Goal: Task Accomplishment & Management: Manage account settings

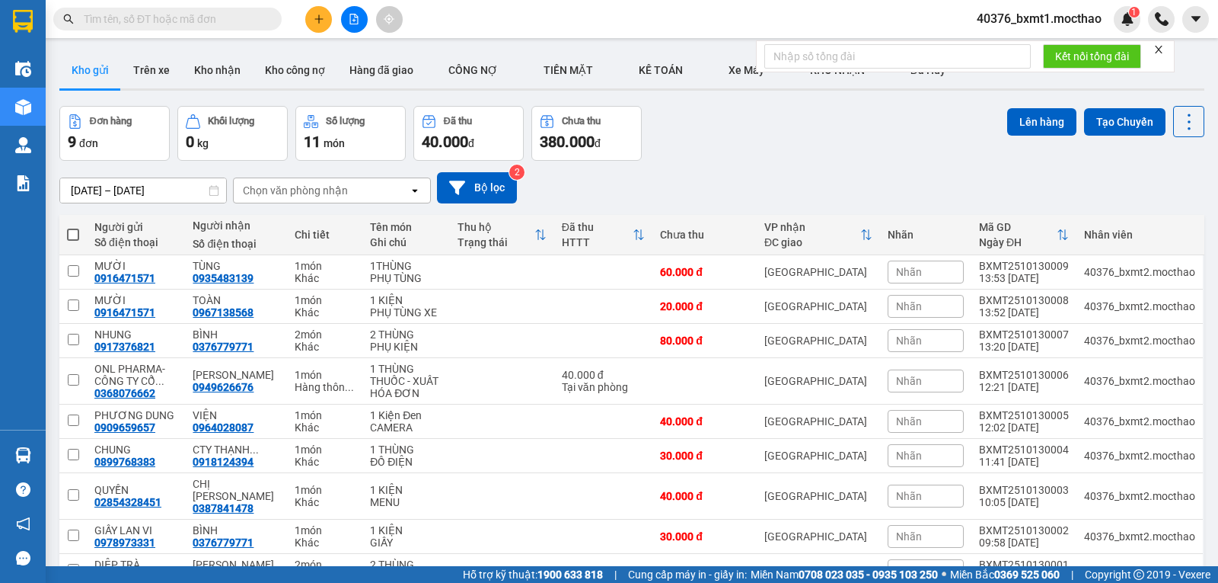
drag, startPoint x: 1163, startPoint y: 51, endPoint x: 1118, endPoint y: 55, distance: 45.1
click at [1162, 50] on icon "close" at bounding box center [1159, 49] width 11 height 11
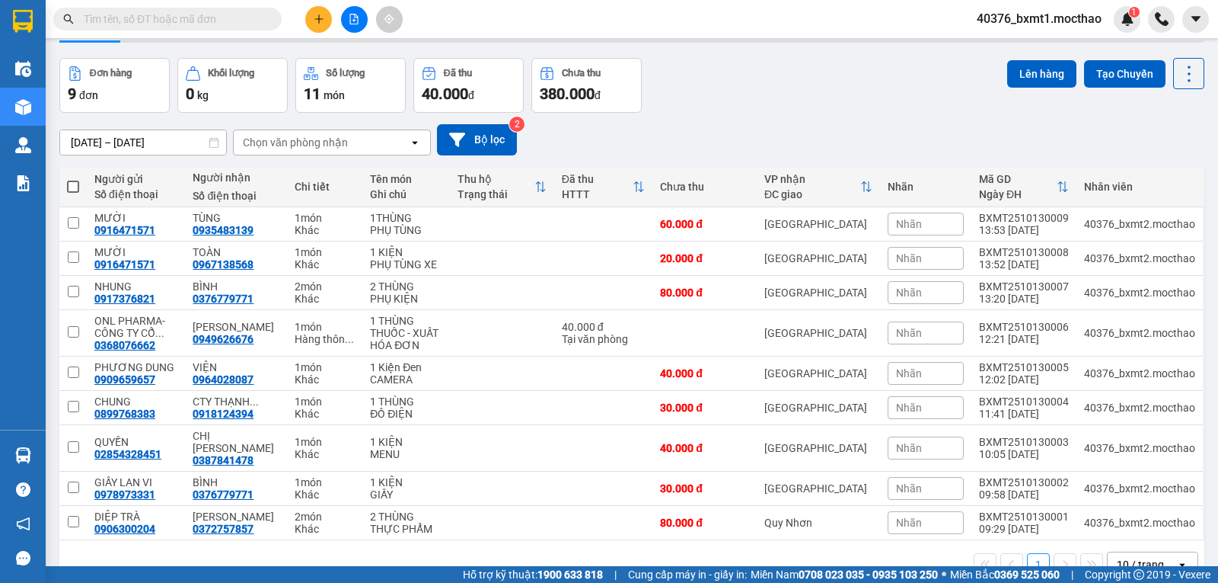
scroll to position [72, 0]
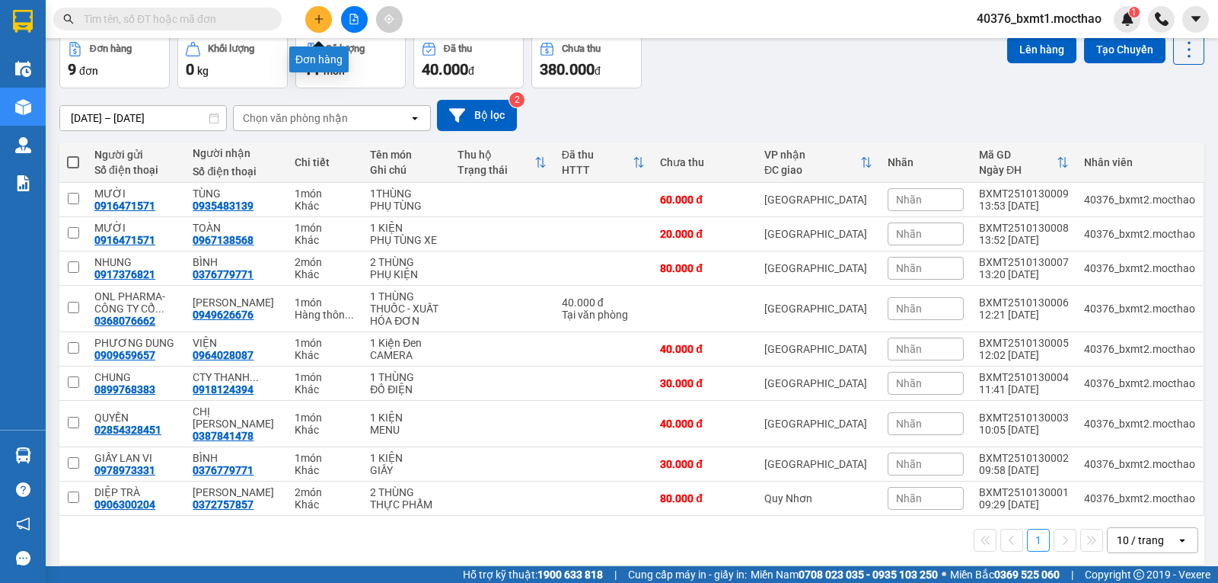
click at [316, 22] on icon "plus" at bounding box center [319, 19] width 11 height 11
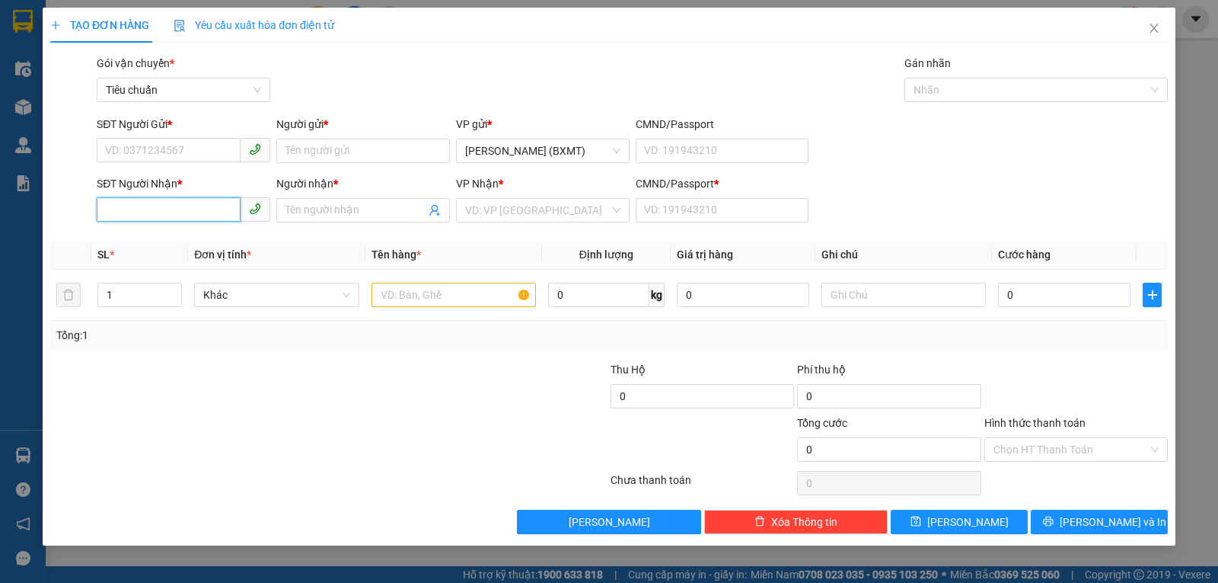
click at [158, 206] on input "SĐT Người Nhận *" at bounding box center [169, 209] width 144 height 24
click at [149, 241] on div "0942031591 - [GEOGRAPHIC_DATA]" at bounding box center [191, 240] width 171 height 17
type input "0942031591"
type input "[PERSON_NAME]"
type input "0"
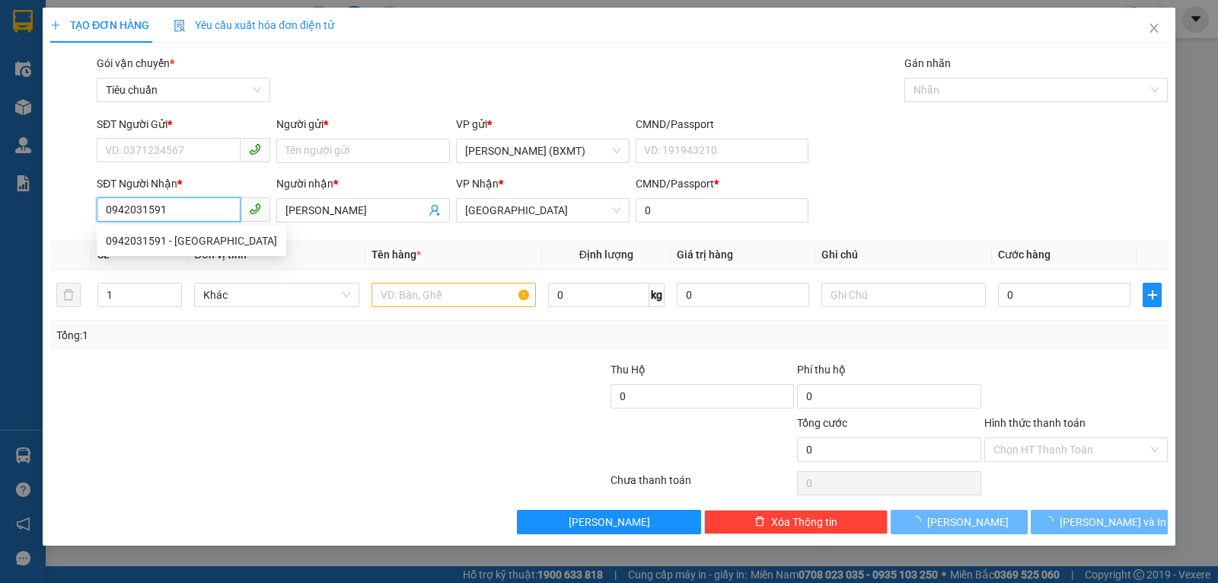
type input "80.000"
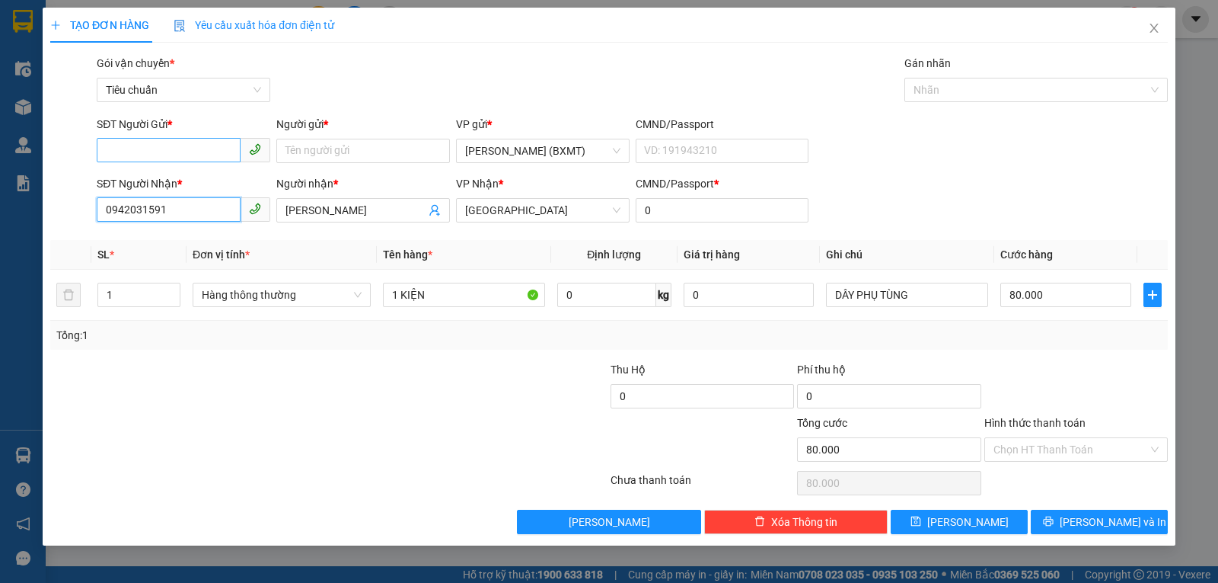
type input "0942031591"
click at [173, 153] on input "SĐT Người Gửi *" at bounding box center [169, 150] width 144 height 24
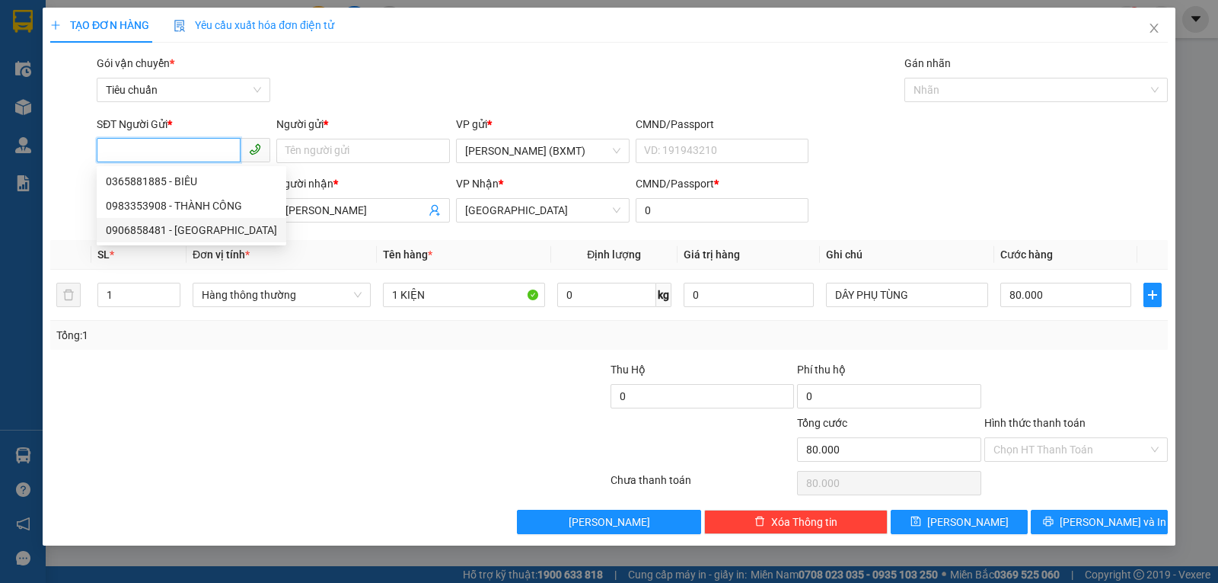
click at [171, 232] on div "0906858481 - [GEOGRAPHIC_DATA]" at bounding box center [191, 230] width 171 height 17
type input "0906858481"
type input "Hoà Lộc Phát"
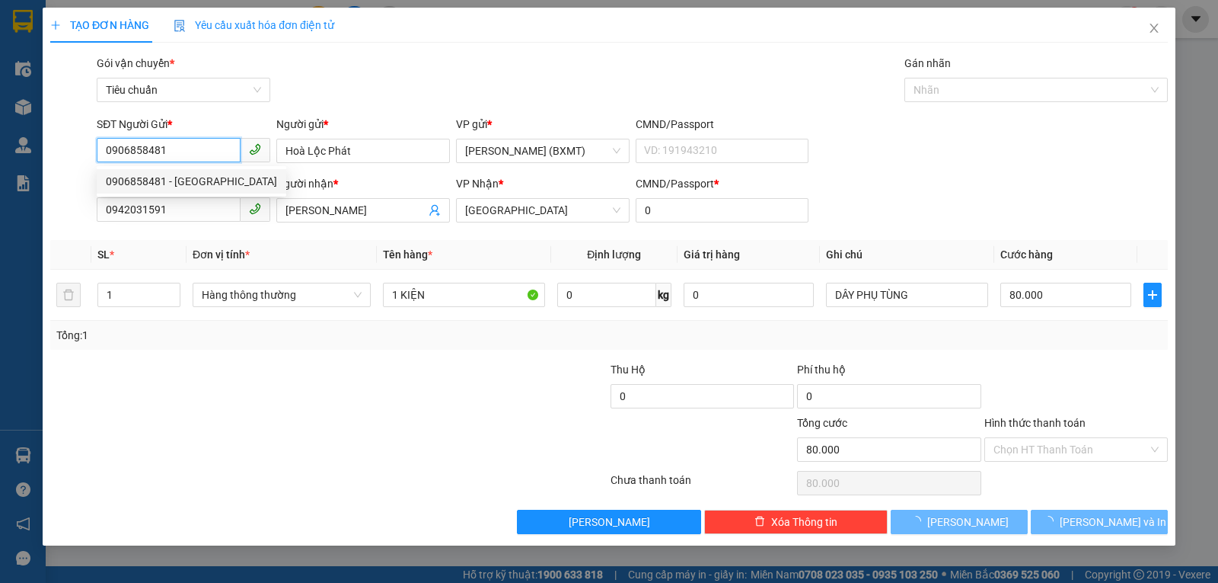
type input "30.000"
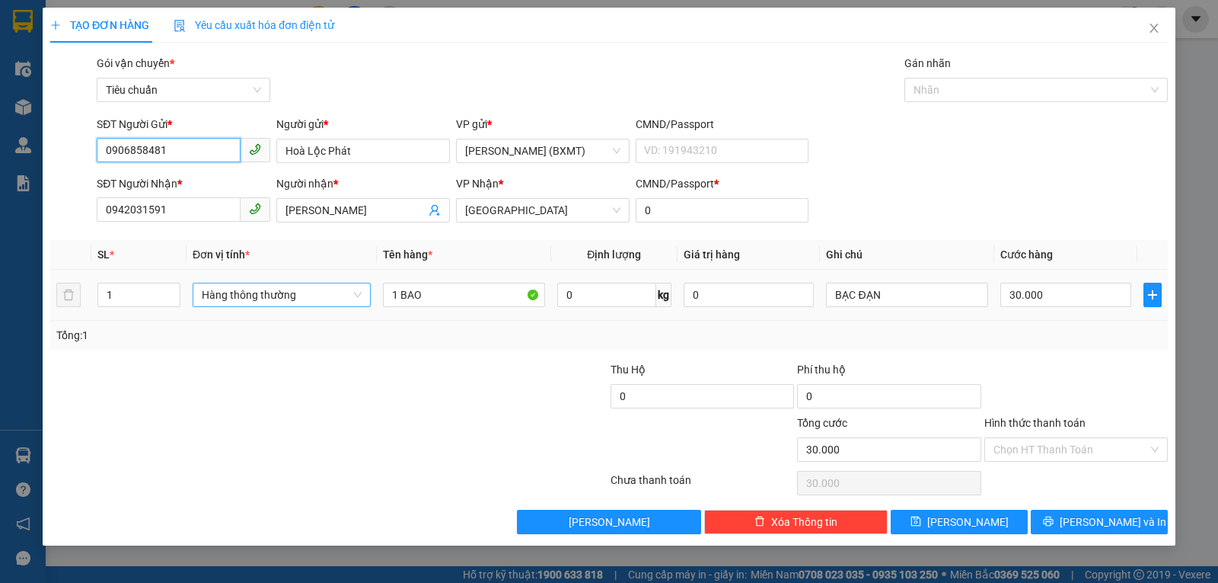
click at [302, 298] on span "Hàng thông thường" at bounding box center [282, 294] width 160 height 23
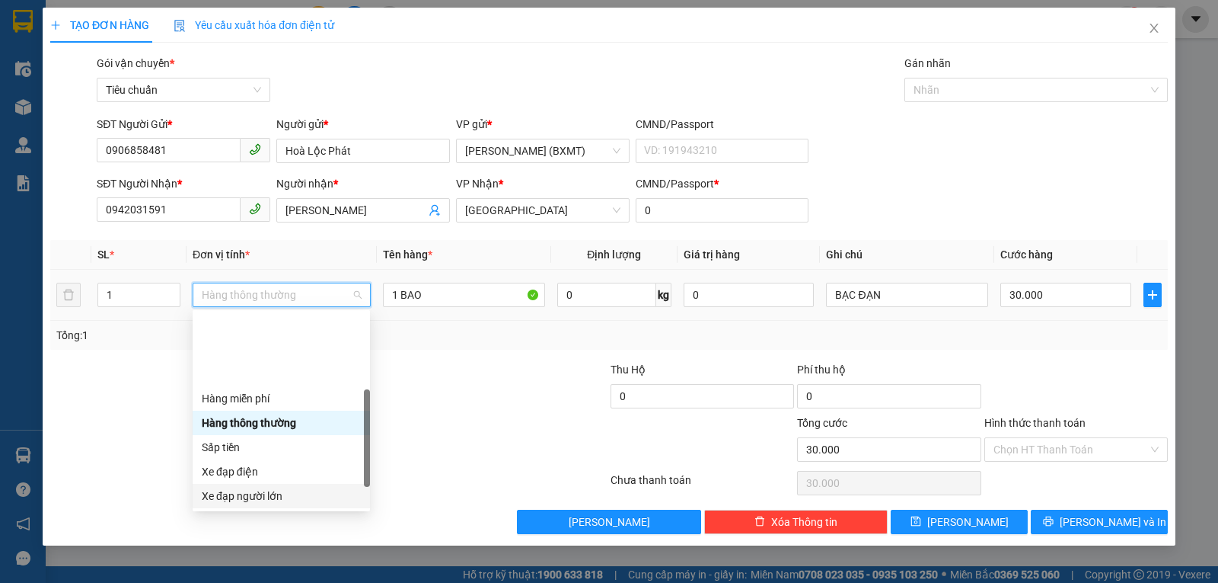
scroll to position [97, 0]
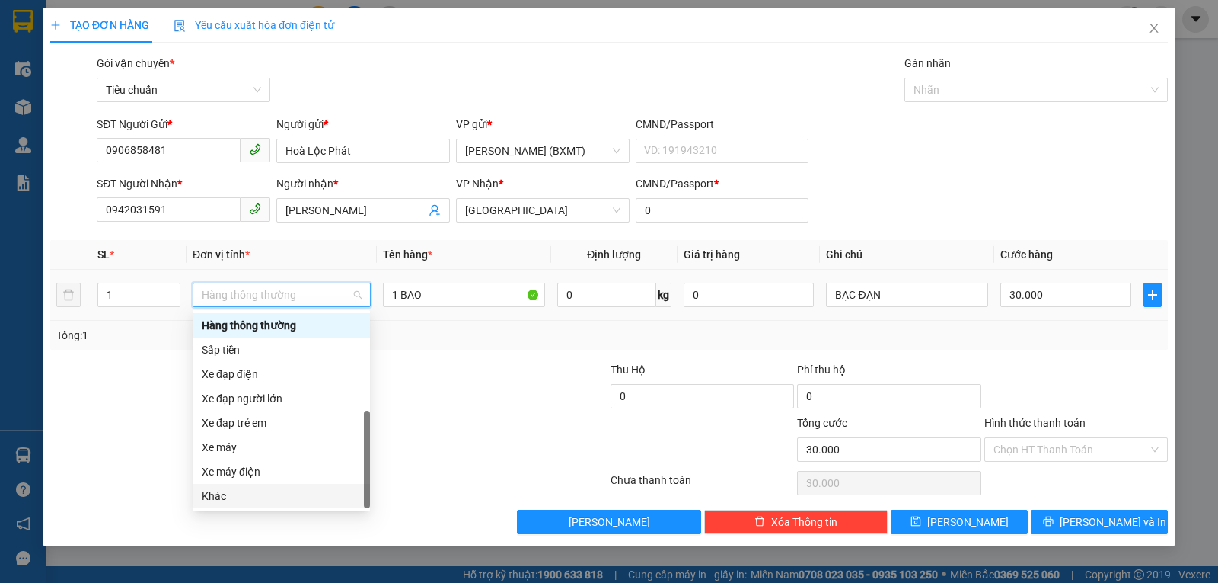
click at [217, 489] on div "Khác" at bounding box center [281, 495] width 159 height 17
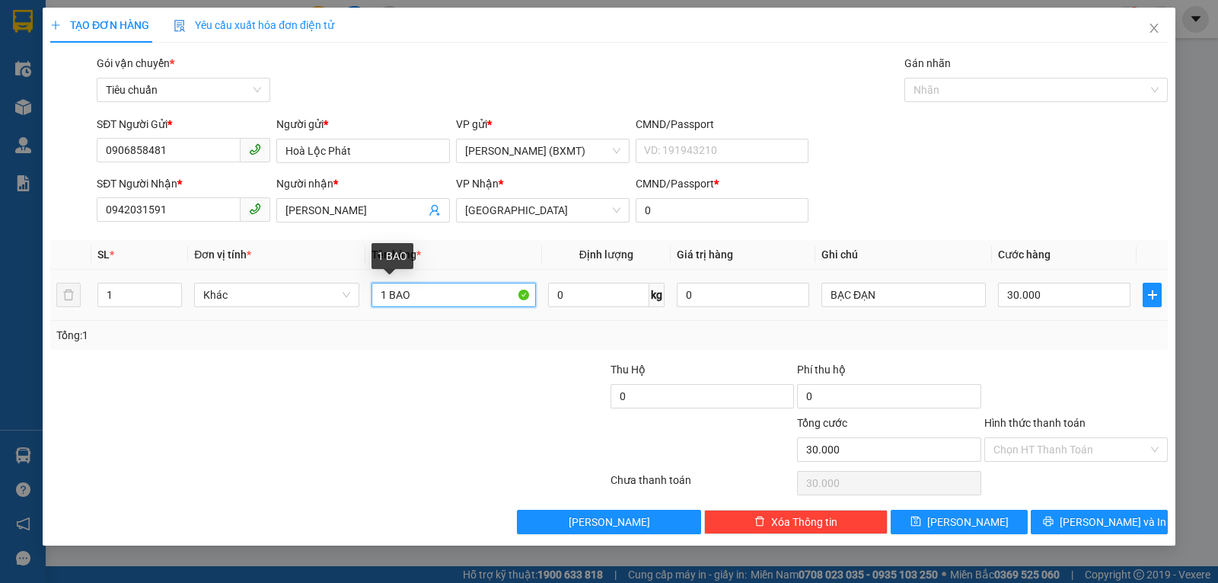
click at [423, 294] on input "1 BAO" at bounding box center [454, 295] width 164 height 24
type input "1 KIỆN"
click at [1076, 299] on input "30.000" at bounding box center [1064, 295] width 133 height 24
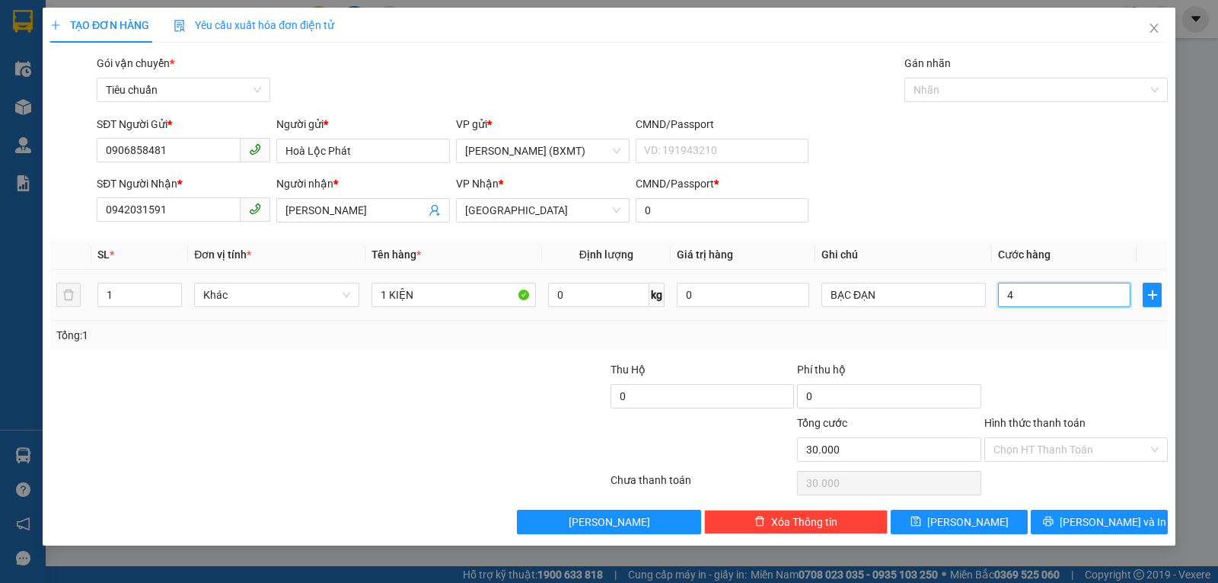
type input "40"
type input "40.000"
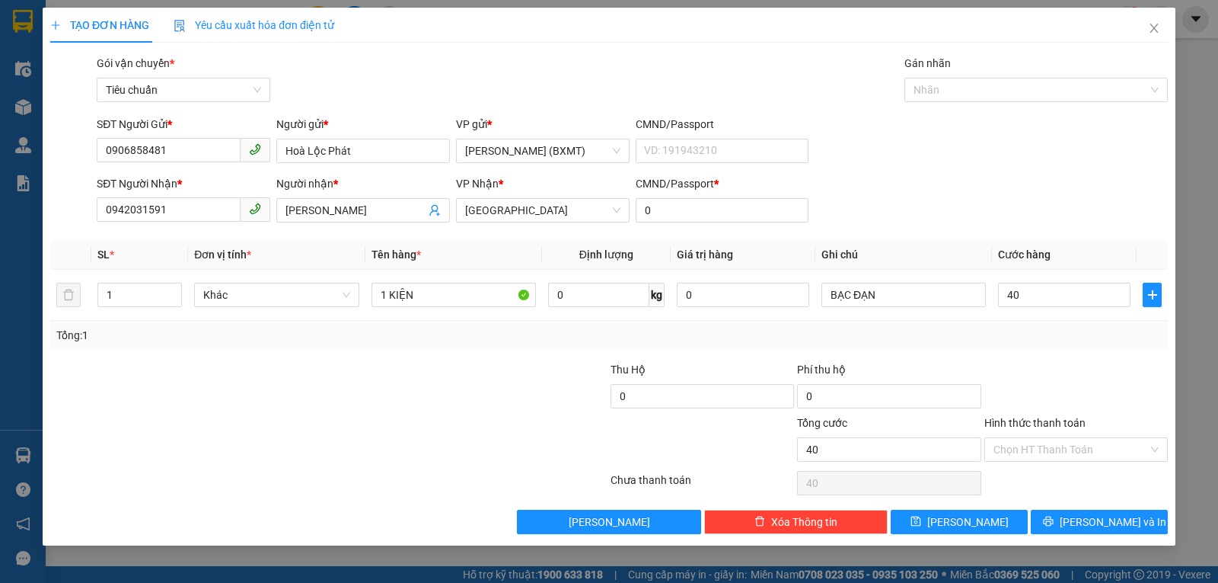
type input "40.000"
click at [1054, 371] on div at bounding box center [1076, 387] width 187 height 53
click at [1090, 522] on span "[PERSON_NAME] và In" at bounding box center [1113, 521] width 107 height 17
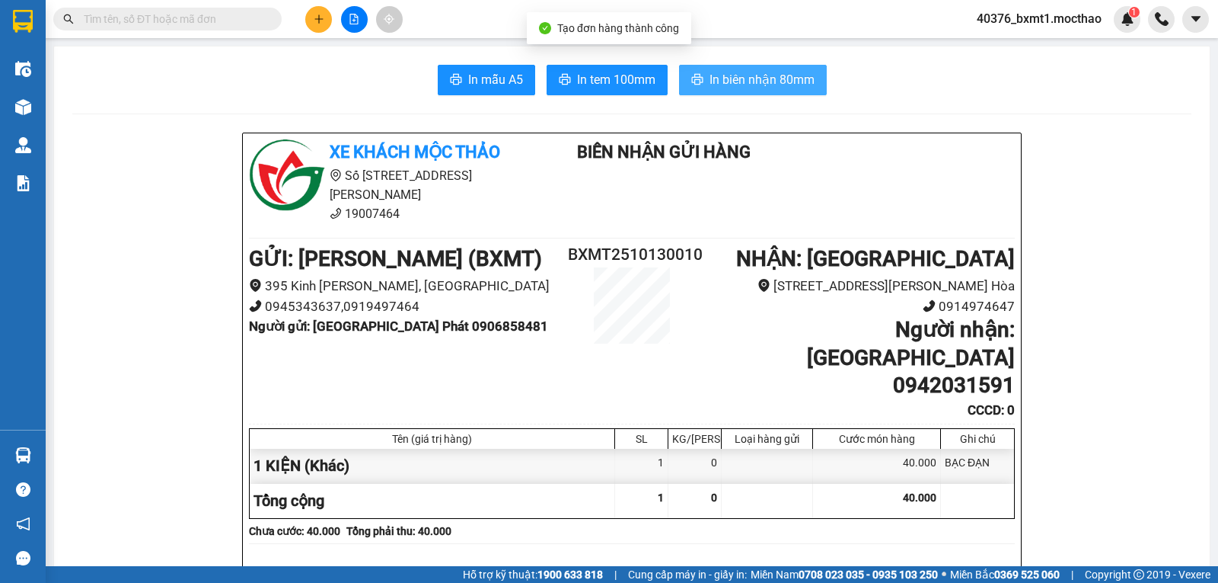
click at [721, 75] on span "In biên nhận 80mm" at bounding box center [762, 79] width 105 height 19
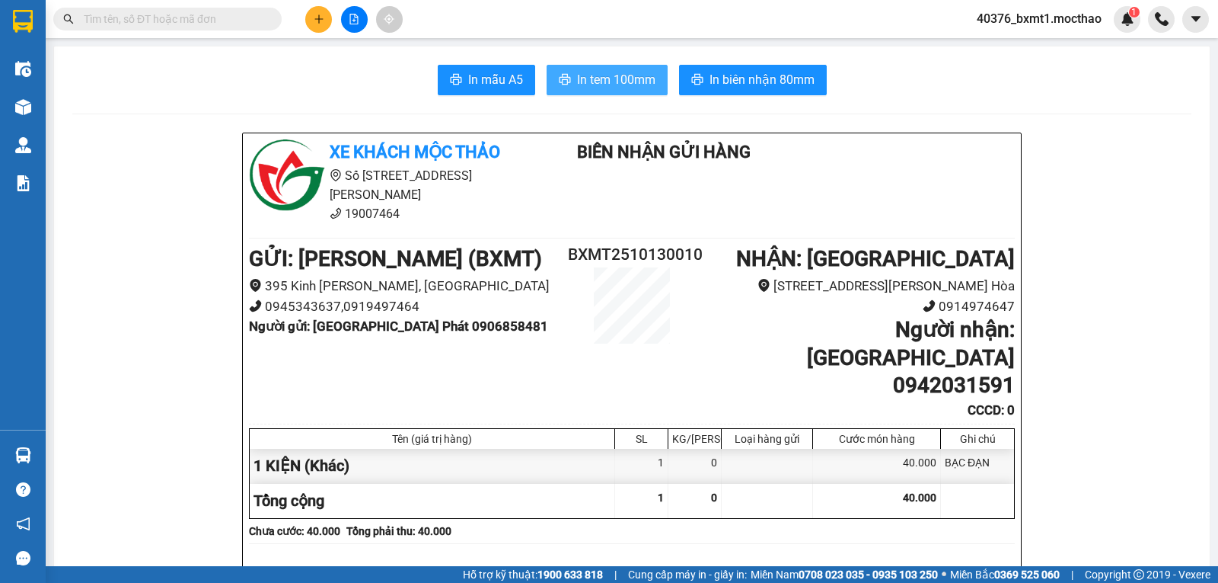
click at [580, 74] on span "In tem 100mm" at bounding box center [616, 79] width 78 height 19
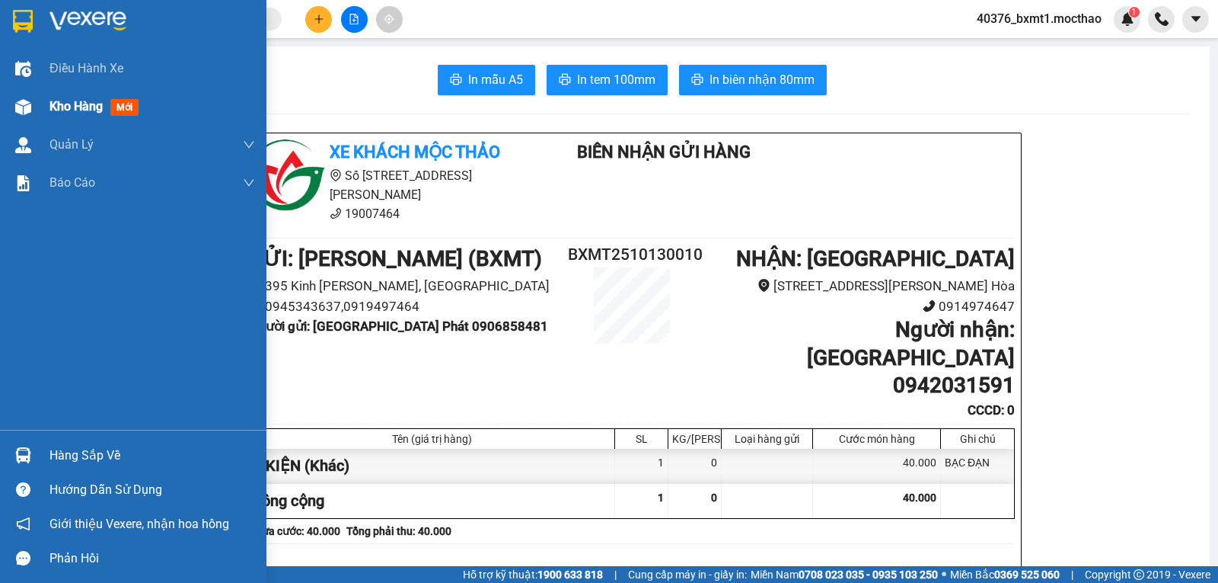
click at [45, 104] on div "Kho hàng mới" at bounding box center [133, 107] width 267 height 38
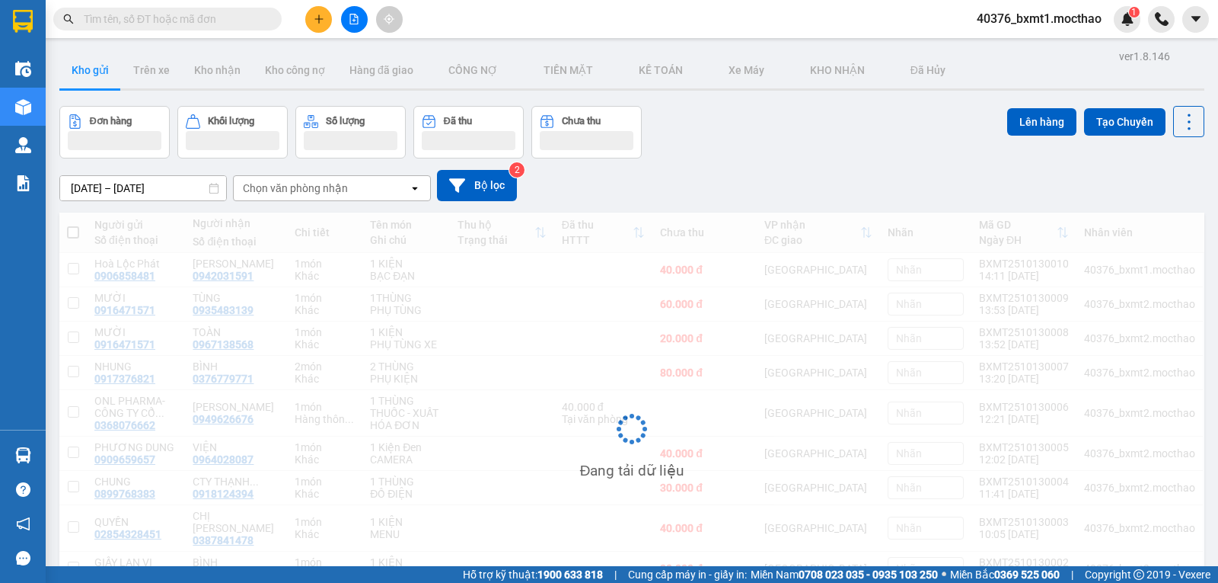
click at [751, 136] on div "Đơn hàng Khối lượng Số lượng Đã thu Chưa thu Lên hàng Tạo Chuyến" at bounding box center [631, 132] width 1145 height 53
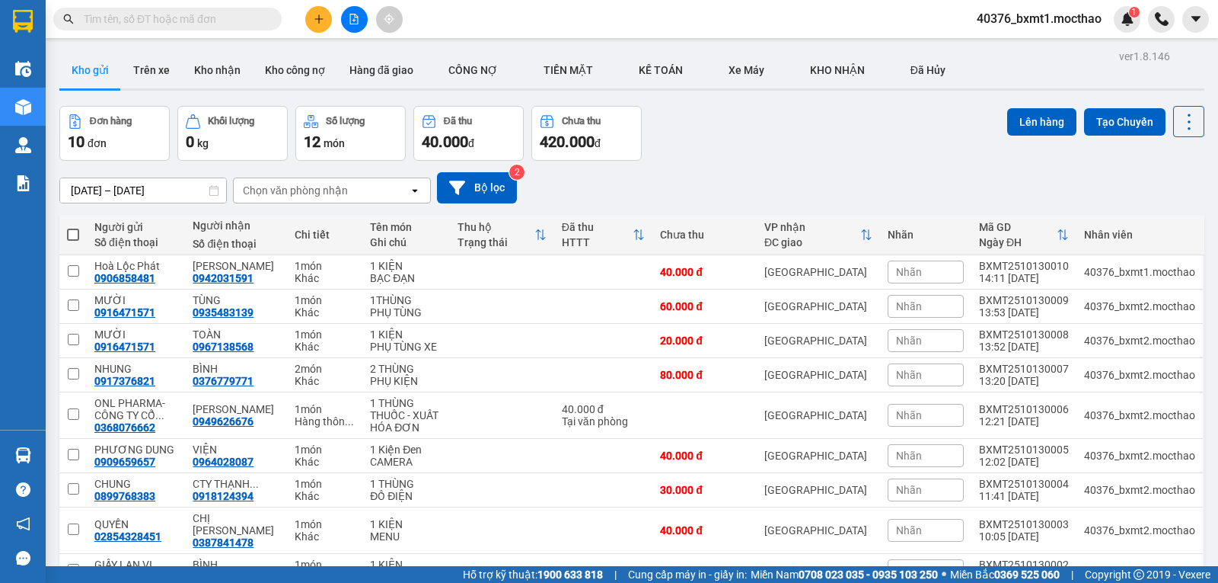
click at [754, 141] on div "Đơn hàng 10 đơn Khối lượng 0 kg Số lượng 12 món Đã thu 40.000 đ Chưa thu 420.00…" at bounding box center [631, 133] width 1145 height 55
click at [200, 62] on button "Kho nhận" at bounding box center [217, 70] width 71 height 37
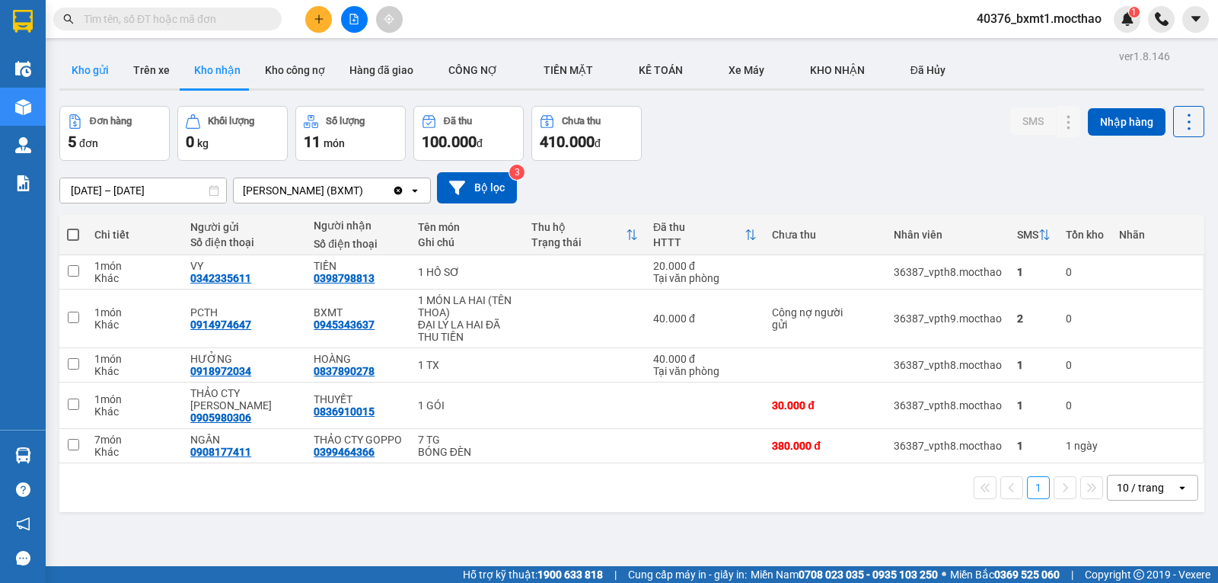
click at [101, 69] on button "Kho gửi" at bounding box center [90, 70] width 62 height 37
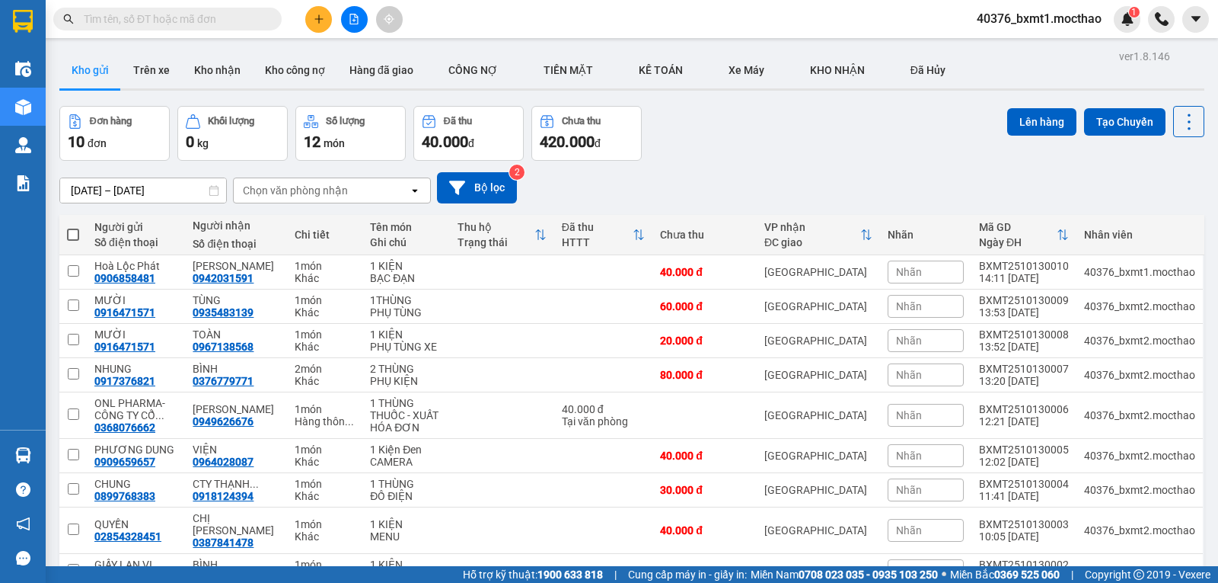
click at [318, 20] on icon "plus" at bounding box center [319, 19] width 11 height 11
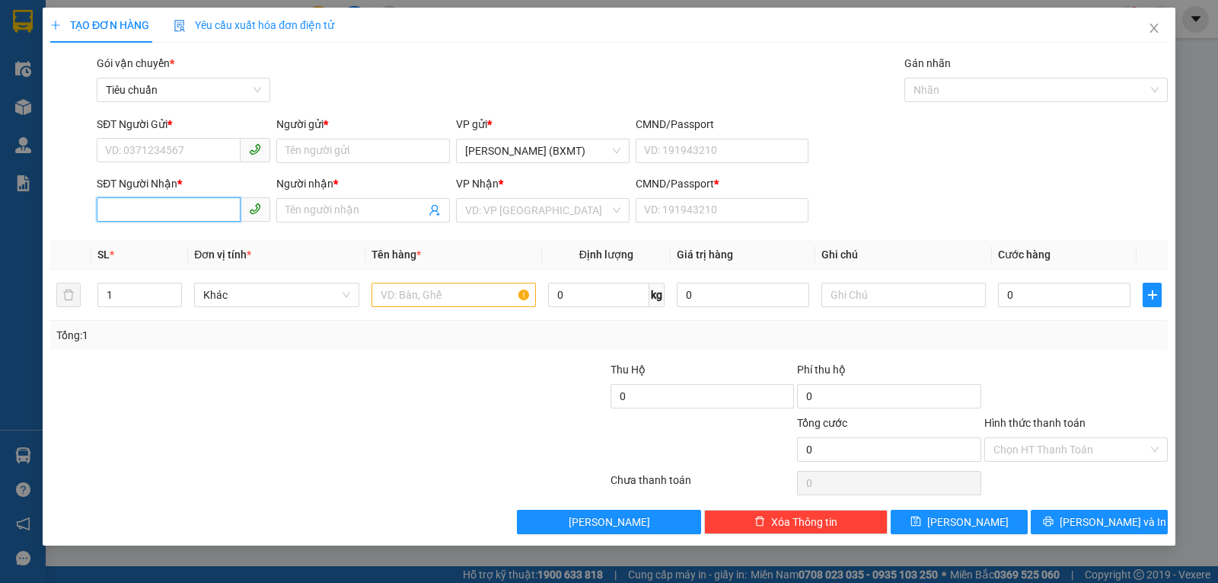
click at [179, 208] on input "SĐT Người Nhận *" at bounding box center [169, 209] width 144 height 24
click at [197, 241] on div "0905339981 - NAM HY" at bounding box center [183, 240] width 155 height 17
type input "0905339981"
type input "NAM HY"
type input "0"
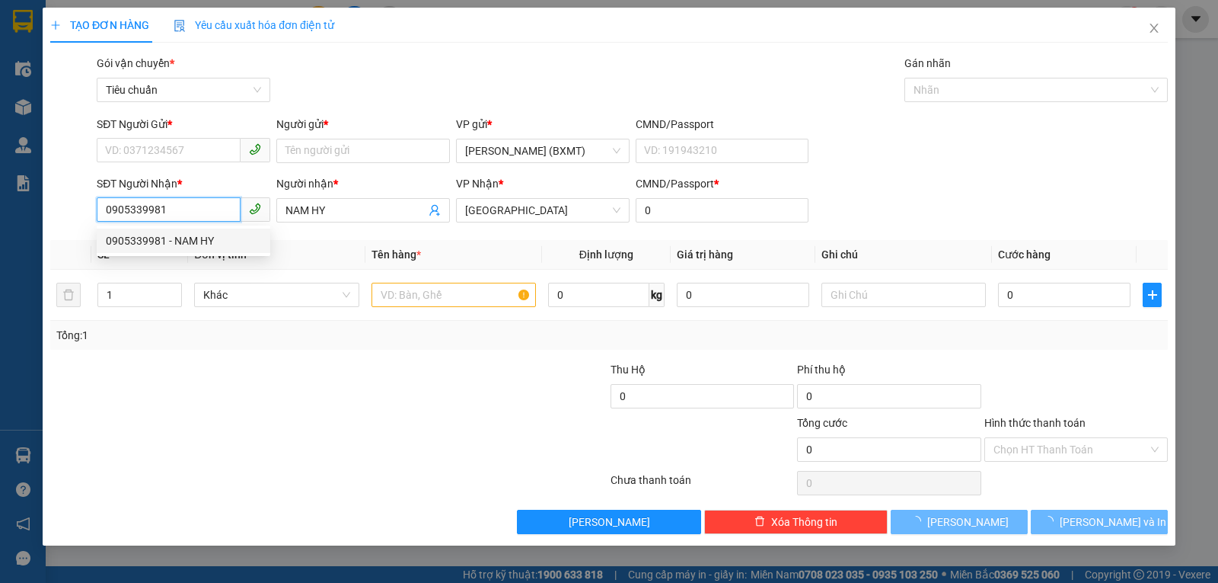
type input "40.000"
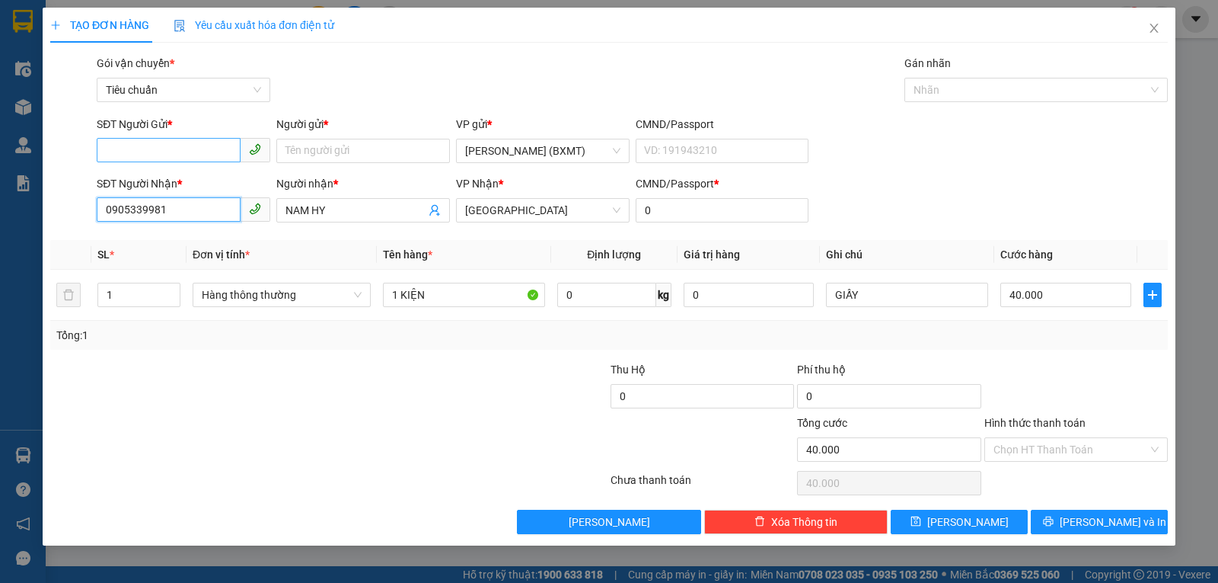
type input "0905339981"
click at [172, 153] on input "SĐT Người Gửi *" at bounding box center [169, 150] width 144 height 24
click at [221, 179] on div "0906316731 - SÁNG TẠO TRẺ" at bounding box center [199, 181] width 186 height 17
type input "0906316731"
type input "SÁNG TẠO TRẺ"
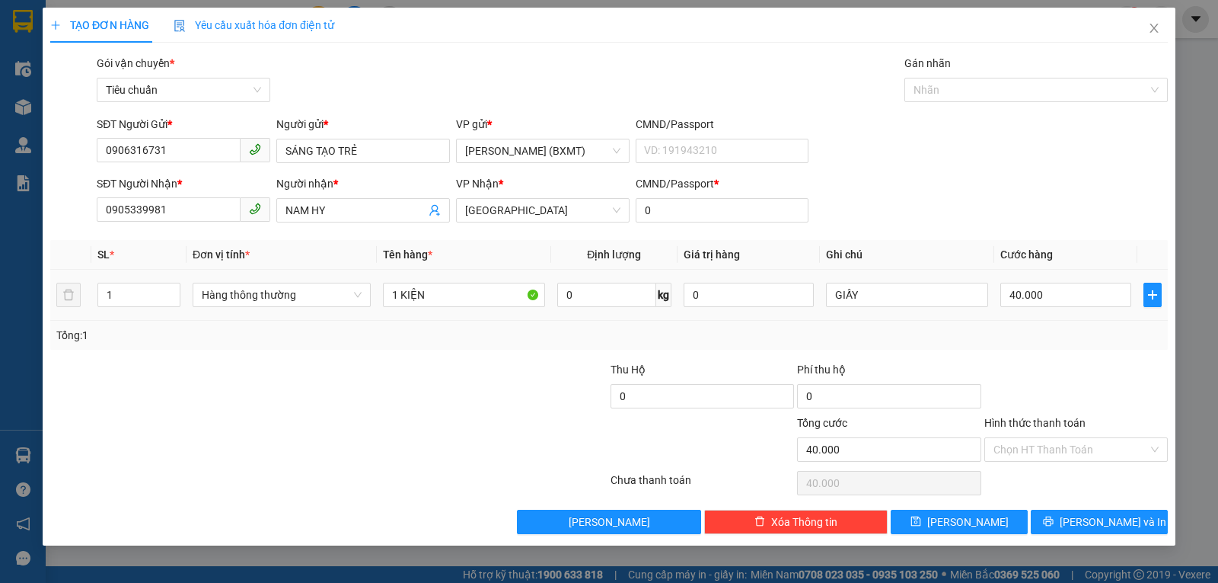
click at [297, 308] on div "Hàng thông thường" at bounding box center [282, 294] width 178 height 30
click at [240, 303] on span "Hàng thông thường" at bounding box center [282, 294] width 160 height 23
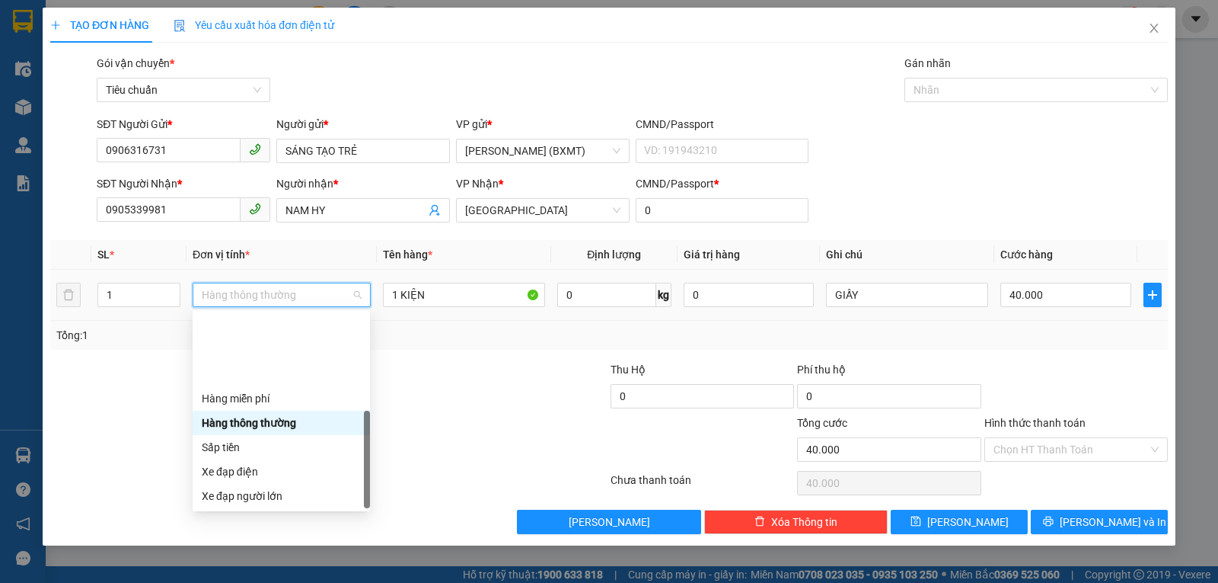
scroll to position [97, 0]
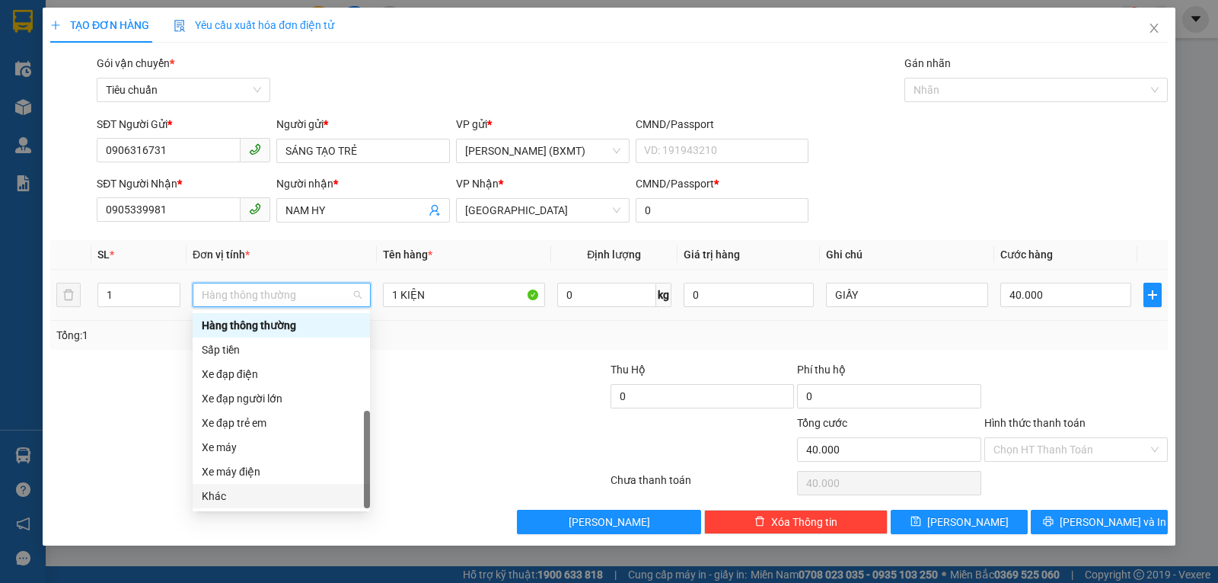
click at [240, 499] on div "Khác" at bounding box center [281, 495] width 159 height 17
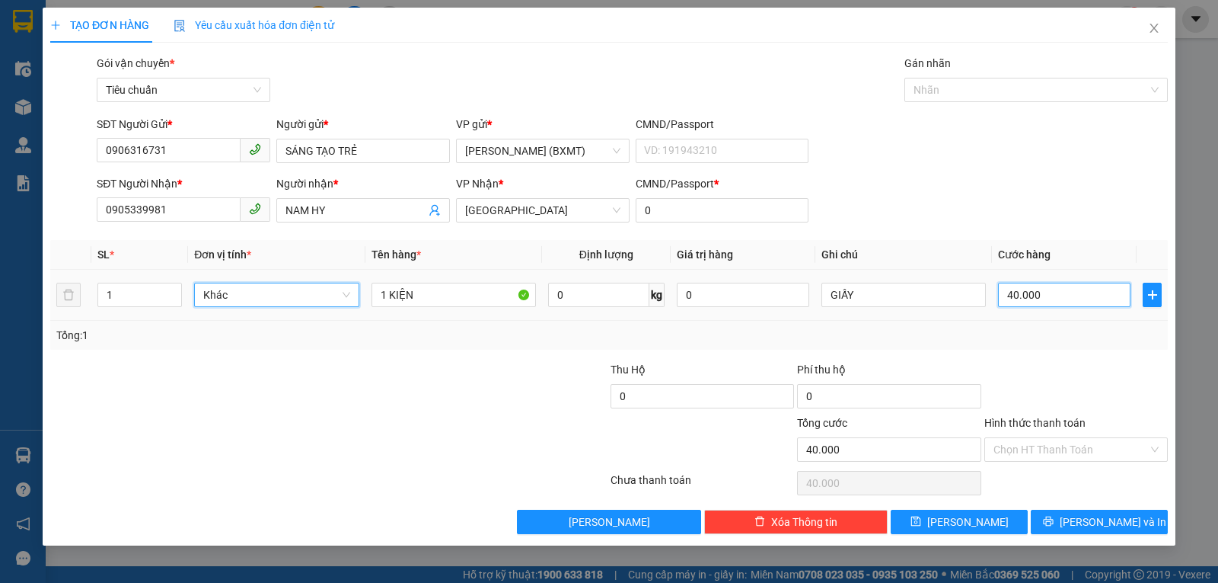
click at [1030, 302] on input "40.000" at bounding box center [1064, 295] width 133 height 24
type input "3"
type input "30"
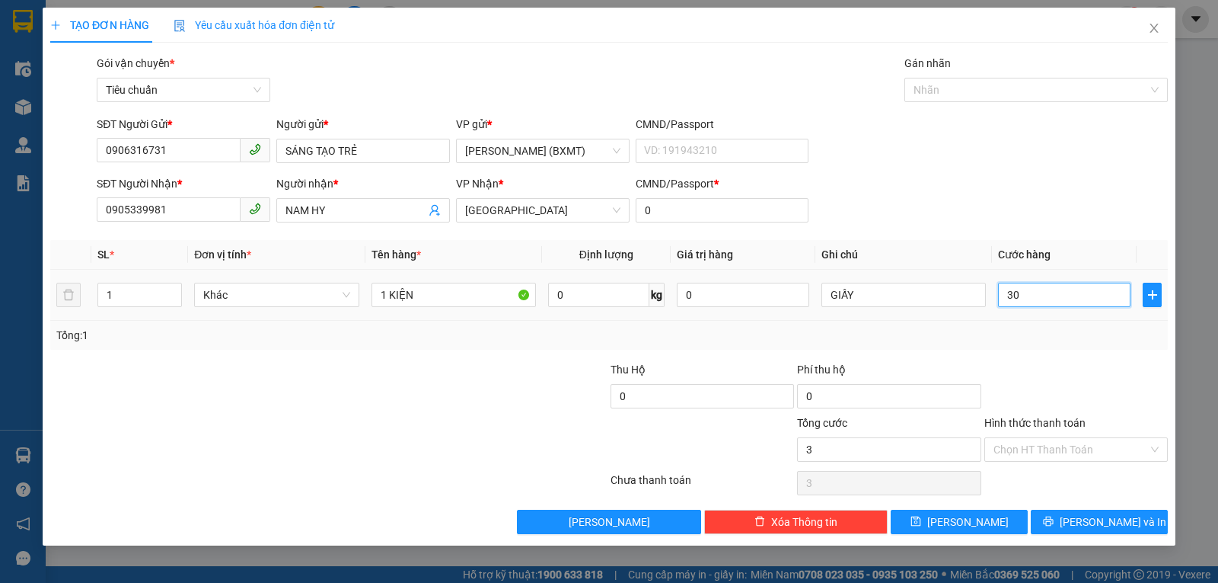
type input "30"
type input "30.000"
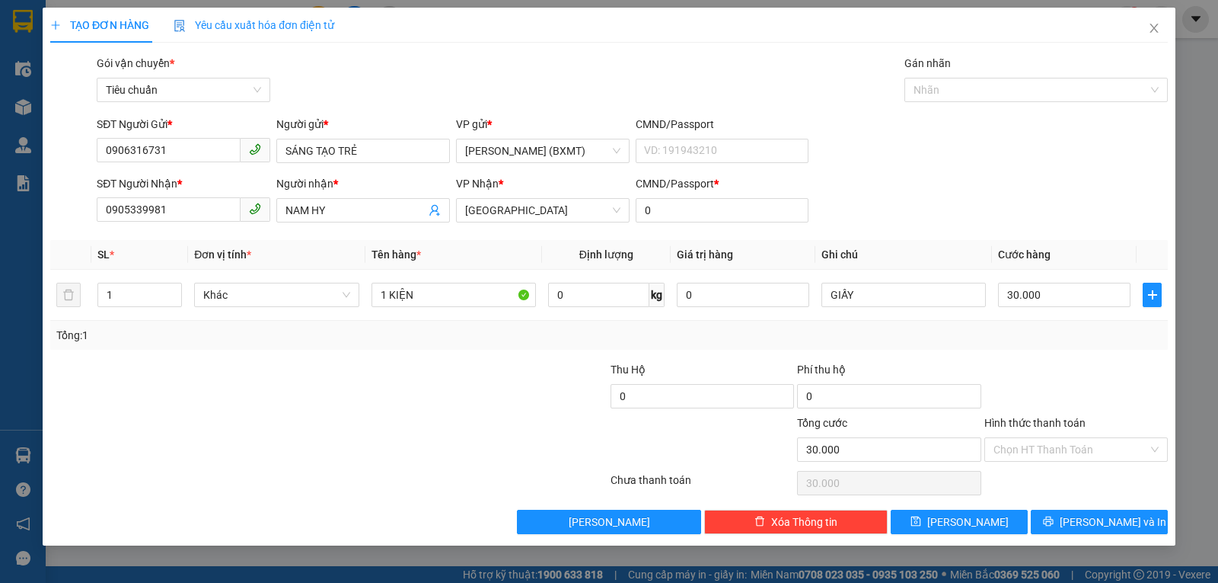
drag, startPoint x: 1033, startPoint y: 327, endPoint x: 1065, endPoint y: 379, distance: 60.9
click at [1033, 330] on div "Tổng: 1" at bounding box center [609, 335] width 1106 height 17
click at [1068, 519] on button "[PERSON_NAME] và In" at bounding box center [1099, 521] width 137 height 24
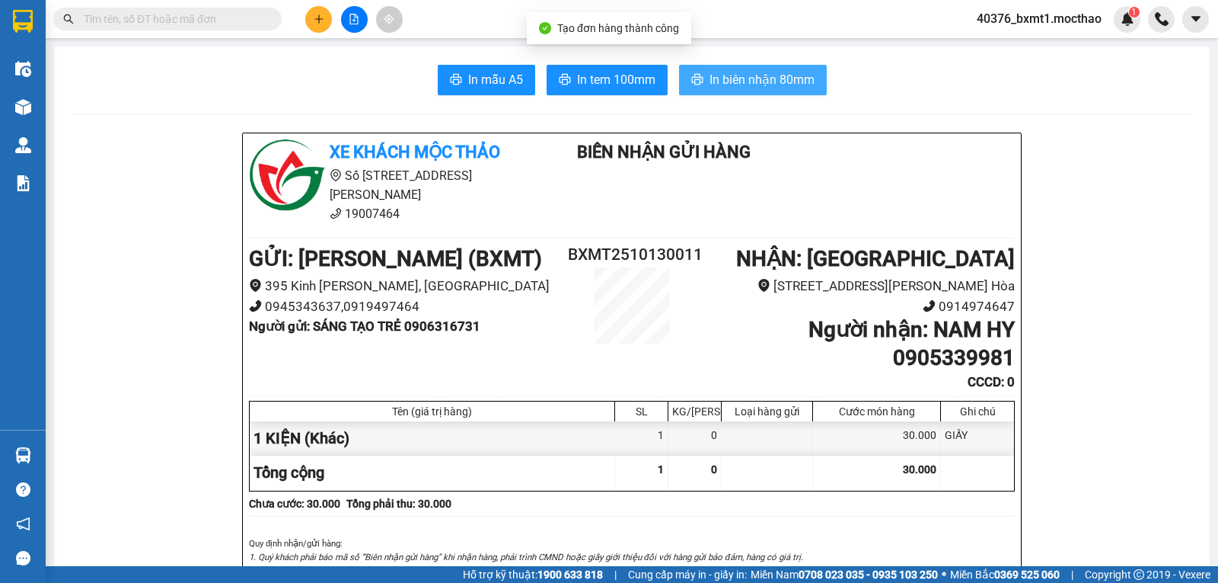
click at [744, 78] on span "In biên nhận 80mm" at bounding box center [762, 79] width 105 height 19
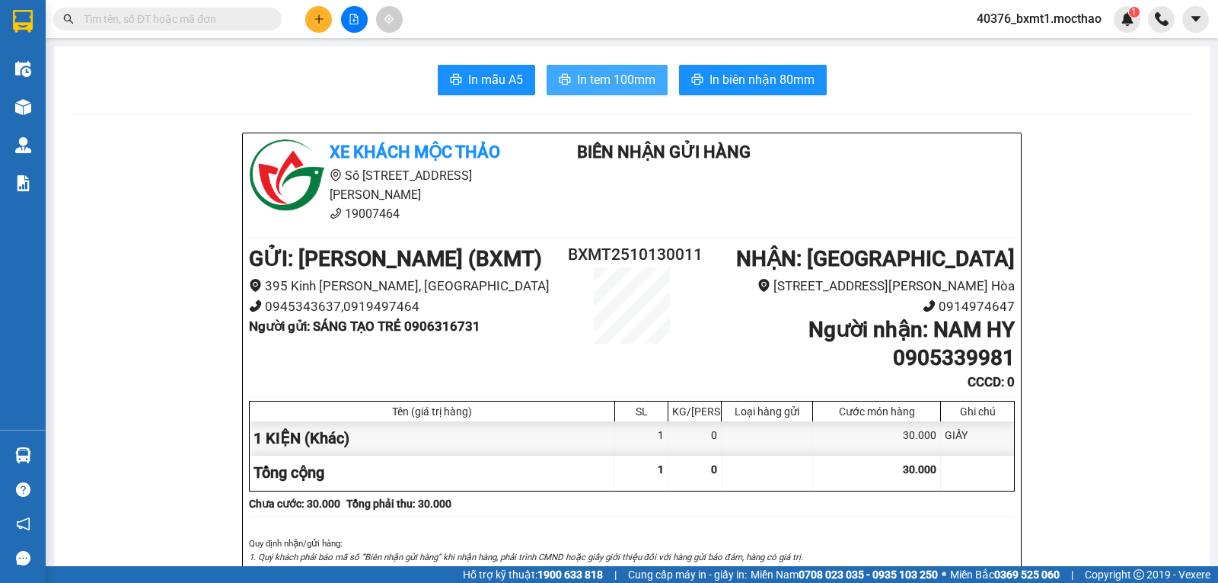
click at [598, 82] on span "In tem 100mm" at bounding box center [616, 79] width 78 height 19
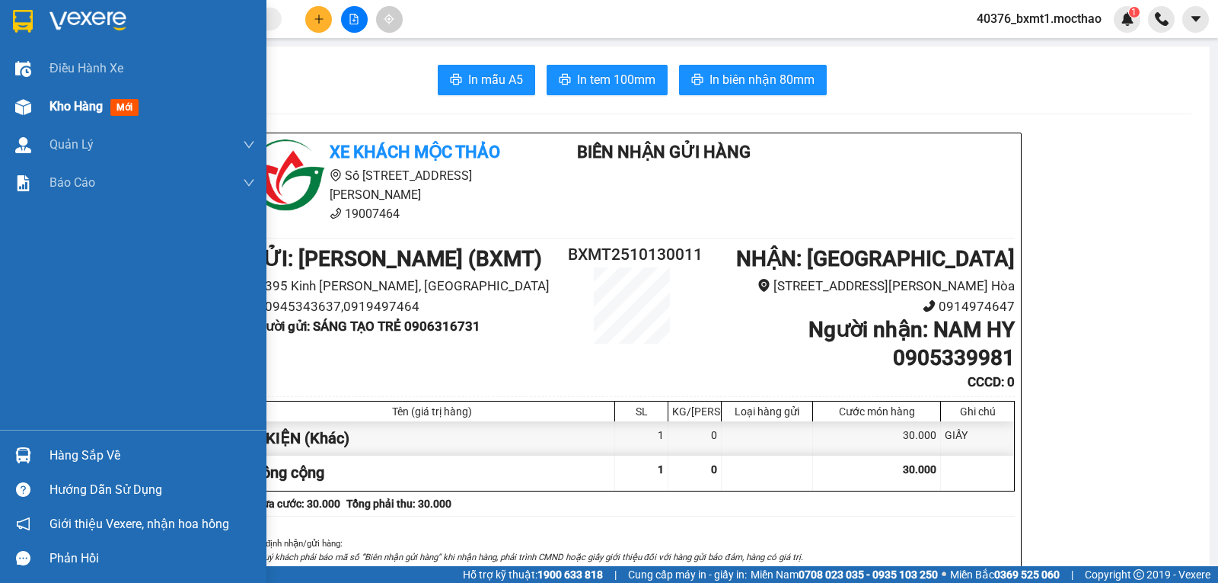
click at [34, 107] on div at bounding box center [23, 107] width 27 height 27
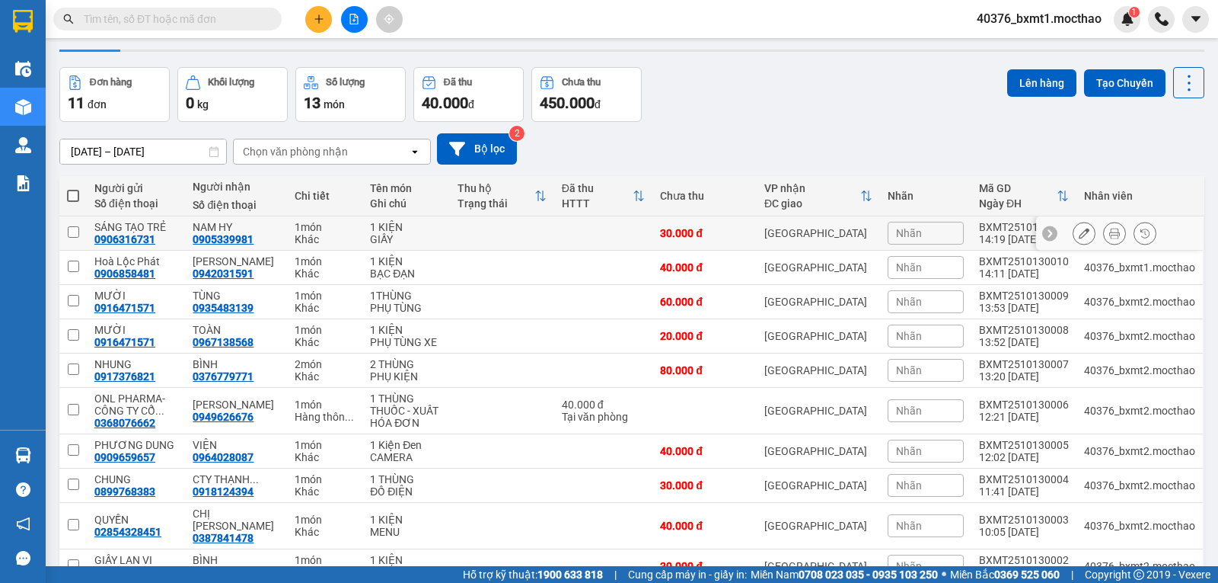
scroll to position [107, 0]
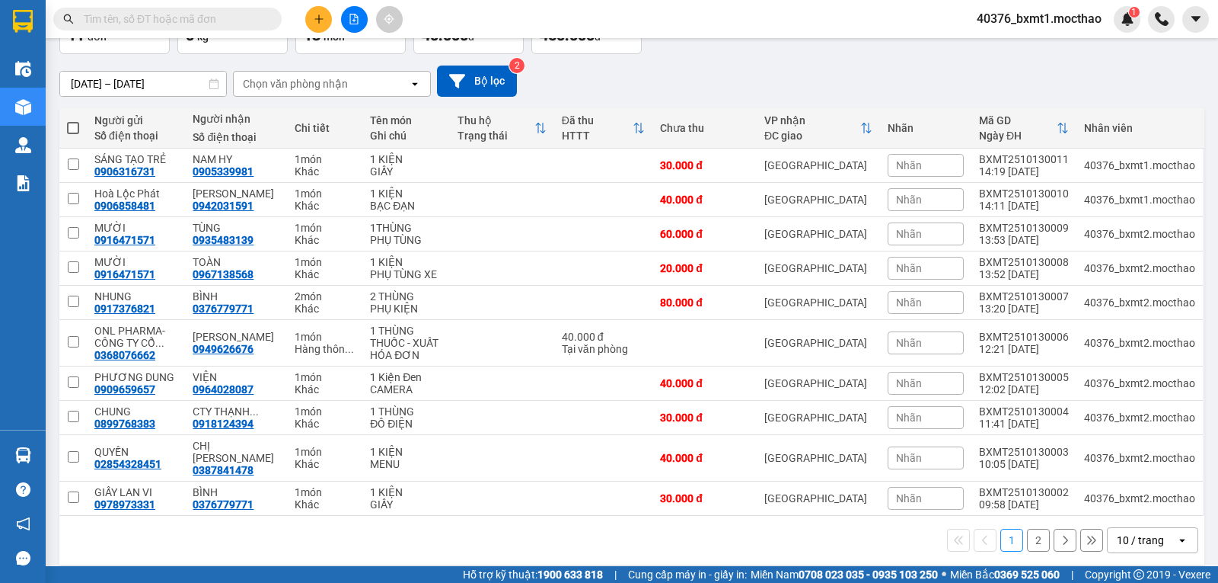
click at [1161, 532] on div "10 / trang" at bounding box center [1142, 540] width 69 height 24
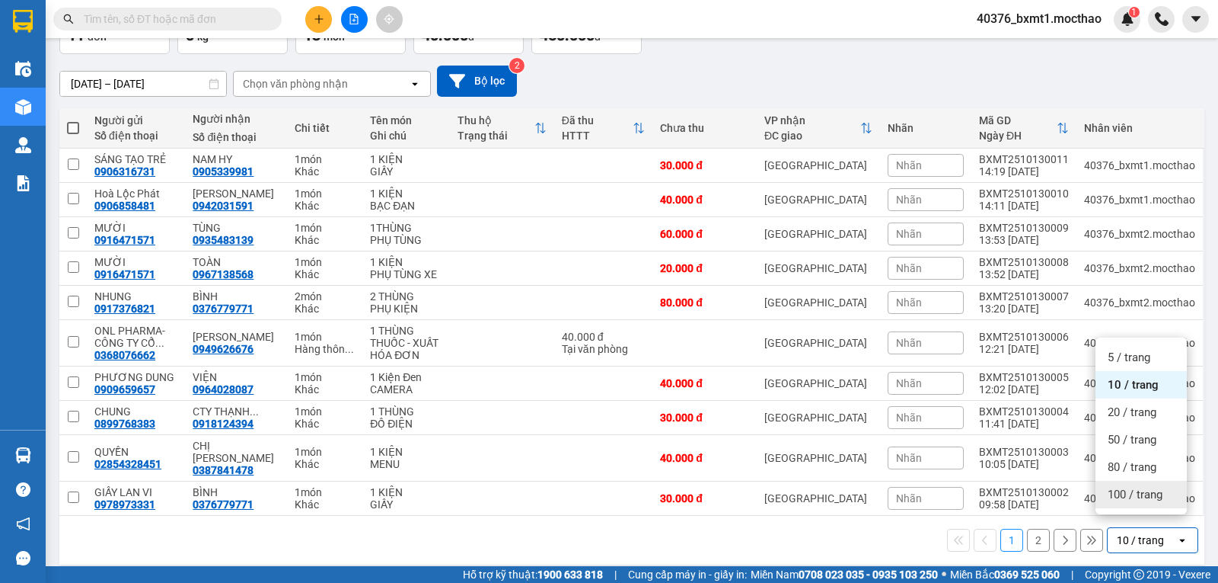
drag, startPoint x: 1164, startPoint y: 496, endPoint x: 1134, endPoint y: 490, distance: 31.1
click at [1165, 495] on div "100 / trang" at bounding box center [1141, 494] width 91 height 27
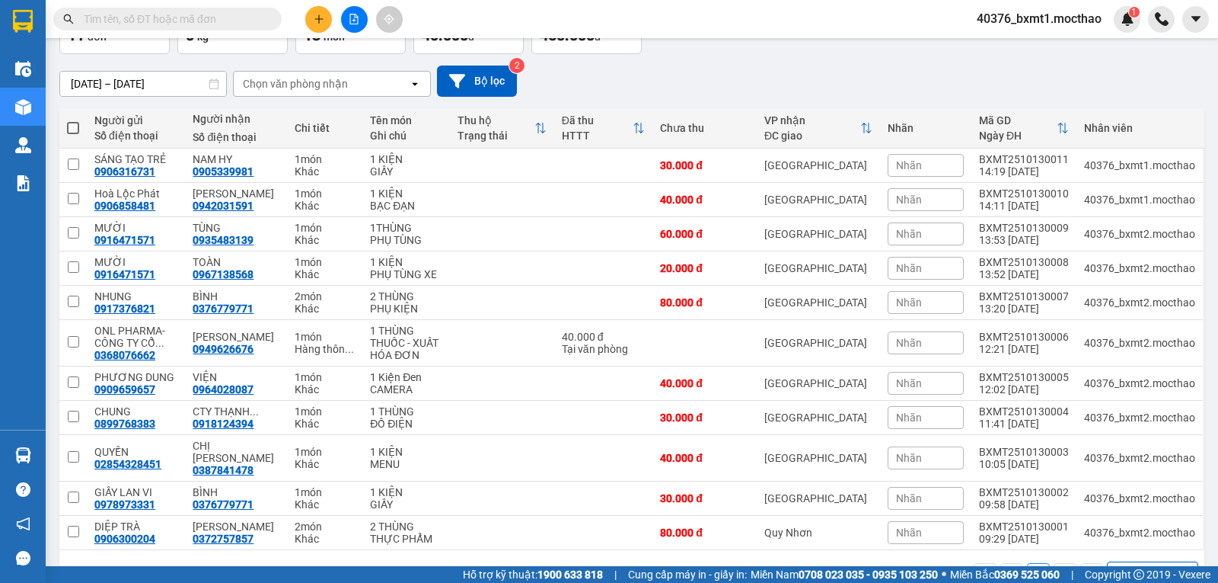
drag, startPoint x: 69, startPoint y: 127, endPoint x: 252, endPoint y: 143, distance: 184.2
click at [69, 127] on span at bounding box center [73, 128] width 12 height 12
click at [73, 120] on input "checkbox" at bounding box center [73, 120] width 0 height 0
checkbox input "true"
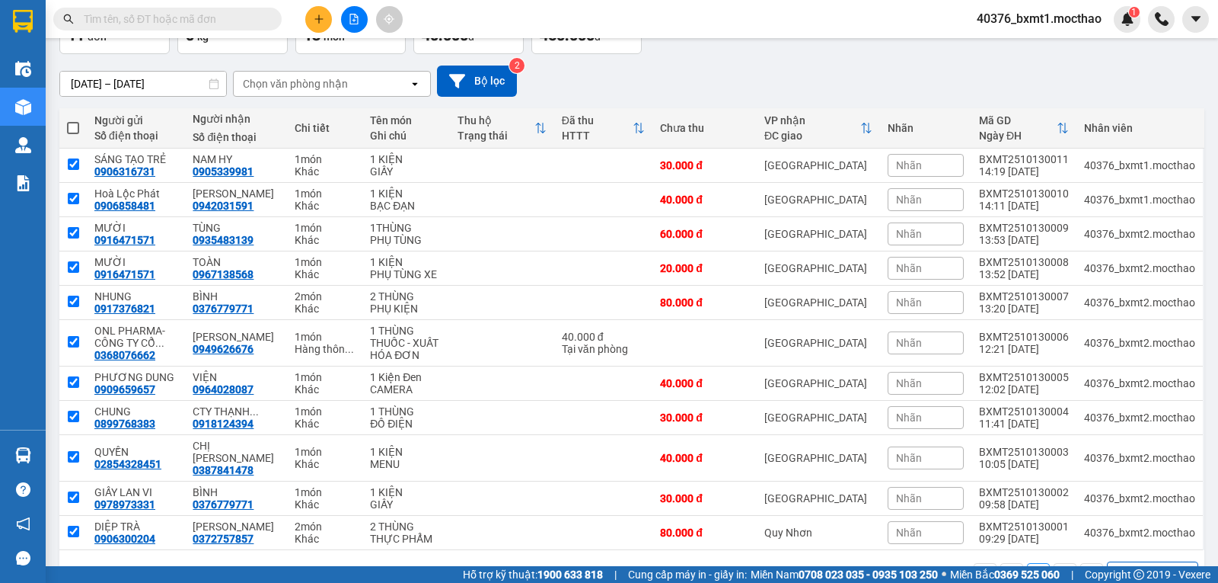
checkbox input "true"
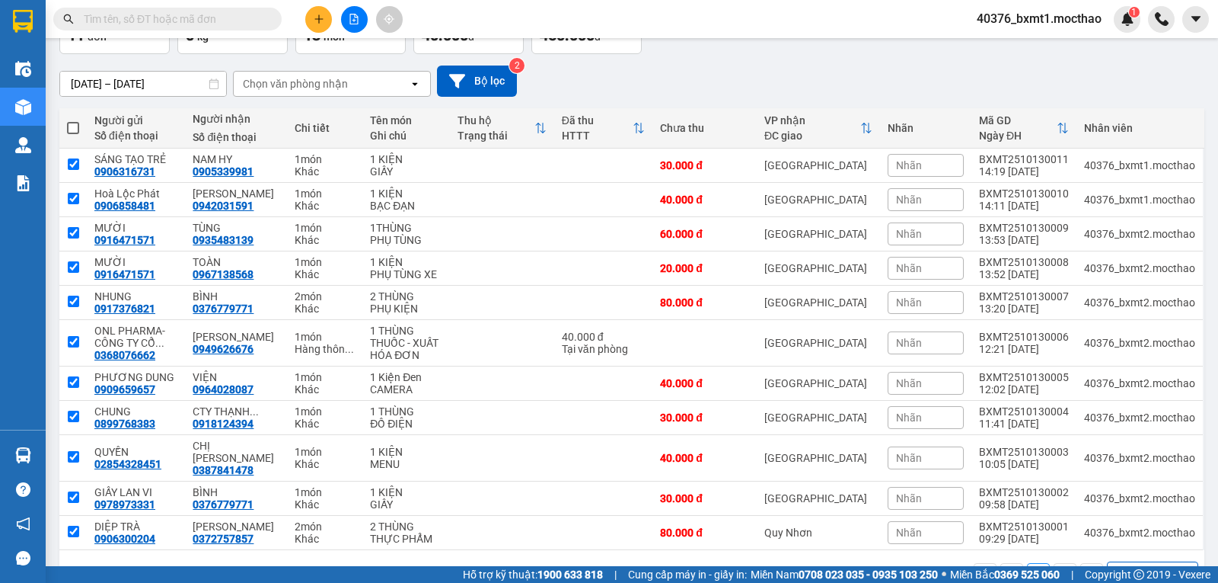
checkbox input "true"
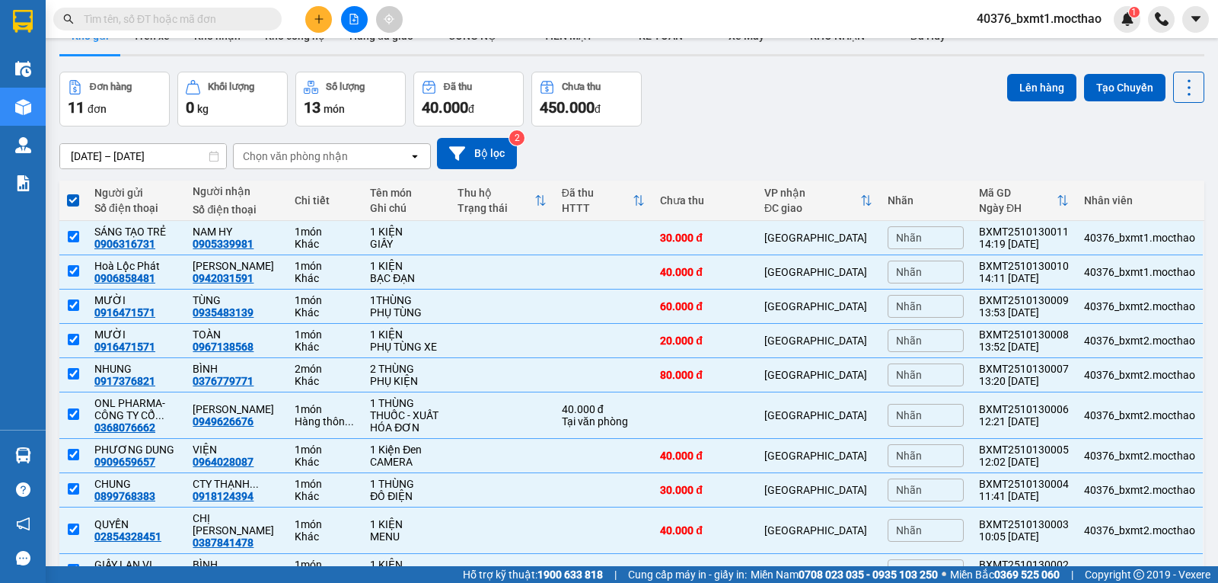
scroll to position [0, 0]
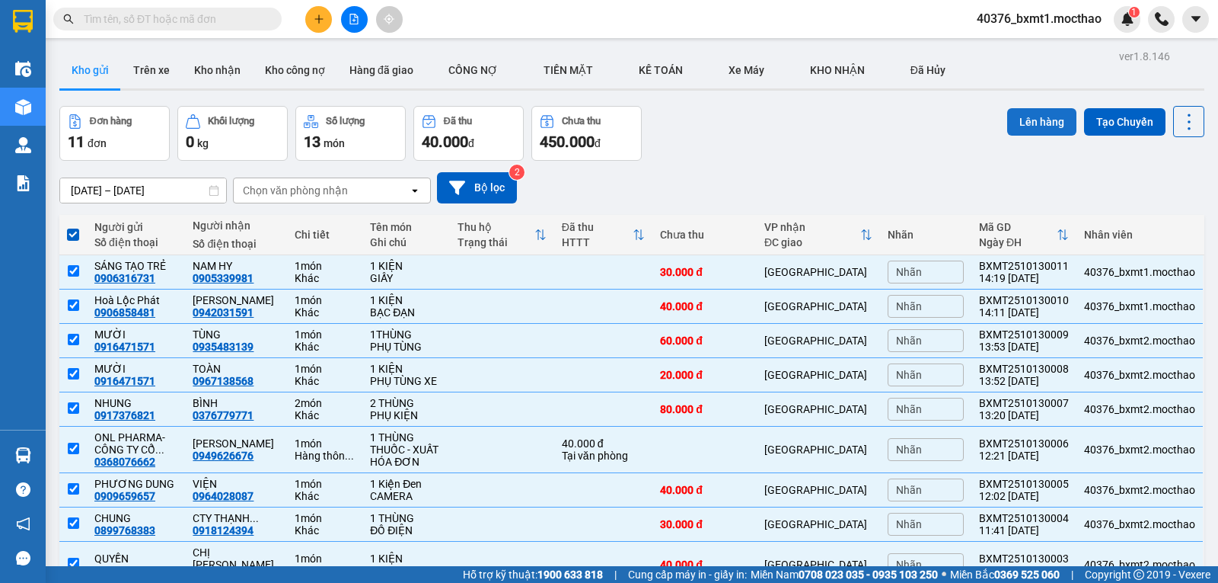
click at [1033, 118] on button "Lên hàng" at bounding box center [1041, 121] width 69 height 27
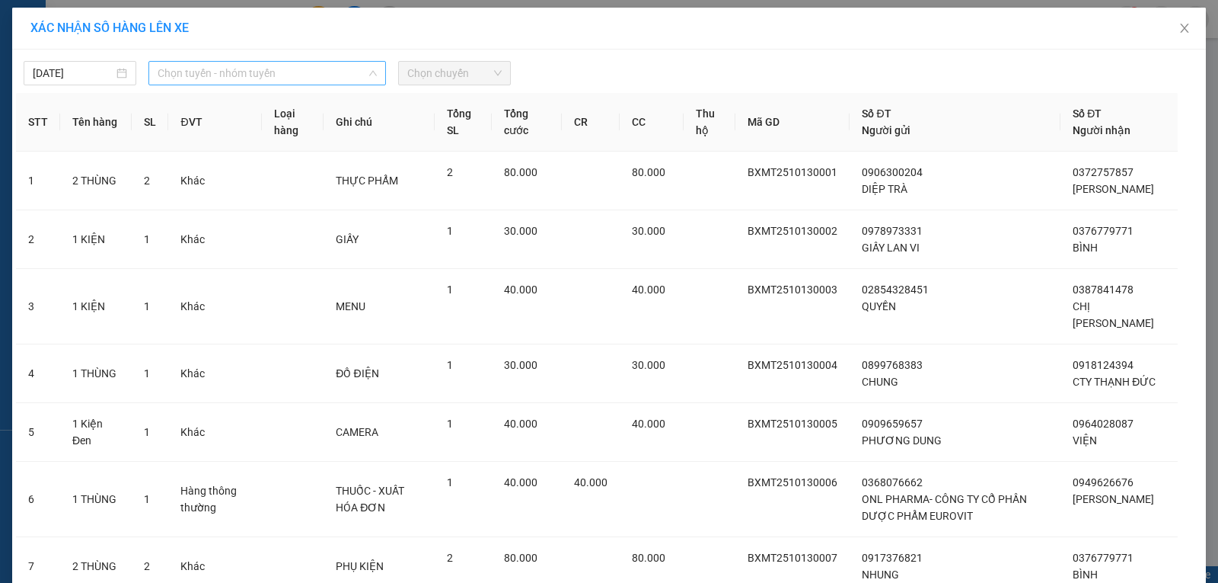
click at [241, 67] on span "Chọn tuyến - nhóm tuyến" at bounding box center [267, 73] width 219 height 23
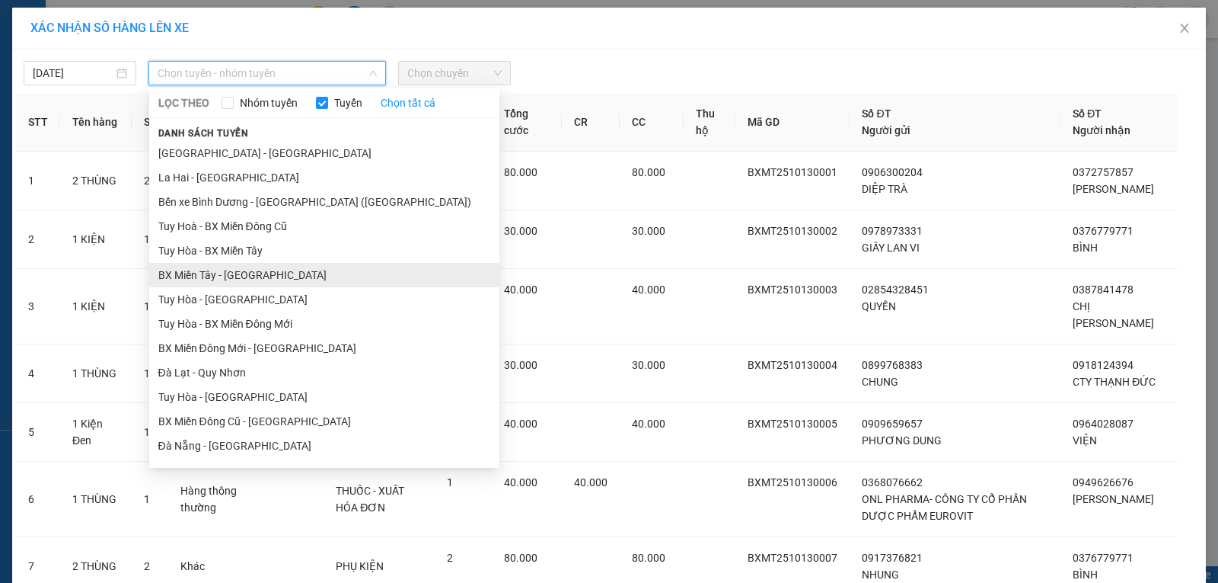
click at [207, 280] on li "BX Miền Tây - [GEOGRAPHIC_DATA]" at bounding box center [324, 275] width 350 height 24
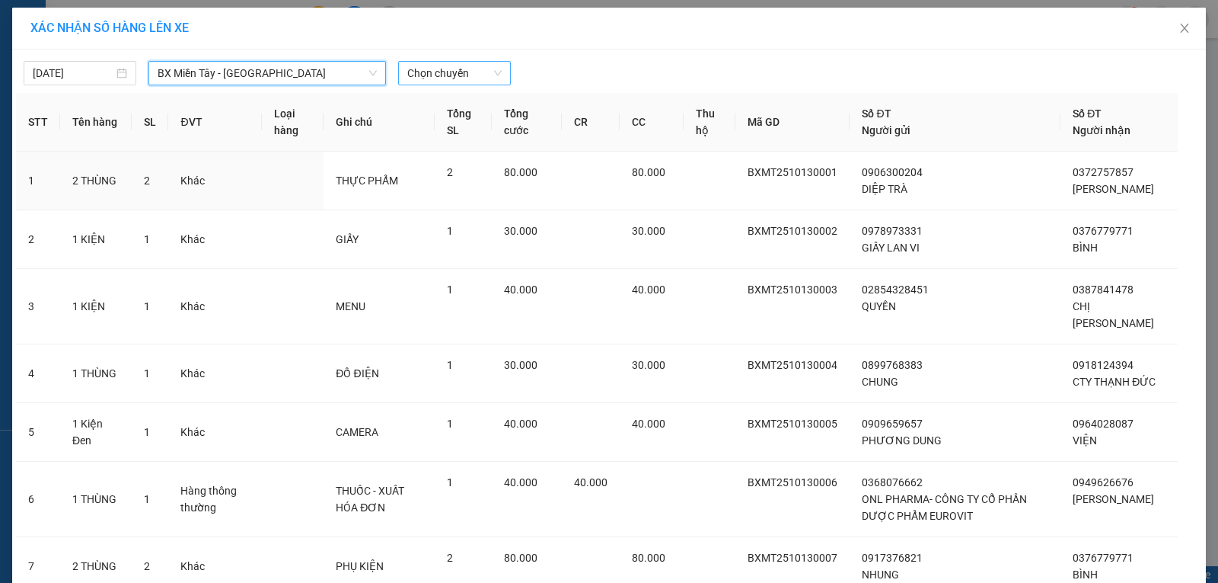
click at [430, 64] on span "Chọn chuyến" at bounding box center [454, 73] width 94 height 23
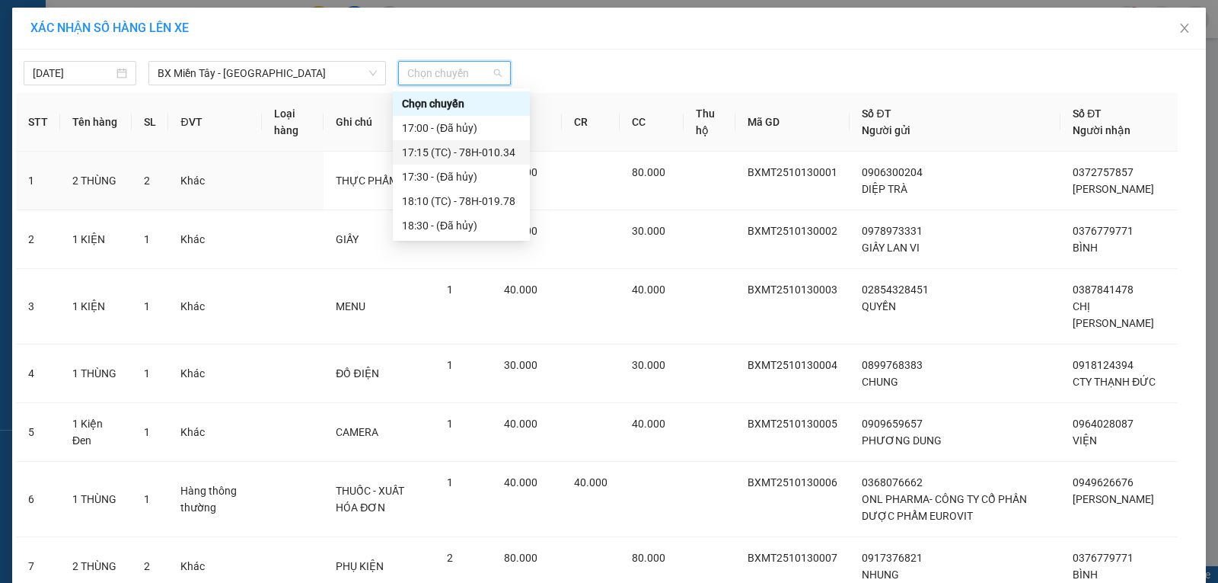
click at [496, 155] on div "17:15 (TC) - 78H-010.34" at bounding box center [461, 152] width 119 height 17
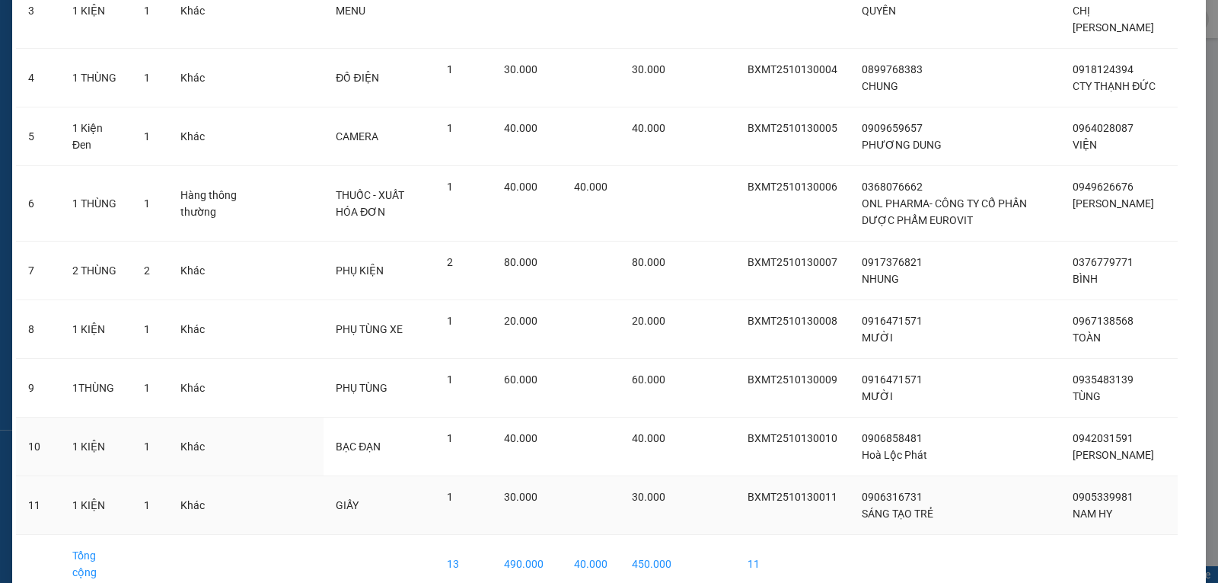
scroll to position [385, 0]
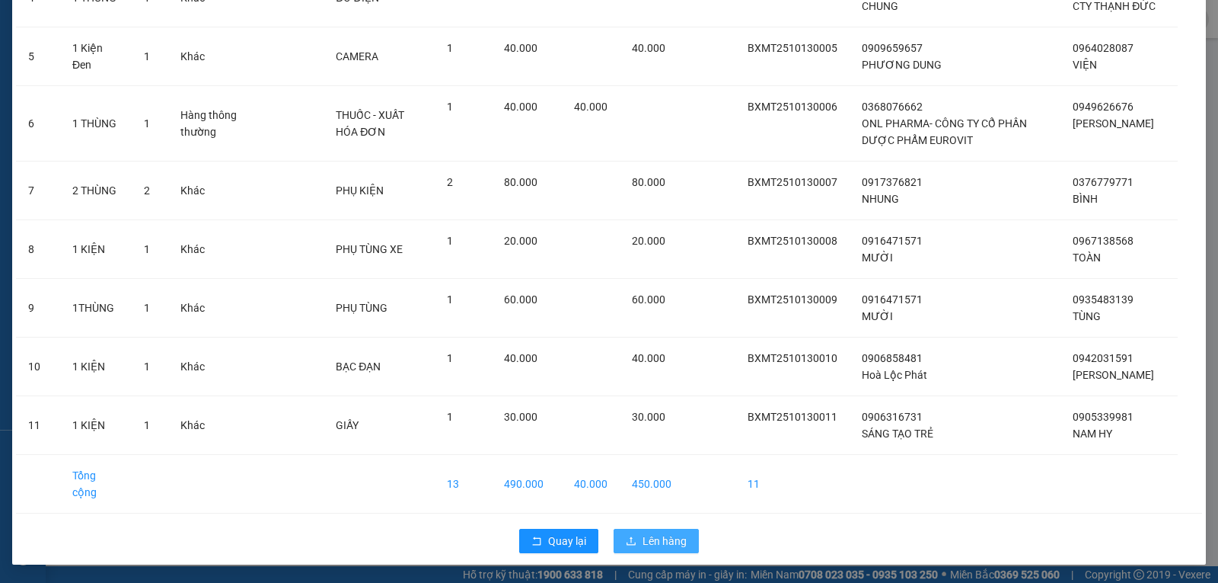
click at [631, 541] on icon "upload" at bounding box center [631, 540] width 11 height 11
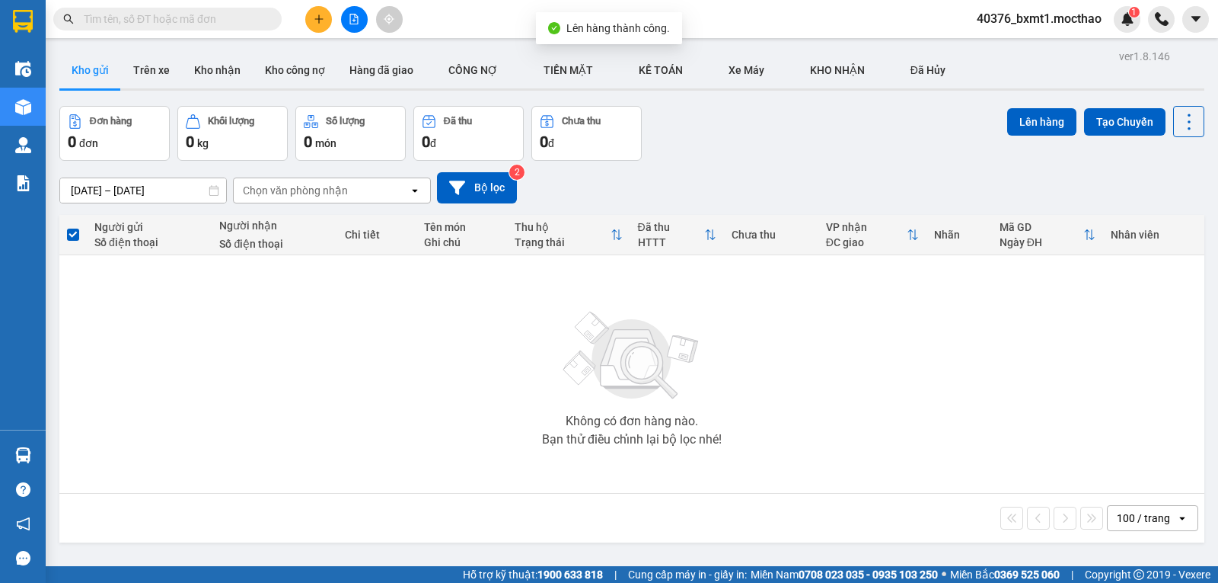
click at [356, 16] on icon "file-add" at bounding box center [354, 19] width 11 height 11
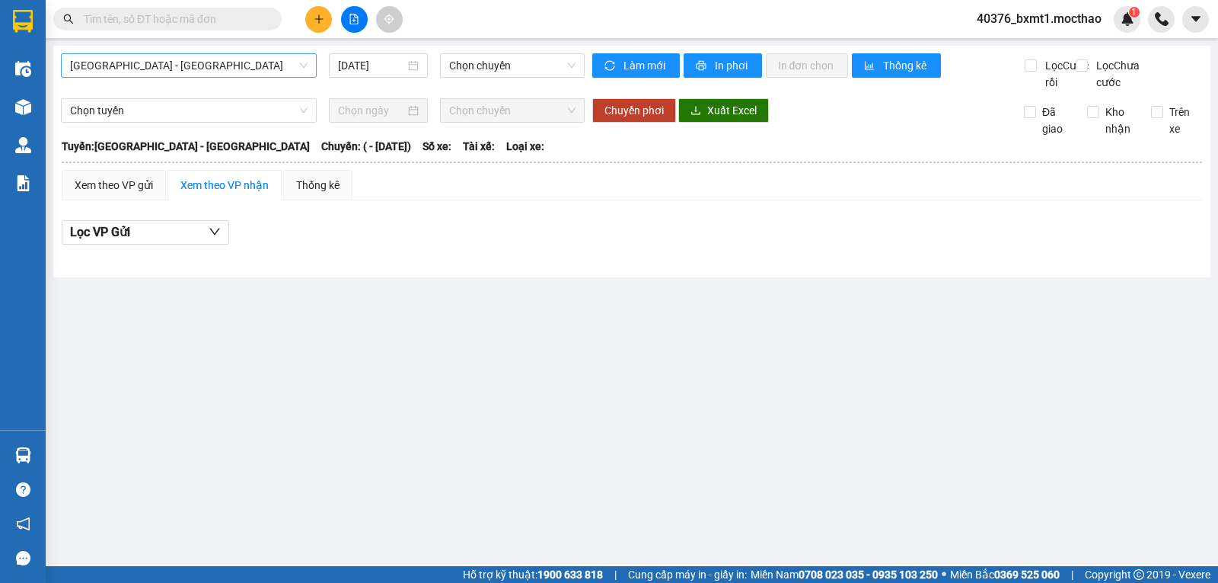
click at [156, 64] on span "[GEOGRAPHIC_DATA] - [GEOGRAPHIC_DATA]" at bounding box center [189, 65] width 238 height 23
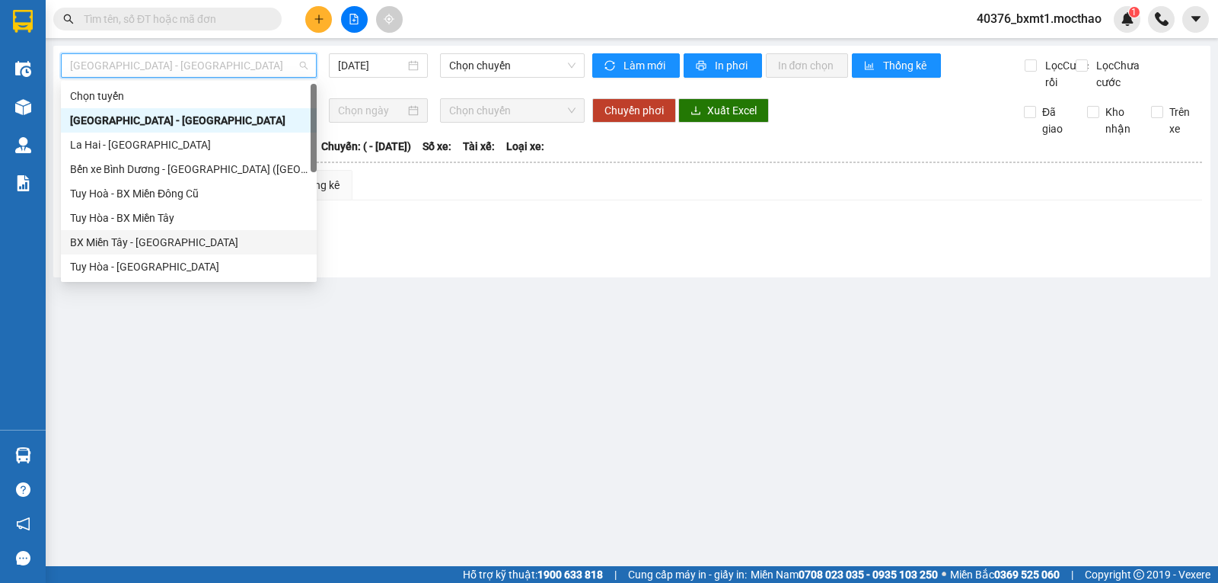
drag, startPoint x: 163, startPoint y: 241, endPoint x: 363, endPoint y: 145, distance: 222.1
click at [163, 243] on div "BX Miền Tây - [GEOGRAPHIC_DATA]" at bounding box center [189, 242] width 238 height 17
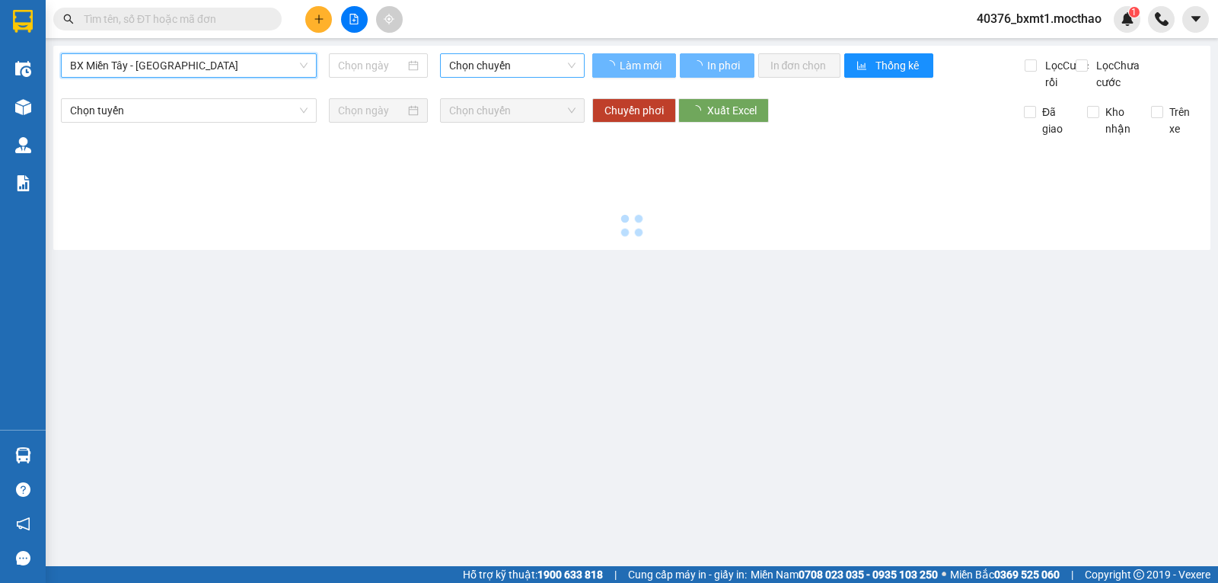
type input "[DATE]"
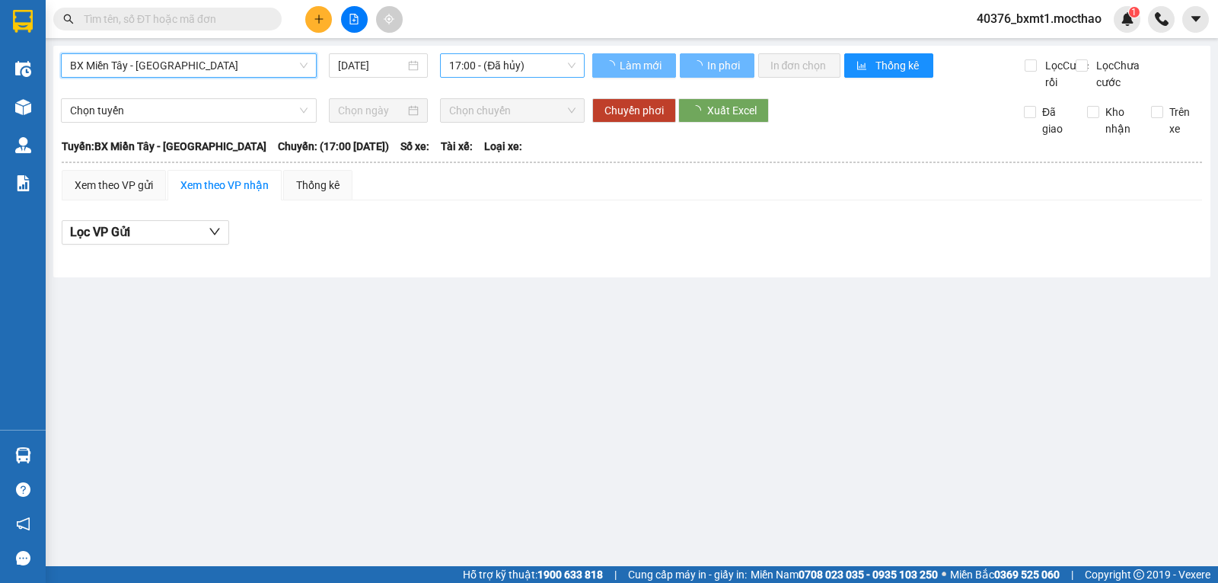
drag, startPoint x: 492, startPoint y: 63, endPoint x: 512, endPoint y: 70, distance: 21.0
click at [493, 62] on span "17:00 - (Đã hủy)" at bounding box center [512, 65] width 126 height 23
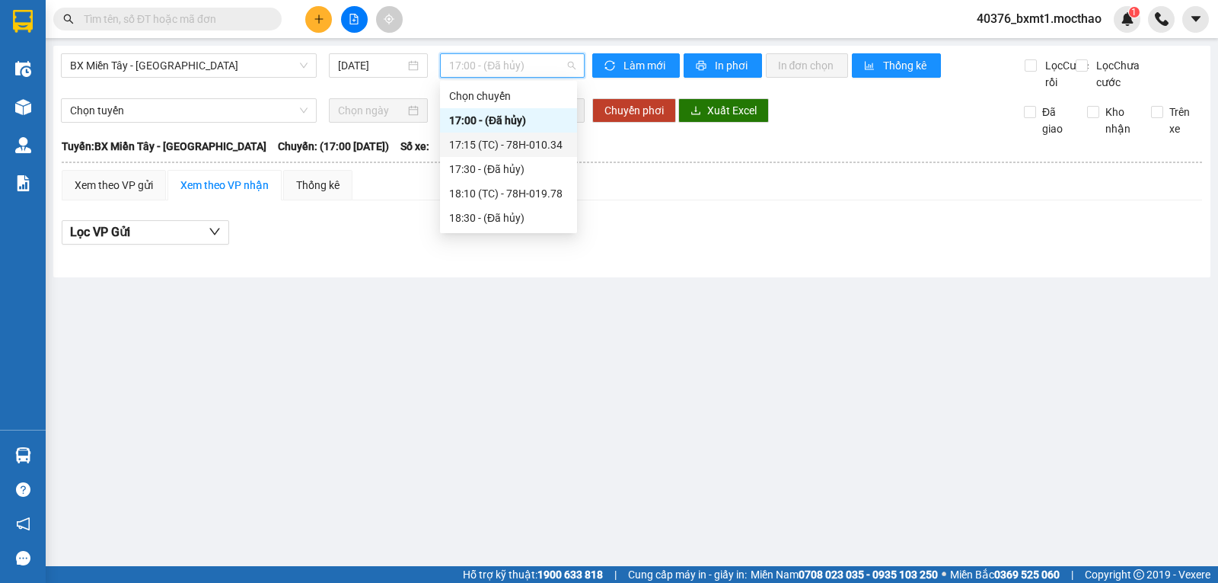
click at [541, 148] on div "17:15 (TC) - 78H-010.34" at bounding box center [508, 144] width 119 height 17
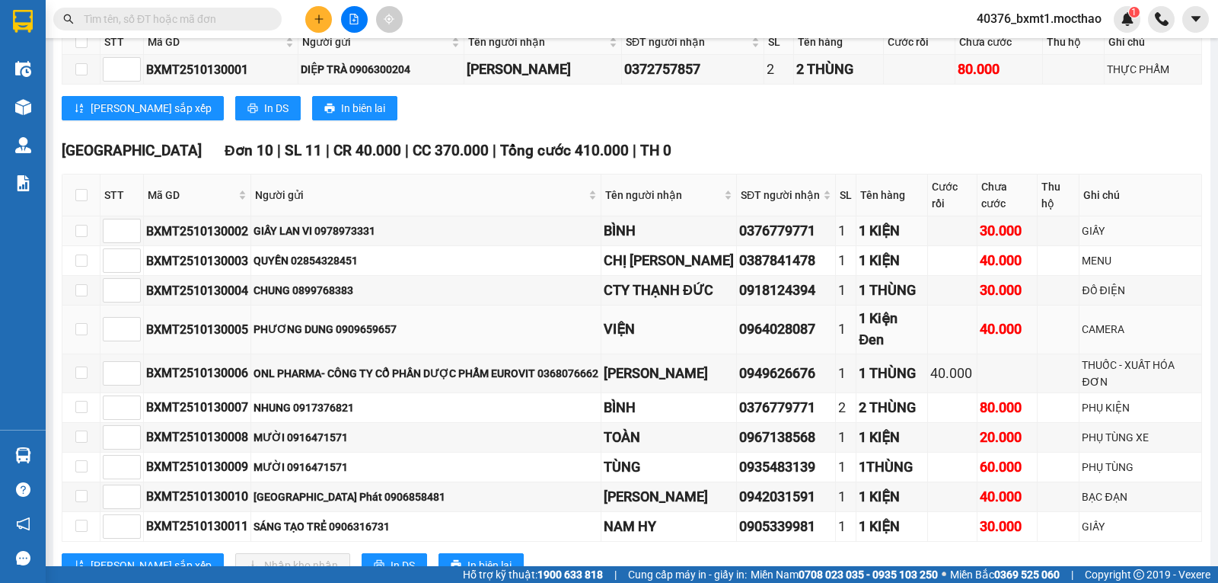
scroll to position [360, 0]
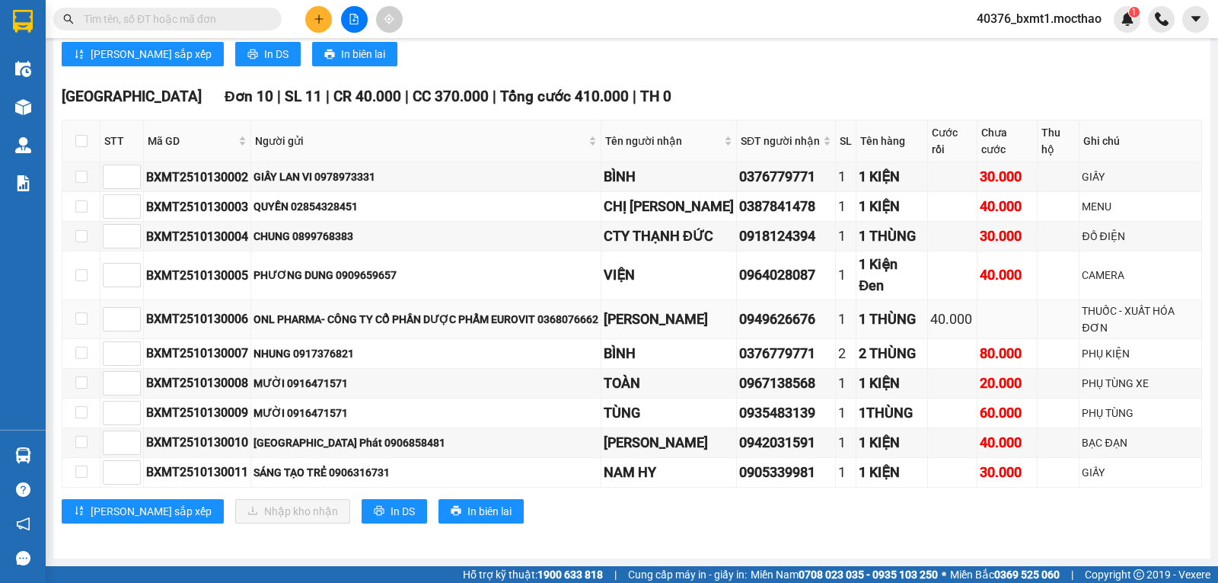
click at [760, 321] on div "0949626676" at bounding box center [786, 318] width 94 height 21
click at [679, 93] on div "[GEOGRAPHIC_DATA] 10 | SL 11 | CR 40.000 | CC 370.000 | Tổng cước 410.000 | TH 0" at bounding box center [632, 96] width 1141 height 23
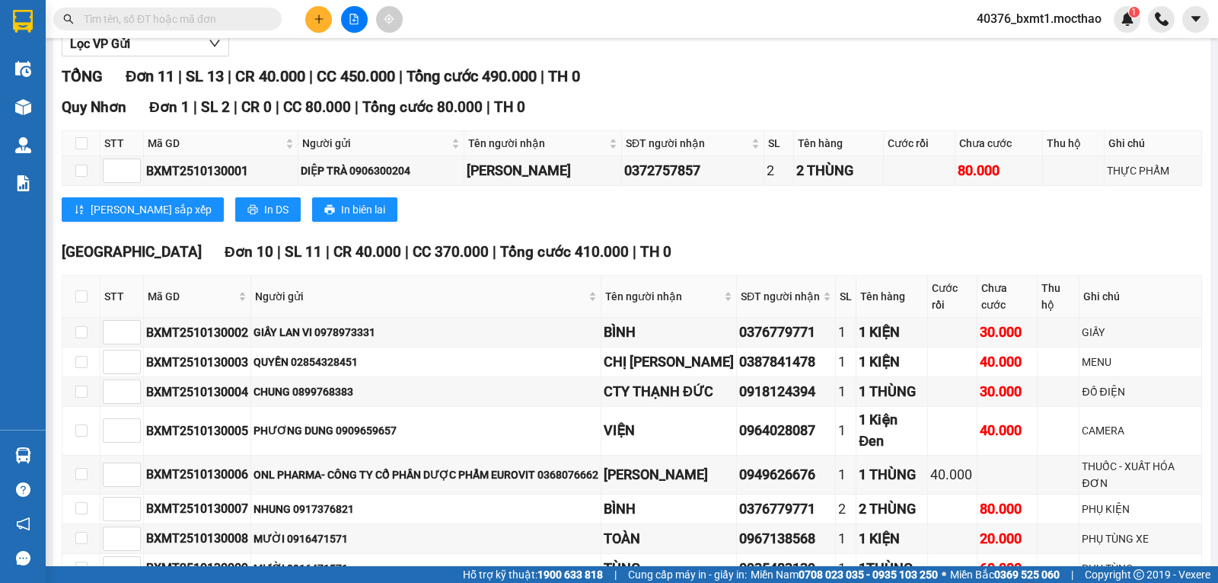
scroll to position [0, 0]
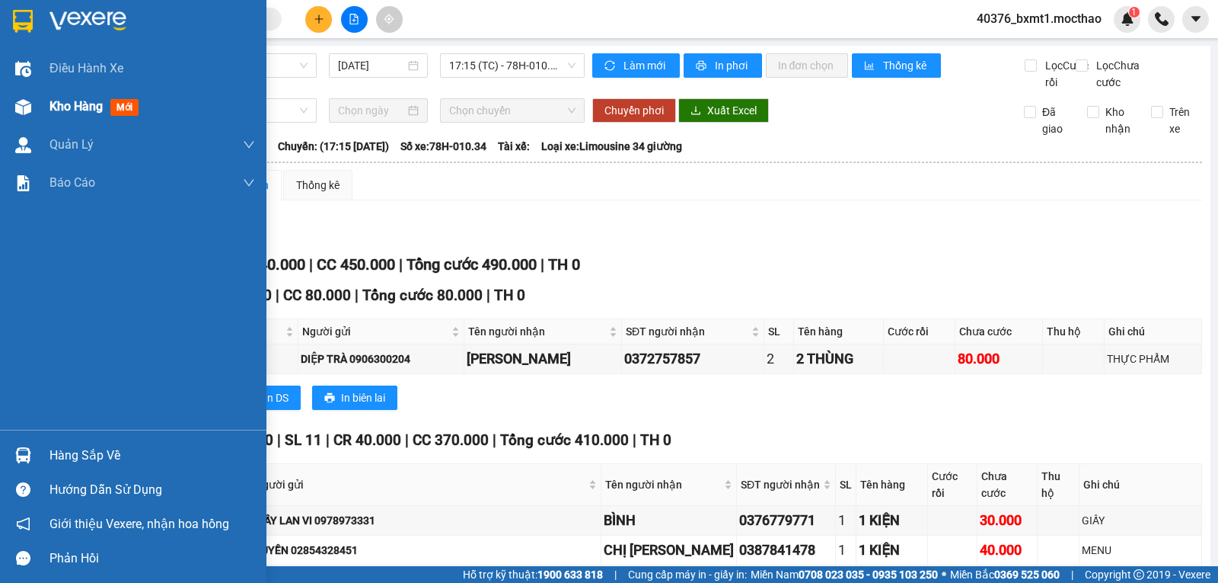
click at [24, 111] on img at bounding box center [23, 107] width 16 height 16
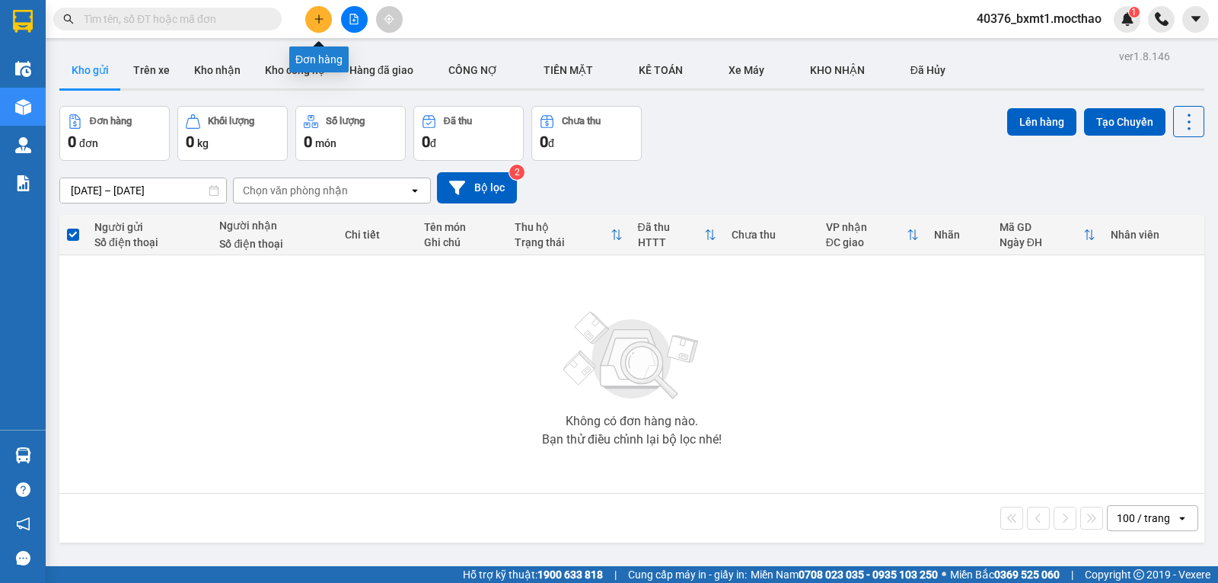
click at [319, 27] on button at bounding box center [318, 19] width 27 height 27
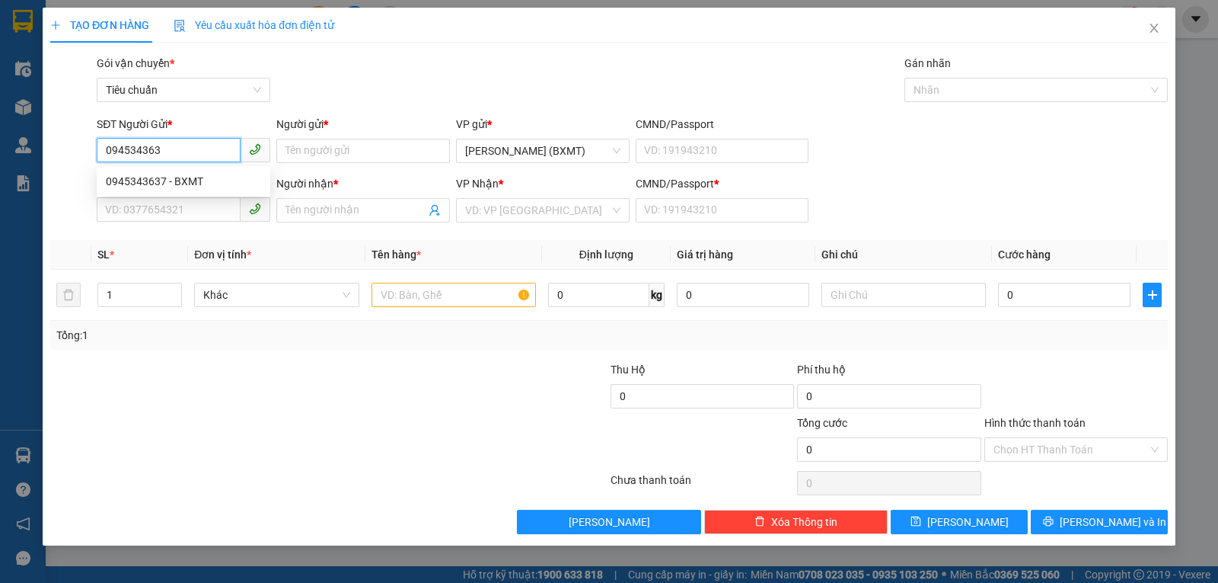
type input "0945343637"
click at [181, 174] on div "0945343637 - BXMT" at bounding box center [183, 181] width 155 height 17
type input "BXMT"
type input "0914974647"
type input "PCTH"
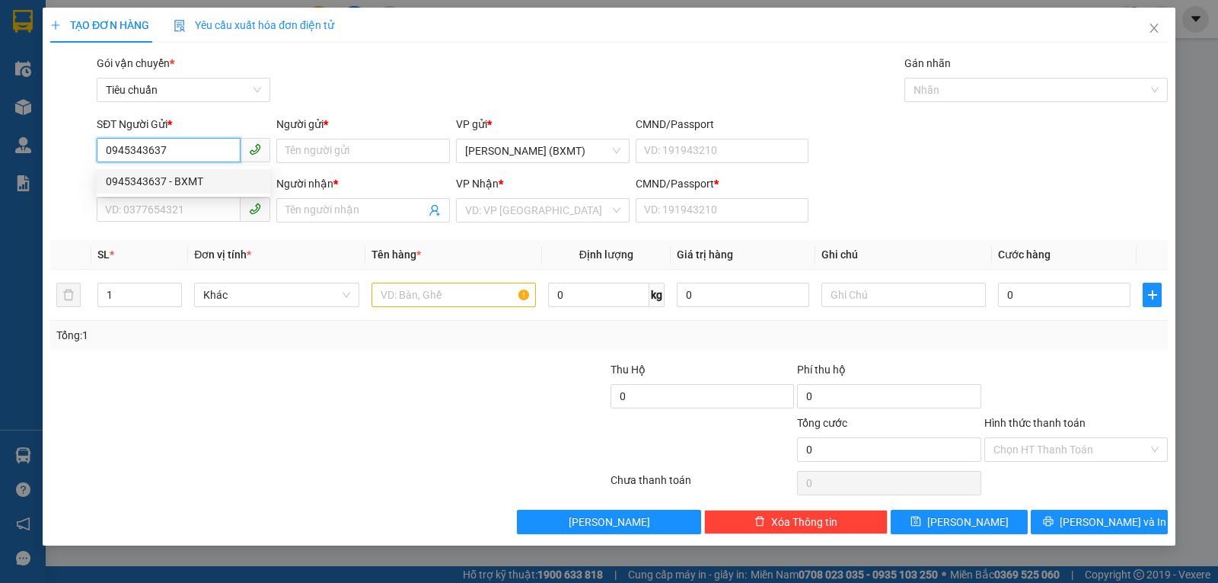
type input "0"
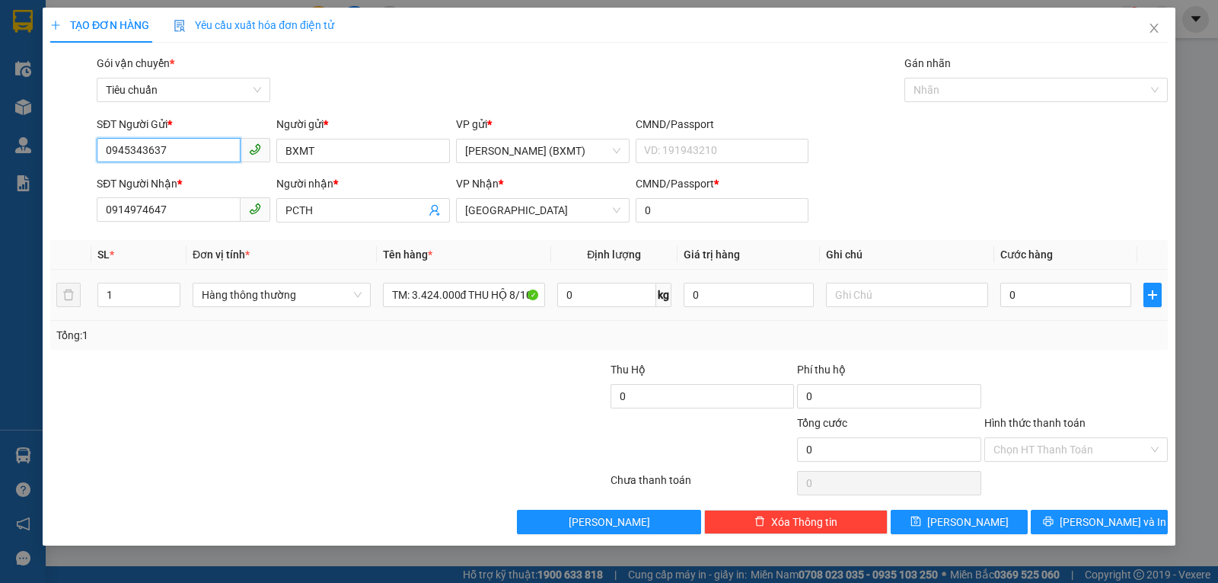
drag, startPoint x: 233, startPoint y: 305, endPoint x: 243, endPoint y: 307, distance: 10.0
click at [234, 306] on div "Hàng thông thường" at bounding box center [282, 295] width 178 height 24
type input "0945343637"
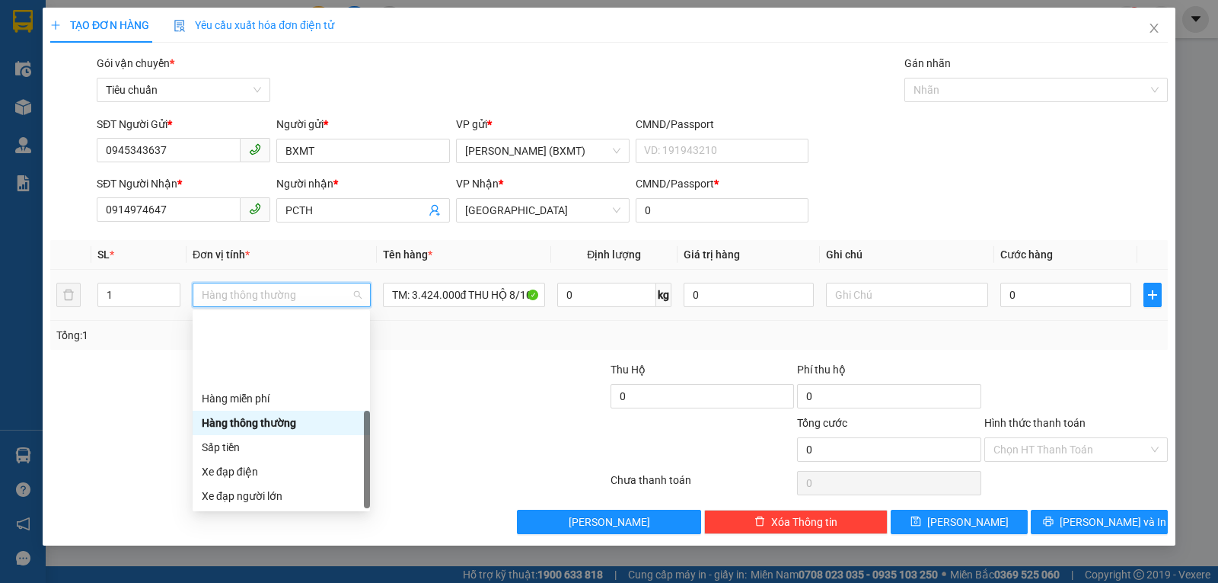
scroll to position [97, 0]
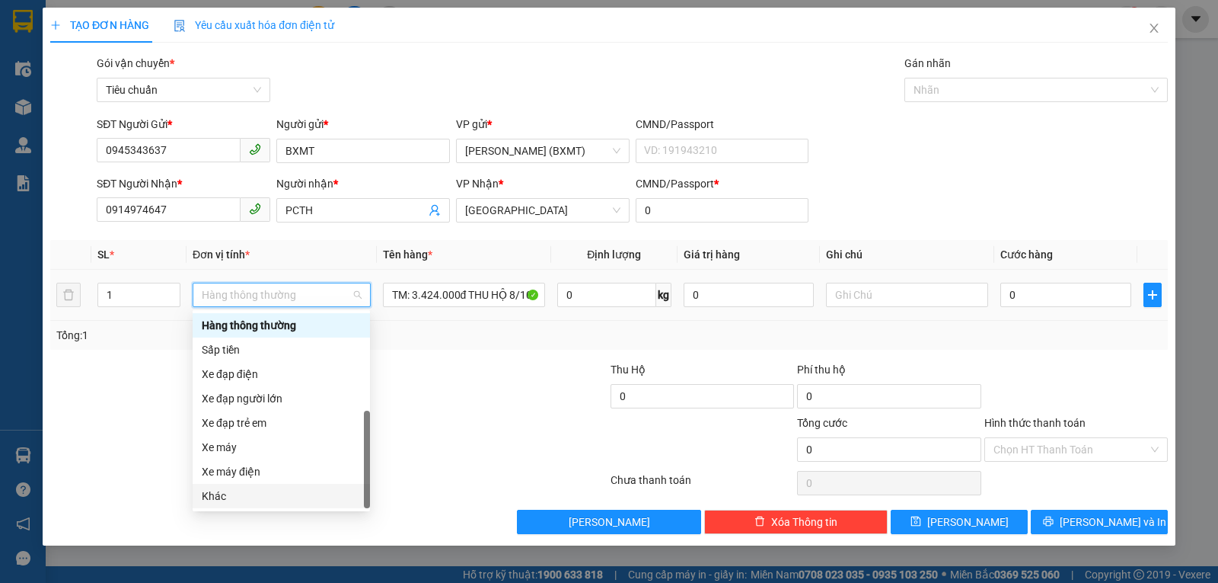
click at [256, 494] on div "Khác" at bounding box center [281, 495] width 159 height 17
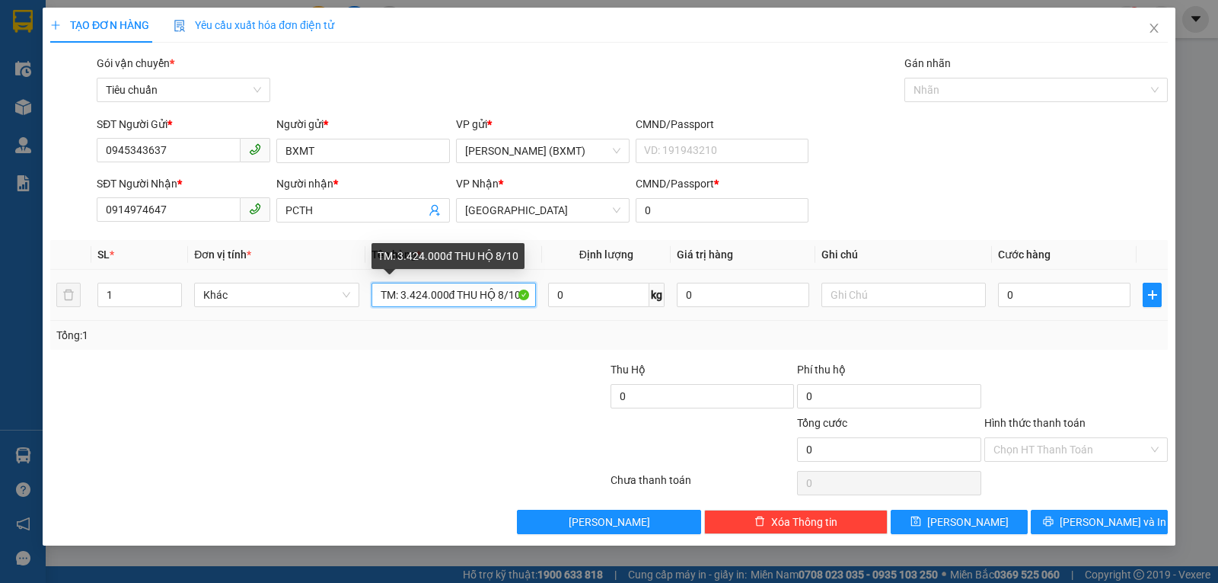
drag, startPoint x: 402, startPoint y: 292, endPoint x: 424, endPoint y: 295, distance: 22.3
click at [424, 295] on input "TM: 3.424.000đ THU HỘ 8/10" at bounding box center [454, 295] width 164 height 24
drag, startPoint x: 490, startPoint y: 293, endPoint x: 516, endPoint y: 289, distance: 26.2
click at [516, 289] on input "TM: 430.000đ THU HỘ 8/10" at bounding box center [454, 295] width 164 height 24
type input "TM: 430.000đ THU HỘ 12/10"
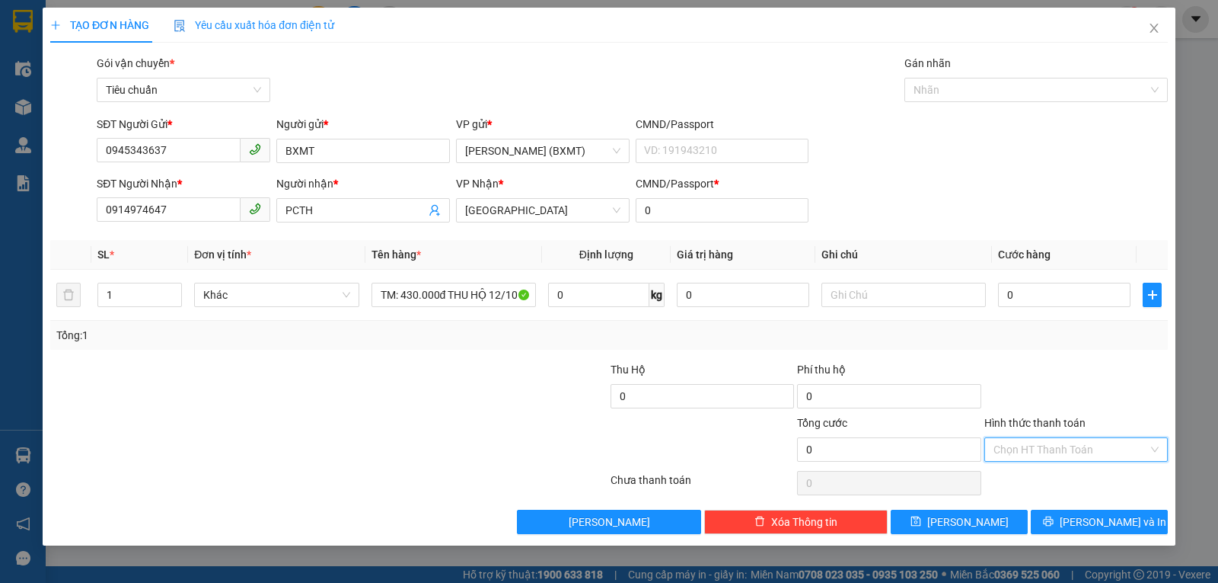
click at [1074, 451] on input "Hình thức thanh toán" at bounding box center [1071, 449] width 155 height 23
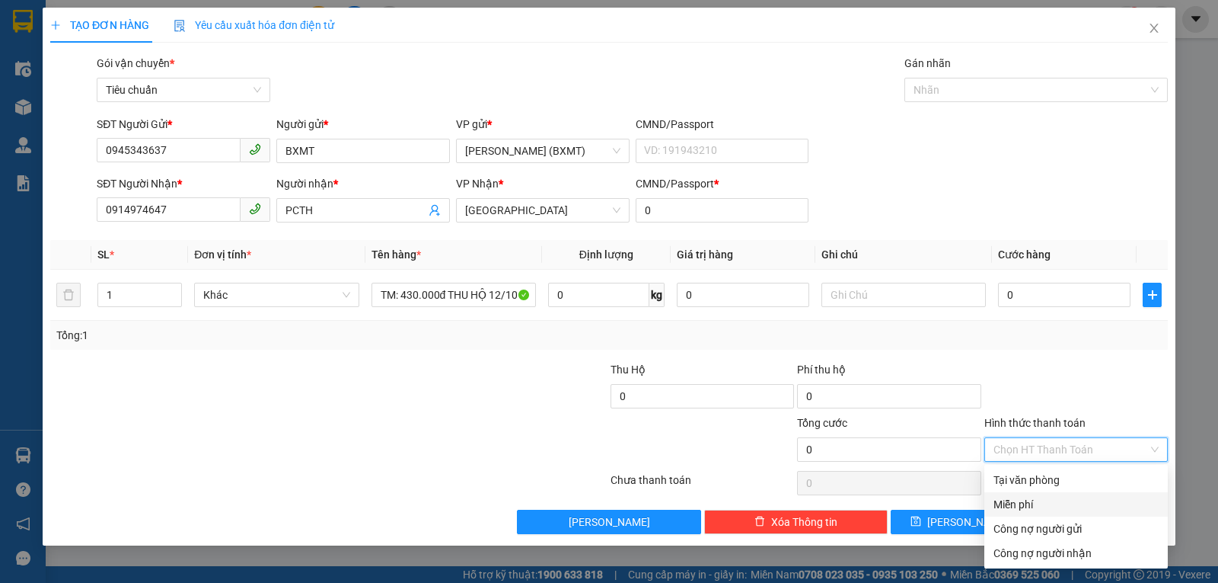
click at [1030, 499] on div "Miễn phí" at bounding box center [1076, 504] width 165 height 17
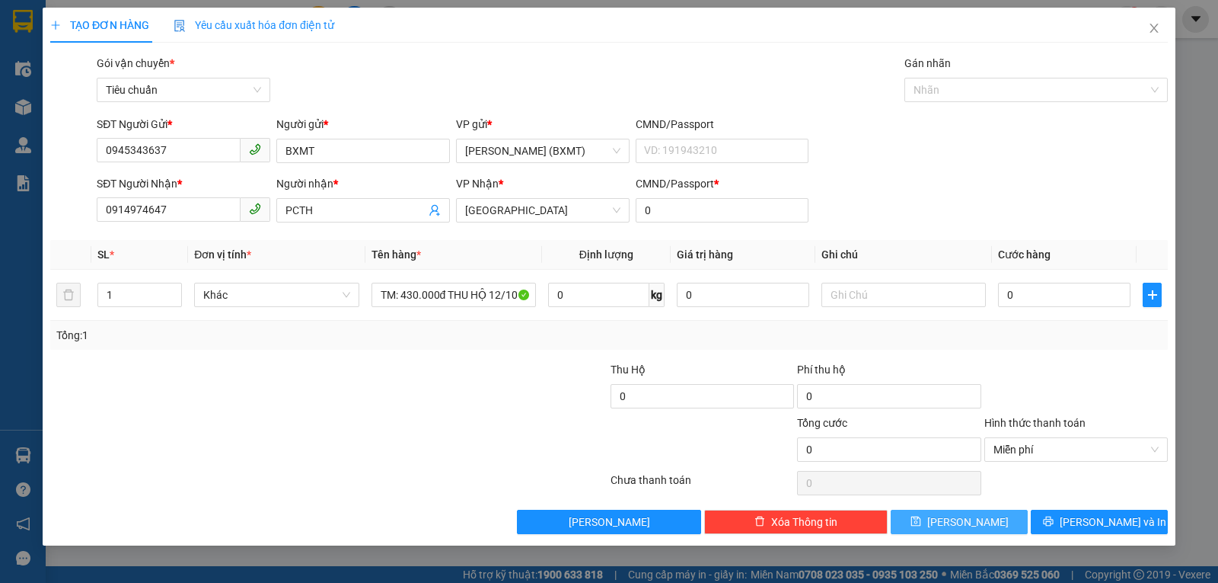
click at [955, 514] on button "[PERSON_NAME]" at bounding box center [959, 521] width 137 height 24
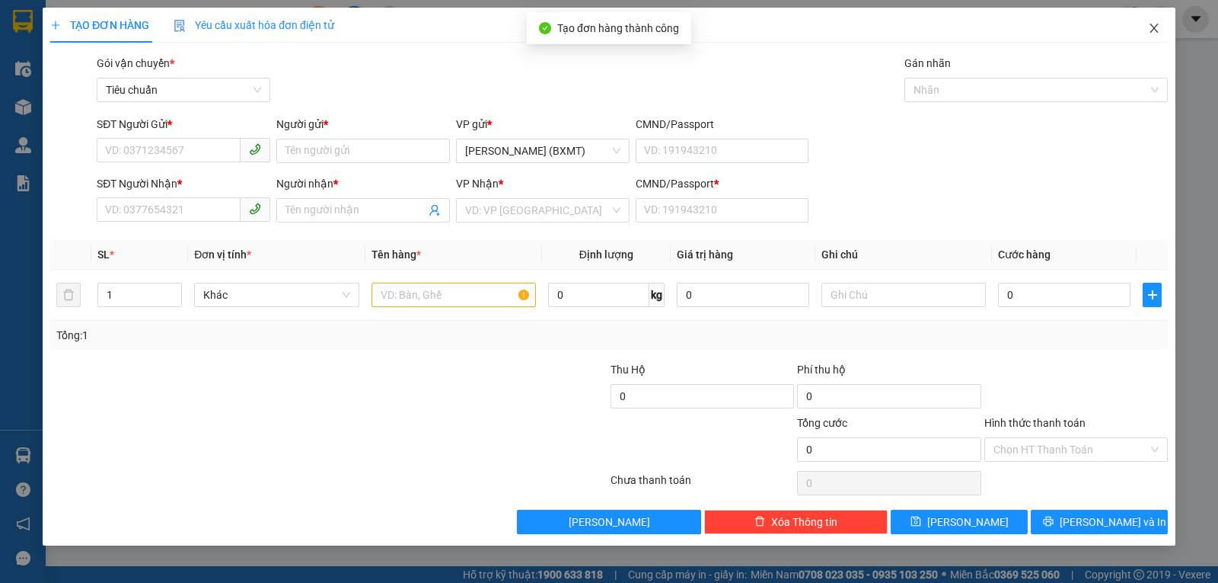
click at [1142, 30] on span "Close" at bounding box center [1154, 29] width 43 height 43
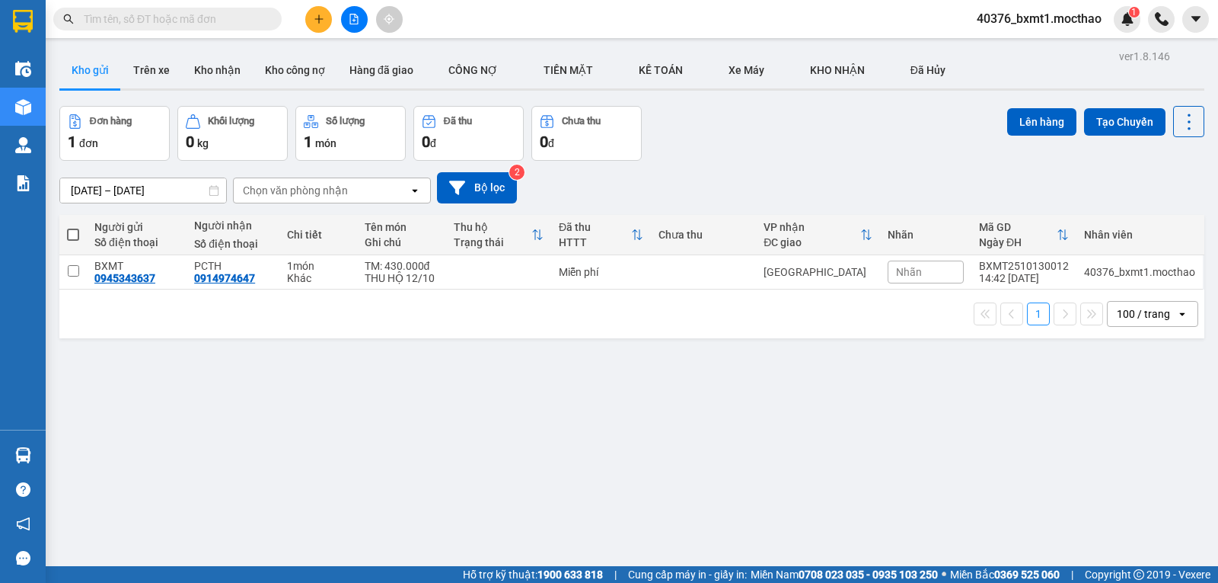
click at [752, 141] on div "Đơn hàng 1 đơn Khối lượng 0 kg Số lượng 1 món Đã thu 0 đ Chưa thu 0 đ Lên hàng …" at bounding box center [631, 133] width 1145 height 55
click at [320, 21] on icon "plus" at bounding box center [319, 19] width 11 height 11
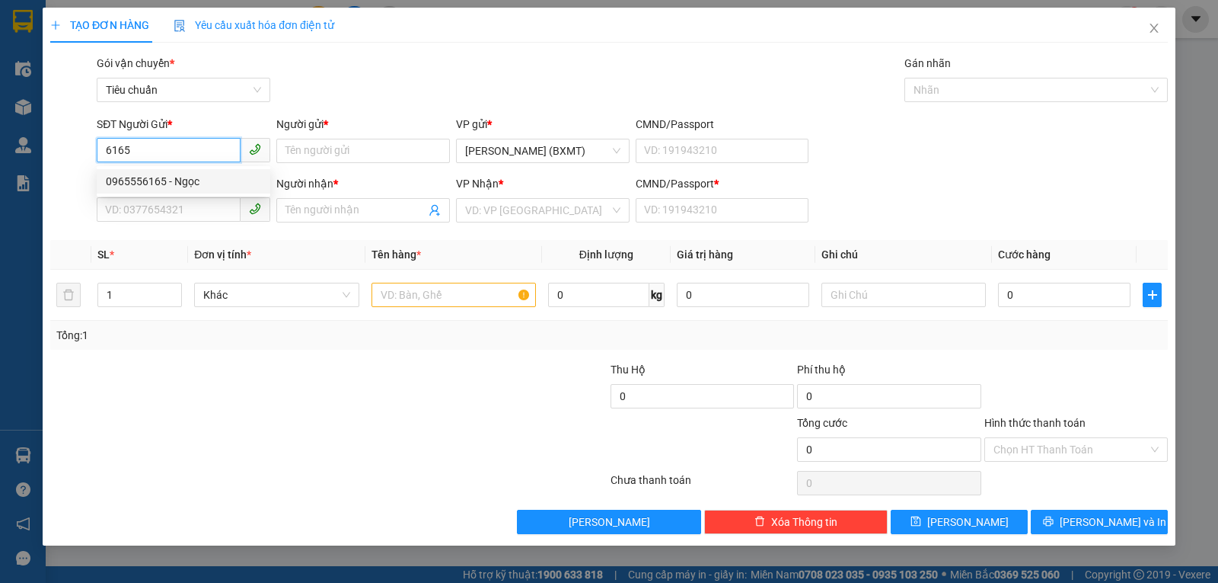
drag, startPoint x: 146, startPoint y: 174, endPoint x: 264, endPoint y: 252, distance: 141.3
click at [146, 174] on div "0965556165 - Ngọc" at bounding box center [183, 181] width 155 height 17
type input "0965556165"
type input "Ngọc"
type input "0953497593"
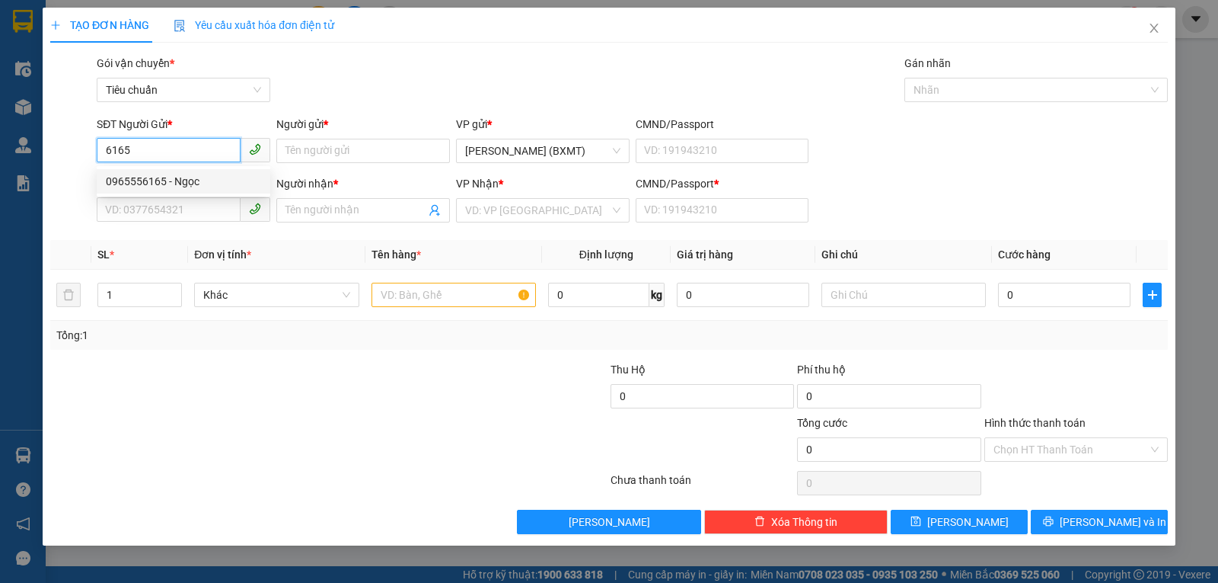
type input "[PERSON_NAME]"
type input "0"
type input "80.000"
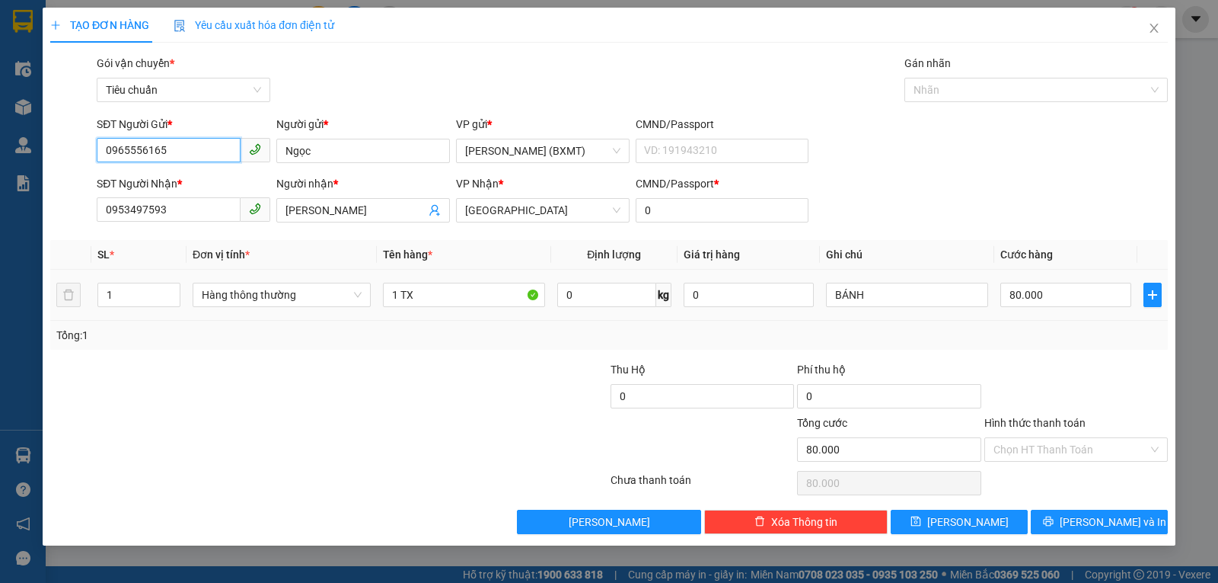
drag, startPoint x: 281, startPoint y: 290, endPoint x: 288, endPoint y: 307, distance: 18.1
click at [281, 291] on span "Hàng thông thường" at bounding box center [282, 294] width 160 height 23
type input "0965556165"
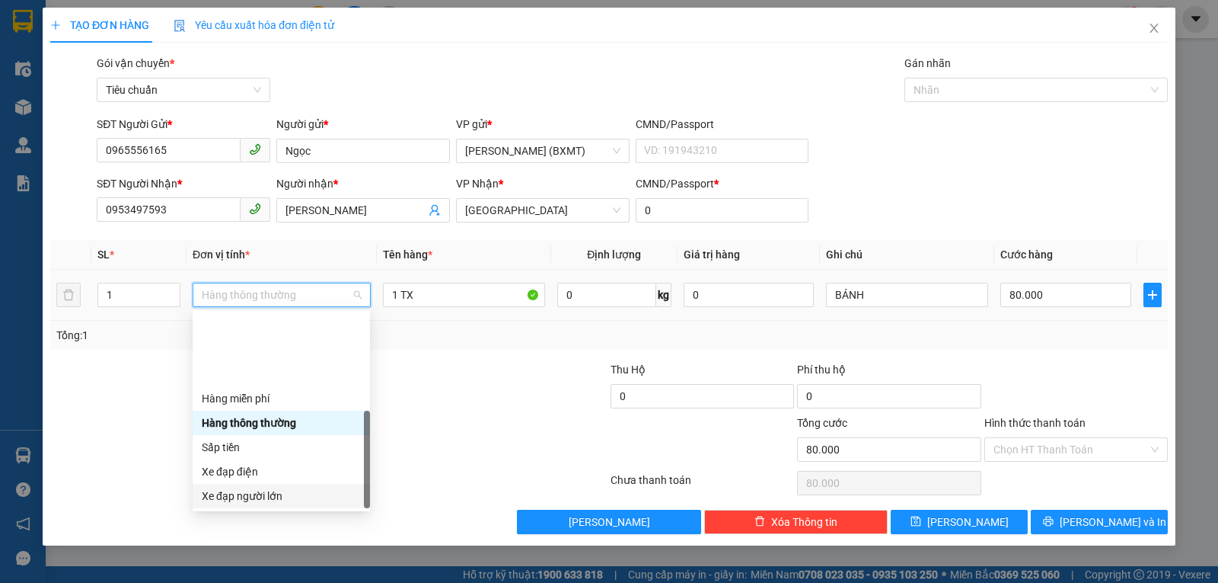
scroll to position [97, 0]
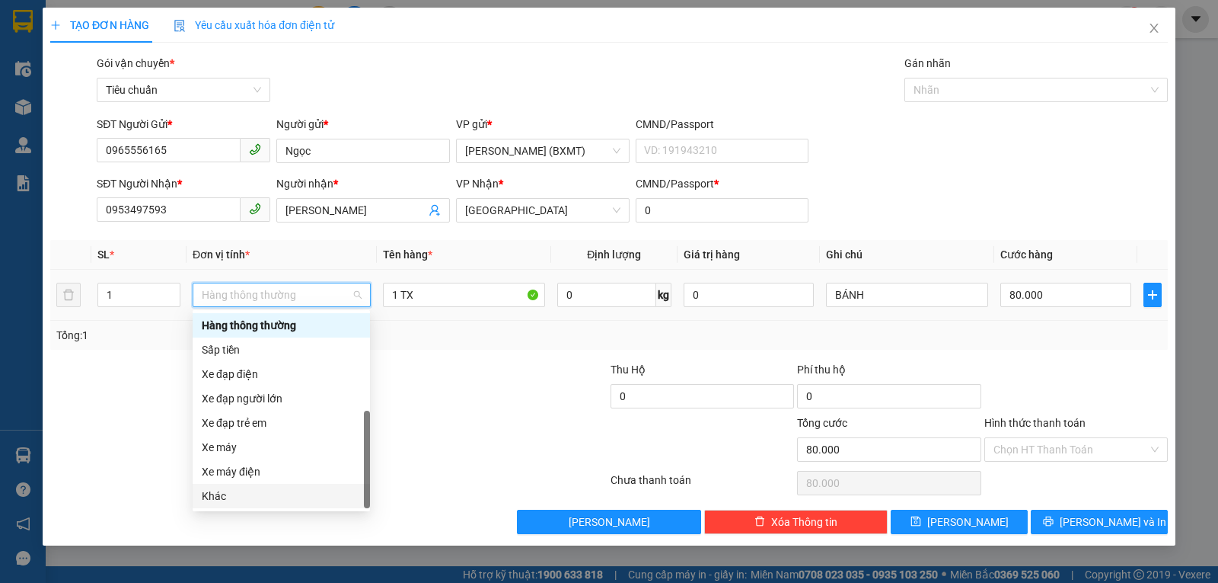
click at [255, 497] on div "Khác" at bounding box center [281, 495] width 159 height 17
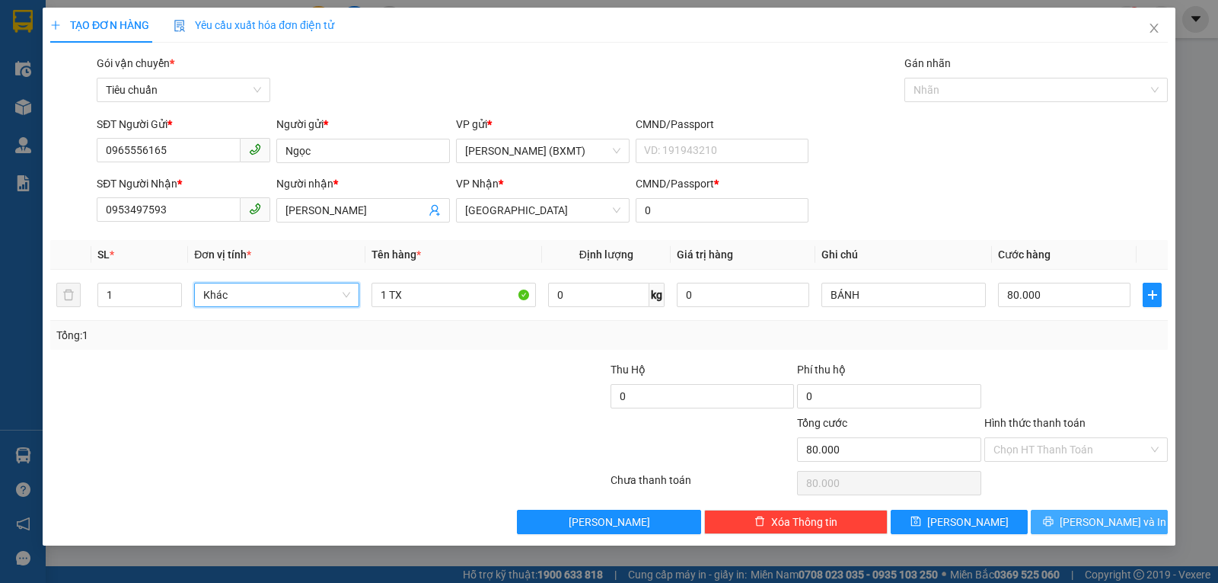
click at [1100, 519] on span "[PERSON_NAME] và In" at bounding box center [1113, 521] width 107 height 17
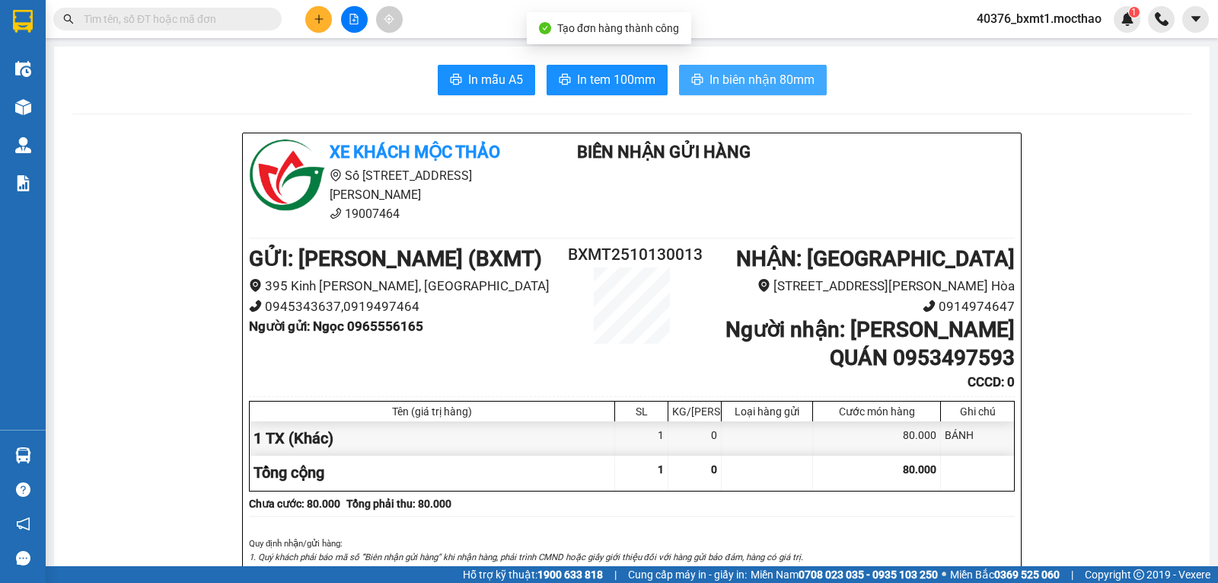
click at [740, 78] on span "In biên nhận 80mm" at bounding box center [762, 79] width 105 height 19
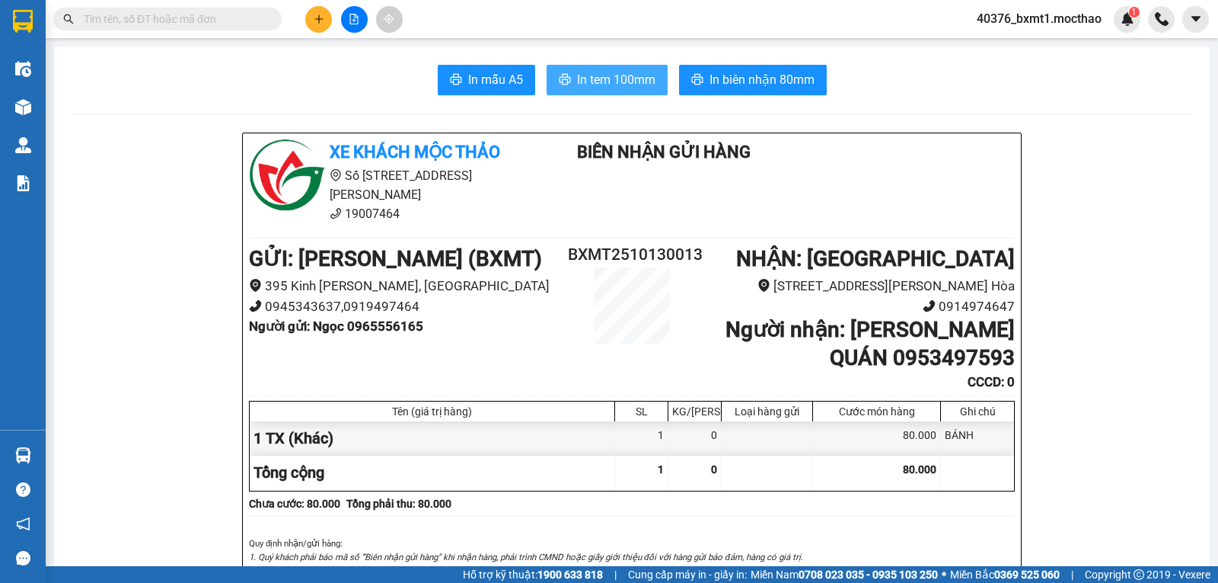
click at [638, 78] on span "In tem 100mm" at bounding box center [616, 79] width 78 height 19
click at [320, 24] on icon "plus" at bounding box center [319, 19] width 11 height 11
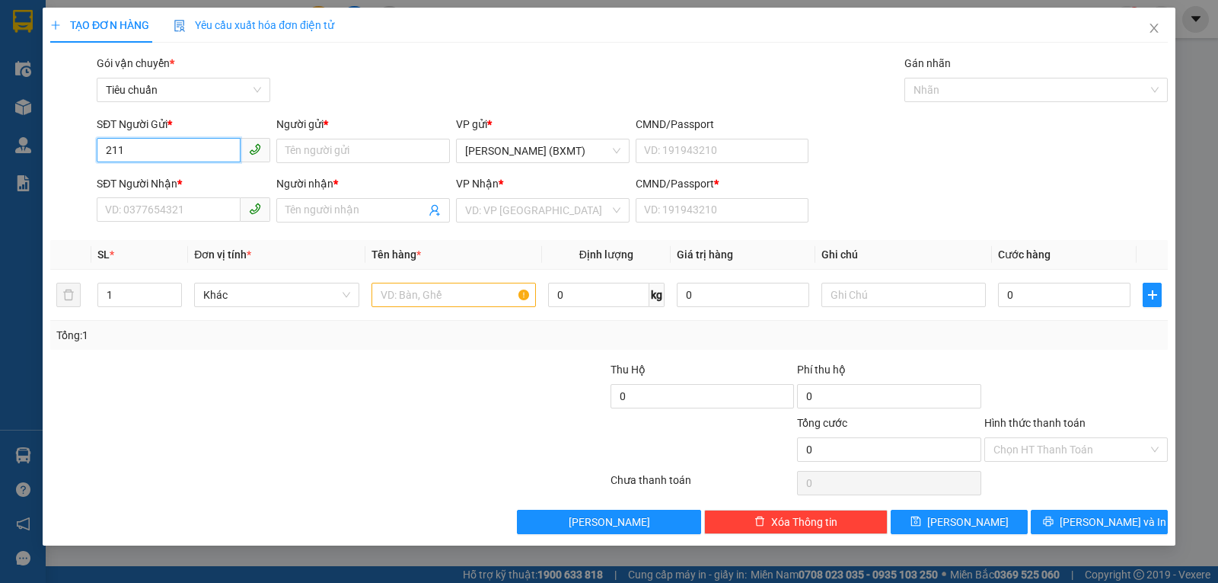
type input "2110"
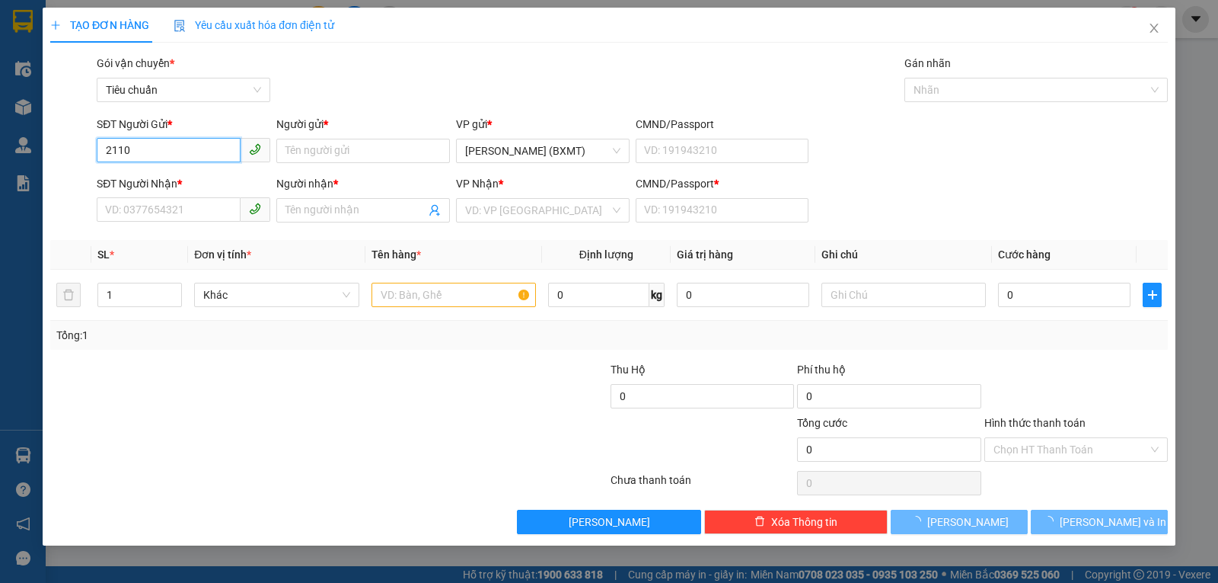
click at [150, 144] on input "2110" at bounding box center [169, 150] width 144 height 24
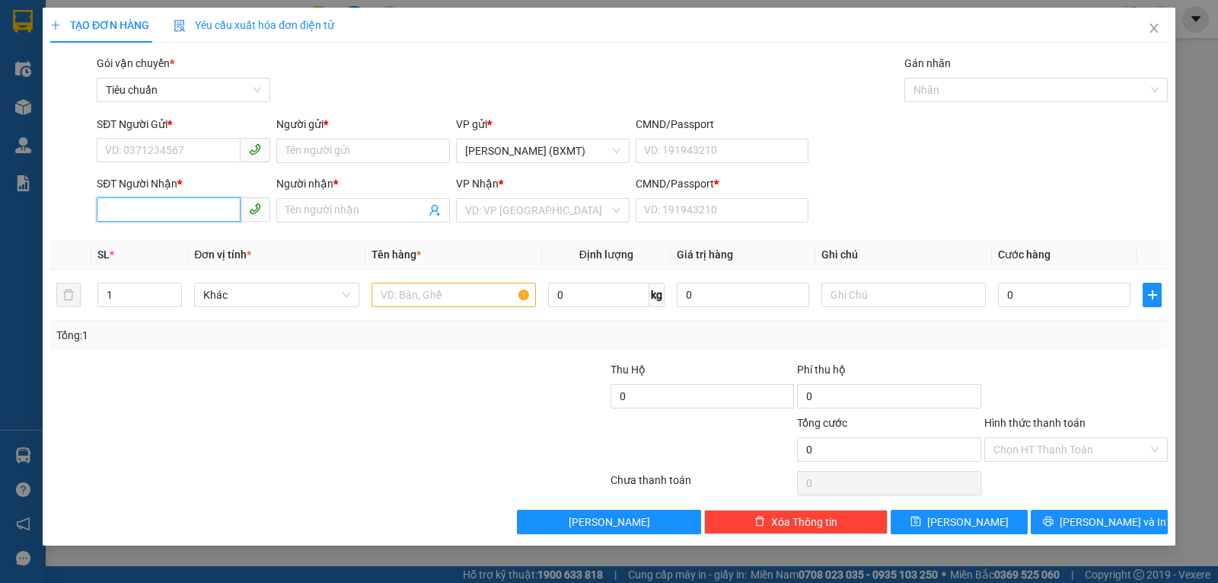
click at [149, 205] on input "SĐT Người Nhận *" at bounding box center [169, 209] width 144 height 24
paste input "2110"
click at [161, 233] on div "0396852110 - PHÚ" at bounding box center [183, 240] width 155 height 17
type input "0396852110"
type input "PHÚ"
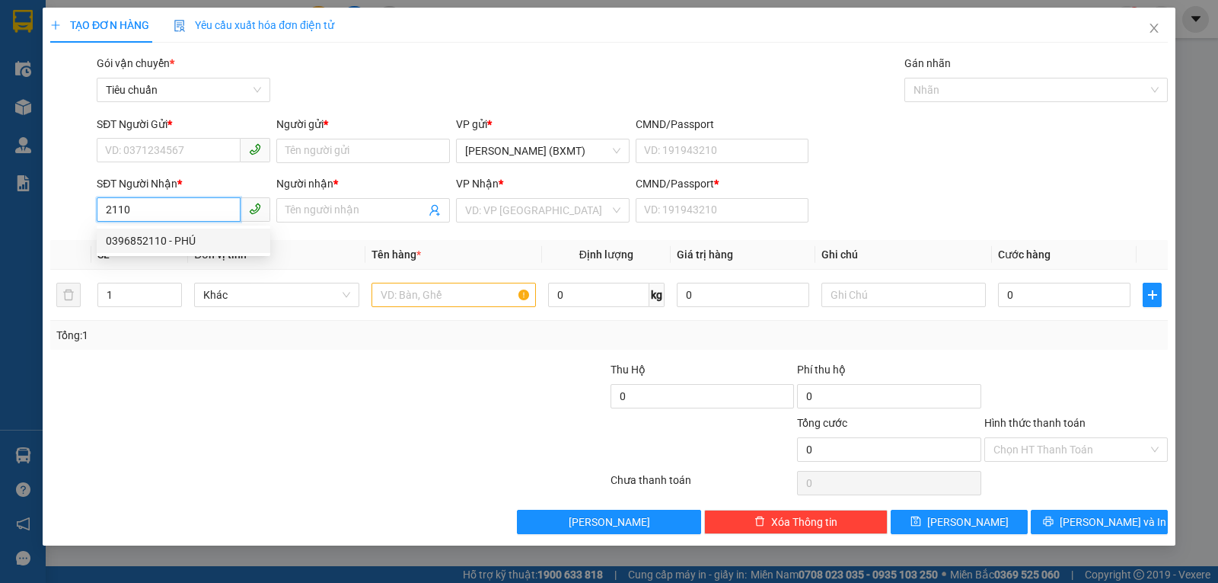
type input "0"
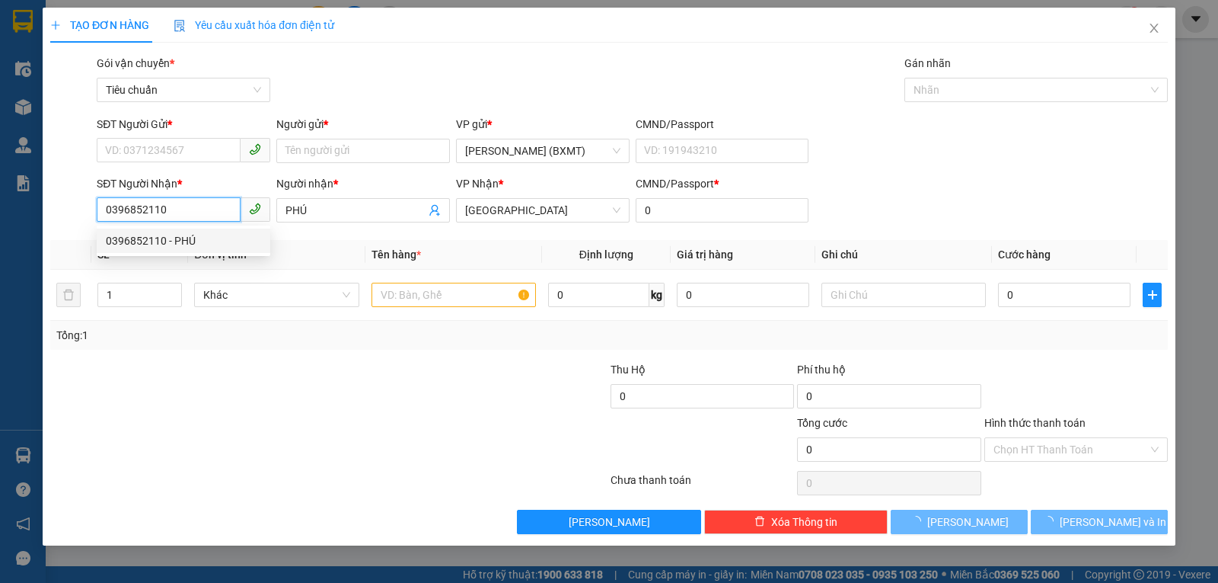
type input "40.000"
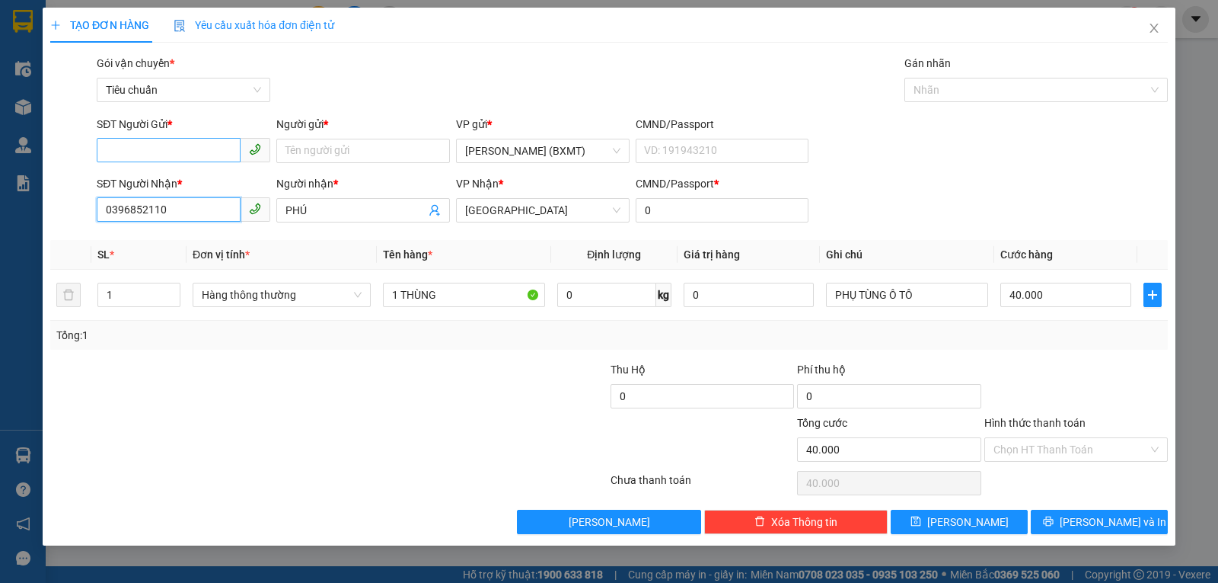
type input "0396852110"
click at [177, 147] on input "SĐT Người Gửi *" at bounding box center [169, 150] width 144 height 24
click at [172, 185] on div "0919678539 - [PERSON_NAME]" at bounding box center [183, 181] width 155 height 17
type input "0919678539"
type input "[PERSON_NAME]"
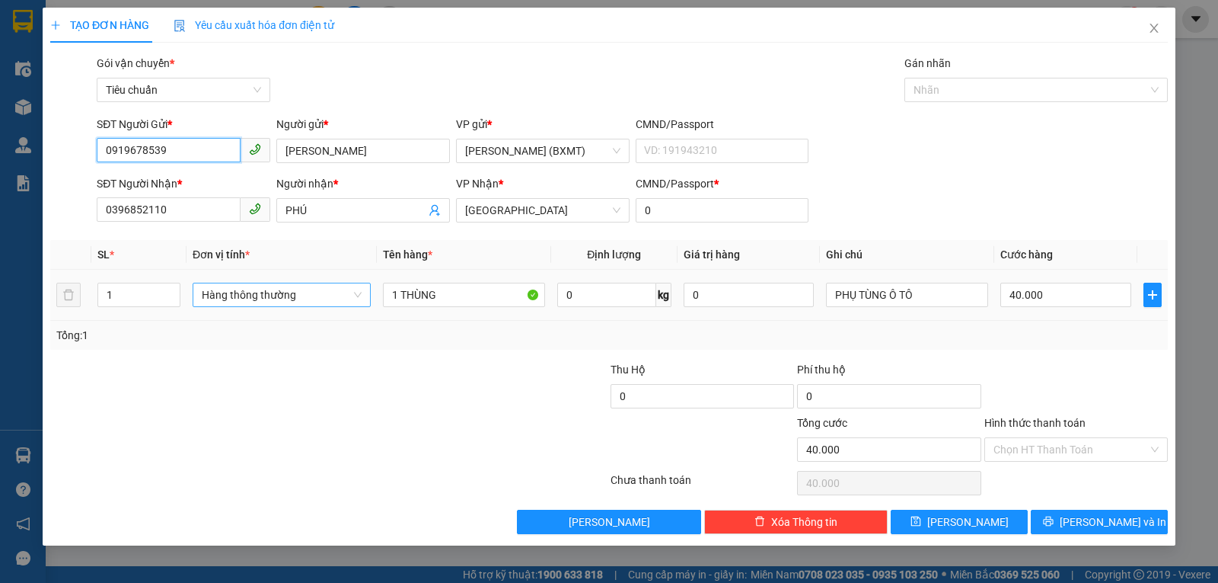
click at [262, 305] on span "Hàng thông thường" at bounding box center [282, 294] width 160 height 23
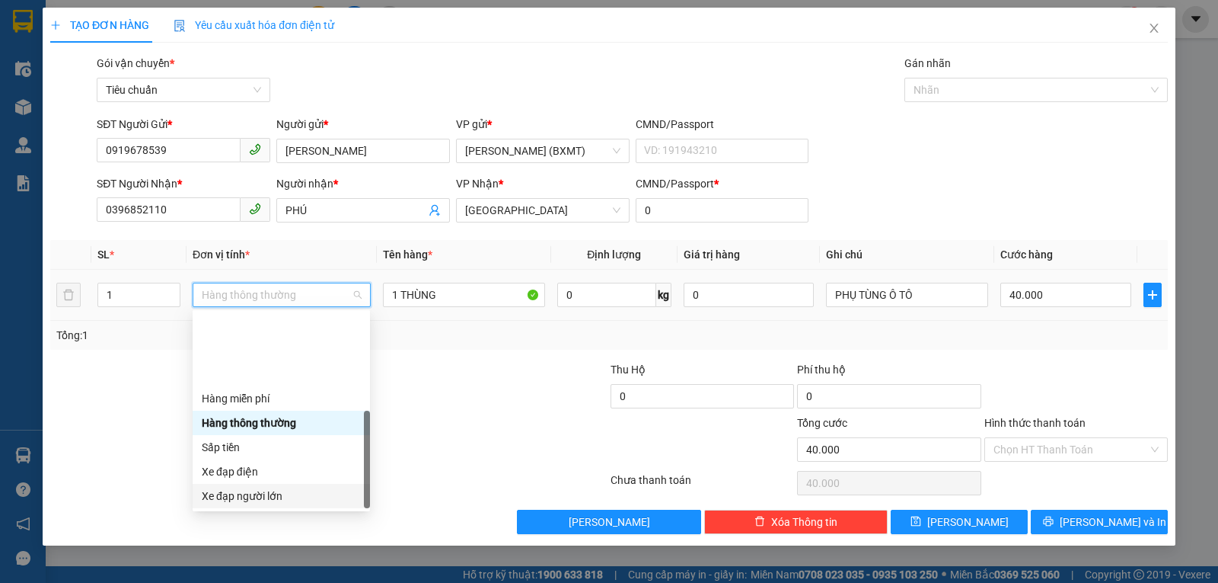
scroll to position [97, 0]
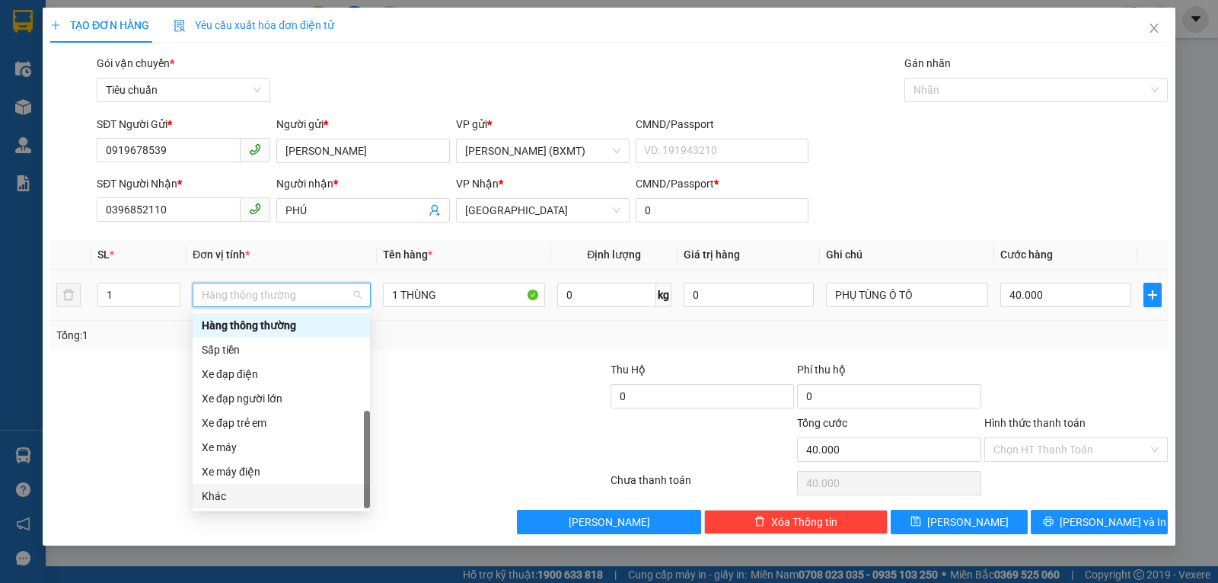
click at [228, 490] on div "Khác" at bounding box center [281, 495] width 159 height 17
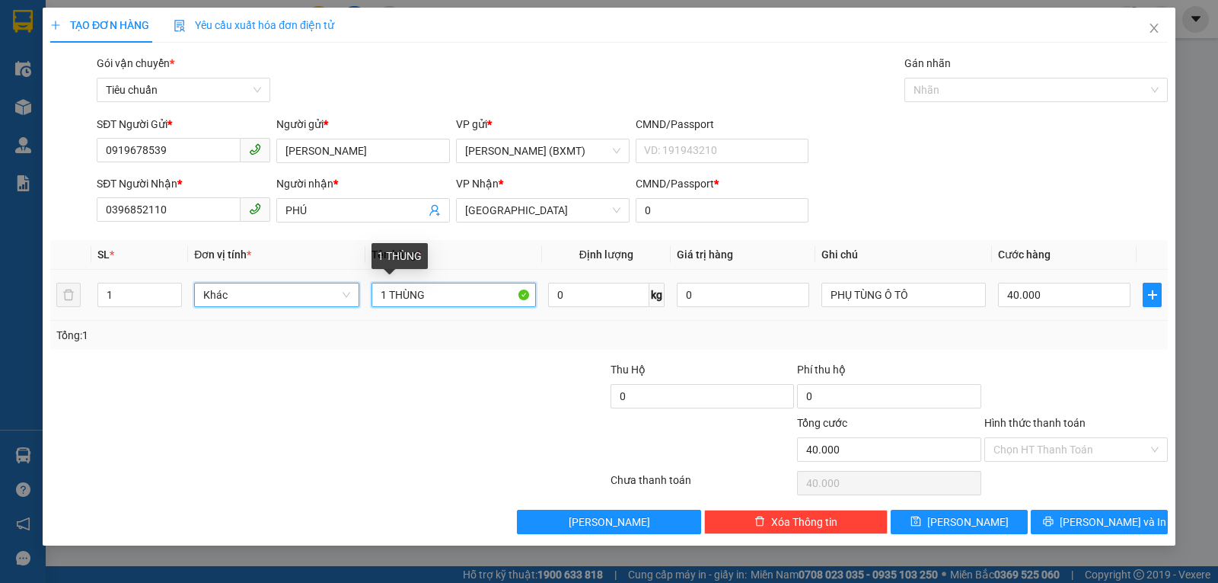
click at [426, 300] on input "1 THÙNG" at bounding box center [454, 295] width 164 height 24
type input "1 KIỆN"
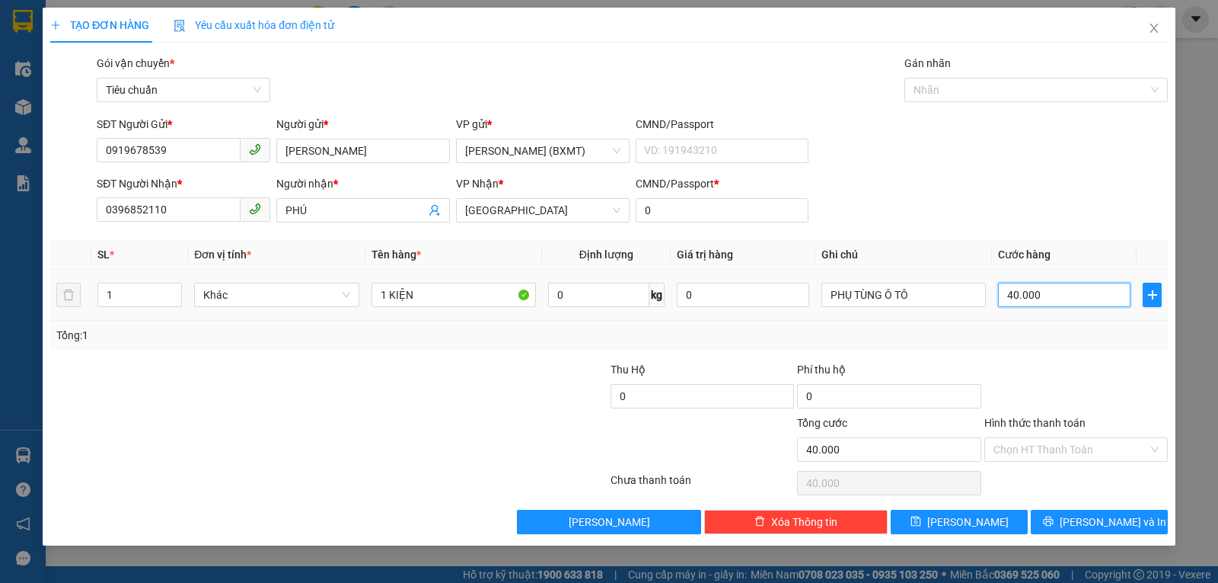
type input "3"
type input "30"
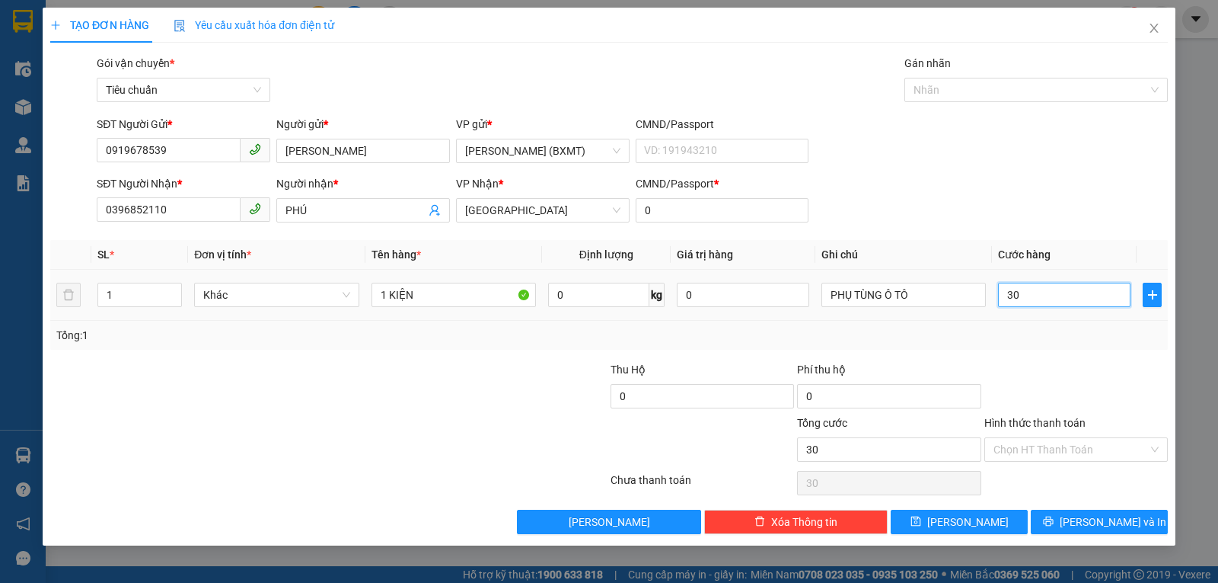
type input "30"
type input "30.000"
click at [1074, 327] on div "Tổng: 1" at bounding box center [609, 335] width 1106 height 17
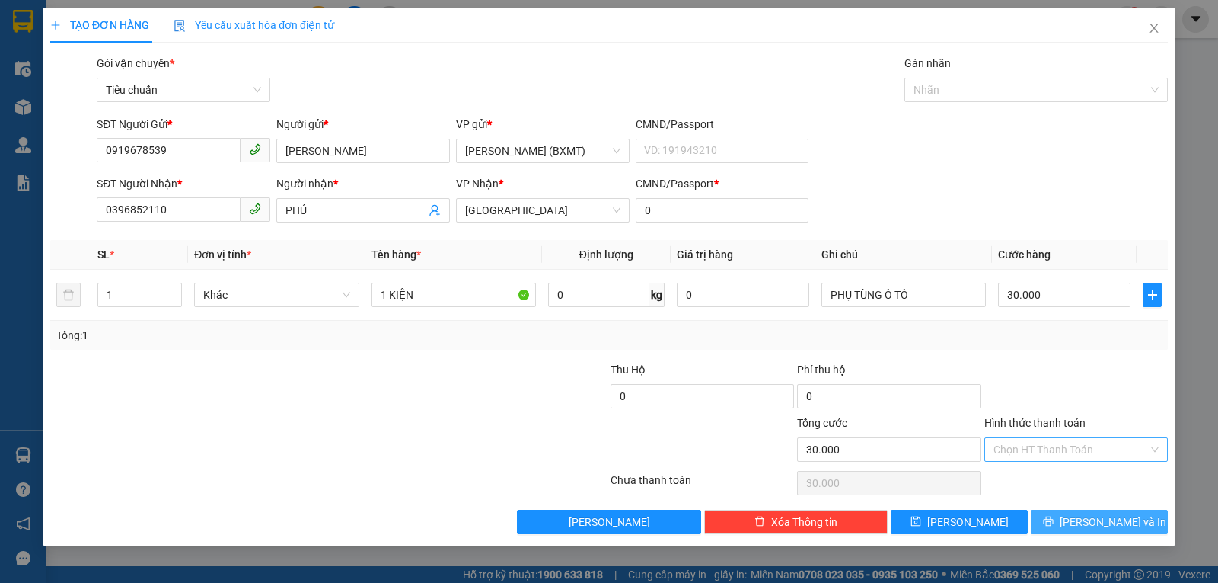
drag, startPoint x: 1095, startPoint y: 525, endPoint x: 1049, endPoint y: 441, distance: 95.8
click at [1095, 525] on span "[PERSON_NAME] và In" at bounding box center [1113, 521] width 107 height 17
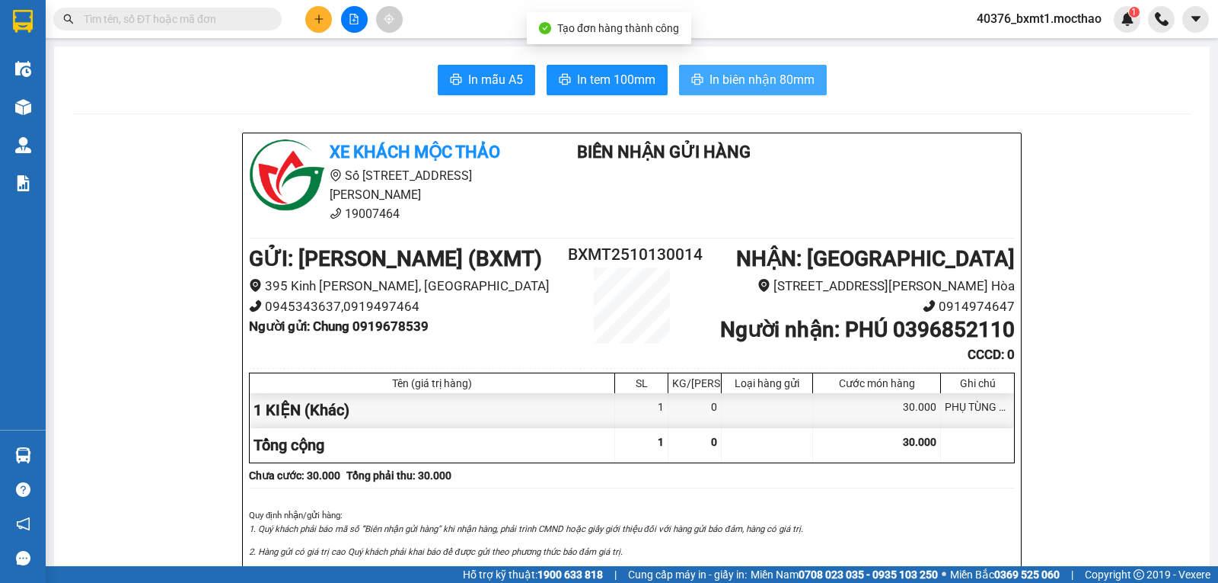
click at [715, 80] on span "In biên nhận 80mm" at bounding box center [762, 79] width 105 height 19
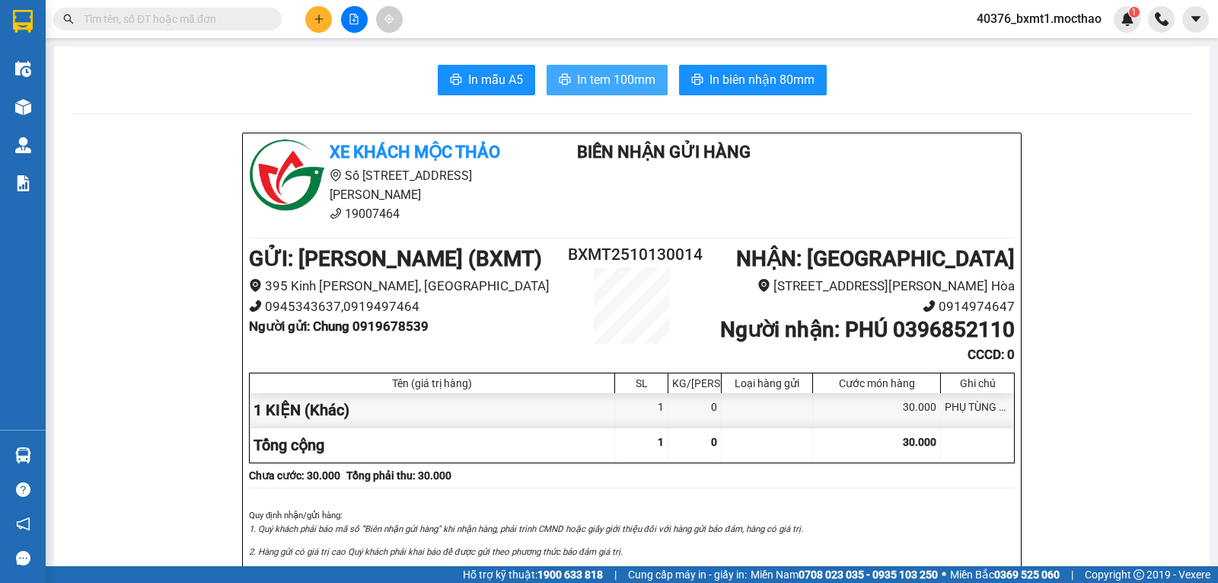
click at [624, 88] on span "In tem 100mm" at bounding box center [616, 79] width 78 height 19
click at [324, 21] on icon "plus" at bounding box center [319, 19] width 11 height 11
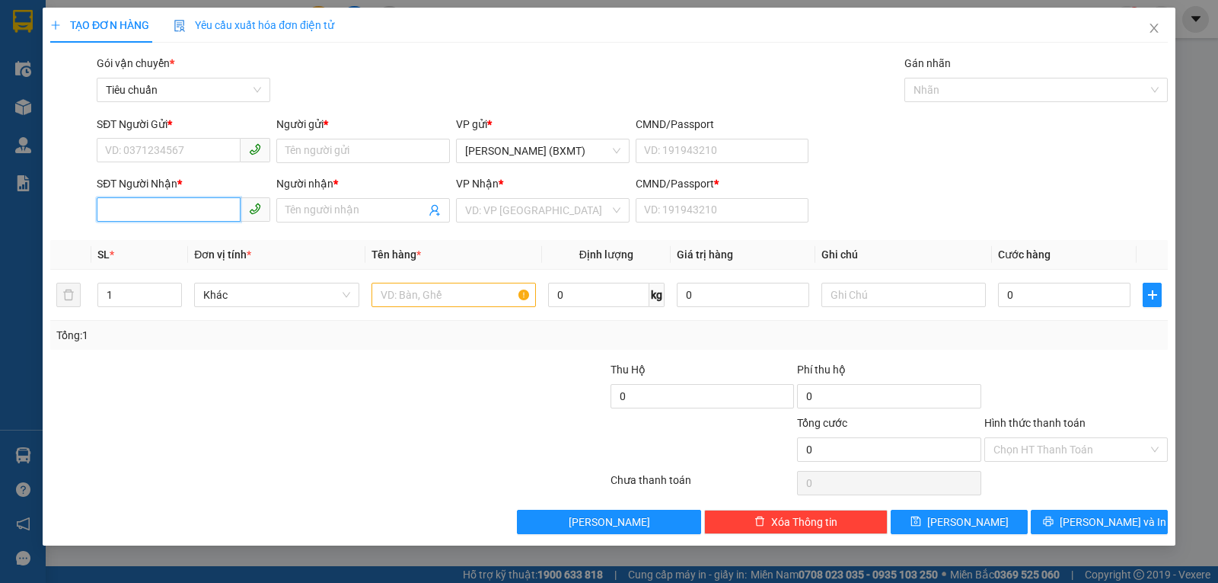
click at [161, 209] on input "SĐT Người Nhận *" at bounding box center [169, 209] width 144 height 24
click at [178, 243] on div "0392885979 - AN PHÁT" at bounding box center [183, 240] width 155 height 17
type input "0392885979"
type input "AN PHÁT"
type input "0"
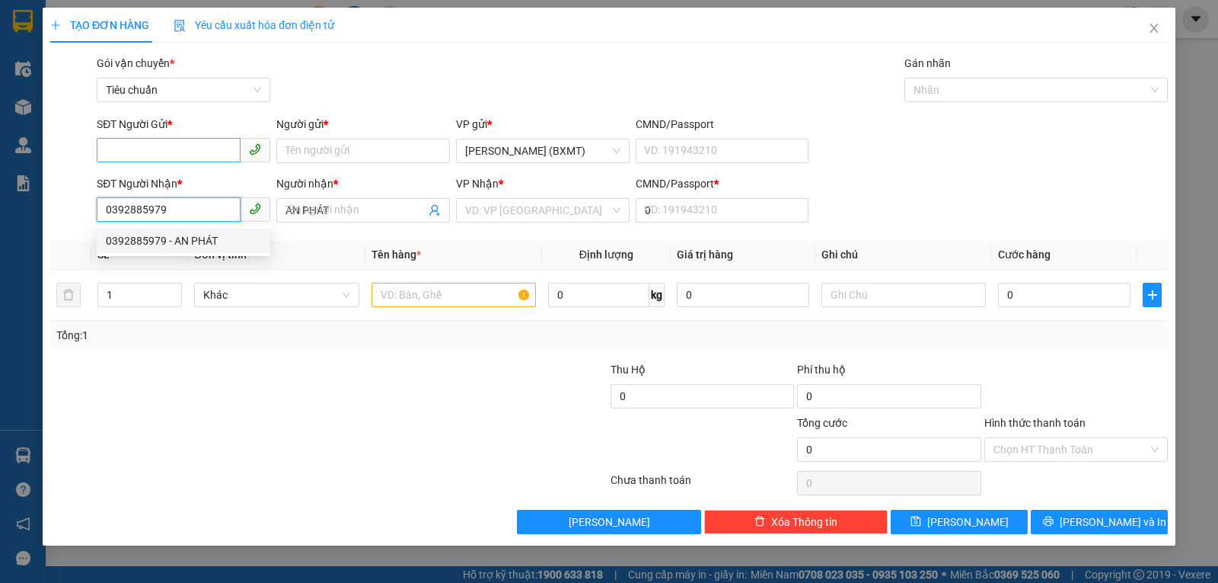
type input "60.000"
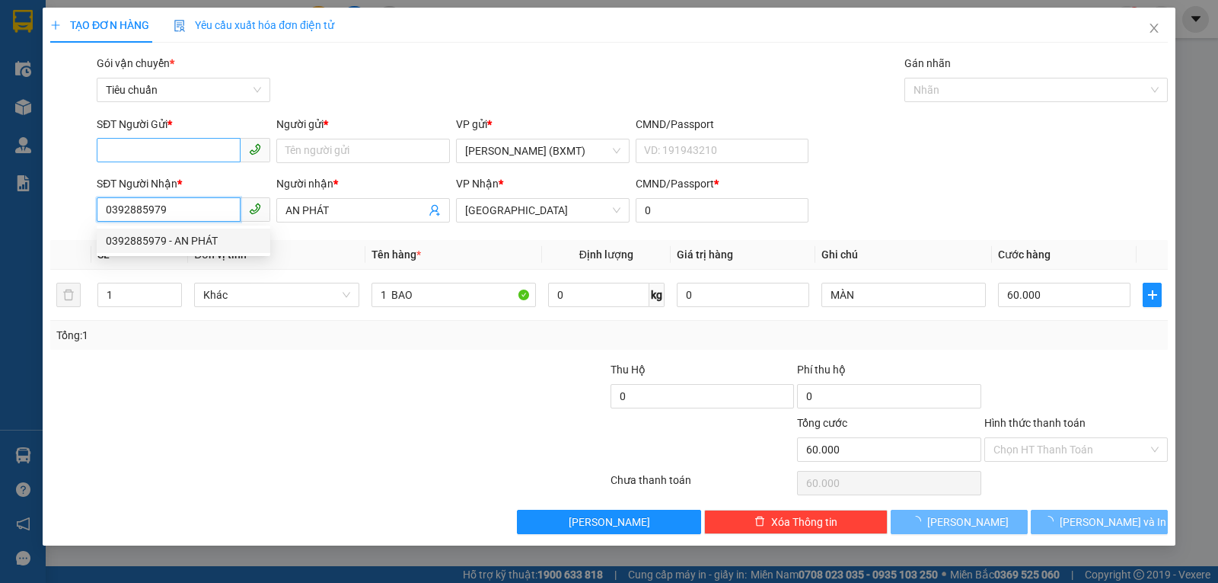
type input "0392885979"
click at [177, 148] on input "SĐT Người Gửi *" at bounding box center [169, 150] width 144 height 24
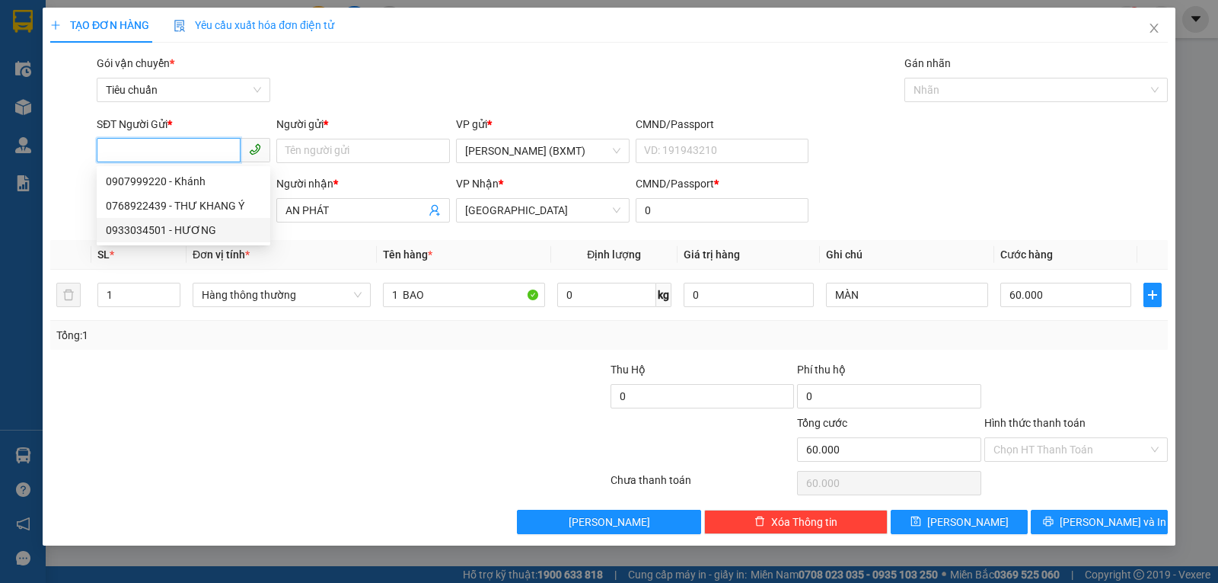
click at [190, 229] on div "0933034501 - HƯƠNG" at bounding box center [183, 230] width 155 height 17
type input "0933034501"
type input "HƯƠNG"
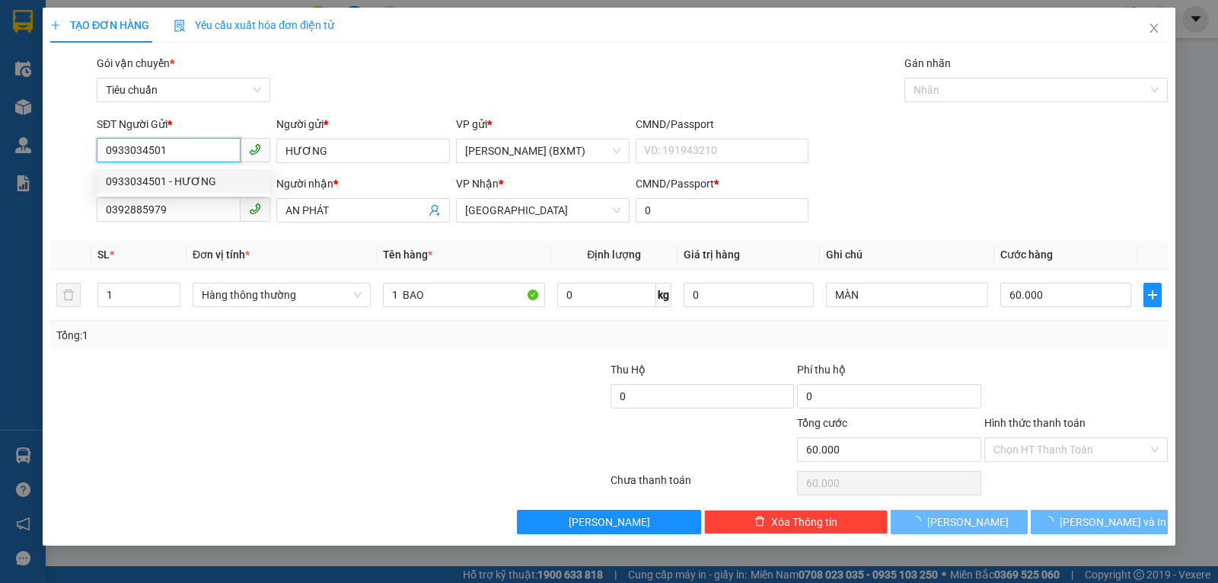
type input "30.000"
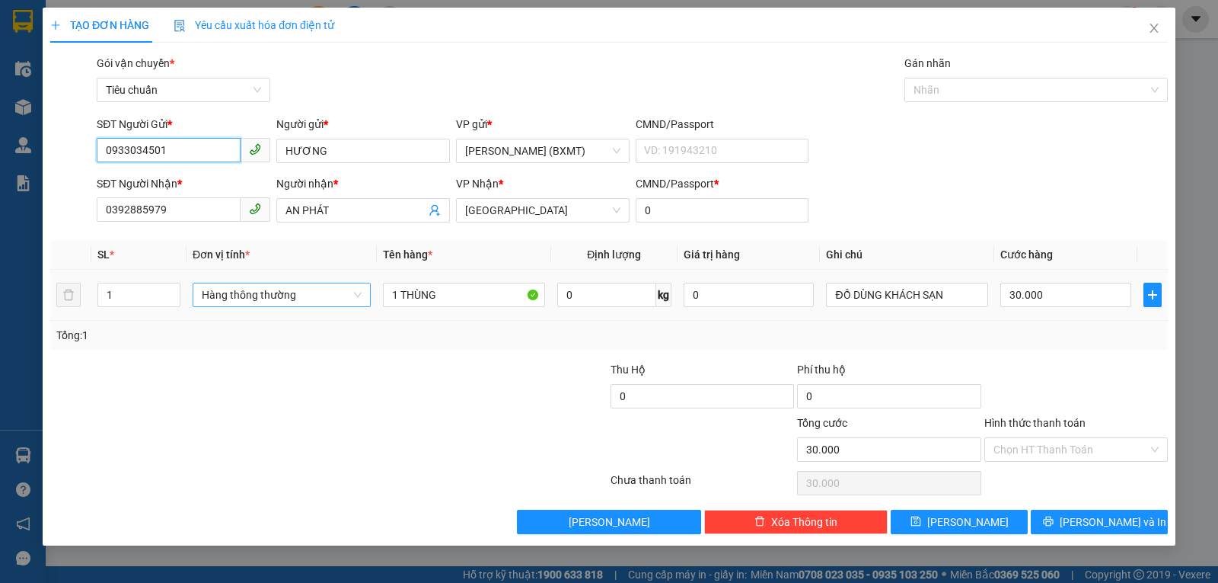
click at [269, 294] on span "Hàng thông thường" at bounding box center [282, 294] width 160 height 23
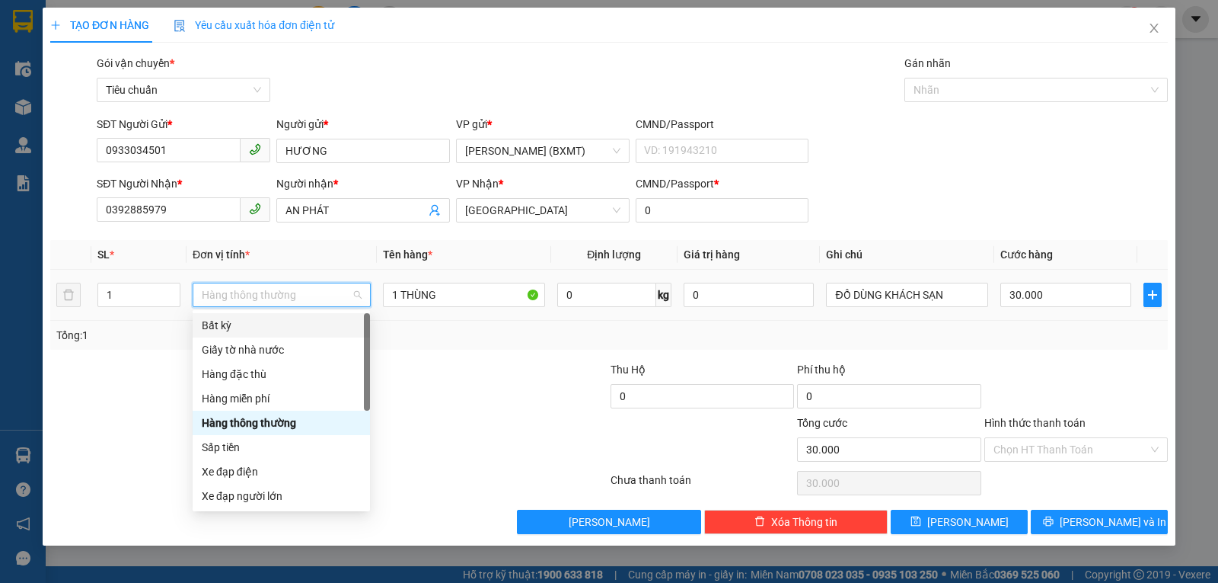
scroll to position [97, 0]
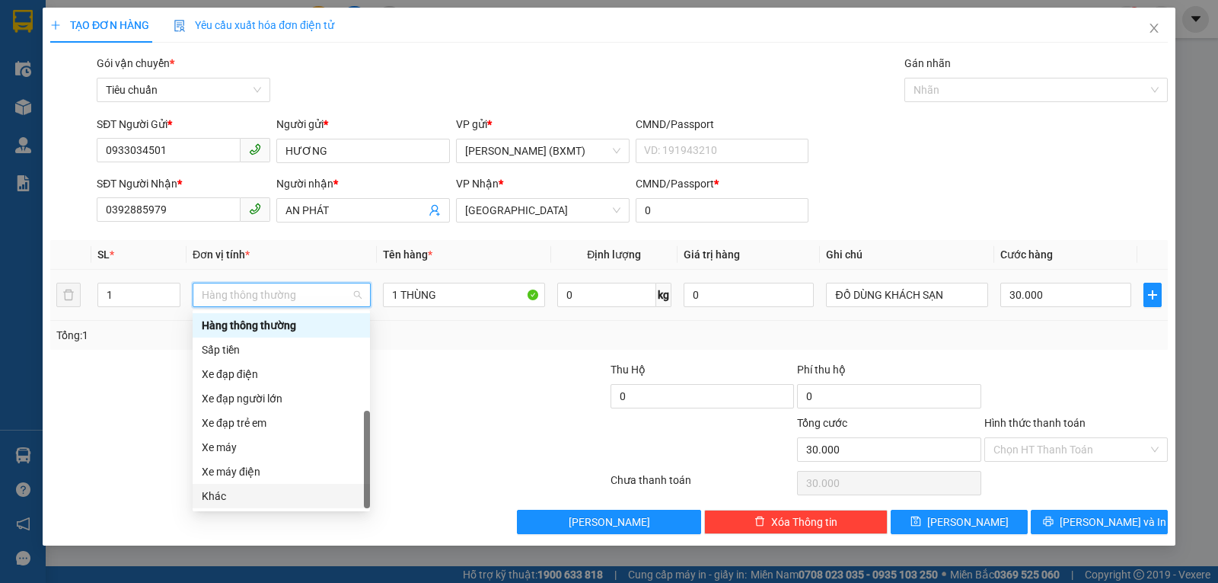
drag, startPoint x: 258, startPoint y: 490, endPoint x: 889, endPoint y: 379, distance: 640.3
click at [260, 490] on div "Khác" at bounding box center [281, 495] width 159 height 17
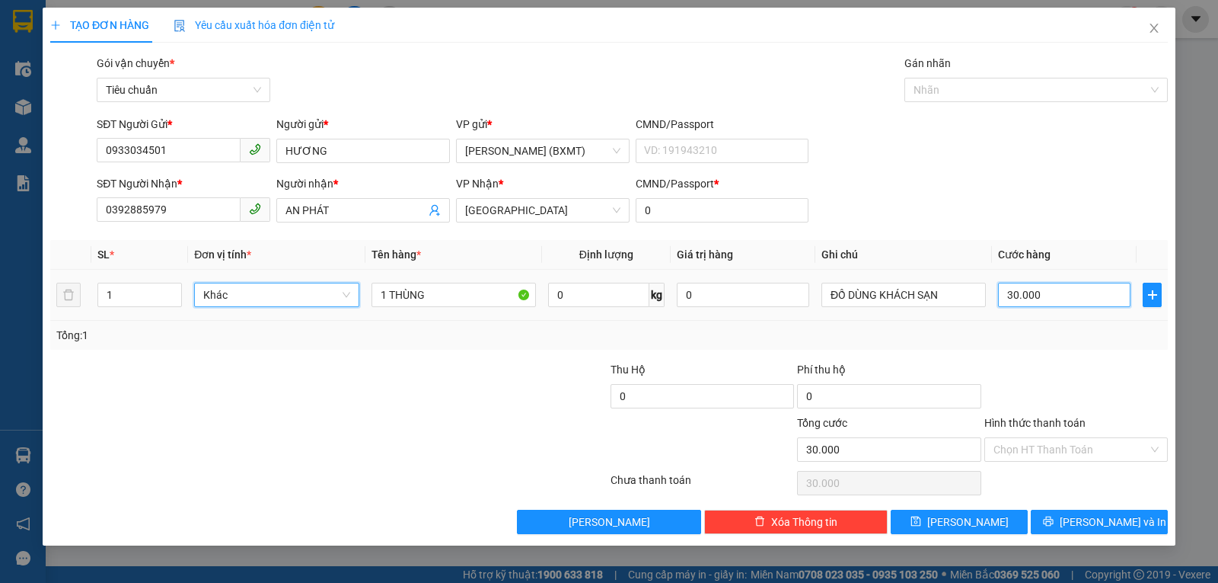
click at [1100, 293] on input "30.000" at bounding box center [1064, 295] width 133 height 24
type input "5"
type input "50"
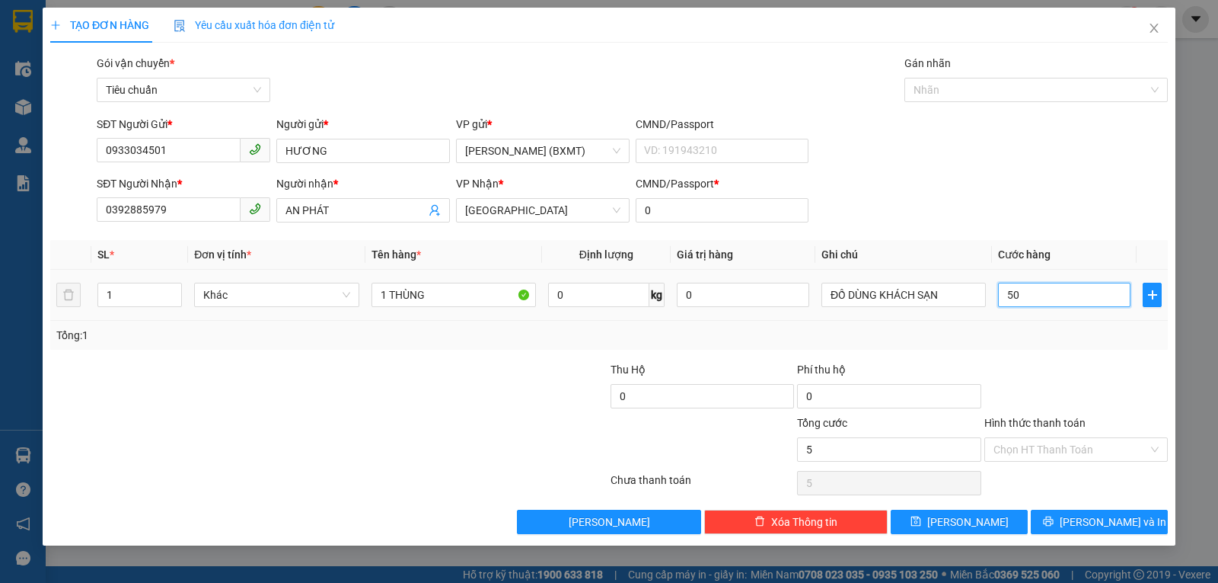
type input "50"
click at [1077, 318] on td "50" at bounding box center [1064, 295] width 145 height 51
type input "50.000"
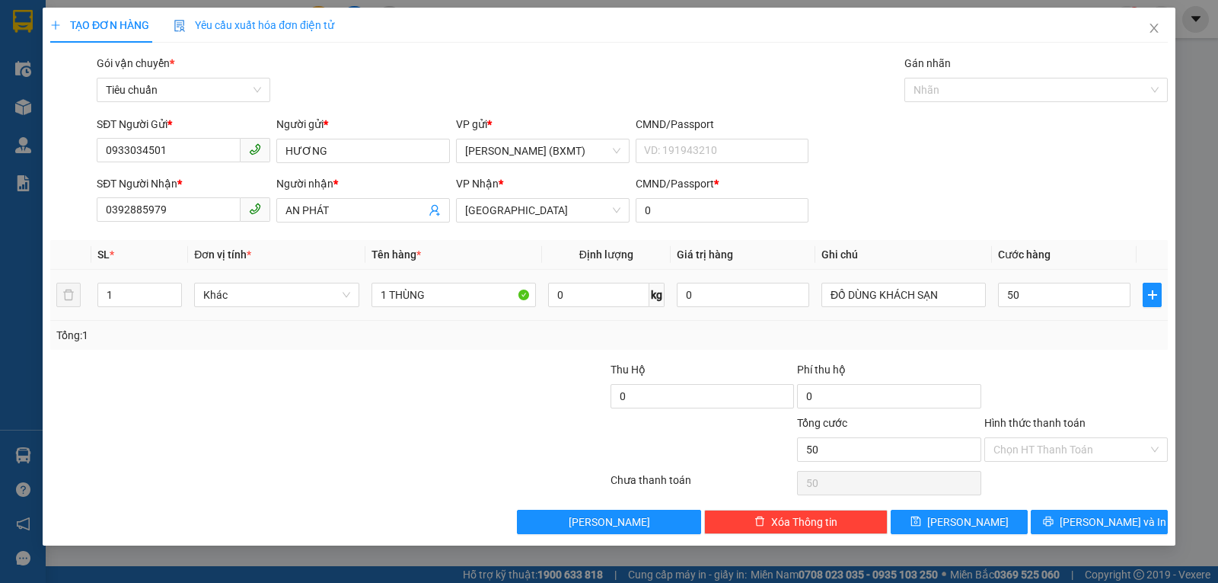
type input "50.000"
click at [1106, 516] on span "[PERSON_NAME] và In" at bounding box center [1113, 521] width 107 height 17
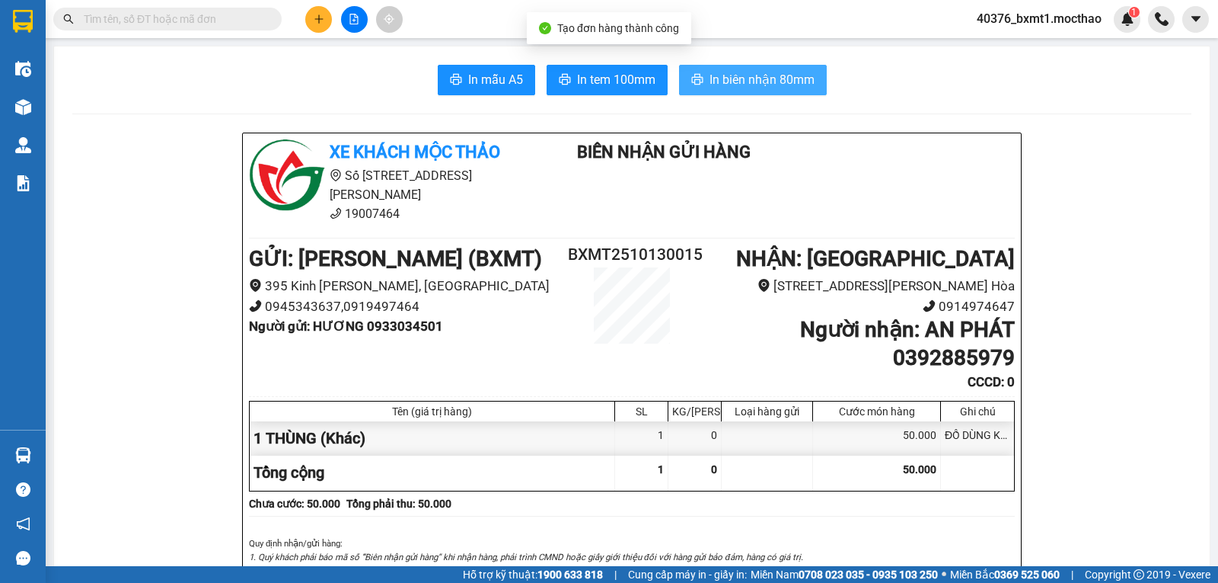
click at [738, 87] on span "In biên nhận 80mm" at bounding box center [762, 79] width 105 height 19
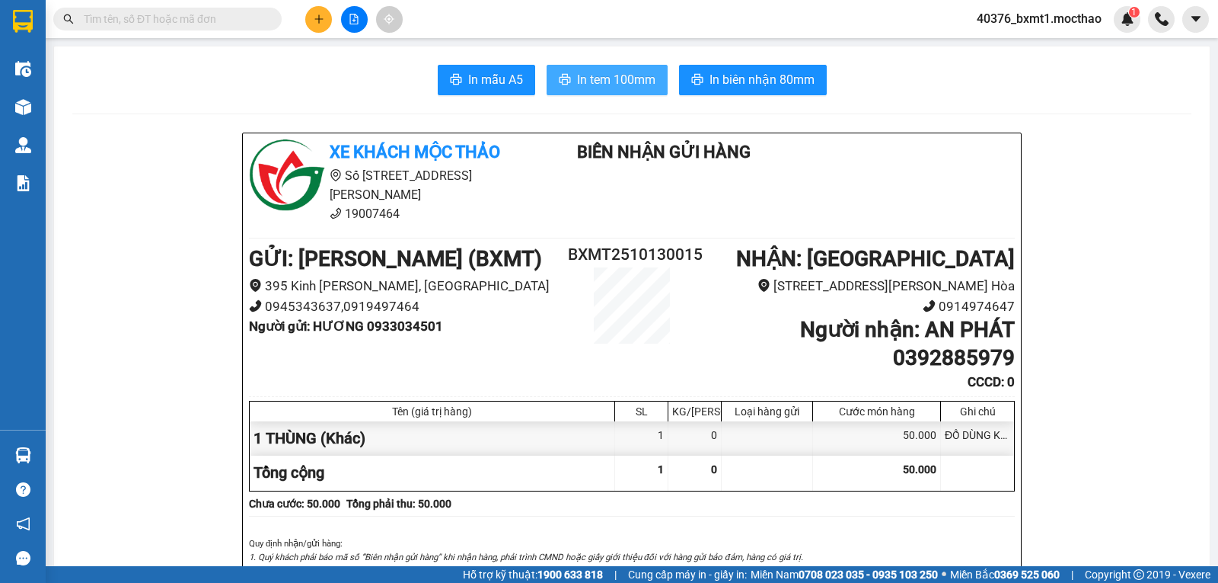
click at [602, 78] on span "In tem 100mm" at bounding box center [616, 79] width 78 height 19
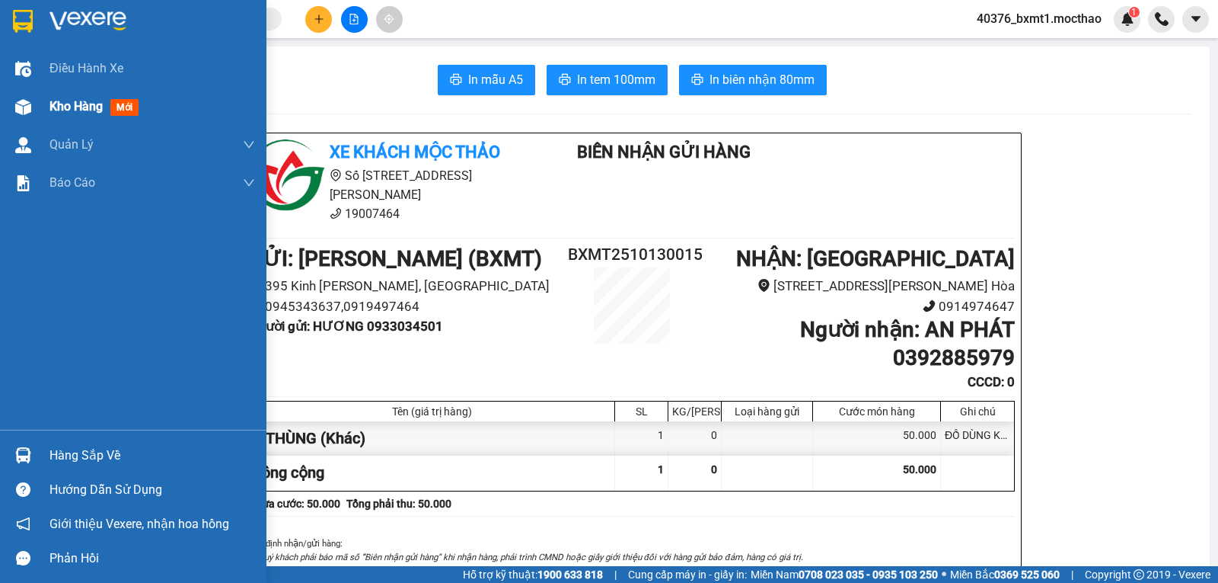
click at [25, 112] on img at bounding box center [23, 107] width 16 height 16
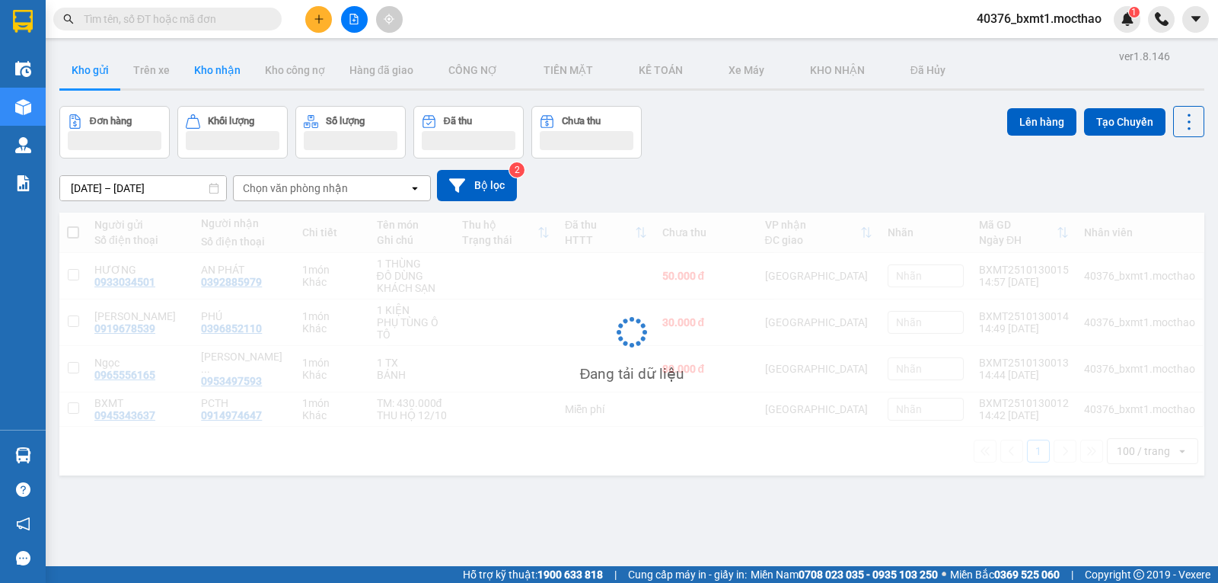
click at [232, 78] on button "Kho nhận" at bounding box center [217, 70] width 71 height 37
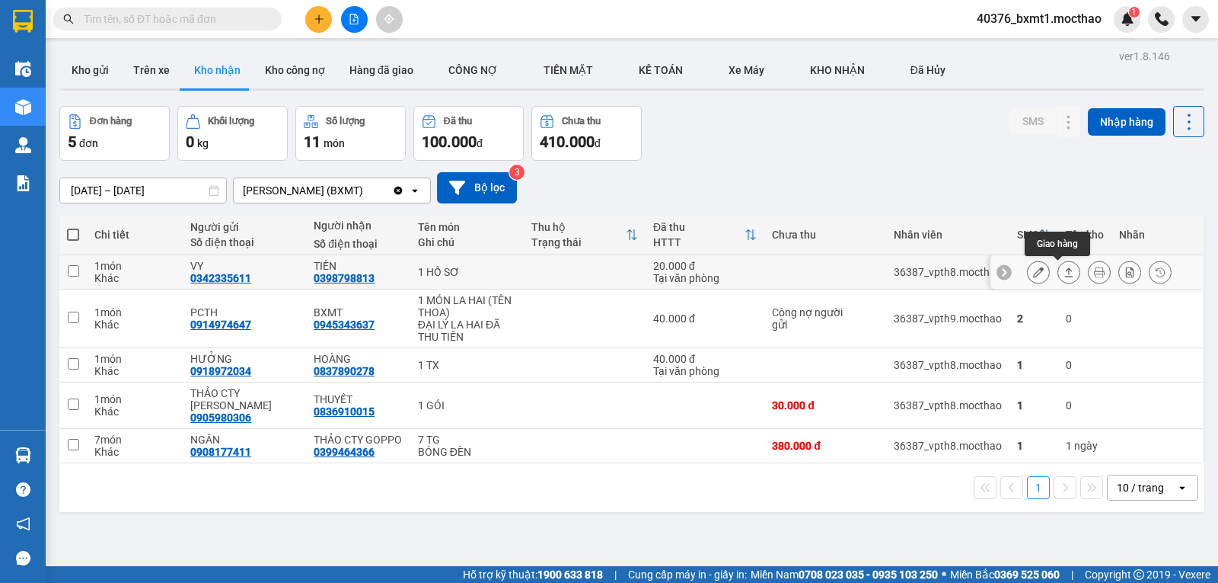
click at [1064, 276] on icon at bounding box center [1069, 272] width 11 height 11
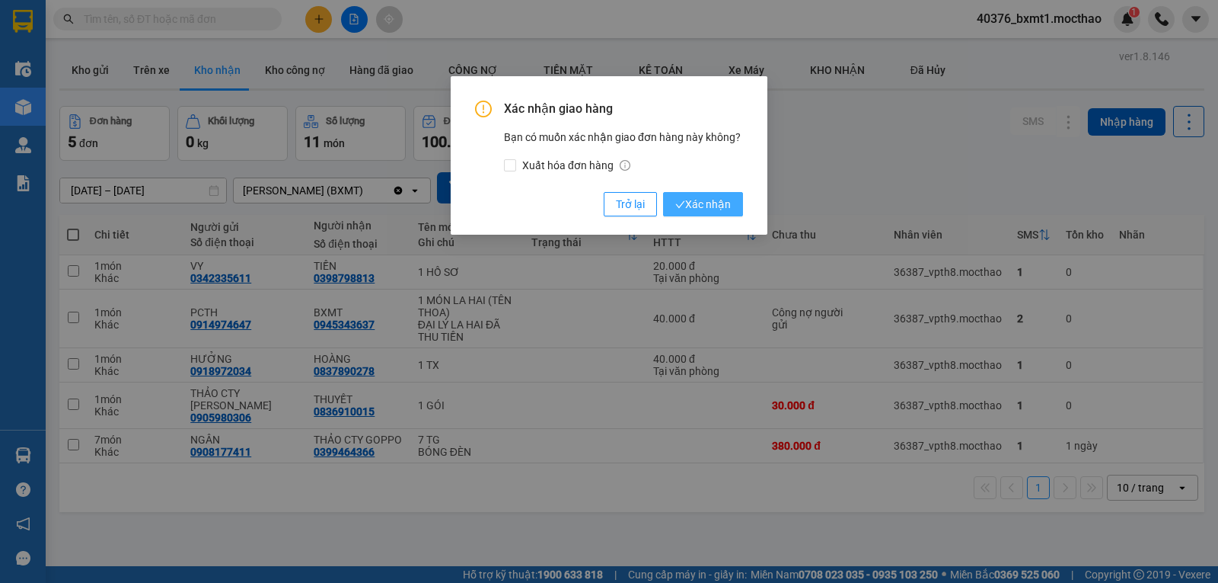
click at [715, 205] on span "Xác nhận" at bounding box center [703, 204] width 56 height 17
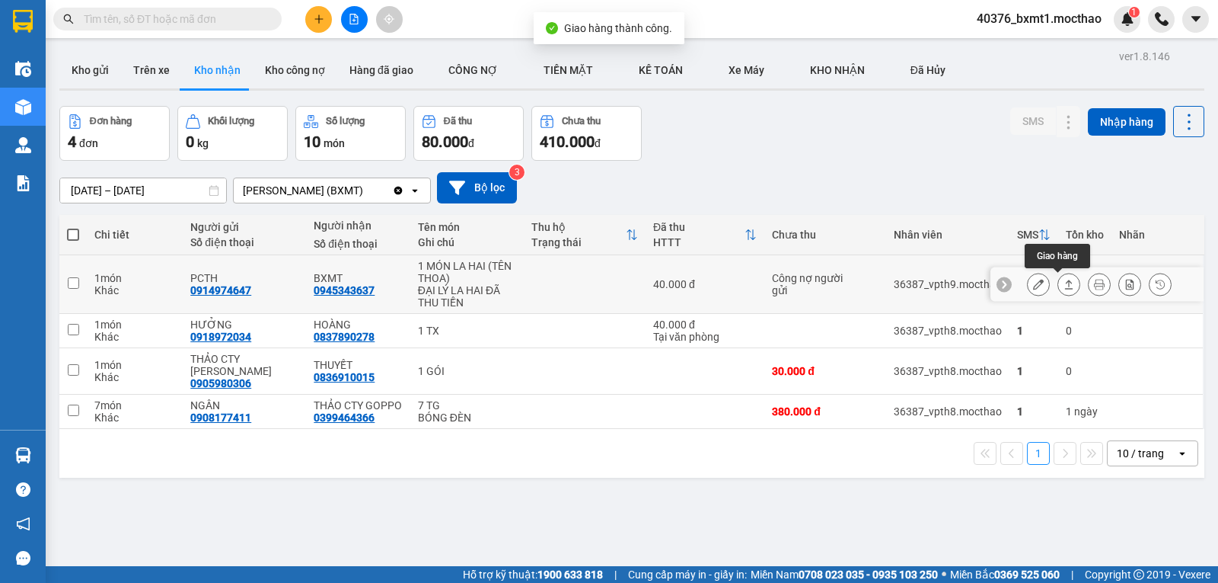
click at [1065, 283] on icon at bounding box center [1069, 283] width 8 height 9
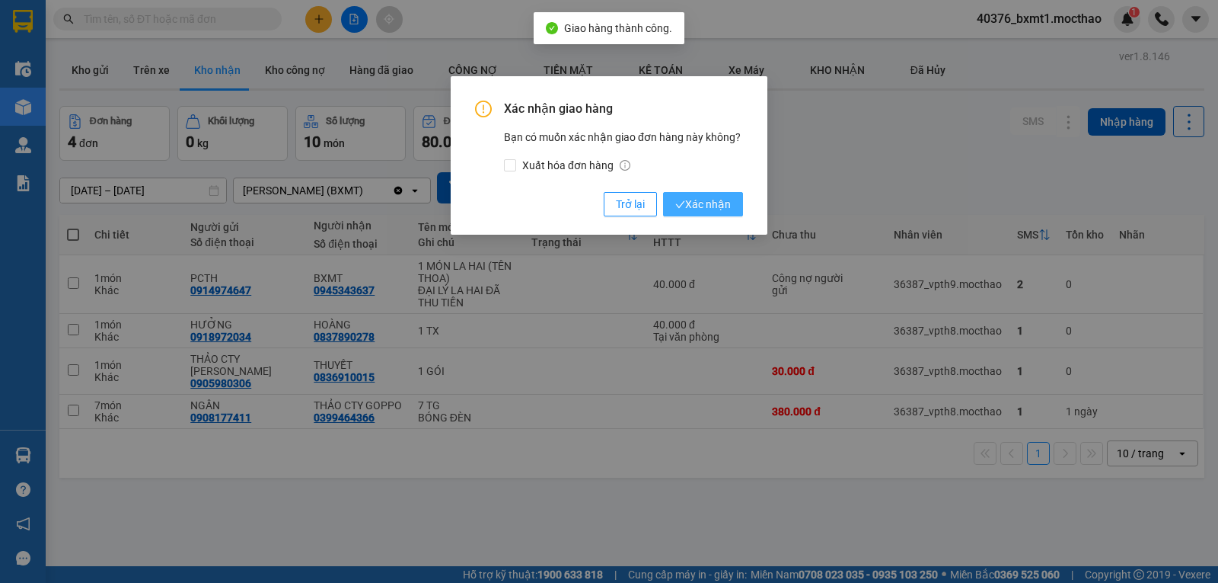
click at [709, 207] on span "Xác nhận" at bounding box center [703, 204] width 56 height 17
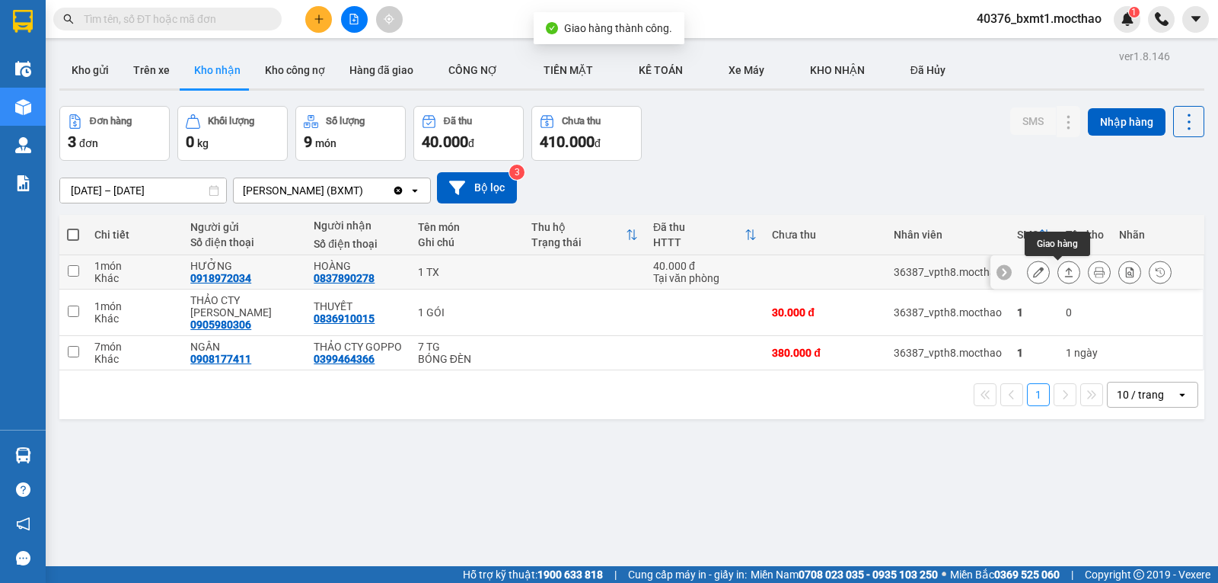
click at [1065, 270] on icon at bounding box center [1069, 271] width 8 height 9
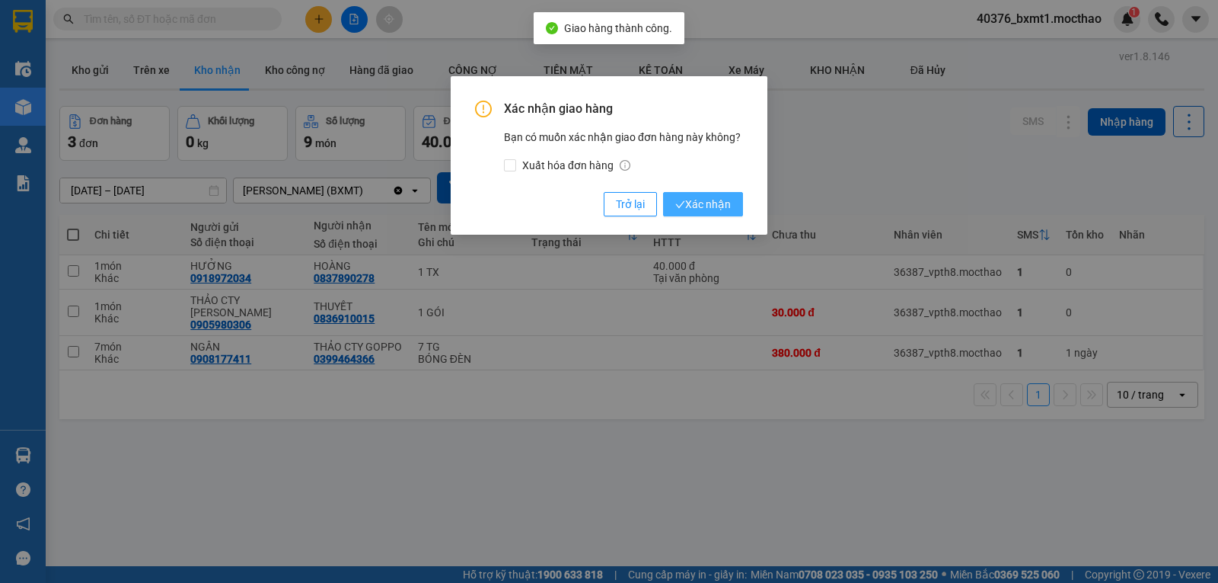
click at [697, 200] on span "Xác nhận" at bounding box center [703, 204] width 56 height 17
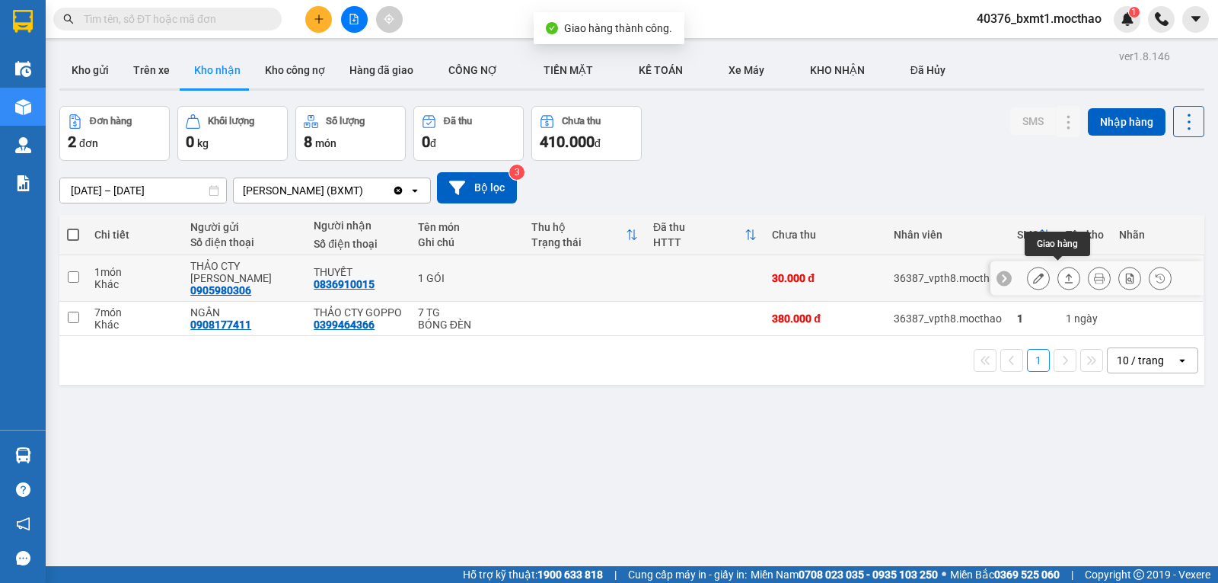
click at [1064, 273] on icon at bounding box center [1069, 278] width 11 height 11
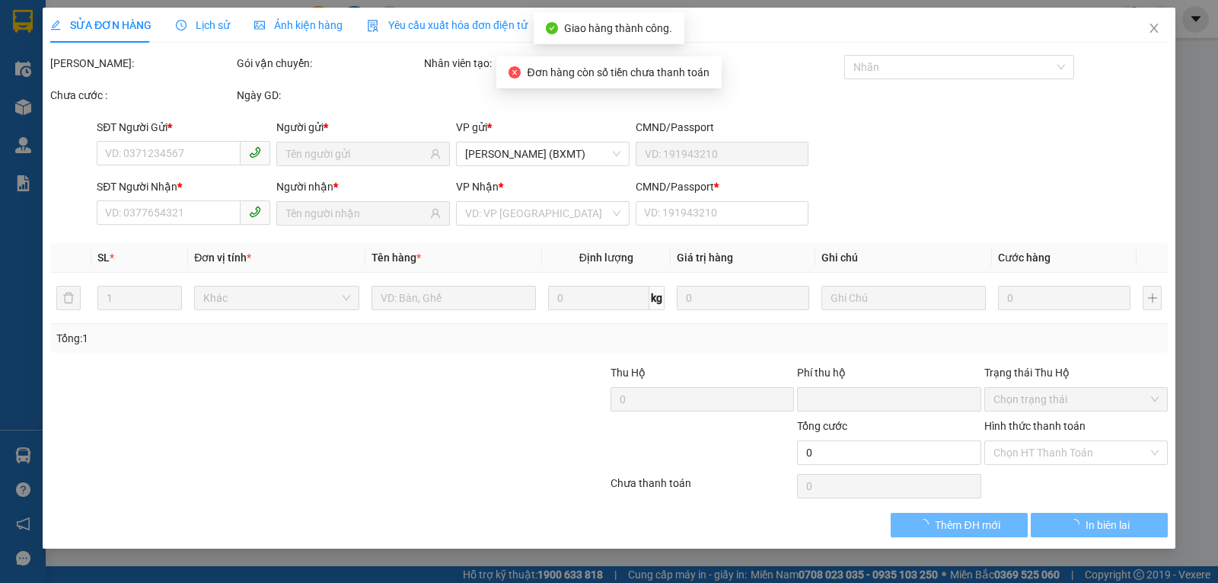
type input "0905980306"
type input "THẢO CTY [PERSON_NAME]"
type input "0836910015"
type input "THUYẾT"
type input "1"
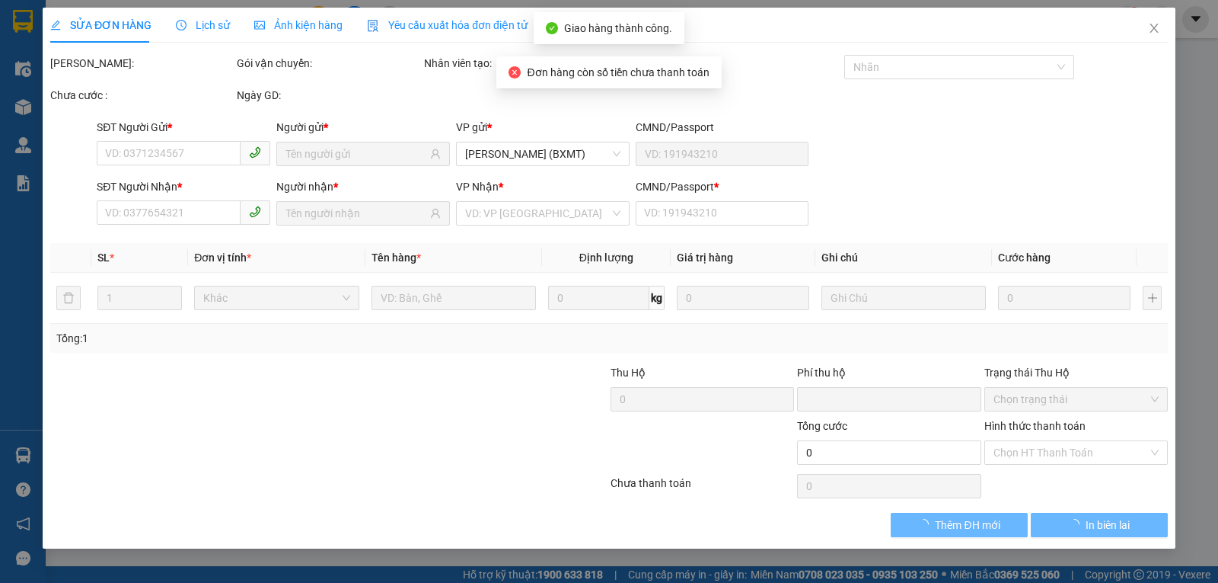
type input "0"
type input "30.000"
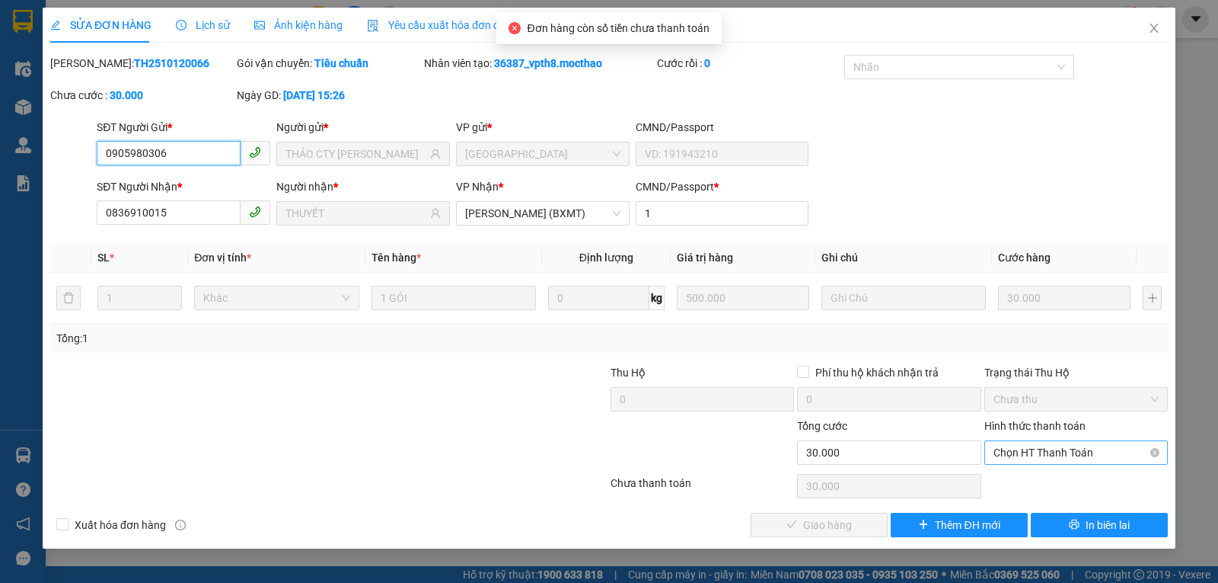
drag, startPoint x: 1014, startPoint y: 446, endPoint x: 1020, endPoint y: 460, distance: 15.0
click at [1014, 448] on span "Chọn HT Thanh Toán" at bounding box center [1076, 452] width 165 height 23
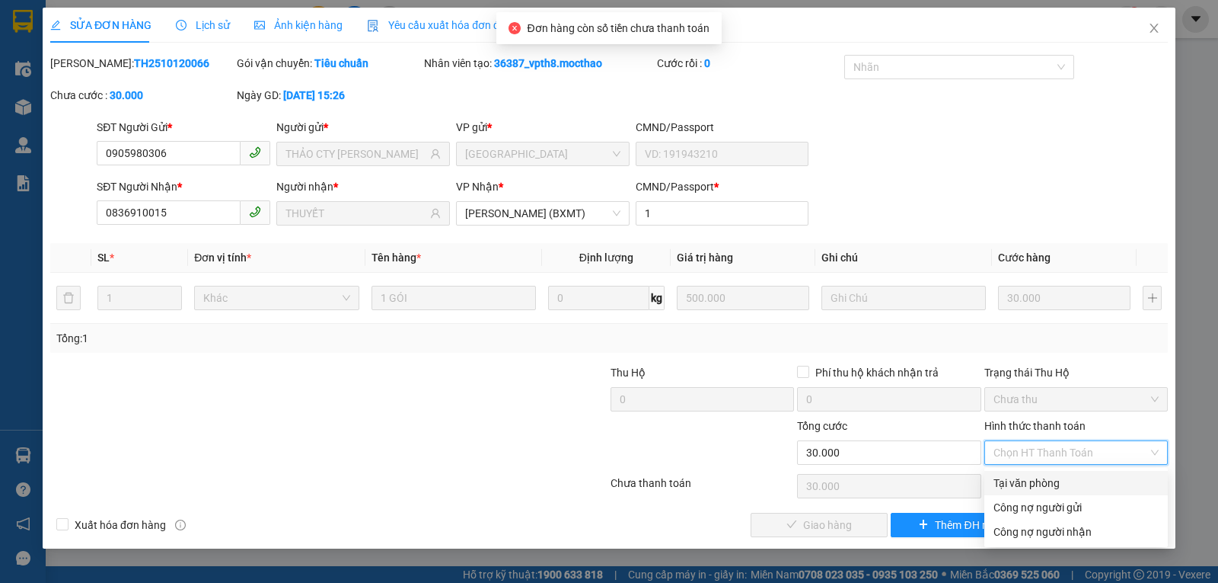
click at [1019, 471] on div "Tại văn phòng" at bounding box center [1077, 483] width 184 height 24
type input "0"
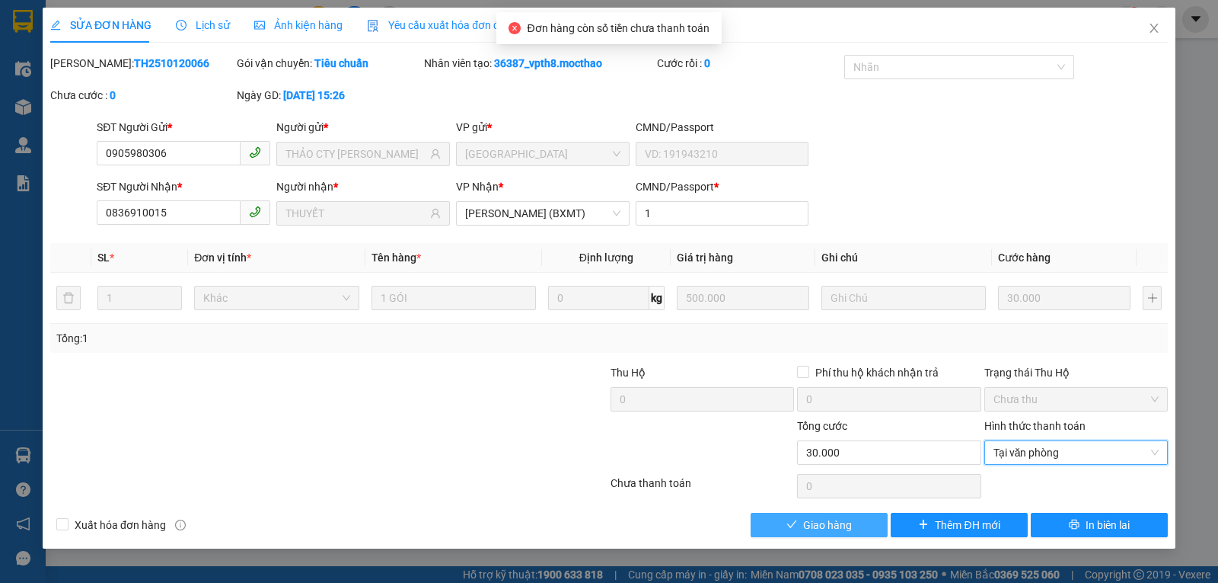
click at [868, 518] on button "Giao hàng" at bounding box center [819, 524] width 137 height 24
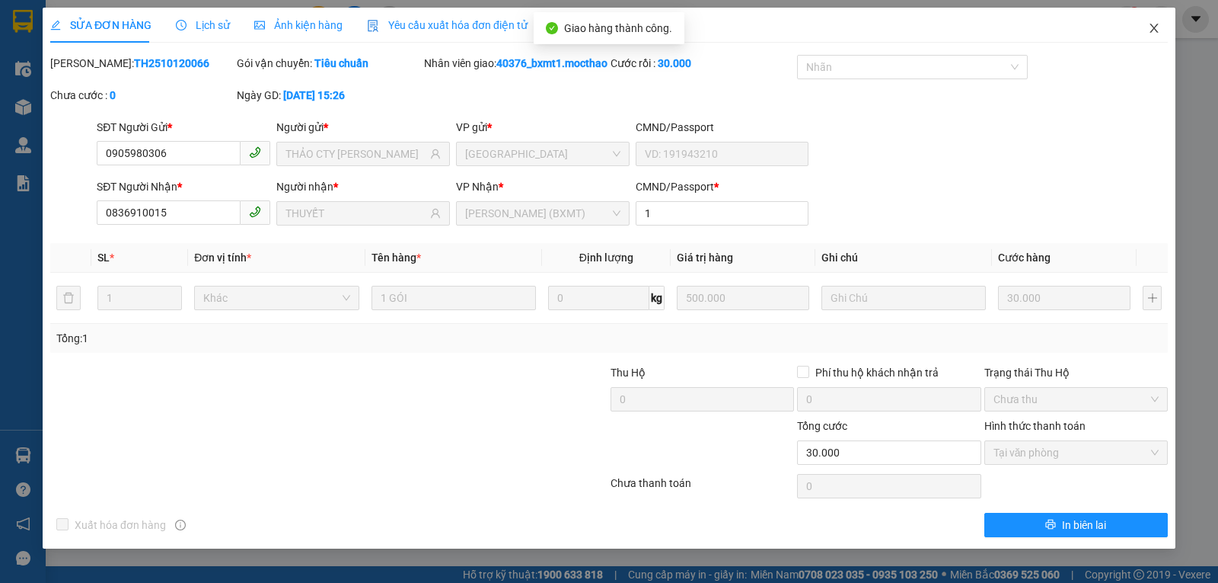
click at [1145, 21] on span "Close" at bounding box center [1154, 29] width 43 height 43
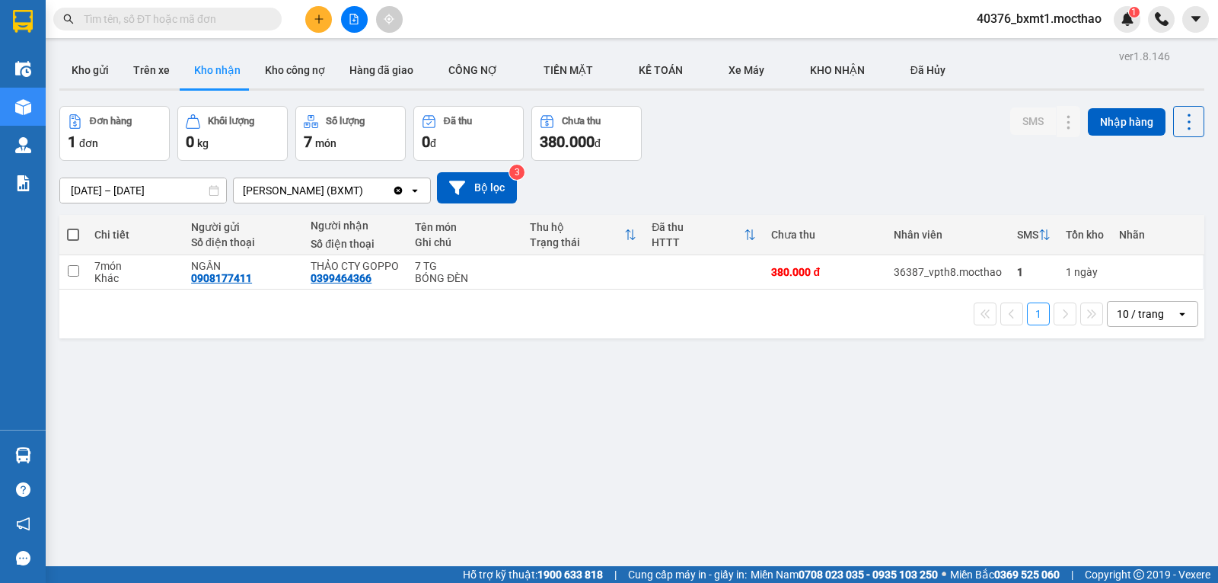
click at [326, 25] on button at bounding box center [318, 19] width 27 height 27
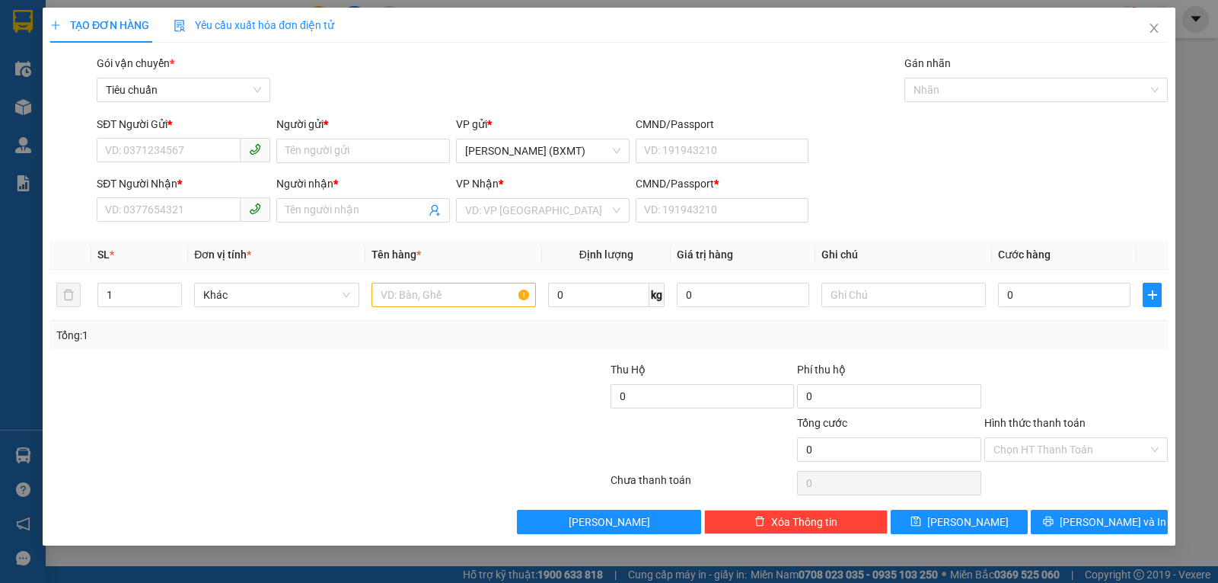
click at [152, 223] on div "SĐT Người Nhận * VD: 0377654321" at bounding box center [184, 201] width 174 height 53
click at [151, 213] on input "SĐT Người Nhận *" at bounding box center [169, 209] width 144 height 24
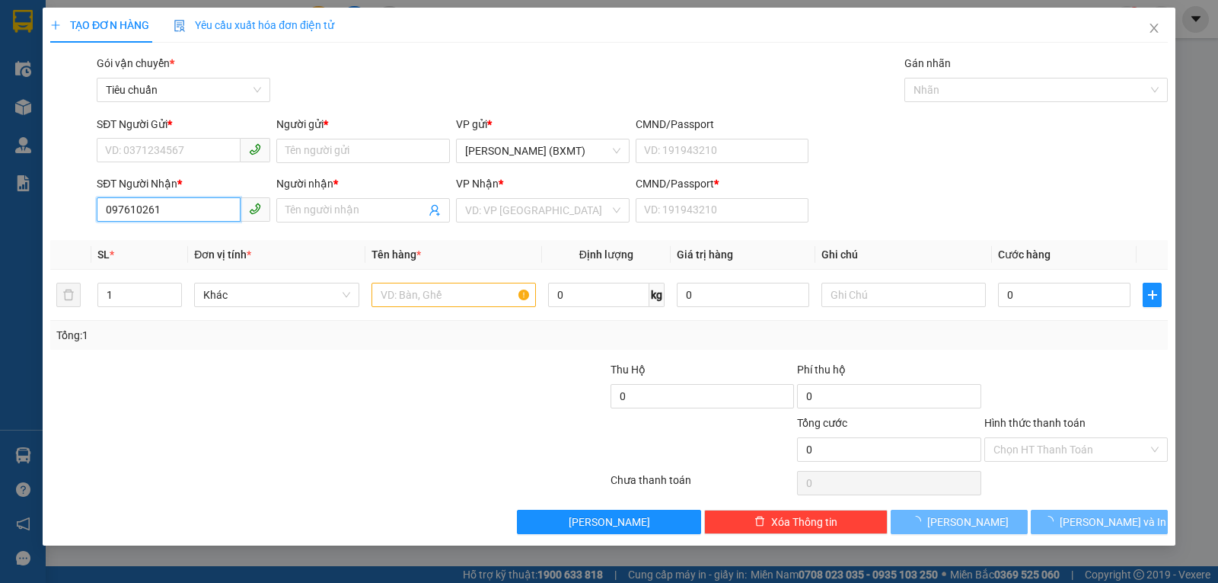
type input "0976102618"
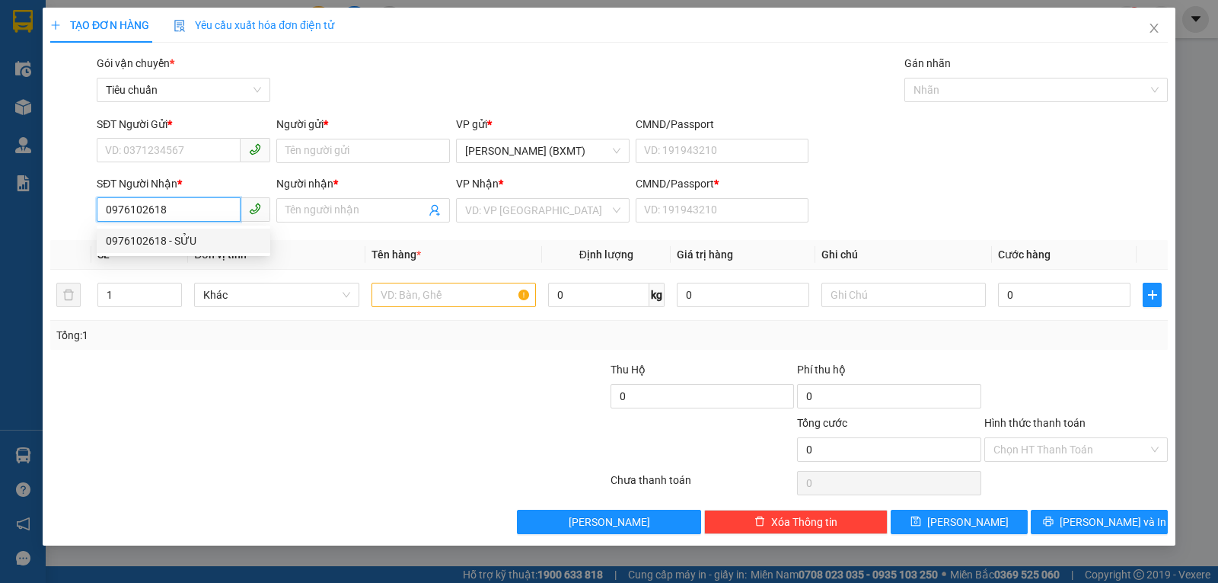
click at [152, 236] on div "0976102618 - SỬU" at bounding box center [183, 240] width 155 height 17
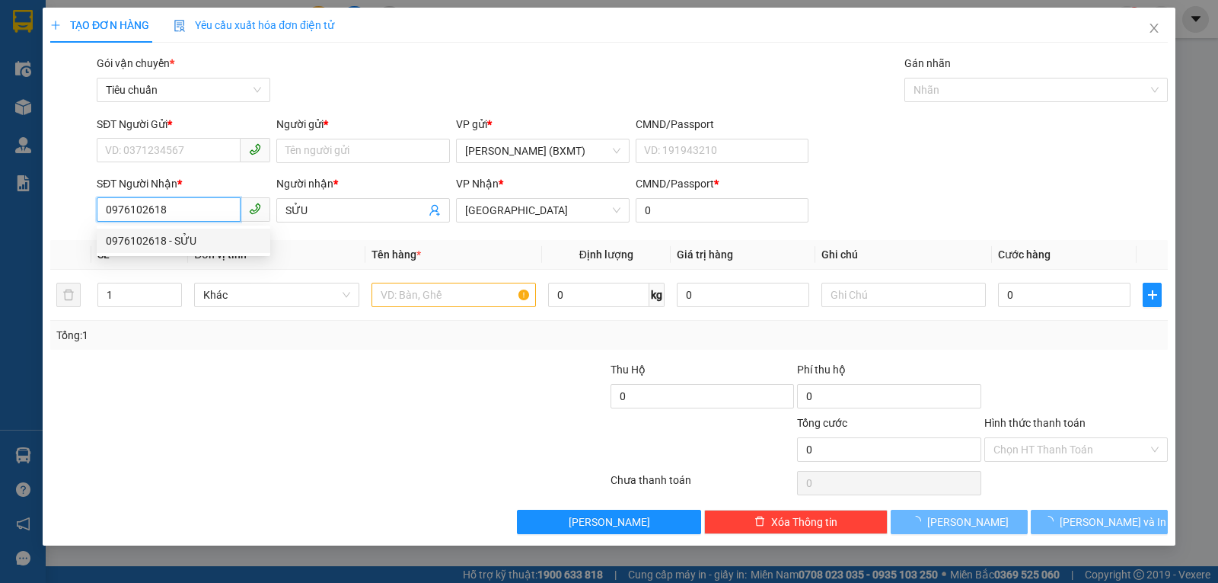
type input "SỬU"
type input "0"
type input "20.000"
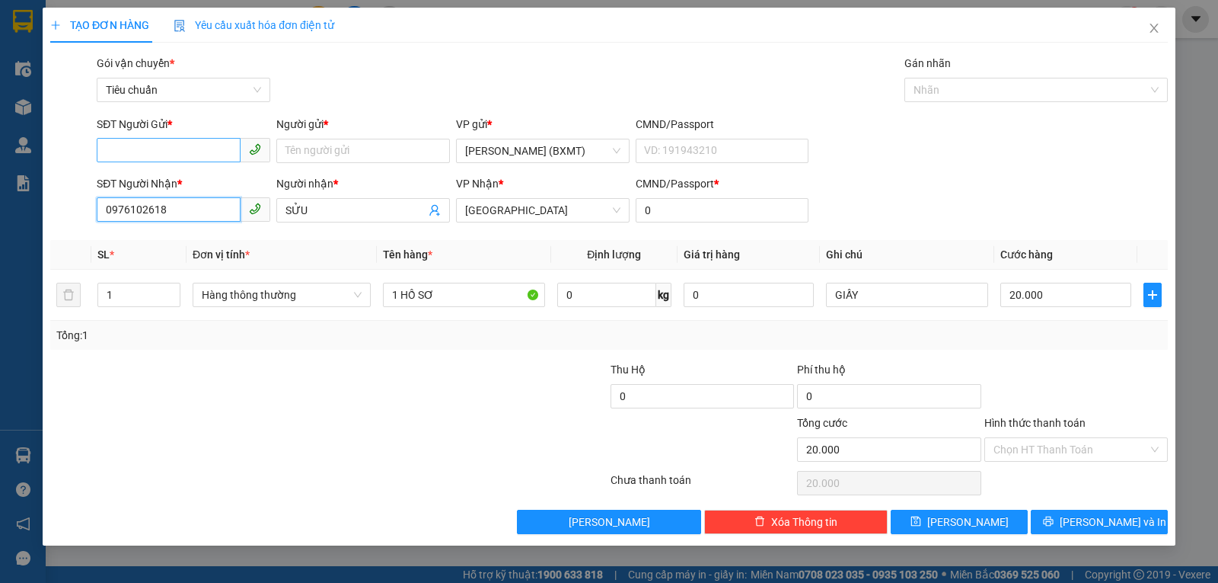
type input "0976102618"
click at [174, 157] on input "SĐT Người Gửi *" at bounding box center [169, 150] width 144 height 24
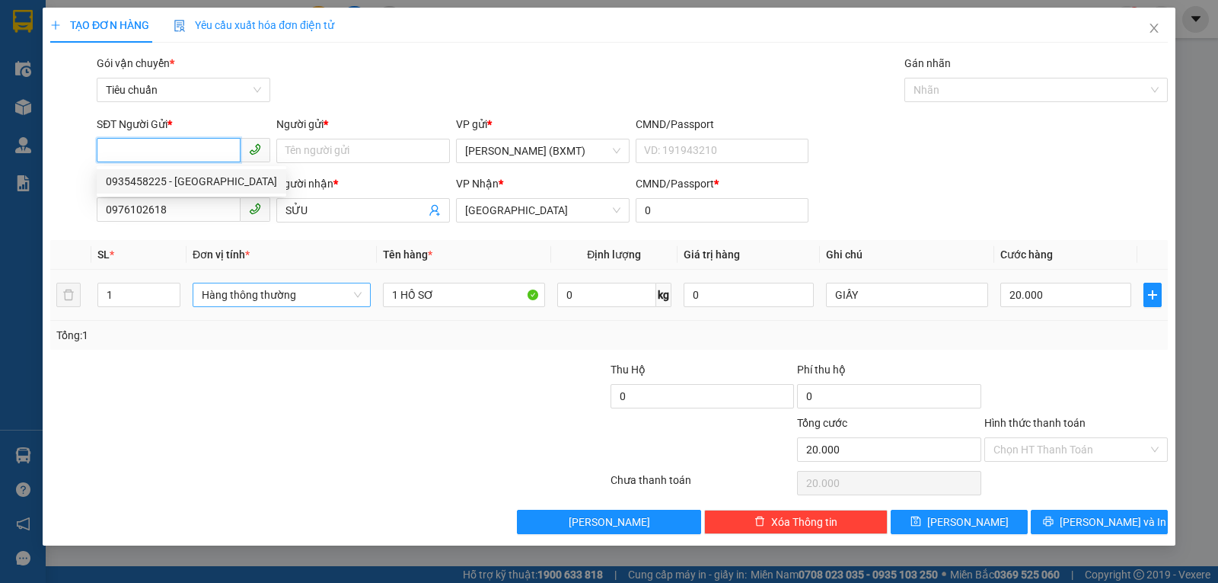
click at [301, 299] on span "Hàng thông thường" at bounding box center [282, 294] width 160 height 23
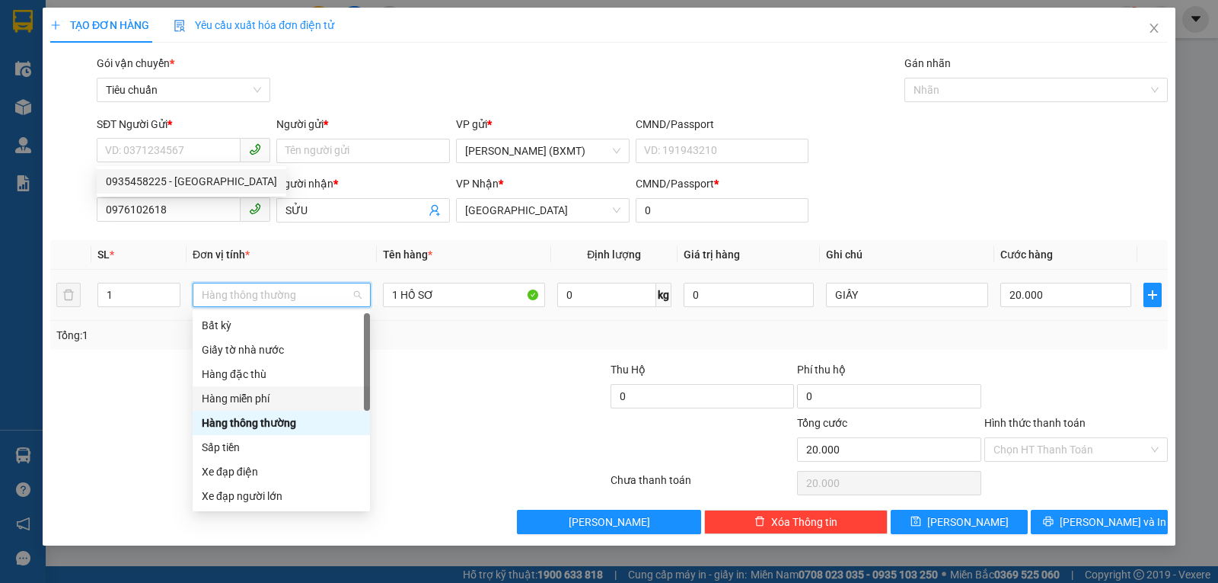
scroll to position [97, 0]
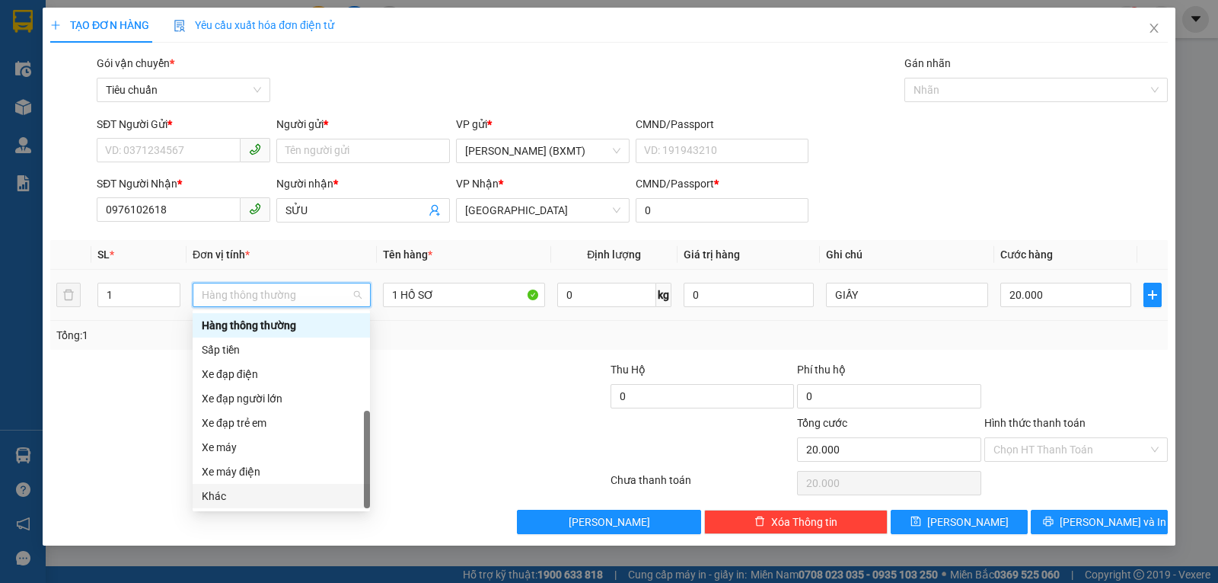
click at [251, 498] on div "Khác" at bounding box center [281, 495] width 159 height 17
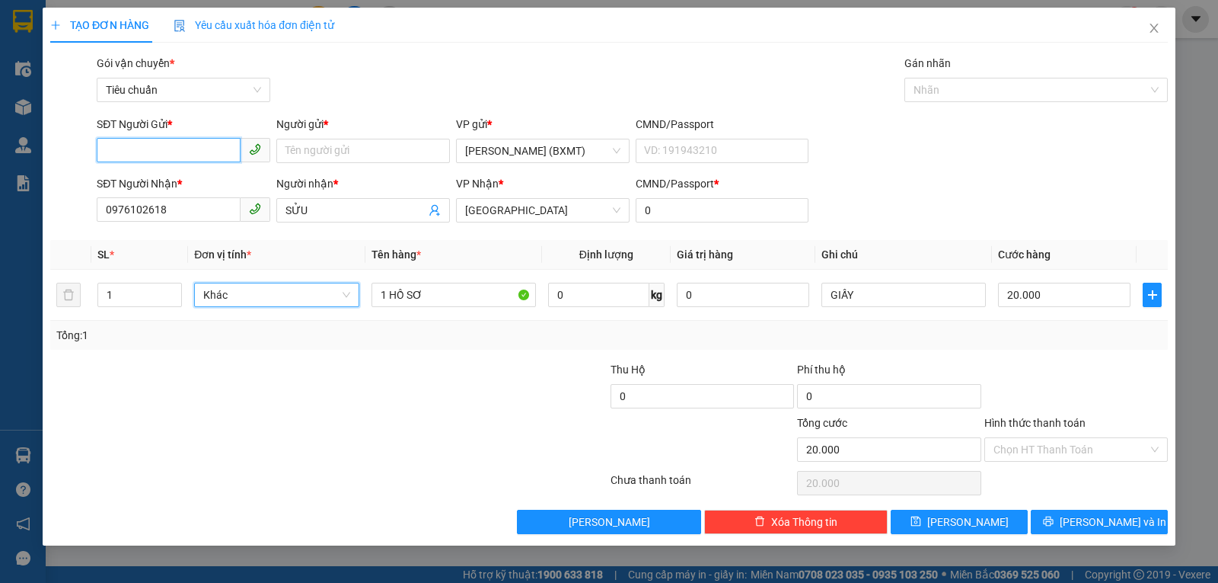
click at [184, 155] on input "SĐT Người Gửi *" at bounding box center [169, 150] width 144 height 24
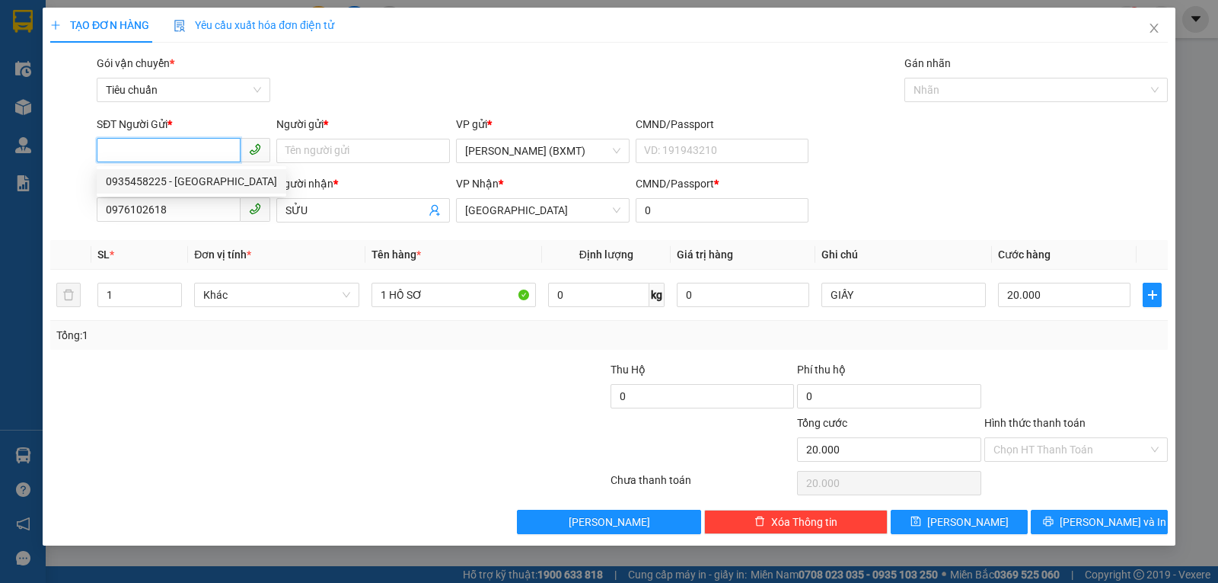
click at [154, 150] on input "SĐT Người Gửi *" at bounding box center [169, 150] width 144 height 24
type input "0812887853"
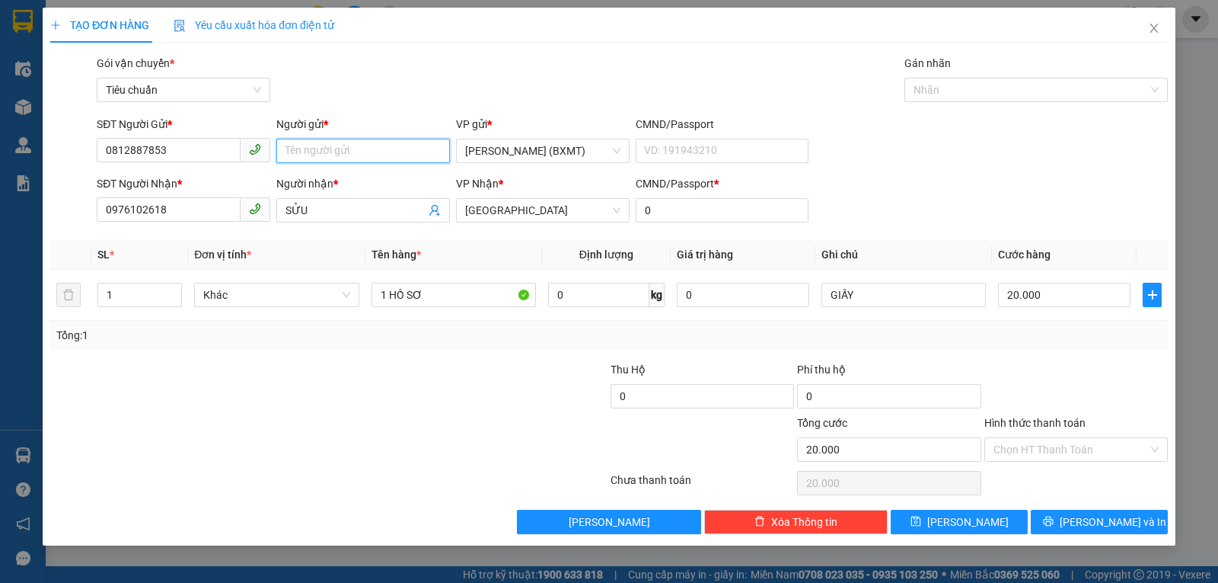
click at [353, 158] on input "Người gửi *" at bounding box center [363, 151] width 174 height 24
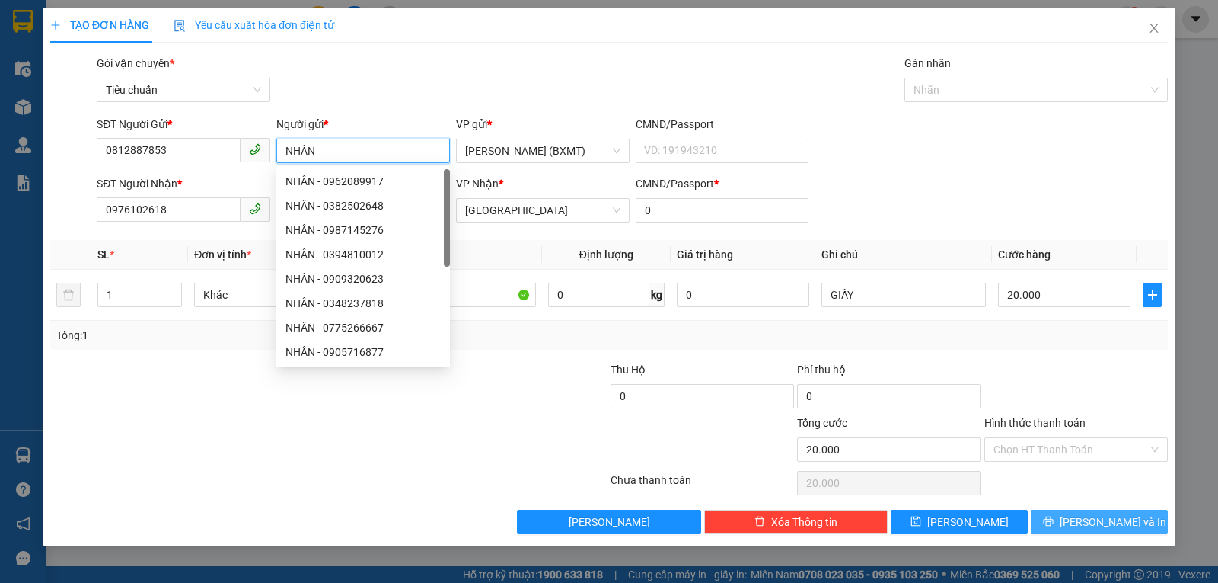
type input "NHÂN"
click at [1054, 525] on icon "printer" at bounding box center [1048, 521] width 11 height 11
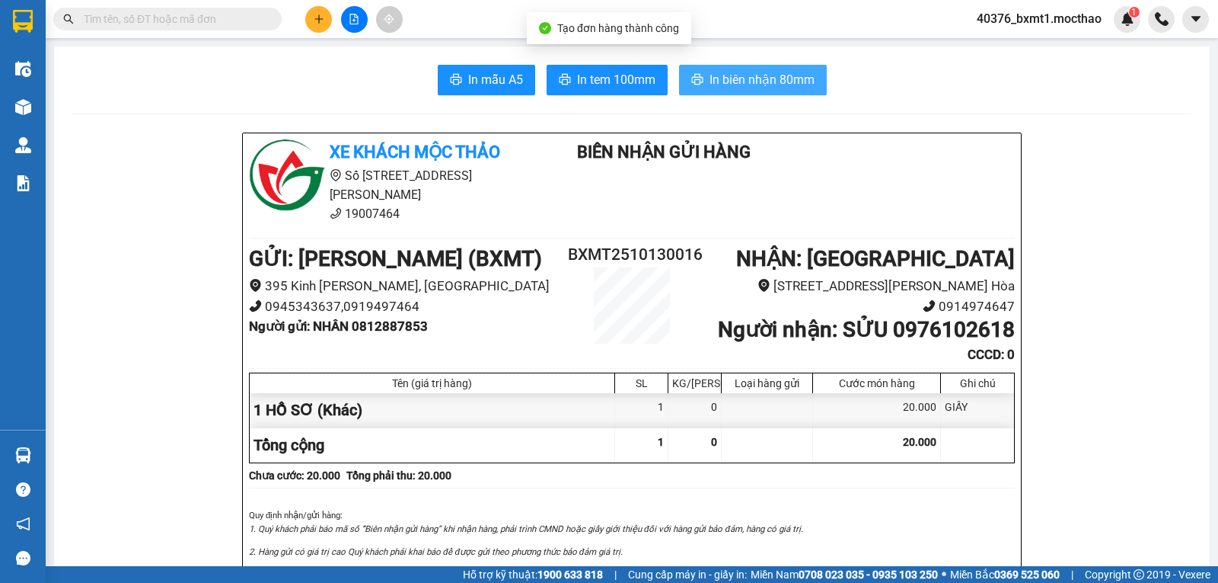
click at [741, 89] on span "In biên nhận 80mm" at bounding box center [762, 79] width 105 height 19
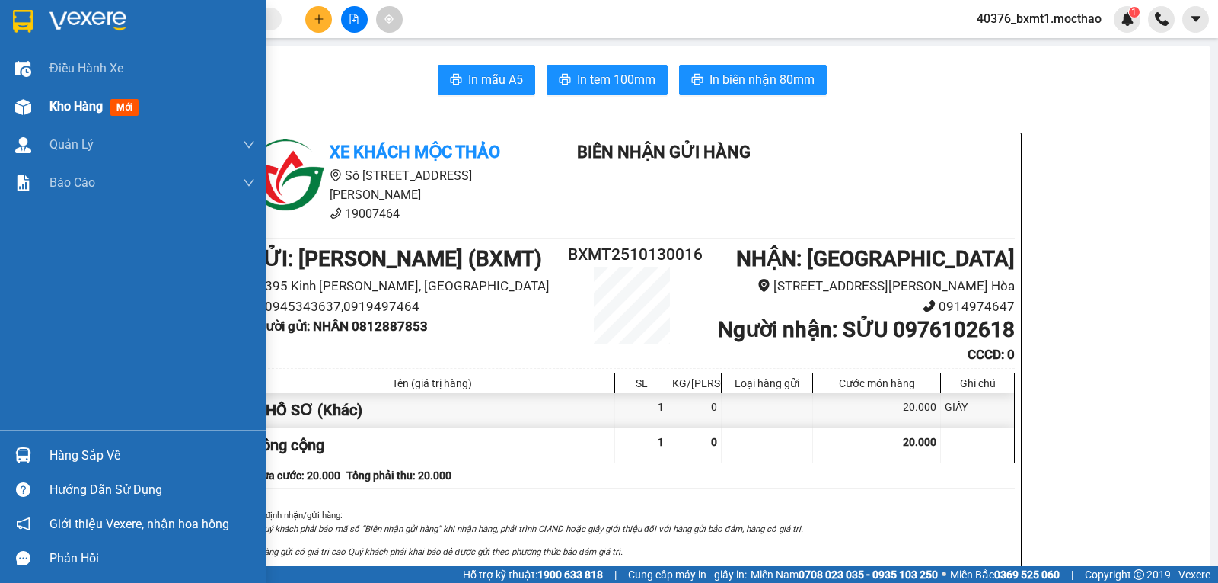
click at [34, 109] on div at bounding box center [23, 107] width 27 height 27
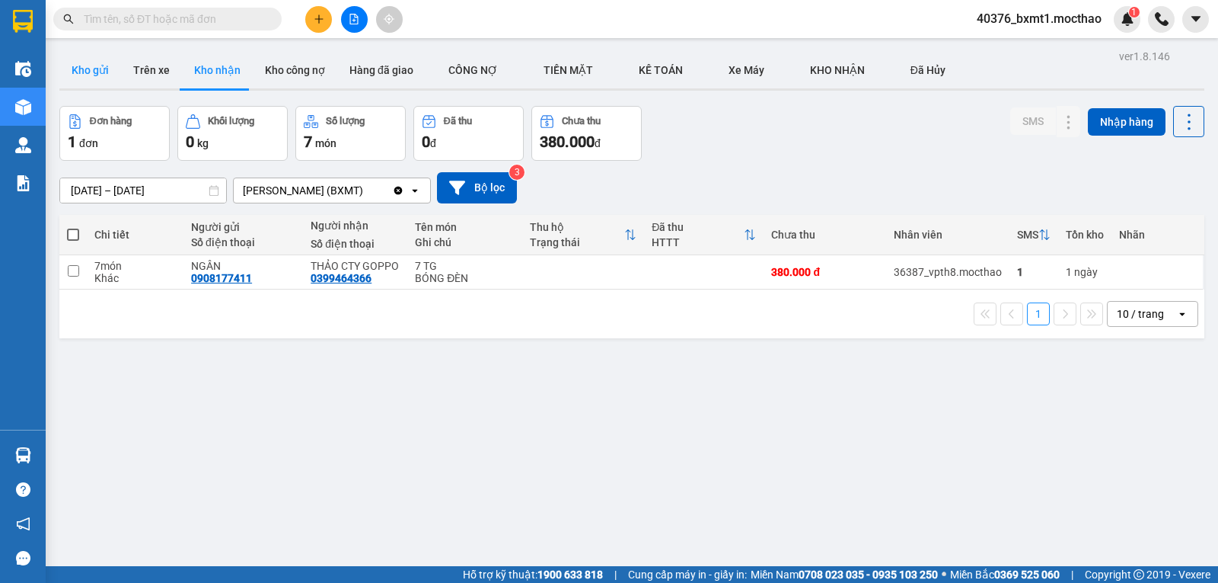
click at [98, 76] on button "Kho gửi" at bounding box center [90, 70] width 62 height 37
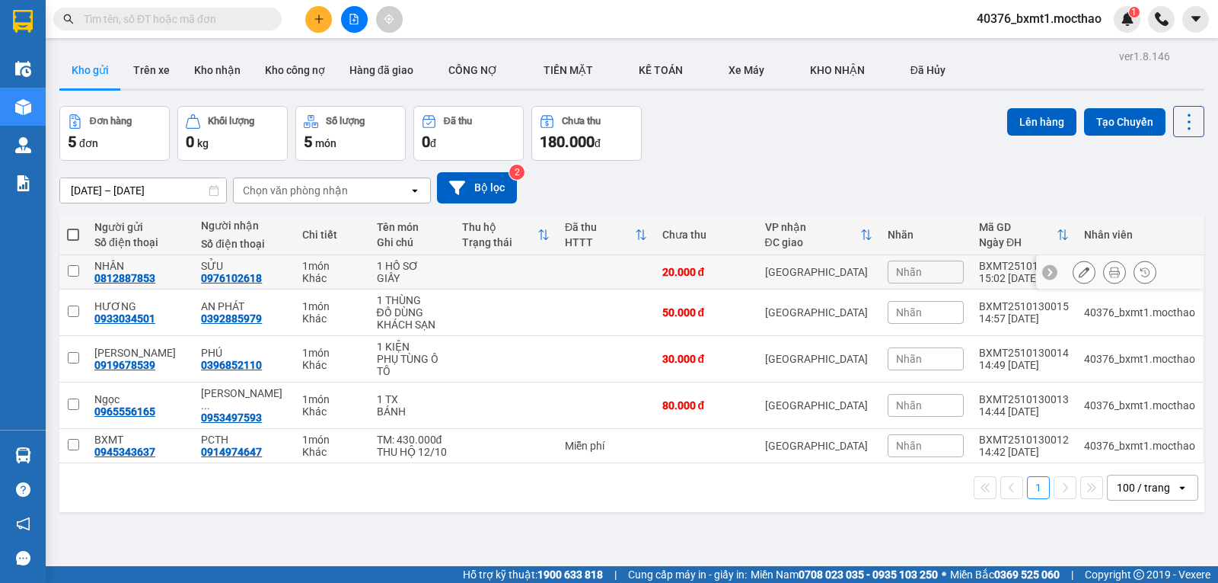
click at [1079, 276] on icon at bounding box center [1084, 272] width 11 height 11
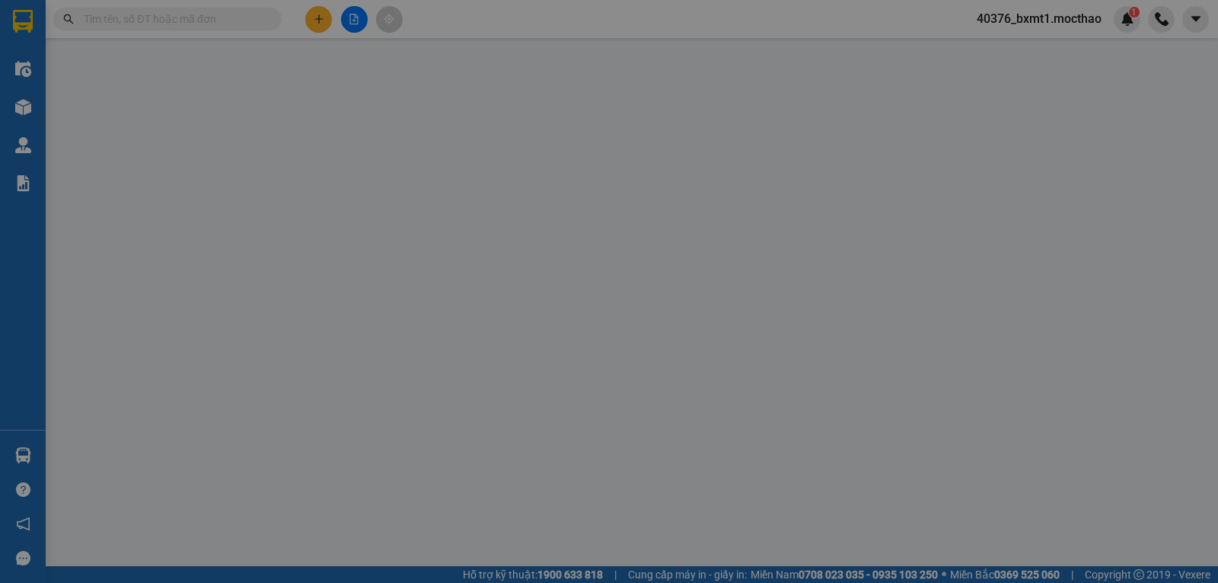
type input "0812887853"
type input "0976102618"
type input "0"
type input "20.000"
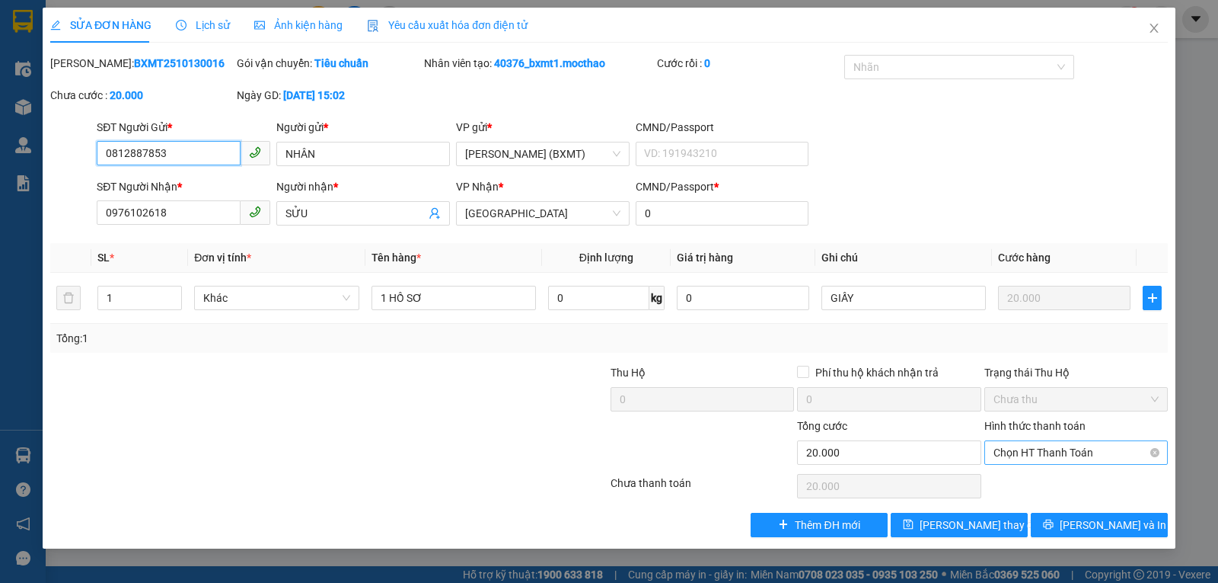
click at [1025, 456] on span "Chọn HT Thanh Toán" at bounding box center [1076, 452] width 165 height 23
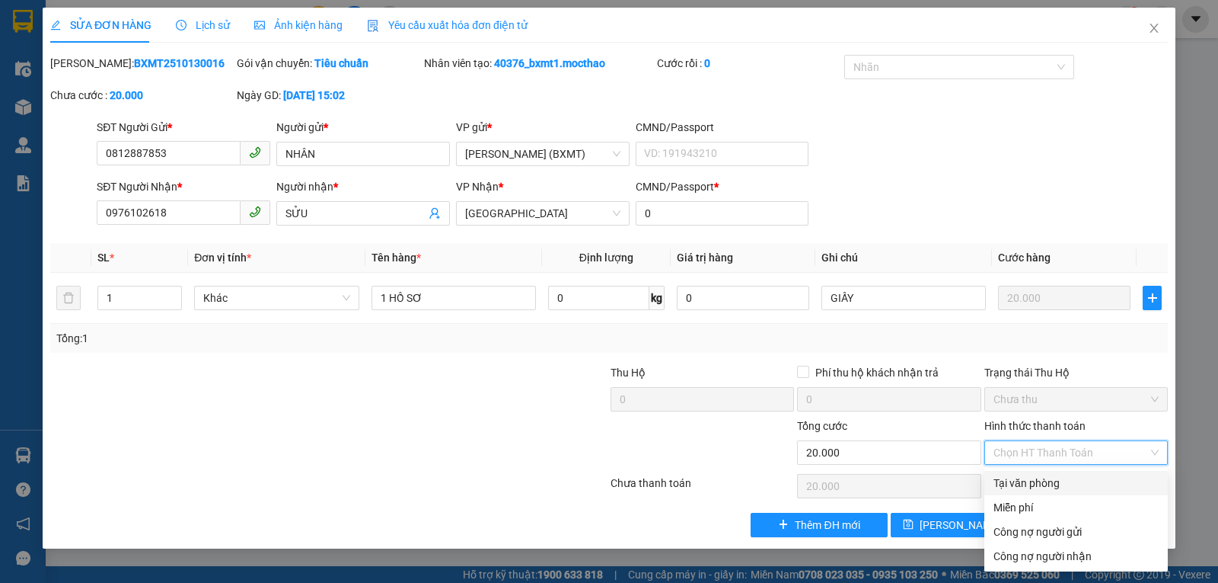
click at [1026, 479] on div "Tại văn phòng" at bounding box center [1076, 482] width 165 height 17
type input "0"
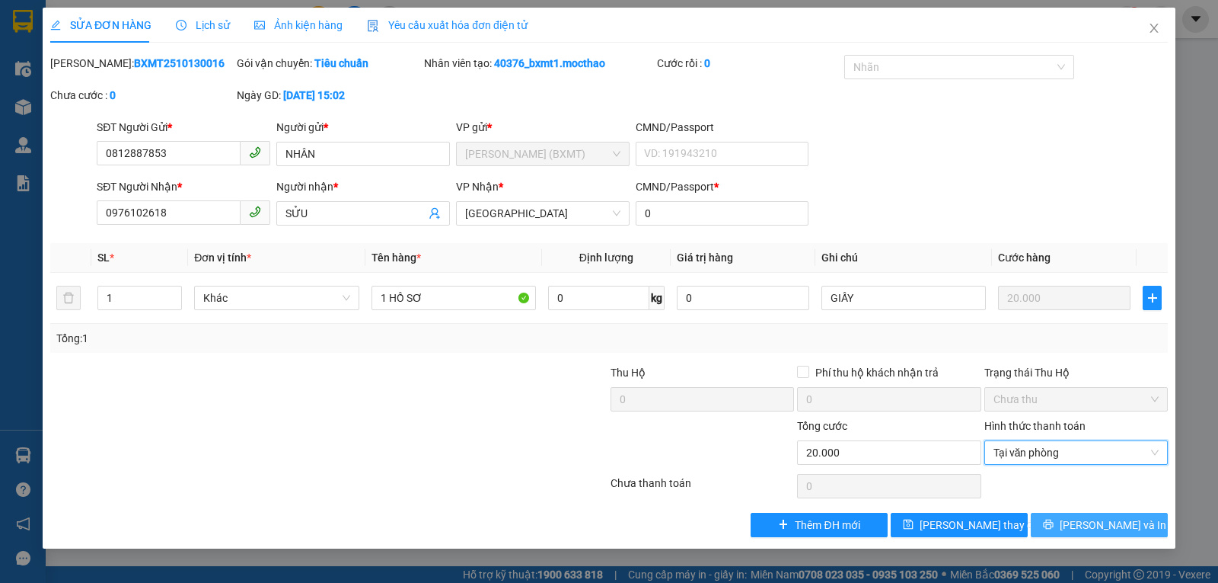
drag, startPoint x: 1093, startPoint y: 526, endPoint x: 1074, endPoint y: 531, distance: 19.6
click at [1094, 525] on span "[PERSON_NAME] và In" at bounding box center [1113, 524] width 107 height 17
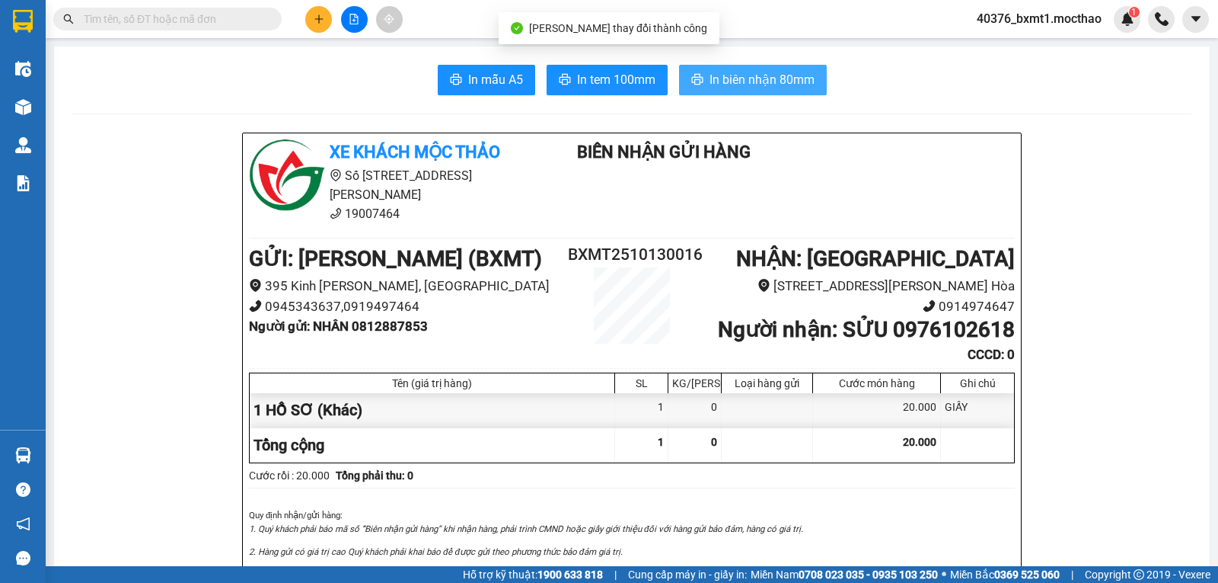
click at [749, 78] on span "In biên nhận 80mm" at bounding box center [762, 79] width 105 height 19
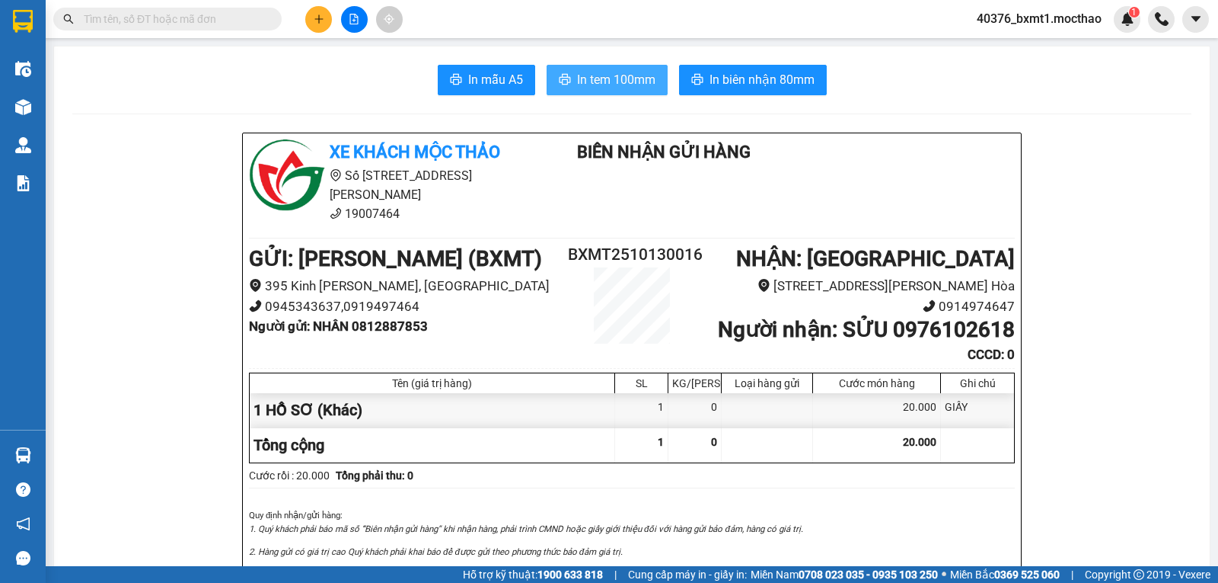
click at [611, 85] on span "In tem 100mm" at bounding box center [616, 79] width 78 height 19
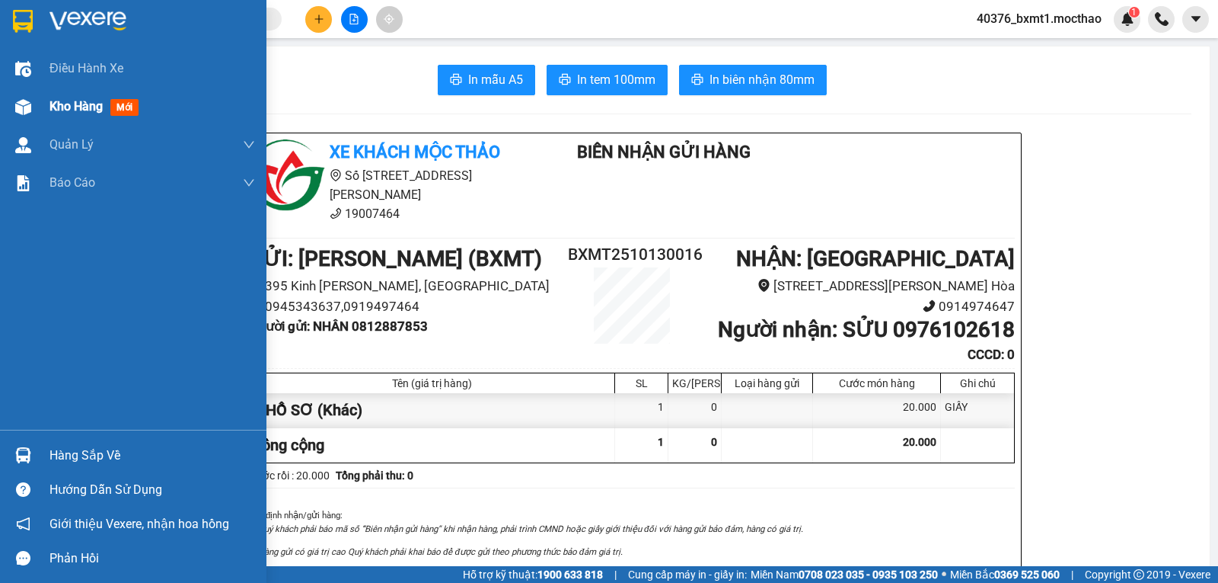
click at [0, 113] on div "Kho hàng mới" at bounding box center [133, 107] width 267 height 38
click at [73, 114] on div "Kho hàng mới" at bounding box center [96, 106] width 95 height 19
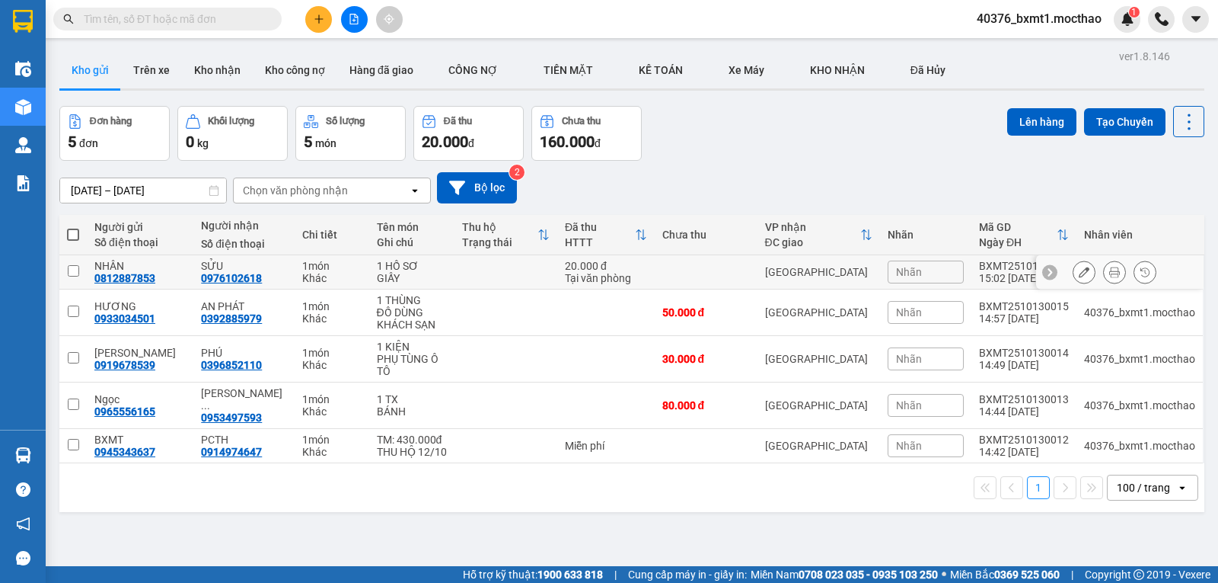
click at [531, 276] on td at bounding box center [506, 272] width 103 height 34
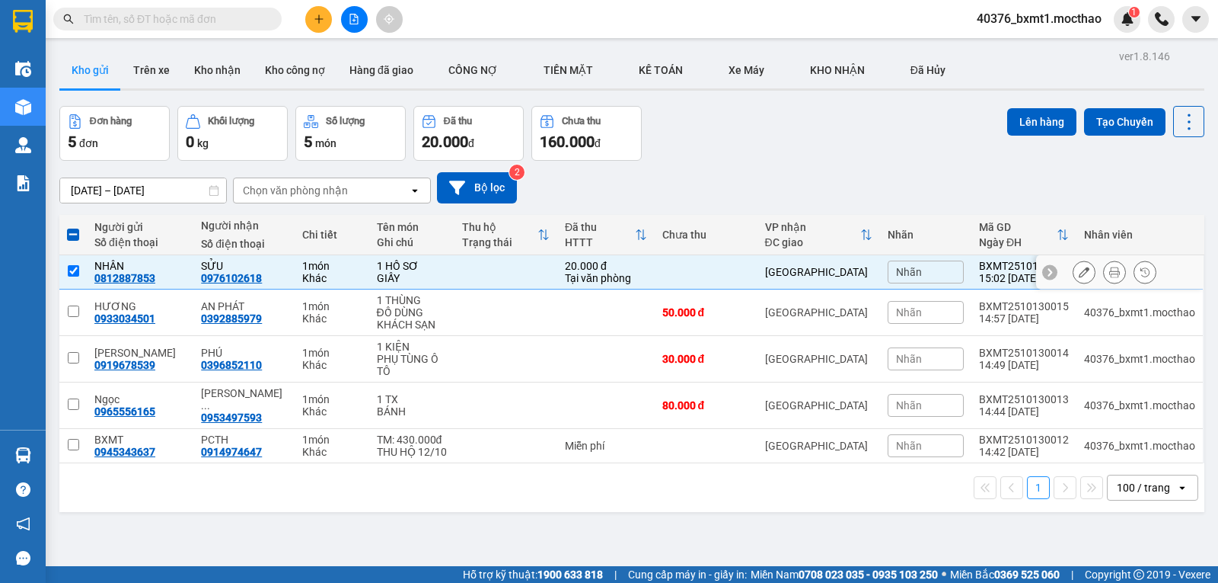
click at [532, 276] on td at bounding box center [506, 272] width 103 height 34
checkbox input "false"
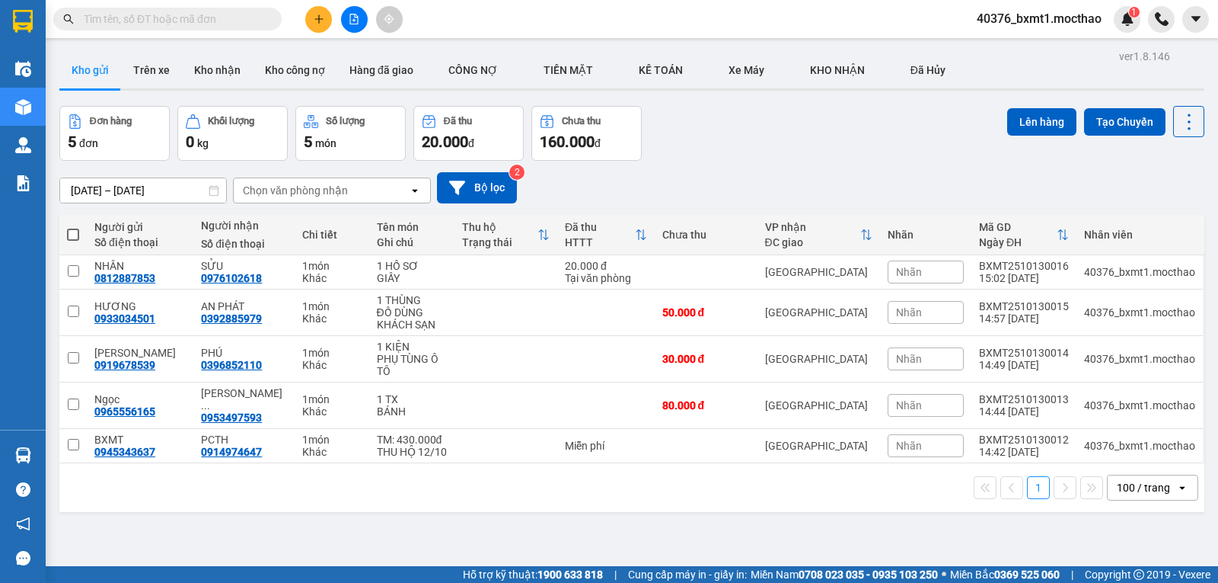
click at [316, 18] on icon "plus" at bounding box center [319, 19] width 11 height 11
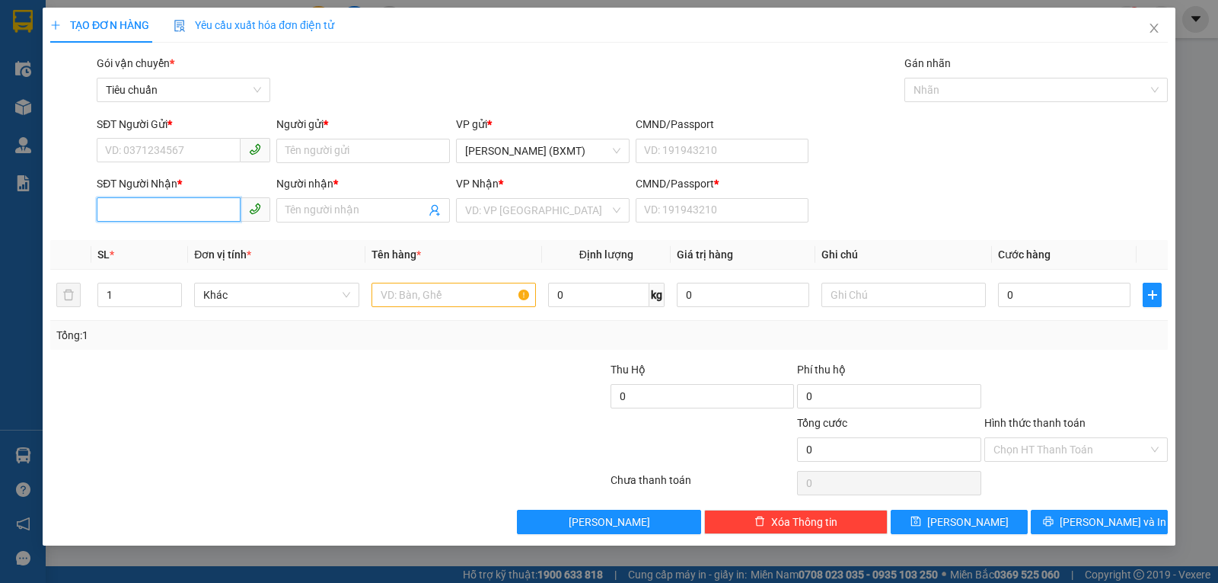
click at [202, 203] on input "SĐT Người Nhận *" at bounding box center [169, 209] width 144 height 24
type input "0353517060"
click at [168, 245] on div "0353517060 - THẢO" at bounding box center [183, 240] width 155 height 17
type input "THẢO"
type input "0"
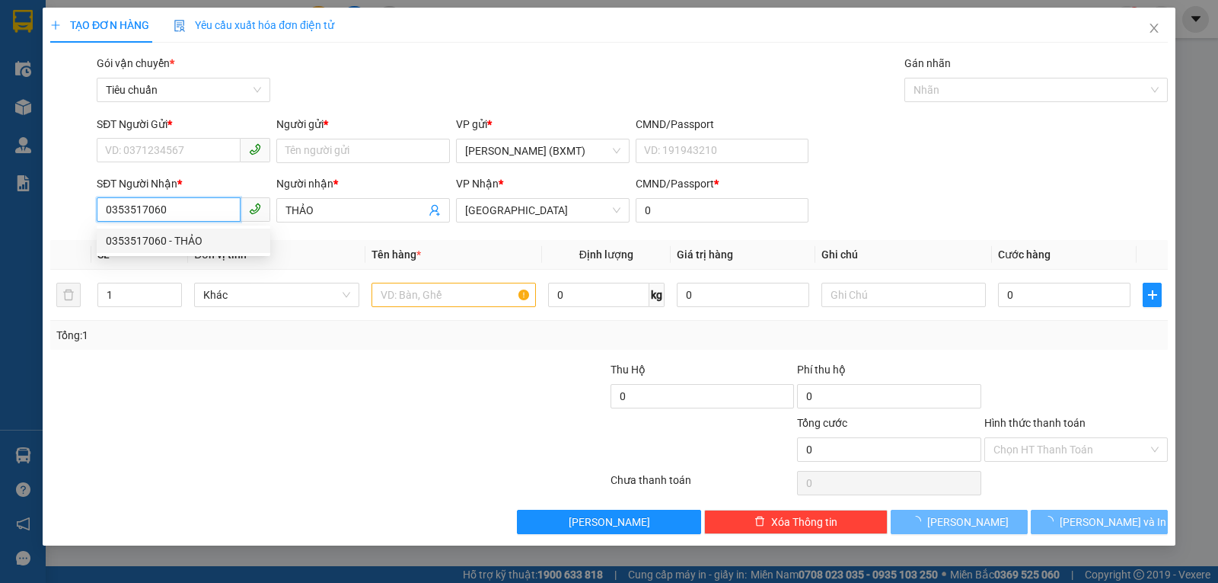
type input "70.000"
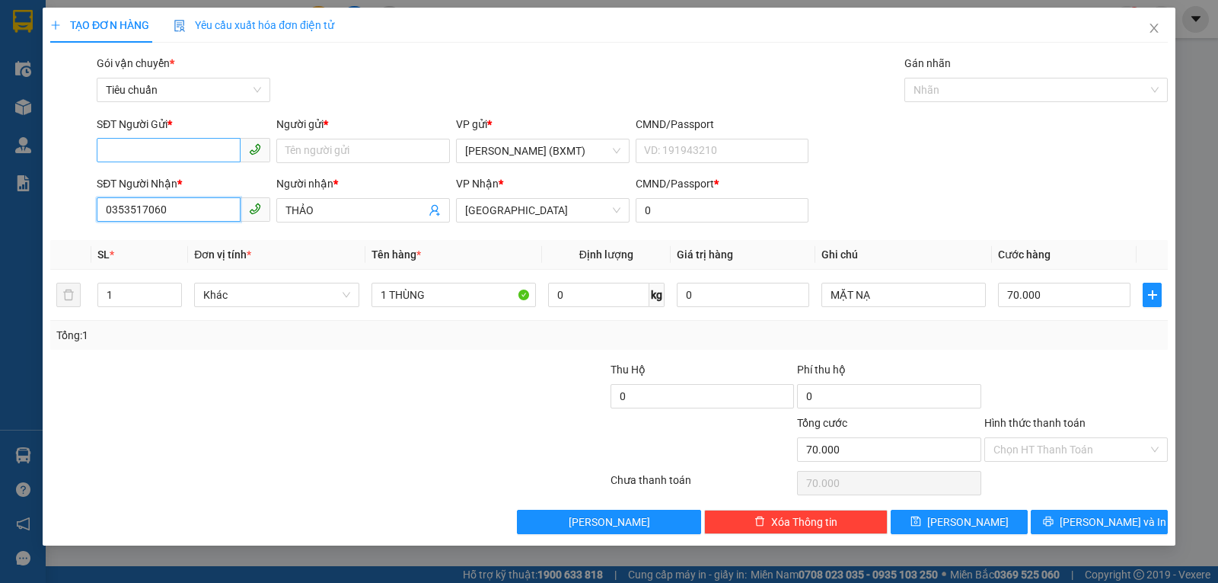
type input "0353517060"
click at [153, 142] on input "SĐT Người Gửi *" at bounding box center [169, 150] width 144 height 24
click at [168, 180] on div "0768632973 - [GEOGRAPHIC_DATA]" at bounding box center [191, 181] width 171 height 17
type input "0768632973"
type input "[PERSON_NAME]"
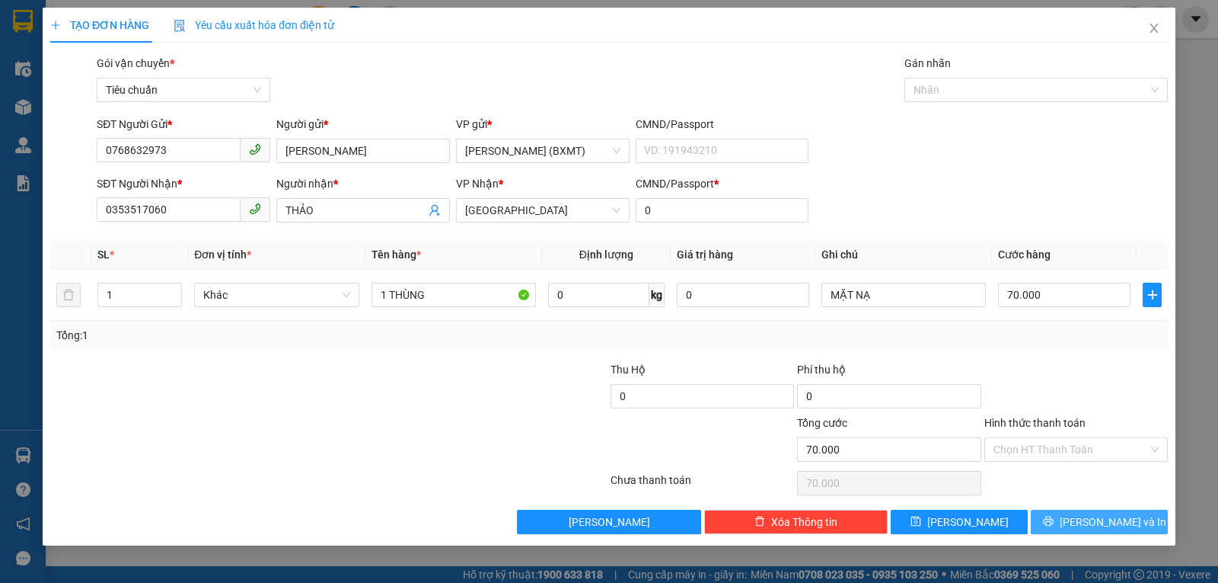
click at [1063, 519] on button "[PERSON_NAME] và In" at bounding box center [1099, 521] width 137 height 24
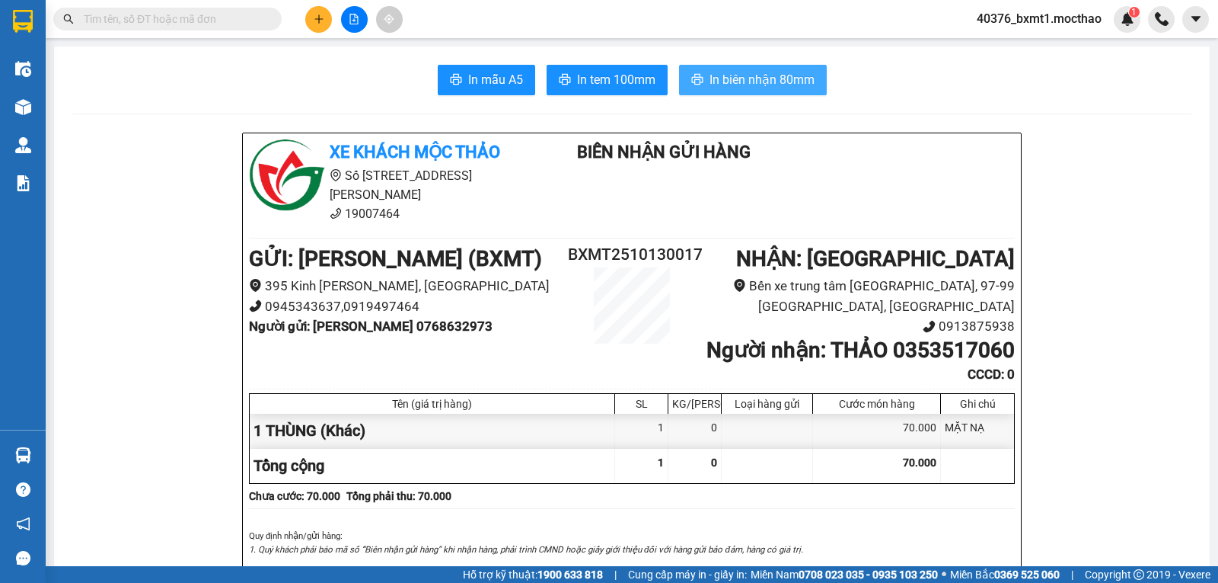
click at [765, 81] on span "In biên nhận 80mm" at bounding box center [762, 79] width 105 height 19
drag, startPoint x: 591, startPoint y: 101, endPoint x: 599, endPoint y: 109, distance: 11.3
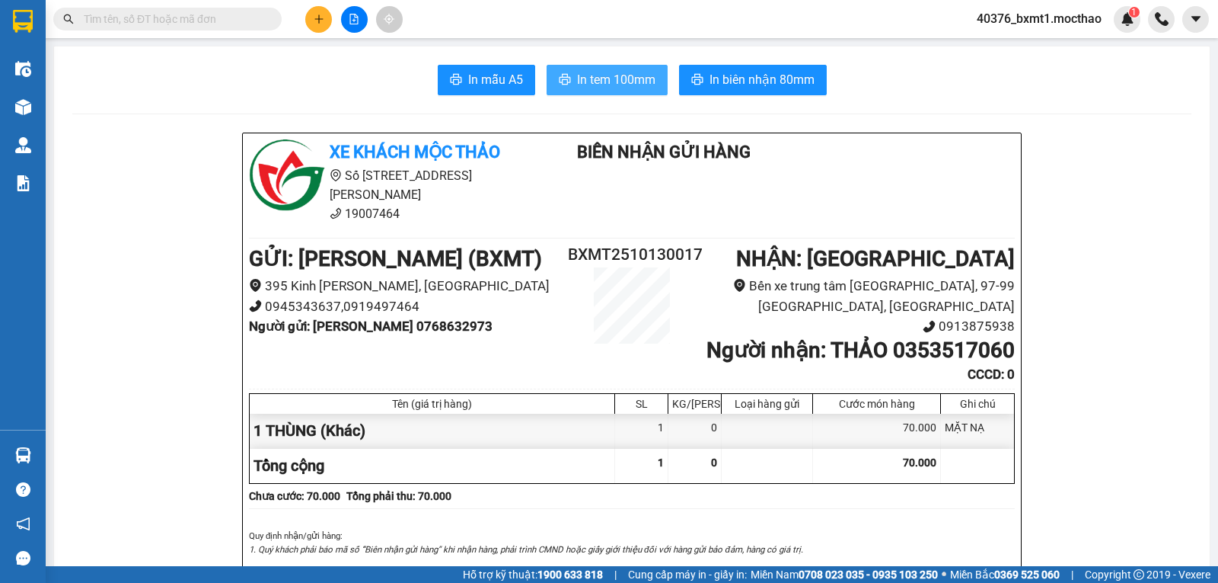
click at [605, 72] on span "In tem 100mm" at bounding box center [616, 79] width 78 height 19
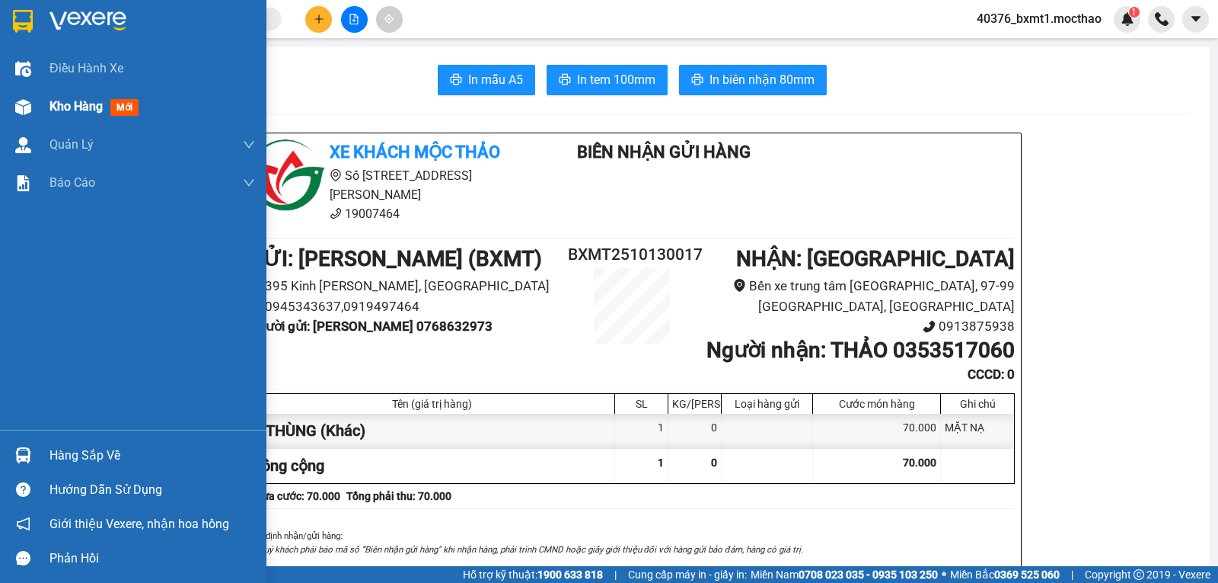
click at [61, 110] on span "Kho hàng" at bounding box center [75, 106] width 53 height 14
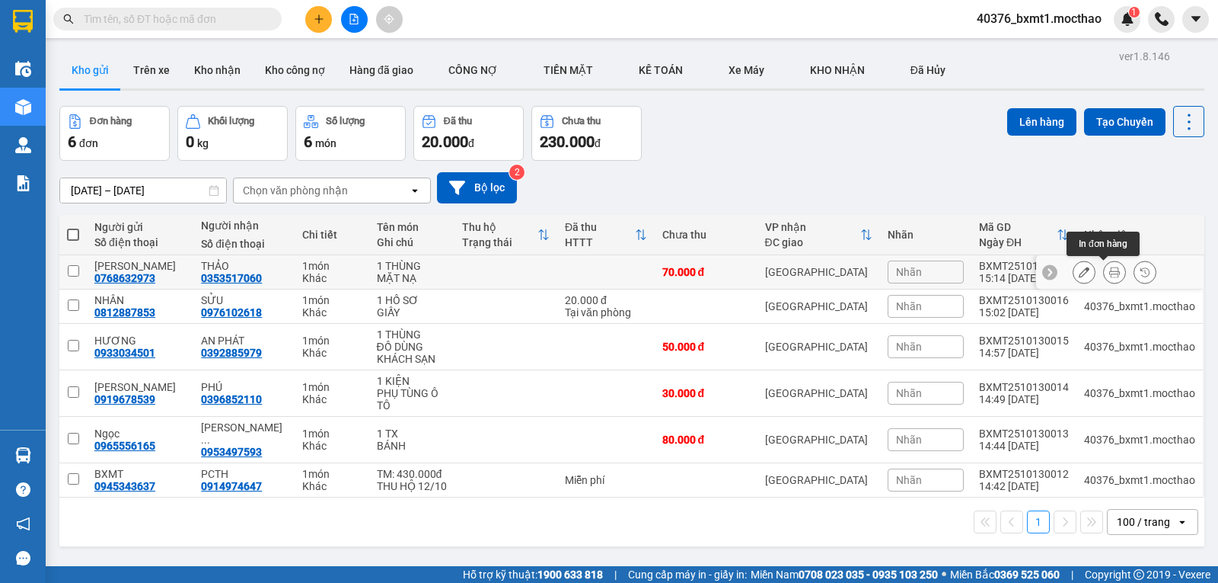
click at [1079, 272] on icon at bounding box center [1084, 272] width 11 height 11
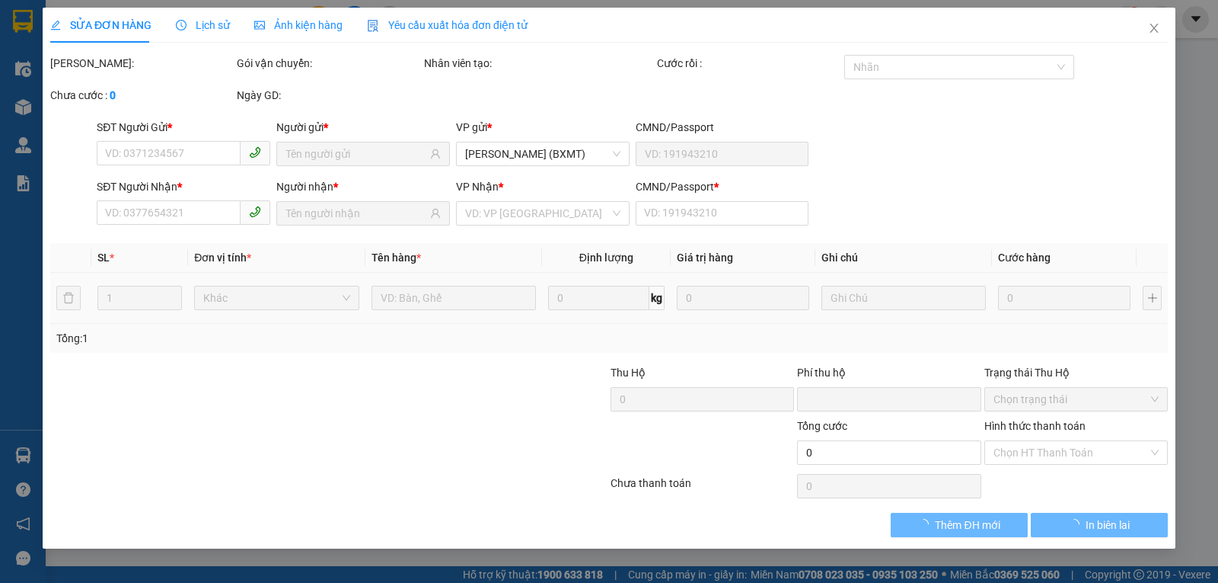
type input "0768632973"
type input "0353517060"
type input "0"
type input "70.000"
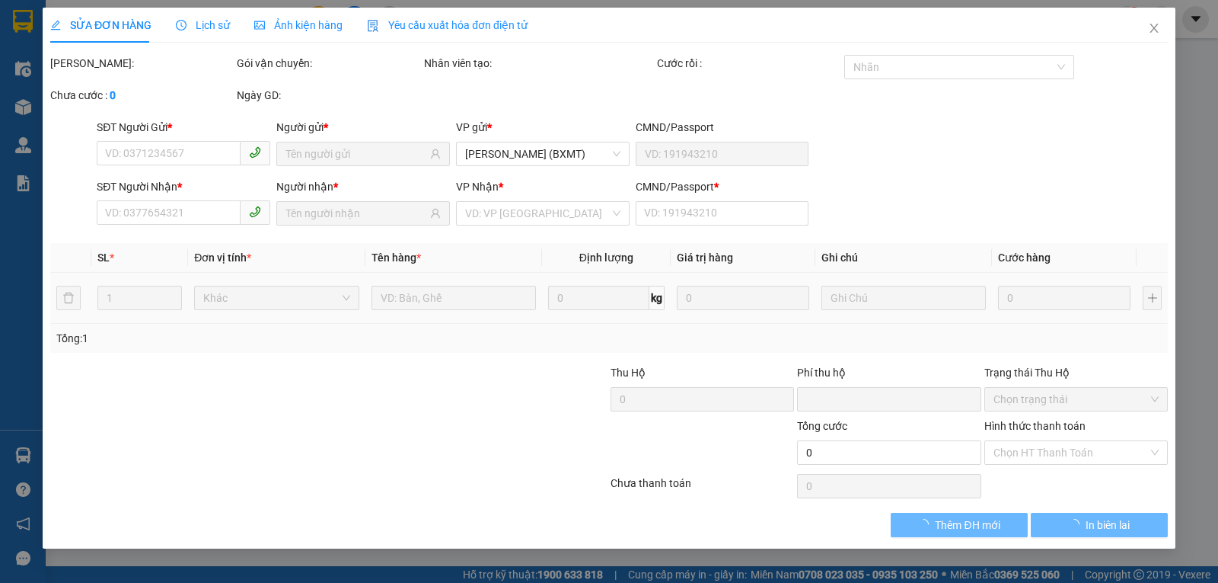
type input "70.000"
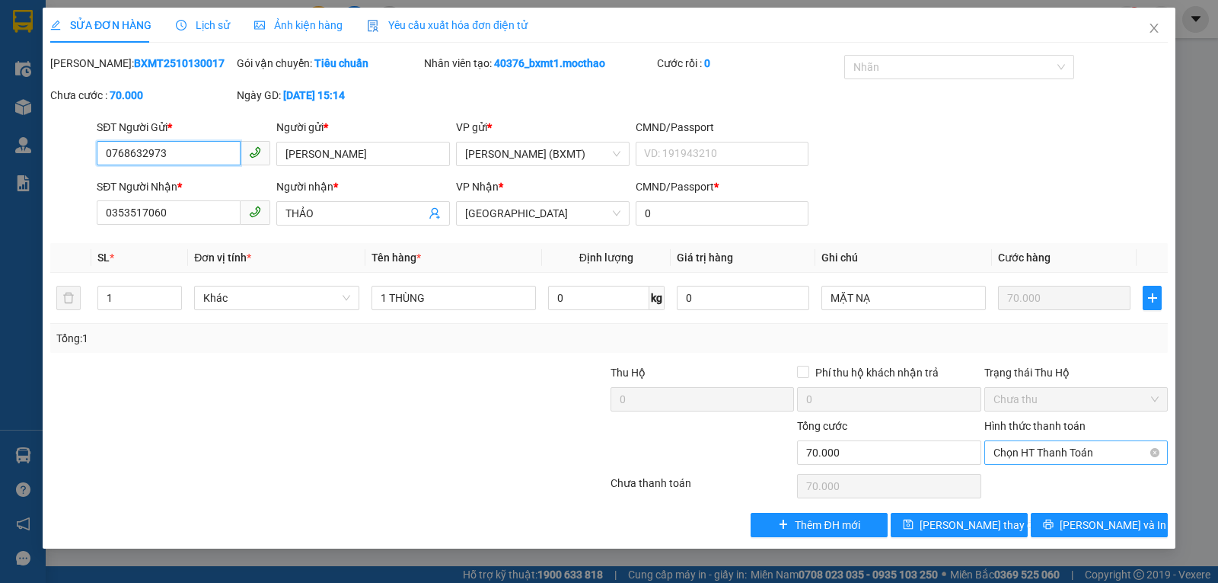
click at [1049, 445] on span "Chọn HT Thanh Toán" at bounding box center [1076, 452] width 165 height 23
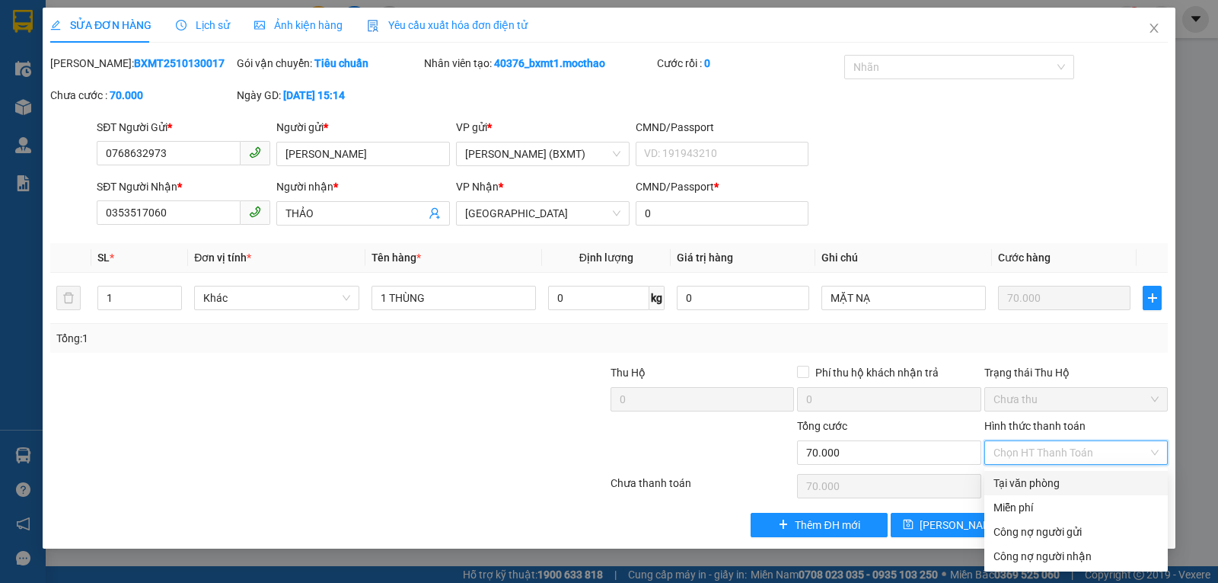
click at [1035, 487] on div "Tại văn phòng" at bounding box center [1076, 482] width 165 height 17
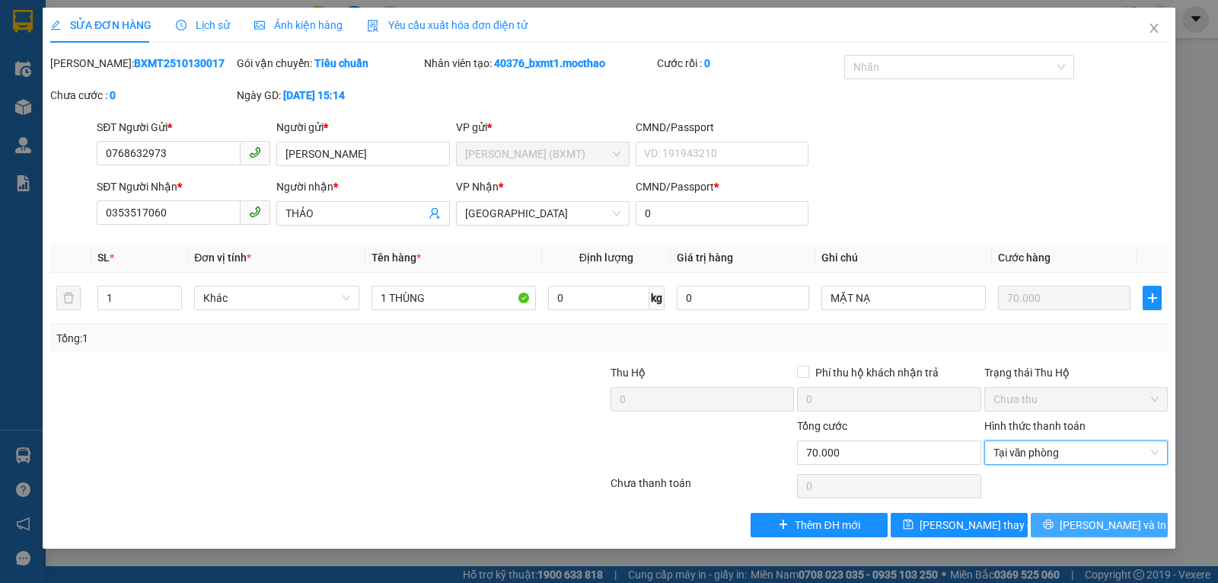
click at [1104, 525] on span "[PERSON_NAME] và In" at bounding box center [1113, 524] width 107 height 17
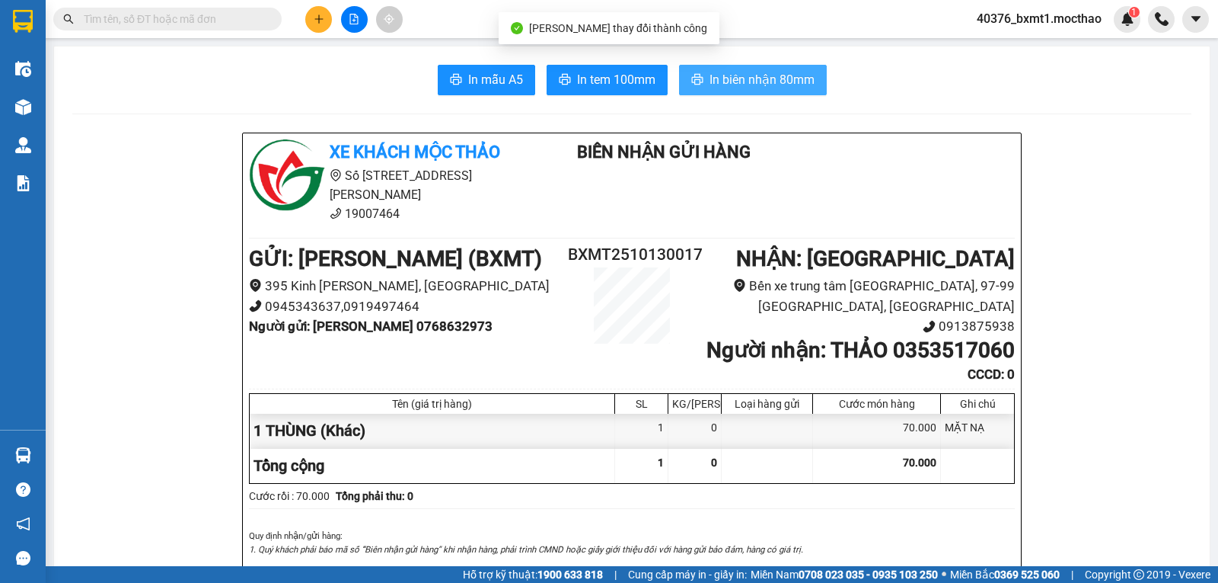
click at [764, 79] on span "In biên nhận 80mm" at bounding box center [762, 79] width 105 height 19
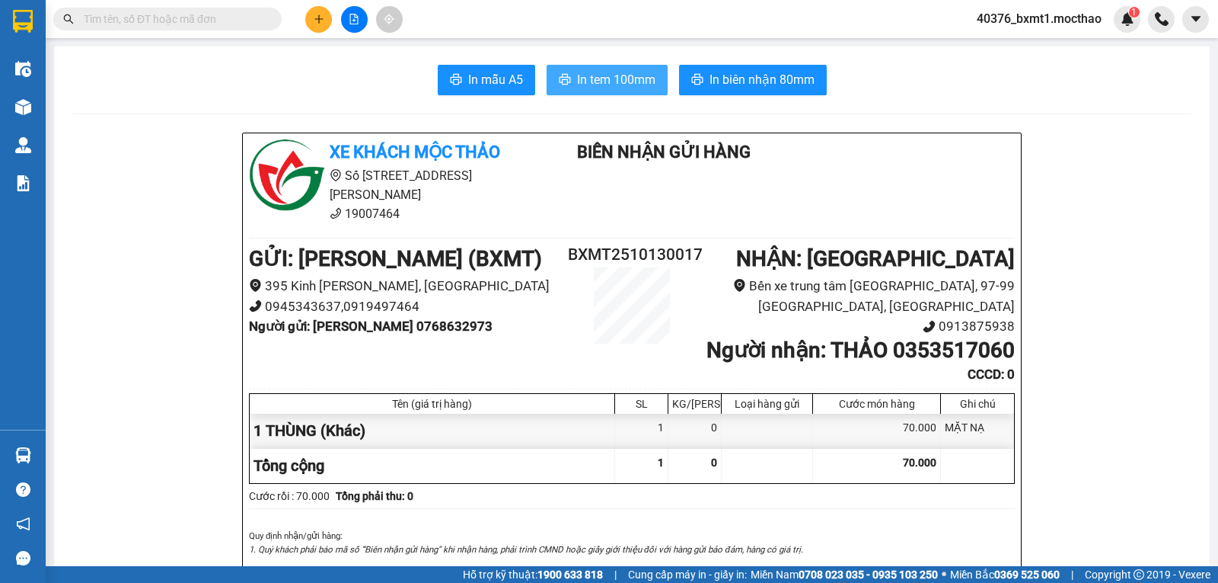
click at [615, 76] on span "In tem 100mm" at bounding box center [616, 79] width 78 height 19
click at [321, 20] on icon "plus" at bounding box center [319, 19] width 11 height 11
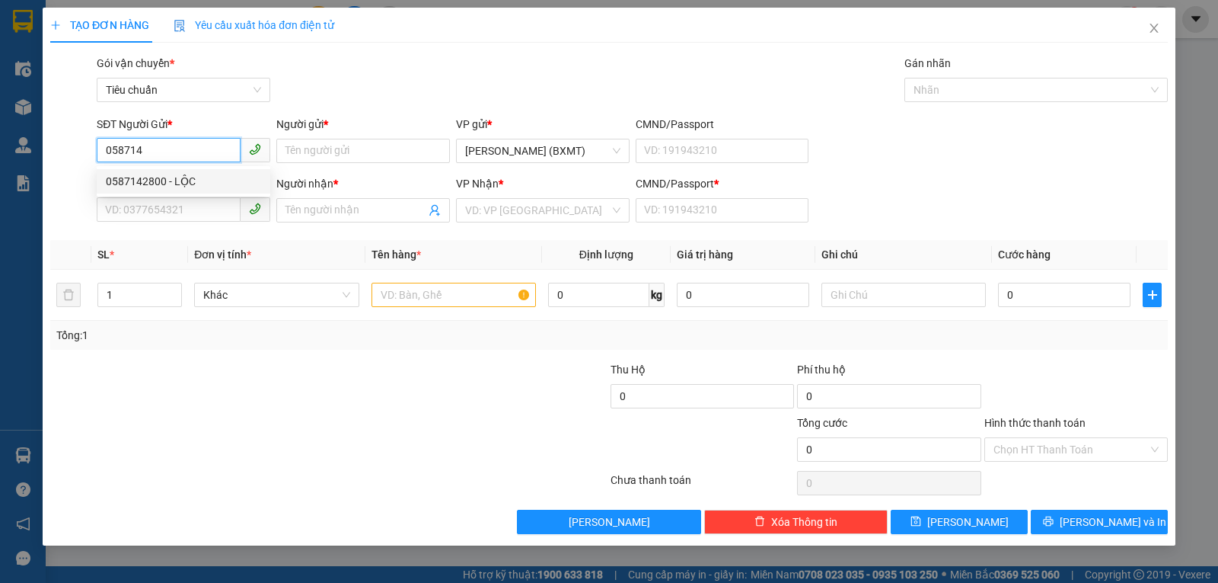
click at [181, 184] on div "0587142800 - LỘC" at bounding box center [183, 181] width 155 height 17
type input "0587142800"
type input "LỘC"
type input "0342843474"
type input "DUNG"
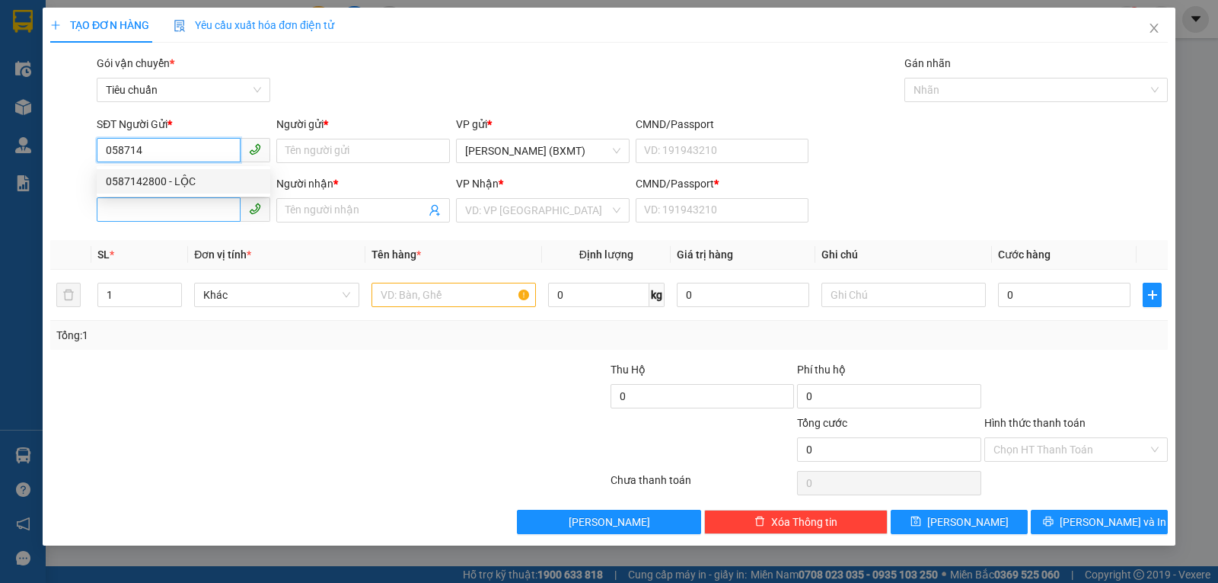
type input "0"
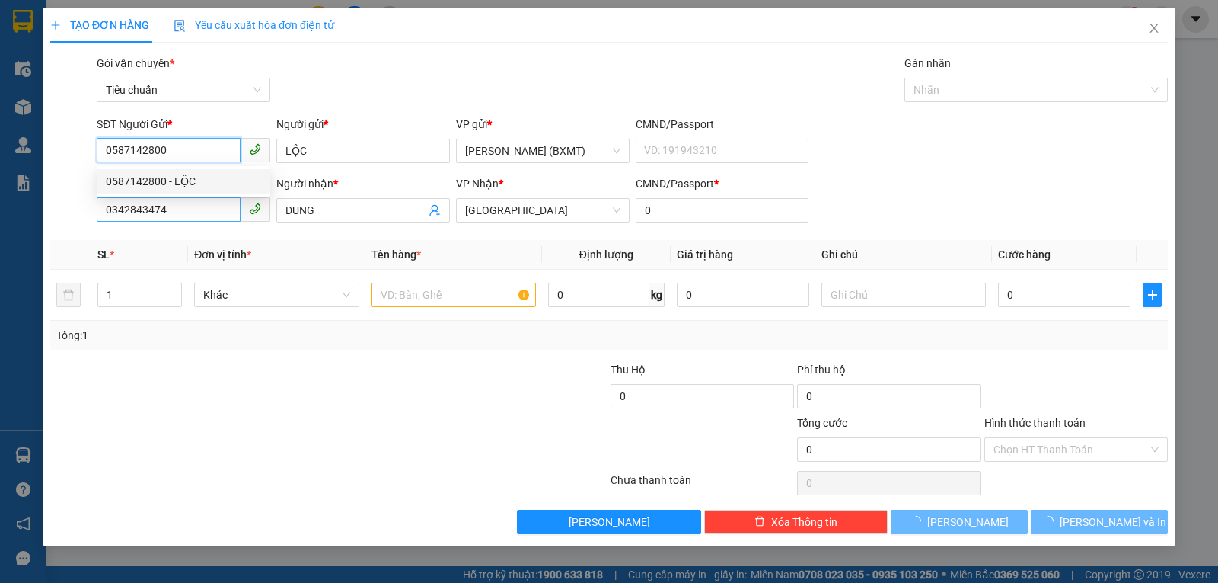
type input "220.000"
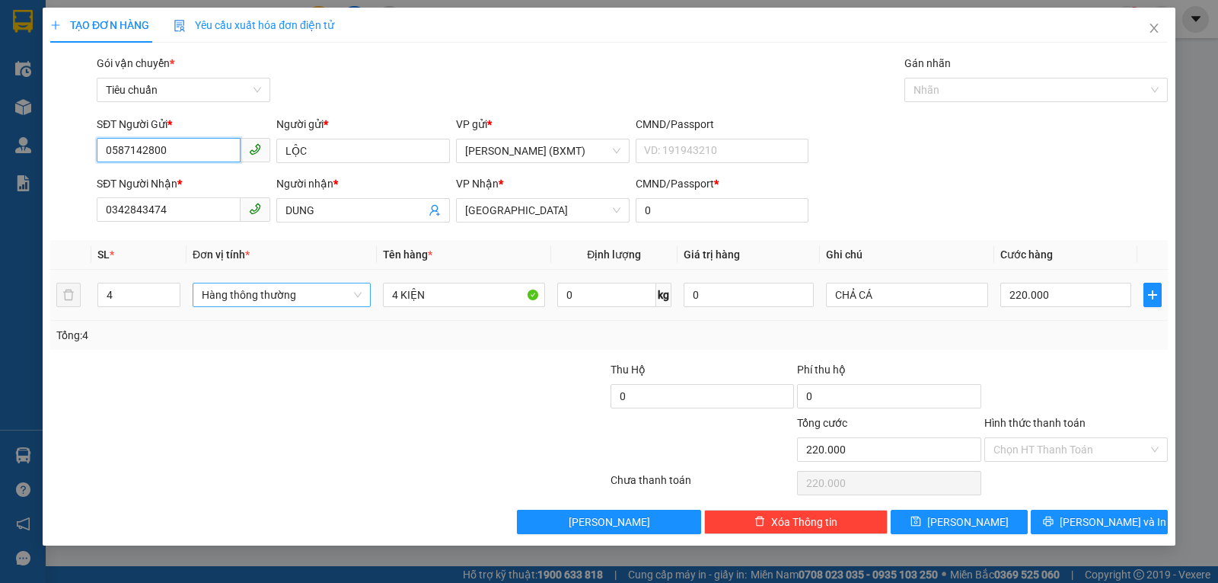
click at [251, 300] on span "Hàng thông thường" at bounding box center [282, 294] width 160 height 23
type input "0587142800"
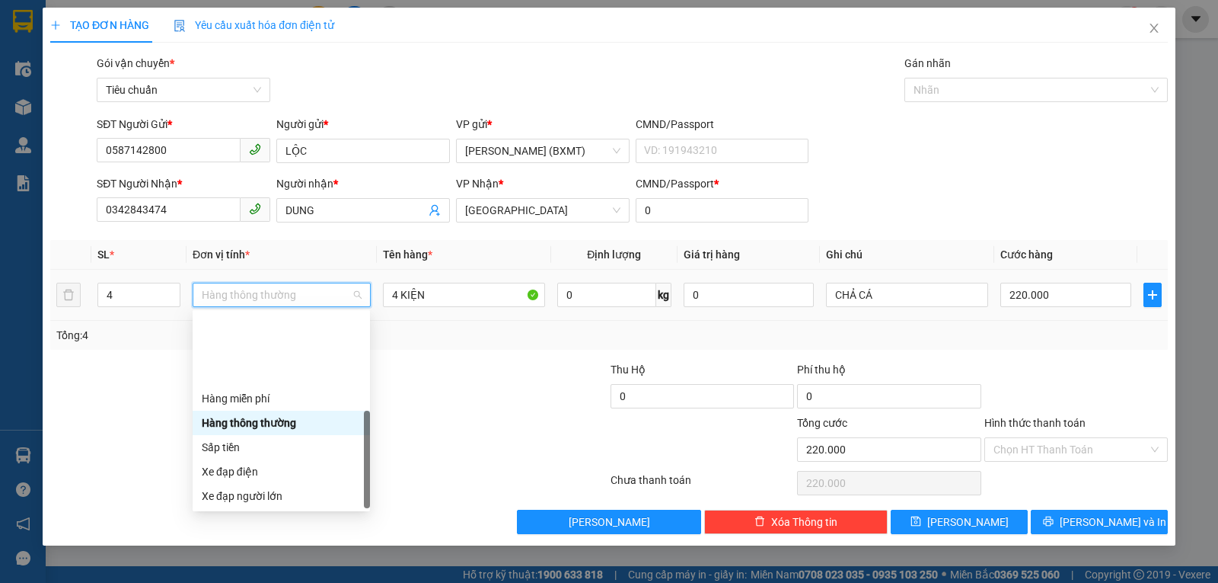
click at [254, 582] on div "Khác" at bounding box center [281, 593] width 159 height 17
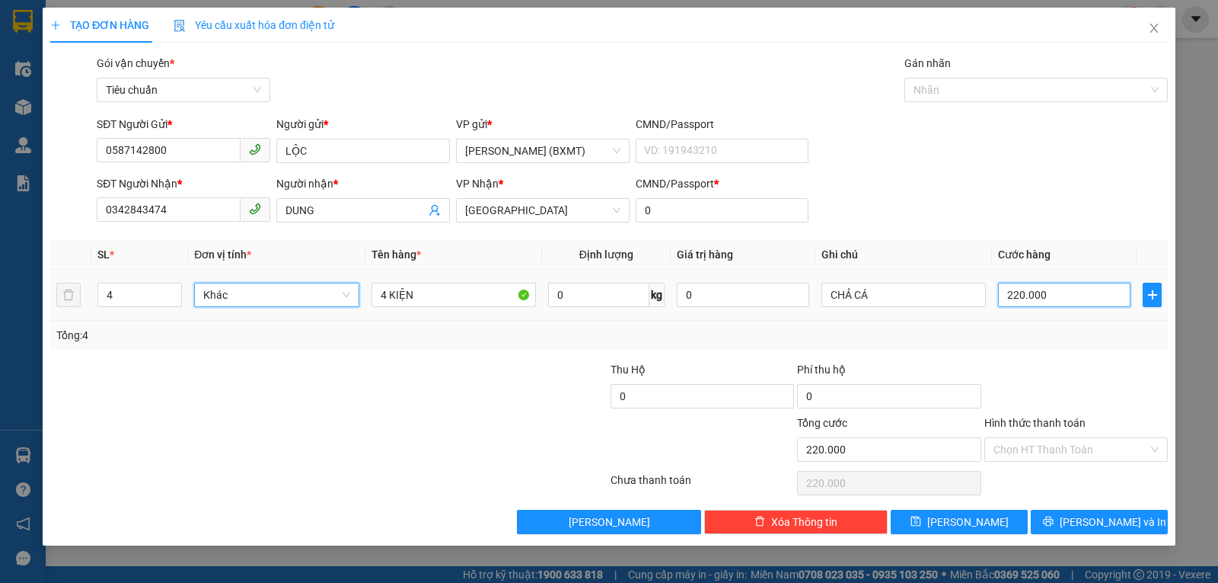
click at [1044, 292] on input "220.000" at bounding box center [1064, 295] width 133 height 24
type input "1"
type input "16"
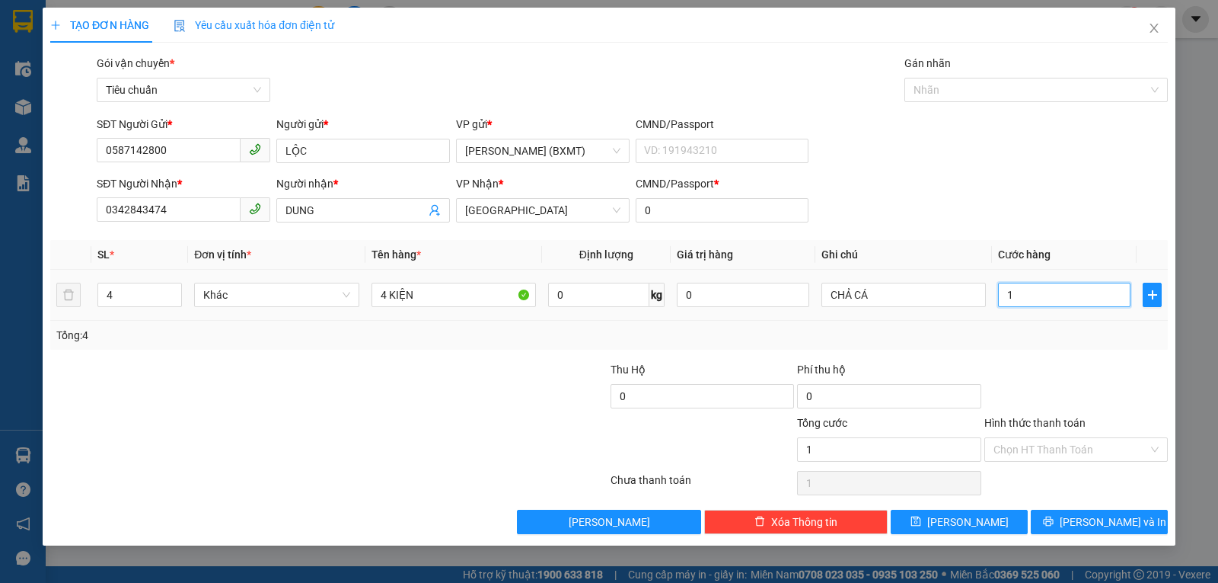
type input "16"
type input "160"
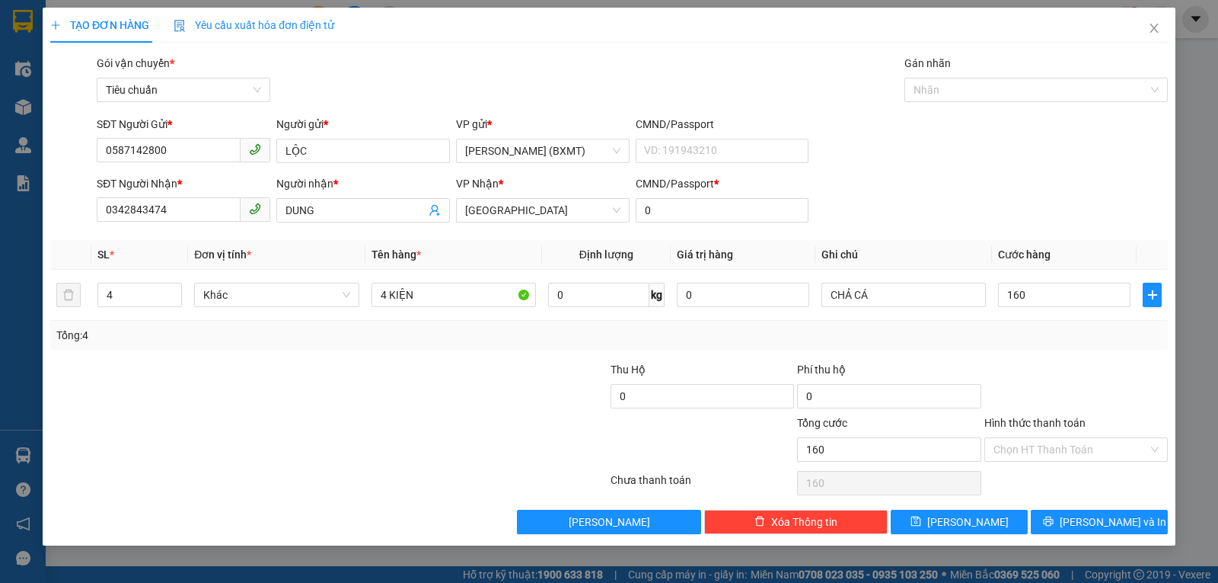
type input "160.000"
click at [1004, 354] on div "Transit Pickup Surcharge Ids Transit Deliver Surcharge Ids Transit Deliver Surc…" at bounding box center [609, 294] width 1118 height 479
click at [1027, 295] on input "160.000" at bounding box center [1064, 295] width 133 height 24
type input "1"
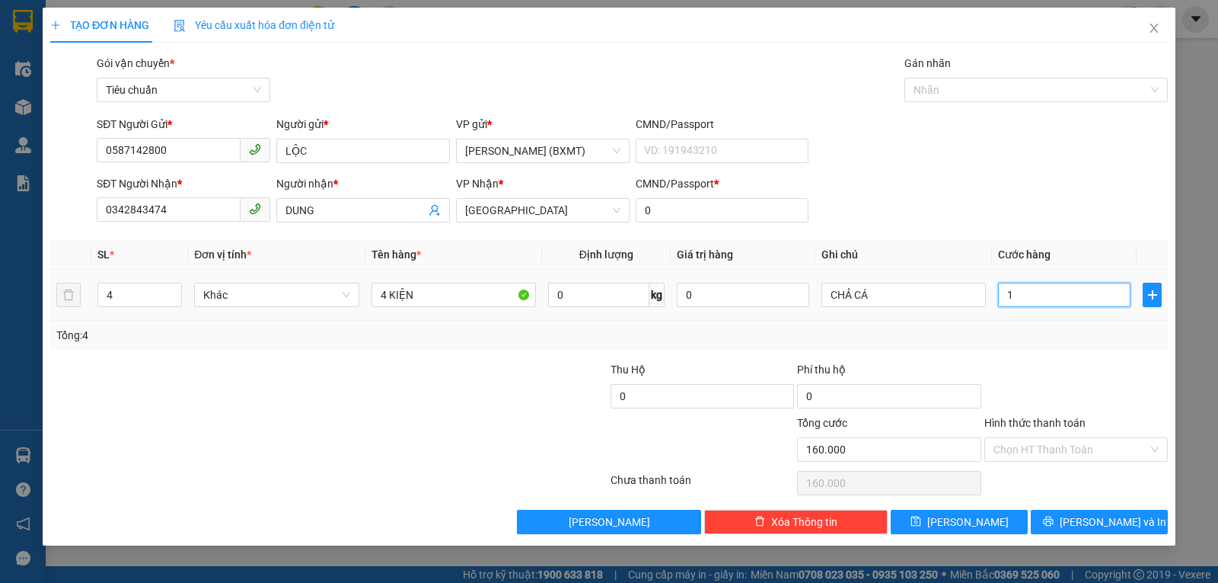
type input "1"
type input "15"
type input "150"
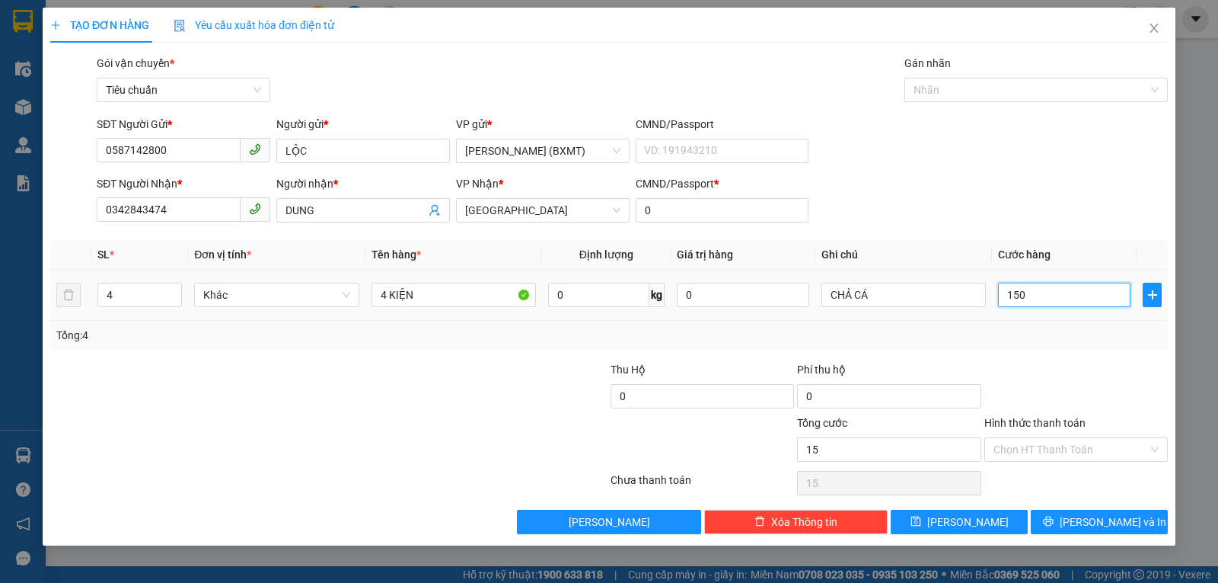
type input "150"
type input "150.000"
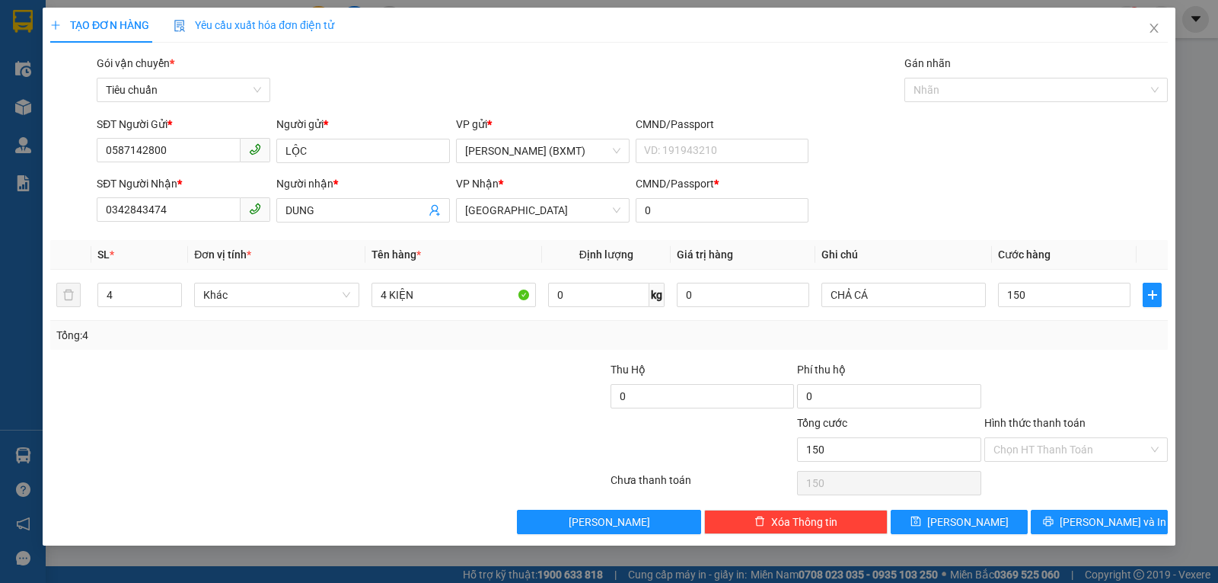
type input "150.000"
click at [1036, 352] on div "Transit Pickup Surcharge Ids Transit Deliver Surcharge Ids Transit Deliver Surc…" at bounding box center [609, 294] width 1118 height 479
click at [1065, 517] on button "[PERSON_NAME] và In" at bounding box center [1099, 521] width 137 height 24
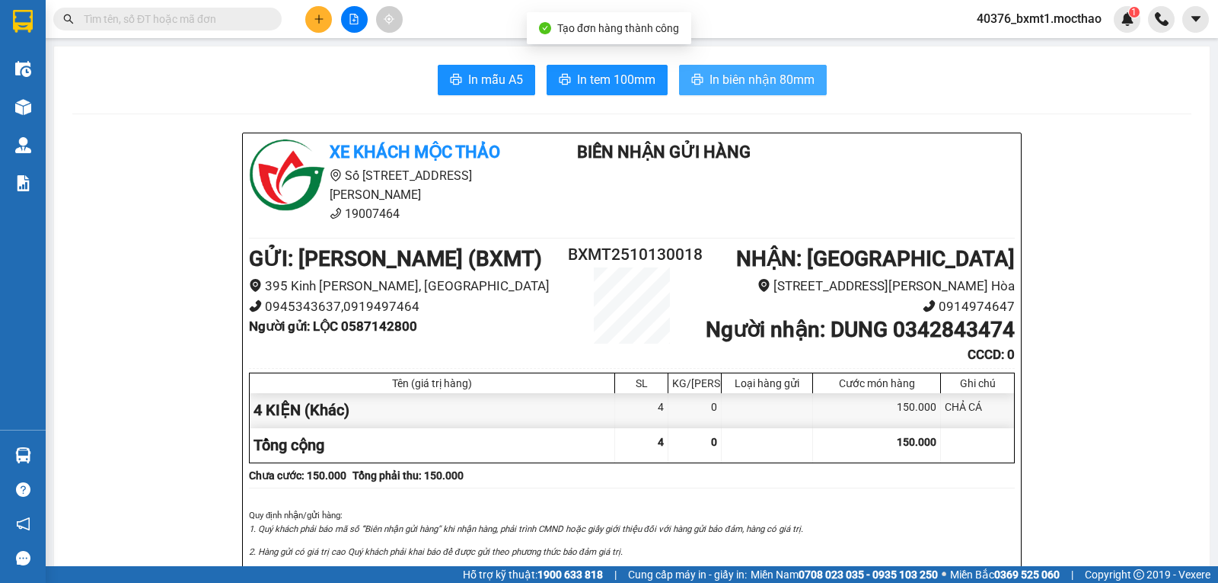
drag, startPoint x: 776, startPoint y: 87, endPoint x: 791, endPoint y: 127, distance: 43.1
click at [775, 85] on span "In biên nhận 80mm" at bounding box center [762, 79] width 105 height 19
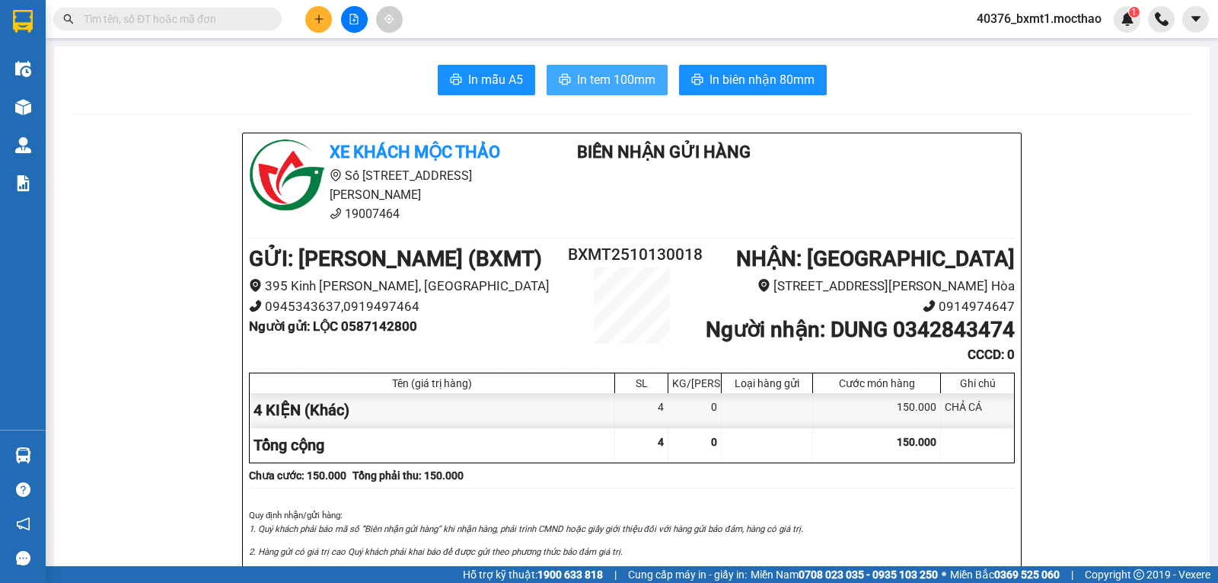
click at [579, 71] on span "In tem 100mm" at bounding box center [616, 79] width 78 height 19
click at [314, 20] on icon "plus" at bounding box center [319, 19] width 11 height 11
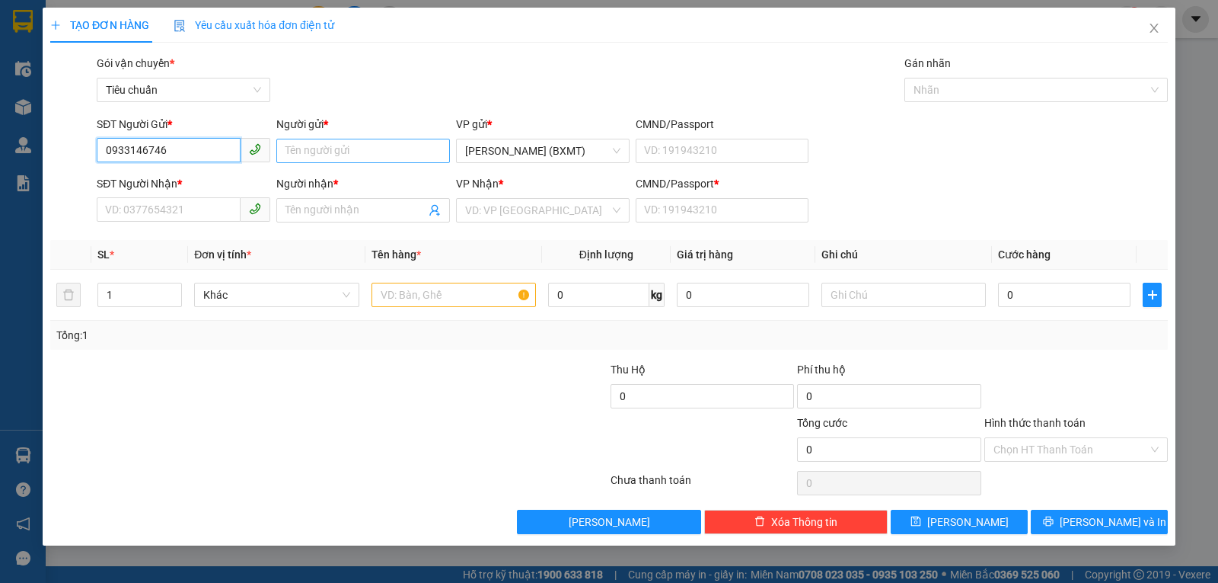
type input "0933146746"
click at [324, 149] on input "Người gửi *" at bounding box center [363, 151] width 174 height 24
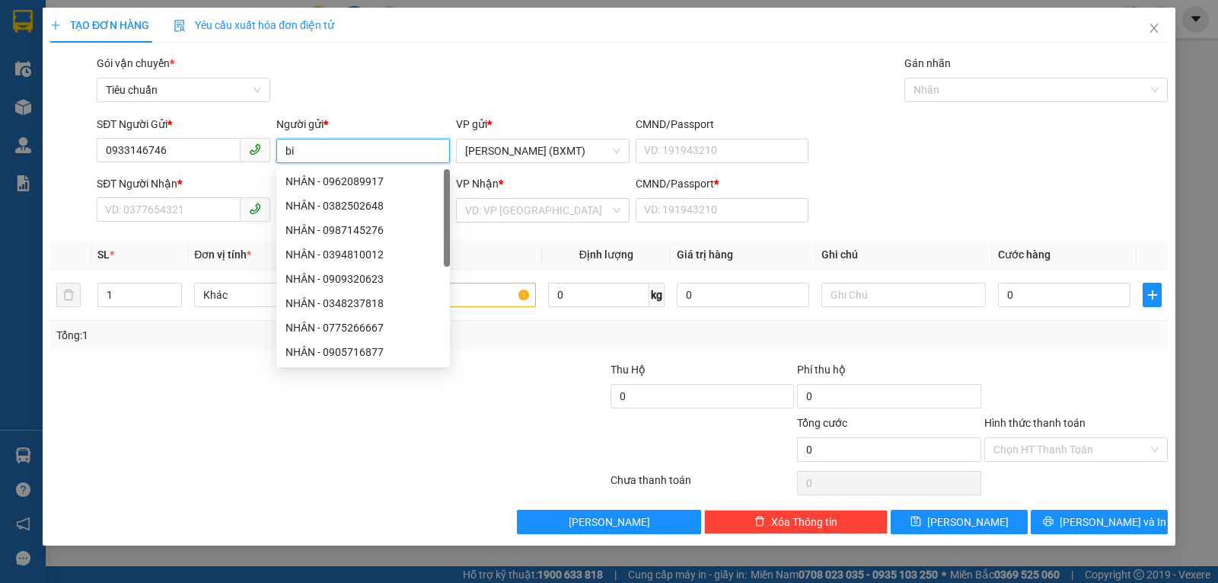
type input "b"
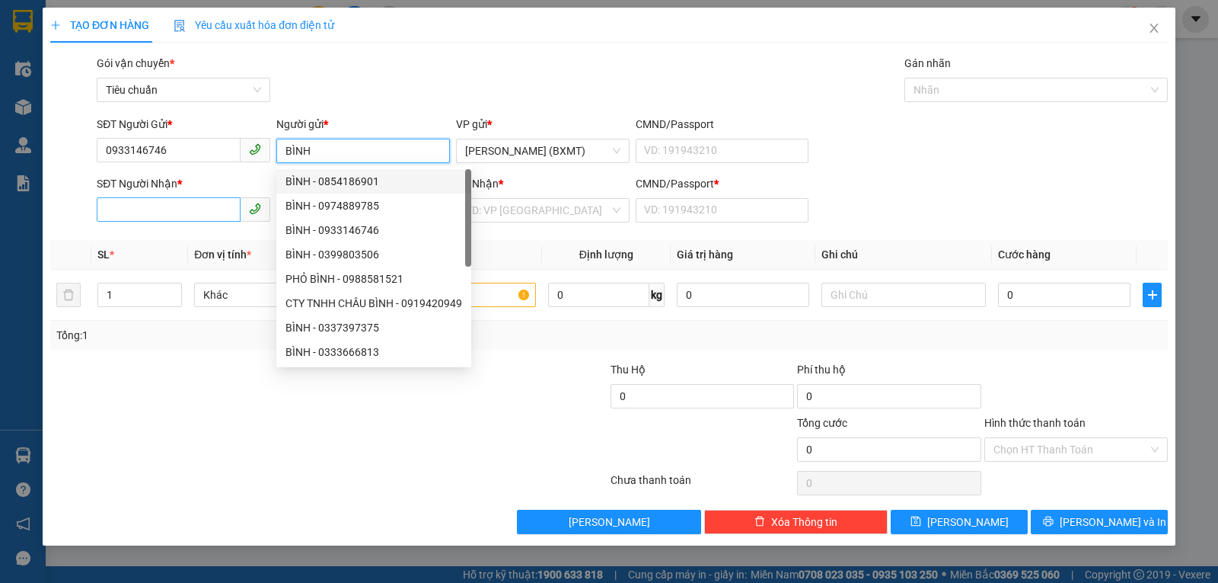
type input "BÌNH"
click at [197, 209] on input "SĐT Người Nhận *" at bounding box center [169, 209] width 144 height 24
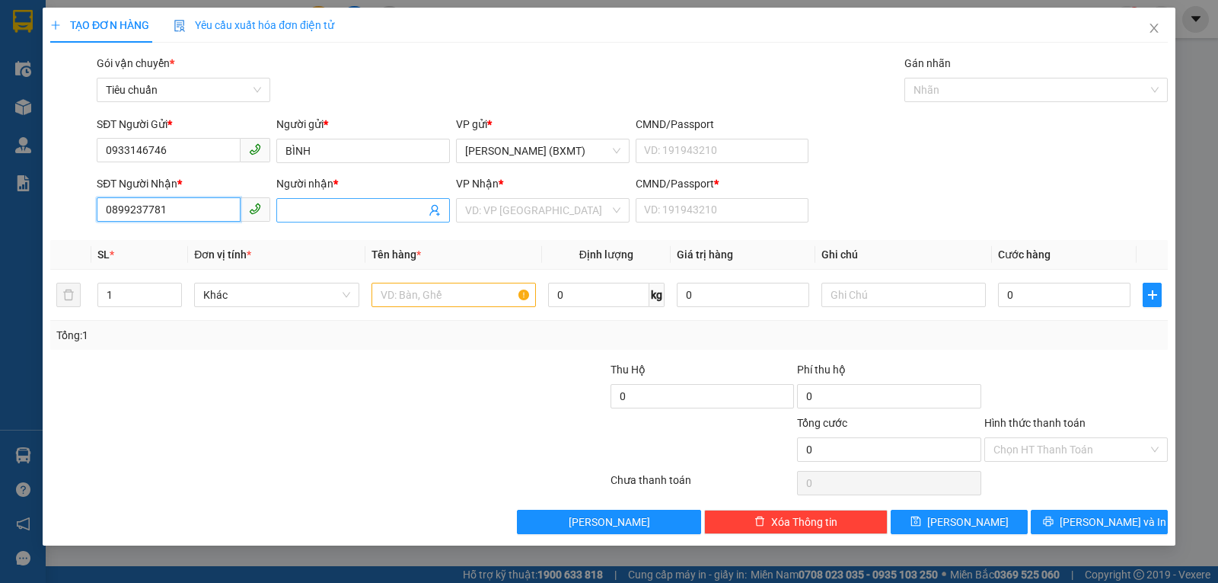
type input "0899237781"
click at [309, 211] on input "Người nhận *" at bounding box center [356, 210] width 140 height 17
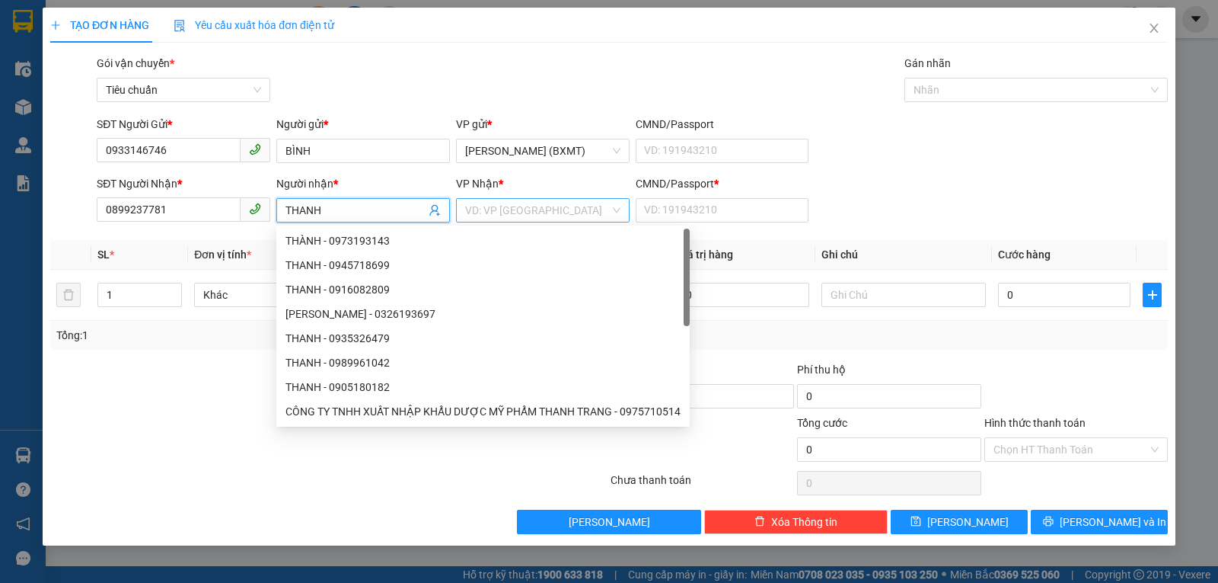
type input "THANH"
click at [517, 219] on input "search" at bounding box center [537, 210] width 145 height 23
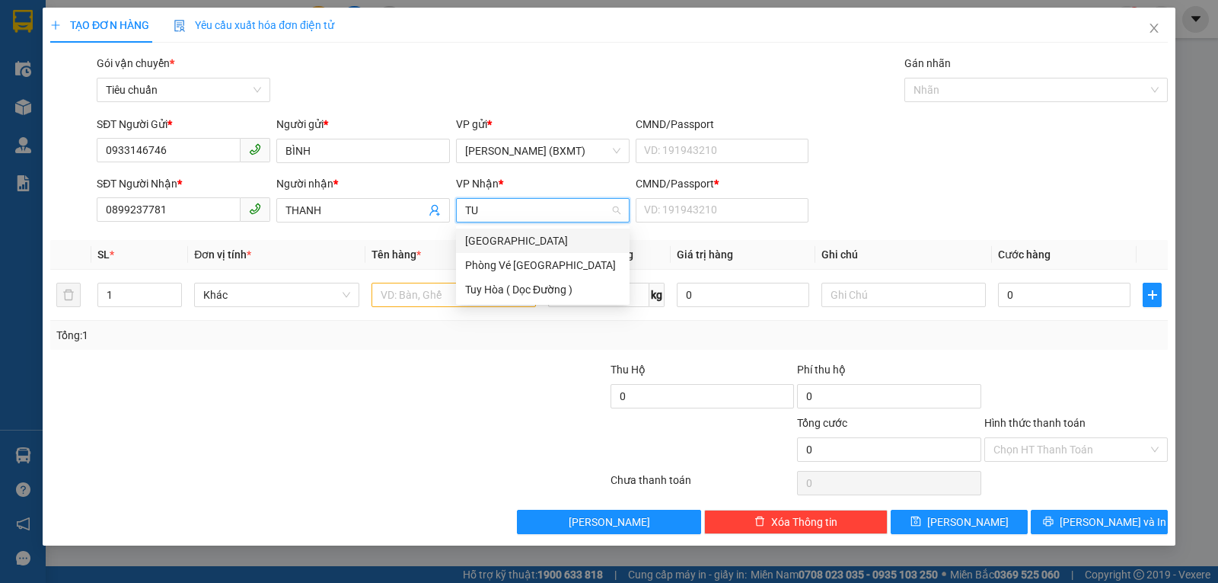
type input "TUY"
click at [514, 243] on div "[GEOGRAPHIC_DATA]" at bounding box center [542, 240] width 155 height 17
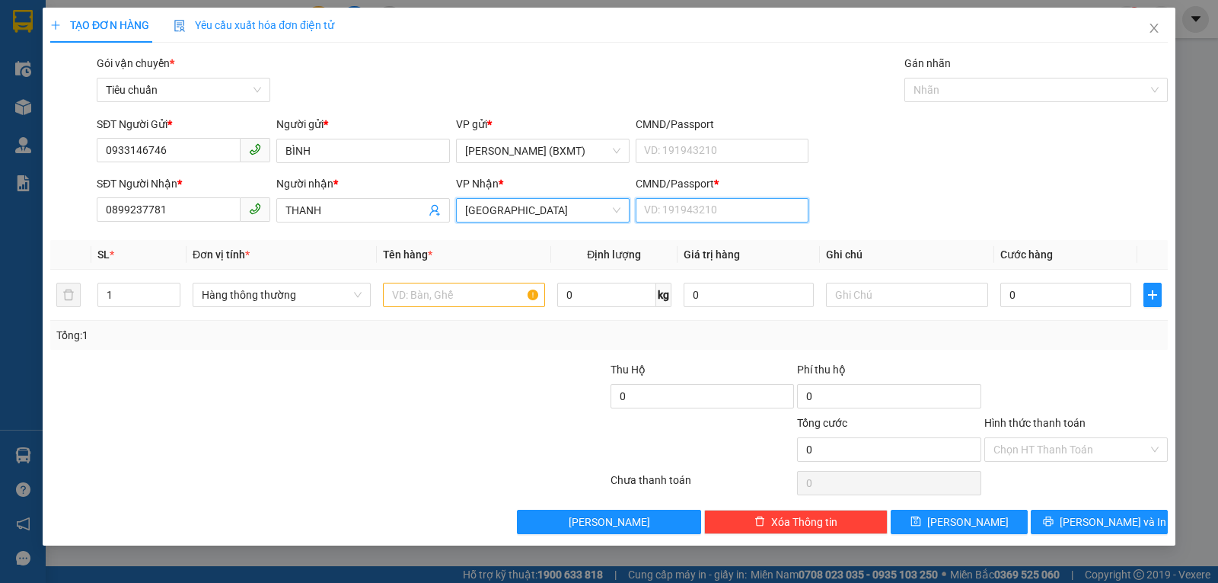
click at [661, 208] on input "CMND/Passport *" at bounding box center [723, 210] width 174 height 24
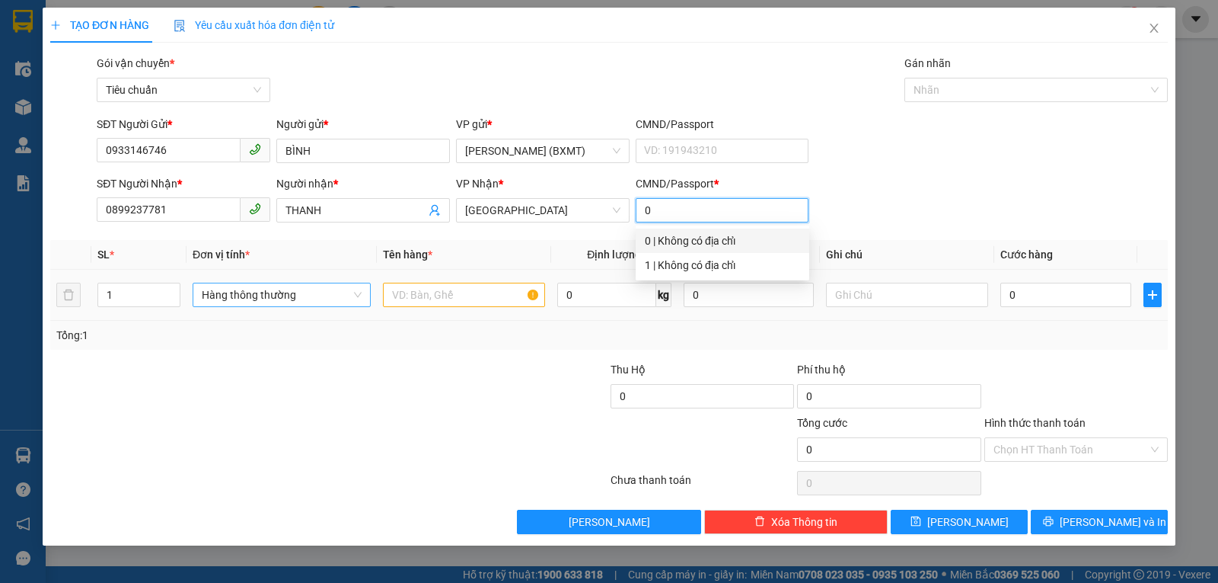
click at [228, 289] on span "Hàng thông thường" at bounding box center [282, 294] width 160 height 23
type input "0"
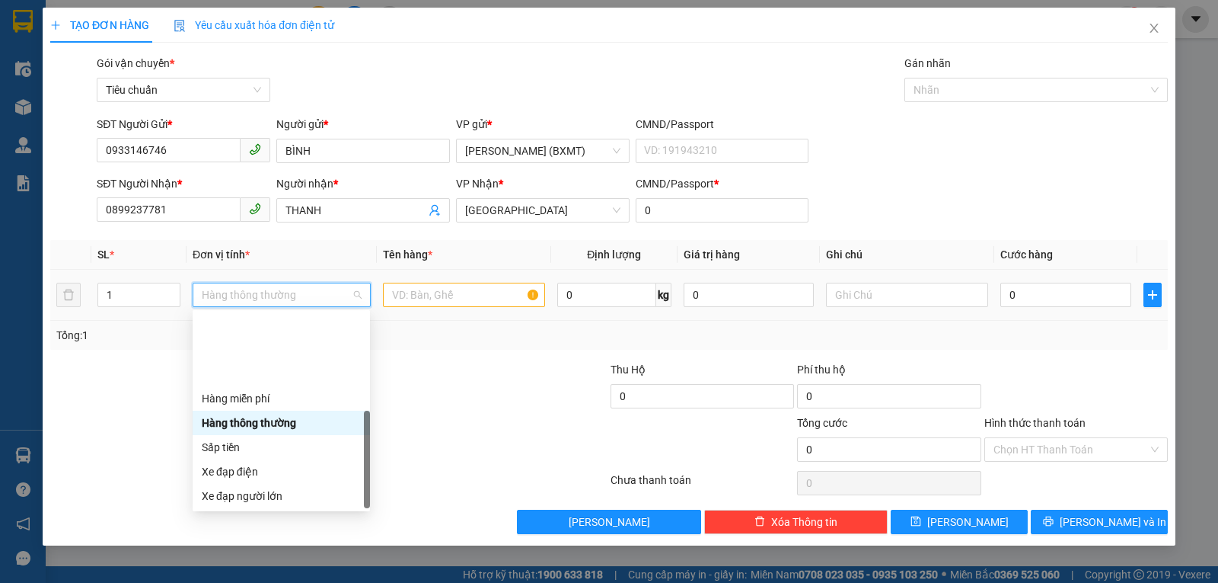
click at [226, 582] on div "Khác" at bounding box center [281, 593] width 159 height 17
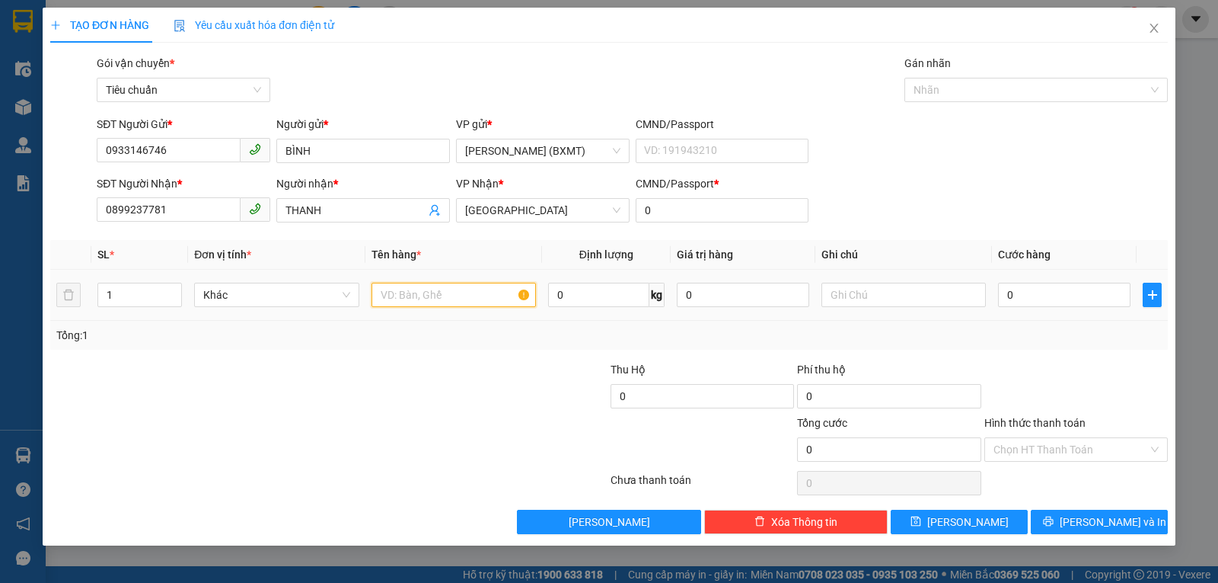
click at [398, 295] on input "text" at bounding box center [454, 295] width 164 height 24
type input "1 KIỆN"
click at [728, 291] on input "0" at bounding box center [743, 295] width 133 height 24
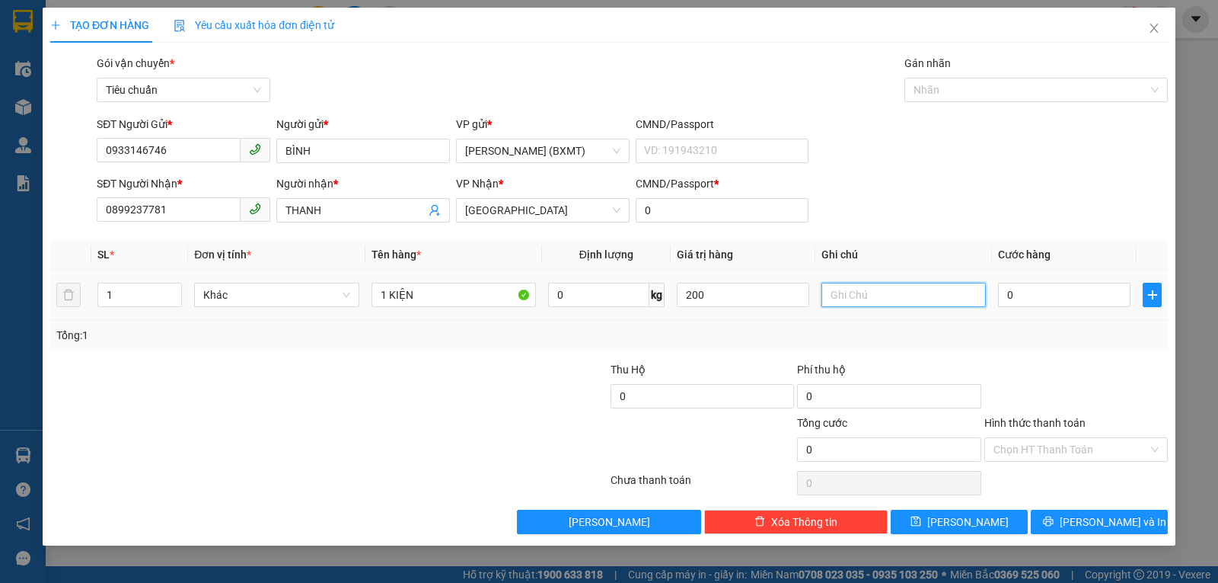
click at [854, 287] on input "text" at bounding box center [904, 295] width 164 height 24
type input "200.000"
type input "PHỤ TÙNG"
click at [1023, 296] on input "0" at bounding box center [1064, 295] width 133 height 24
click at [1094, 369] on div at bounding box center [1076, 387] width 187 height 53
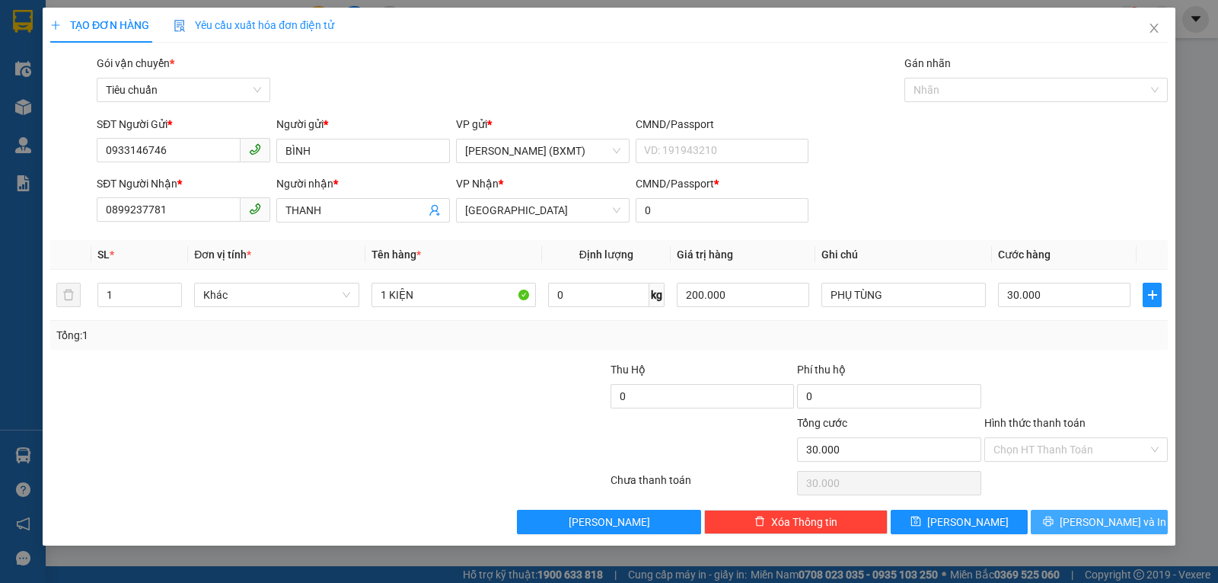
click at [1099, 519] on span "[PERSON_NAME] và In" at bounding box center [1113, 521] width 107 height 17
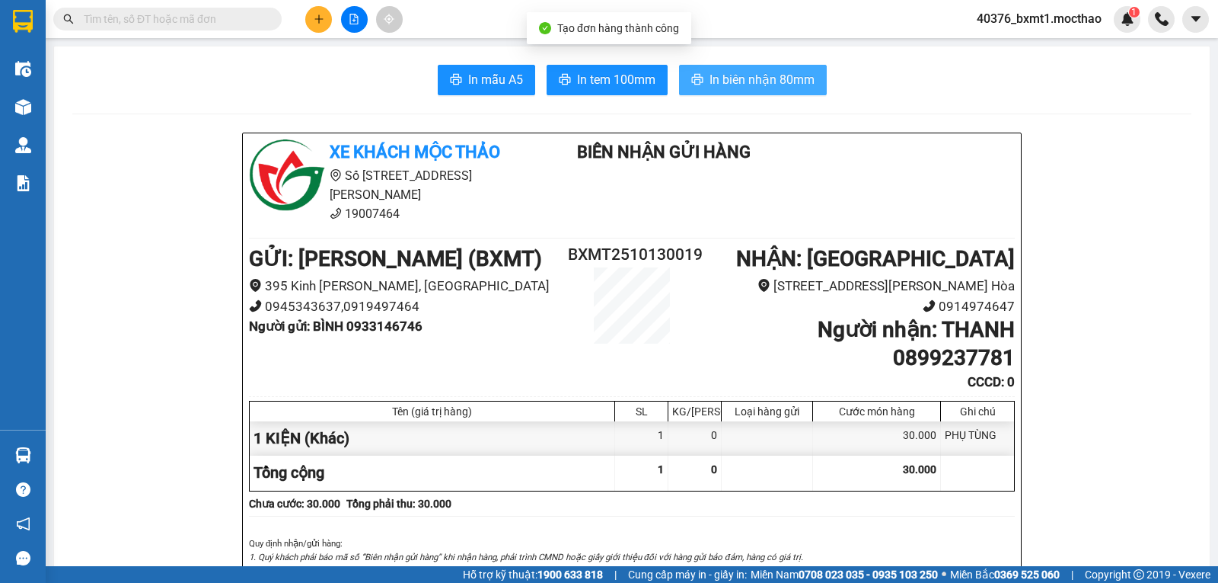
click at [710, 84] on span "In biên nhận 80mm" at bounding box center [762, 79] width 105 height 19
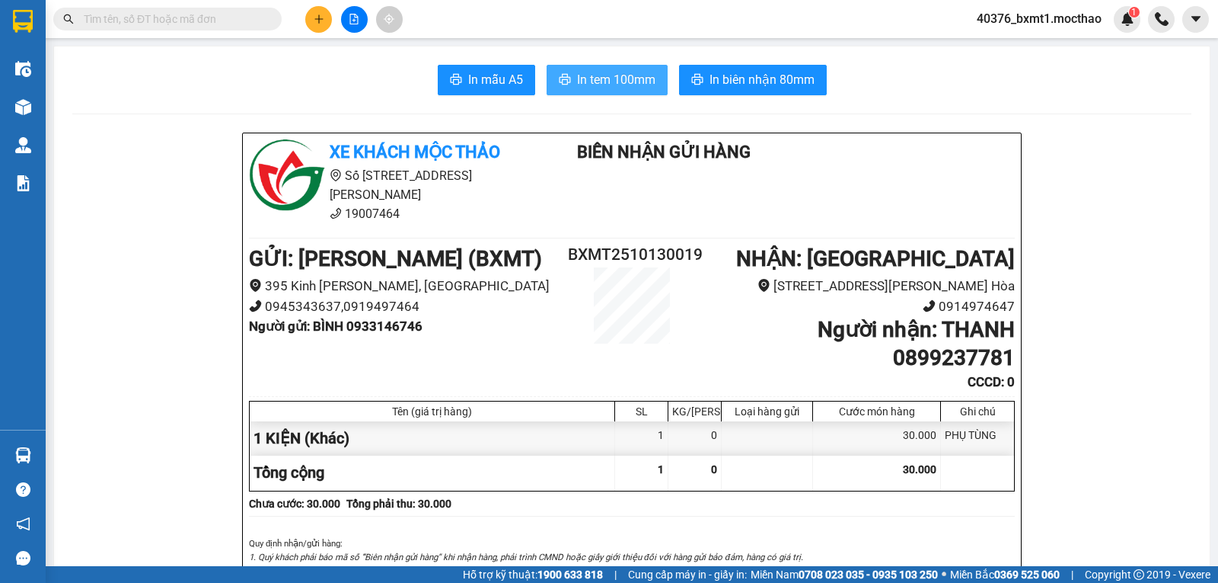
drag, startPoint x: 609, startPoint y: 86, endPoint x: 611, endPoint y: 143, distance: 57.1
click at [609, 85] on span "In tem 100mm" at bounding box center [616, 79] width 78 height 19
click at [322, 18] on icon "plus" at bounding box center [319, 19] width 11 height 11
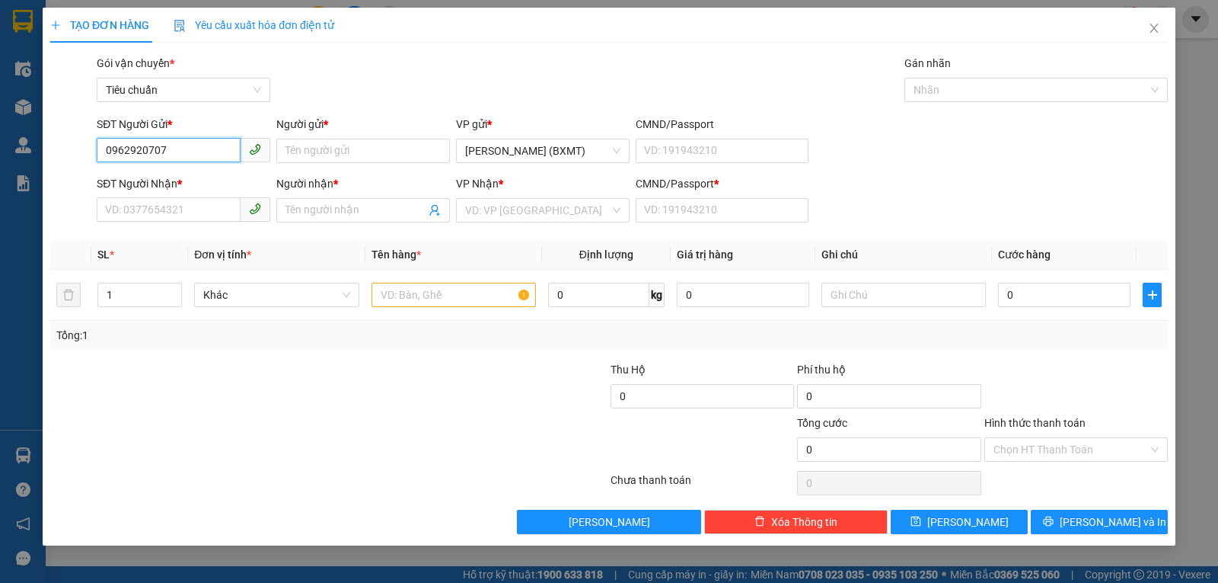
click at [168, 154] on input "0962920707" at bounding box center [169, 150] width 144 height 24
type input "0984450770"
click at [307, 150] on input "Người gửi *" at bounding box center [363, 151] width 174 height 24
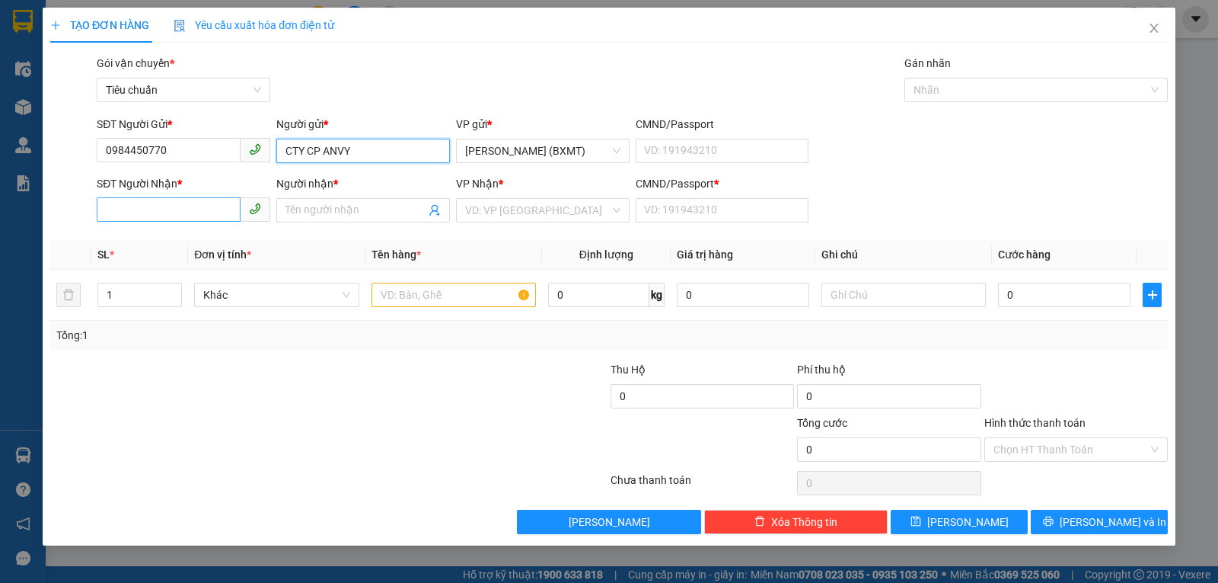
type input "CTY CP ANVY"
click at [173, 214] on input "SĐT Người Nhận *" at bounding box center [169, 209] width 144 height 24
type input "0903523698"
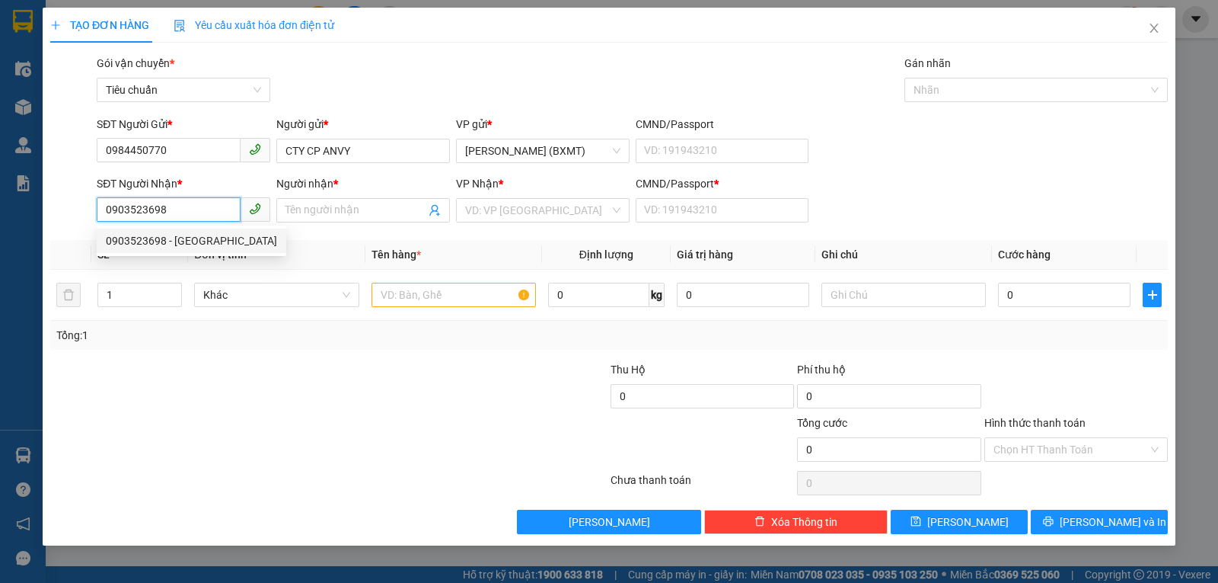
click at [179, 235] on div "0903523698 - [GEOGRAPHIC_DATA]" at bounding box center [191, 240] width 171 height 17
type input "ĐÔNG HƯNG"
type input "0"
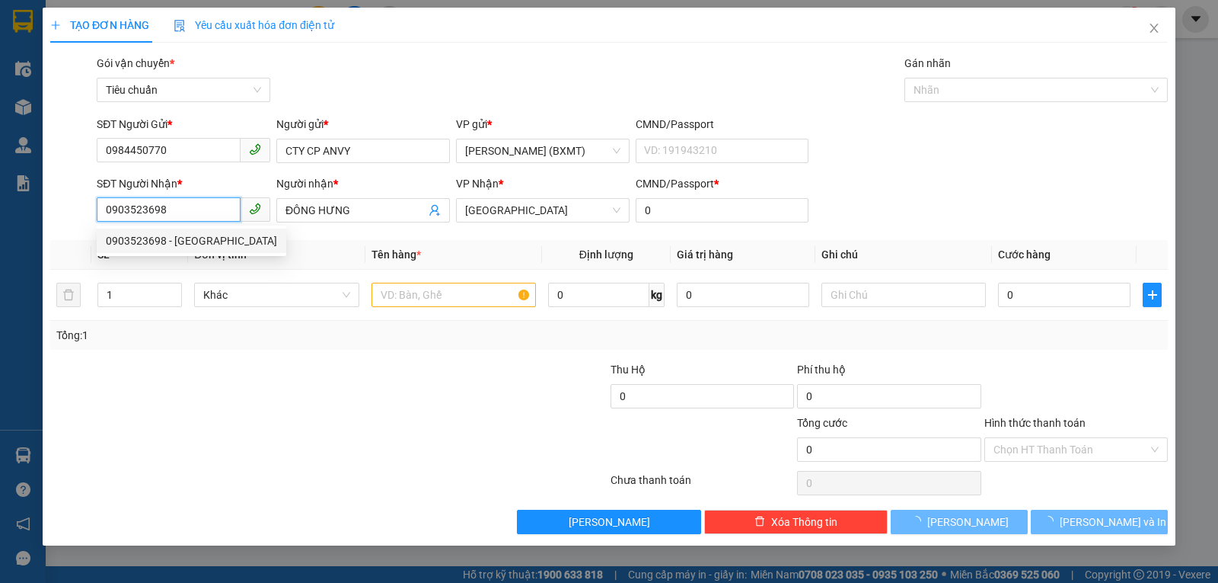
type input "30.000"
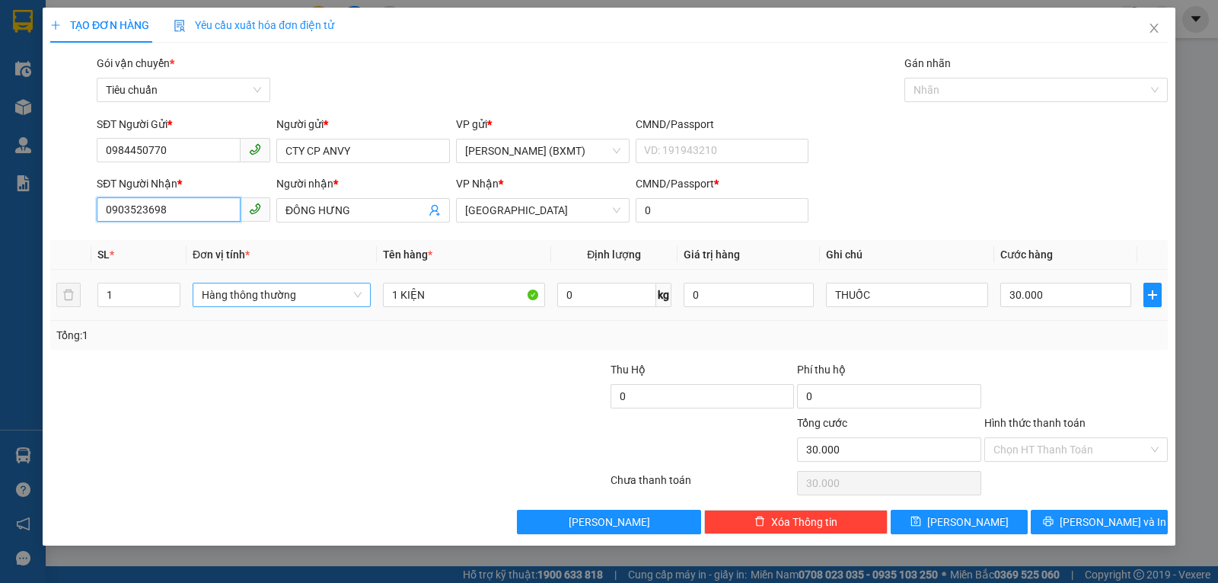
click at [241, 296] on span "Hàng thông thường" at bounding box center [282, 294] width 160 height 23
type input "0903523698"
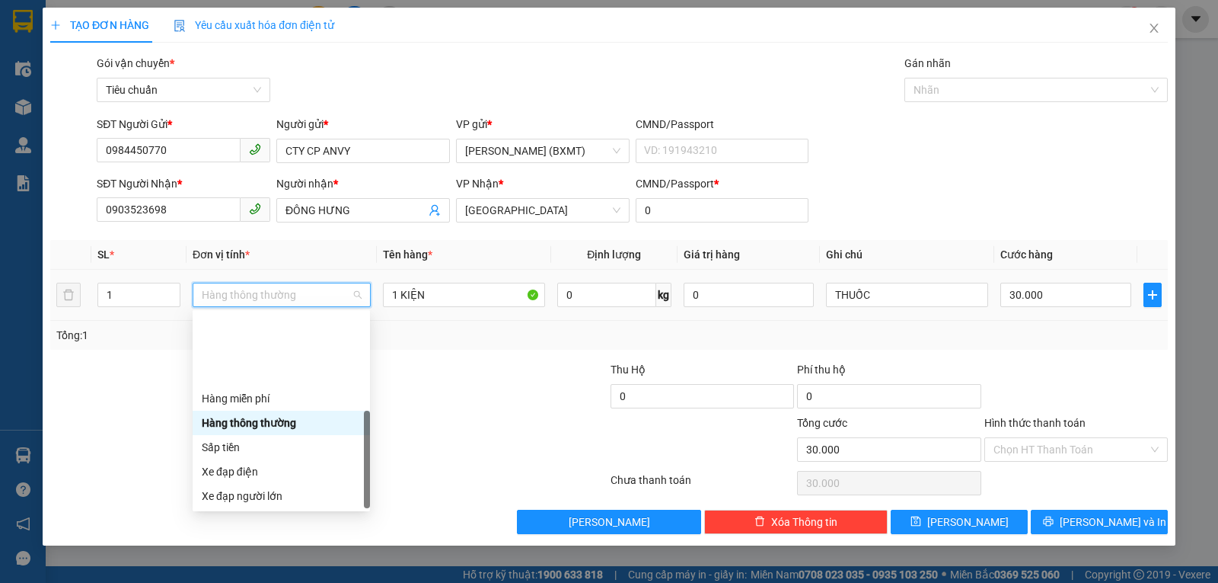
click at [251, 582] on div "Khác" at bounding box center [281, 593] width 159 height 17
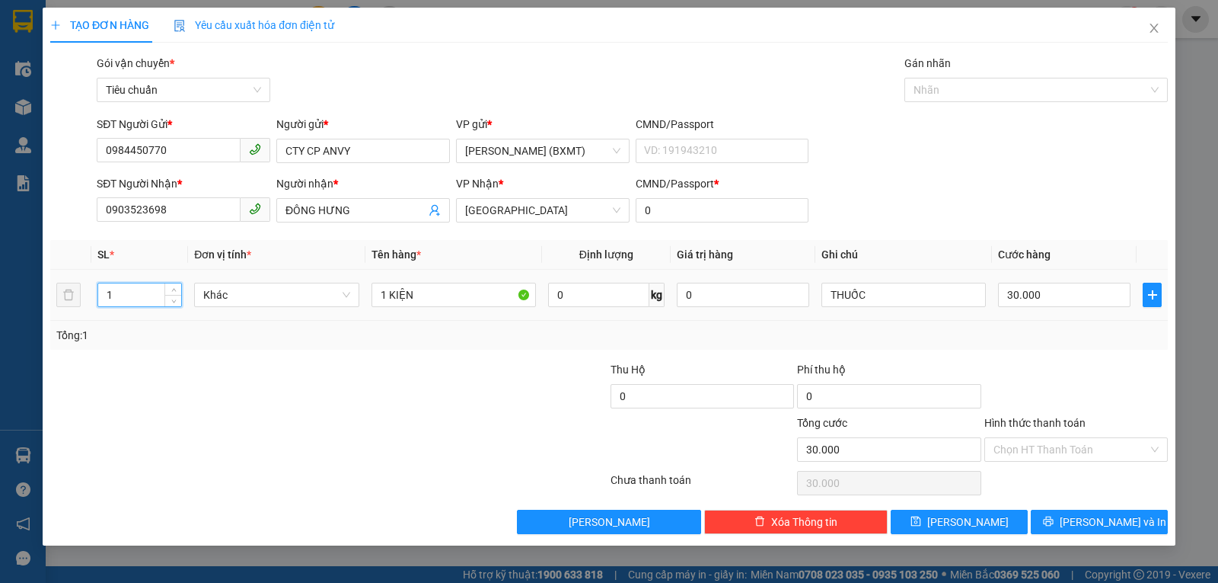
click at [79, 299] on tr "1 Khác 1 KIỆN 0 kg 0 THUỐC 30.000" at bounding box center [609, 295] width 1118 height 51
type input "3"
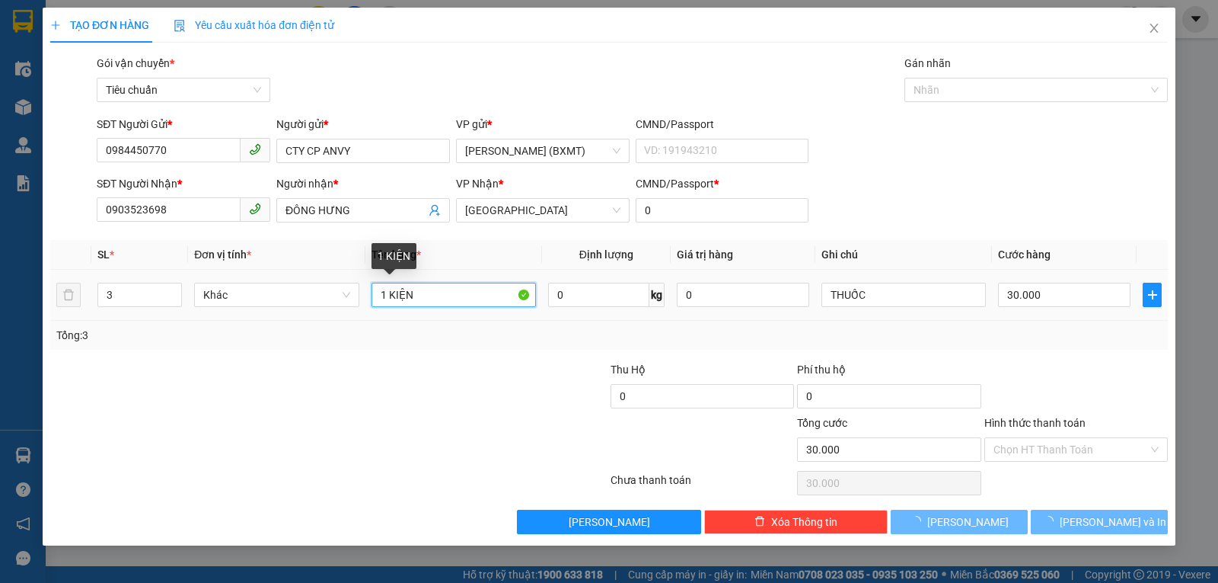
type input "0"
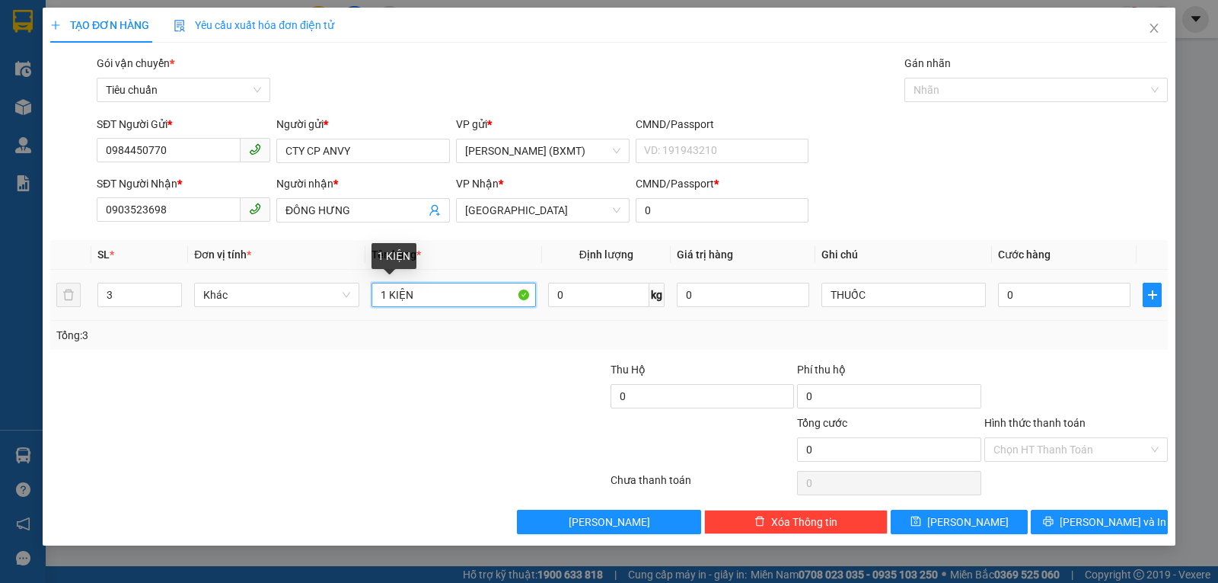
click at [386, 299] on input "1 KIỆN" at bounding box center [454, 295] width 164 height 24
type input "3 KIỆN"
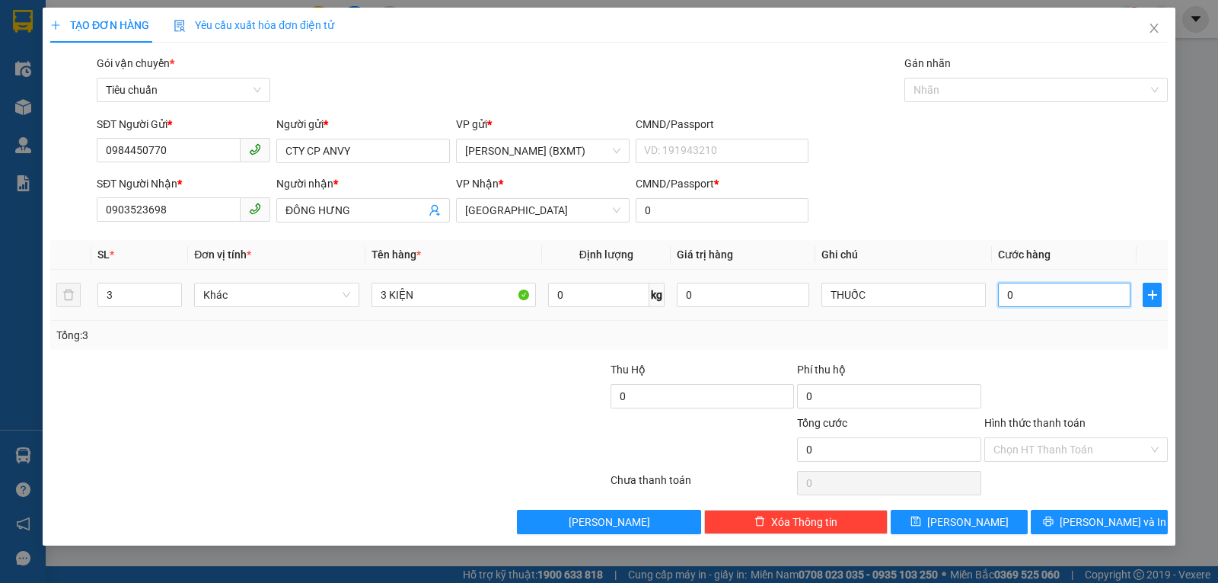
click at [1048, 303] on input "0" at bounding box center [1064, 295] width 133 height 24
click at [1013, 330] on div "Tổng: 3" at bounding box center [609, 335] width 1106 height 17
click at [1059, 513] on button "[PERSON_NAME] và In" at bounding box center [1099, 521] width 137 height 24
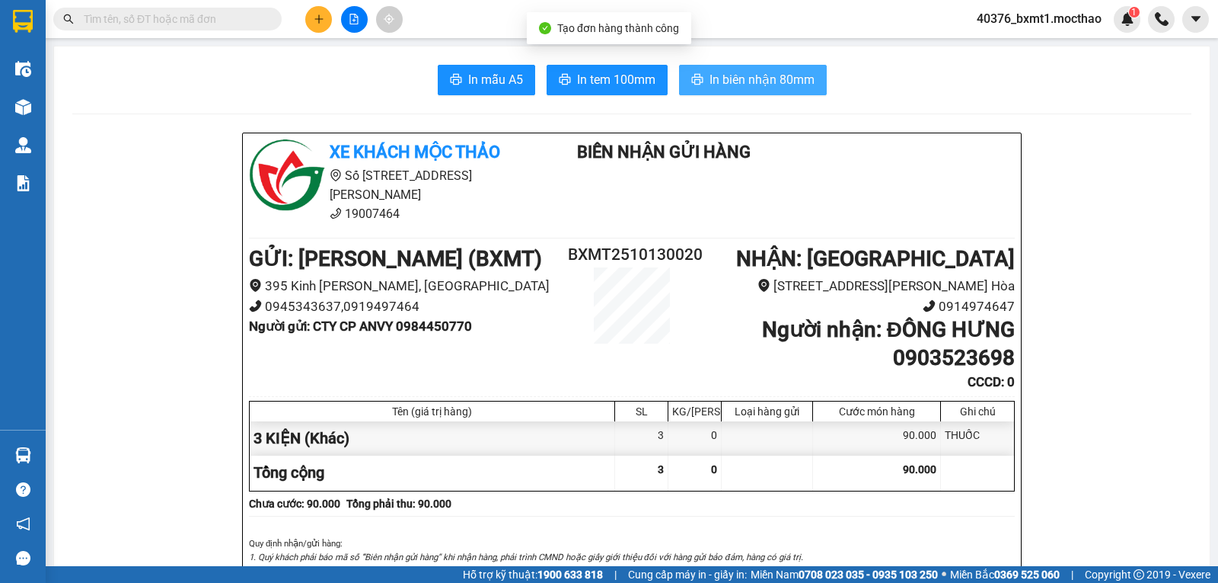
click at [768, 85] on span "In biên nhận 80mm" at bounding box center [762, 79] width 105 height 19
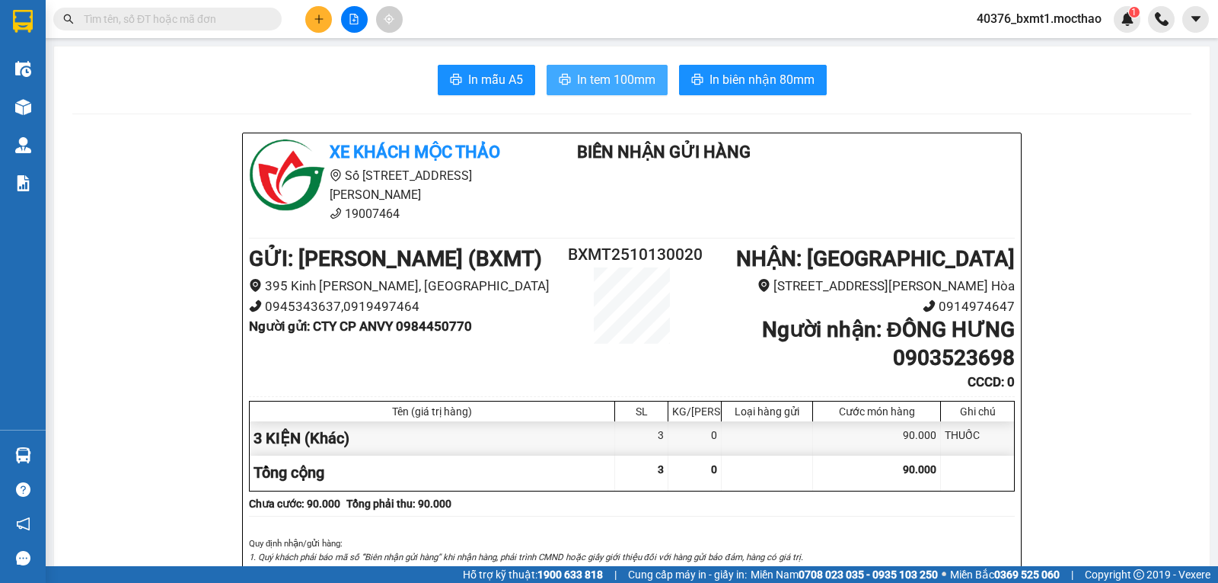
drag, startPoint x: 568, startPoint y: 70, endPoint x: 598, endPoint y: 110, distance: 50.1
click at [569, 69] on button "In tem 100mm" at bounding box center [607, 80] width 121 height 30
click at [321, 21] on icon "plus" at bounding box center [319, 19] width 11 height 11
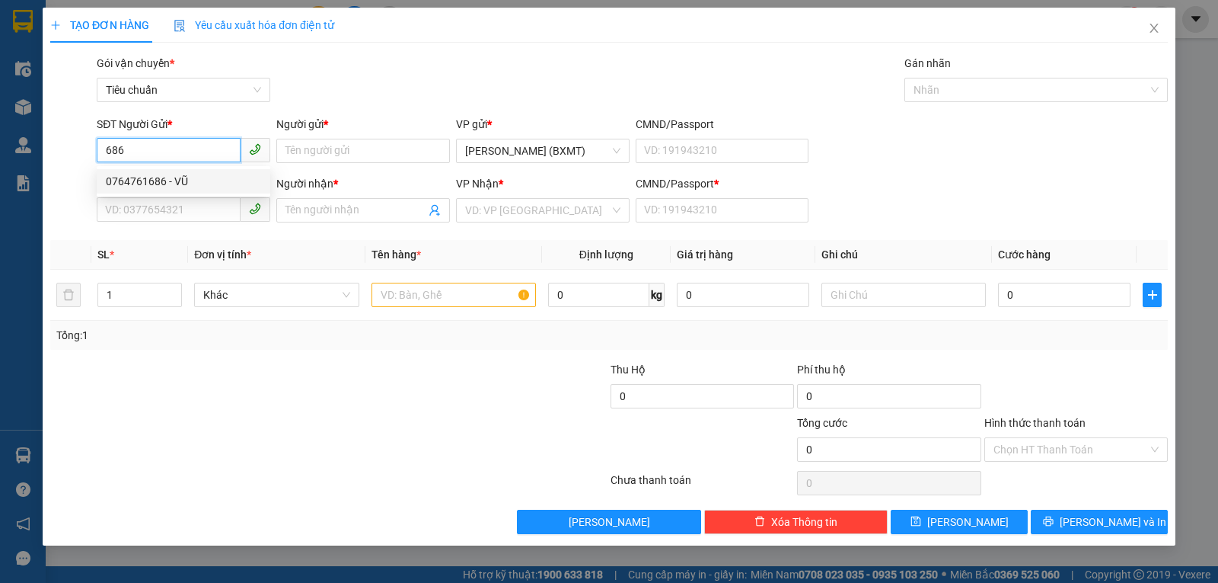
click at [204, 180] on div "0764761686 - VŨ" at bounding box center [183, 181] width 155 height 17
type input "0764761686"
type input "VŨ"
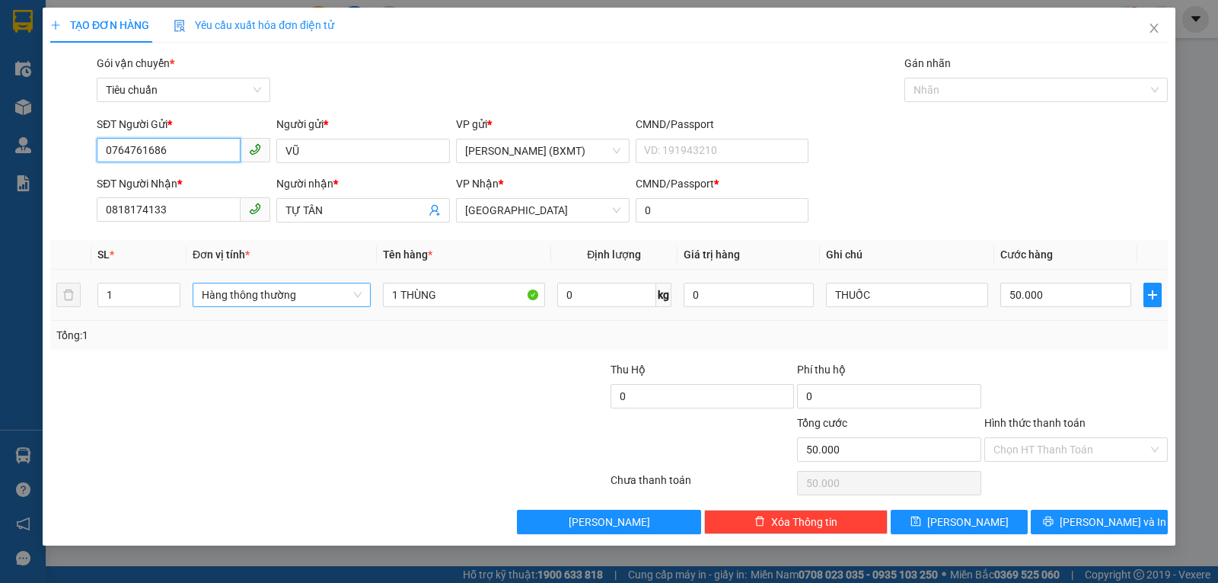
click at [276, 298] on span "Hàng thông thường" at bounding box center [282, 294] width 160 height 23
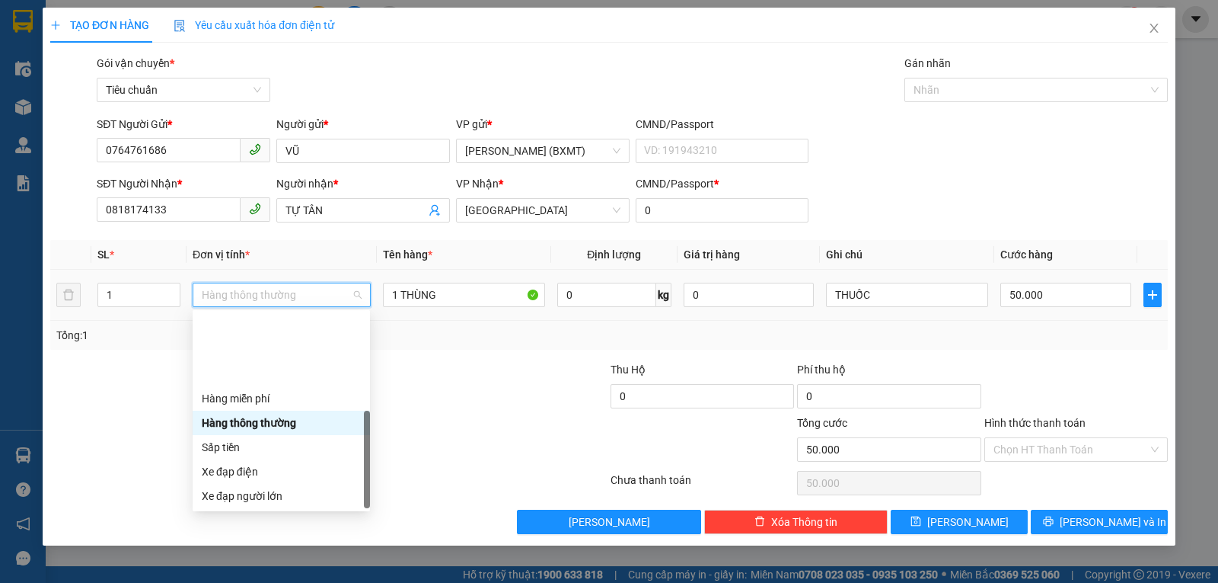
drag, startPoint x: 227, startPoint y: 497, endPoint x: 437, endPoint y: 498, distance: 210.2
click at [228, 582] on div "Khác" at bounding box center [281, 593] width 159 height 17
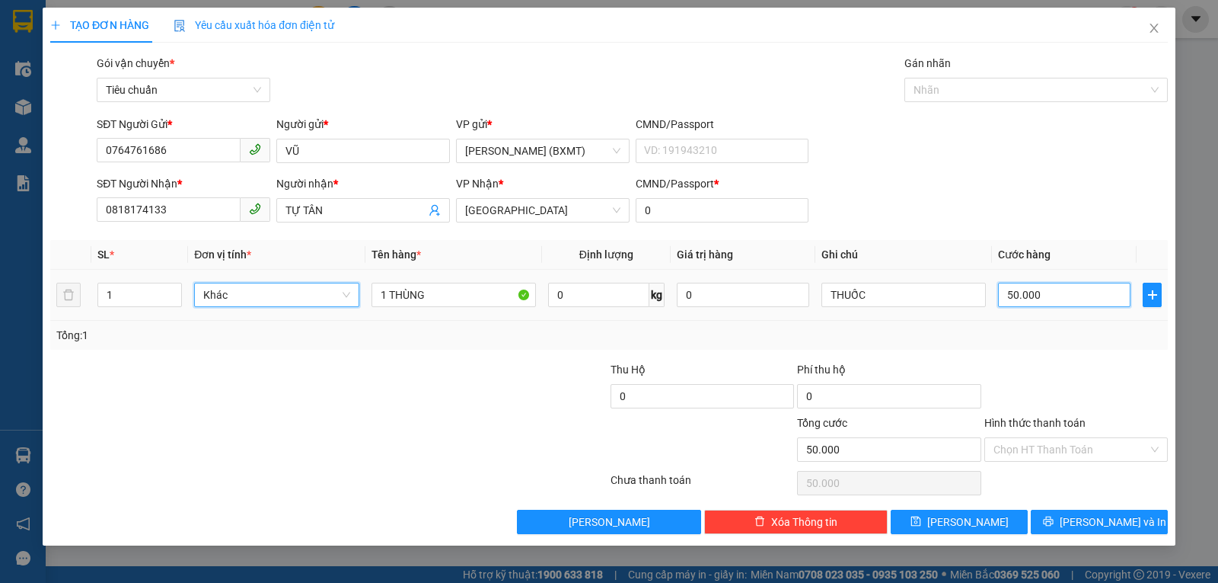
click at [1029, 299] on input "50.000" at bounding box center [1064, 295] width 133 height 24
click at [1110, 351] on div "Transit Pickup Surcharge Ids Transit Deliver Surcharge Ids Transit Deliver Surc…" at bounding box center [609, 294] width 1118 height 479
click at [1068, 450] on input "Hình thức thanh toán" at bounding box center [1071, 449] width 155 height 23
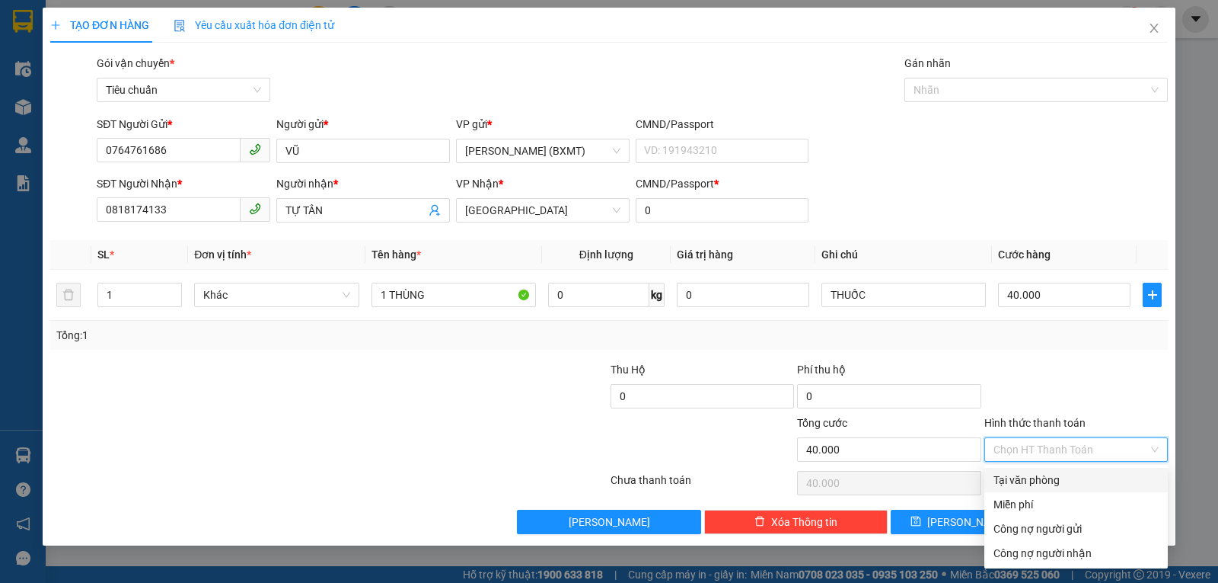
click at [1046, 488] on div "Tại văn phòng" at bounding box center [1077, 480] width 184 height 24
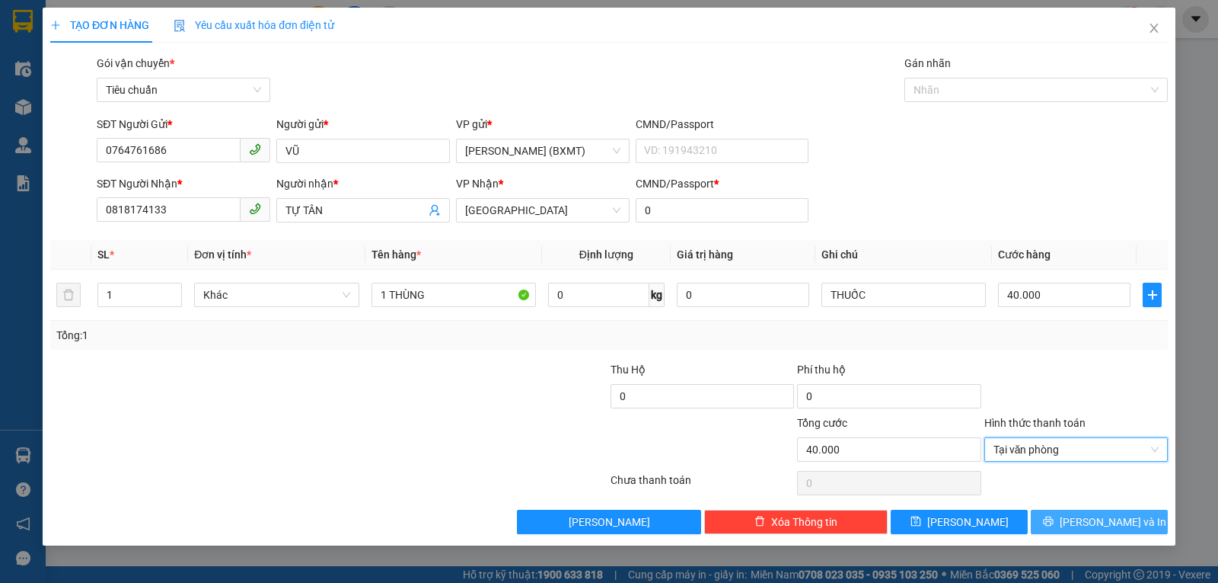
click at [1063, 520] on button "[PERSON_NAME] và In" at bounding box center [1099, 521] width 137 height 24
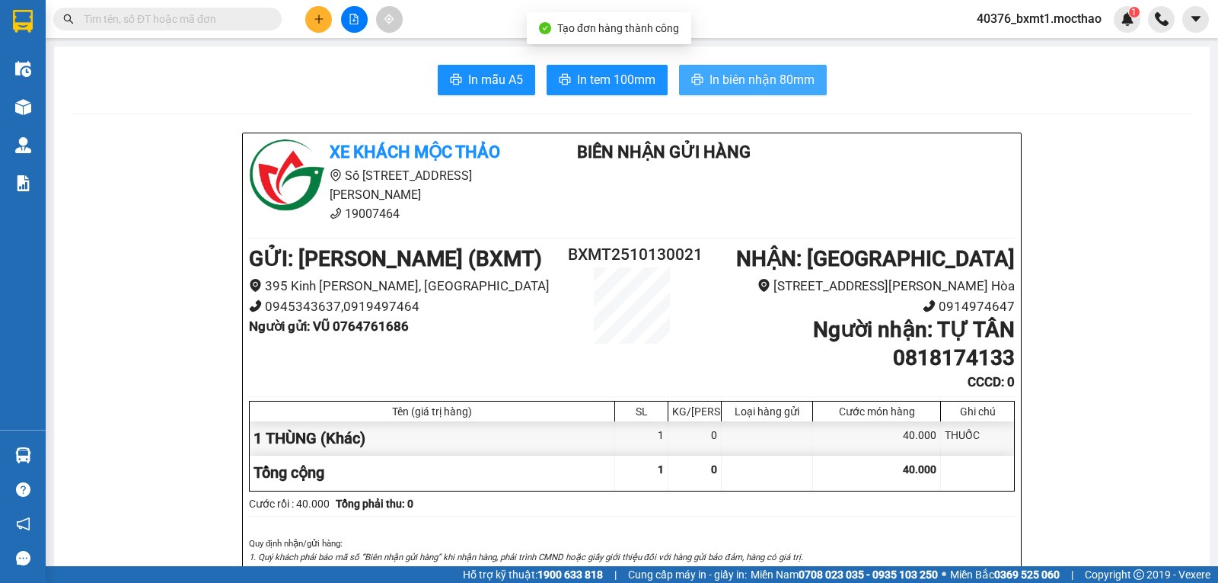
click at [739, 75] on span "In biên nhận 80mm" at bounding box center [762, 79] width 105 height 19
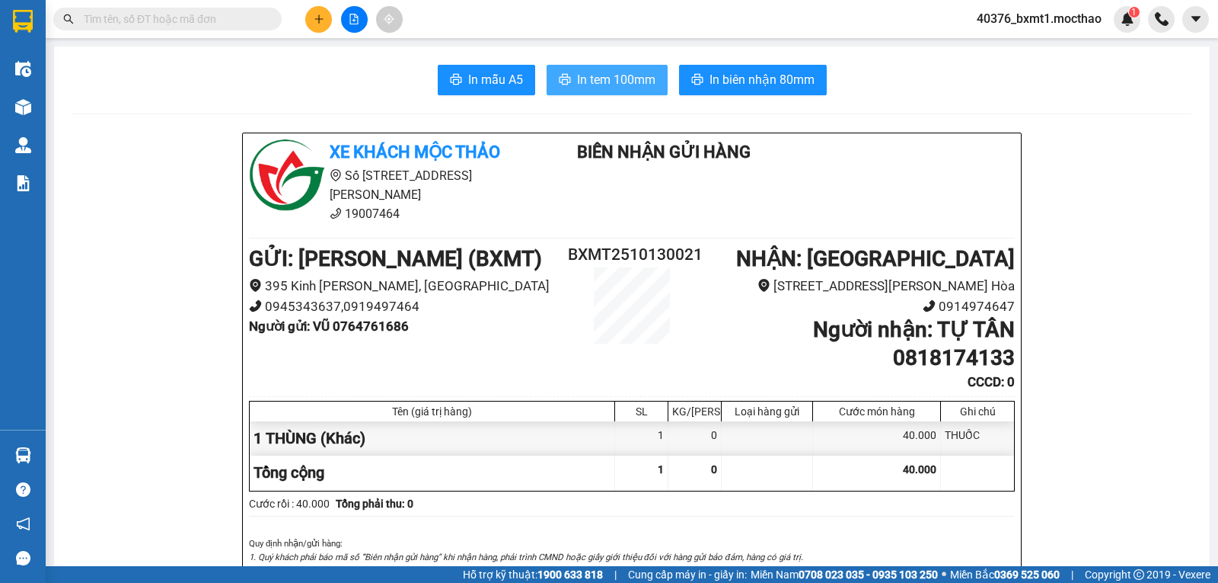
click at [621, 76] on span "In tem 100mm" at bounding box center [616, 79] width 78 height 19
click at [321, 20] on icon "plus" at bounding box center [319, 19] width 11 height 11
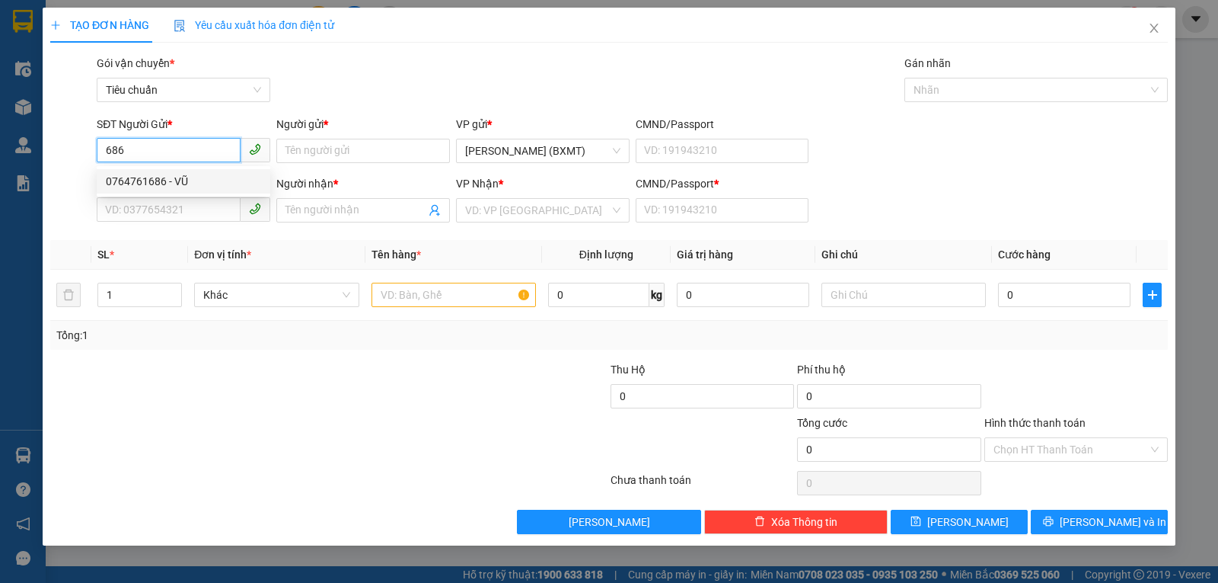
click at [196, 183] on div "0764761686 - VŨ" at bounding box center [183, 181] width 155 height 17
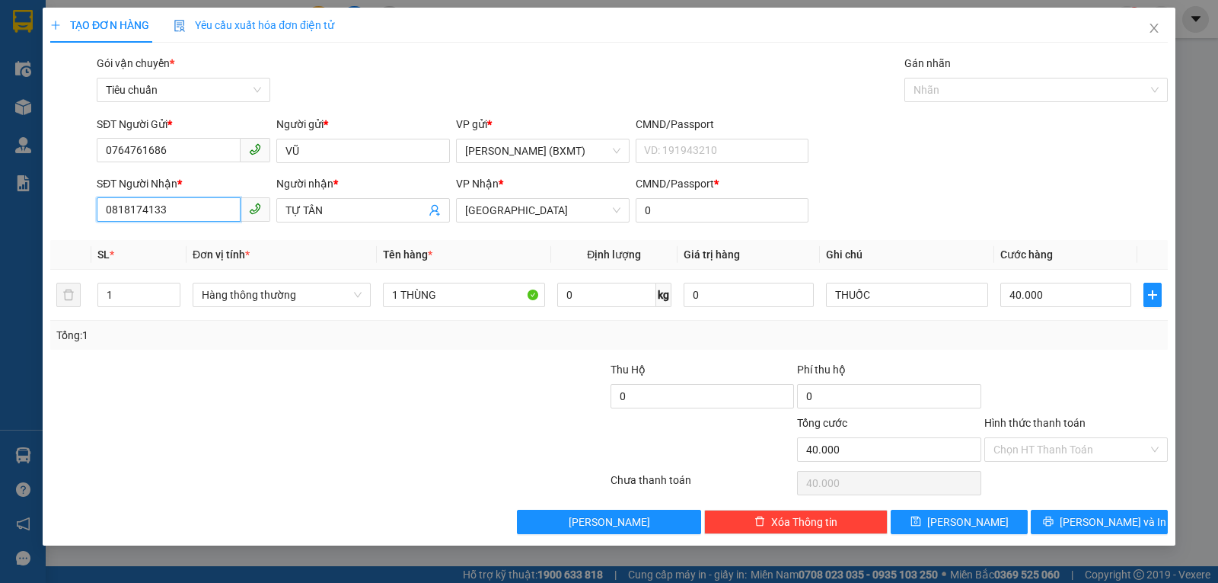
click at [177, 215] on input "0818174133" at bounding box center [169, 209] width 144 height 24
click at [183, 263] on div "0859999722 - THÀNH KÍNH" at bounding box center [183, 265] width 155 height 17
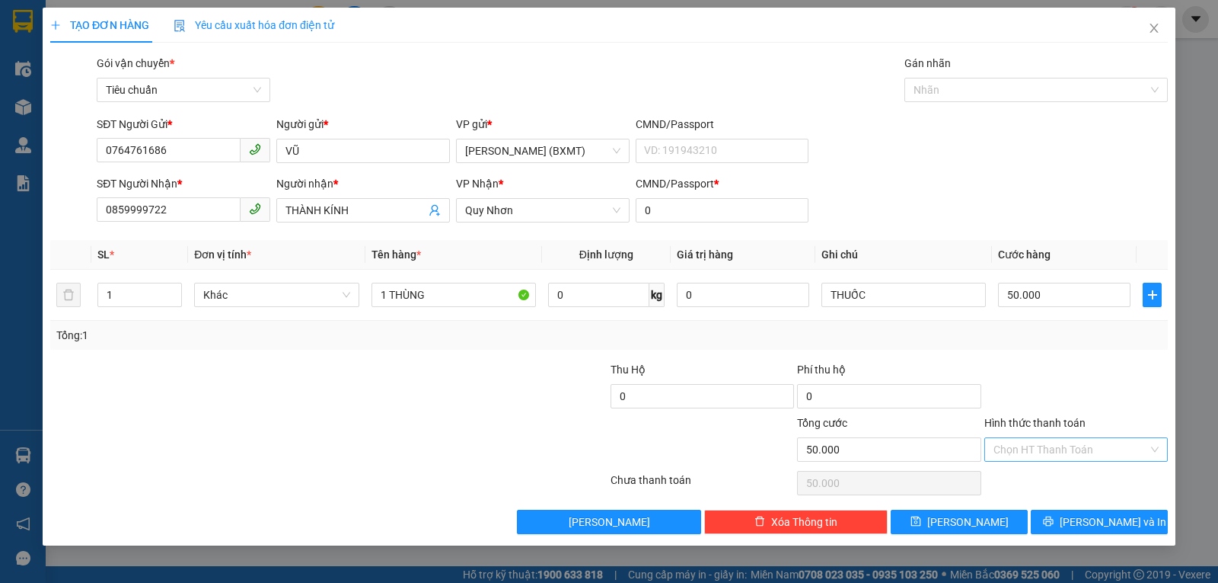
click at [1078, 448] on input "Hình thức thanh toán" at bounding box center [1071, 449] width 155 height 23
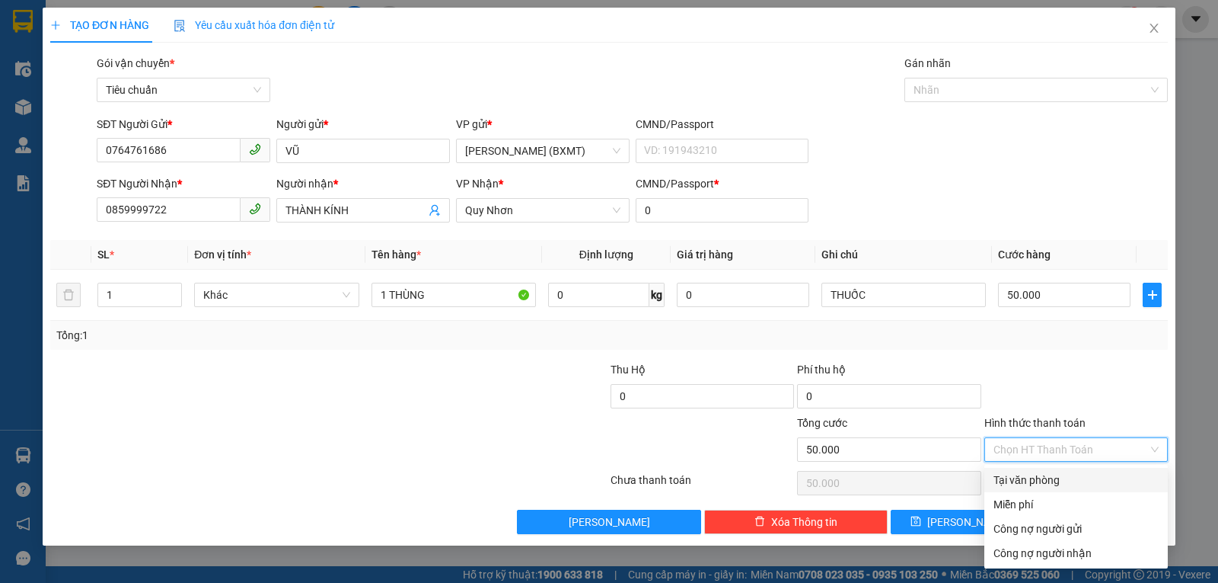
click at [1062, 485] on div "Tại văn phòng" at bounding box center [1076, 479] width 165 height 17
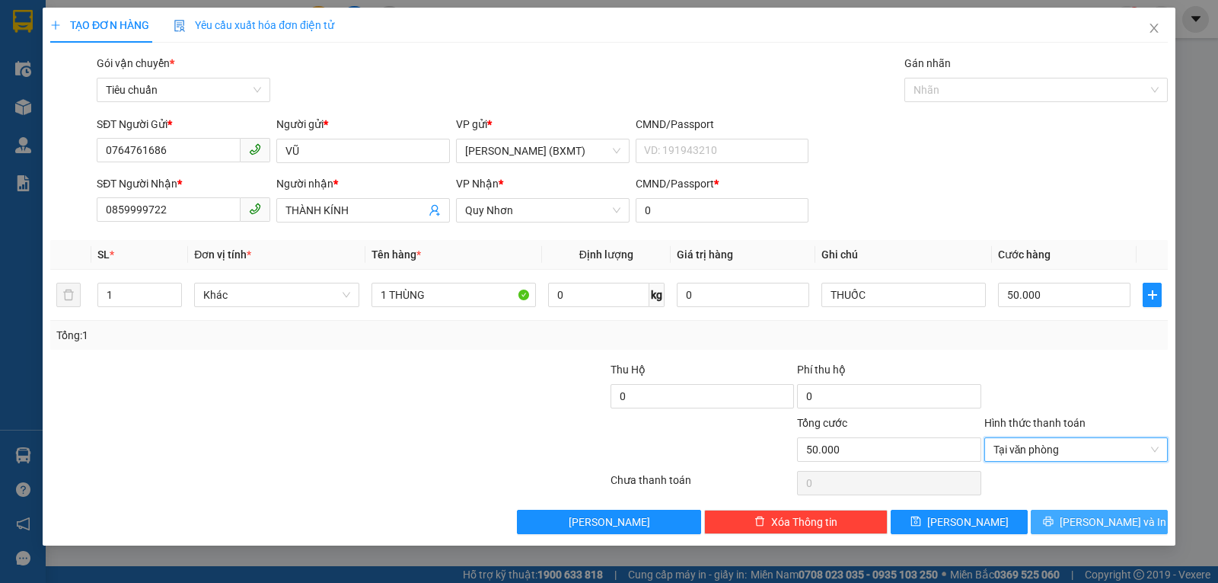
click at [1119, 526] on span "[PERSON_NAME] và In" at bounding box center [1113, 521] width 107 height 17
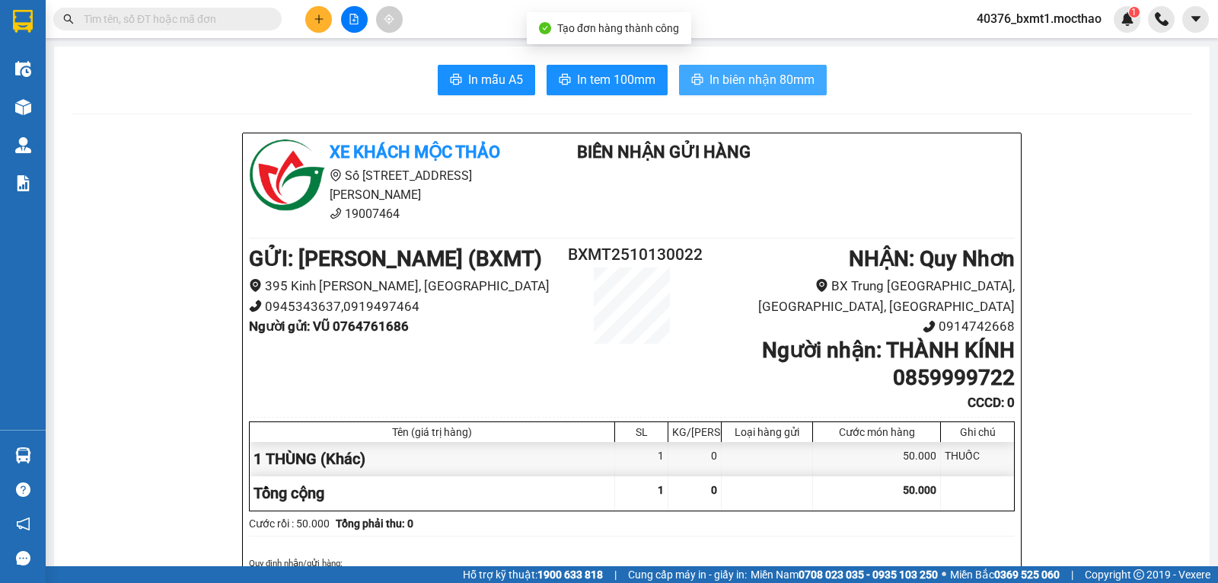
click at [711, 81] on span "In biên nhận 80mm" at bounding box center [762, 79] width 105 height 19
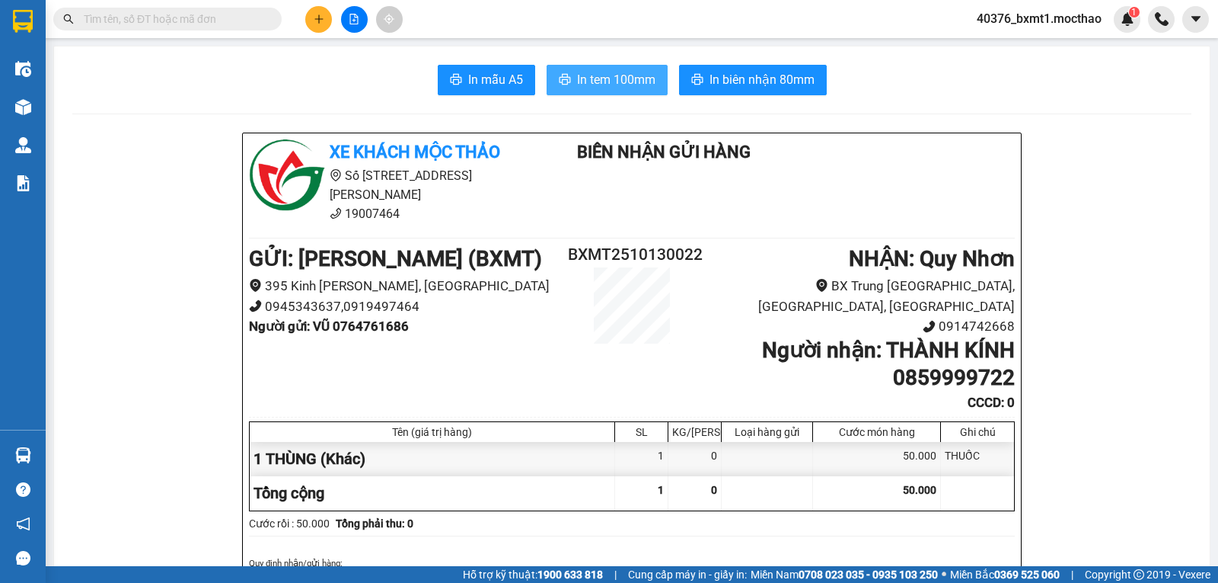
click at [611, 89] on span "In tem 100mm" at bounding box center [616, 79] width 78 height 19
click at [309, 21] on button at bounding box center [318, 19] width 27 height 27
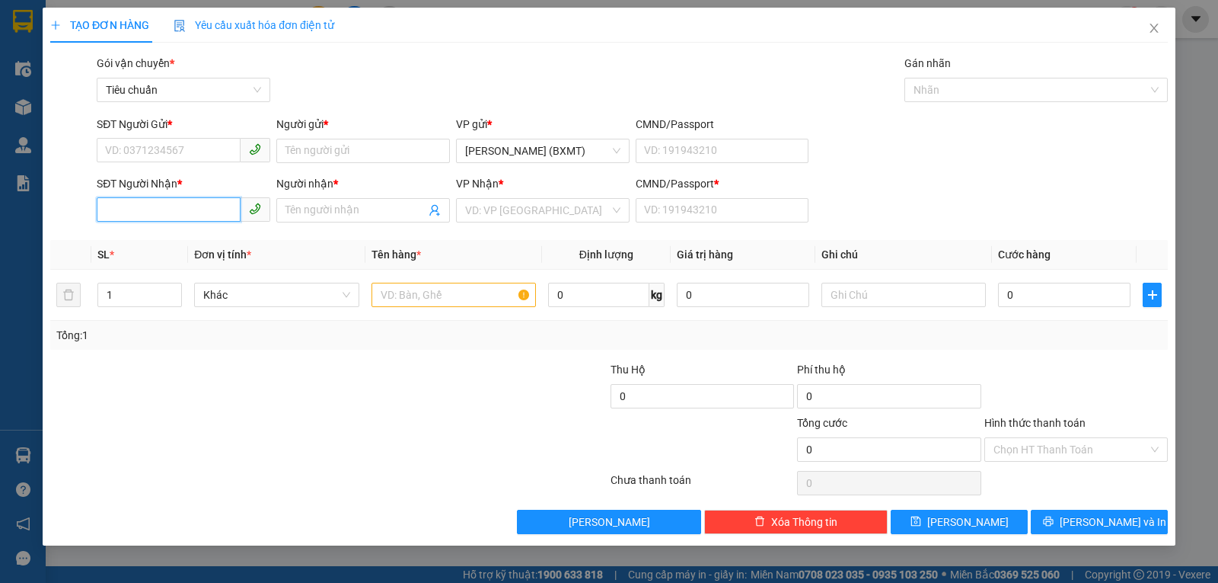
click at [158, 209] on input "SĐT Người Nhận *" at bounding box center [169, 209] width 144 height 24
click at [199, 233] on div "0942410401 - [PERSON_NAME]" at bounding box center [183, 240] width 155 height 17
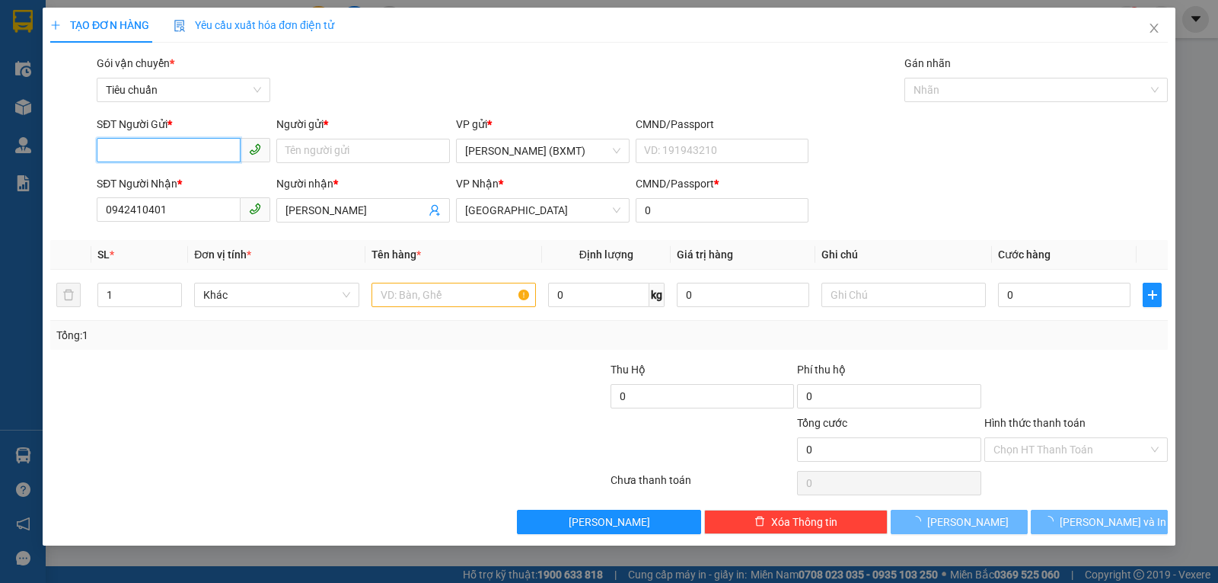
click at [192, 158] on input "SĐT Người Gửi *" at bounding box center [169, 150] width 144 height 24
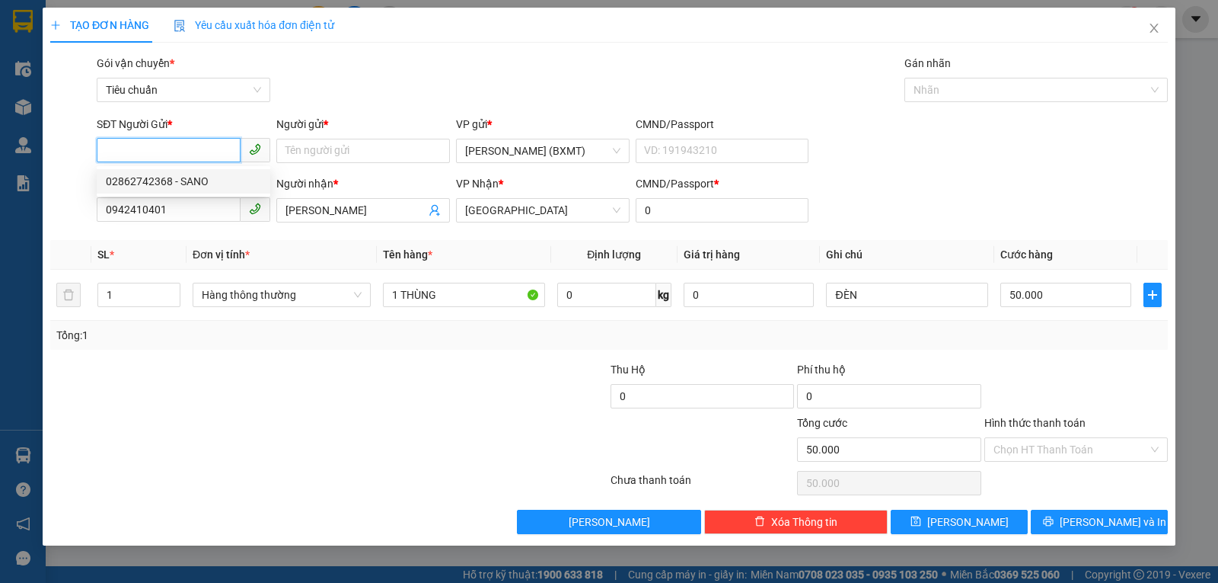
click at [196, 178] on div "02862742368 - SANO" at bounding box center [183, 181] width 155 height 17
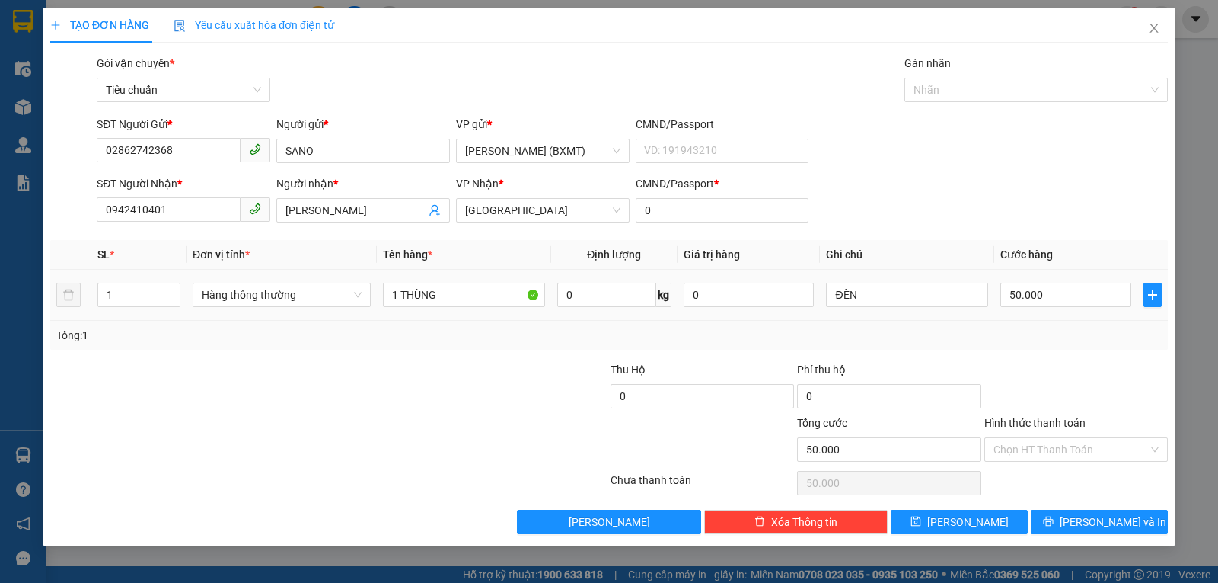
drag, startPoint x: 311, startPoint y: 282, endPoint x: 350, endPoint y: 328, distance: 61.0
click at [311, 281] on div "Hàng thông thường" at bounding box center [282, 294] width 178 height 30
click at [311, 301] on span "Hàng thông thường" at bounding box center [282, 294] width 160 height 23
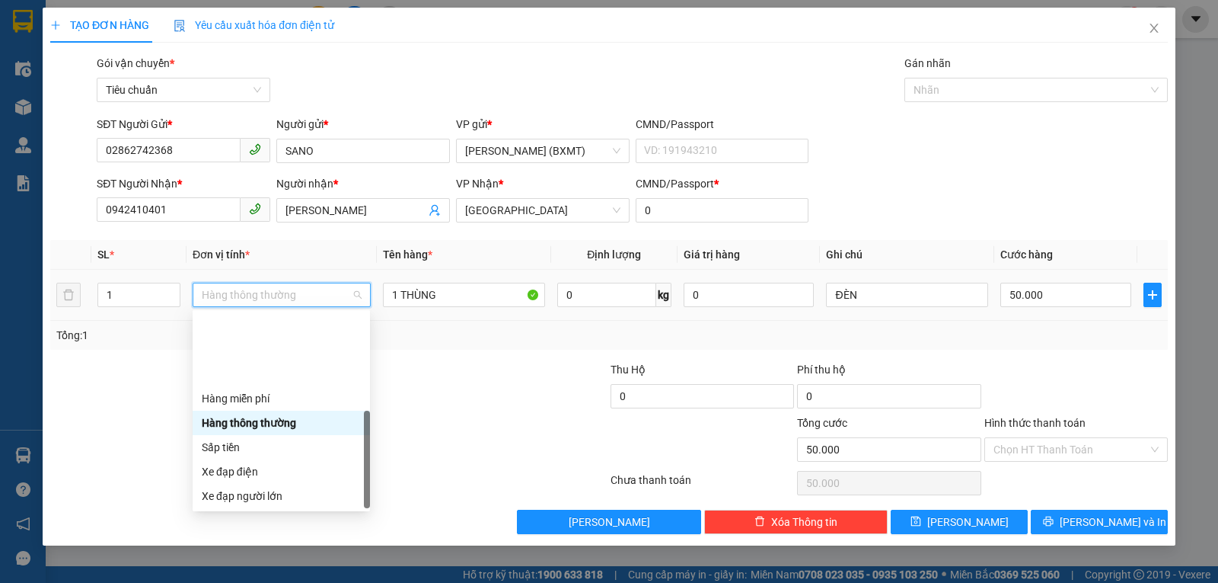
drag, startPoint x: 245, startPoint y: 489, endPoint x: 409, endPoint y: 496, distance: 163.9
click at [248, 582] on div "Khác" at bounding box center [281, 593] width 159 height 17
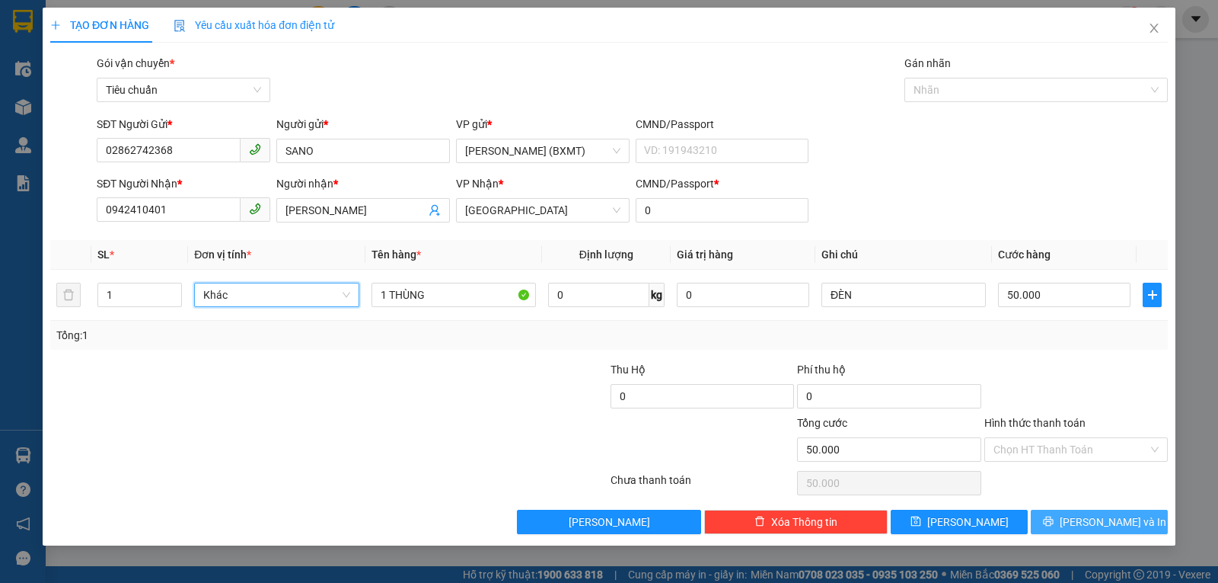
click at [1059, 516] on button "[PERSON_NAME] và In" at bounding box center [1099, 521] width 137 height 24
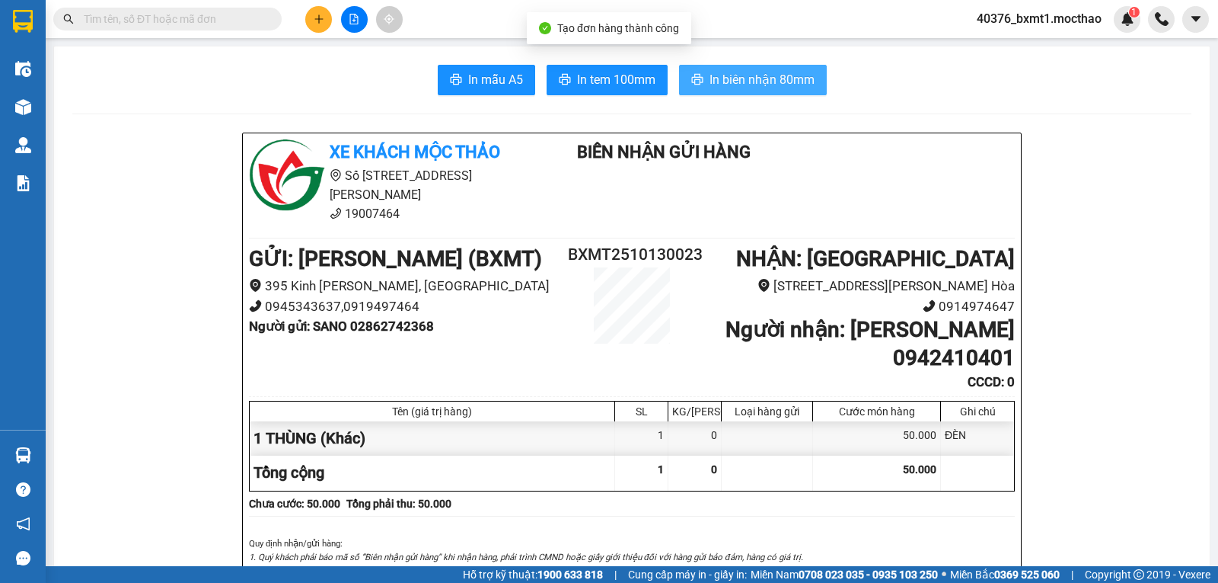
click at [758, 78] on span "In biên nhận 80mm" at bounding box center [762, 79] width 105 height 19
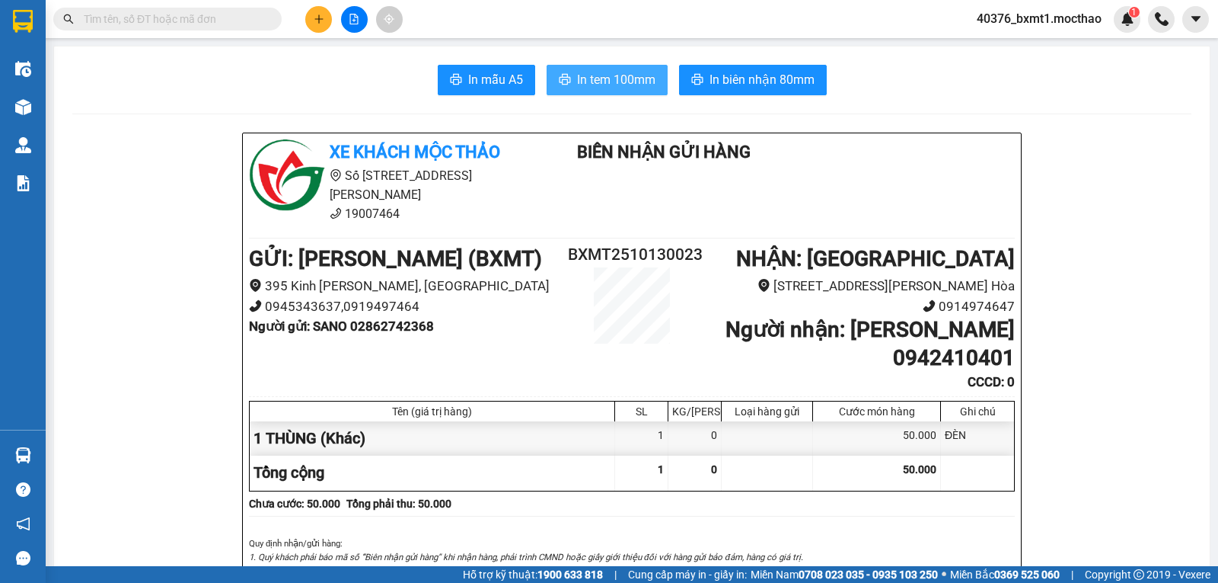
click at [604, 85] on span "In tem 100mm" at bounding box center [616, 79] width 78 height 19
click at [312, 19] on button at bounding box center [318, 19] width 27 height 27
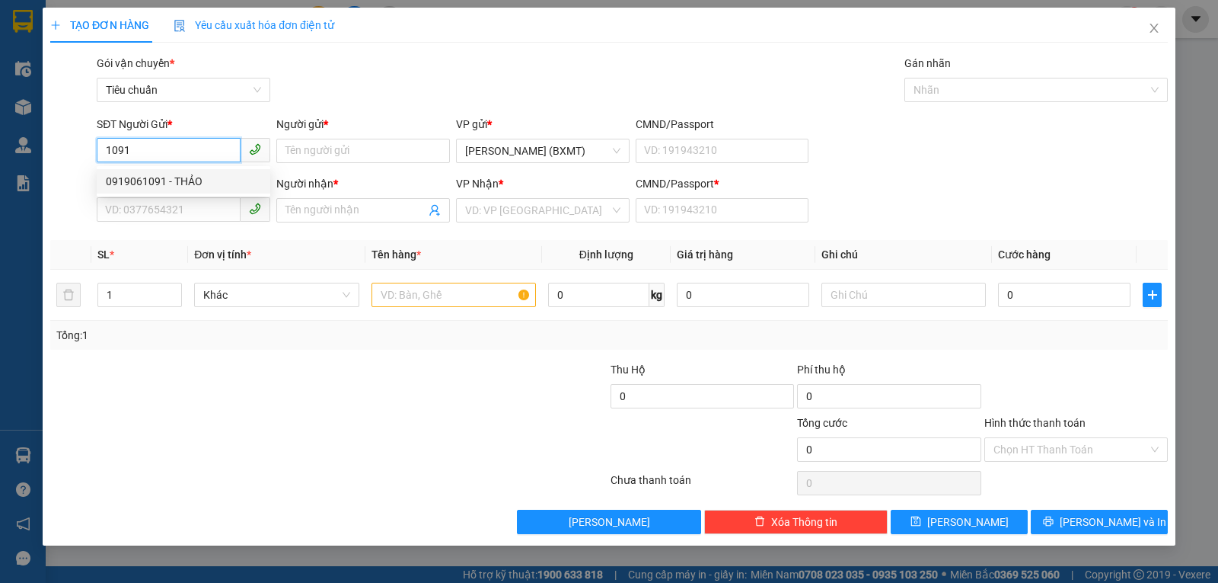
click at [145, 179] on div "0919061091 - THẢO" at bounding box center [183, 181] width 155 height 17
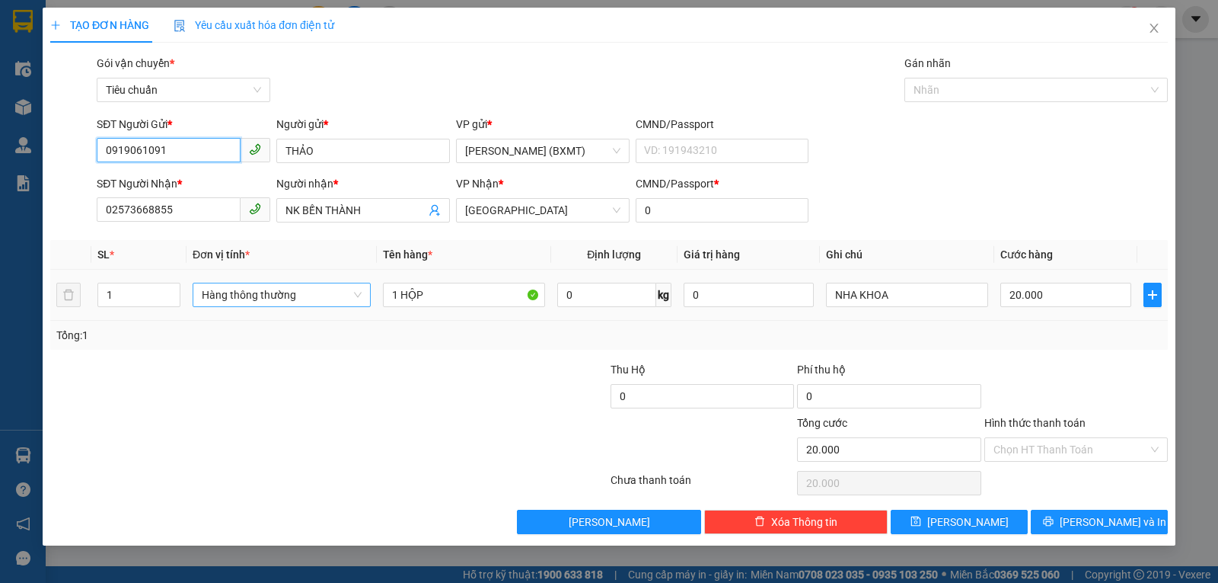
click at [282, 302] on span "Hàng thông thường" at bounding box center [282, 294] width 160 height 23
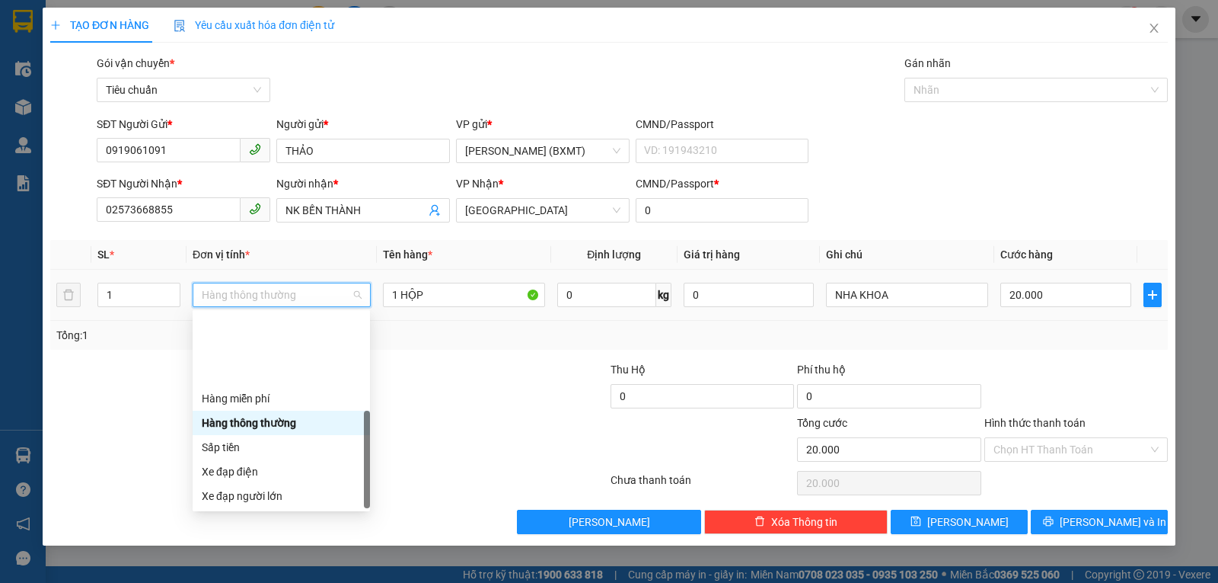
click at [244, 582] on div "Khác" at bounding box center [281, 593] width 159 height 17
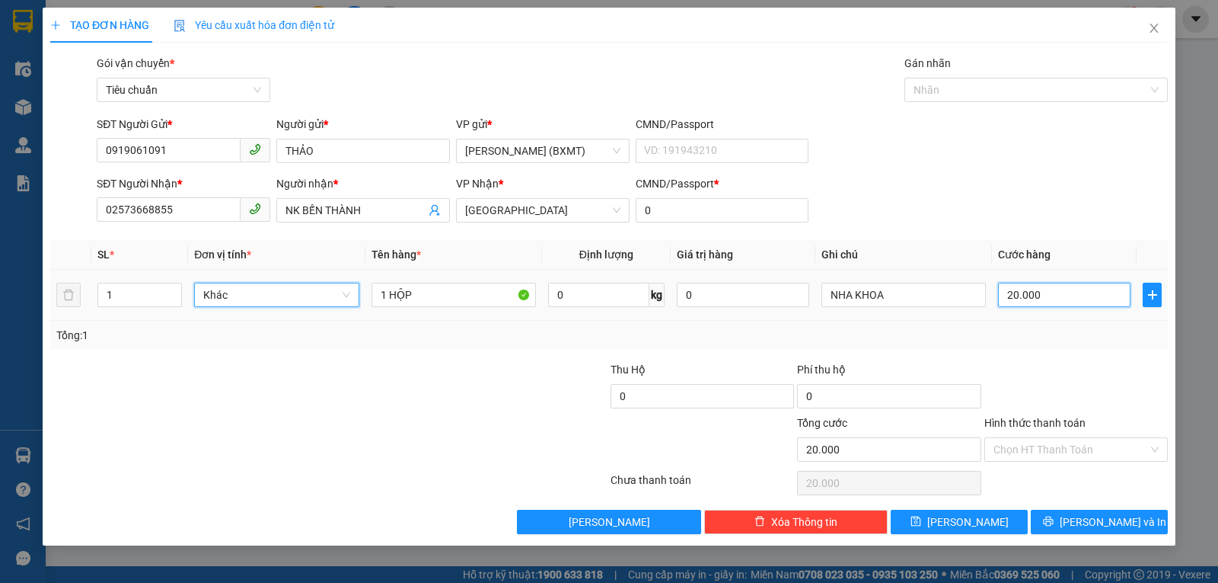
click at [1019, 298] on input "20.000" at bounding box center [1064, 295] width 133 height 24
drag, startPoint x: 1048, startPoint y: 328, endPoint x: 1074, endPoint y: 374, distance: 52.9
click at [1049, 327] on div "Tổng: 1" at bounding box center [609, 335] width 1106 height 17
click at [1065, 457] on input "Hình thức thanh toán" at bounding box center [1071, 449] width 155 height 23
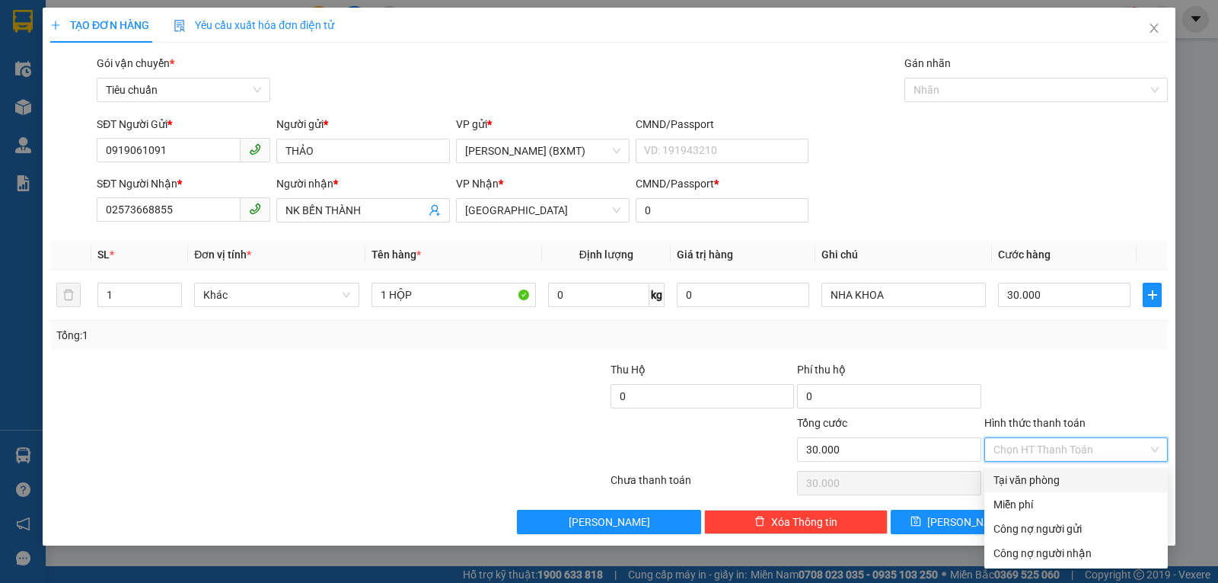
drag, startPoint x: 1063, startPoint y: 478, endPoint x: 1071, endPoint y: 483, distance: 9.5
click at [1064, 478] on div "Tại văn phòng" at bounding box center [1076, 479] width 165 height 17
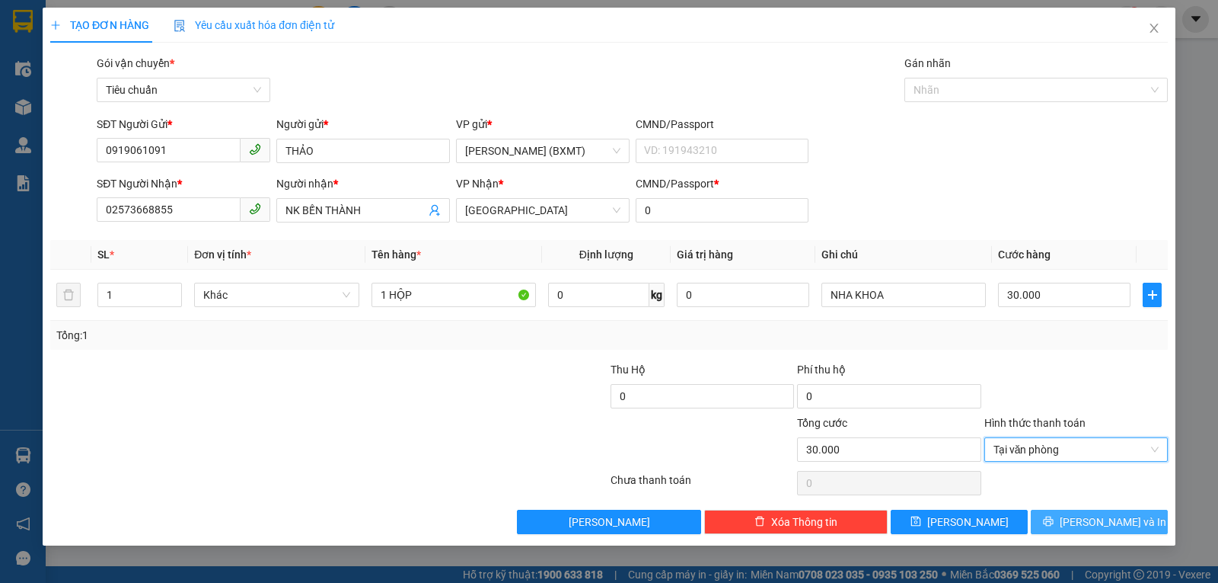
click at [1104, 520] on span "[PERSON_NAME] và In" at bounding box center [1113, 521] width 107 height 17
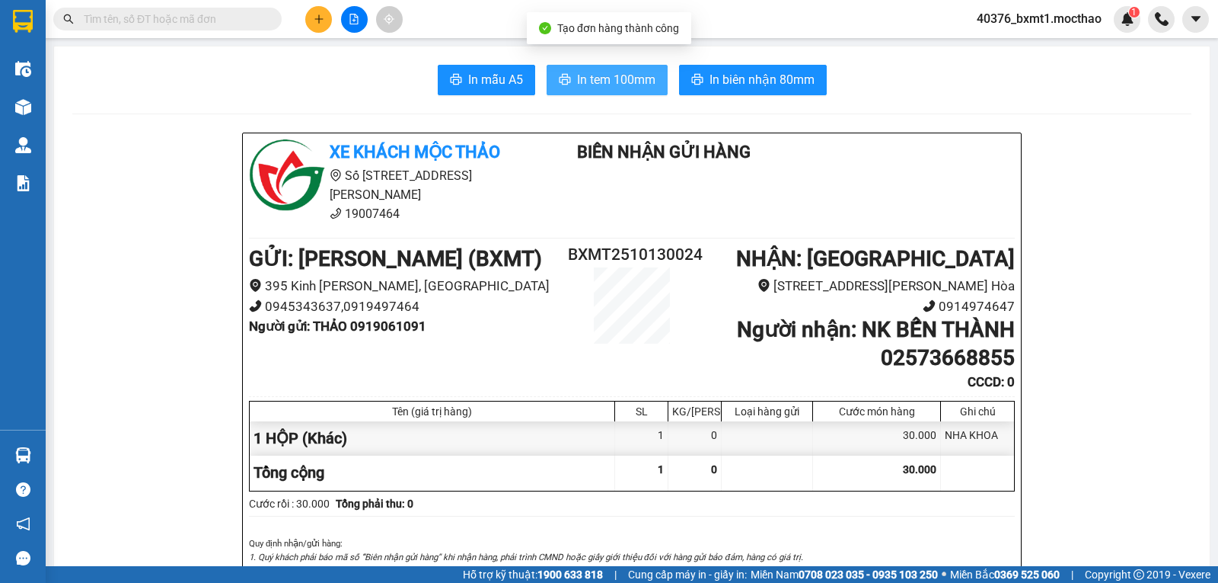
click at [618, 80] on span "In tem 100mm" at bounding box center [616, 79] width 78 height 19
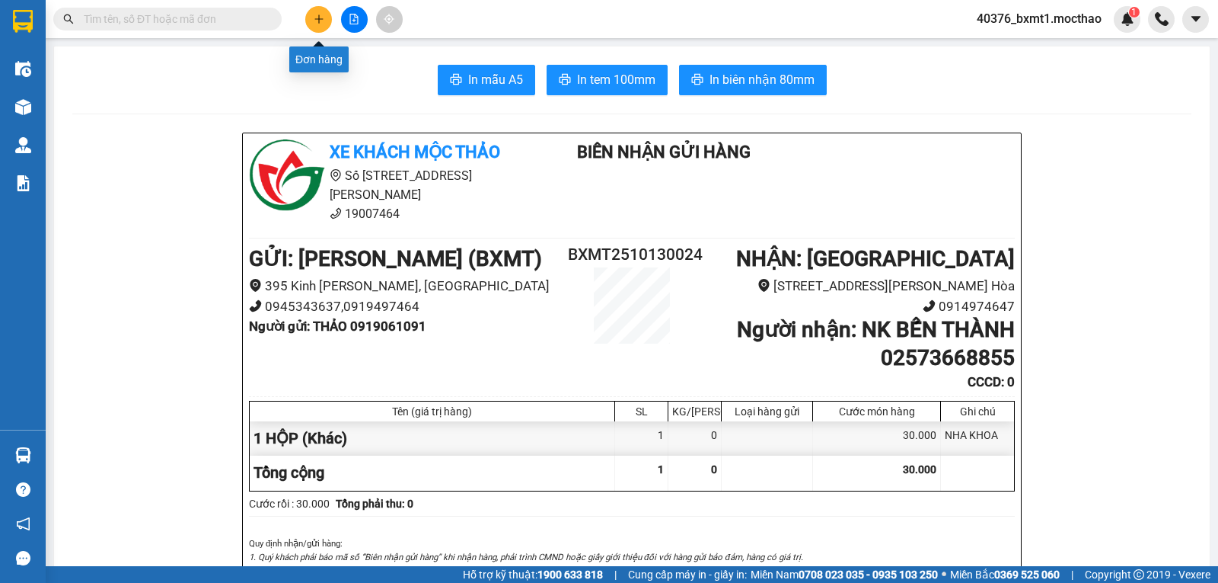
click at [315, 14] on icon "plus" at bounding box center [319, 19] width 11 height 11
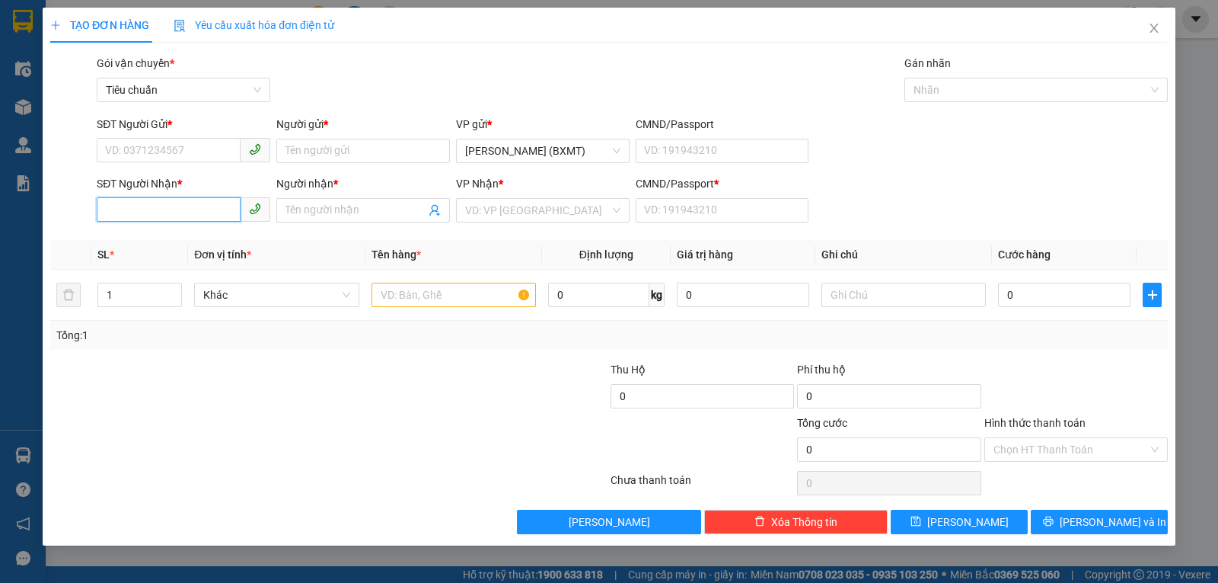
click at [159, 208] on input "SĐT Người Nhận *" at bounding box center [169, 209] width 144 height 24
click at [134, 241] on div "0946698702 - TÂM" at bounding box center [183, 240] width 155 height 17
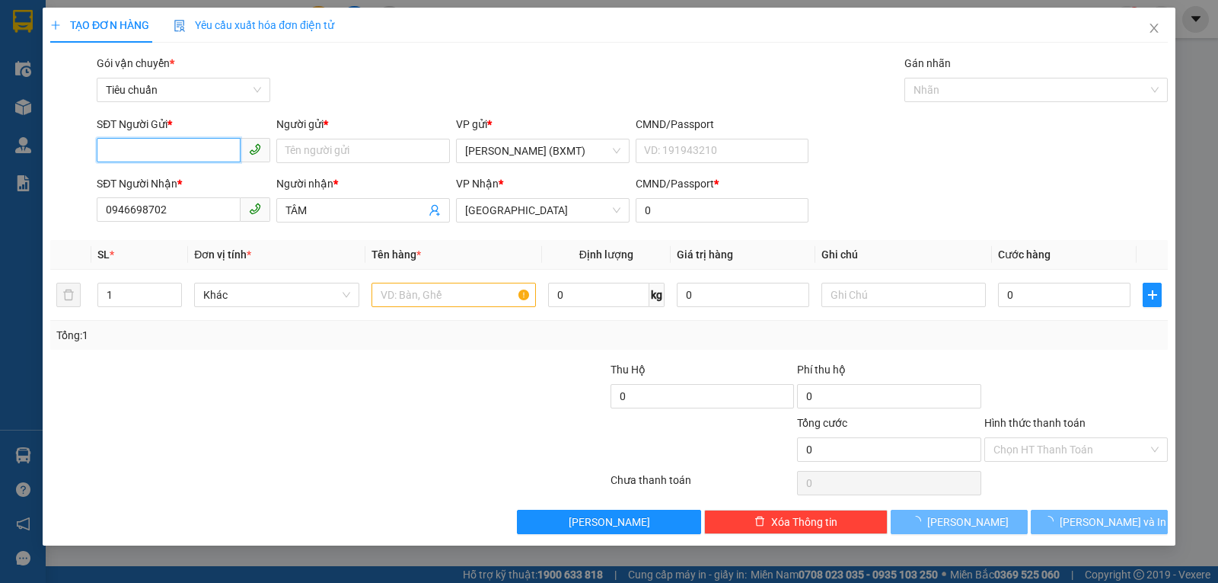
click at [190, 155] on input "SĐT Người Gửi *" at bounding box center [169, 150] width 144 height 24
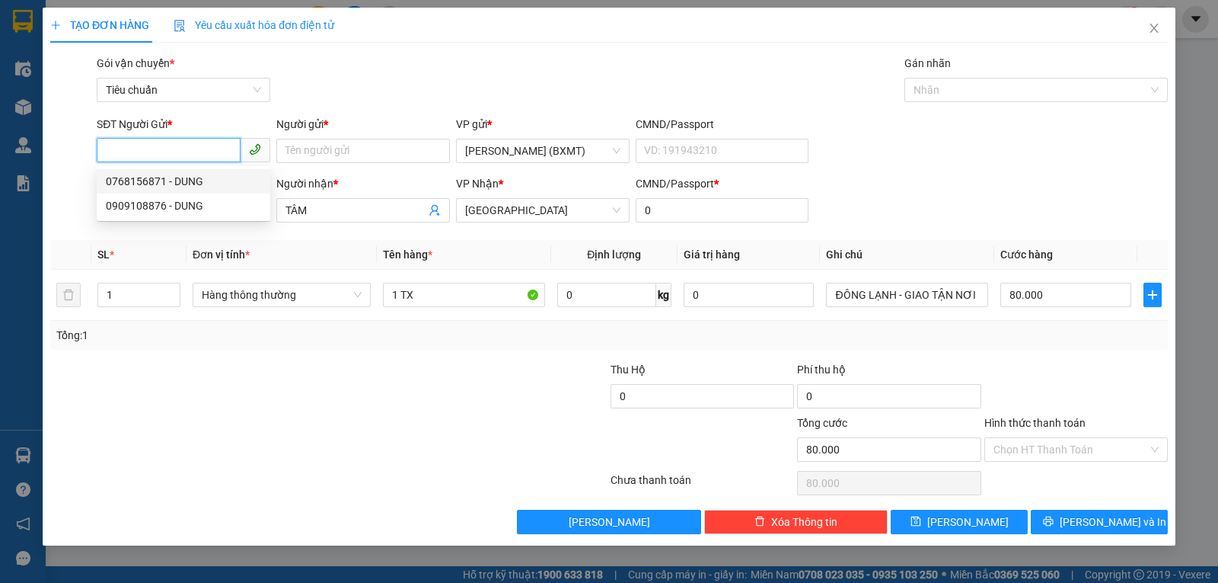
click at [158, 177] on div "0768156871 - DUNG" at bounding box center [183, 181] width 155 height 17
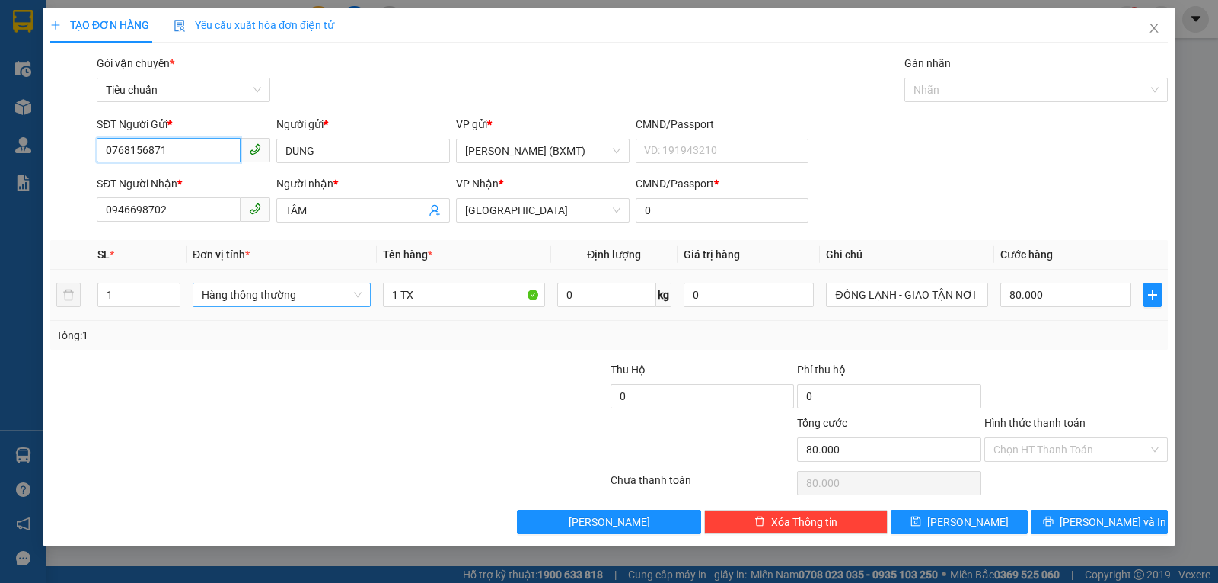
click at [266, 301] on span "Hàng thông thường" at bounding box center [282, 294] width 160 height 23
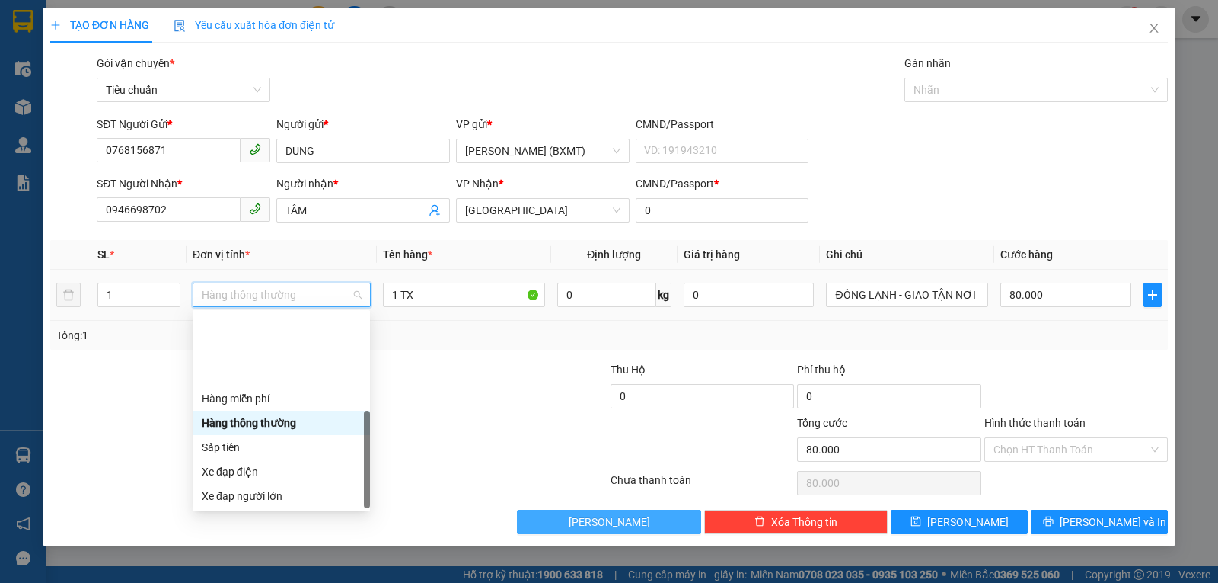
drag, startPoint x: 257, startPoint y: 493, endPoint x: 657, endPoint y: 522, distance: 401.6
click at [257, 582] on div "Khác" at bounding box center [281, 593] width 159 height 17
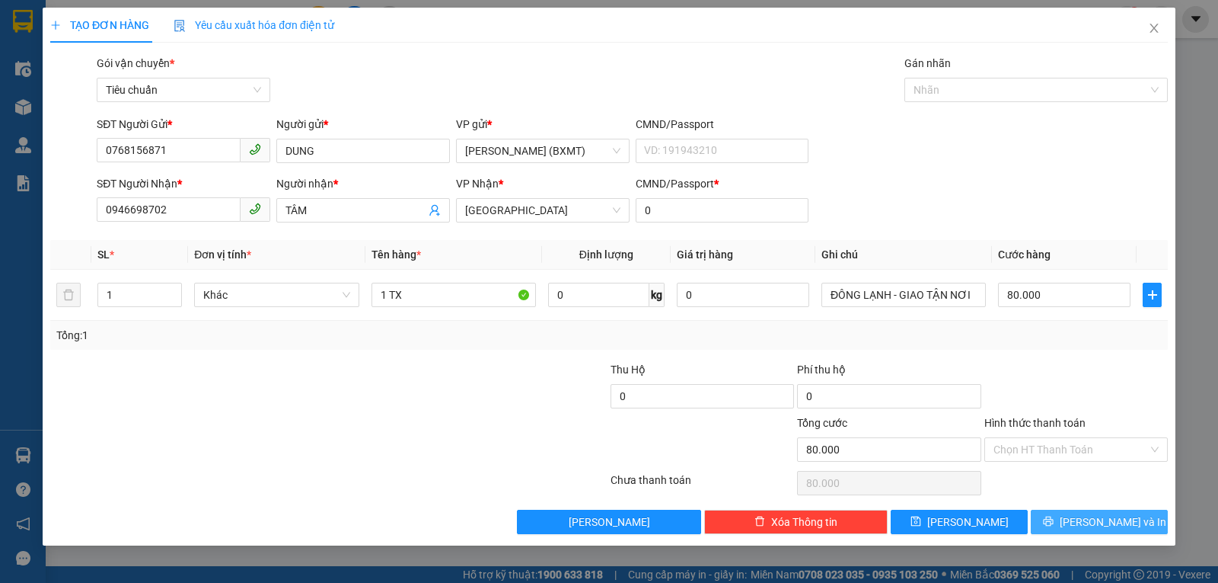
click at [1089, 525] on span "[PERSON_NAME] và In" at bounding box center [1113, 521] width 107 height 17
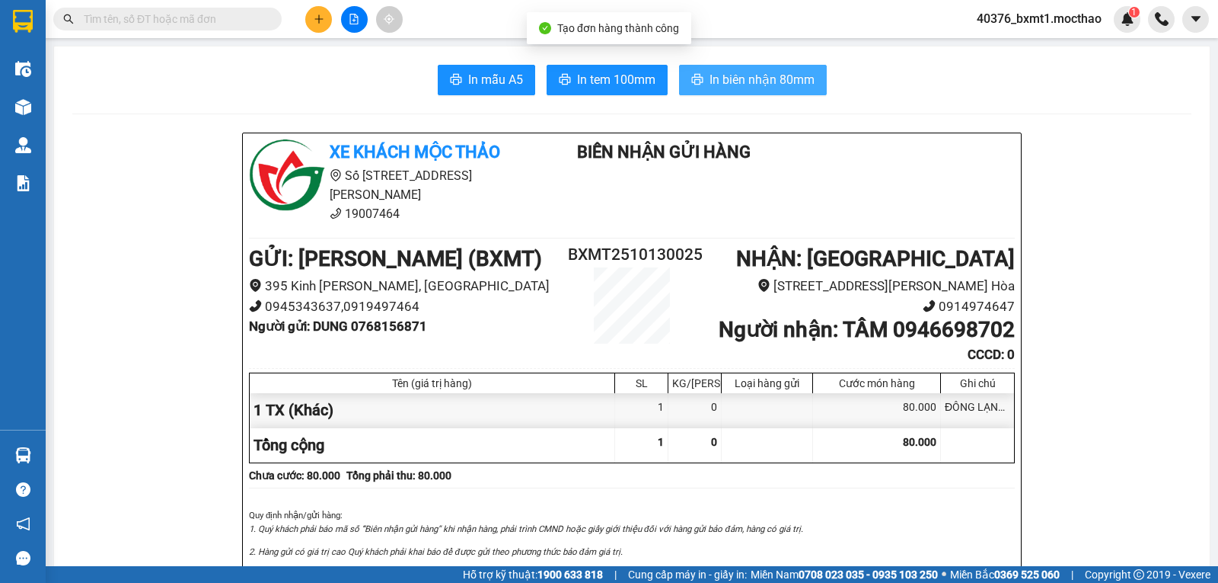
click at [757, 75] on span "In biên nhận 80mm" at bounding box center [762, 79] width 105 height 19
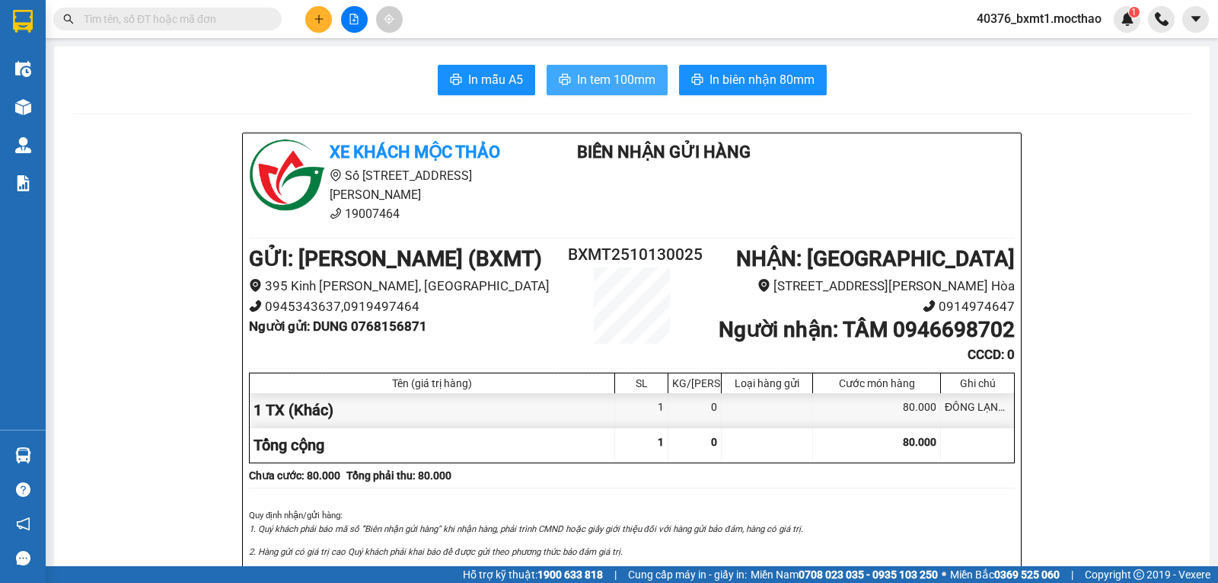
click at [600, 76] on span "In tem 100mm" at bounding box center [616, 79] width 78 height 19
click at [315, 16] on icon "plus" at bounding box center [319, 19] width 11 height 11
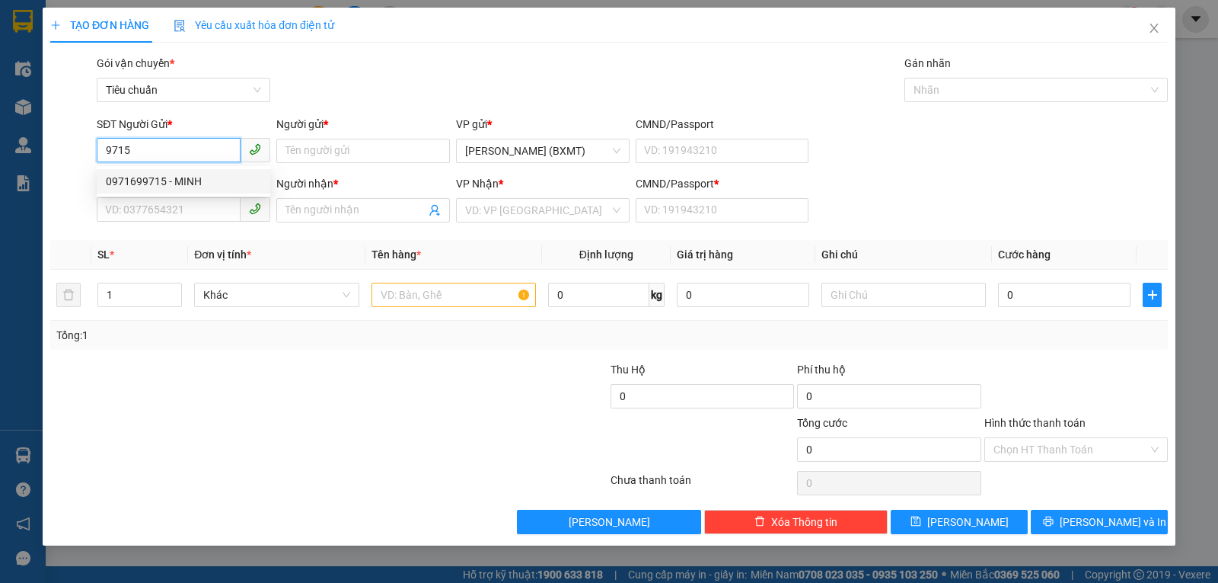
click at [186, 181] on div "0971699715 - MINH" at bounding box center [183, 181] width 155 height 17
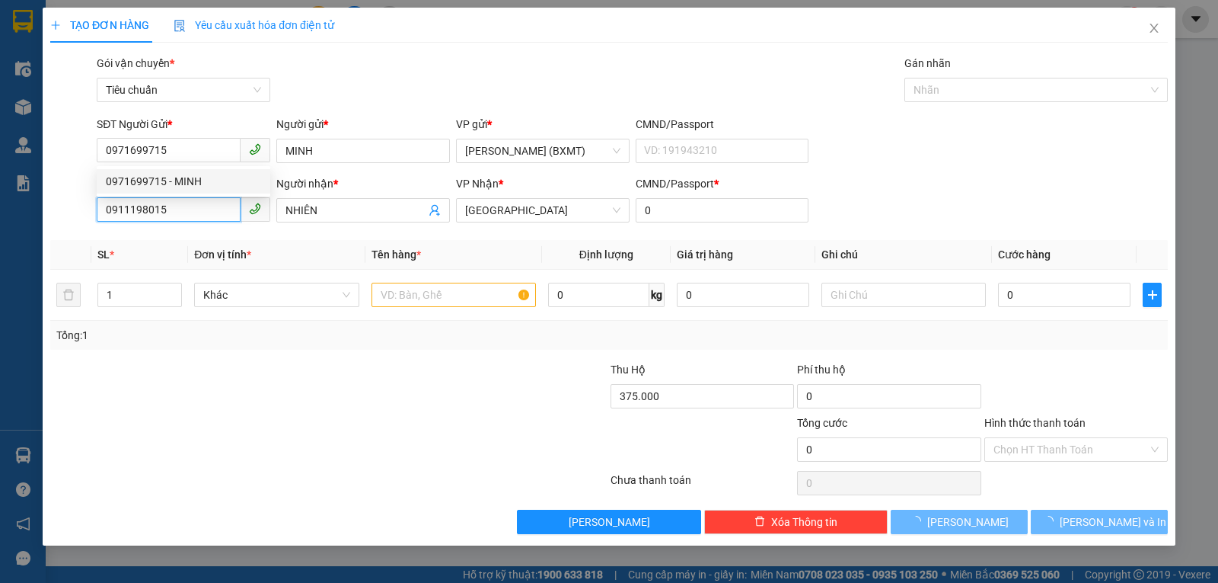
click at [187, 216] on input "0911198015" at bounding box center [169, 209] width 144 height 24
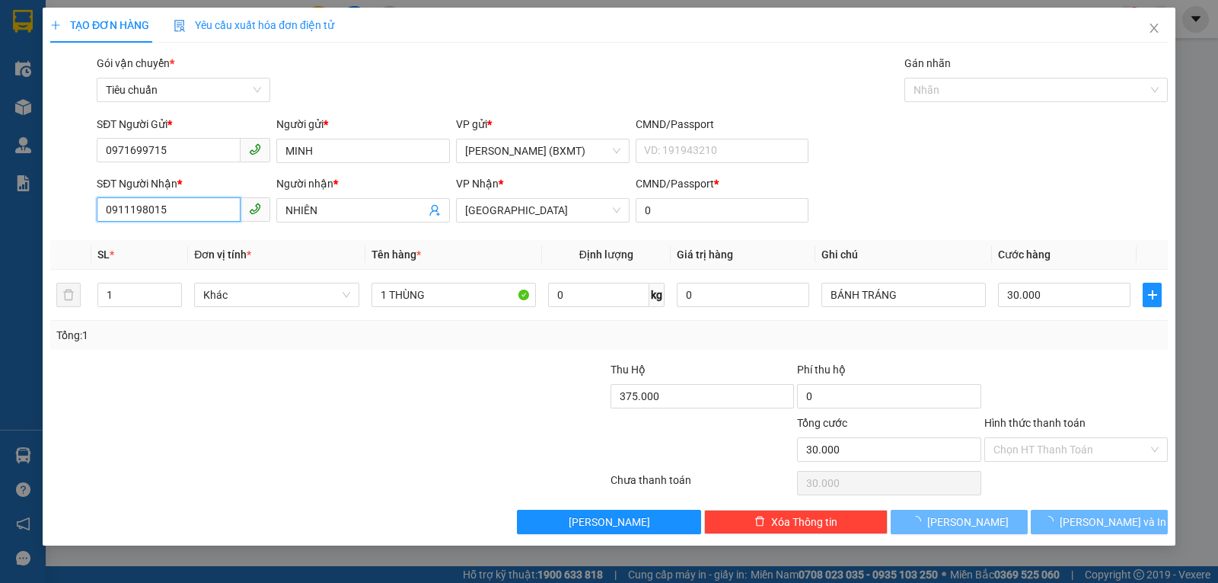
click at [191, 216] on input "0911198015" at bounding box center [169, 209] width 144 height 24
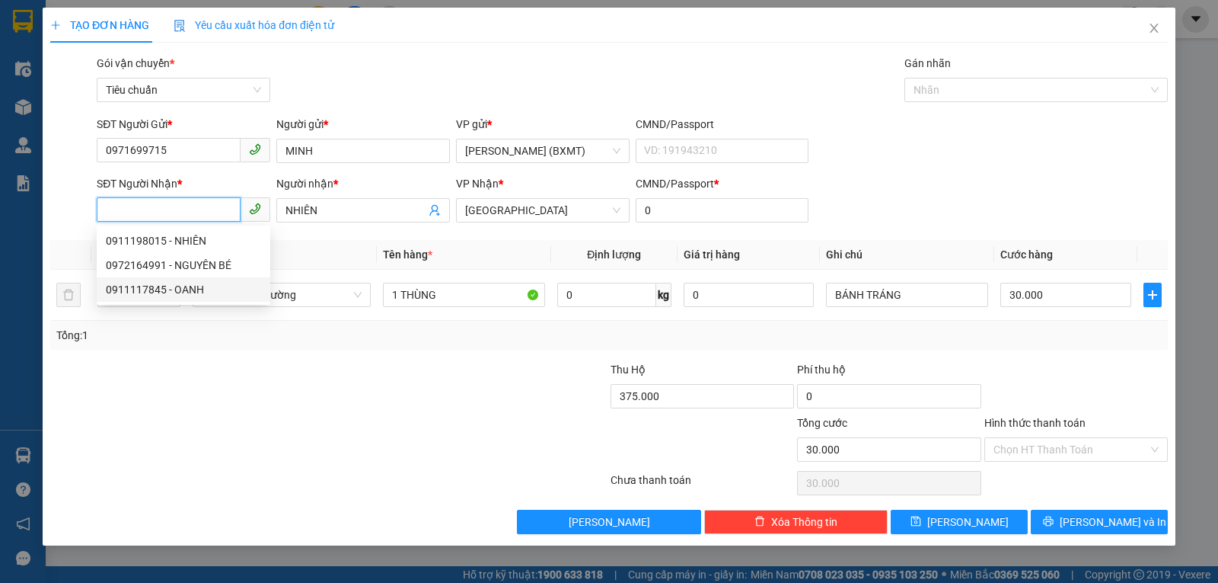
click at [175, 293] on div "0911117845 - OANH" at bounding box center [183, 289] width 155 height 17
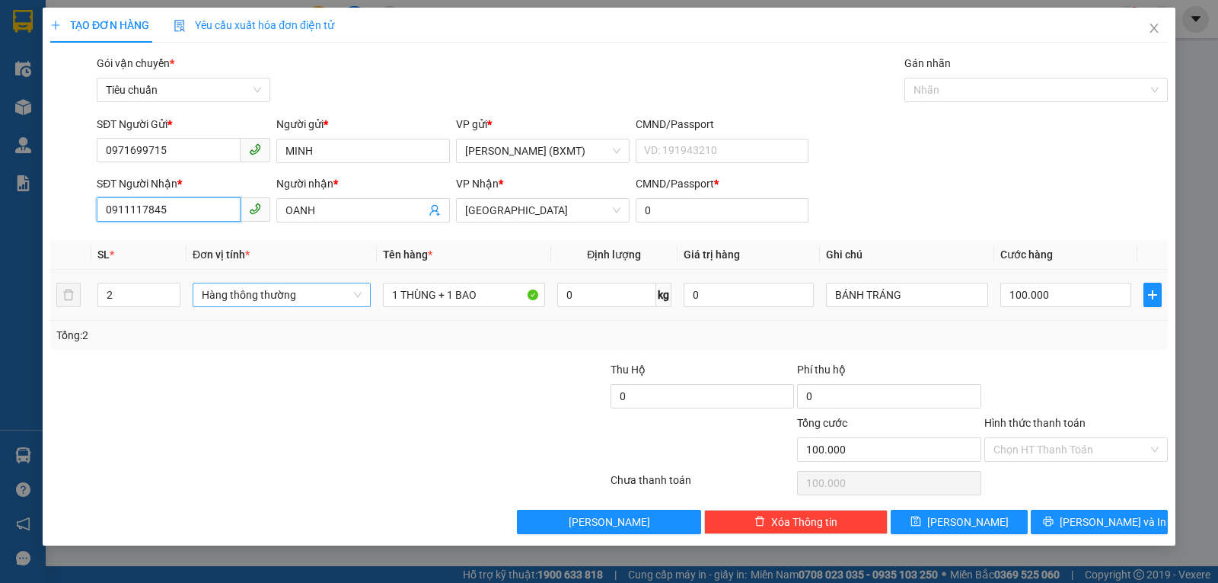
click at [250, 294] on span "Hàng thông thường" at bounding box center [282, 294] width 160 height 23
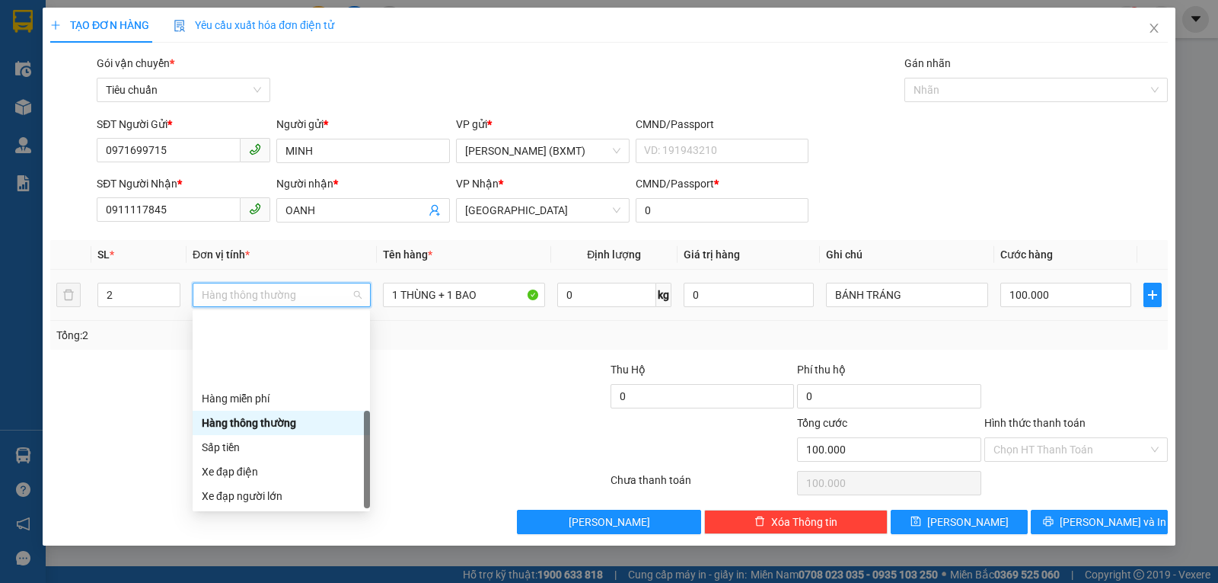
drag, startPoint x: 228, startPoint y: 490, endPoint x: 243, endPoint y: 488, distance: 15.3
click at [228, 582] on div "Khác" at bounding box center [281, 593] width 159 height 17
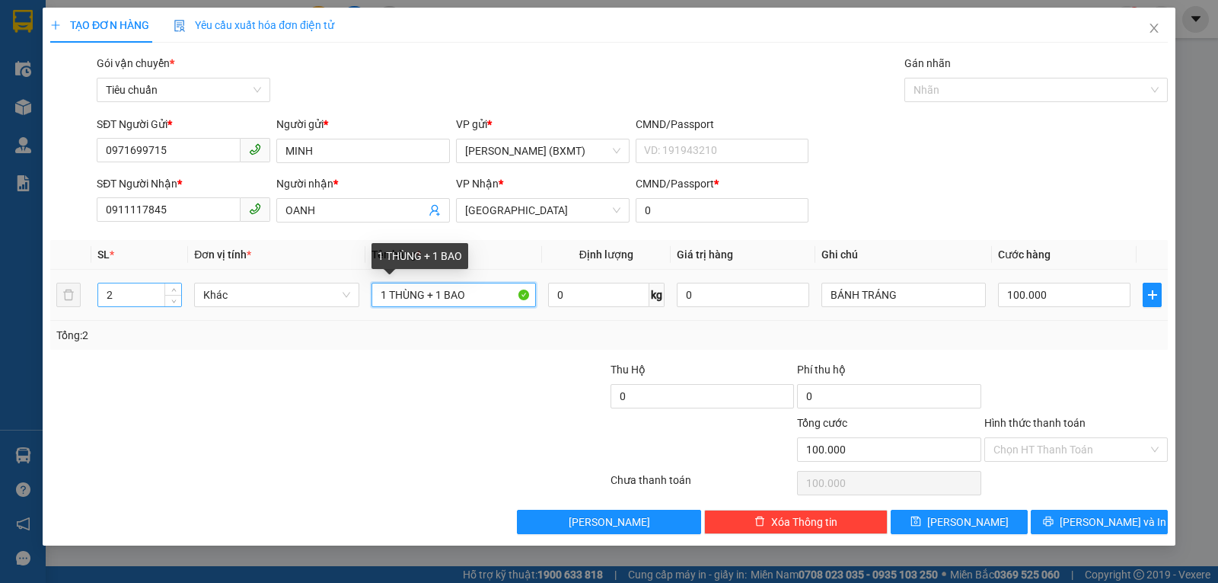
drag, startPoint x: 443, startPoint y: 292, endPoint x: 120, endPoint y: 288, distance: 323.7
click at [123, 289] on tr "2 Khác 1 THÙNG + 1 BAO 0 kg 0 BÁNH TRÁNG 100.000" at bounding box center [609, 295] width 1118 height 51
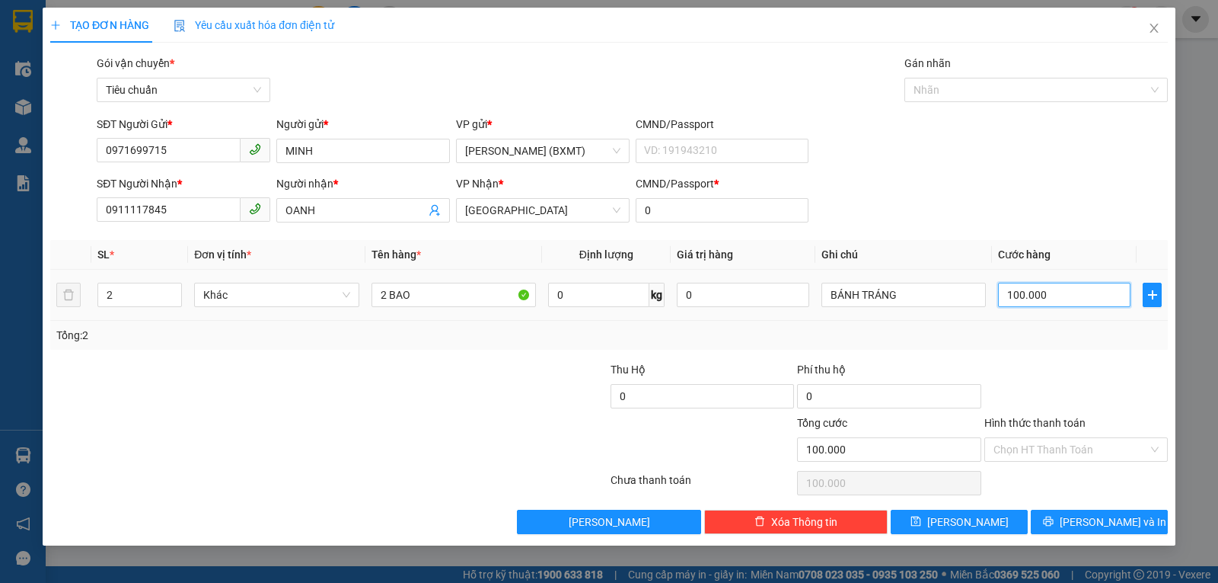
click at [1071, 294] on input "100.000" at bounding box center [1064, 295] width 133 height 24
click at [1077, 366] on div at bounding box center [1076, 387] width 187 height 53
click at [1084, 519] on button "[PERSON_NAME] và In" at bounding box center [1099, 521] width 137 height 24
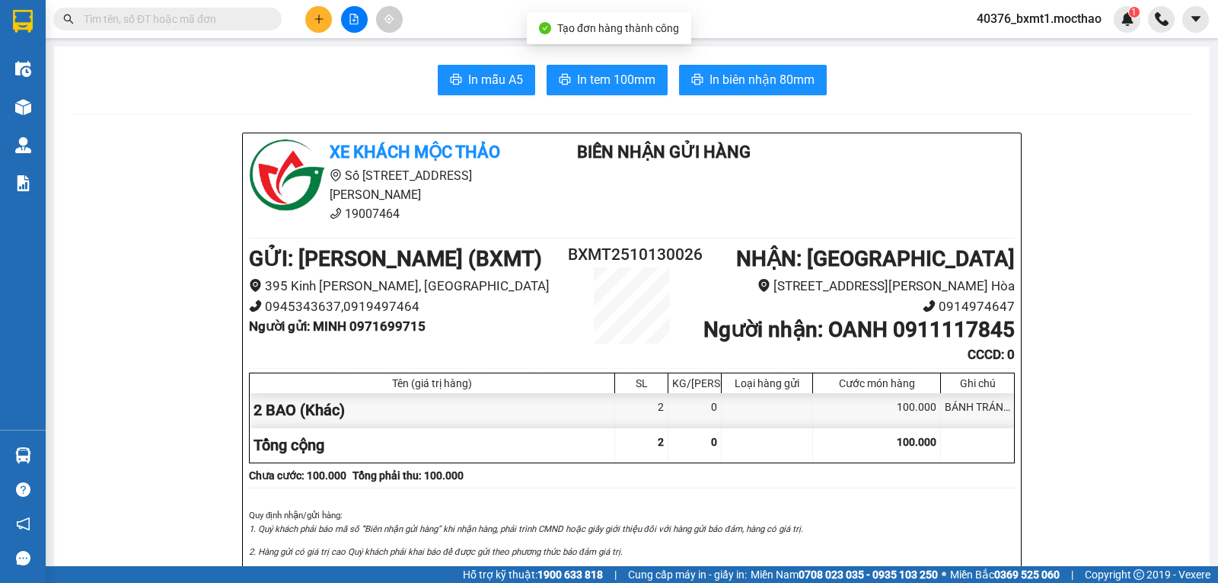
click at [710, 78] on span "In biên nhận 80mm" at bounding box center [762, 79] width 105 height 19
click at [580, 66] on button "In tem 100mm" at bounding box center [607, 80] width 121 height 30
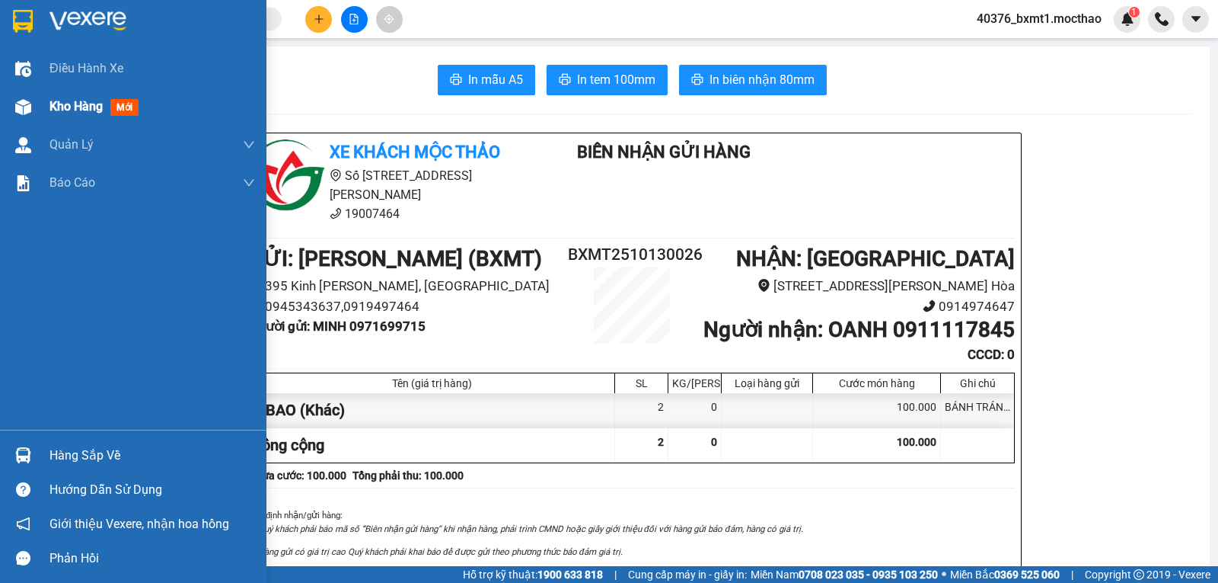
click at [14, 98] on div at bounding box center [23, 107] width 27 height 27
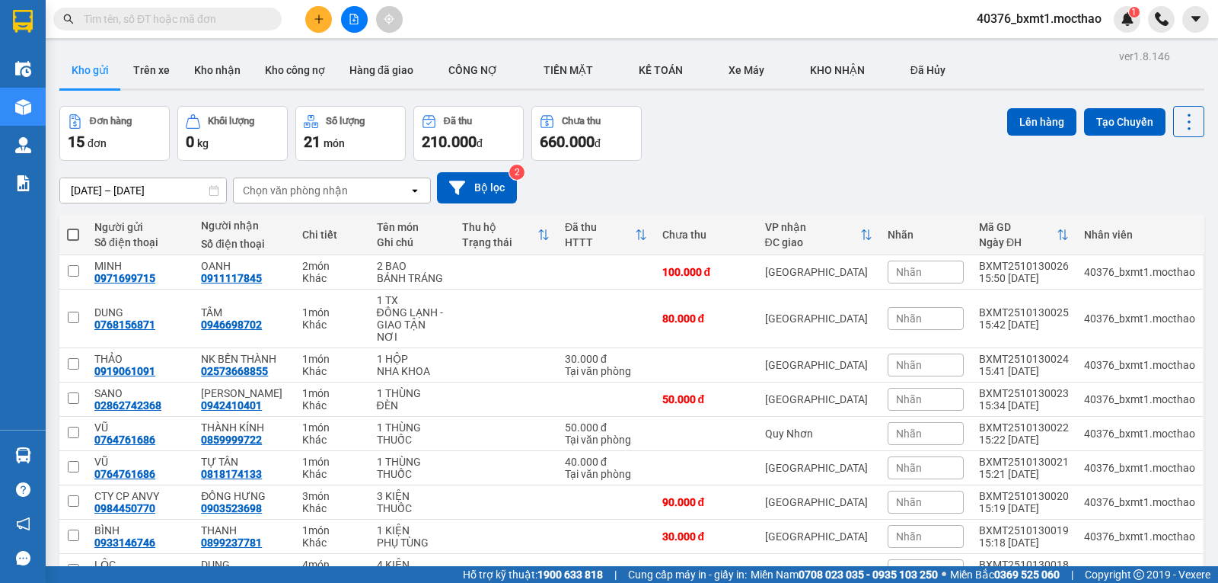
click at [72, 235] on span at bounding box center [73, 234] width 12 height 12
click at [73, 227] on input "checkbox" at bounding box center [73, 227] width 0 height 0
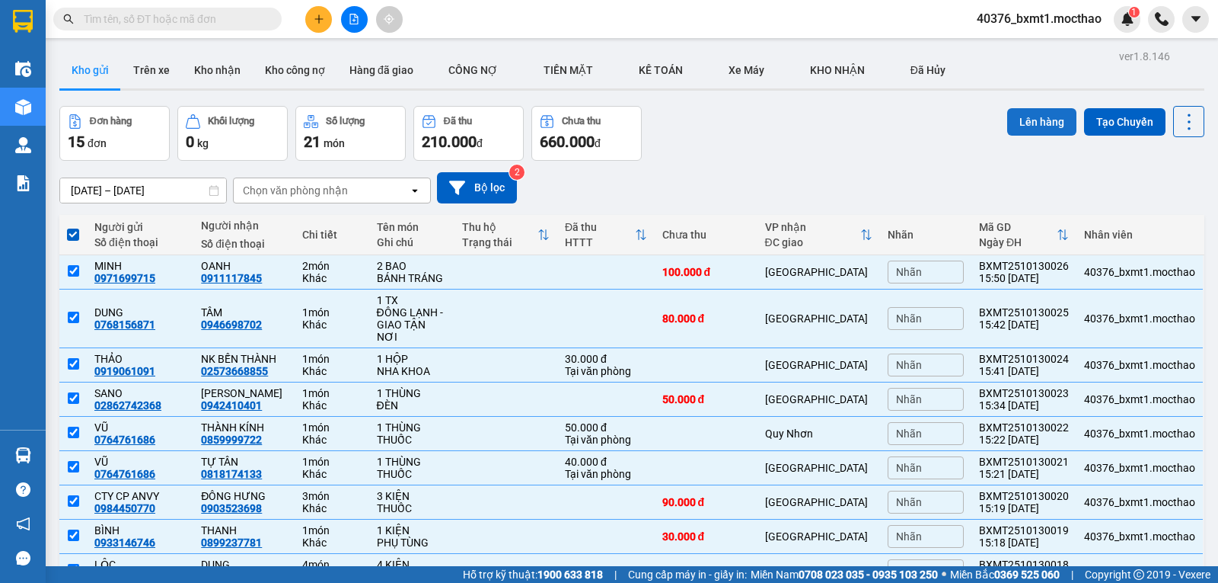
click at [1023, 125] on button "Lên hàng" at bounding box center [1041, 121] width 69 height 27
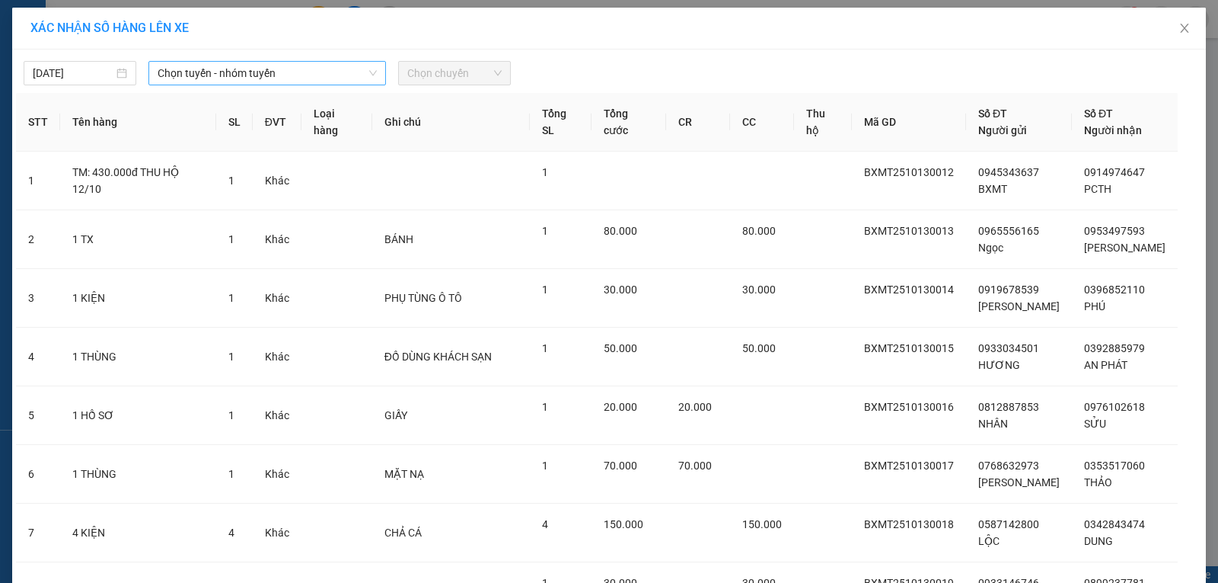
click at [279, 78] on span "Chọn tuyến - nhóm tuyến" at bounding box center [267, 73] width 219 height 23
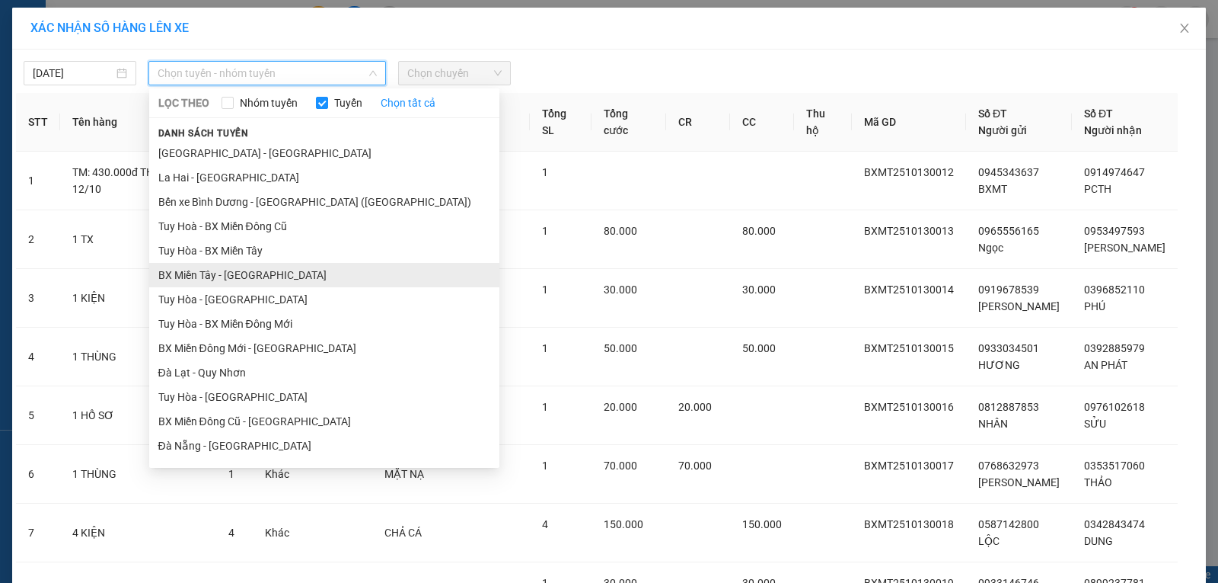
click at [193, 278] on li "BX Miền Tây - [GEOGRAPHIC_DATA]" at bounding box center [324, 275] width 350 height 24
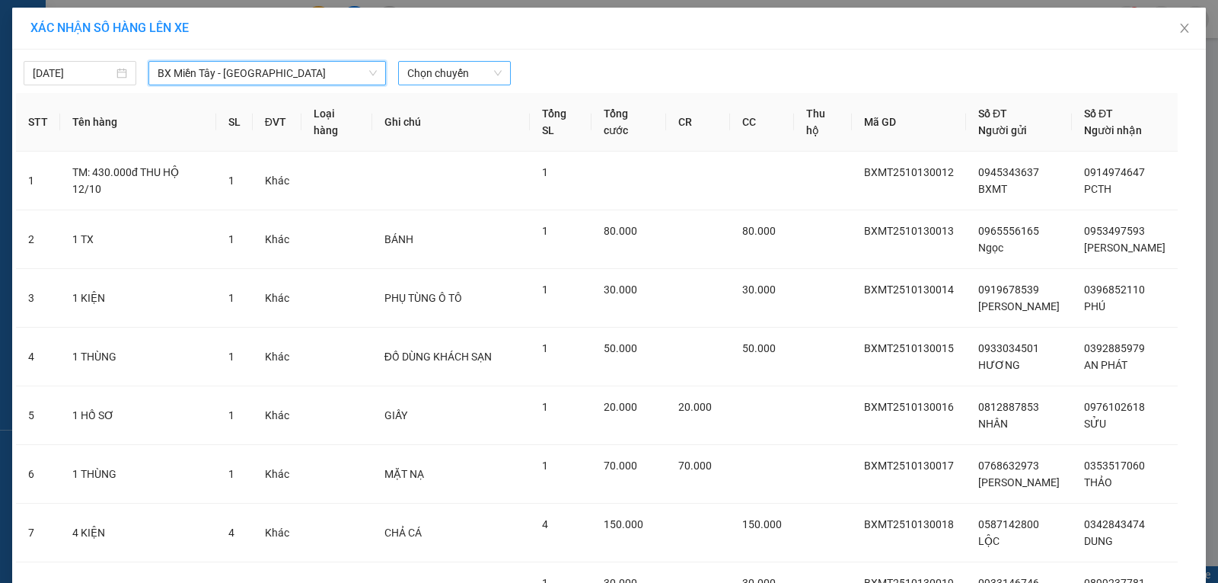
click at [433, 66] on span "Chọn chuyến" at bounding box center [454, 73] width 94 height 23
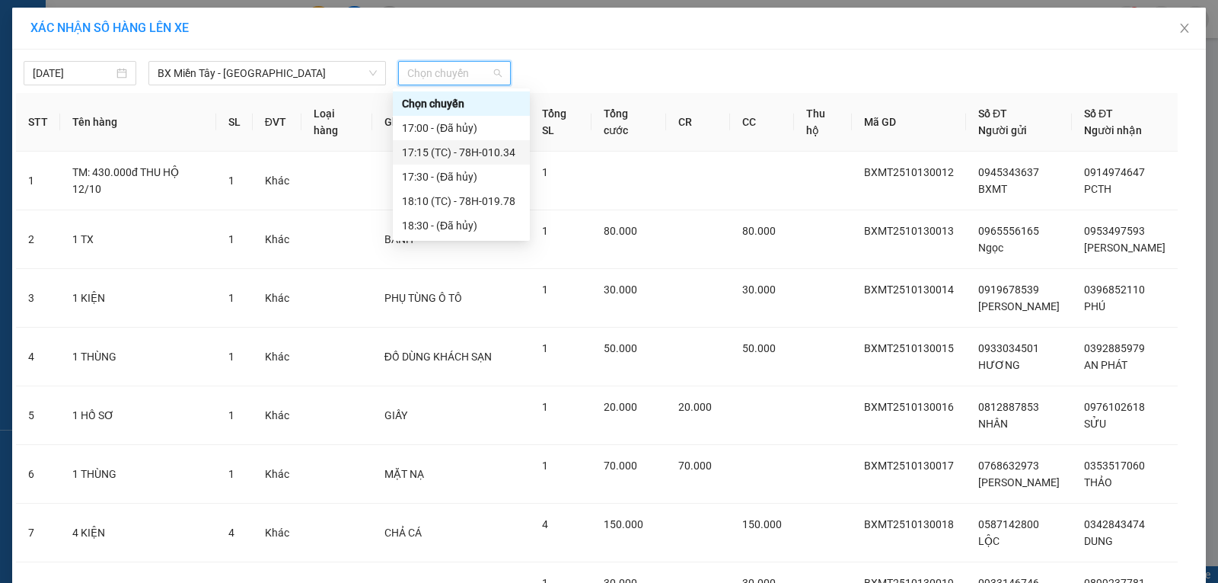
click at [500, 153] on div "17:15 (TC) - 78H-010.34" at bounding box center [461, 152] width 119 height 17
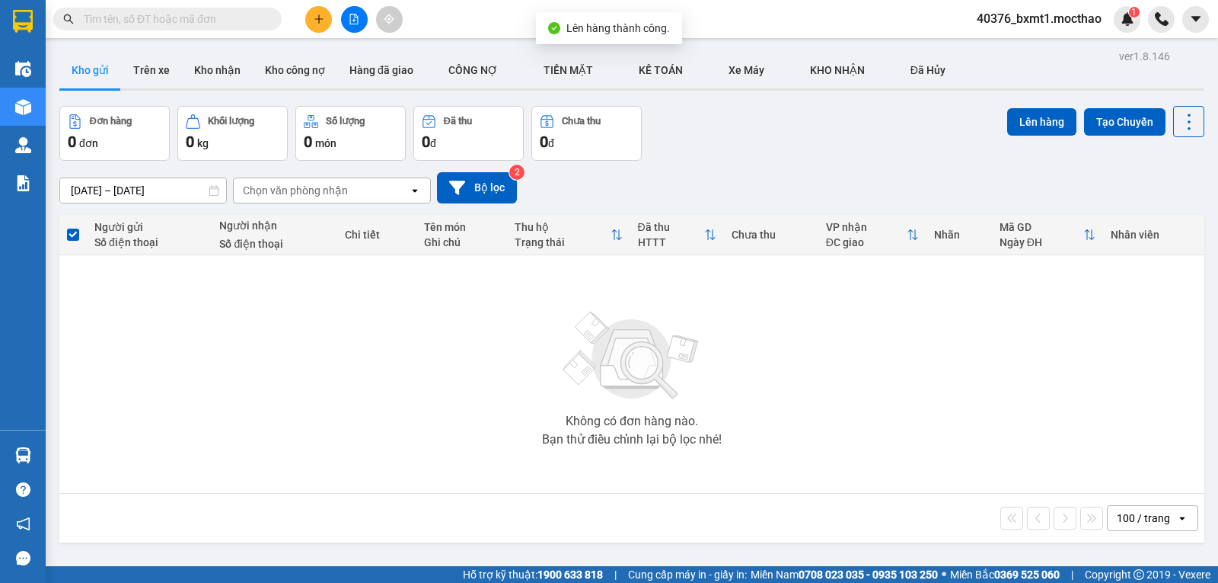
click at [350, 15] on icon "file-add" at bounding box center [354, 19] width 8 height 11
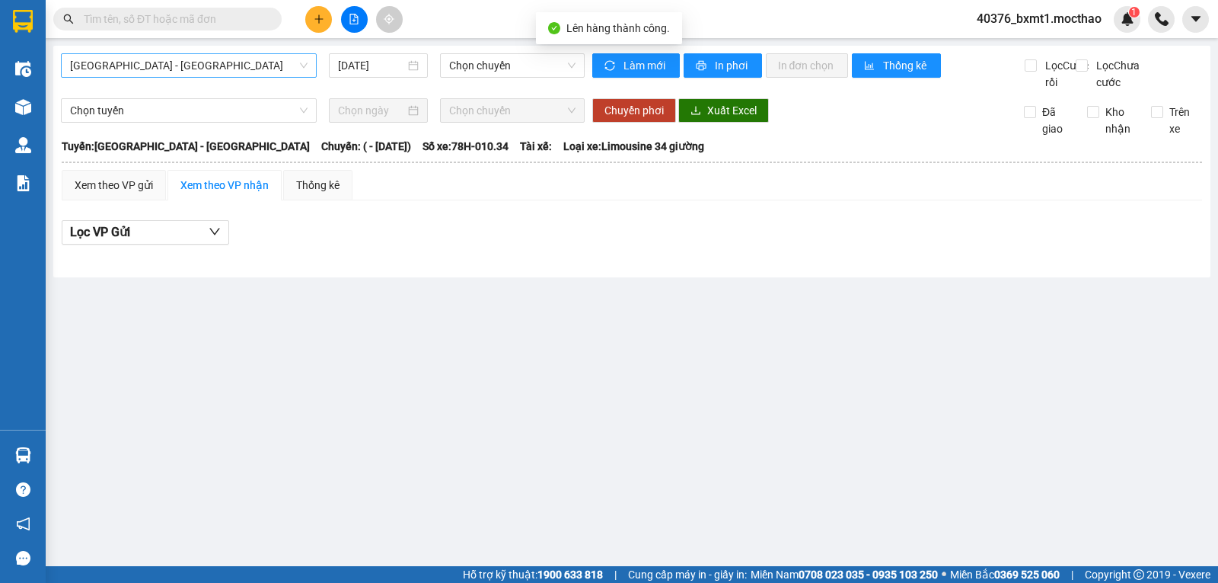
click at [145, 60] on span "[GEOGRAPHIC_DATA] - [GEOGRAPHIC_DATA]" at bounding box center [189, 65] width 238 height 23
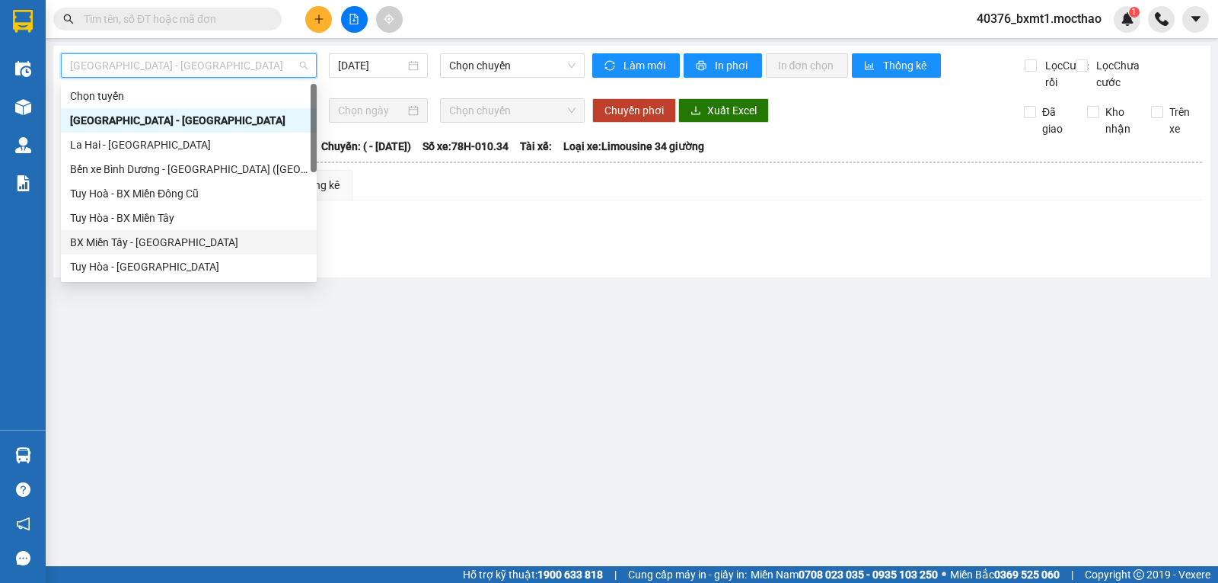
click at [155, 238] on div "BX Miền Tây - [GEOGRAPHIC_DATA]" at bounding box center [189, 242] width 238 height 17
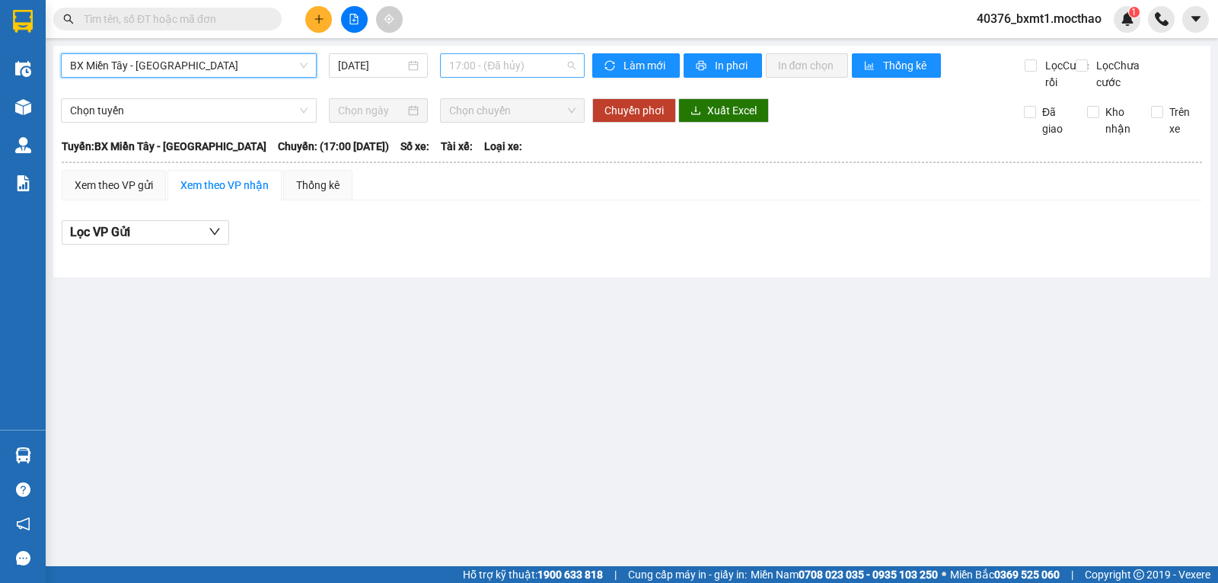
click at [507, 66] on span "17:00 - (Đã hủy)" at bounding box center [512, 65] width 126 height 23
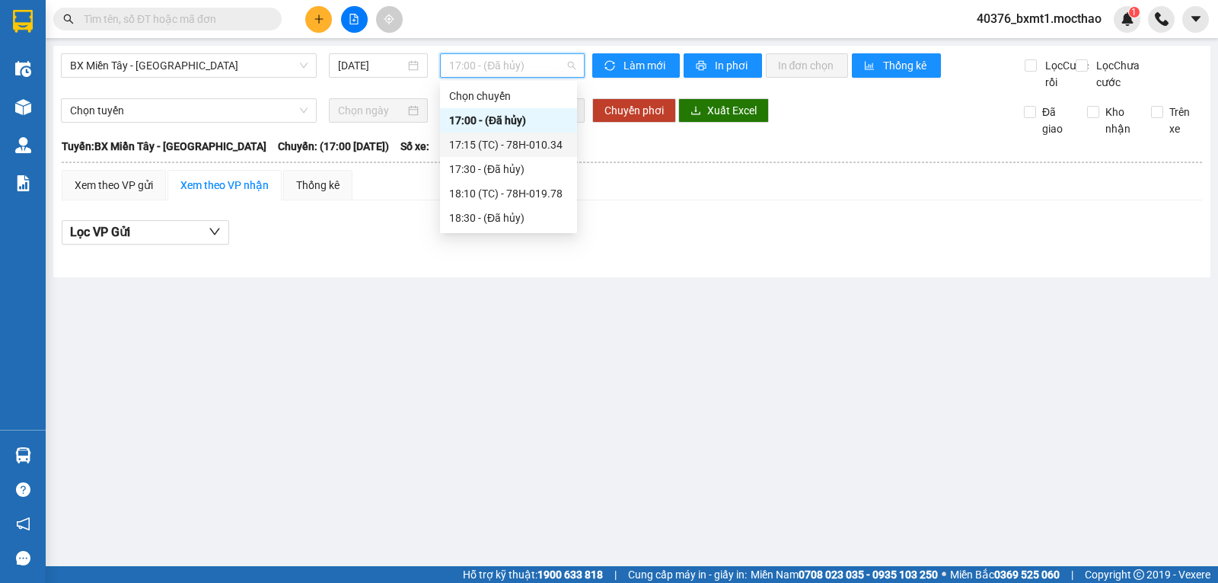
click at [541, 152] on div "17:15 (TC) - 78H-010.34" at bounding box center [508, 144] width 119 height 17
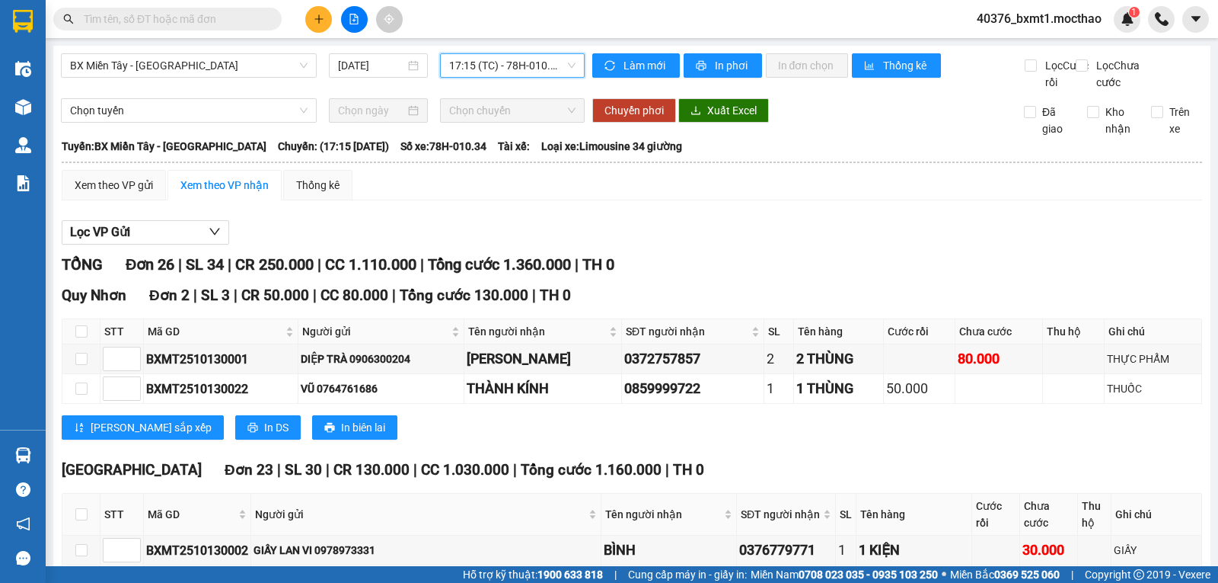
click at [318, 22] on icon "plus" at bounding box center [319, 19] width 11 height 11
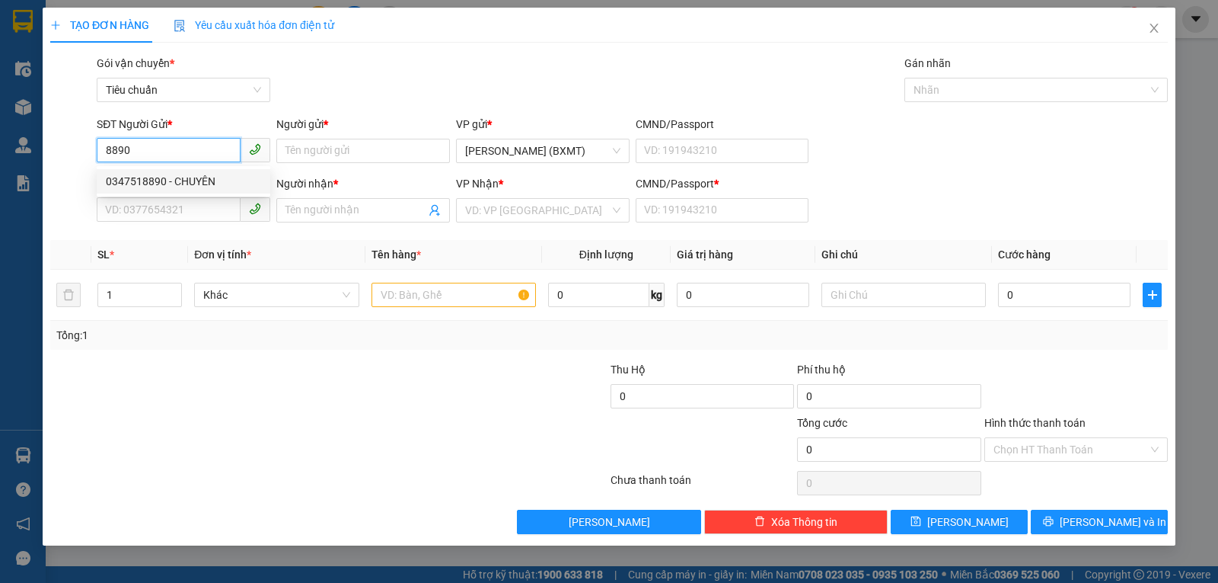
click at [174, 178] on div "0347518890 - CHUYÊN" at bounding box center [183, 181] width 155 height 17
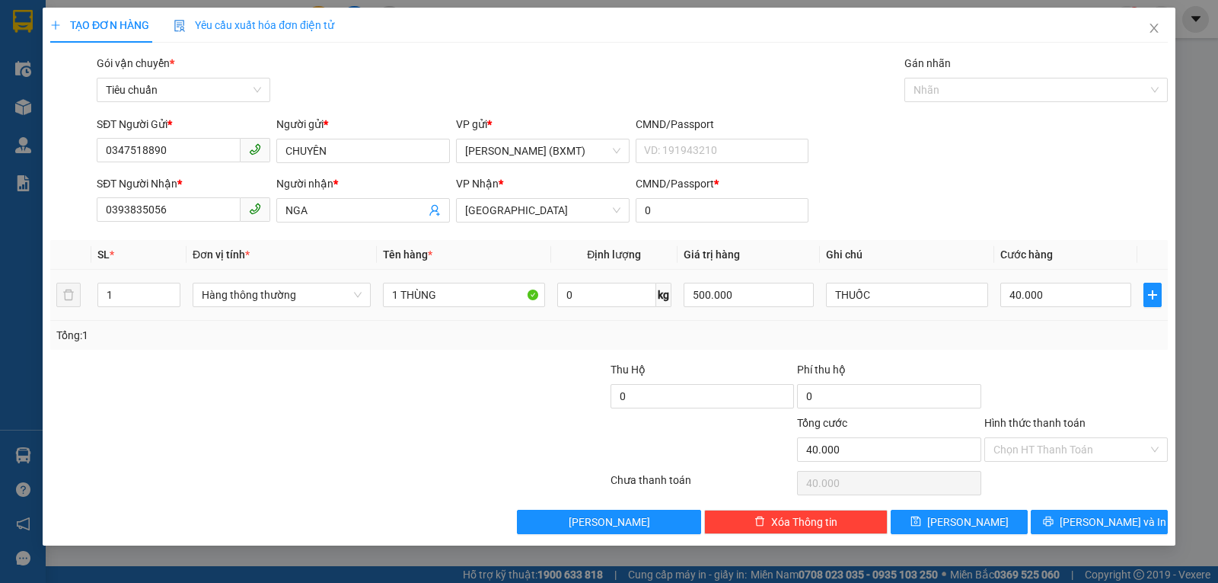
click at [275, 278] on td "Hàng thông thường" at bounding box center [282, 295] width 190 height 51
drag, startPoint x: 274, startPoint y: 296, endPoint x: 281, endPoint y: 305, distance: 11.4
click at [274, 297] on span "Hàng thông thường" at bounding box center [282, 294] width 160 height 23
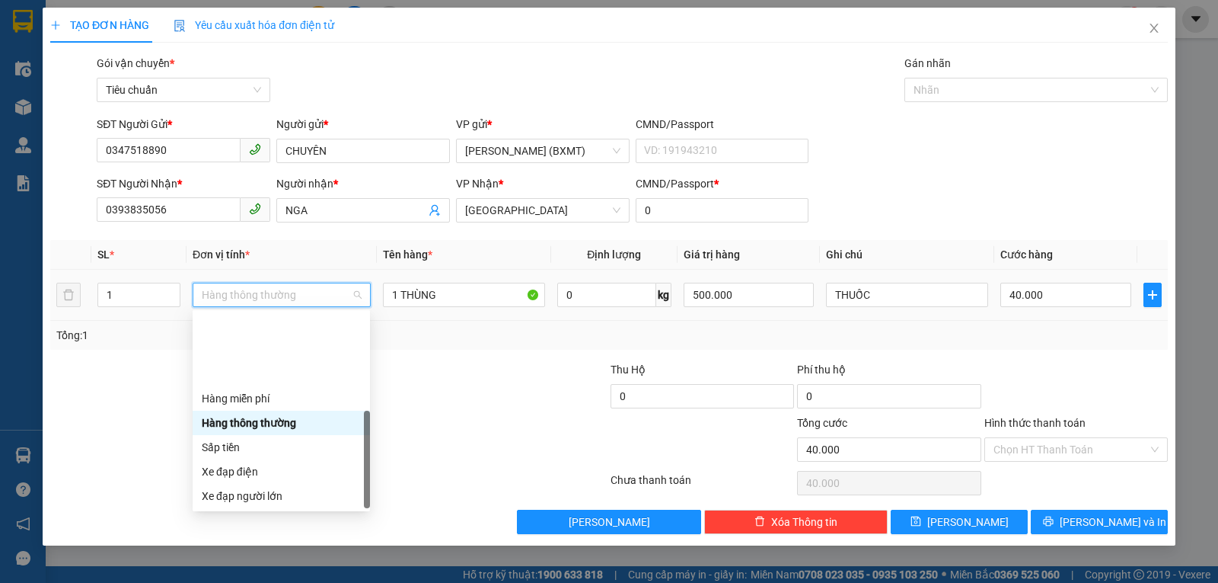
click at [228, 582] on div "Khác" at bounding box center [281, 593] width 159 height 17
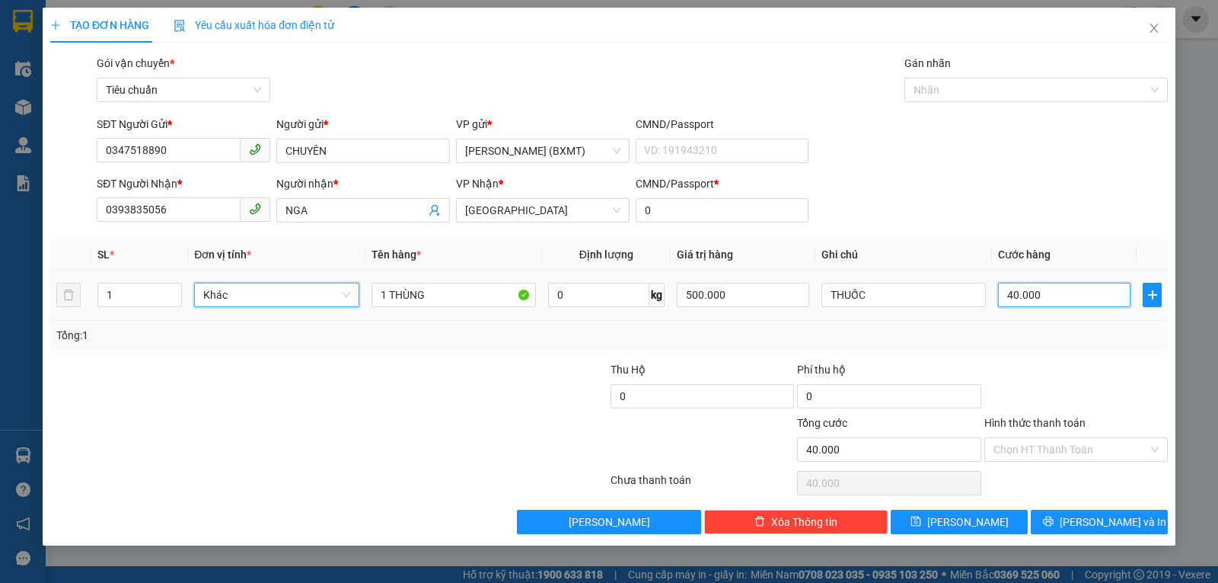
click at [1028, 299] on input "40.000" at bounding box center [1064, 295] width 133 height 24
click at [1046, 334] on div "Tổng: 1" at bounding box center [609, 335] width 1106 height 17
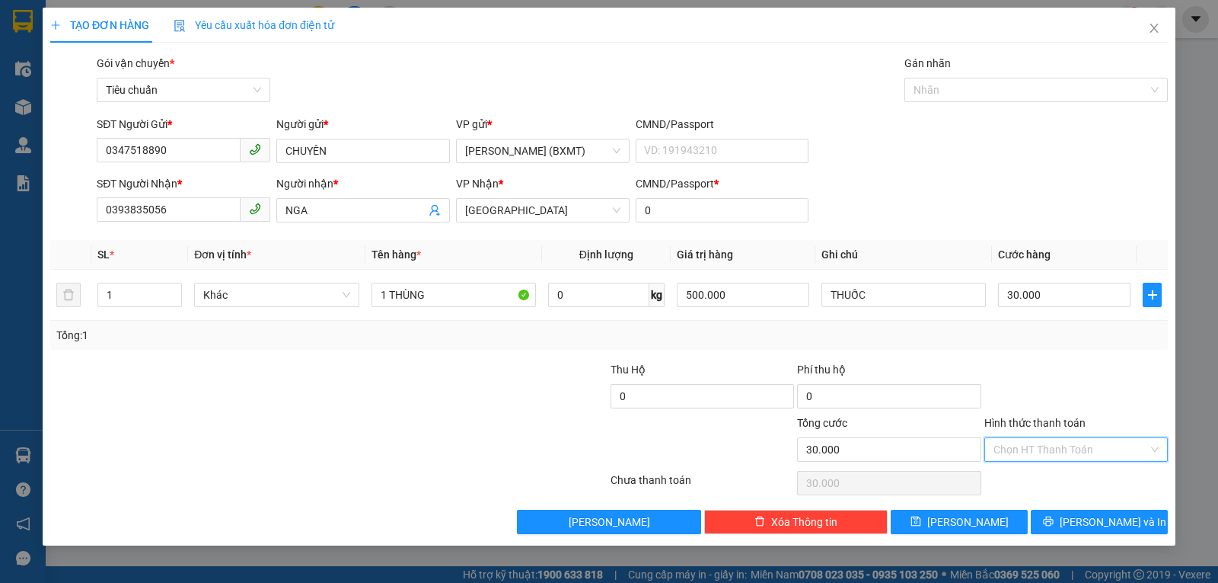
click at [1004, 445] on input "Hình thức thanh toán" at bounding box center [1071, 449] width 155 height 23
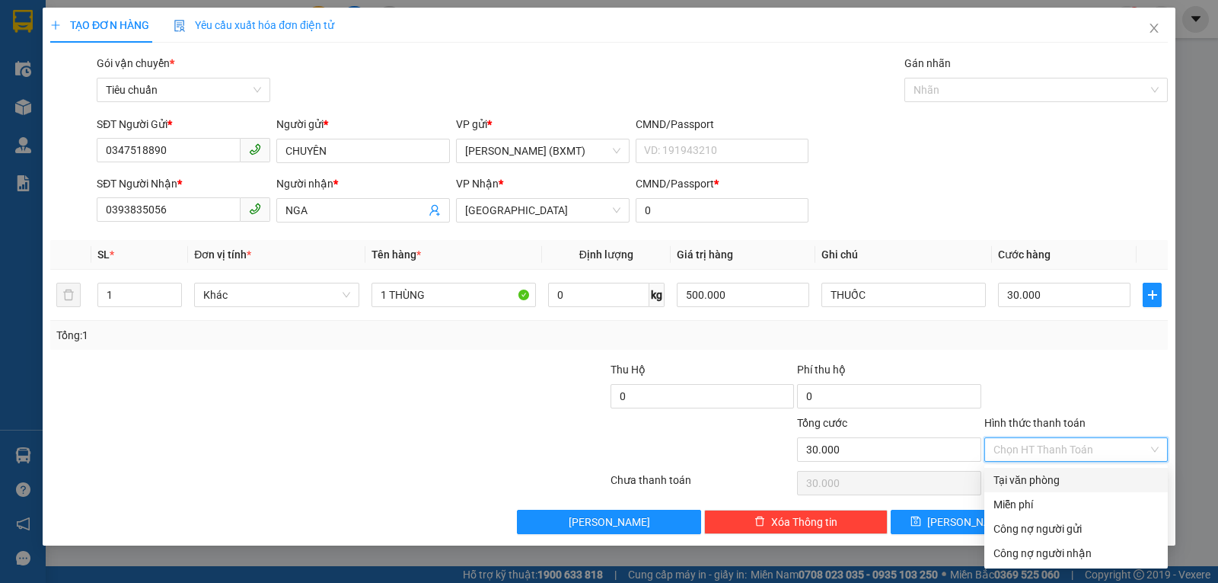
click at [1017, 481] on div "Tại văn phòng" at bounding box center [1076, 479] width 165 height 17
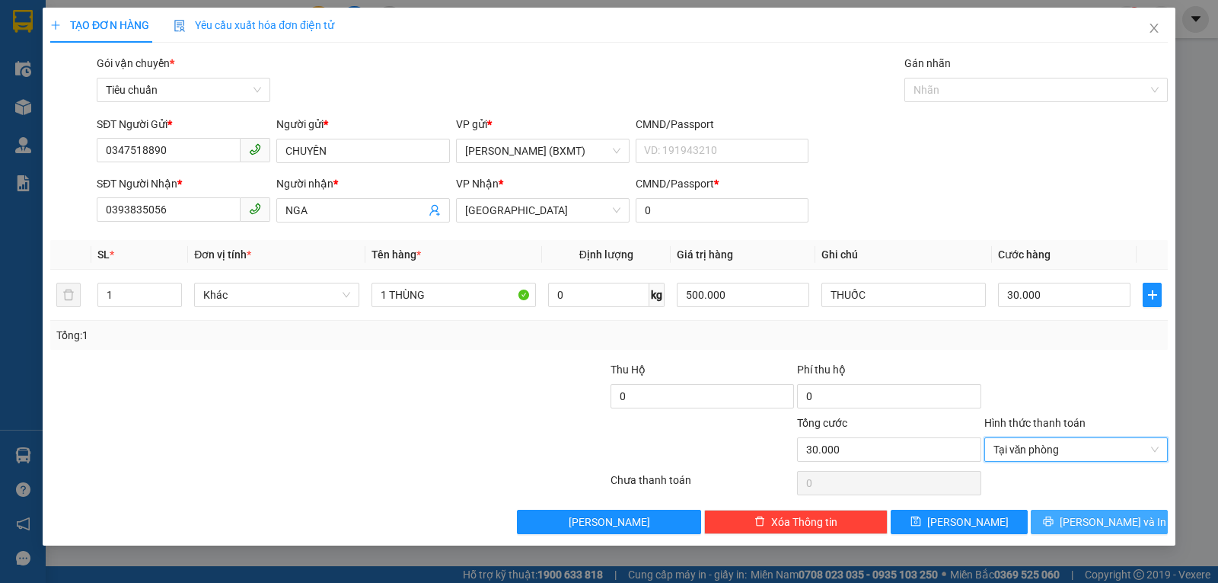
click at [1068, 521] on button "[PERSON_NAME] và In" at bounding box center [1099, 521] width 137 height 24
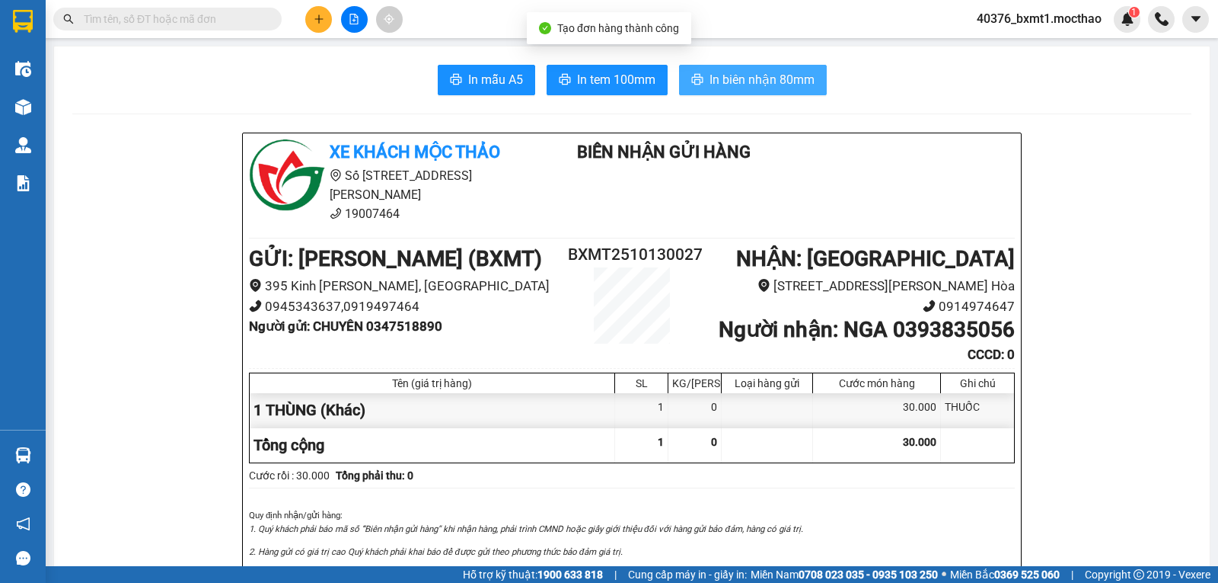
click at [736, 83] on span "In biên nhận 80mm" at bounding box center [762, 79] width 105 height 19
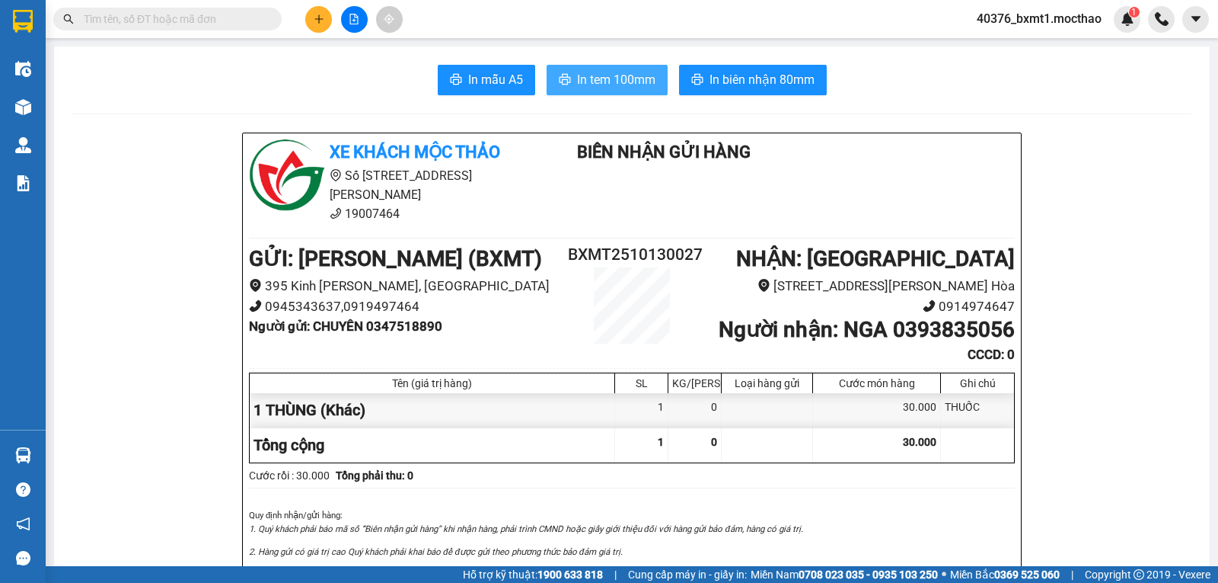
click at [607, 80] on span "In tem 100mm" at bounding box center [616, 79] width 78 height 19
click at [353, 28] on button at bounding box center [354, 19] width 27 height 27
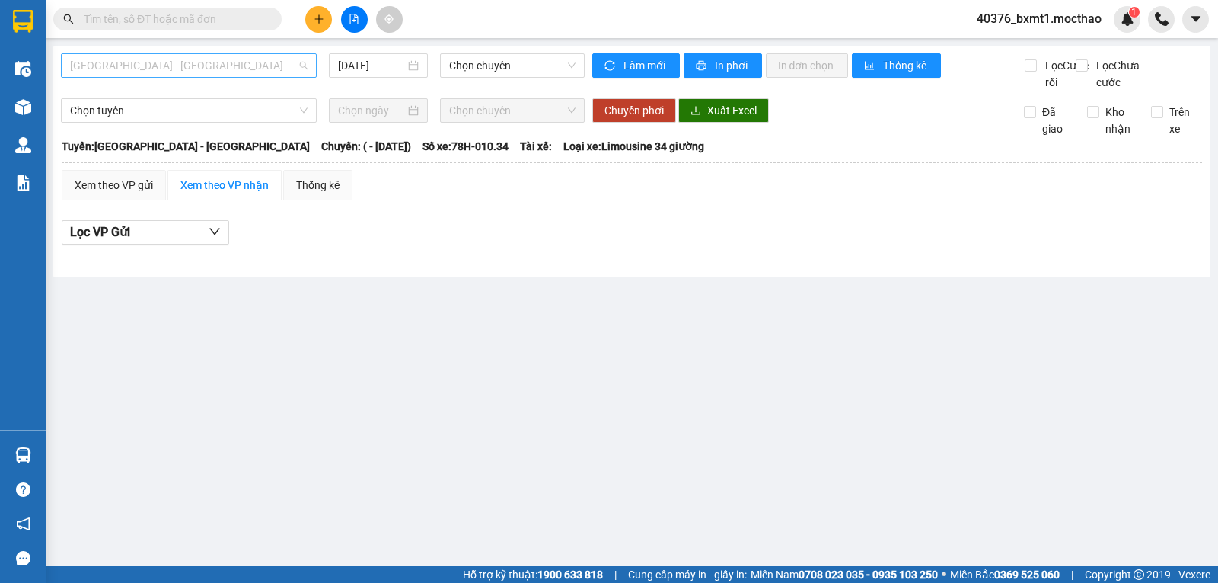
click at [197, 67] on span "[GEOGRAPHIC_DATA] - [GEOGRAPHIC_DATA]" at bounding box center [189, 65] width 238 height 23
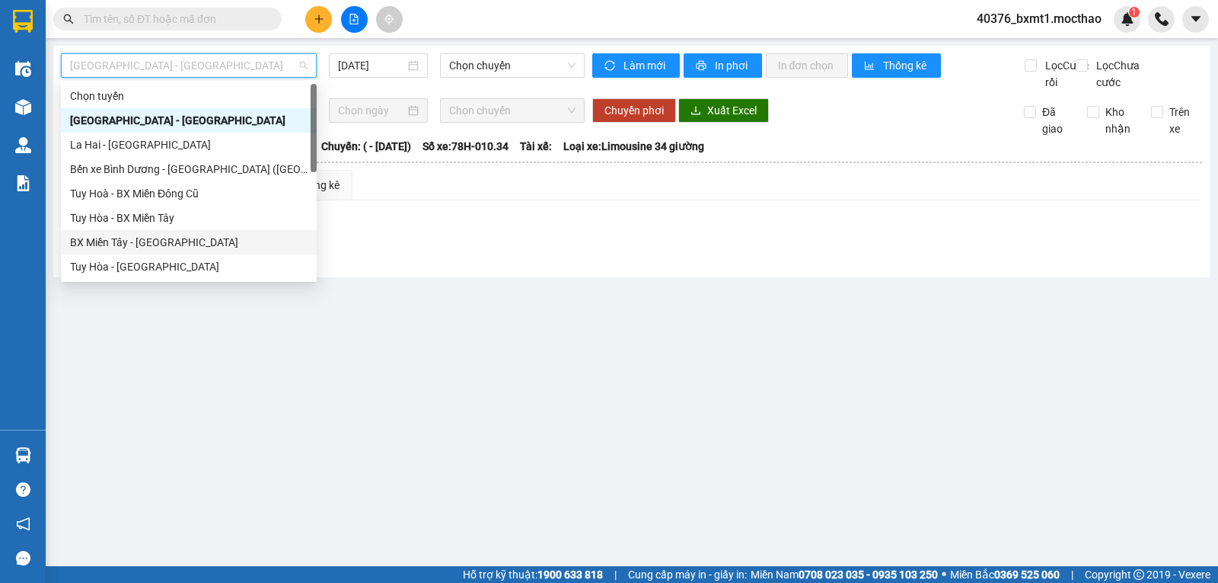
click at [129, 241] on div "BX Miền Tây - [GEOGRAPHIC_DATA]" at bounding box center [189, 242] width 238 height 17
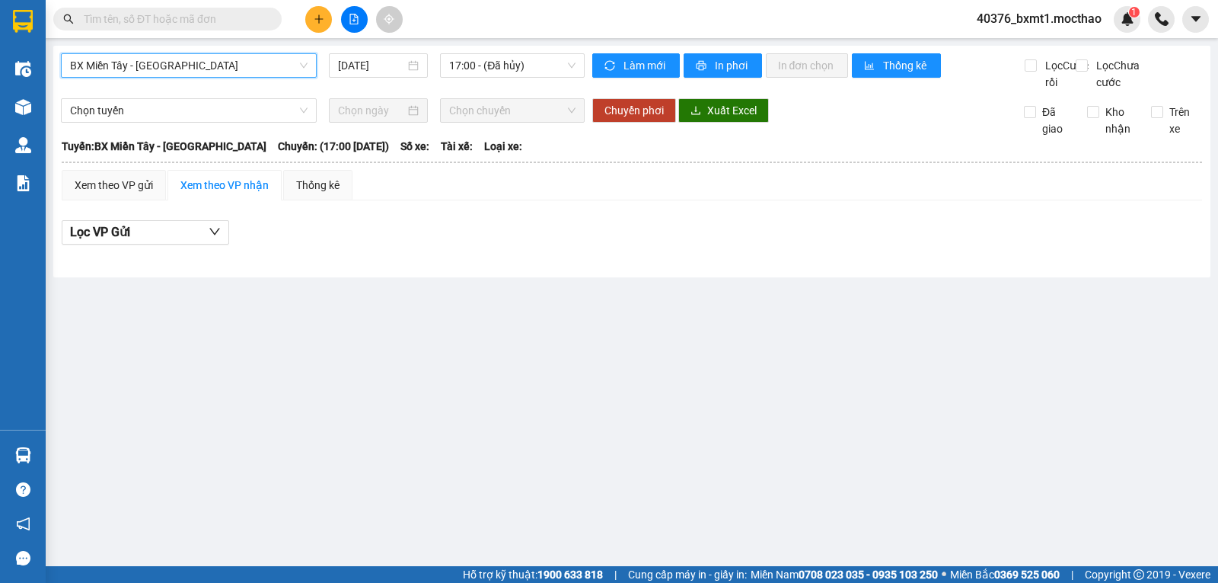
click at [483, 72] on span "17:00 - (Đã hủy)" at bounding box center [512, 65] width 126 height 23
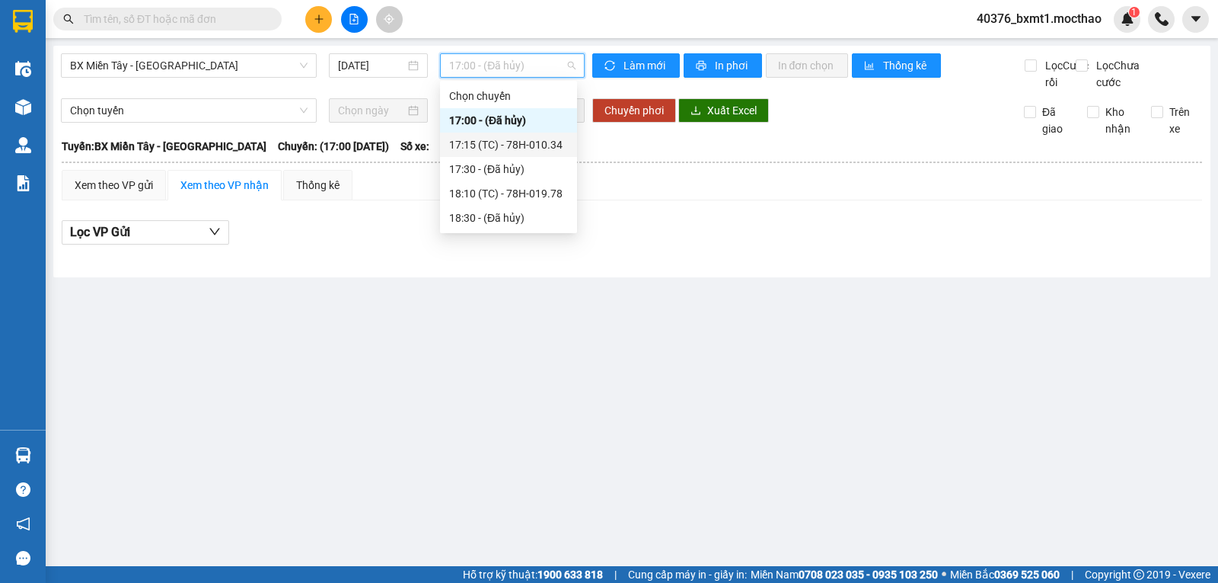
click at [506, 136] on div "Chọn chuyến 17:00 - (Đã hủy) 17:15 (TC) - 78H-010.34 17:30 - (Đã hủy) 18:10 (TC…" at bounding box center [508, 157] width 137 height 146
click at [528, 141] on div "17:15 (TC) - 78H-010.34" at bounding box center [508, 144] width 119 height 17
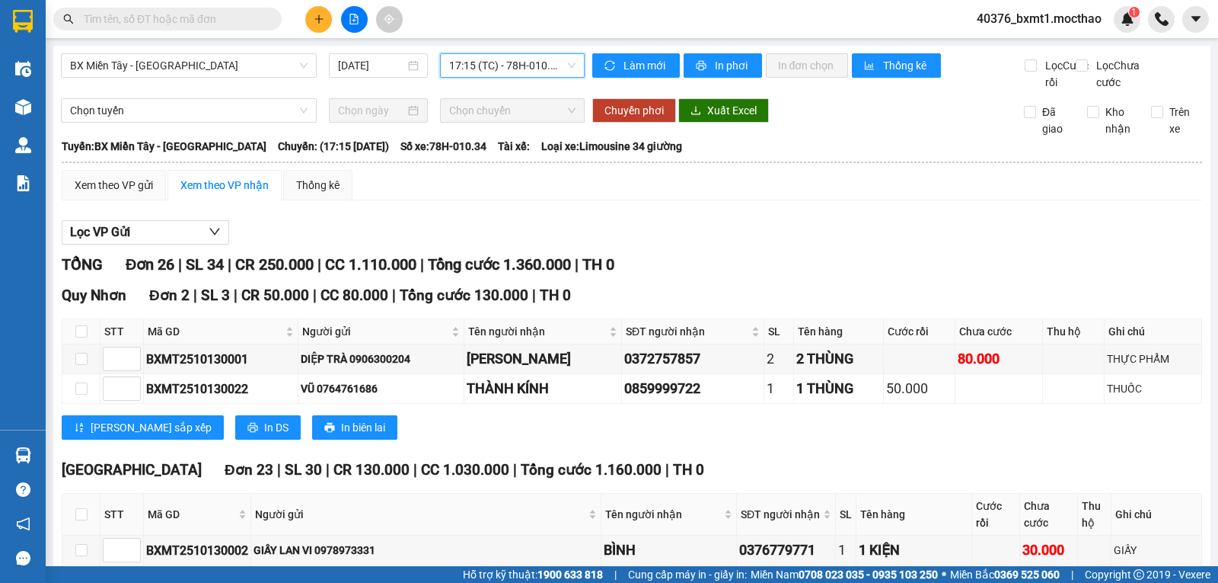
click at [181, 21] on input "text" at bounding box center [174, 19] width 180 height 17
paste input "BXMT2510130023"
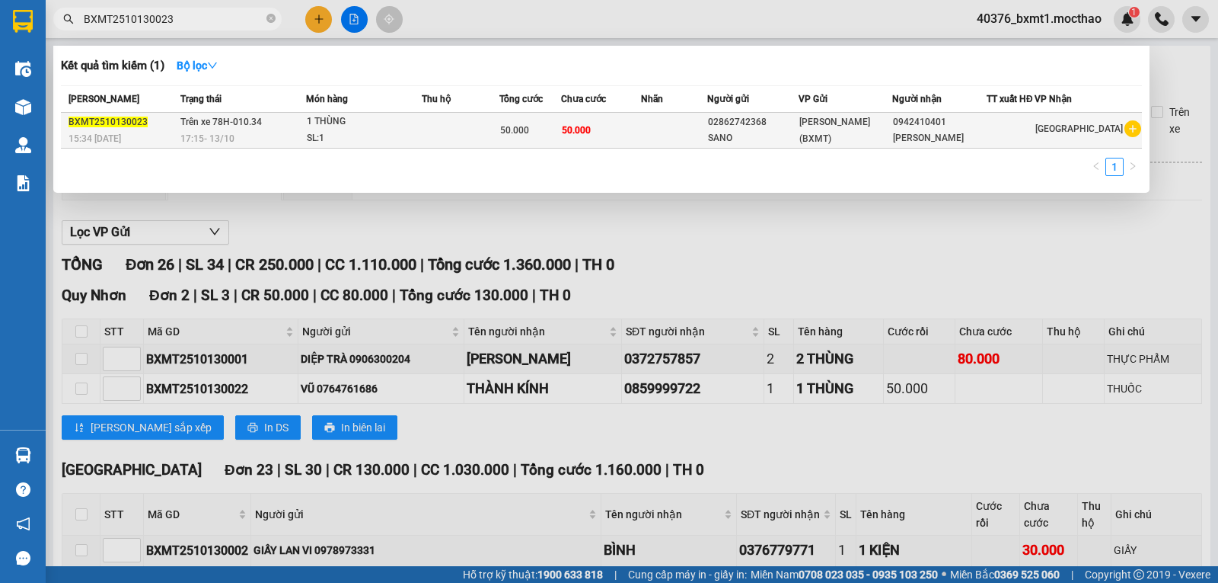
click at [631, 136] on td "50.000" at bounding box center [601, 131] width 80 height 36
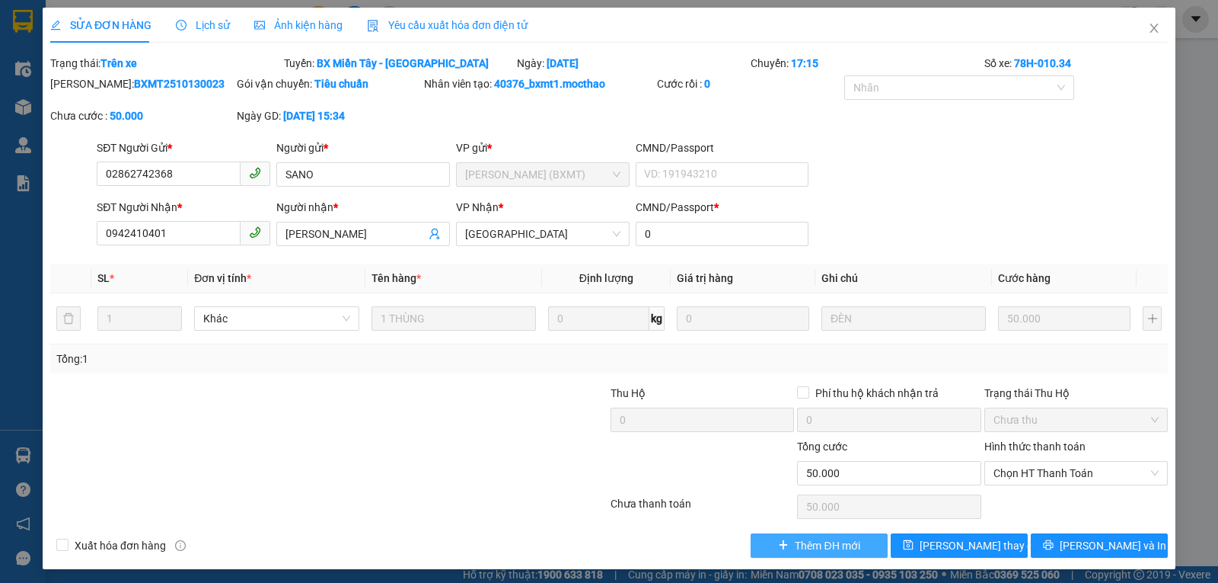
click at [846, 541] on span "Thêm ĐH mới" at bounding box center [827, 545] width 65 height 17
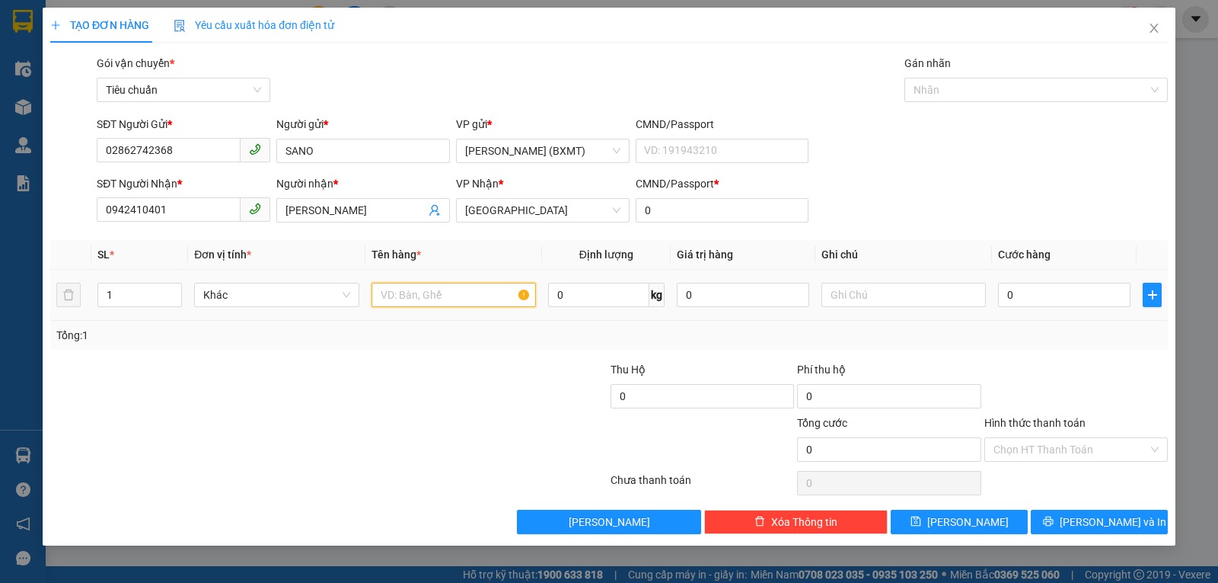
click at [484, 302] on input "text" at bounding box center [454, 295] width 164 height 24
click at [860, 295] on input "text" at bounding box center [904, 295] width 164 height 24
click at [1059, 297] on input "0" at bounding box center [1064, 295] width 133 height 24
click at [1078, 345] on div "Tổng: 1" at bounding box center [609, 335] width 1118 height 29
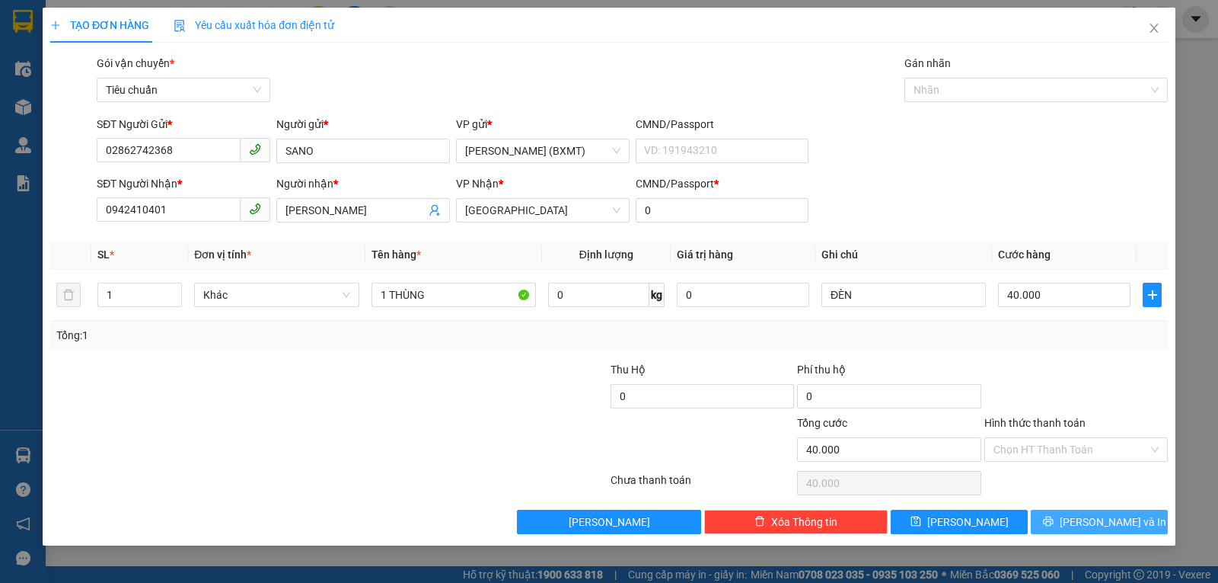
click at [1072, 515] on button "[PERSON_NAME] và In" at bounding box center [1099, 521] width 137 height 24
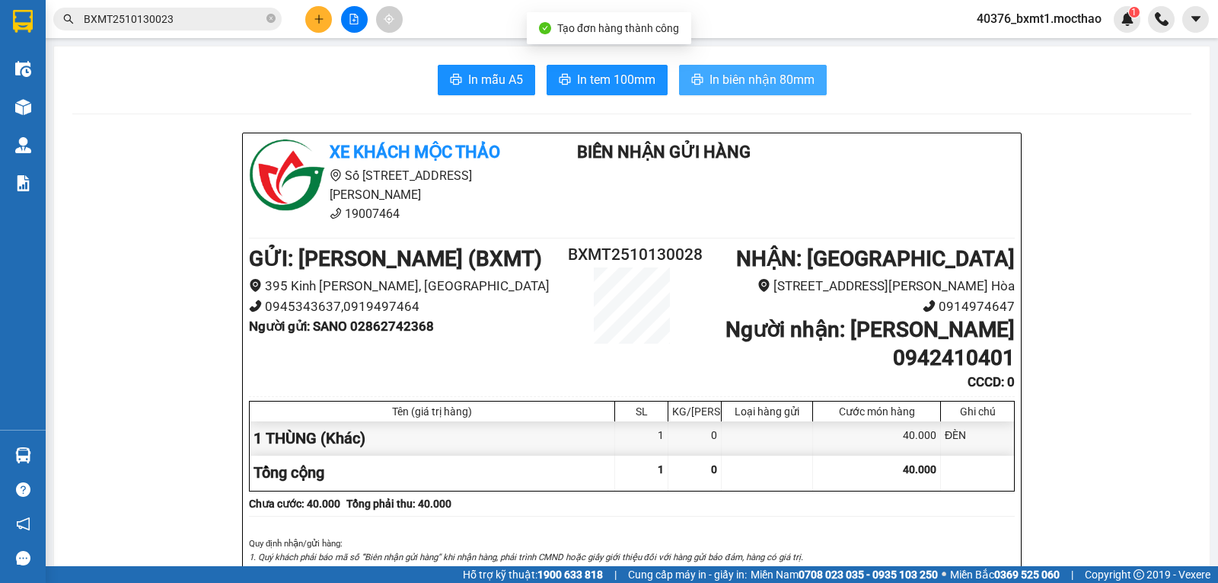
click at [766, 90] on button "In biên nhận 80mm" at bounding box center [753, 80] width 148 height 30
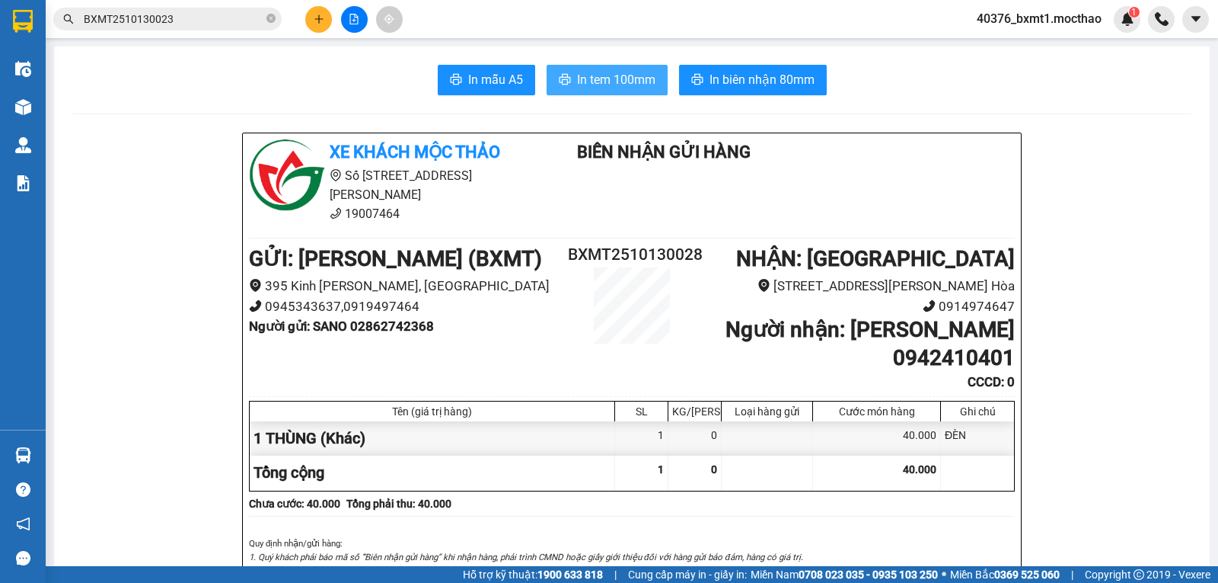
click at [596, 85] on span "In tem 100mm" at bounding box center [616, 79] width 78 height 19
click at [310, 16] on button at bounding box center [318, 19] width 27 height 27
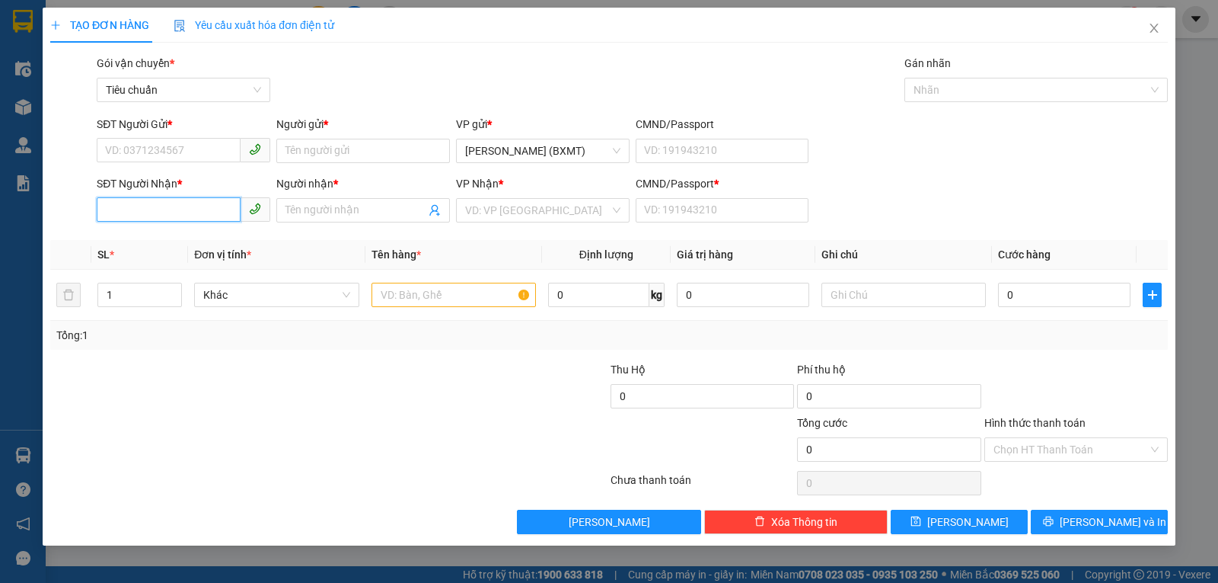
click at [163, 218] on input "SĐT Người Nhận *" at bounding box center [169, 209] width 144 height 24
click at [157, 239] on div "0906409697 - HƯƠNG" at bounding box center [189, 240] width 167 height 17
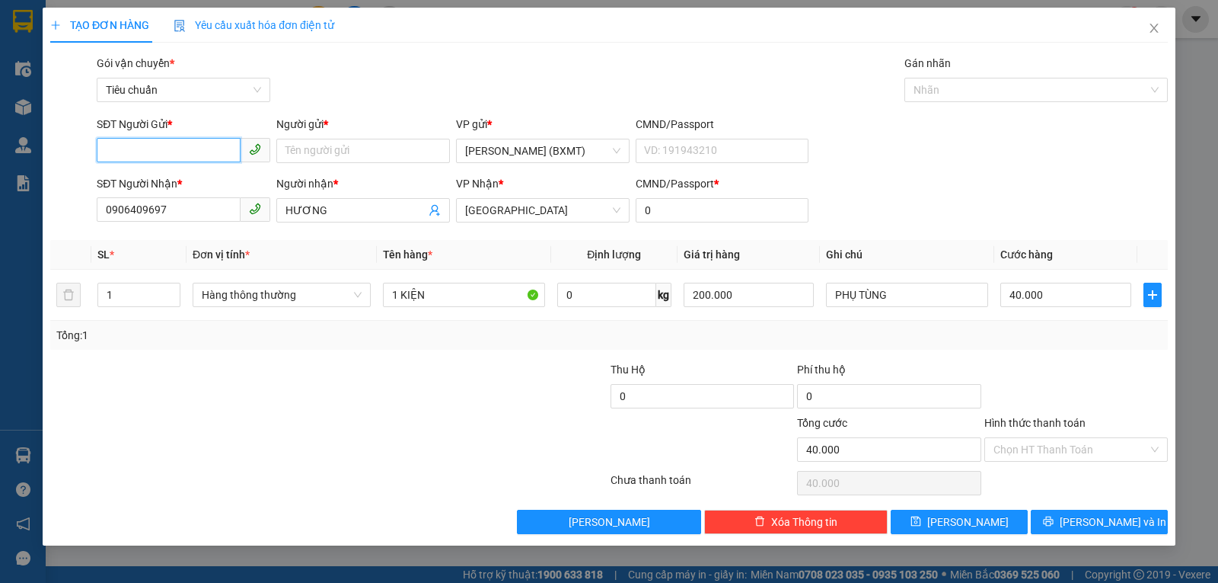
click at [177, 146] on input "SĐT Người Gửi *" at bounding box center [169, 150] width 144 height 24
drag, startPoint x: 216, startPoint y: 176, endPoint x: 339, endPoint y: 260, distance: 149.1
click at [222, 177] on div "0908560618 - HÙNG PHÁT" at bounding box center [183, 181] width 155 height 17
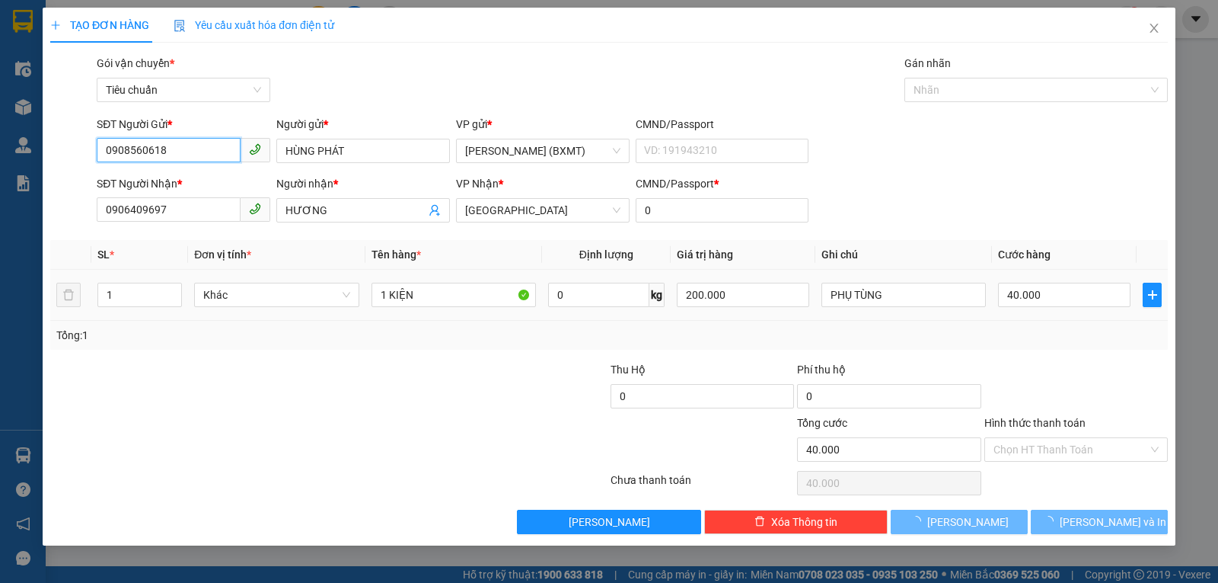
click at [270, 298] on span "Khác" at bounding box center [276, 294] width 146 height 23
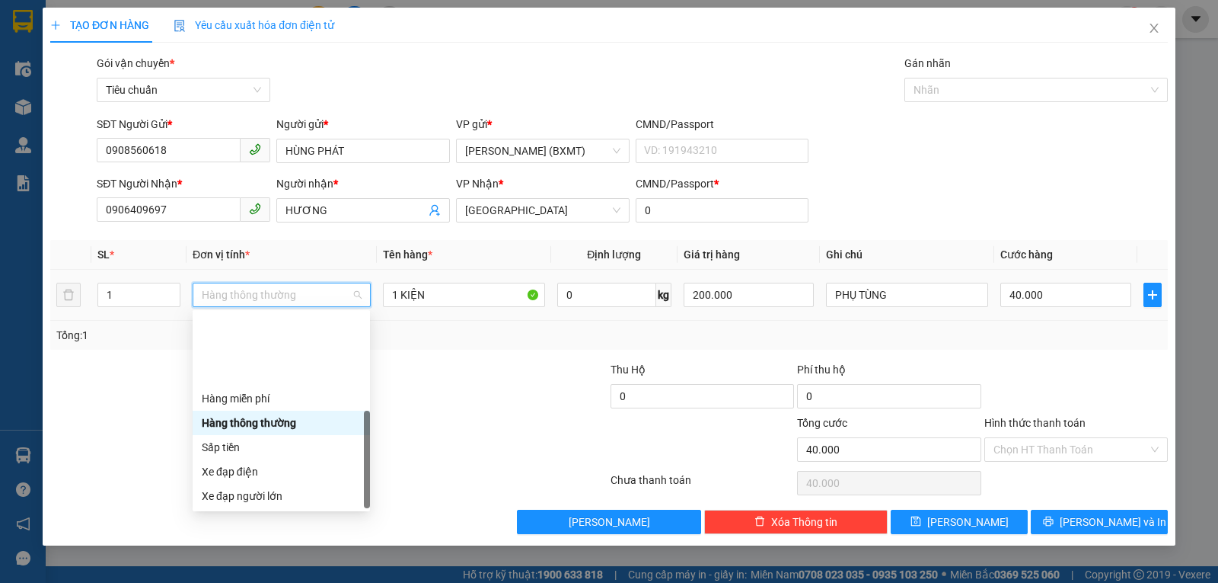
drag, startPoint x: 263, startPoint y: 497, endPoint x: 378, endPoint y: 506, distance: 115.4
click at [264, 582] on div "Khác" at bounding box center [281, 593] width 159 height 17
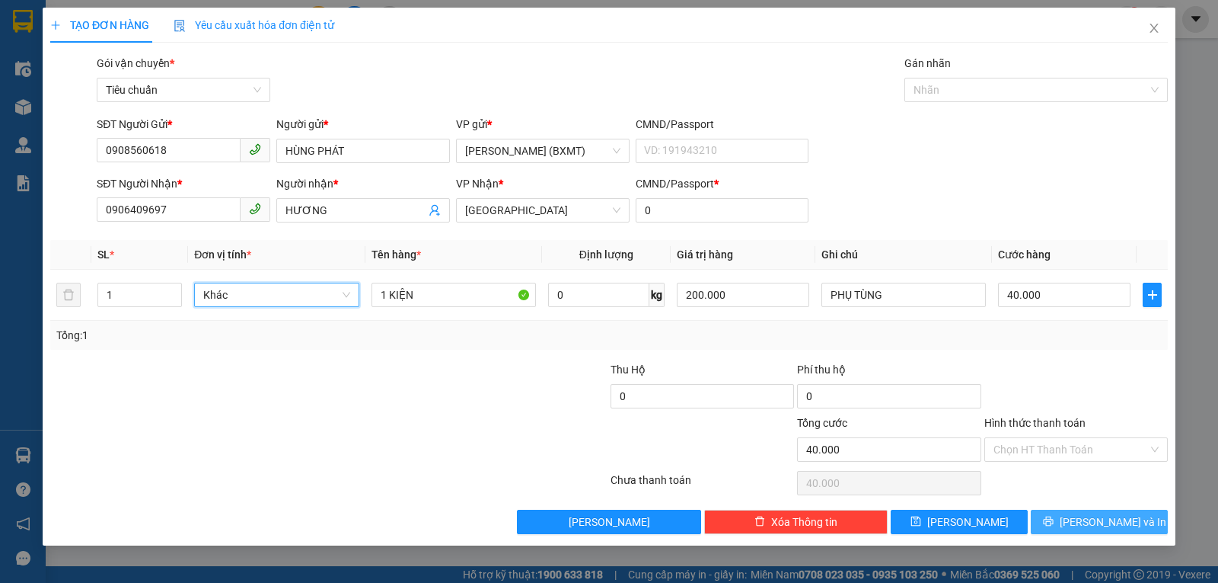
click at [1059, 507] on div "Transit Pickup Surcharge Ids Transit Deliver Surcharge Ids Transit Deliver Surc…" at bounding box center [609, 294] width 1118 height 479
click at [1053, 524] on icon "printer" at bounding box center [1048, 521] width 10 height 10
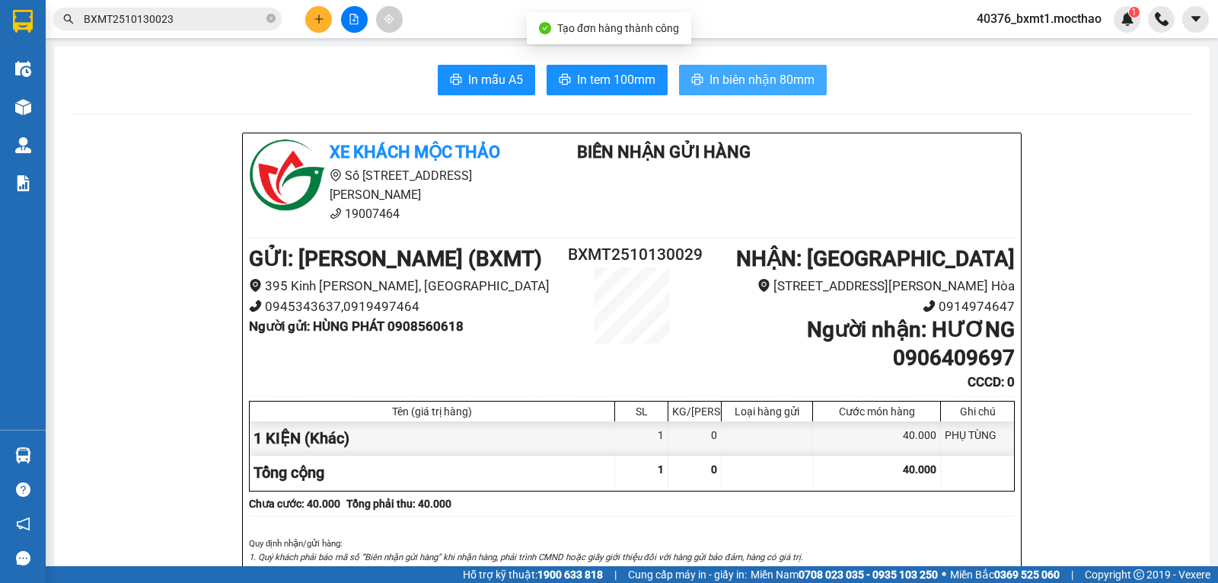
click at [756, 94] on button "In biên nhận 80mm" at bounding box center [753, 80] width 148 height 30
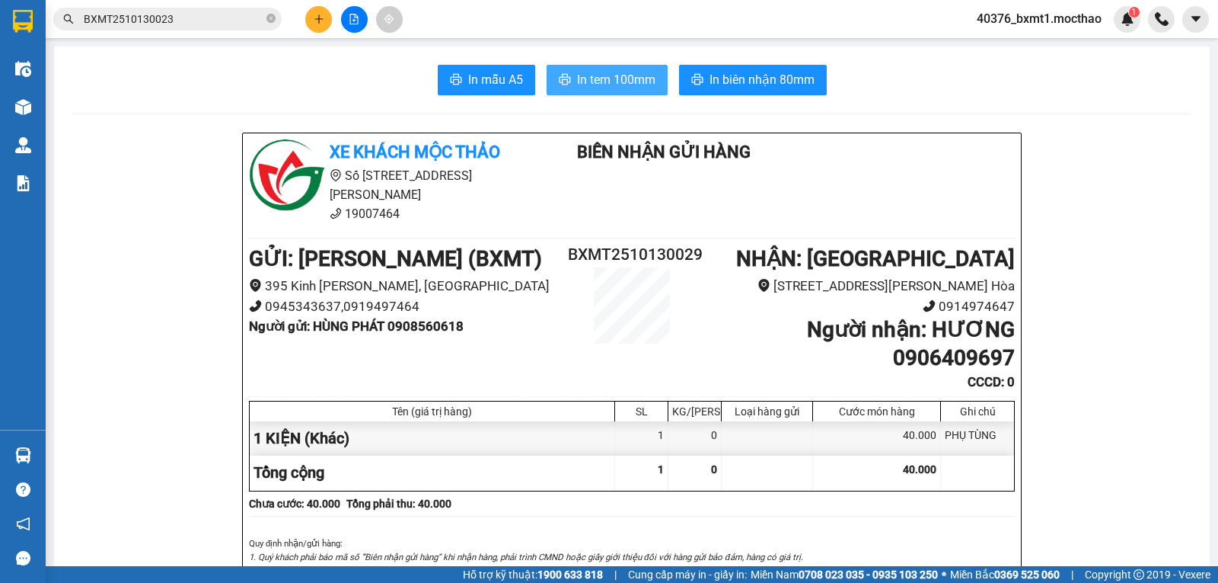
click at [622, 80] on span "In tem 100mm" at bounding box center [616, 79] width 78 height 19
click at [311, 23] on button at bounding box center [318, 19] width 27 height 27
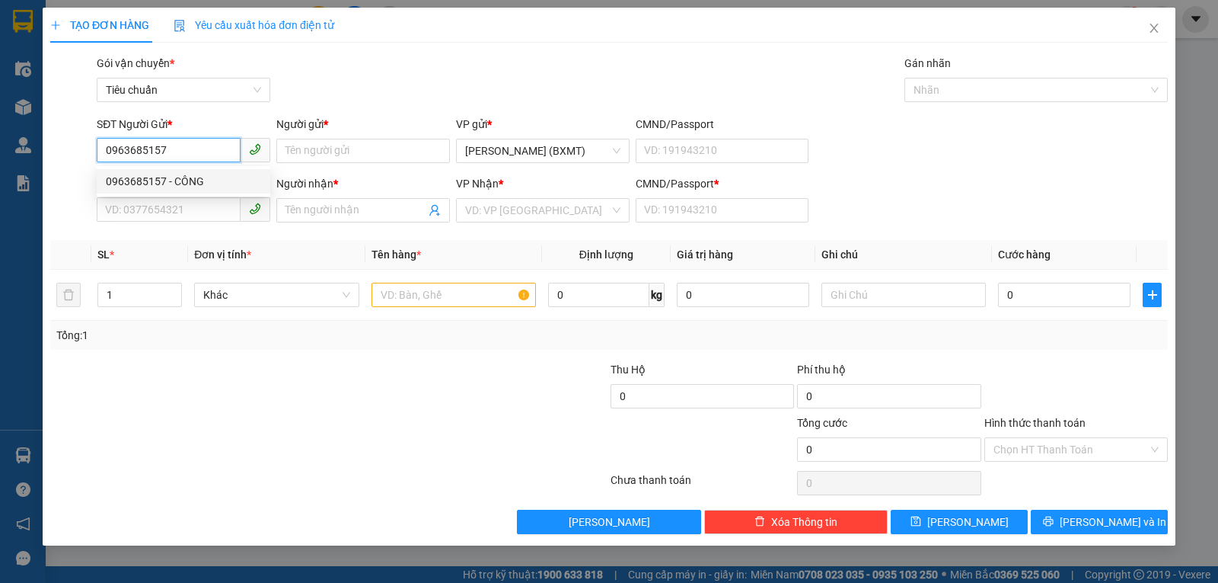
drag, startPoint x: 183, startPoint y: 181, endPoint x: 129, endPoint y: 233, distance: 74.3
click at [184, 181] on div "0963685157 - CÔNG" at bounding box center [183, 181] width 155 height 17
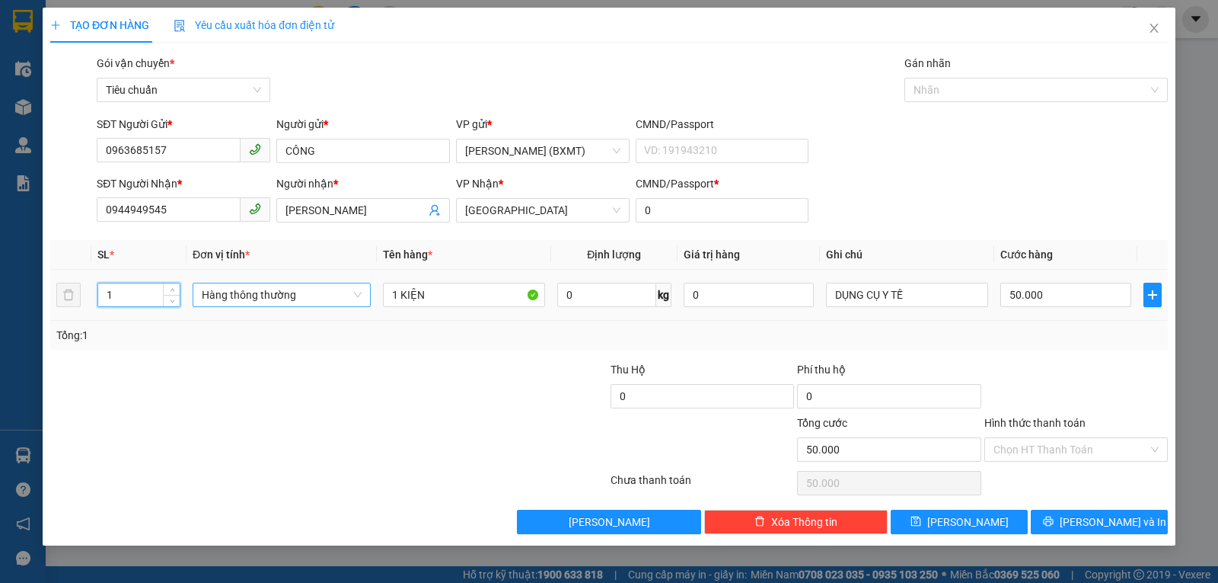
click at [69, 298] on tr "1 Hàng thông thường 1 KIỆN 0 kg 0 DỤNG CỤ Y TẾ 50.000" at bounding box center [609, 295] width 1118 height 51
click at [302, 289] on span "Hàng thông thường" at bounding box center [282, 294] width 160 height 23
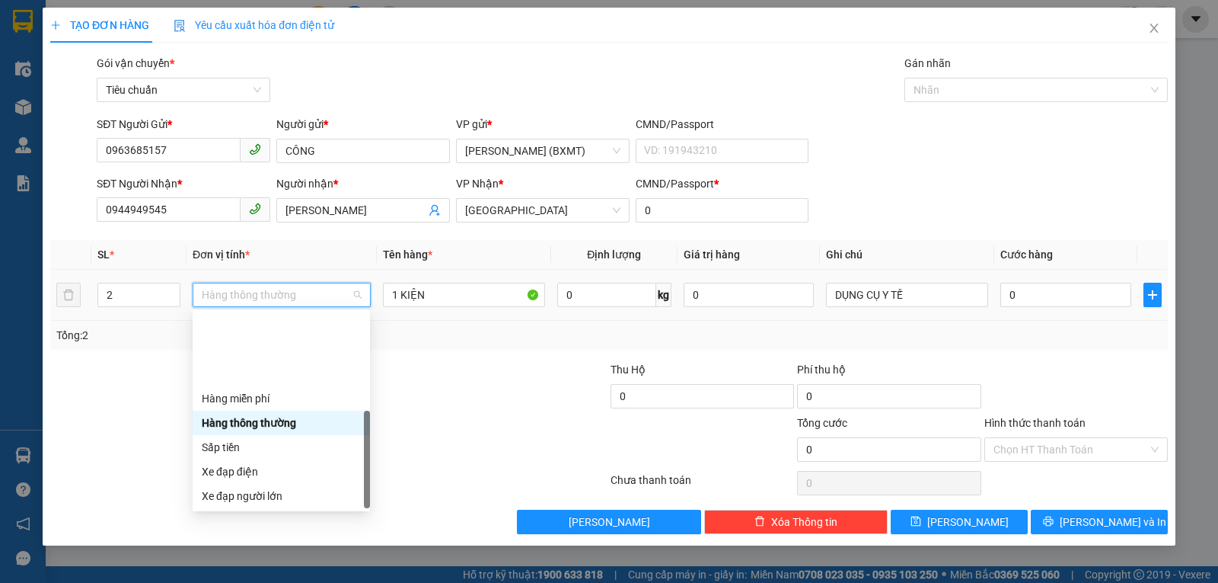
click at [227, 581] on div "Khác" at bounding box center [281, 593] width 177 height 24
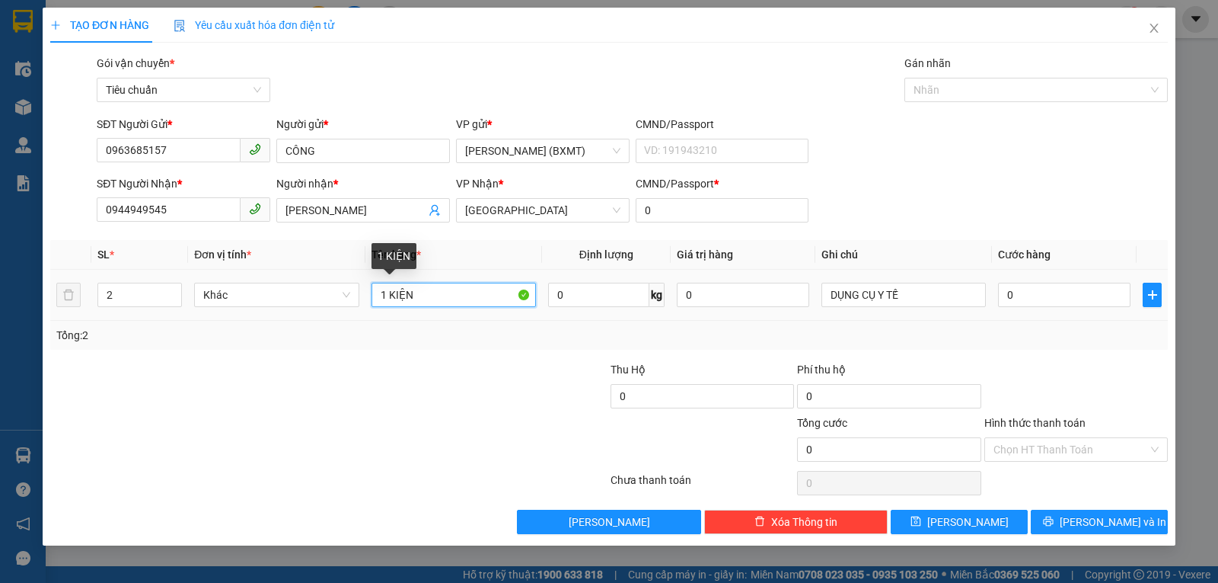
click at [384, 301] on input "1 KIỆN" at bounding box center [454, 295] width 164 height 24
drag, startPoint x: 420, startPoint y: 296, endPoint x: 443, endPoint y: 290, distance: 23.6
click at [442, 290] on input "1 KIỆN" at bounding box center [454, 295] width 164 height 24
click at [1071, 308] on div "0" at bounding box center [1064, 294] width 133 height 30
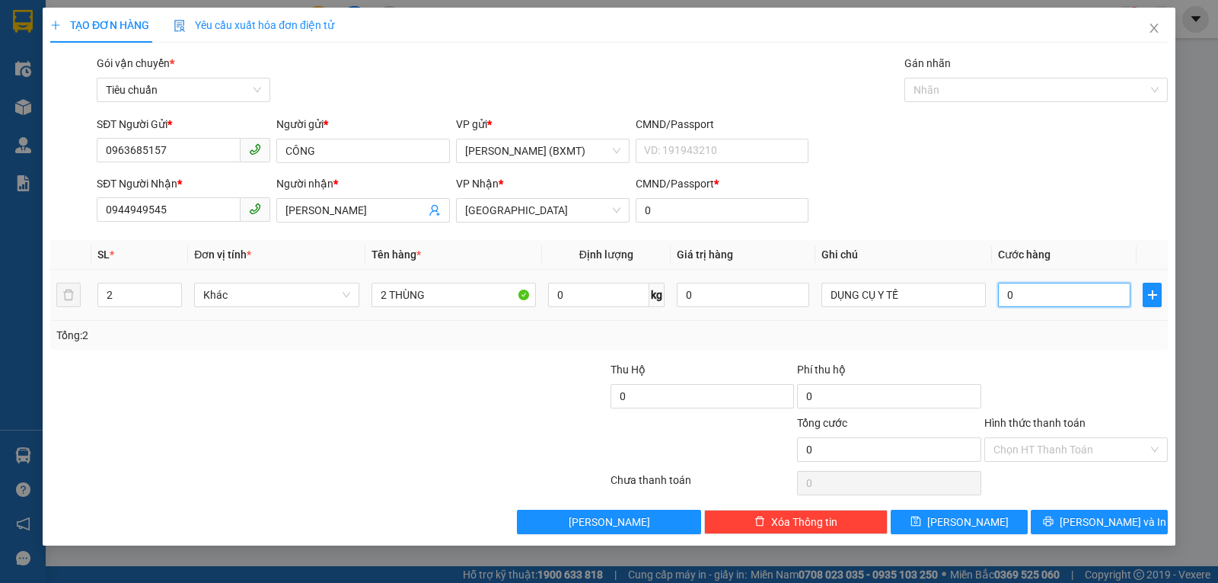
click at [1068, 295] on input "0" at bounding box center [1064, 295] width 133 height 24
click at [1084, 335] on div "Tổng: 2" at bounding box center [609, 335] width 1106 height 17
click at [1065, 442] on input "Hình thức thanh toán" at bounding box center [1071, 449] width 155 height 23
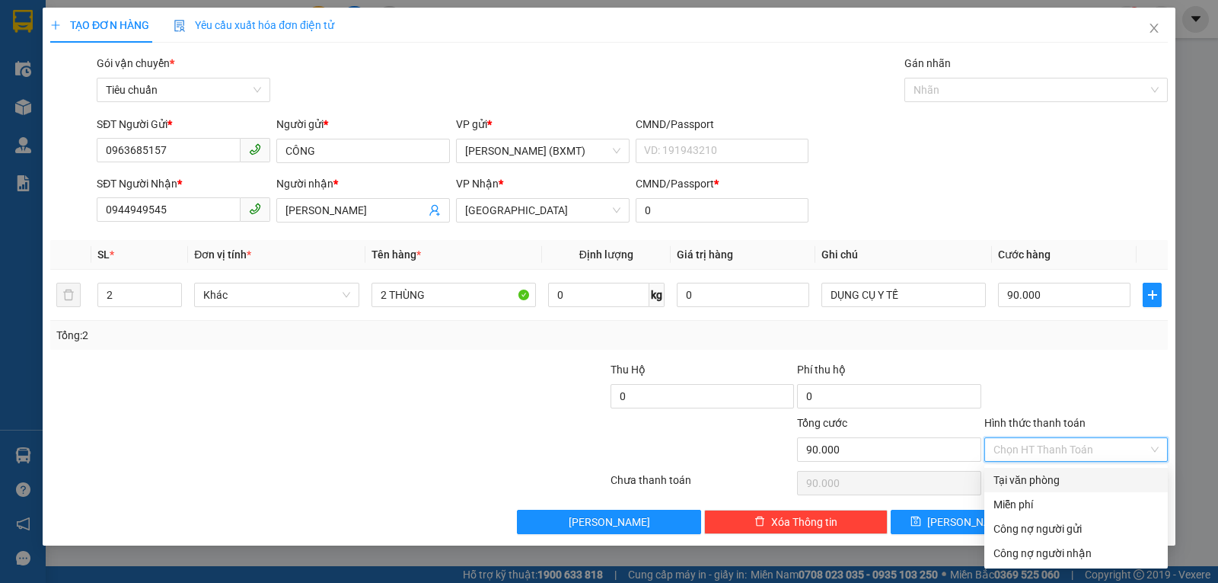
click at [1048, 481] on div "Tại văn phòng" at bounding box center [1076, 479] width 165 height 17
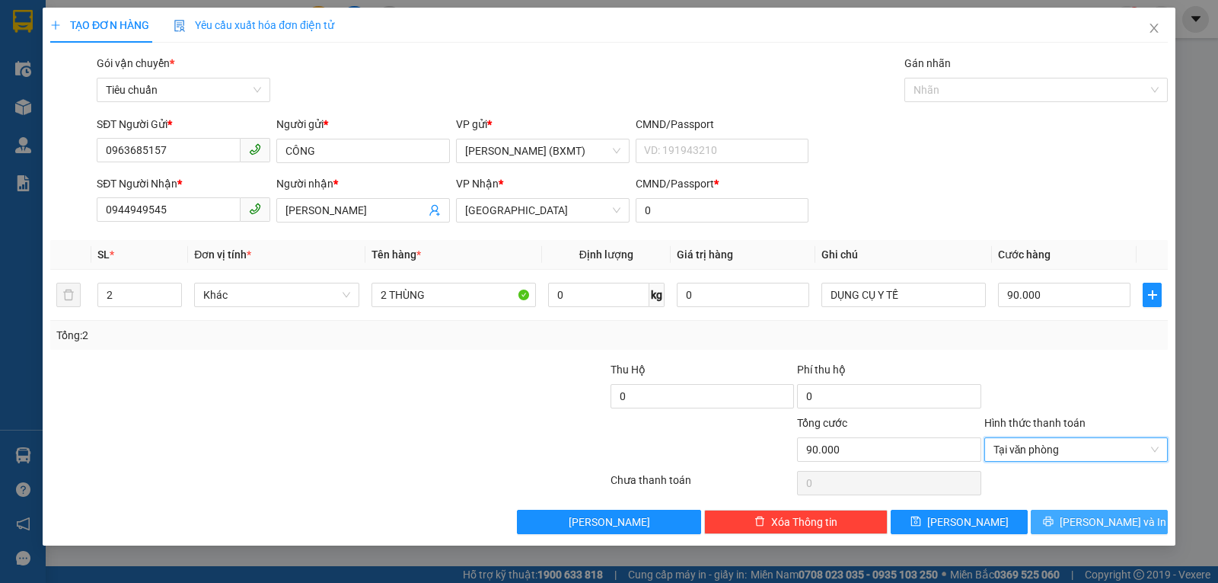
click at [1107, 519] on span "[PERSON_NAME] và In" at bounding box center [1113, 521] width 107 height 17
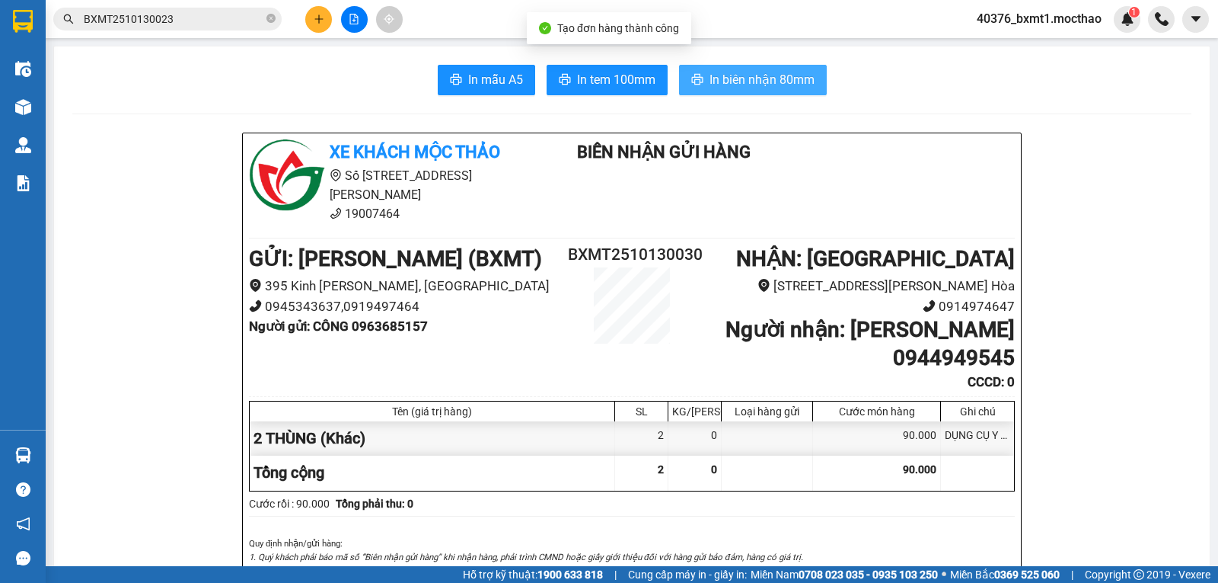
click at [760, 71] on span "In biên nhận 80mm" at bounding box center [762, 79] width 105 height 19
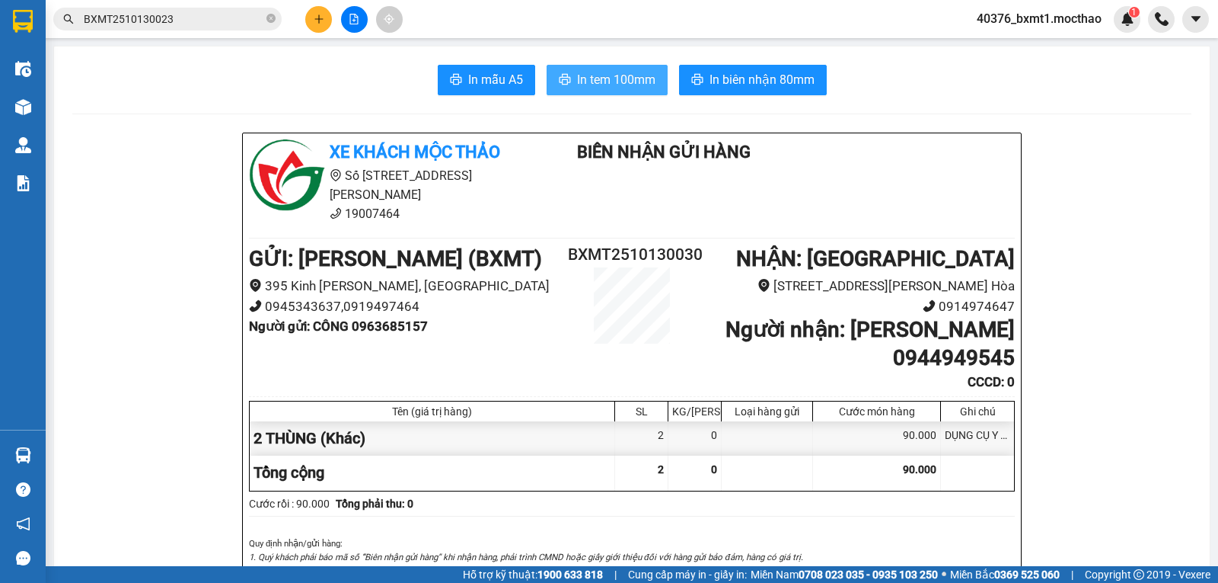
click at [586, 76] on span "In tem 100mm" at bounding box center [616, 79] width 78 height 19
click at [333, 24] on div at bounding box center [354, 19] width 114 height 27
click at [314, 21] on icon "plus" at bounding box center [319, 19] width 11 height 11
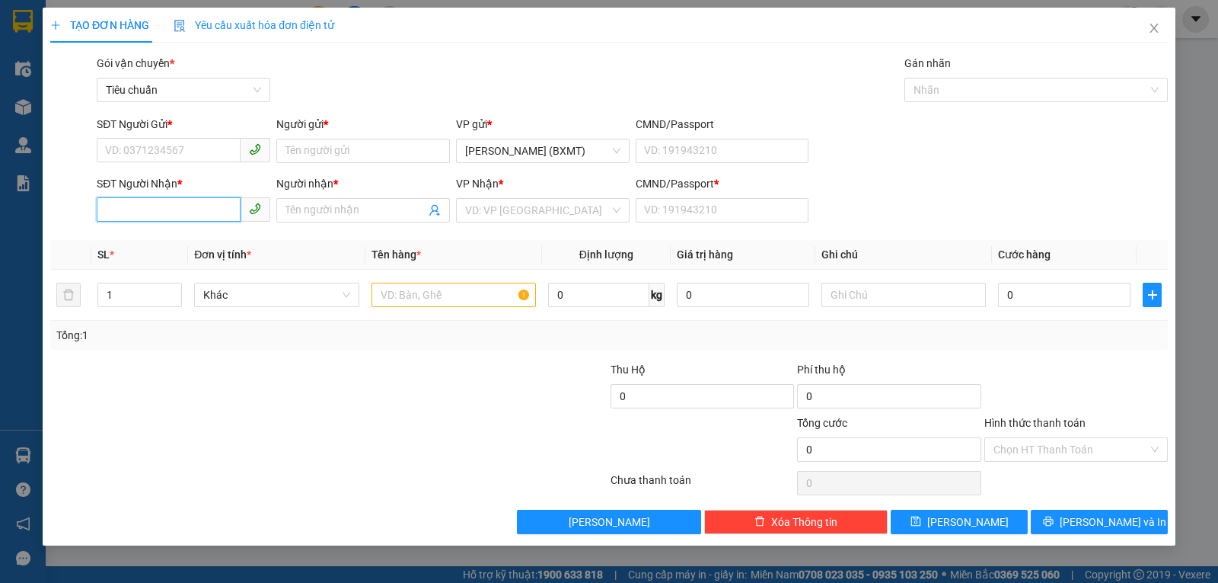
click at [218, 217] on input "SĐT Người Nhận *" at bounding box center [169, 209] width 144 height 24
drag, startPoint x: 168, startPoint y: 235, endPoint x: 188, endPoint y: 203, distance: 38.7
click at [168, 235] on div "0777323286 - NA" at bounding box center [183, 240] width 155 height 17
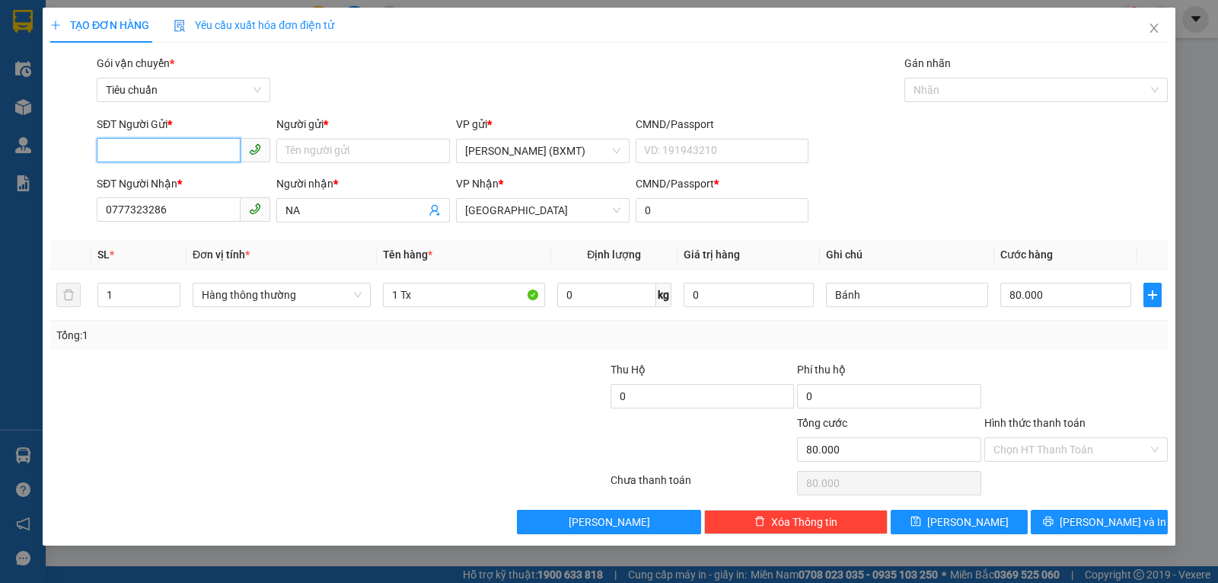
click at [200, 147] on input "SĐT Người Gửi *" at bounding box center [169, 150] width 144 height 24
click at [216, 184] on div "0937744922 - THUẬN" at bounding box center [183, 181] width 155 height 17
click at [270, 302] on span "Hàng thông thường" at bounding box center [282, 294] width 160 height 23
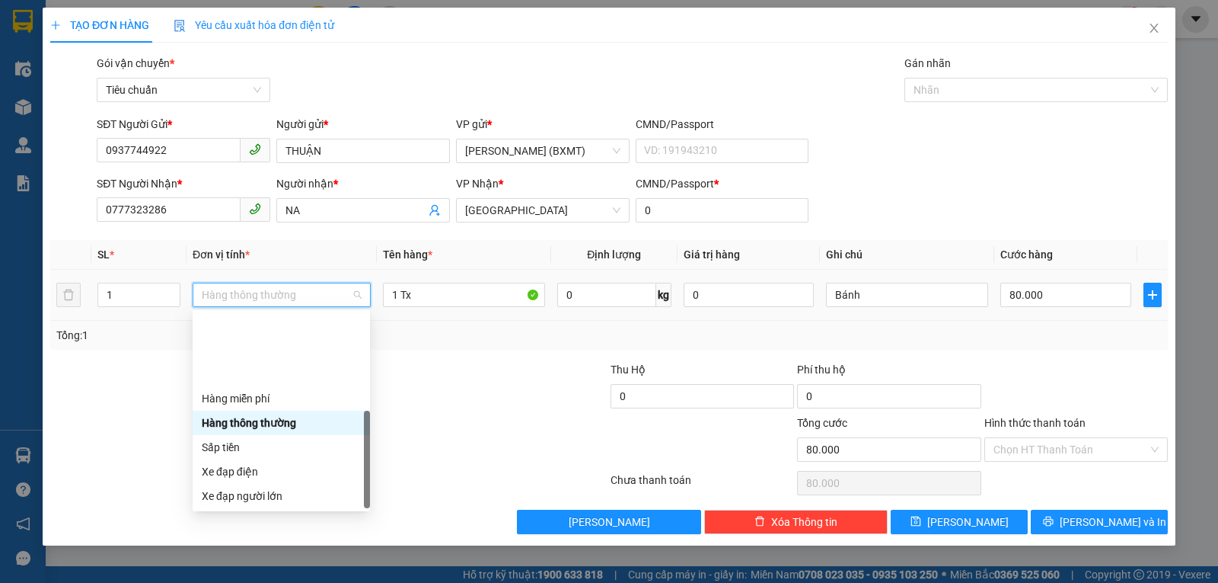
click at [216, 582] on div "Khác" at bounding box center [281, 593] width 159 height 17
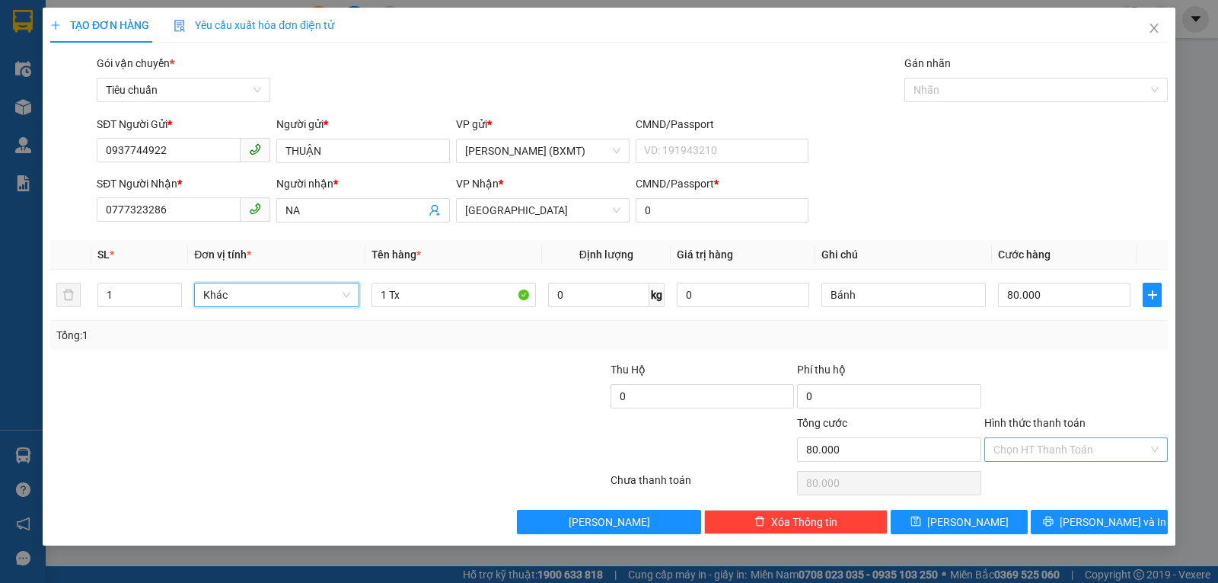
click at [1062, 447] on input "Hình thức thanh toán" at bounding box center [1071, 449] width 155 height 23
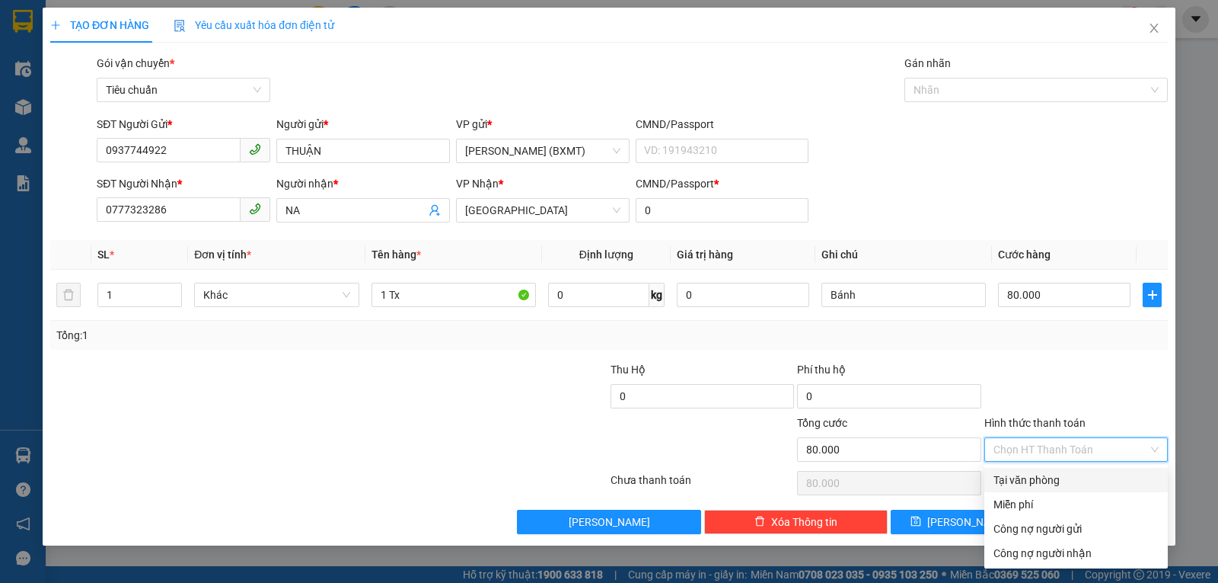
click at [1050, 477] on div "Tại văn phòng" at bounding box center [1076, 479] width 165 height 17
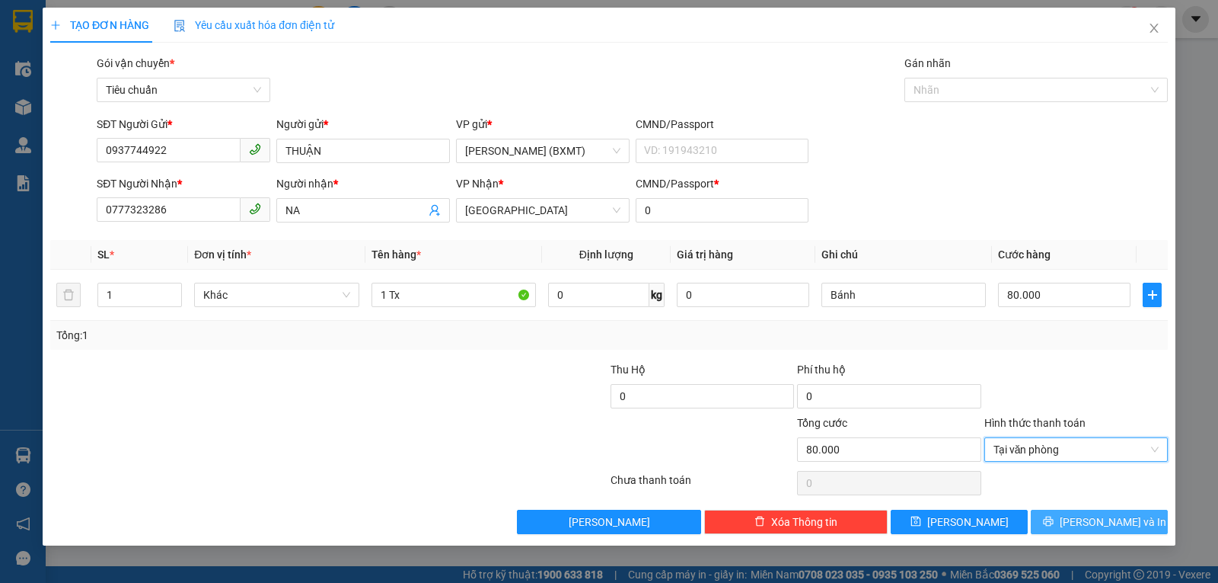
drag, startPoint x: 1107, startPoint y: 516, endPoint x: 1086, endPoint y: 560, distance: 48.4
click at [1108, 517] on span "[PERSON_NAME] và In" at bounding box center [1113, 521] width 107 height 17
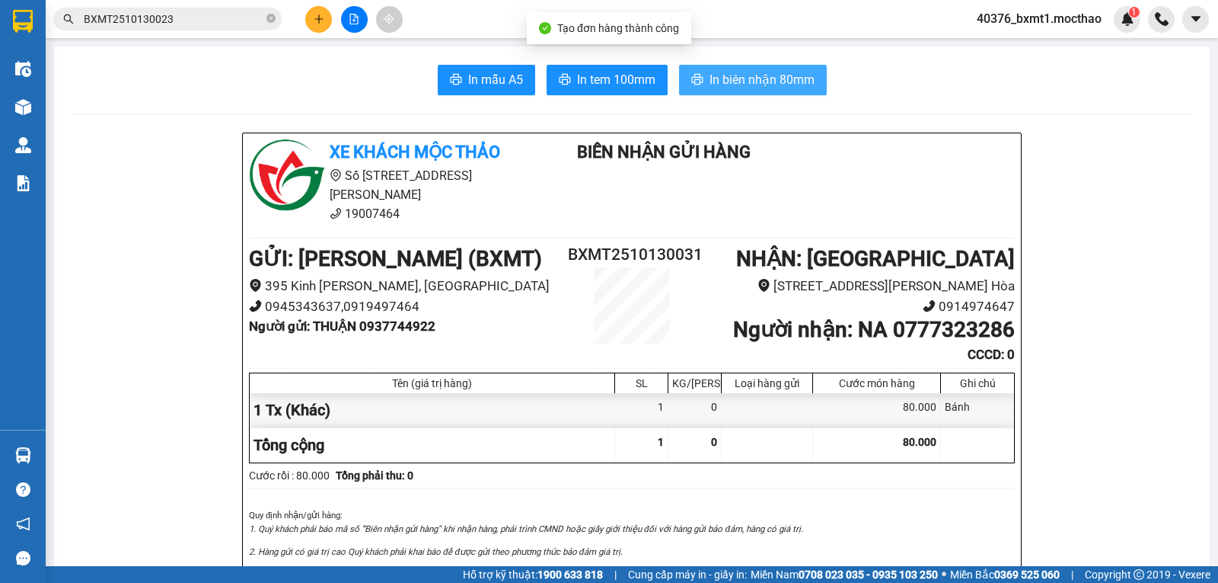
drag, startPoint x: 728, startPoint y: 88, endPoint x: 770, endPoint y: 96, distance: 42.6
click at [729, 88] on span "In biên nhận 80mm" at bounding box center [762, 79] width 105 height 19
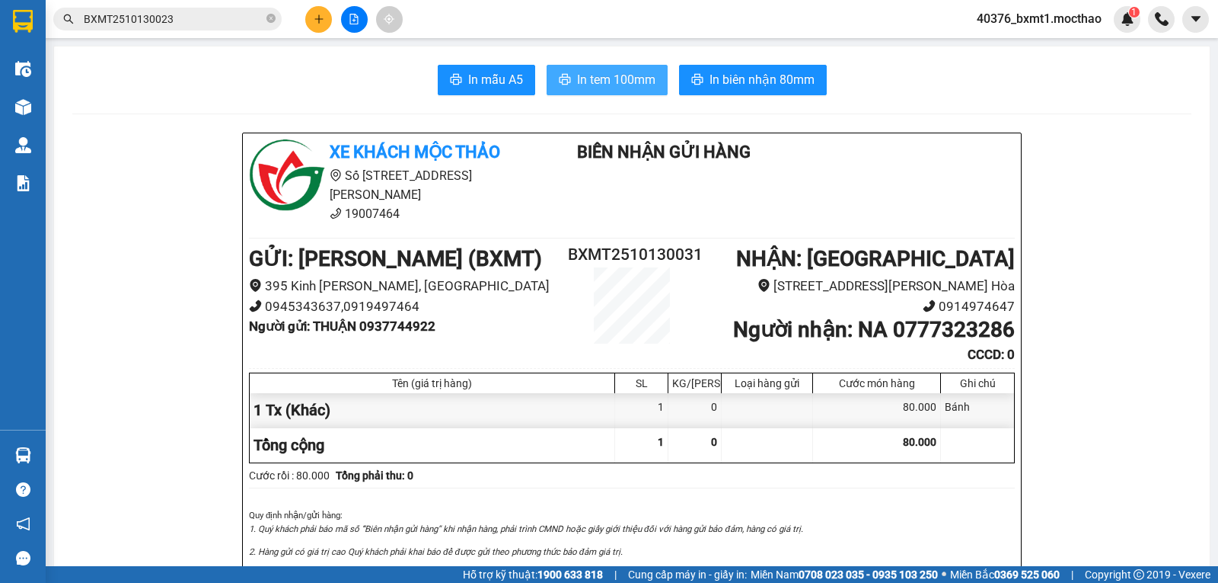
click at [577, 81] on span "In tem 100mm" at bounding box center [616, 79] width 78 height 19
click at [313, 11] on button at bounding box center [318, 19] width 27 height 27
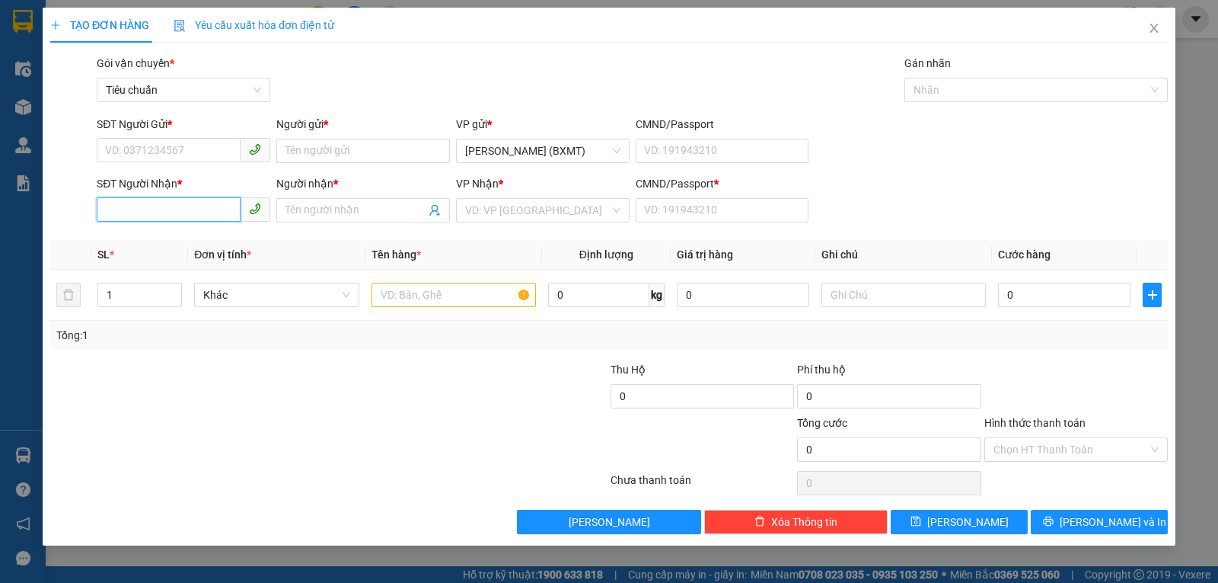
click at [175, 216] on input "SĐT Người Nhận *" at bounding box center [169, 209] width 144 height 24
click at [173, 238] on div "0776626566 - DUNG" at bounding box center [183, 240] width 155 height 17
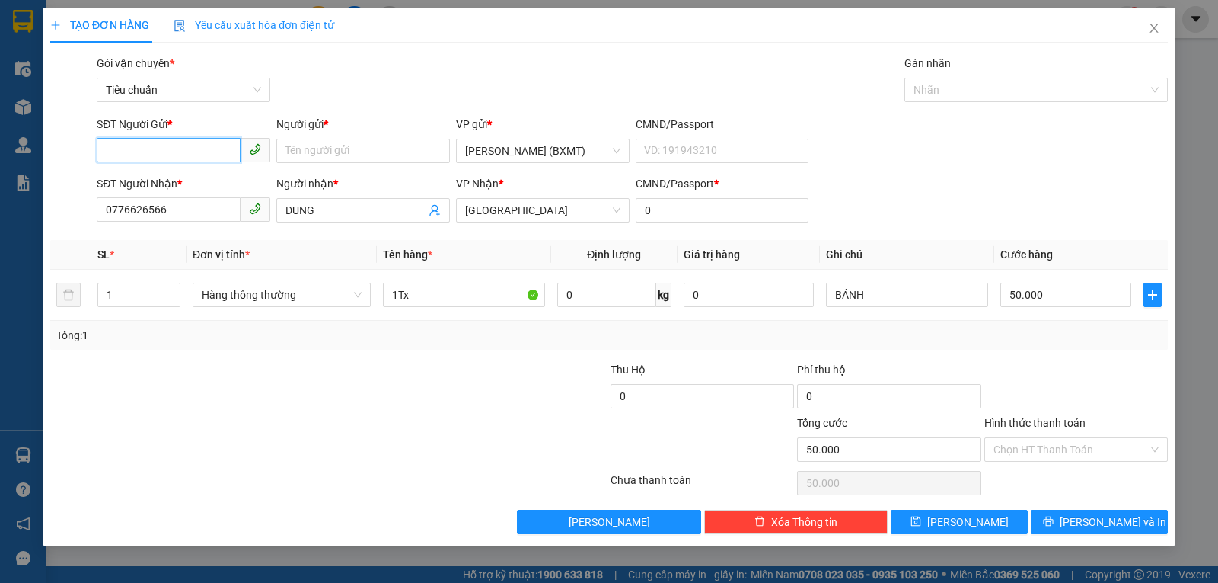
click at [183, 148] on input "SĐT Người Gửi *" at bounding box center [169, 150] width 144 height 24
click at [191, 180] on div "0937744922 - THUẬN" at bounding box center [183, 181] width 155 height 17
drag, startPoint x: 253, startPoint y: 293, endPoint x: 276, endPoint y: 309, distance: 27.9
click at [254, 294] on span "Hàng thông thường" at bounding box center [282, 294] width 160 height 23
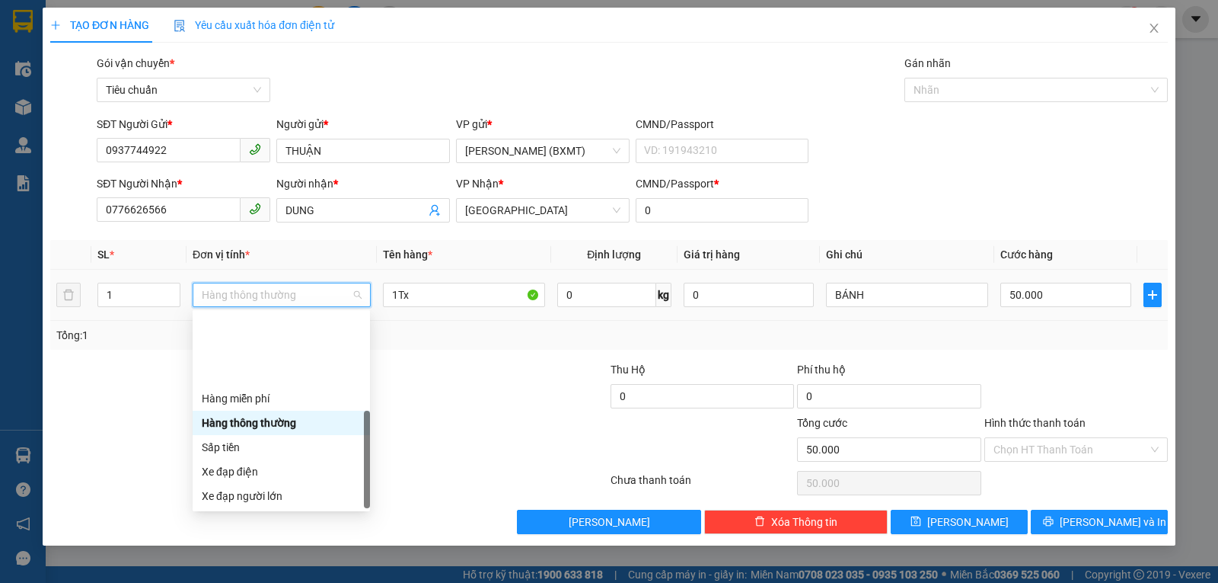
click at [250, 582] on div "Khác" at bounding box center [281, 593] width 159 height 17
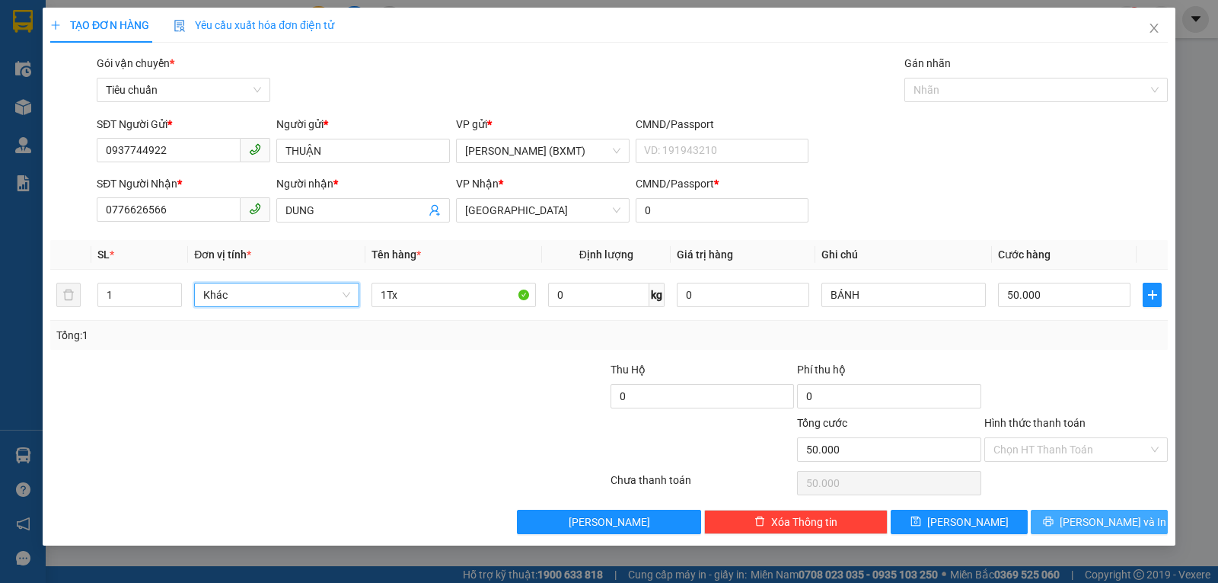
click at [1057, 526] on button "[PERSON_NAME] và In" at bounding box center [1099, 521] width 137 height 24
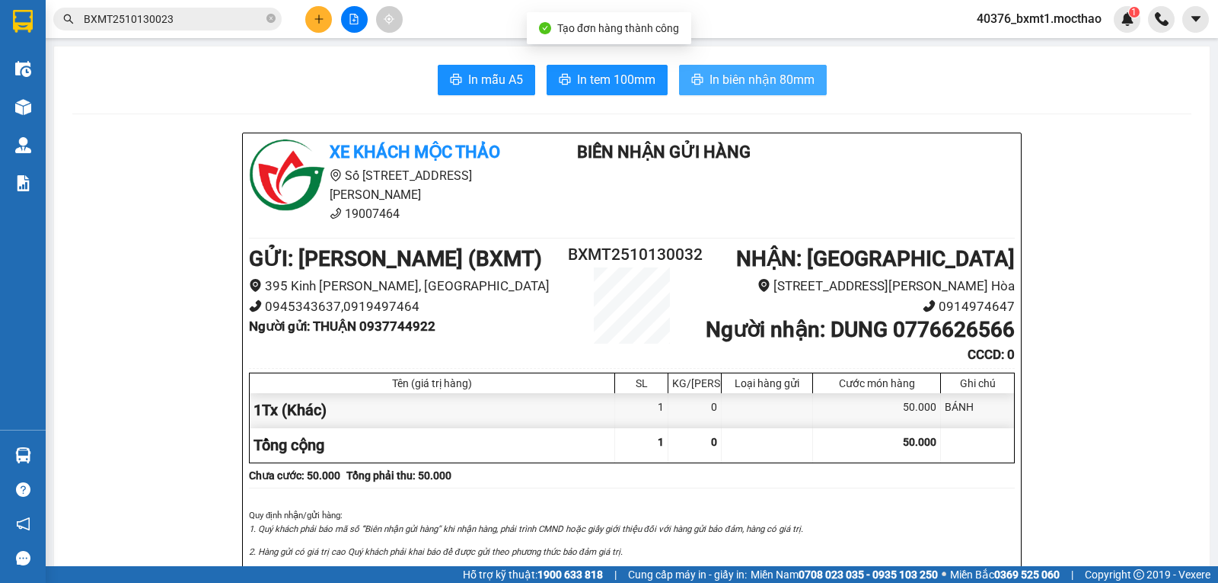
click at [774, 81] on span "In biên nhận 80mm" at bounding box center [762, 79] width 105 height 19
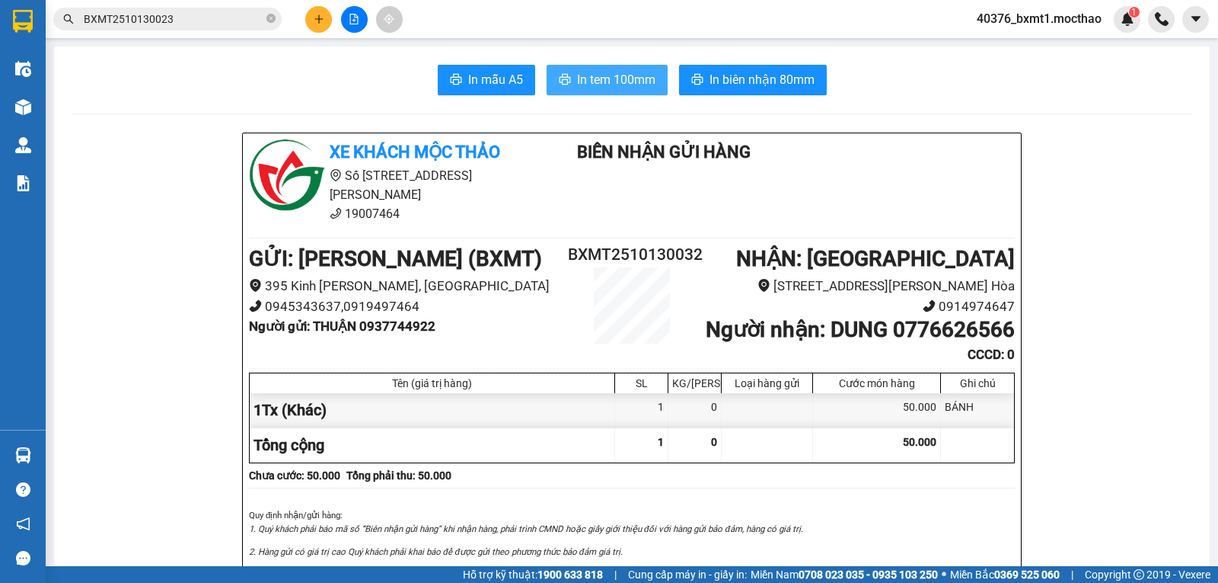
click at [592, 81] on span "In tem 100mm" at bounding box center [616, 79] width 78 height 19
click at [326, 14] on button at bounding box center [318, 19] width 27 height 27
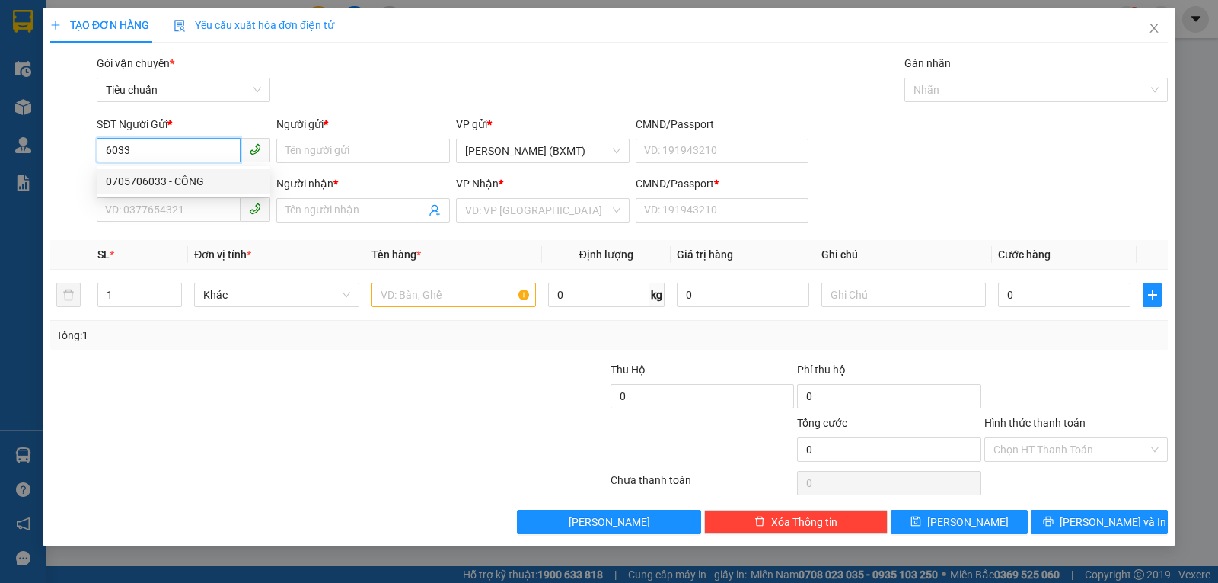
click at [176, 179] on div "0705706033 - CÔNG" at bounding box center [183, 181] width 155 height 17
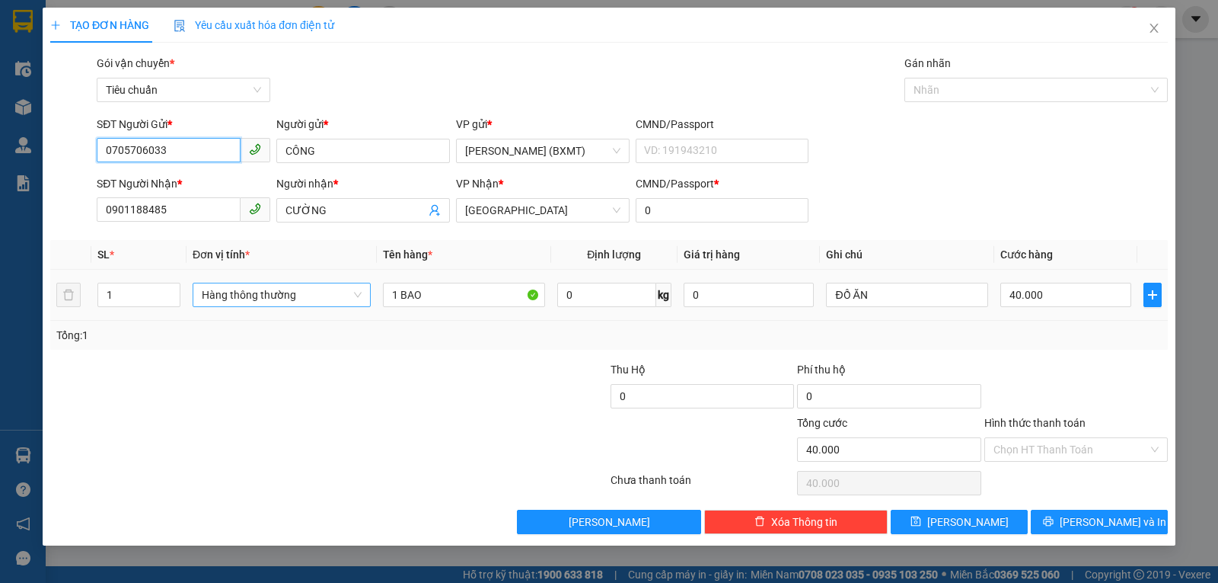
click at [294, 297] on span "Hàng thông thường" at bounding box center [282, 294] width 160 height 23
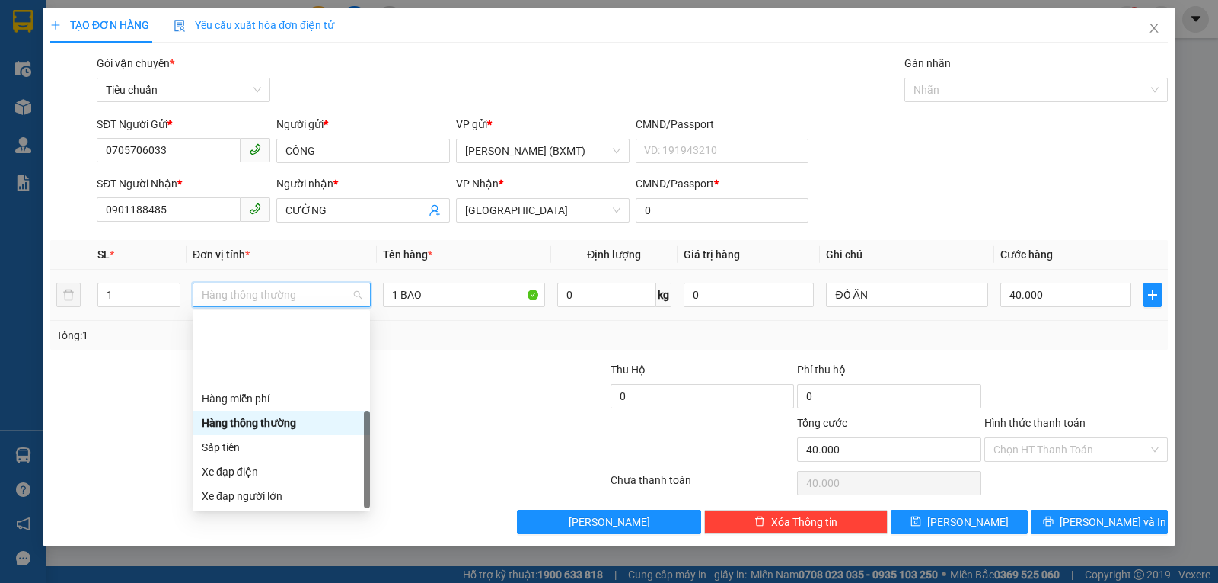
drag, startPoint x: 232, startPoint y: 494, endPoint x: 378, endPoint y: 421, distance: 163.5
click at [234, 582] on div "Khác" at bounding box center [281, 593] width 159 height 17
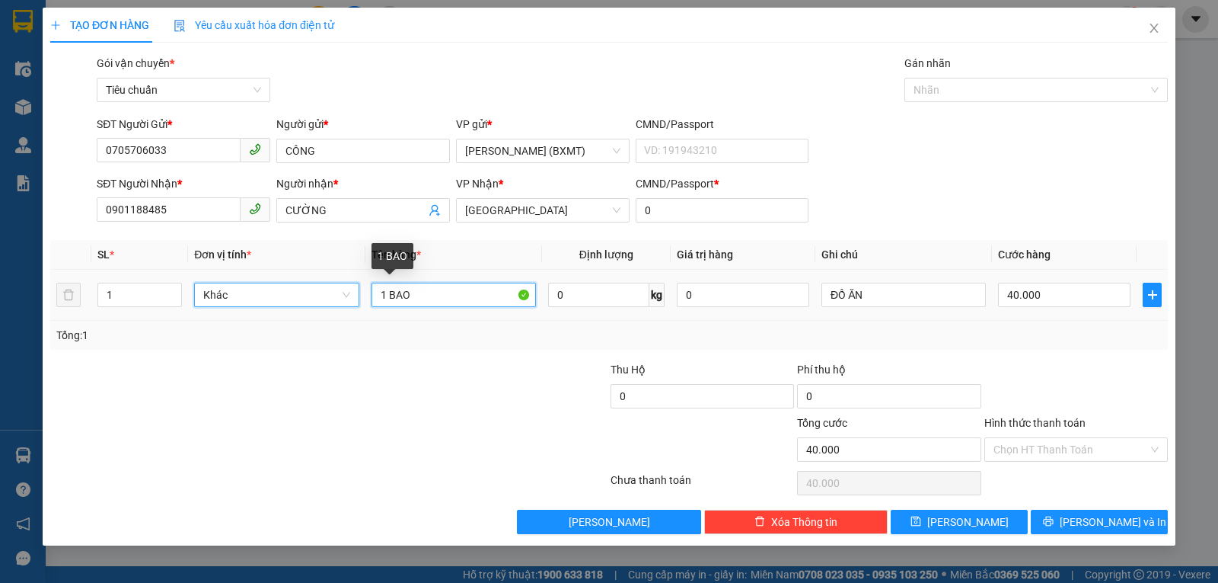
click at [417, 299] on input "1 BAO" at bounding box center [454, 295] width 164 height 24
click at [416, 299] on input "1 BAO" at bounding box center [454, 295] width 164 height 24
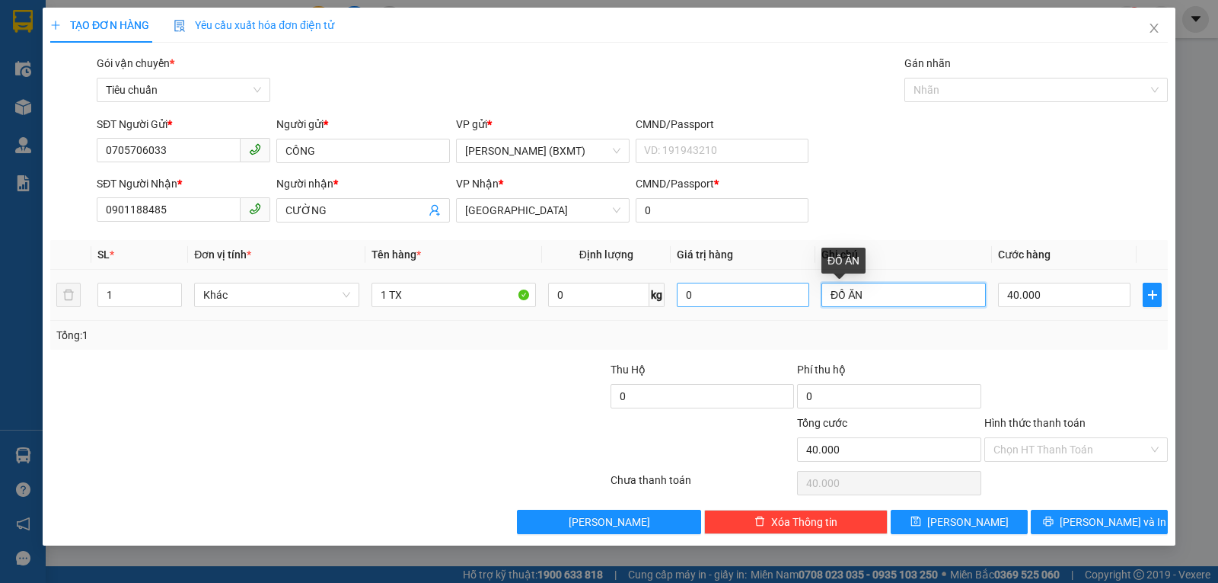
drag, startPoint x: 886, startPoint y: 300, endPoint x: 774, endPoint y: 297, distance: 111.2
click at [774, 299] on tr "1 Khác 1 TX 0 kg 0 ĐỒ ĂN 40.000" at bounding box center [609, 295] width 1118 height 51
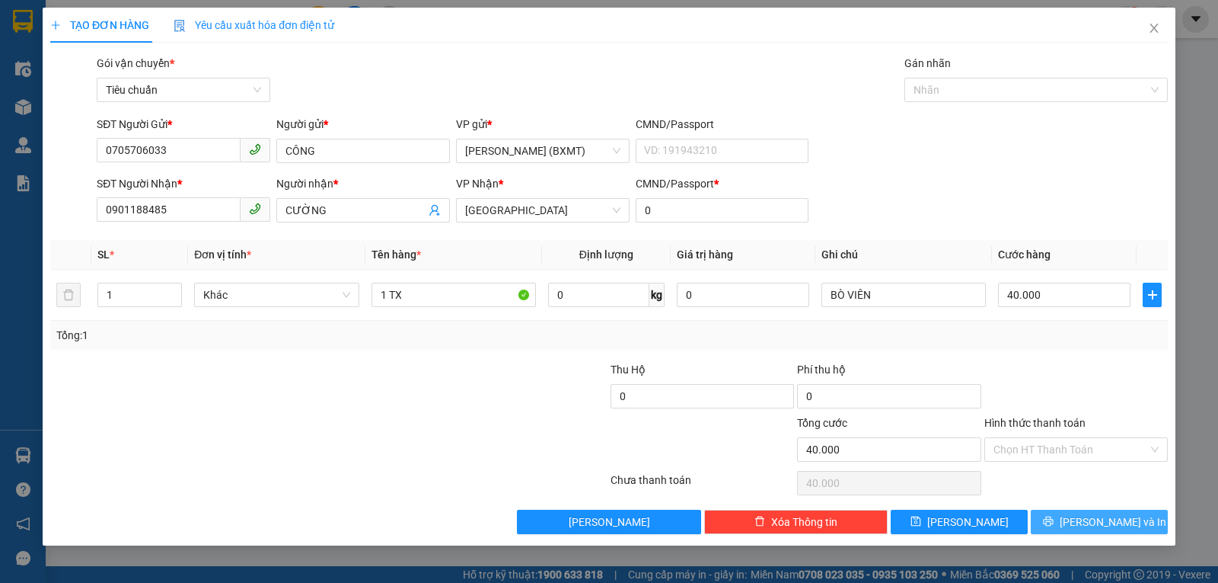
click at [1054, 524] on icon "printer" at bounding box center [1048, 521] width 11 height 11
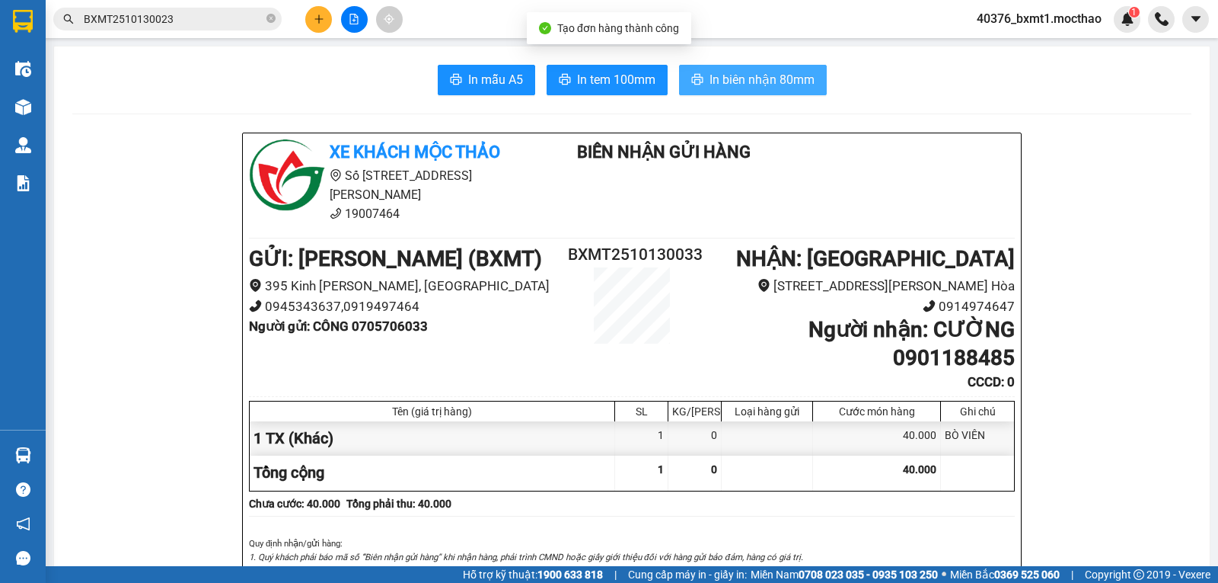
click at [789, 91] on button "In biên nhận 80mm" at bounding box center [753, 80] width 148 height 30
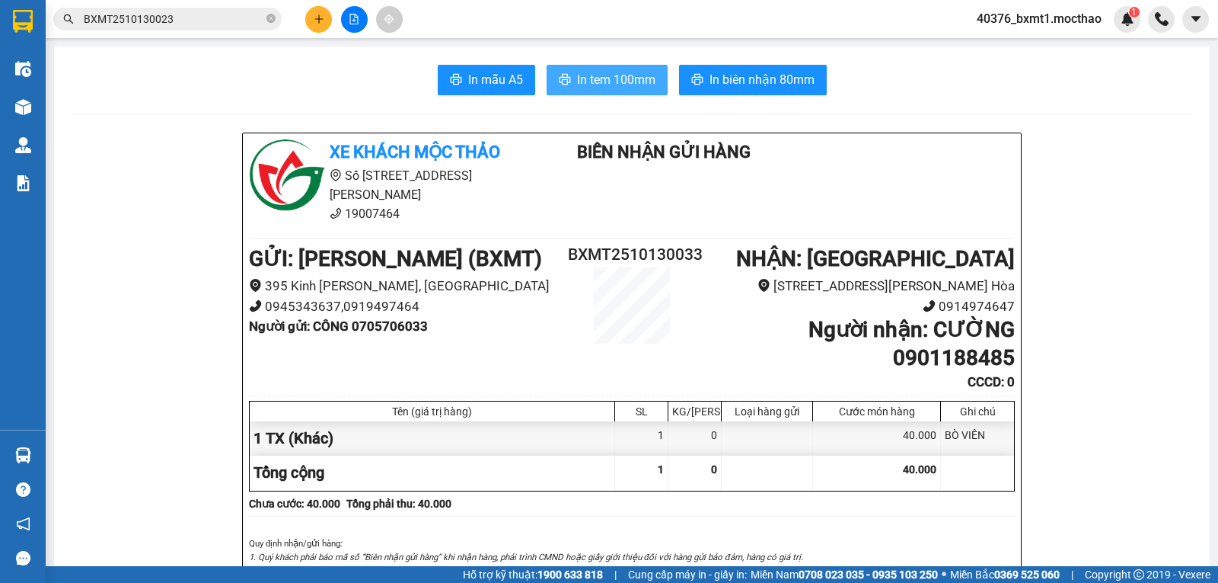
click at [605, 94] on button "In tem 100mm" at bounding box center [607, 80] width 121 height 30
click at [324, 20] on button at bounding box center [318, 19] width 27 height 27
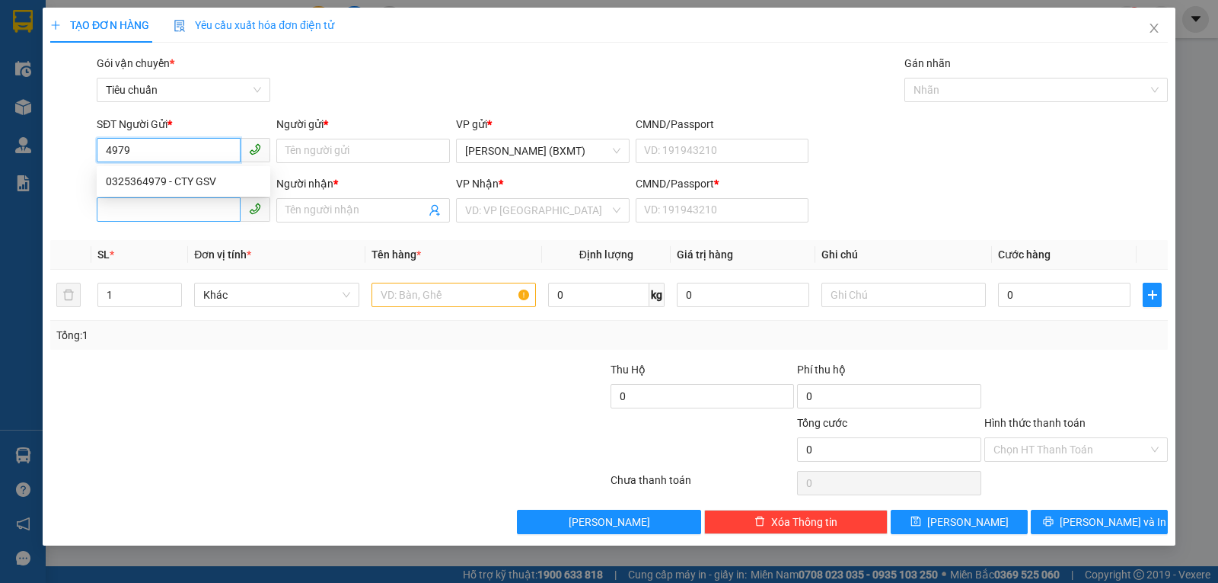
drag, startPoint x: 177, startPoint y: 181, endPoint x: 195, endPoint y: 206, distance: 30.0
click at [177, 182] on div "0325364979 - CTY GSV" at bounding box center [183, 181] width 155 height 17
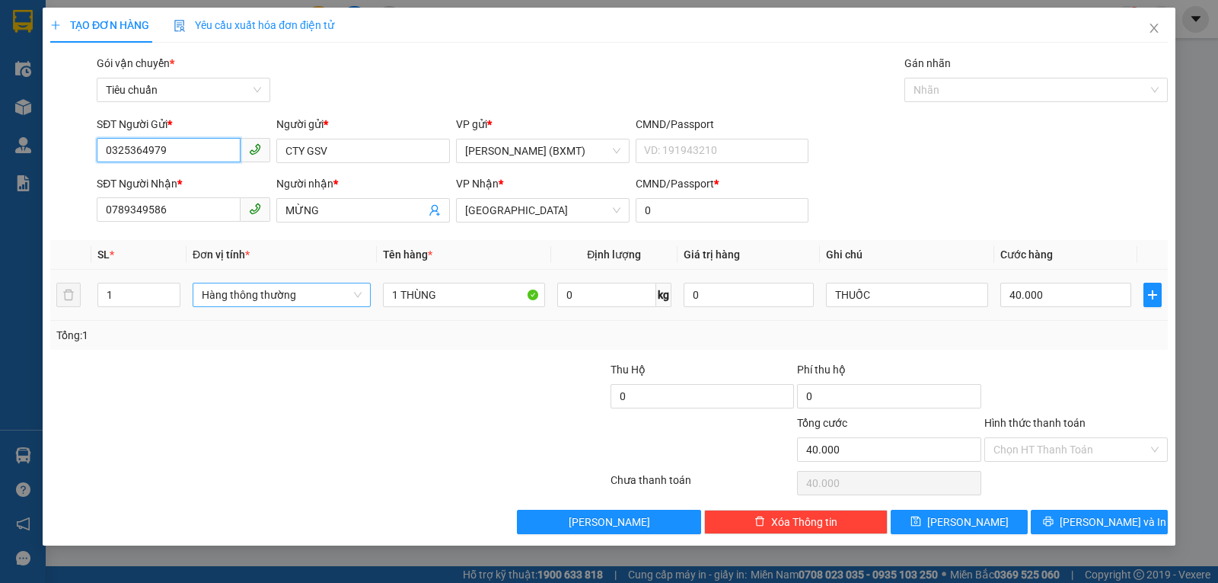
click at [303, 298] on span "Hàng thông thường" at bounding box center [282, 294] width 160 height 23
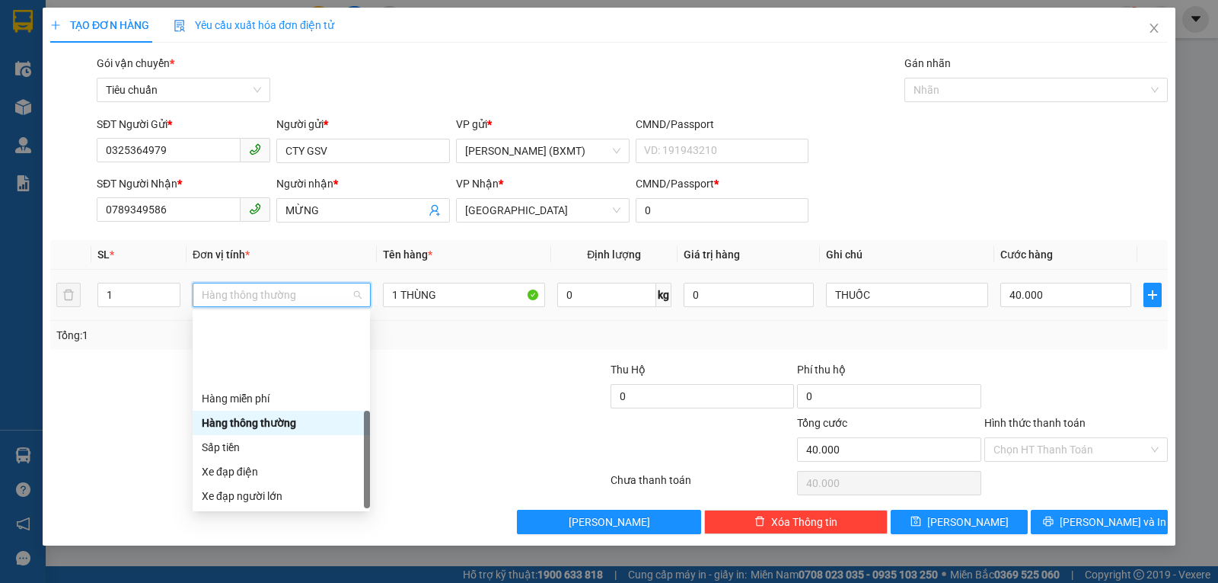
click at [257, 582] on div "Khác" at bounding box center [281, 593] width 159 height 17
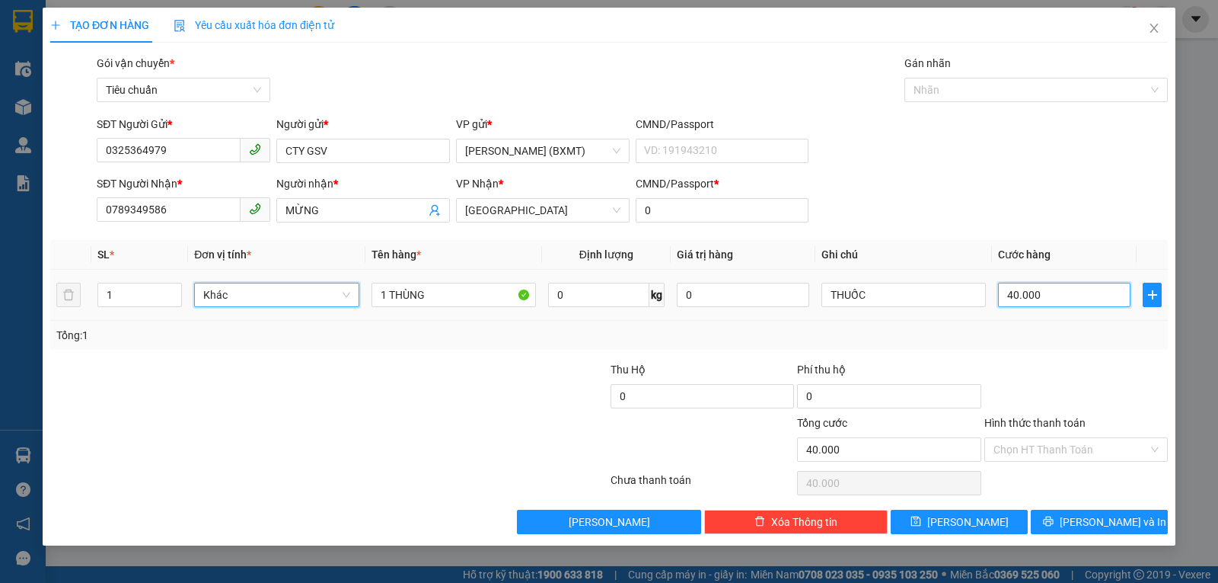
click at [1024, 305] on input "40.000" at bounding box center [1064, 295] width 133 height 24
click at [1018, 323] on div "Tổng: 1" at bounding box center [609, 335] width 1118 height 29
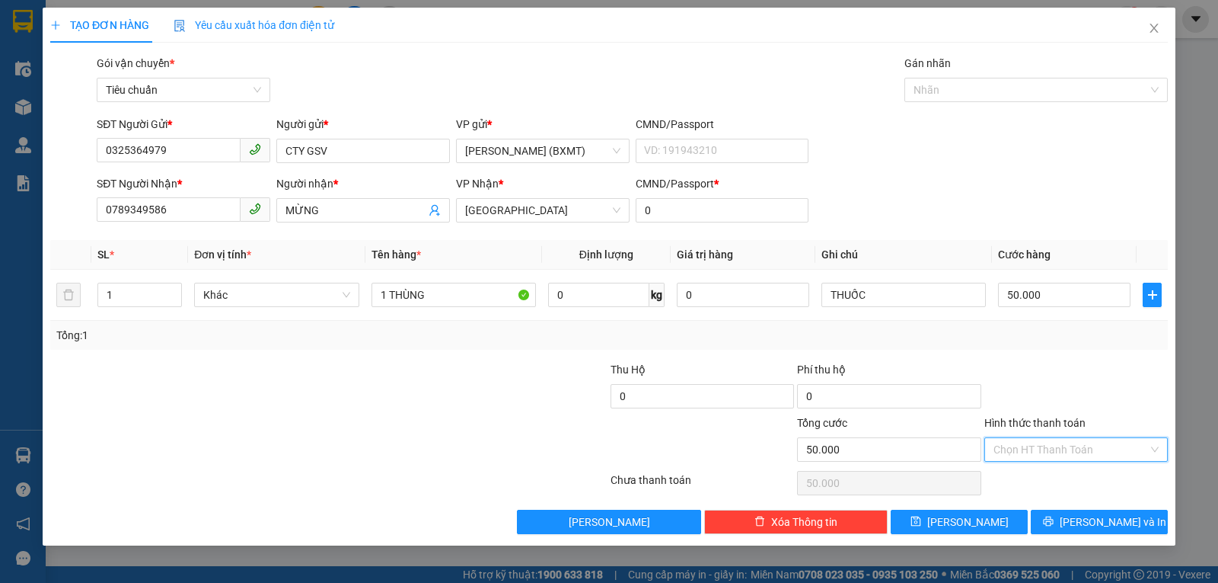
click at [1027, 445] on input "Hình thức thanh toán" at bounding box center [1071, 449] width 155 height 23
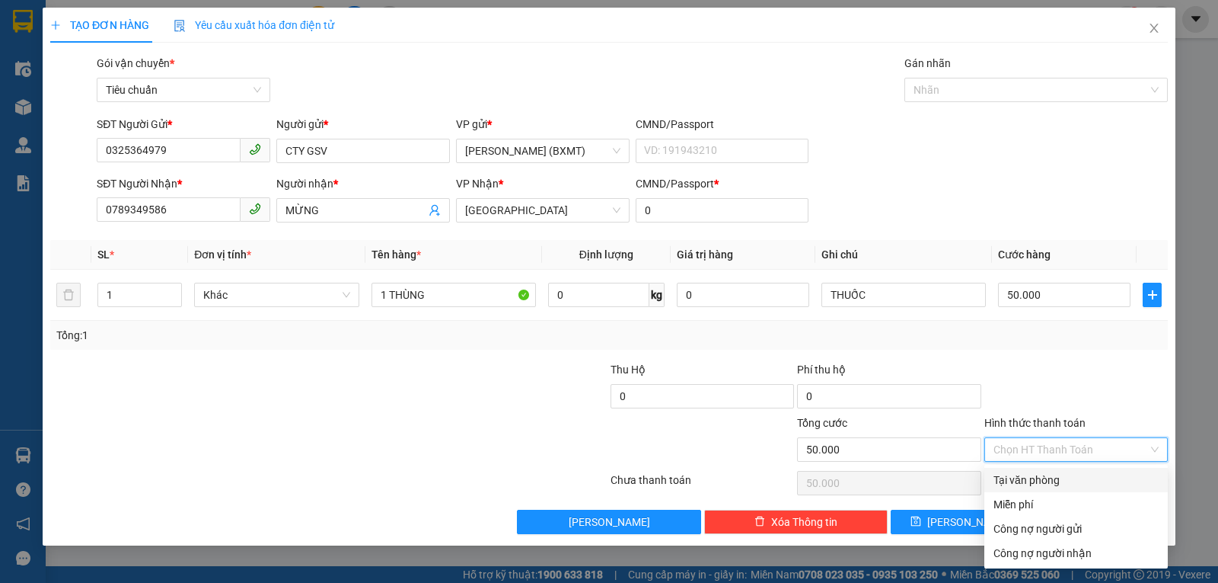
click at [1028, 477] on div "Tại văn phòng" at bounding box center [1076, 479] width 165 height 17
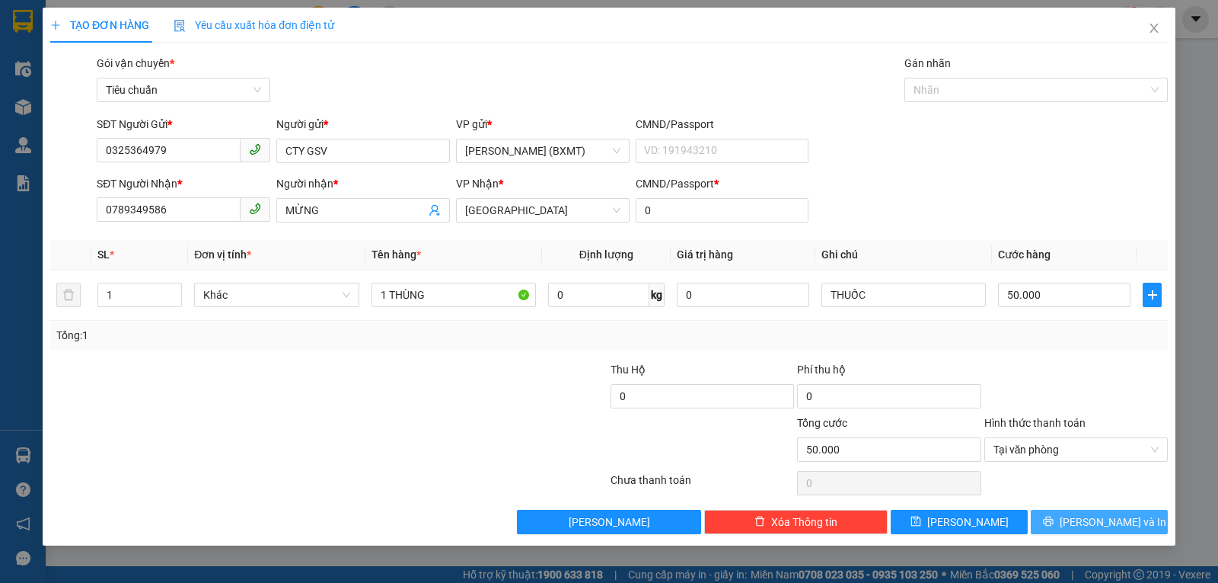
click at [1065, 522] on button "[PERSON_NAME] và In" at bounding box center [1099, 521] width 137 height 24
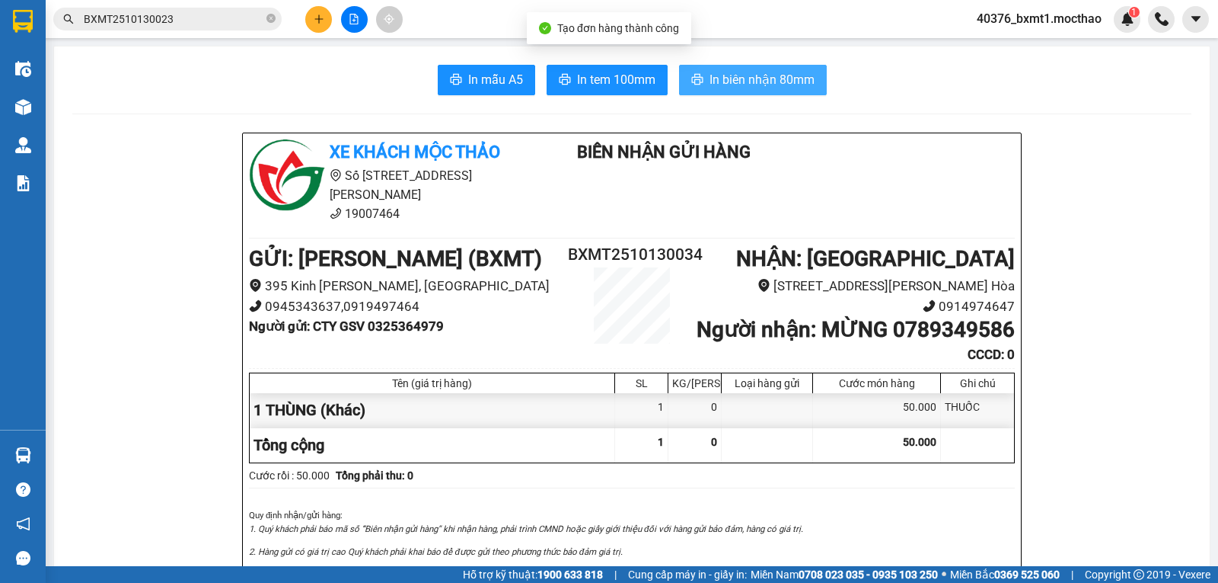
click at [719, 77] on span "In biên nhận 80mm" at bounding box center [762, 79] width 105 height 19
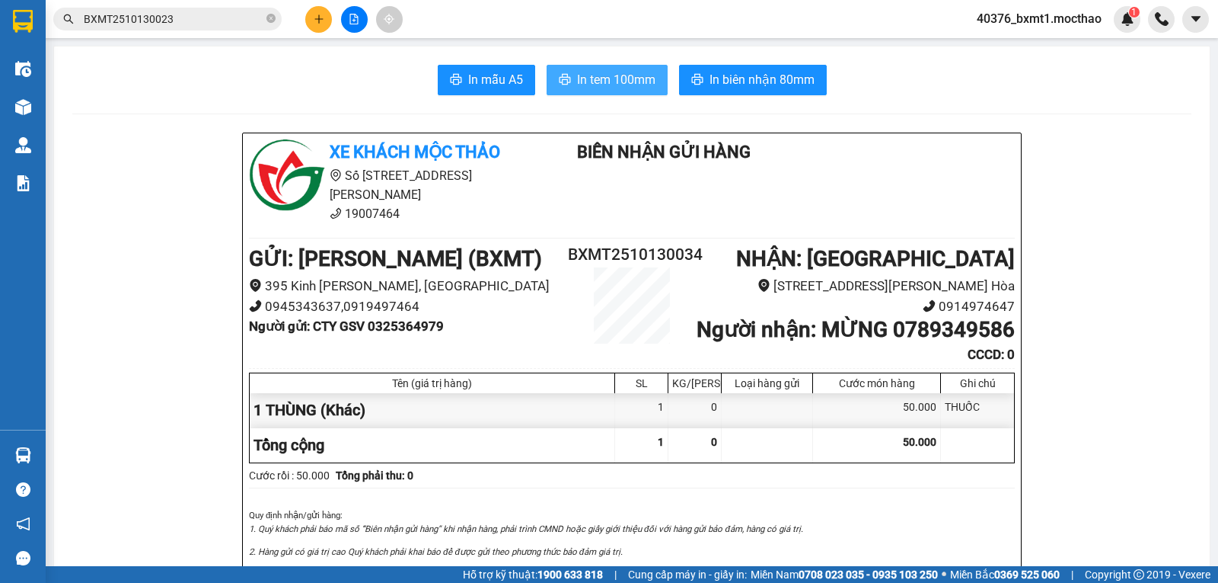
click at [608, 66] on button "In tem 100mm" at bounding box center [607, 80] width 121 height 30
drag, startPoint x: 322, startPoint y: 34, endPoint x: 292, endPoint y: 46, distance: 32.1
click at [322, 37] on body "Kết quả tìm kiếm ( 1 ) Bộ lọc Mã ĐH Trạng thái Món hàng Thu hộ Tổng cước Chưa c…" at bounding box center [609, 291] width 1218 height 583
click at [305, 26] on div at bounding box center [354, 19] width 114 height 27
click at [316, 26] on button at bounding box center [318, 19] width 27 height 27
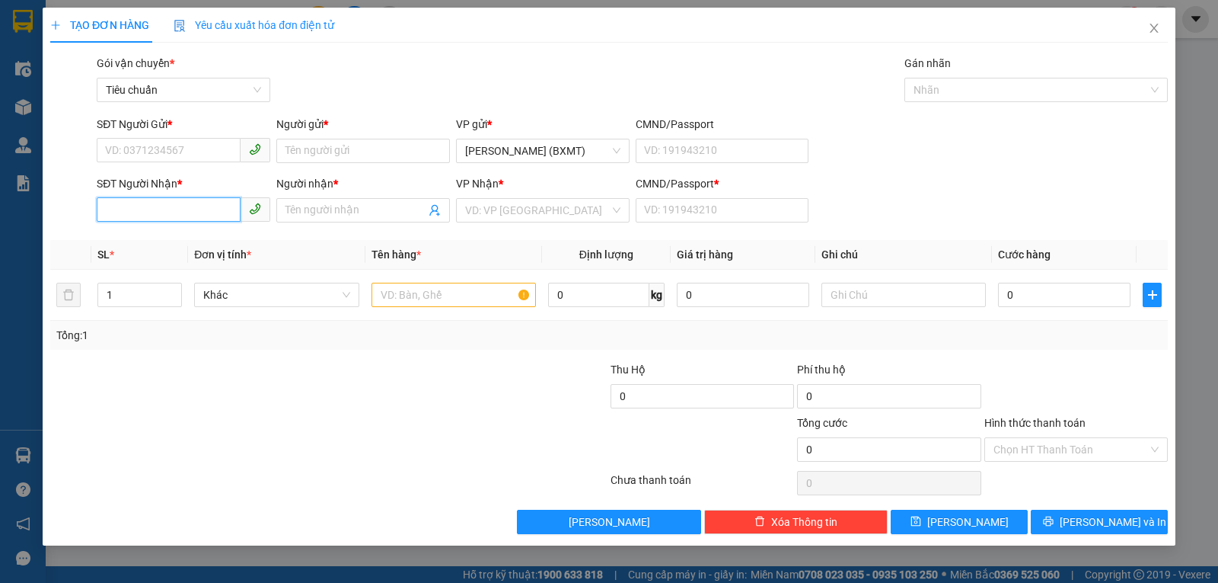
click at [168, 212] on input "SĐT Người Nhận *" at bounding box center [169, 209] width 144 height 24
click at [164, 238] on div "0905006909 - HÂN" at bounding box center [183, 240] width 155 height 17
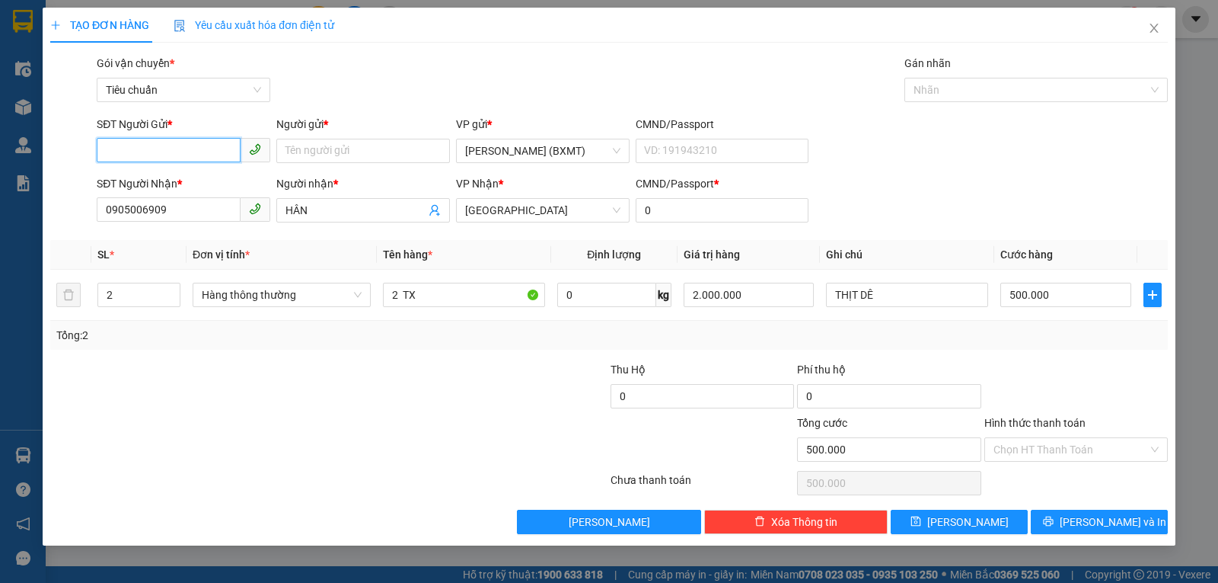
click at [159, 150] on input "SĐT Người Gửi *" at bounding box center [169, 150] width 144 height 24
click at [175, 185] on div "0909366079 - VINH HẠNH" at bounding box center [183, 181] width 155 height 17
click at [264, 299] on span "Hàng thông thường" at bounding box center [282, 294] width 160 height 23
drag, startPoint x: 129, startPoint y: 286, endPoint x: 98, endPoint y: 292, distance: 31.1
click at [98, 292] on input "2" at bounding box center [138, 294] width 81 height 23
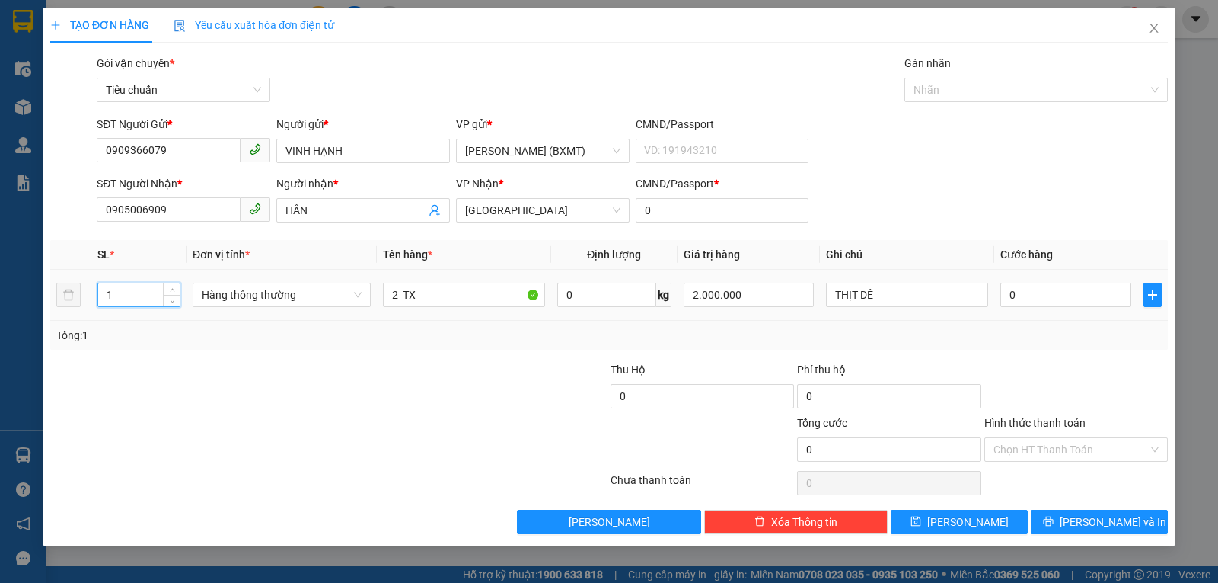
click at [253, 301] on span "Hàng thông thường" at bounding box center [282, 294] width 160 height 23
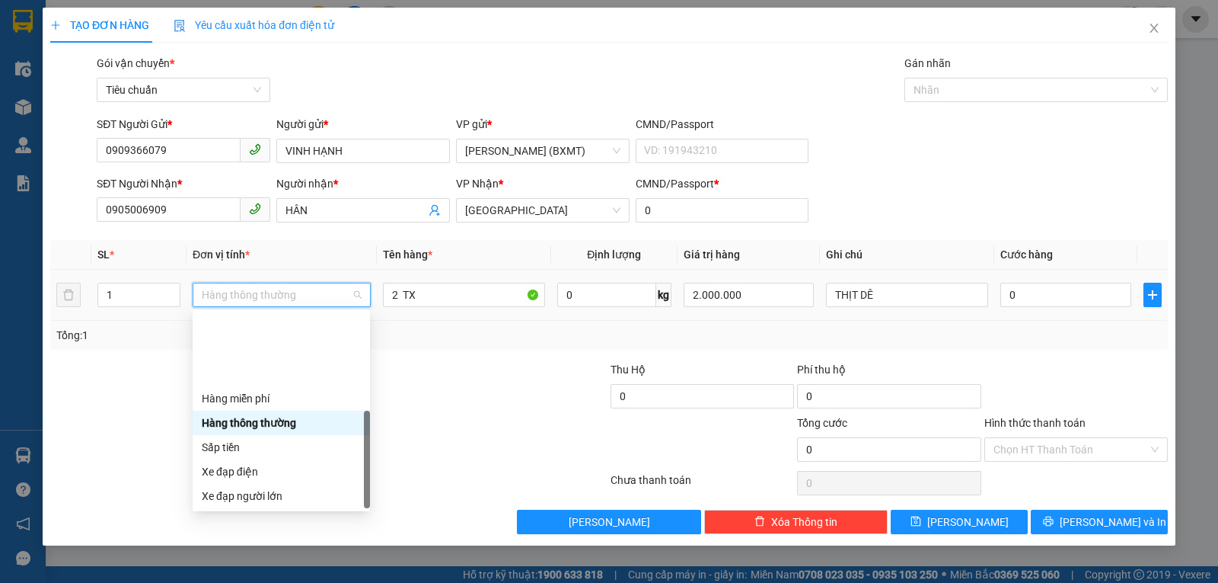
click at [239, 582] on div "Khác" at bounding box center [281, 593] width 159 height 17
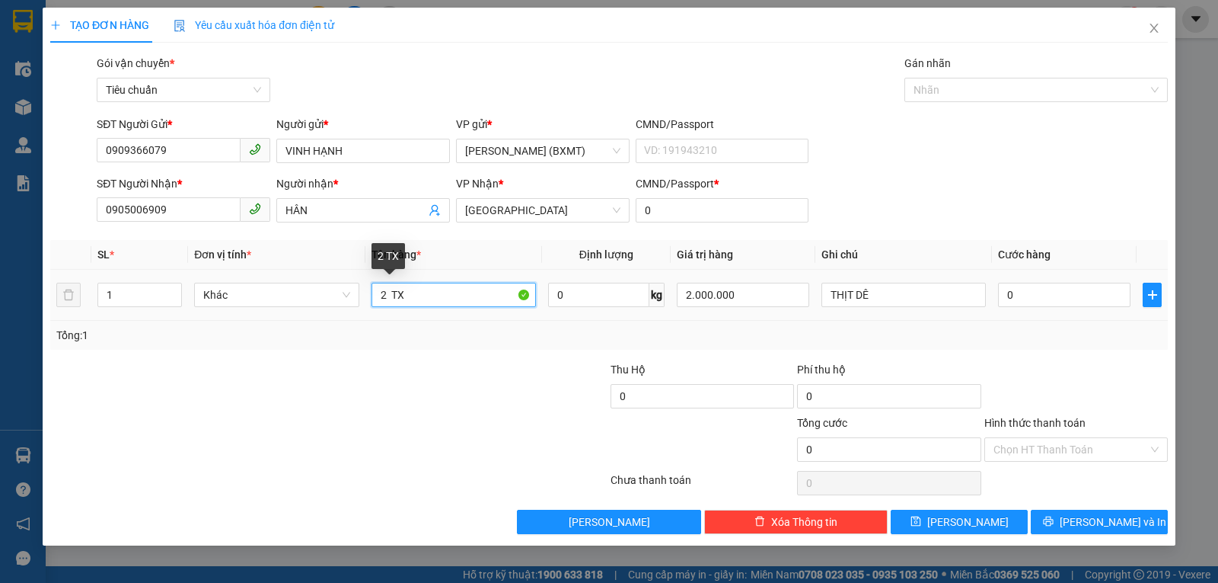
drag, startPoint x: 385, startPoint y: 292, endPoint x: 364, endPoint y: 293, distance: 21.4
click at [364, 293] on tr "1 Khác 2 TX 0 kg 2.000.000 THỊT DÊ 0" at bounding box center [609, 295] width 1118 height 51
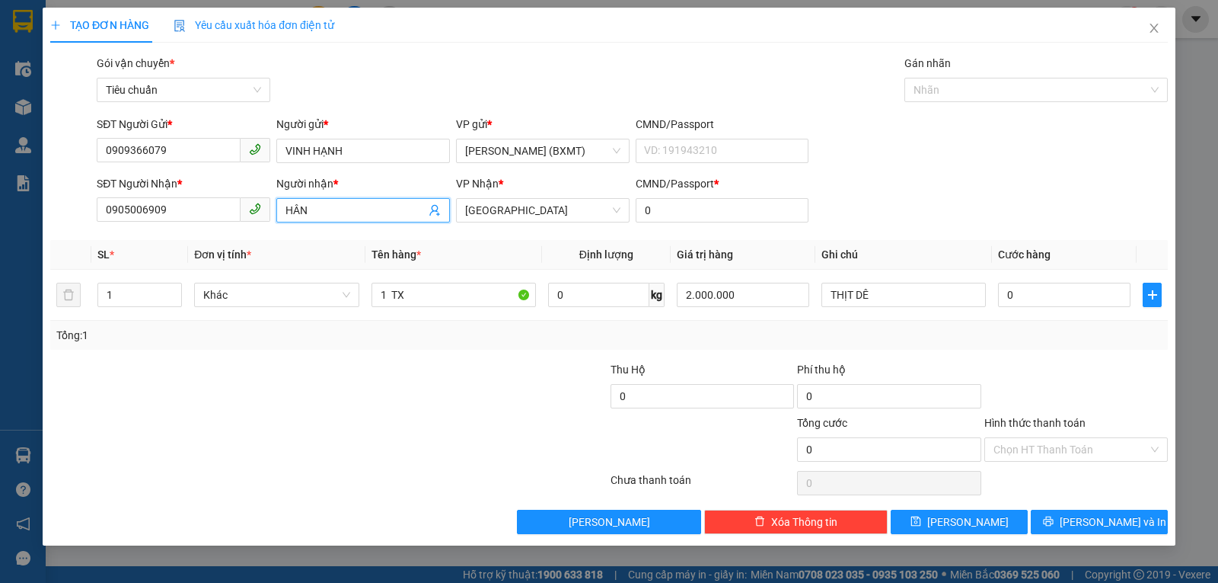
click at [333, 213] on input "HÂN" at bounding box center [356, 210] width 140 height 17
click at [971, 195] on div "SĐT Người Nhận * 0905006909 Người nhận * HÂN HÂN VP Nhận * Tuy Hòa CMND/Passpor…" at bounding box center [633, 201] width 1078 height 53
click at [1031, 292] on input "0" at bounding box center [1064, 295] width 133 height 24
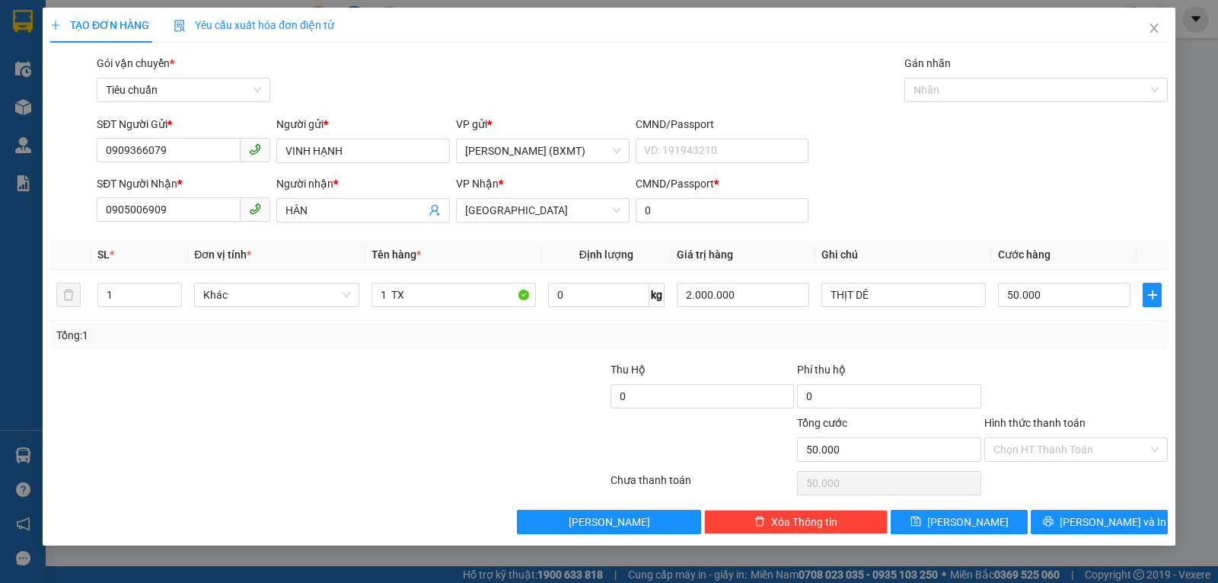
click at [1043, 344] on div "Tổng: 1" at bounding box center [609, 335] width 1118 height 29
click at [1051, 535] on div "TẠO ĐƠN HÀNG Yêu cầu xuất hóa đơn điện tử Transit Pickup Surcharge Ids Transit …" at bounding box center [609, 277] width 1133 height 538
click at [1052, 532] on button "[PERSON_NAME] và In" at bounding box center [1099, 521] width 137 height 24
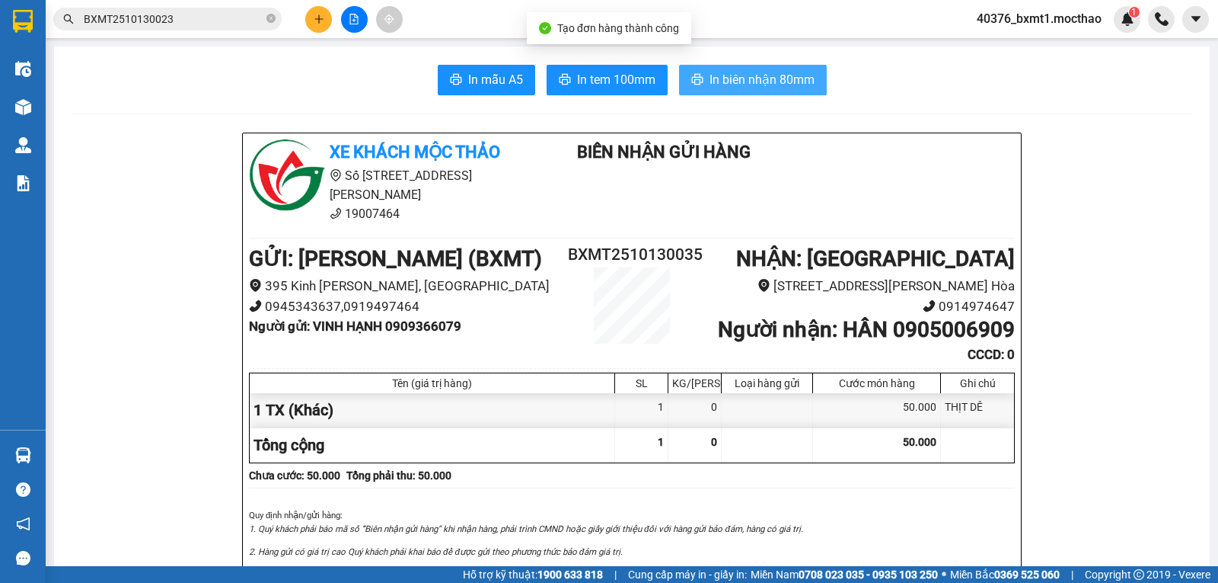
click at [768, 73] on span "In biên nhận 80mm" at bounding box center [762, 79] width 105 height 19
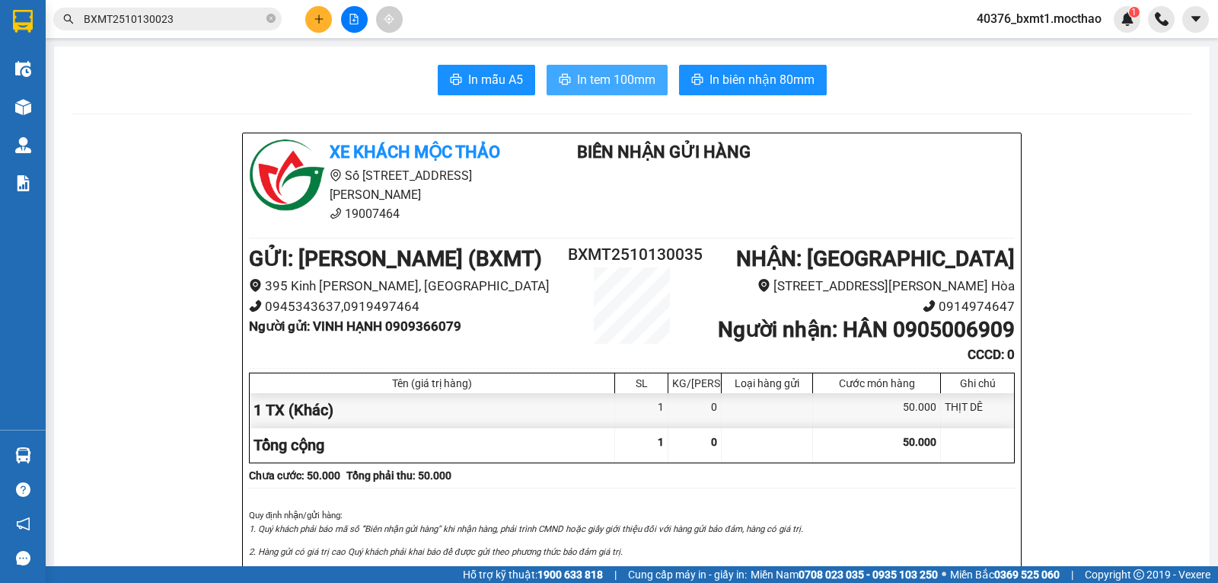
drag, startPoint x: 630, startPoint y: 72, endPoint x: 627, endPoint y: 107, distance: 35.9
click at [633, 72] on span "In tem 100mm" at bounding box center [616, 79] width 78 height 19
click at [316, 25] on button at bounding box center [318, 19] width 27 height 27
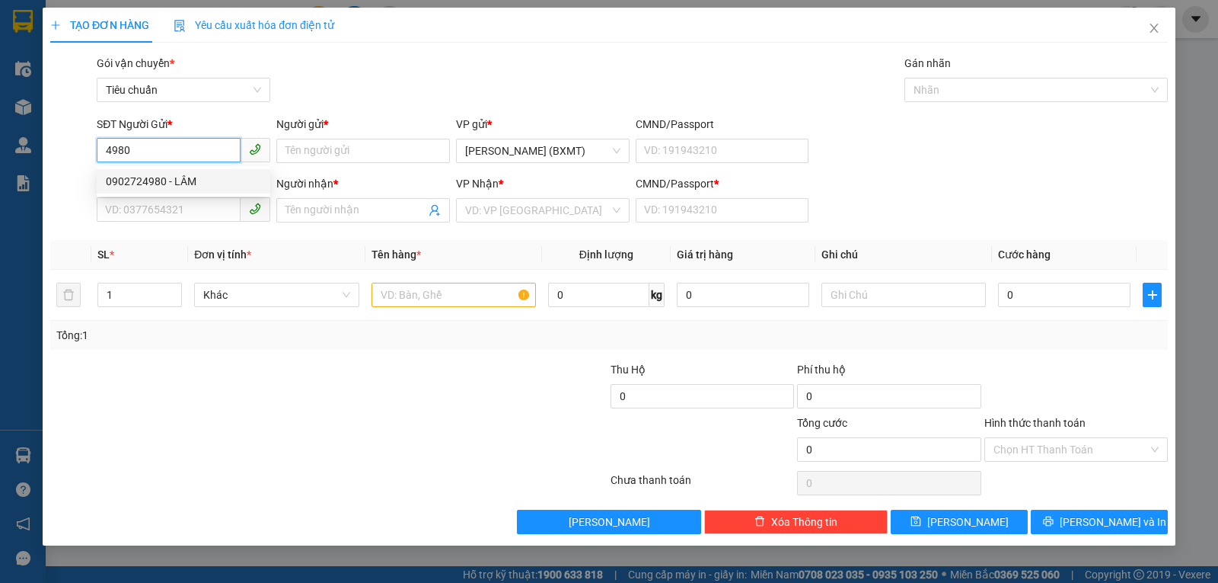
click at [142, 178] on div "0902724980 - LÂM" at bounding box center [183, 181] width 155 height 17
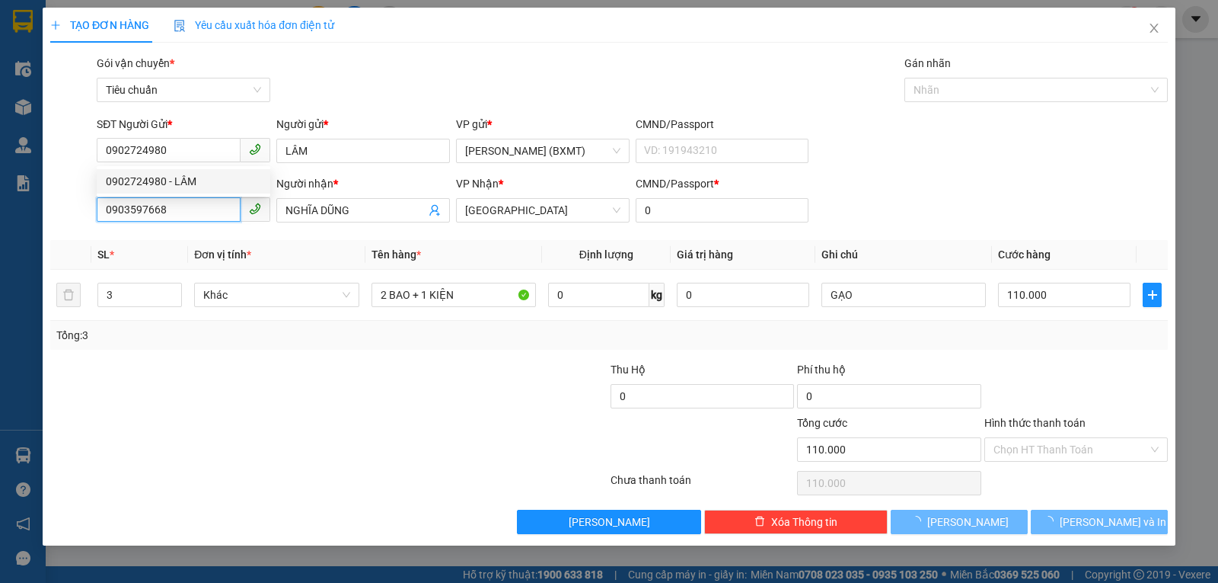
click at [217, 206] on input "0903597668" at bounding box center [169, 209] width 144 height 24
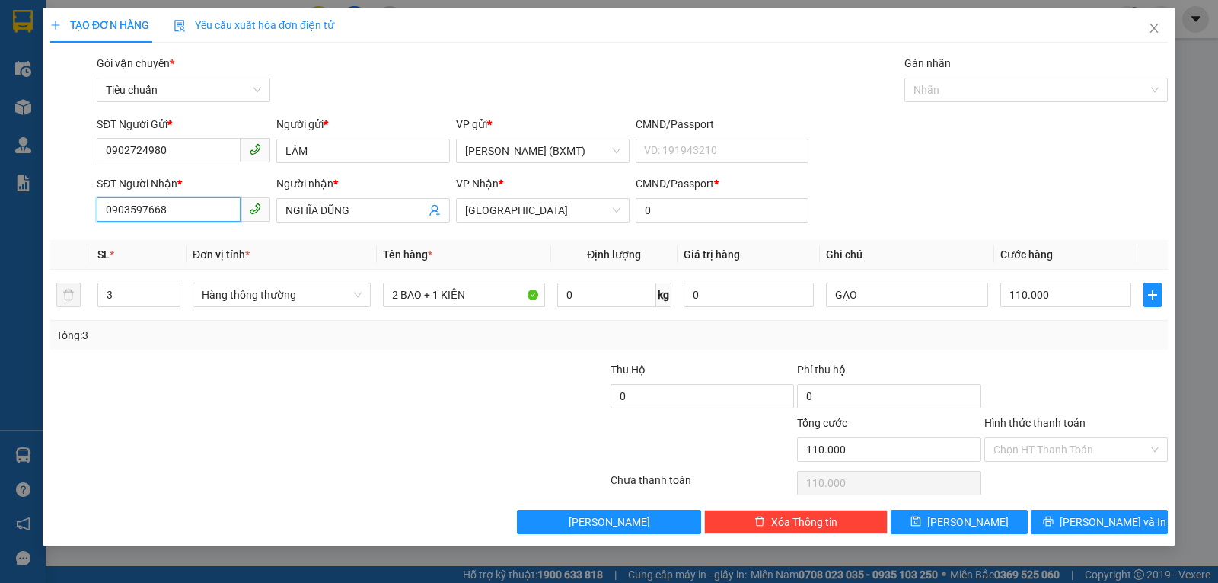
click at [216, 207] on input "0903597668" at bounding box center [169, 209] width 144 height 24
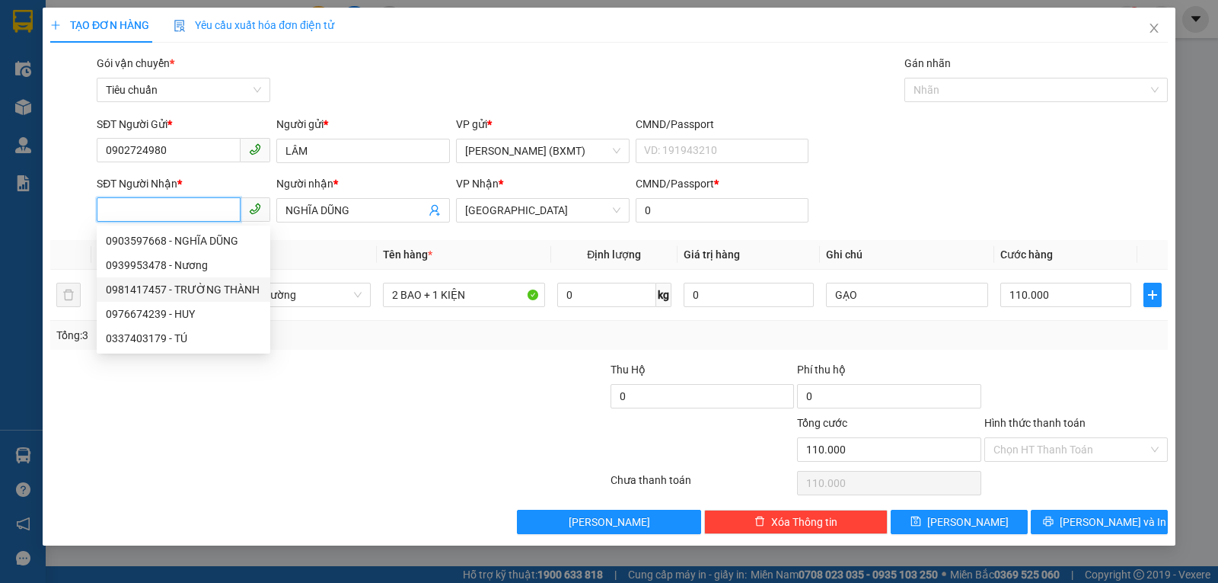
click at [193, 285] on div "0981417457 - TRƯỜNG THÀNH" at bounding box center [183, 289] width 155 height 17
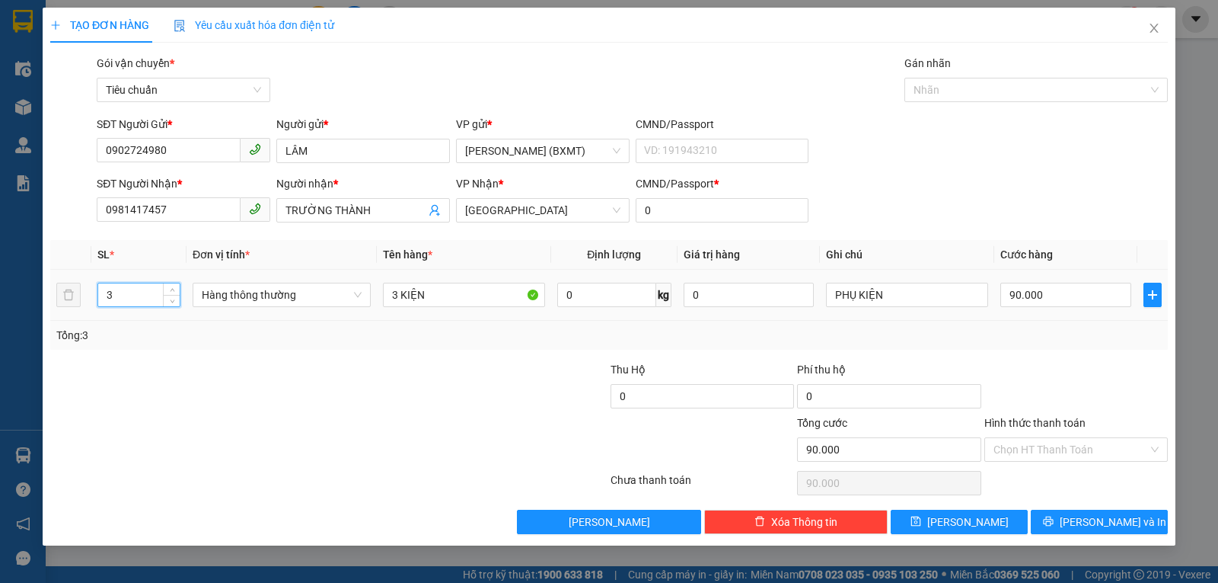
drag, startPoint x: 145, startPoint y: 300, endPoint x: 75, endPoint y: 307, distance: 70.4
click at [75, 307] on tr "3 Hàng thông thường 3 KIỆN 0 kg 0 PHỤ KIỆN 90.000" at bounding box center [609, 295] width 1118 height 51
drag, startPoint x: 394, startPoint y: 283, endPoint x: 384, endPoint y: 289, distance: 12.3
click at [384, 289] on input "3 KIỆN" at bounding box center [464, 295] width 162 height 24
click at [241, 302] on span "Hàng thông thường" at bounding box center [282, 294] width 160 height 23
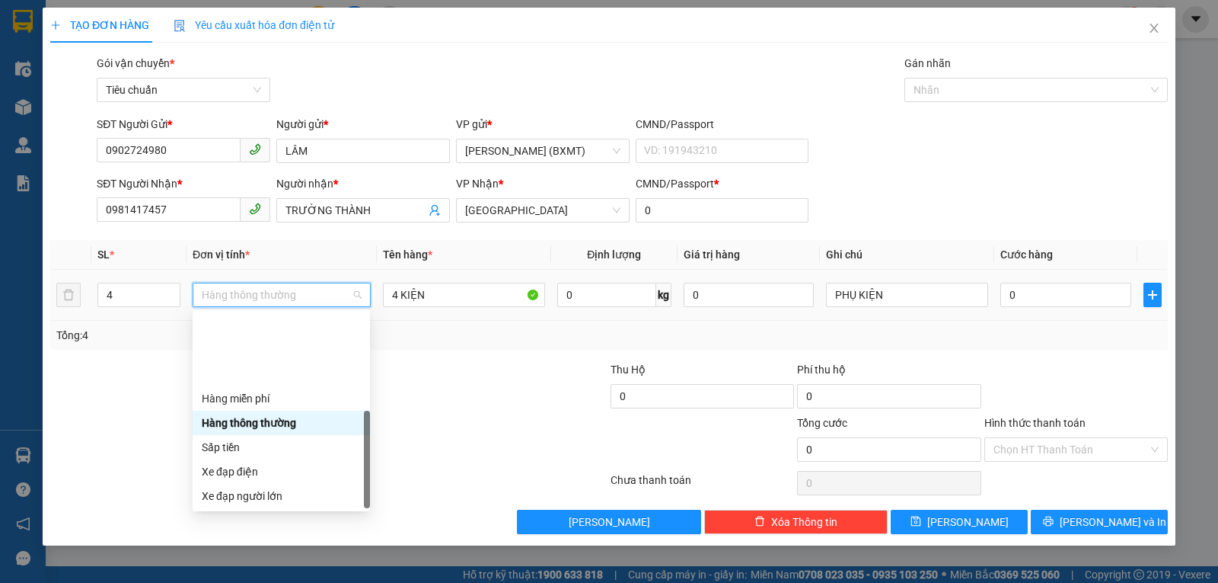
click at [225, 582] on div "Khác" at bounding box center [281, 593] width 159 height 17
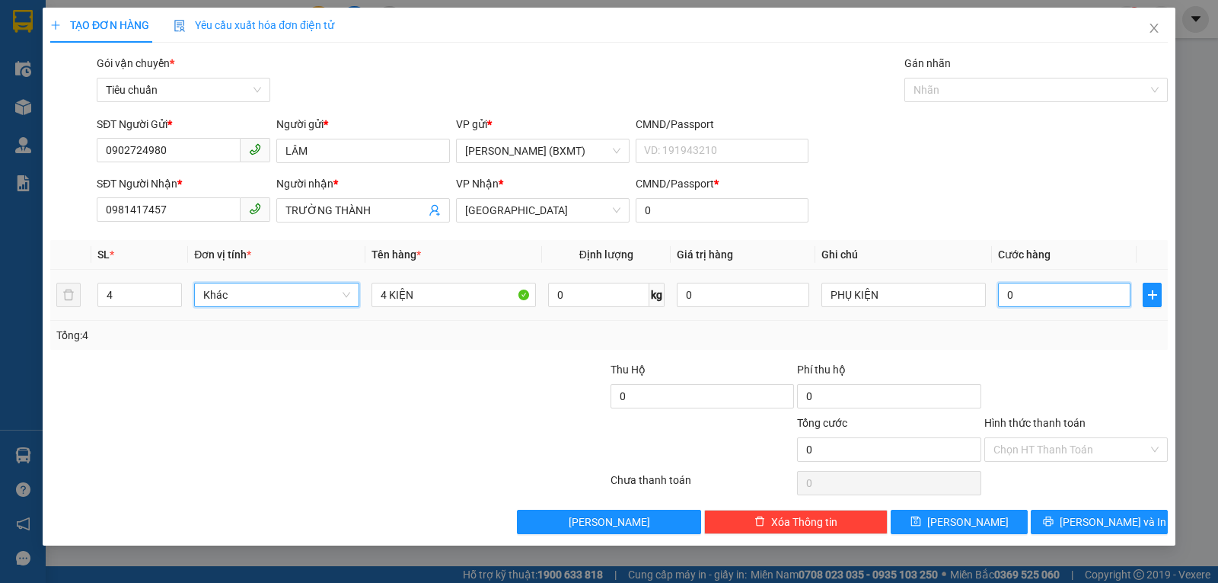
click at [1032, 306] on input "0" at bounding box center [1064, 295] width 133 height 24
click at [1052, 334] on div "Tổng: 4" at bounding box center [609, 335] width 1106 height 17
click at [1029, 445] on input "Hình thức thanh toán" at bounding box center [1071, 449] width 155 height 23
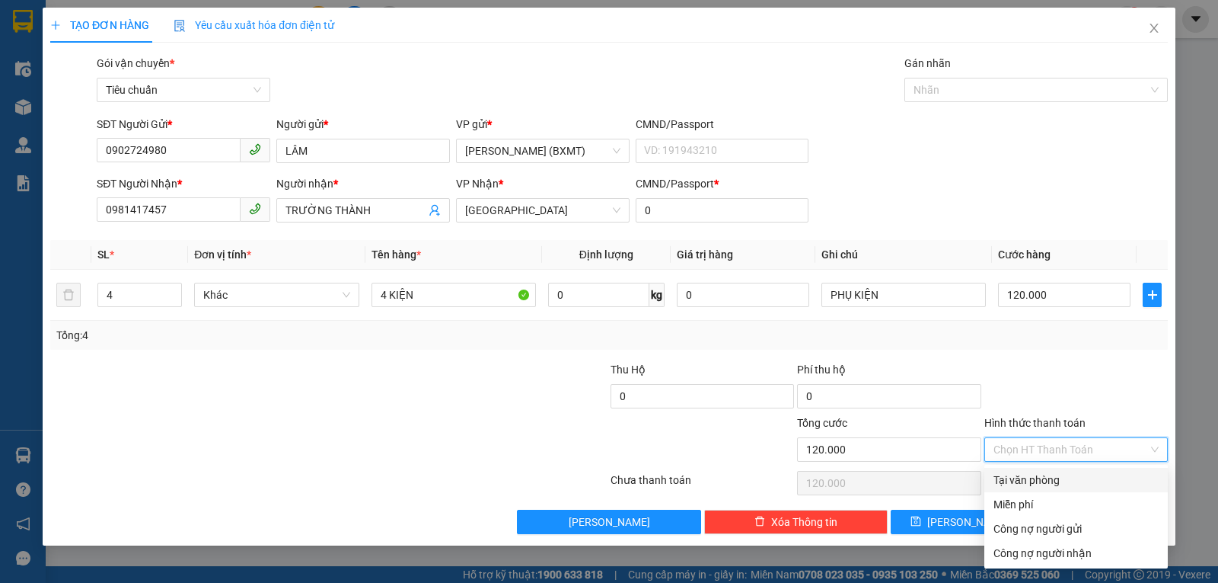
click at [1032, 480] on div "Tại văn phòng" at bounding box center [1076, 479] width 165 height 17
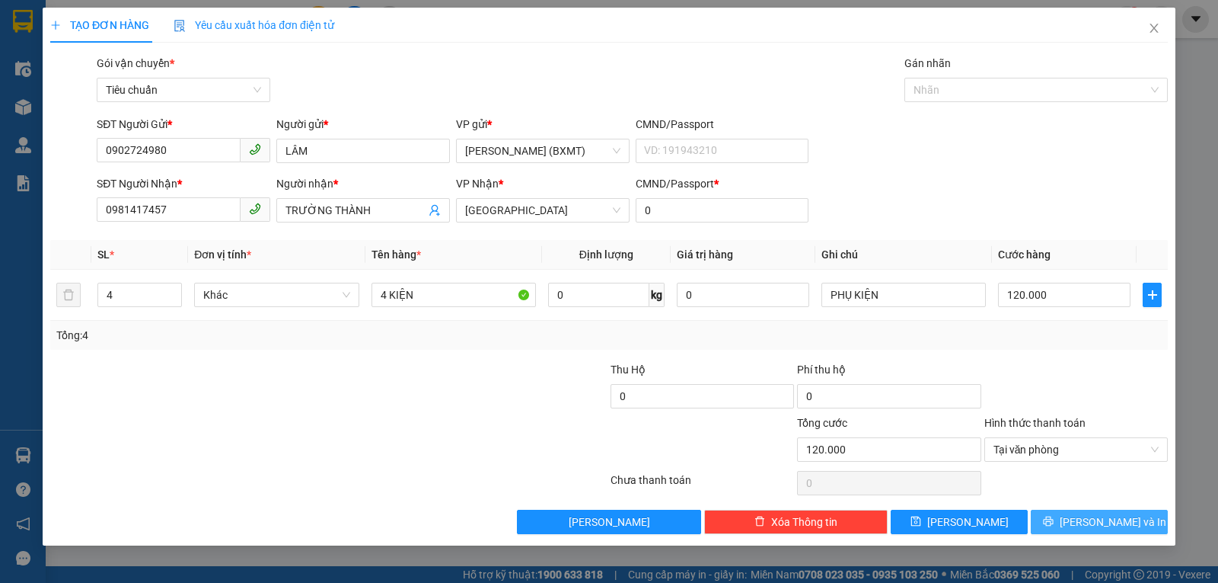
click at [1052, 525] on button "[PERSON_NAME] và In" at bounding box center [1099, 521] width 137 height 24
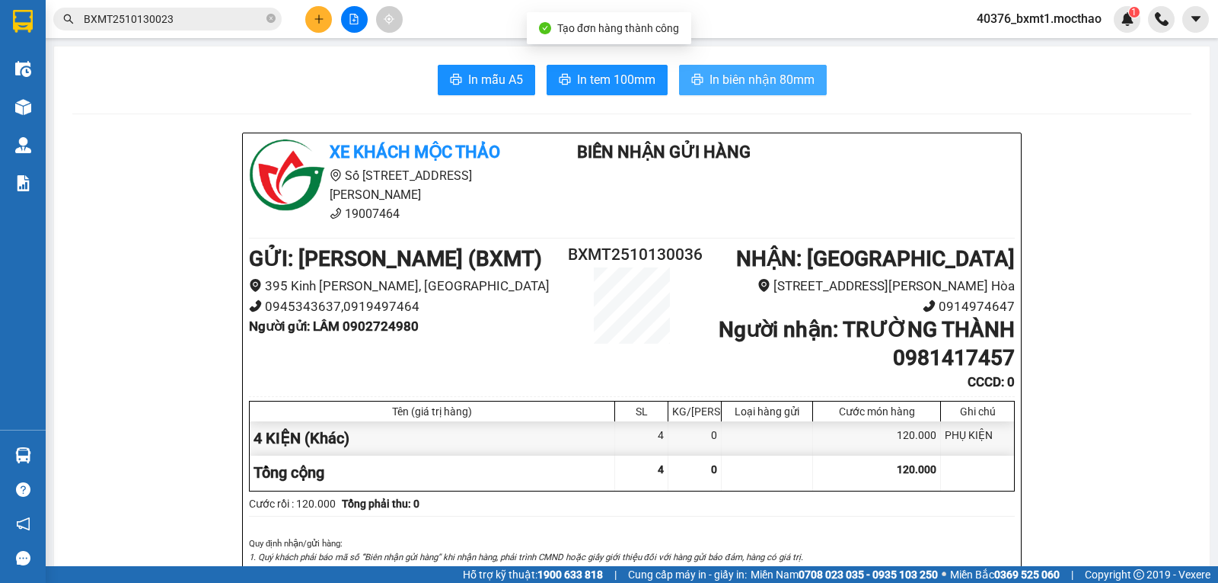
click at [732, 86] on span "In biên nhận 80mm" at bounding box center [762, 79] width 105 height 19
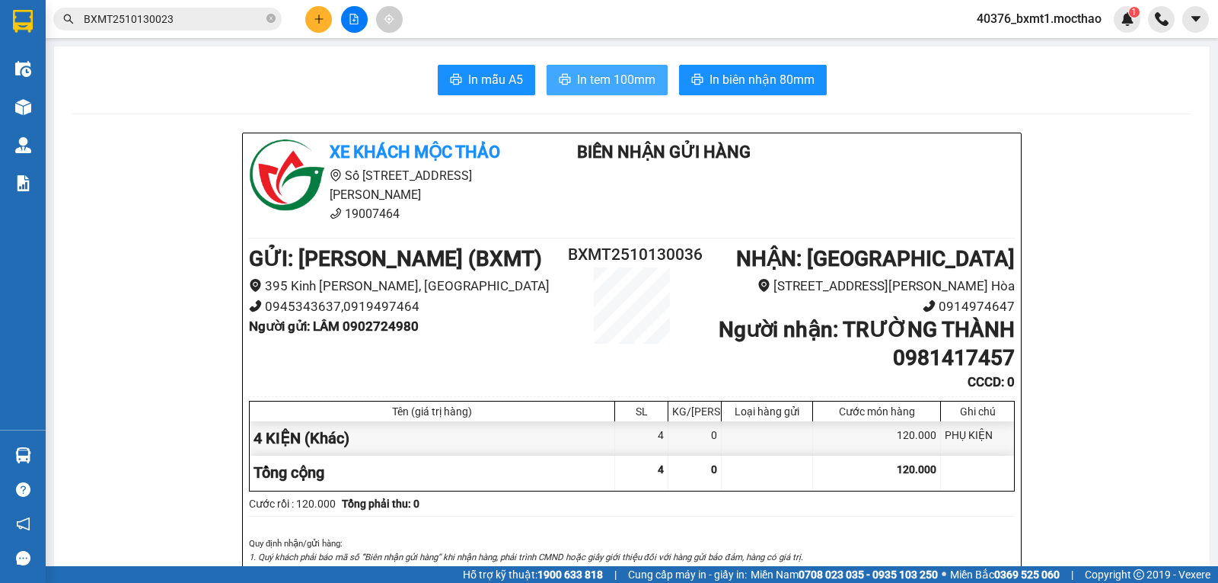
click at [602, 88] on span "In tem 100mm" at bounding box center [616, 79] width 78 height 19
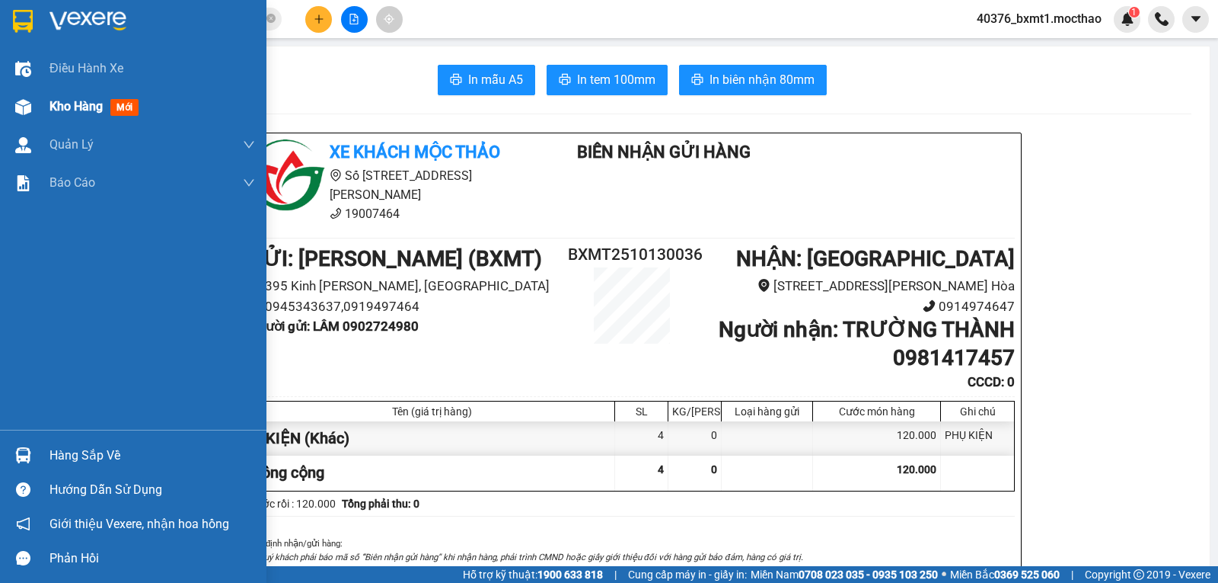
click at [38, 107] on div "Kho hàng mới" at bounding box center [133, 107] width 267 height 38
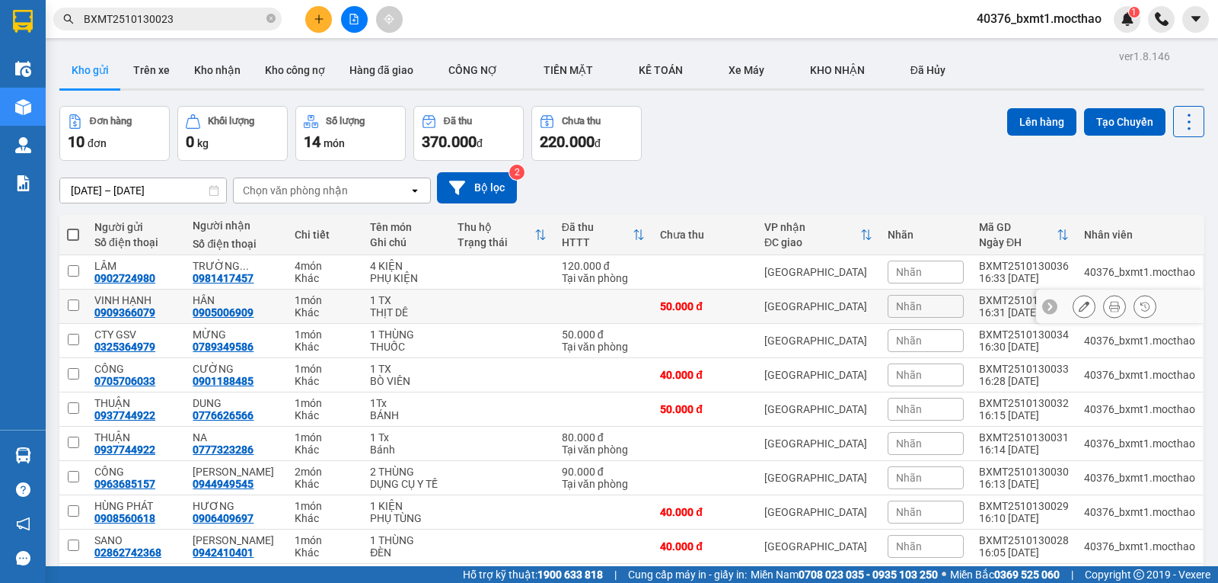
click at [1110, 310] on icon at bounding box center [1115, 306] width 11 height 11
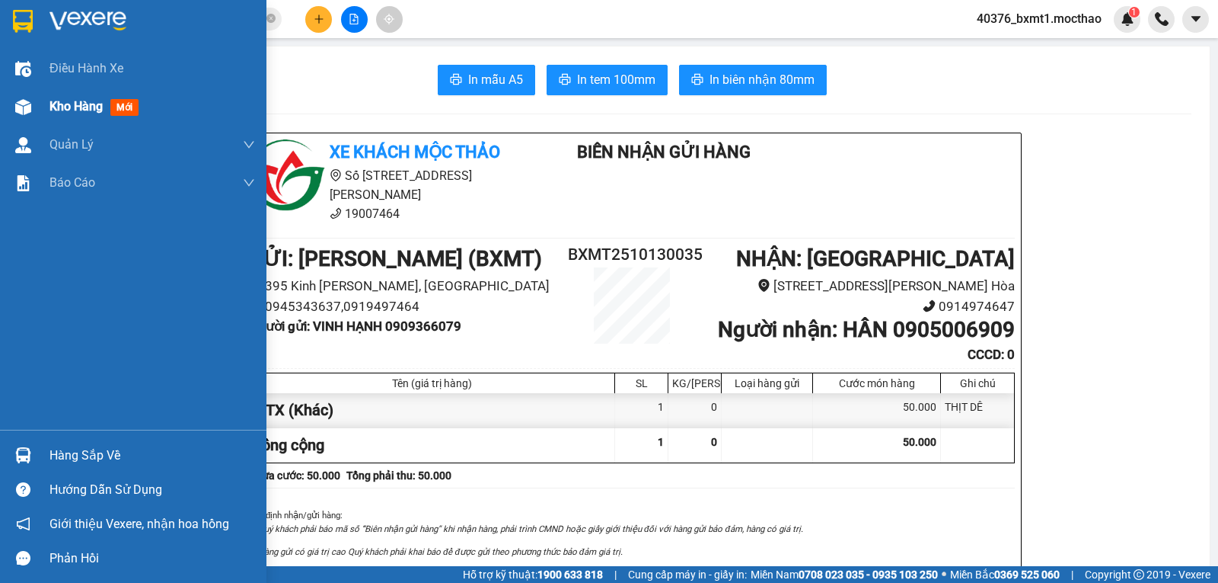
click at [36, 107] on div at bounding box center [23, 107] width 27 height 27
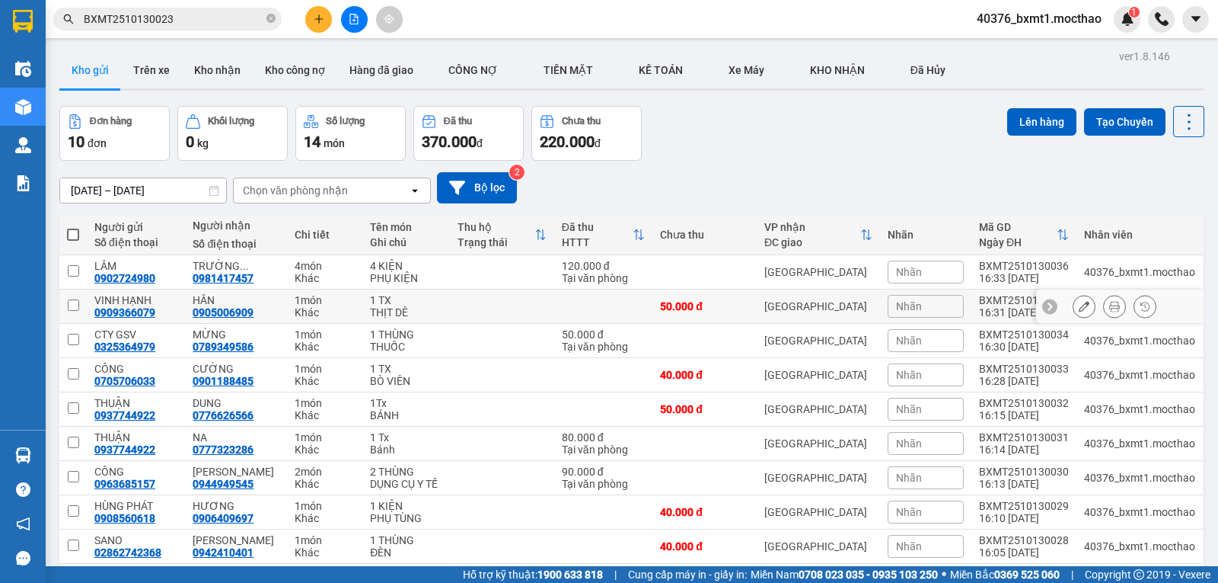
click at [1079, 305] on icon at bounding box center [1084, 306] width 11 height 11
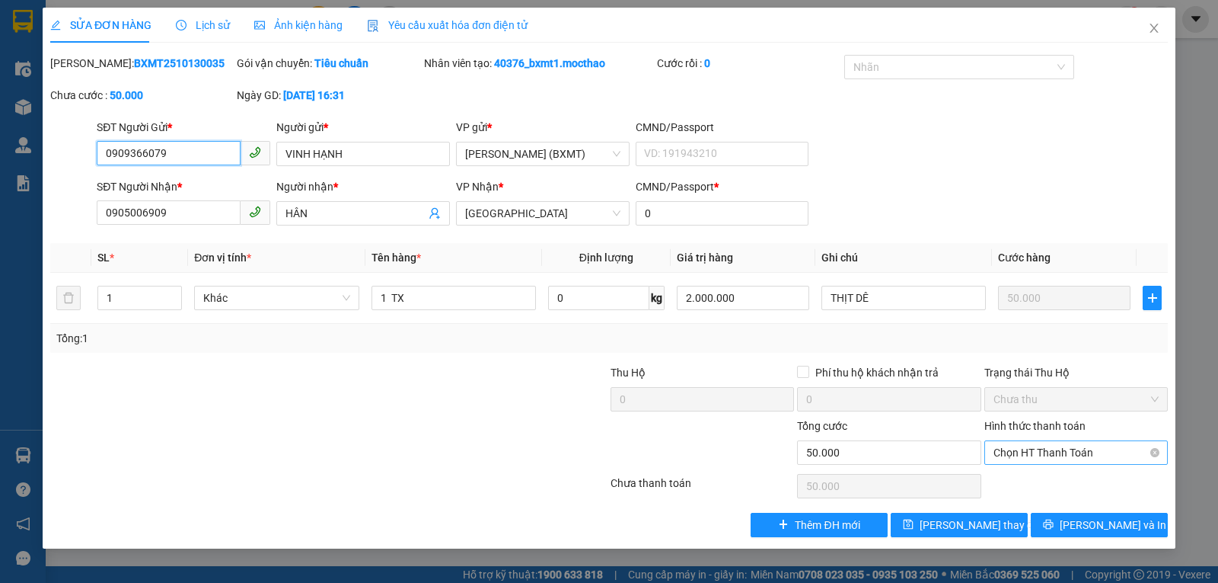
click at [1014, 448] on span "Chọn HT Thanh Toán" at bounding box center [1076, 452] width 165 height 23
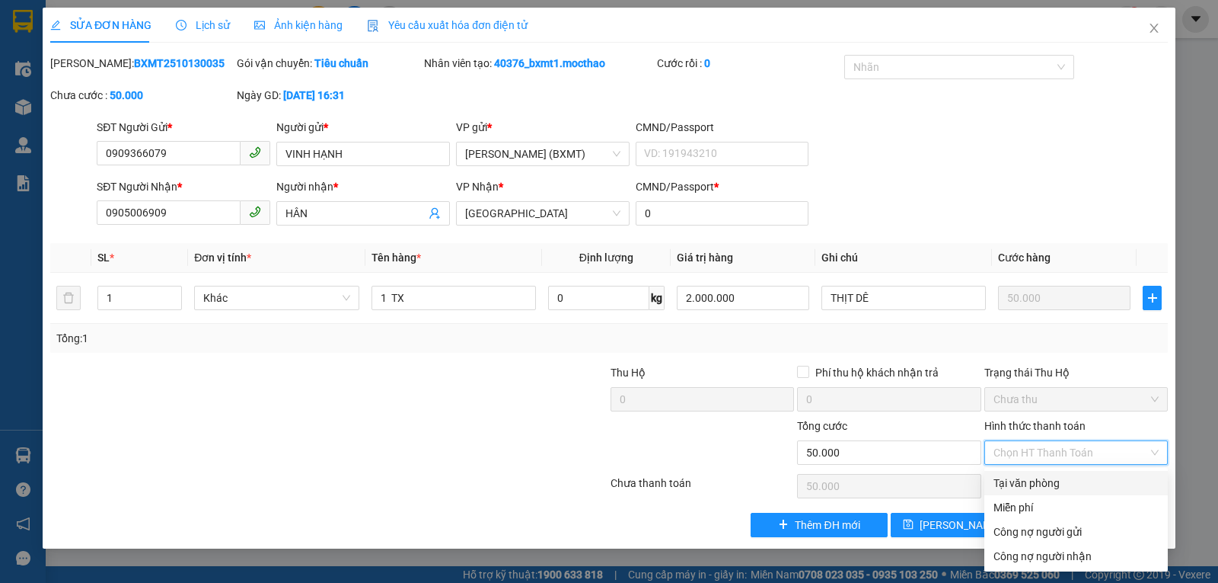
click at [1021, 485] on div "Tại văn phòng" at bounding box center [1076, 482] width 165 height 17
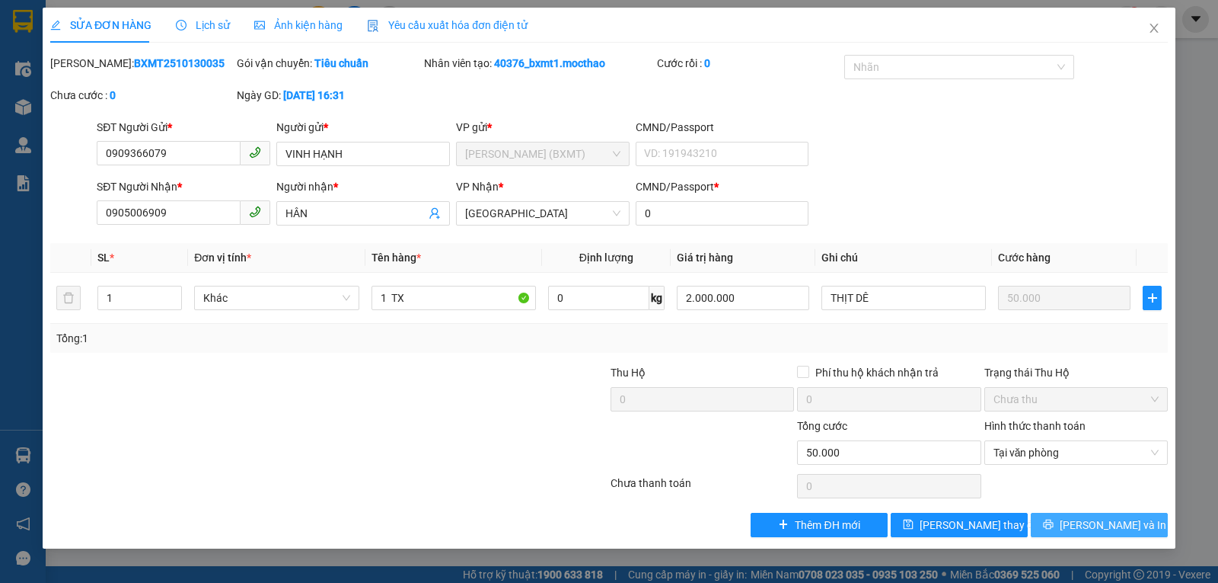
click at [1065, 519] on button "[PERSON_NAME] và In" at bounding box center [1099, 524] width 137 height 24
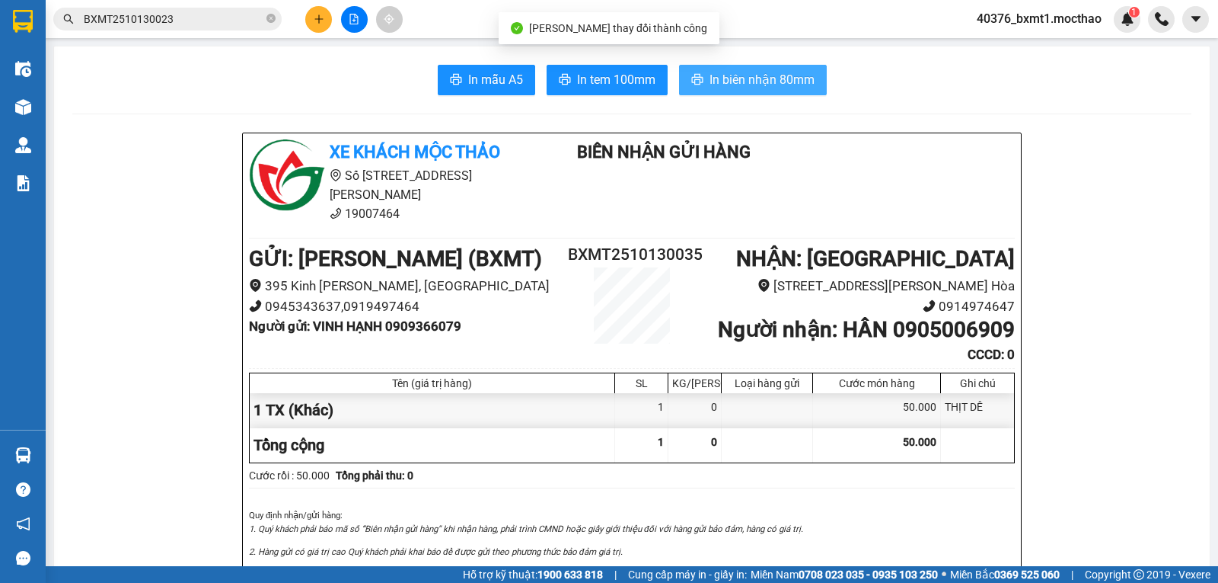
click at [729, 71] on button "In biên nhận 80mm" at bounding box center [753, 80] width 148 height 30
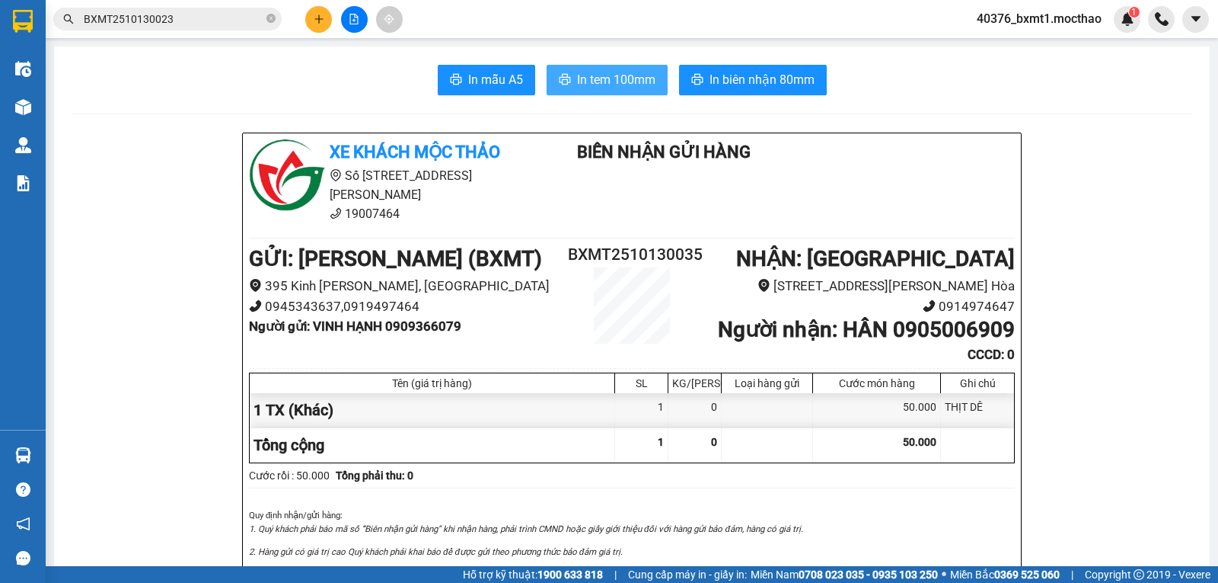
click at [605, 76] on span "In tem 100mm" at bounding box center [616, 79] width 78 height 19
click at [317, 14] on icon "plus" at bounding box center [319, 19] width 11 height 11
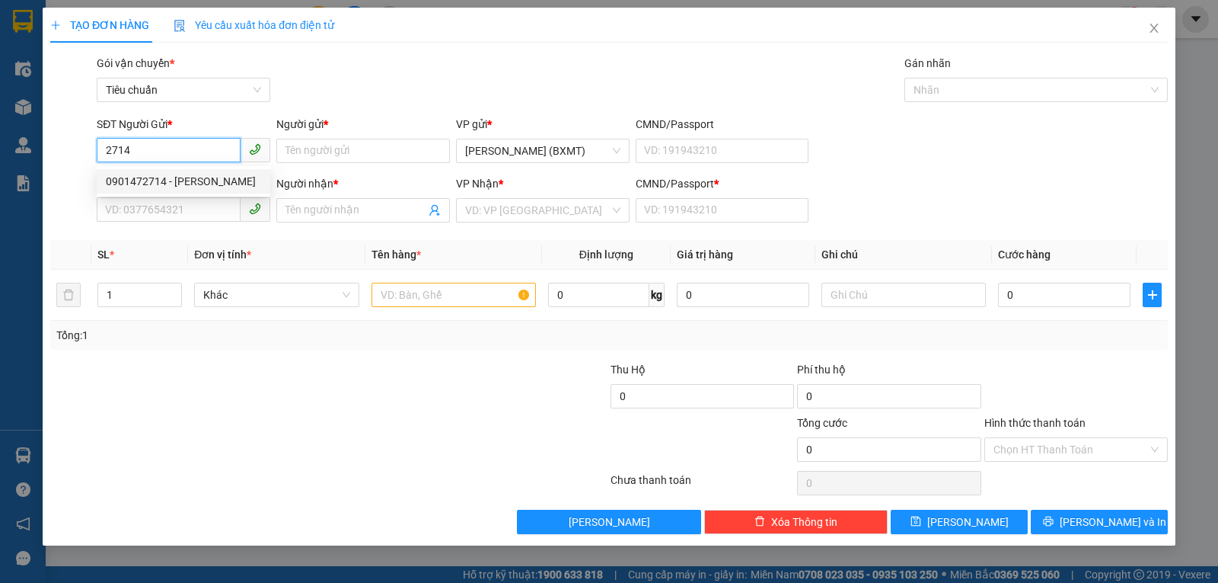
click at [209, 181] on div "0901472714 - [PERSON_NAME]" at bounding box center [183, 181] width 155 height 17
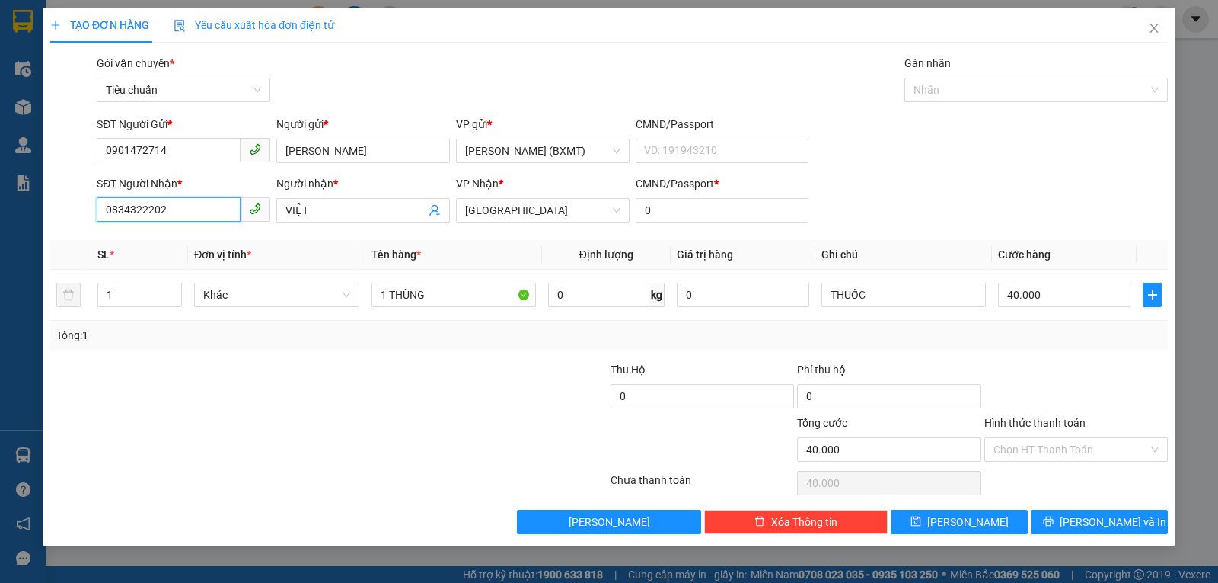
click at [190, 212] on input "0834322202" at bounding box center [169, 209] width 144 height 24
click at [184, 262] on div "0903501147 - TUYỀN" at bounding box center [183, 265] width 155 height 17
drag, startPoint x: 128, startPoint y: 292, endPoint x: 162, endPoint y: 295, distance: 34.5
click at [116, 295] on input "1" at bounding box center [139, 294] width 83 height 23
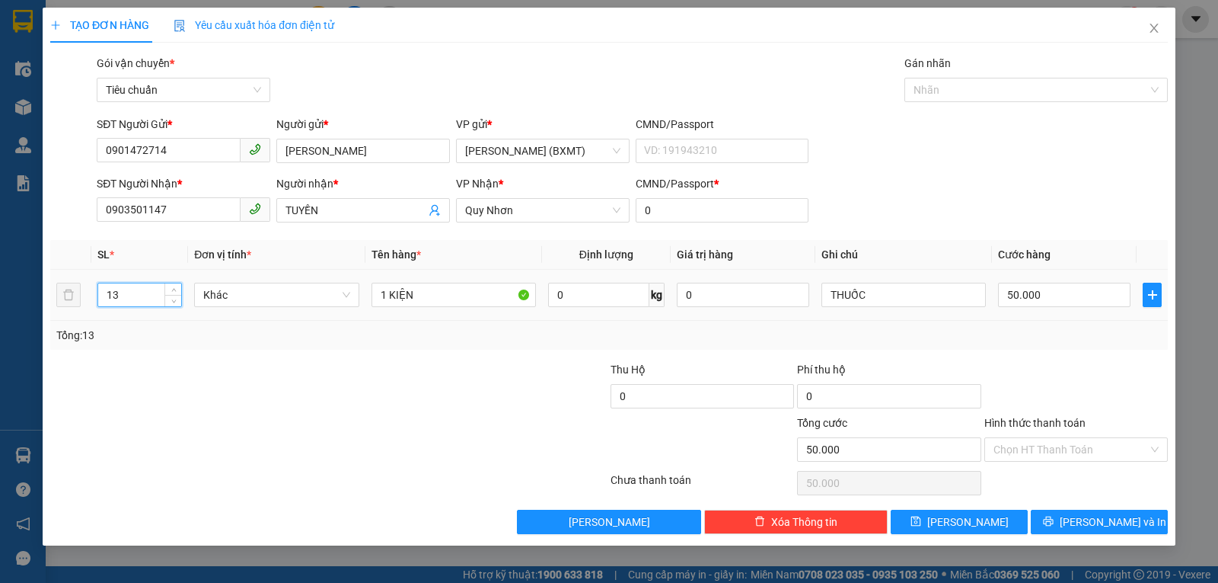
drag, startPoint x: 129, startPoint y: 292, endPoint x: 105, endPoint y: 294, distance: 23.7
click at [86, 301] on tr "13 Khác 1 KIỆN 0 kg 0 THUỐC 50.000" at bounding box center [609, 295] width 1118 height 51
drag, startPoint x: 382, startPoint y: 291, endPoint x: 389, endPoint y: 292, distance: 7.7
click at [389, 292] on input "1 KIỆN" at bounding box center [454, 295] width 164 height 24
click at [1047, 291] on input "0" at bounding box center [1064, 295] width 133 height 24
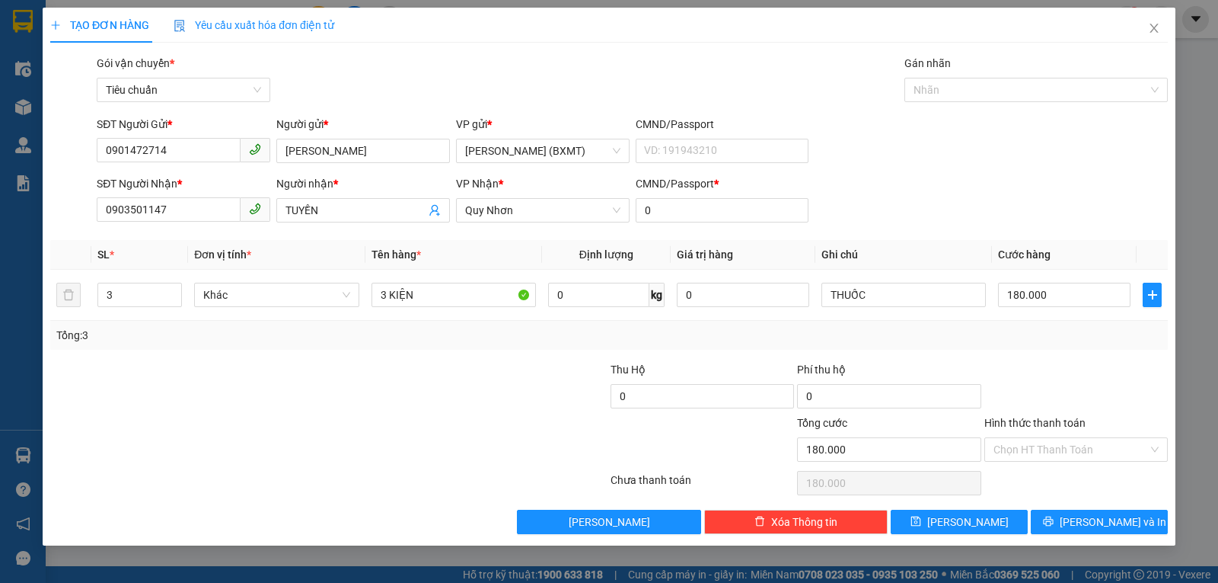
click at [1035, 330] on div "Tổng: 3" at bounding box center [609, 335] width 1106 height 17
click at [1026, 447] on input "Hình thức thanh toán" at bounding box center [1071, 449] width 155 height 23
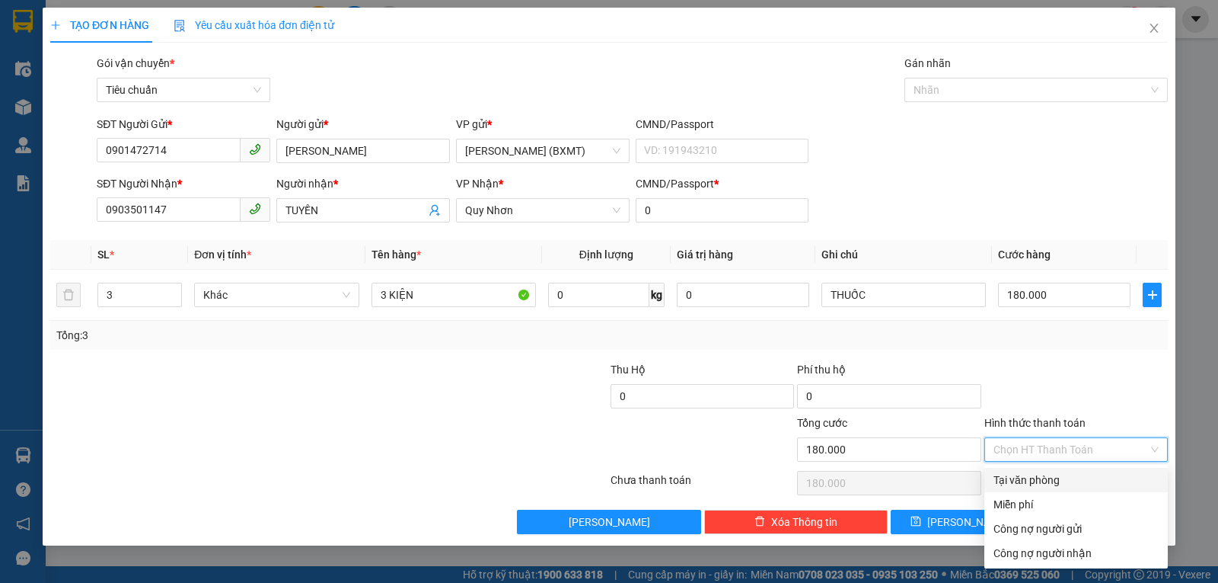
click at [1023, 474] on div "Tại văn phòng" at bounding box center [1076, 479] width 165 height 17
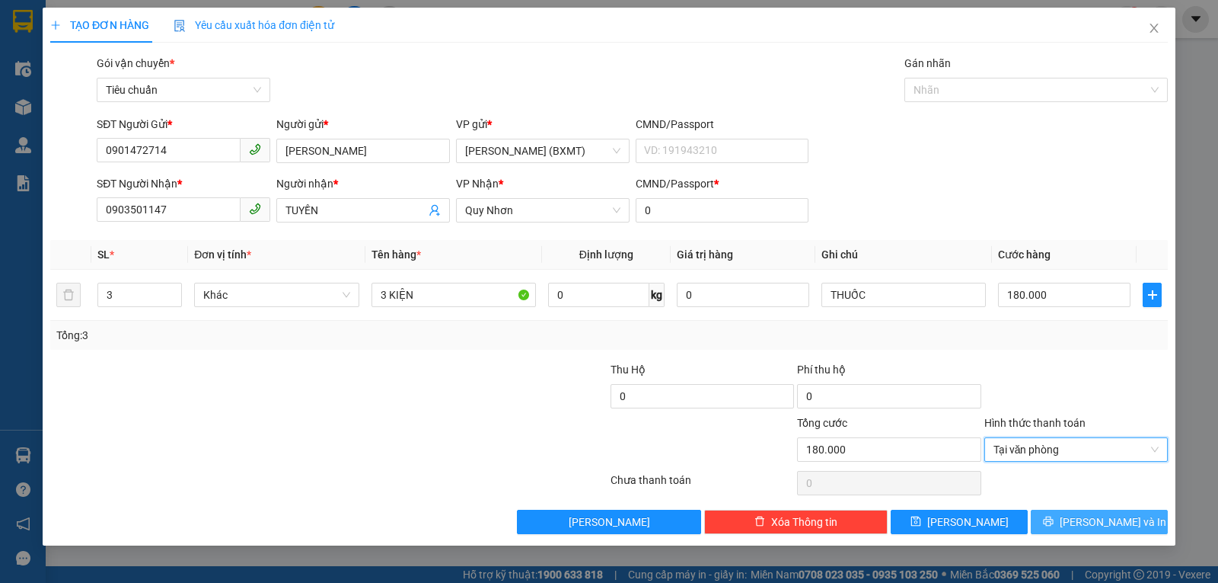
click at [1065, 525] on button "[PERSON_NAME] và In" at bounding box center [1099, 521] width 137 height 24
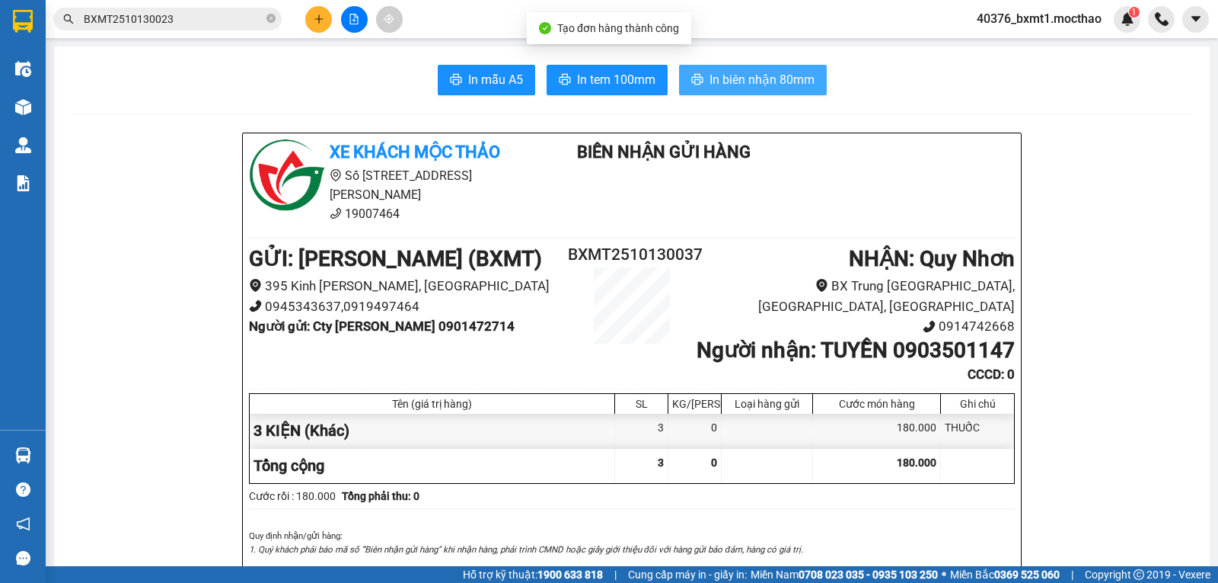
drag, startPoint x: 753, startPoint y: 71, endPoint x: 768, endPoint y: 130, distance: 61.1
click at [754, 71] on span "In biên nhận 80mm" at bounding box center [762, 79] width 105 height 19
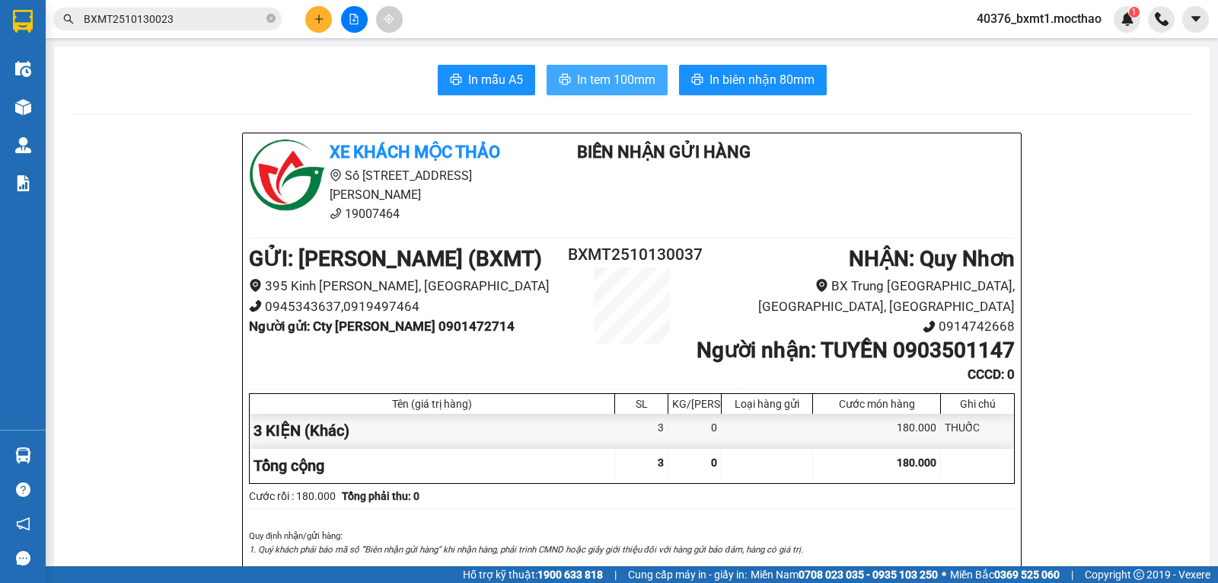
click at [631, 80] on span "In tem 100mm" at bounding box center [616, 79] width 78 height 19
click at [321, 19] on icon "plus" at bounding box center [319, 18] width 8 height 1
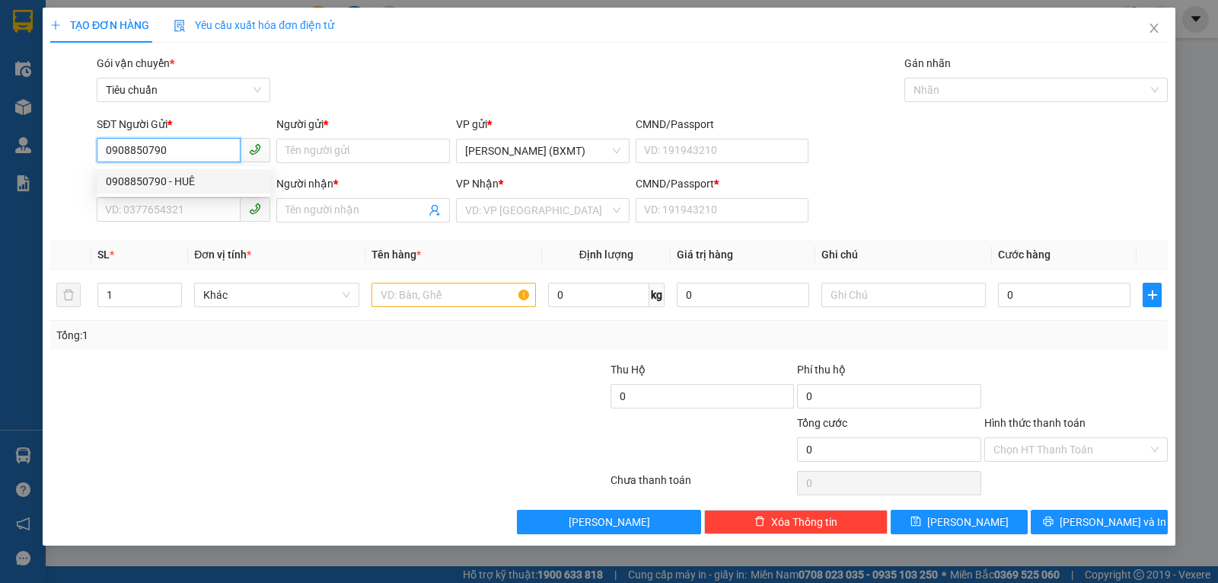
click at [162, 179] on div "0908850790 - HUÊ" at bounding box center [183, 181] width 155 height 17
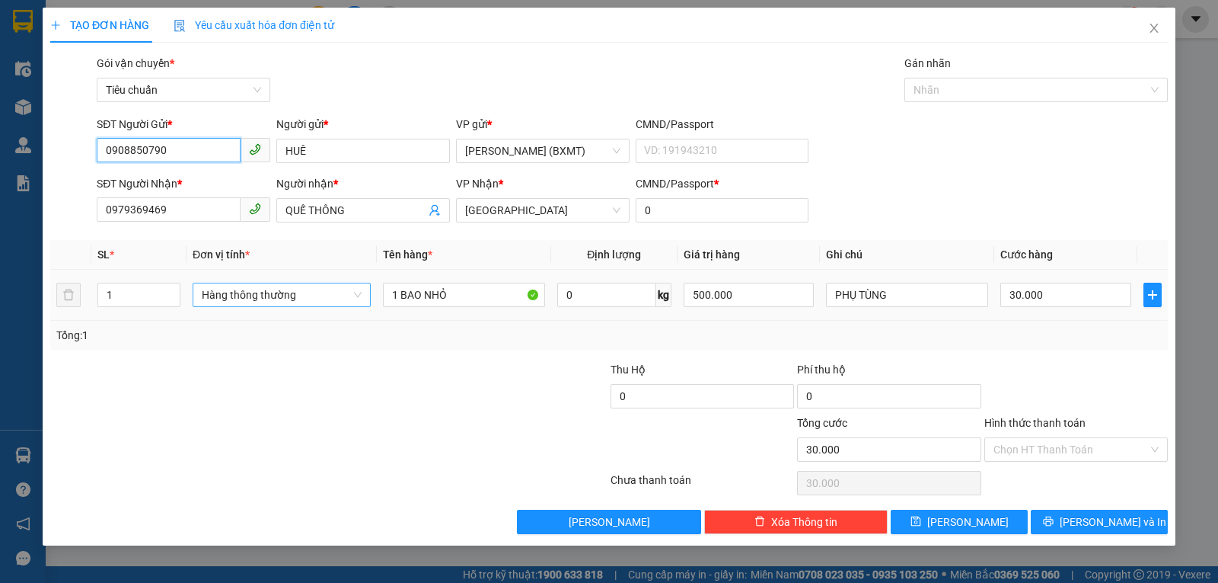
click at [281, 302] on span "Hàng thông thường" at bounding box center [282, 294] width 160 height 23
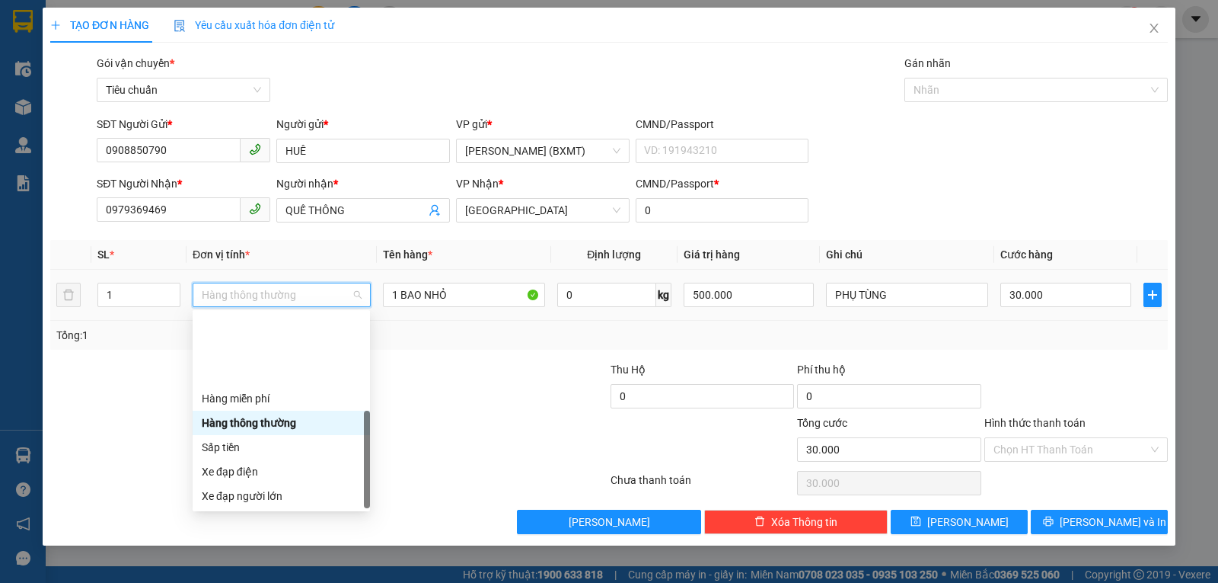
click at [229, 582] on div "Khác" at bounding box center [281, 593] width 159 height 17
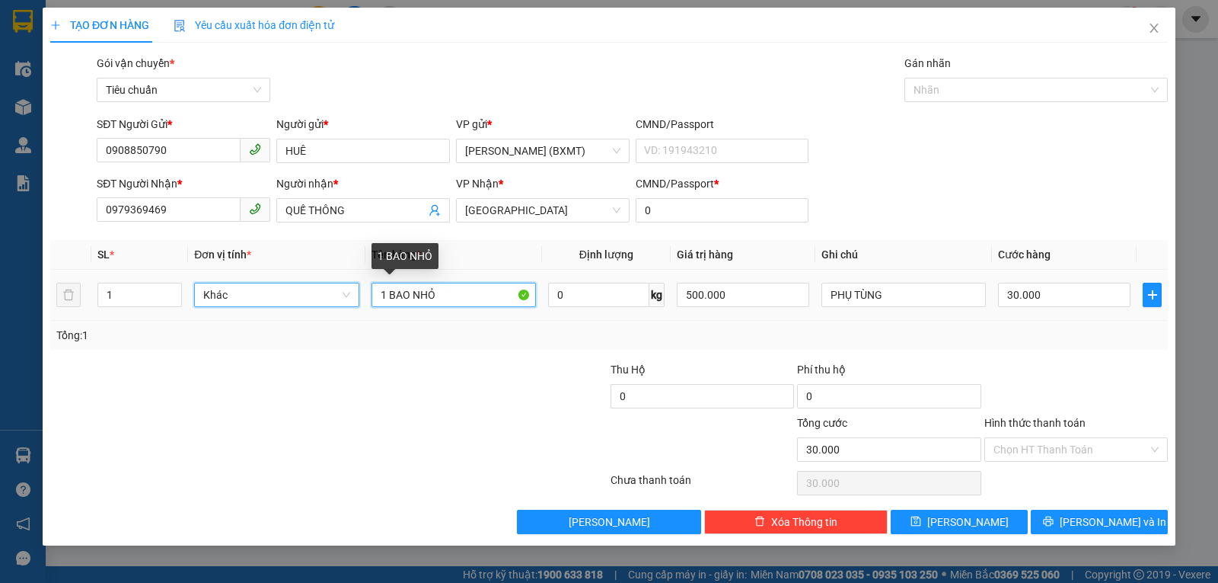
click at [448, 296] on input "1 BAO NHỎ" at bounding box center [454, 295] width 164 height 24
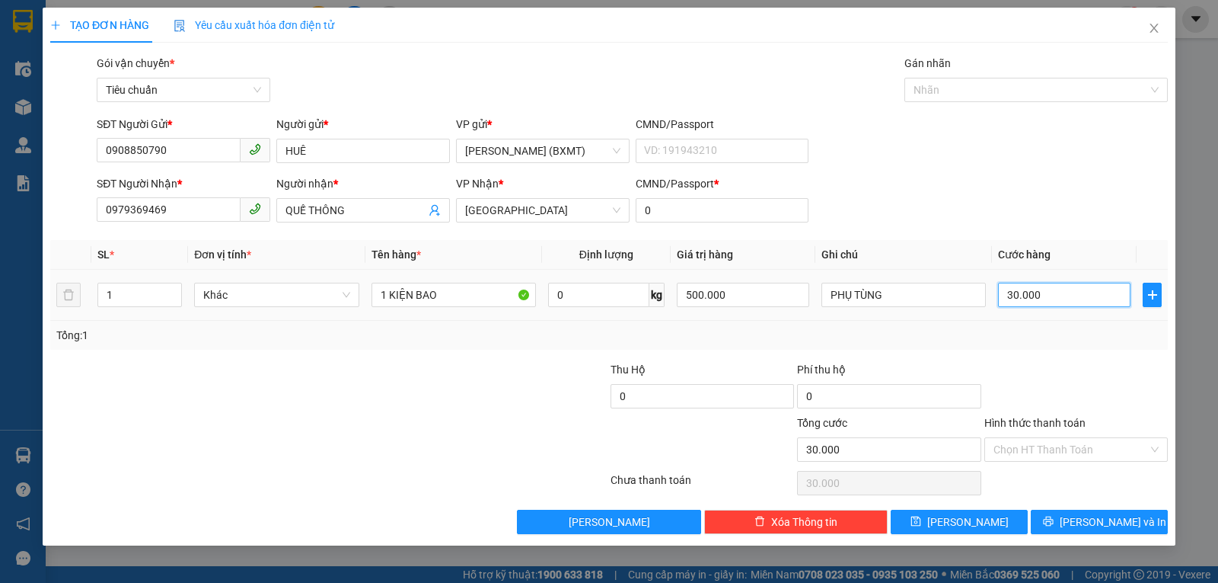
click at [1119, 299] on input "30.000" at bounding box center [1064, 295] width 133 height 24
click at [1100, 356] on div "Transit Pickup Surcharge Ids Transit Deliver Surcharge Ids Transit Deliver Surc…" at bounding box center [609, 294] width 1118 height 479
click at [1080, 531] on button "[PERSON_NAME] và In" at bounding box center [1099, 521] width 137 height 24
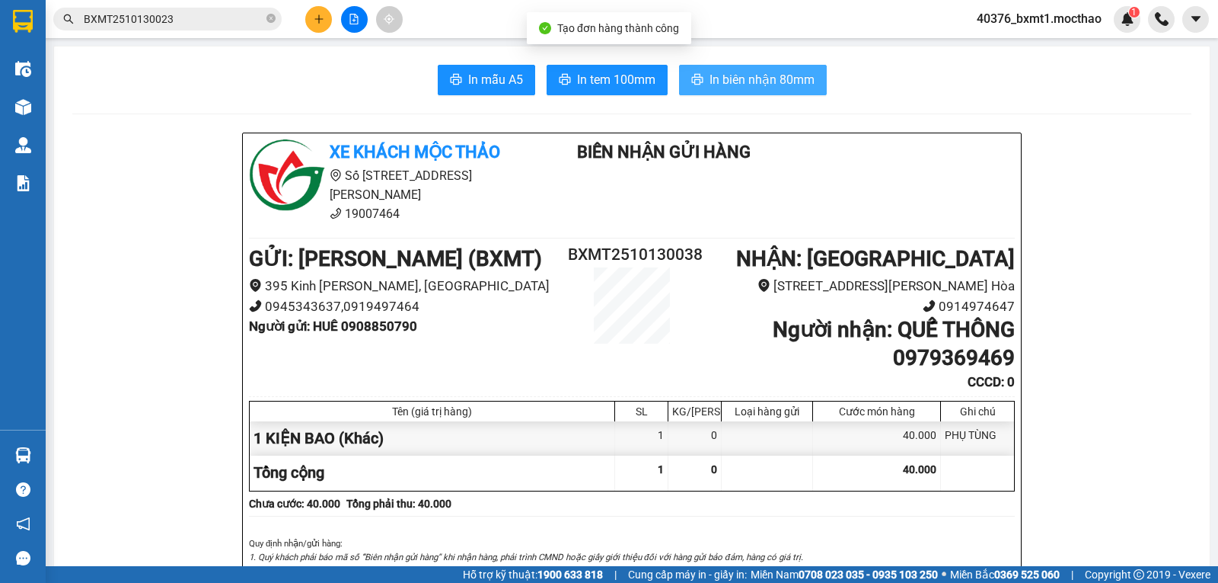
click at [710, 82] on span "In biên nhận 80mm" at bounding box center [762, 79] width 105 height 19
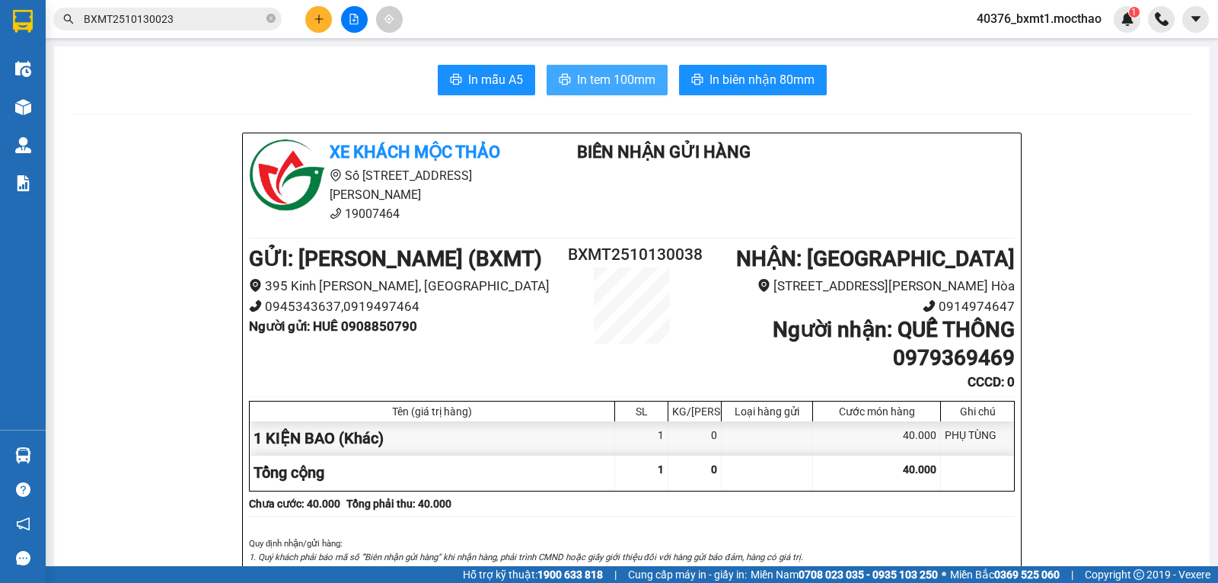
click at [605, 75] on span "In tem 100mm" at bounding box center [616, 79] width 78 height 19
click at [319, 16] on icon "plus" at bounding box center [318, 18] width 1 height 8
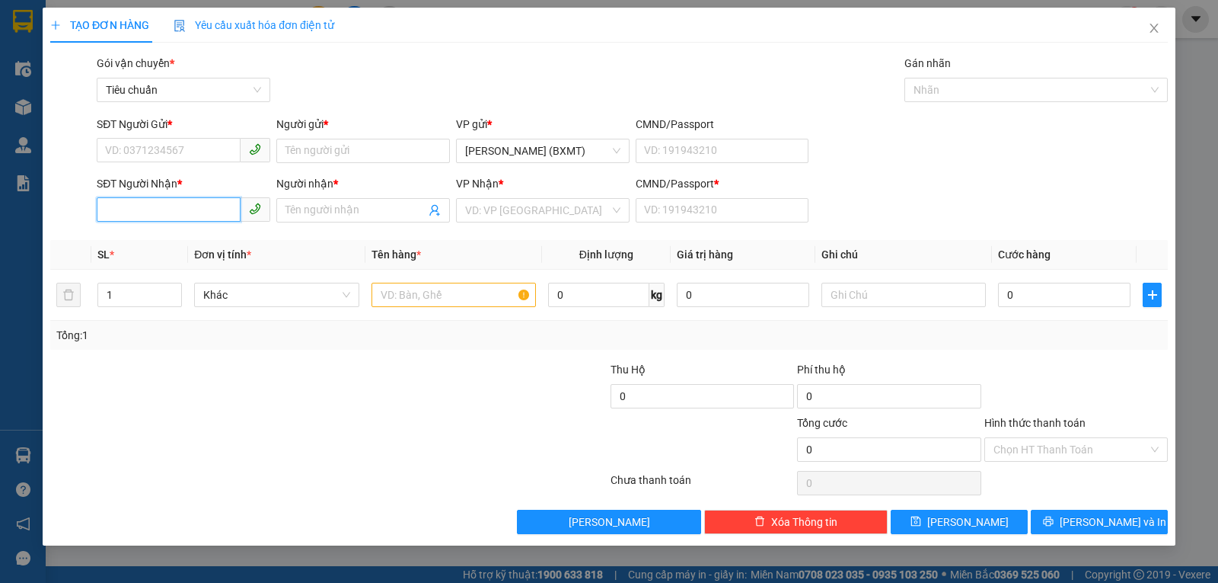
click at [197, 200] on input "SĐT Người Nhận *" at bounding box center [169, 209] width 144 height 24
click at [163, 236] on div "0905989110 - THUỲ" at bounding box center [183, 240] width 155 height 17
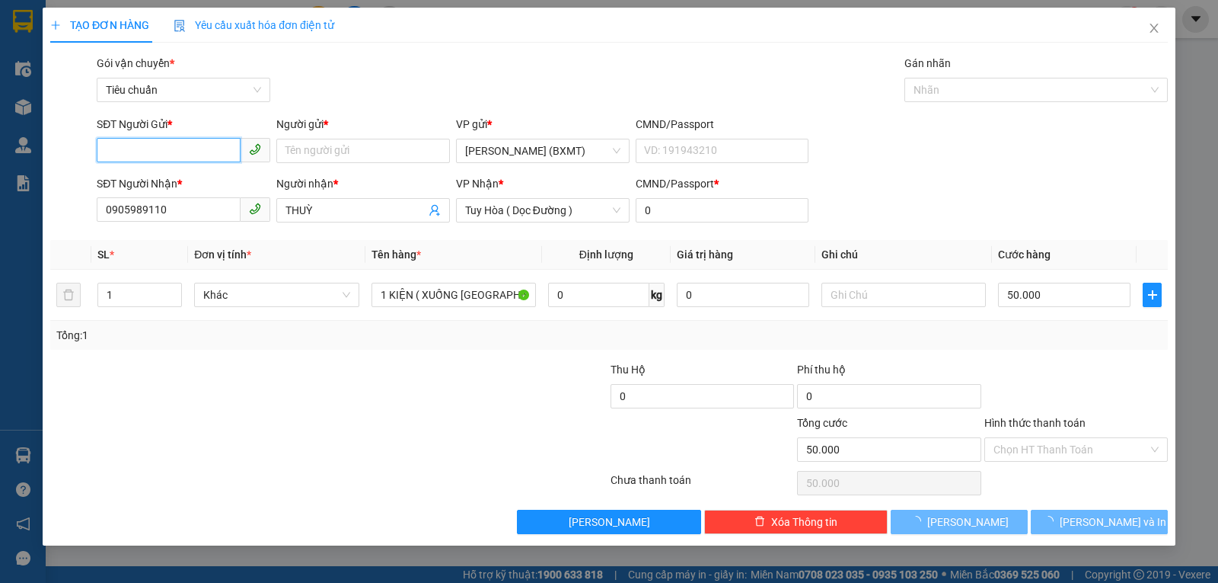
click at [203, 156] on input "SĐT Người Gửi *" at bounding box center [169, 150] width 144 height 24
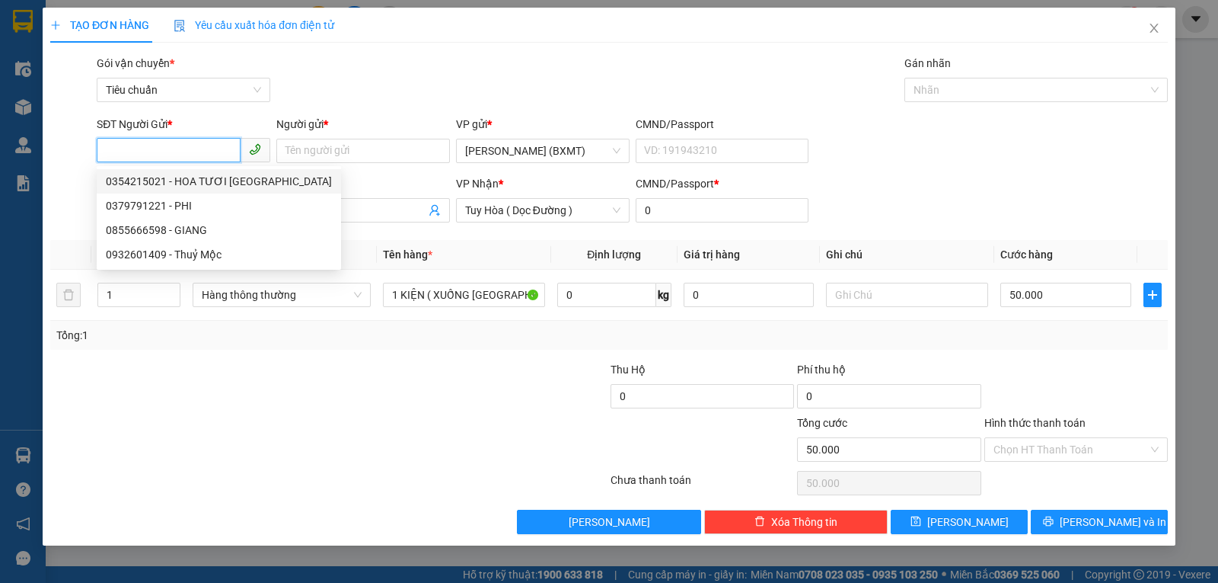
click at [178, 148] on input "SĐT Người Gửi *" at bounding box center [169, 150] width 144 height 24
click at [179, 149] on input "SĐT Người Gửi *" at bounding box center [169, 150] width 144 height 24
click at [173, 145] on input "SĐT Người Gửi *" at bounding box center [169, 150] width 144 height 24
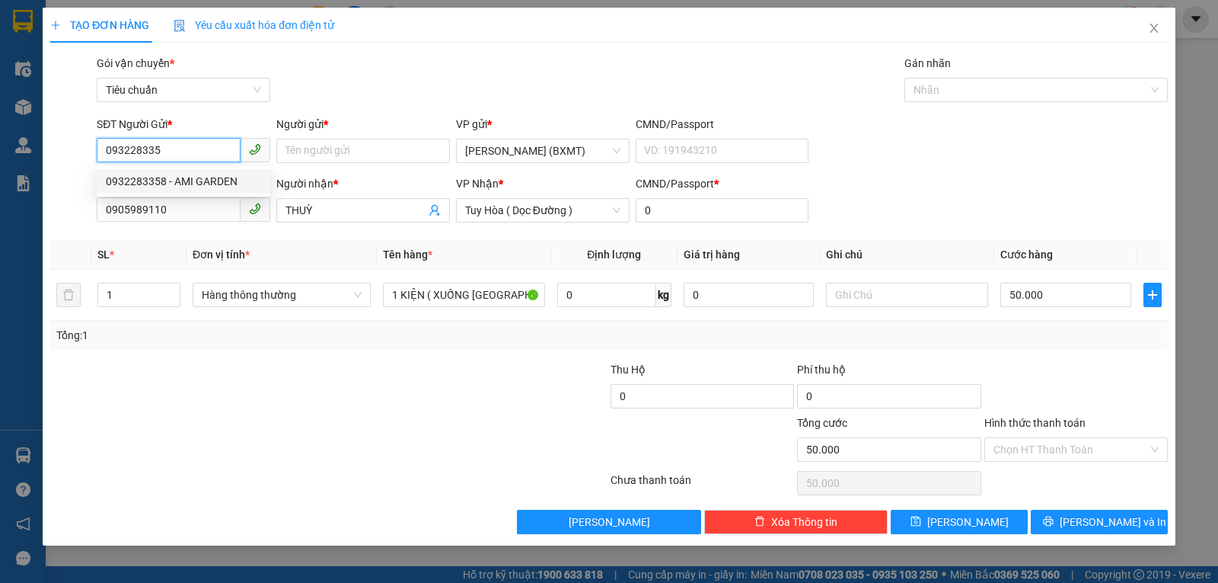
click at [166, 184] on div "0932283358 - AMI GARDEN" at bounding box center [183, 181] width 155 height 17
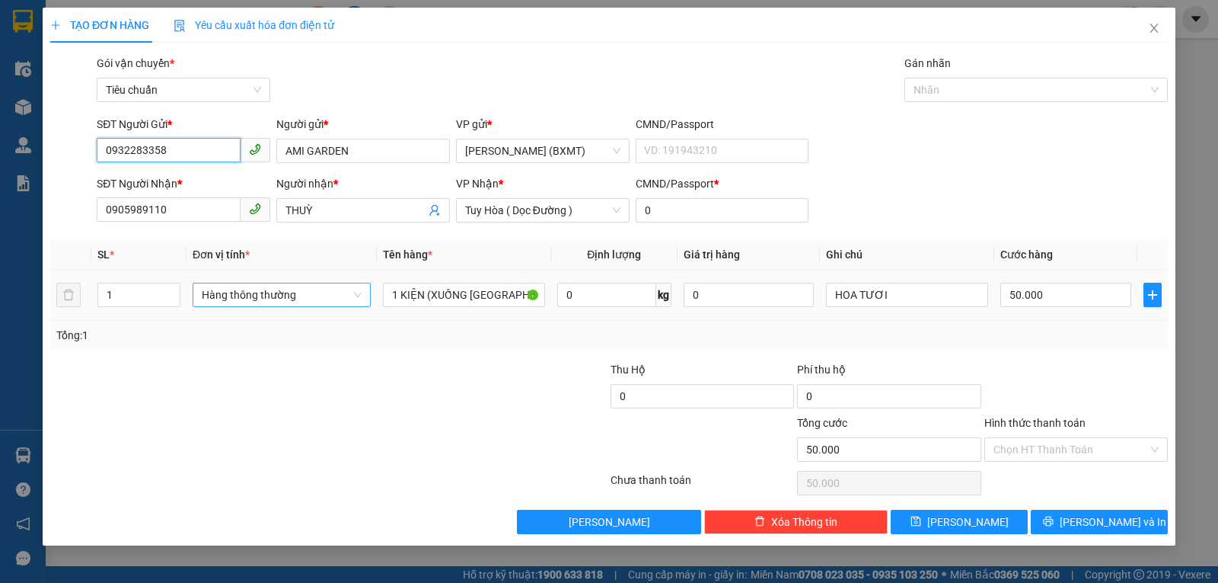
drag, startPoint x: 256, startPoint y: 294, endPoint x: 268, endPoint y: 305, distance: 16.7
click at [256, 295] on span "Hàng thông thường" at bounding box center [282, 294] width 160 height 23
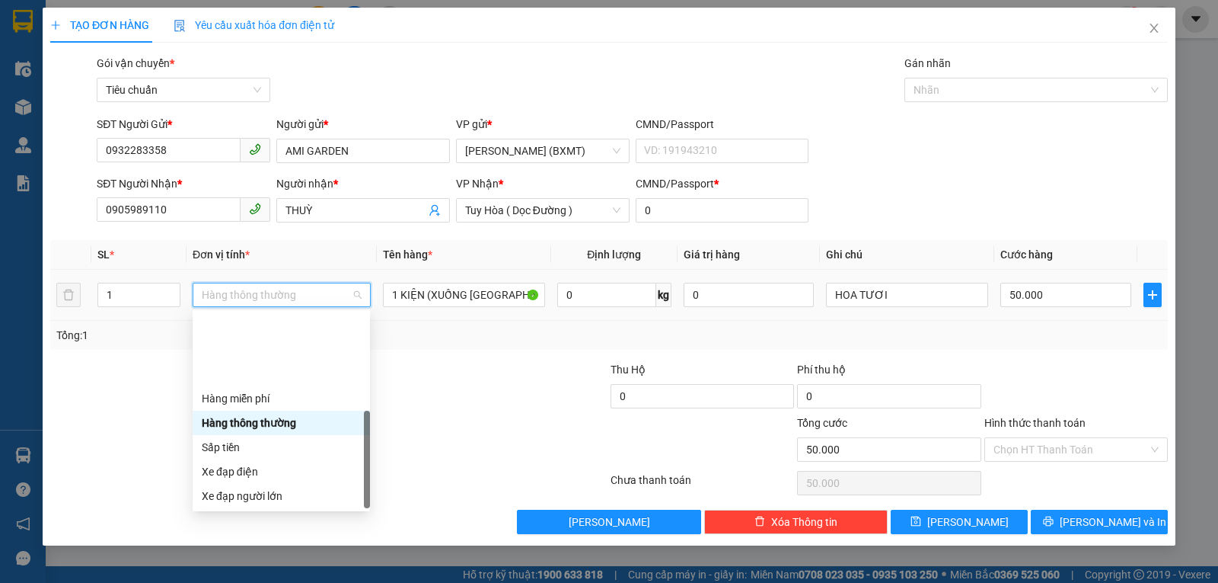
drag, startPoint x: 241, startPoint y: 492, endPoint x: 252, endPoint y: 500, distance: 13.7
click at [241, 582] on div "Khác" at bounding box center [281, 593] width 159 height 17
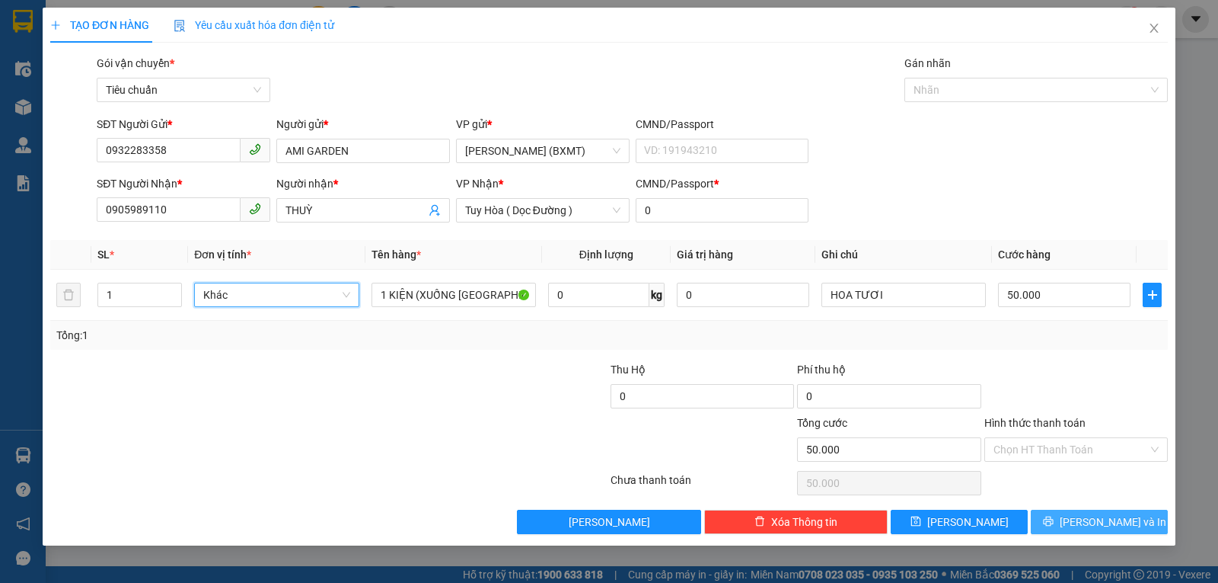
click at [1098, 520] on span "[PERSON_NAME] và In" at bounding box center [1113, 521] width 107 height 17
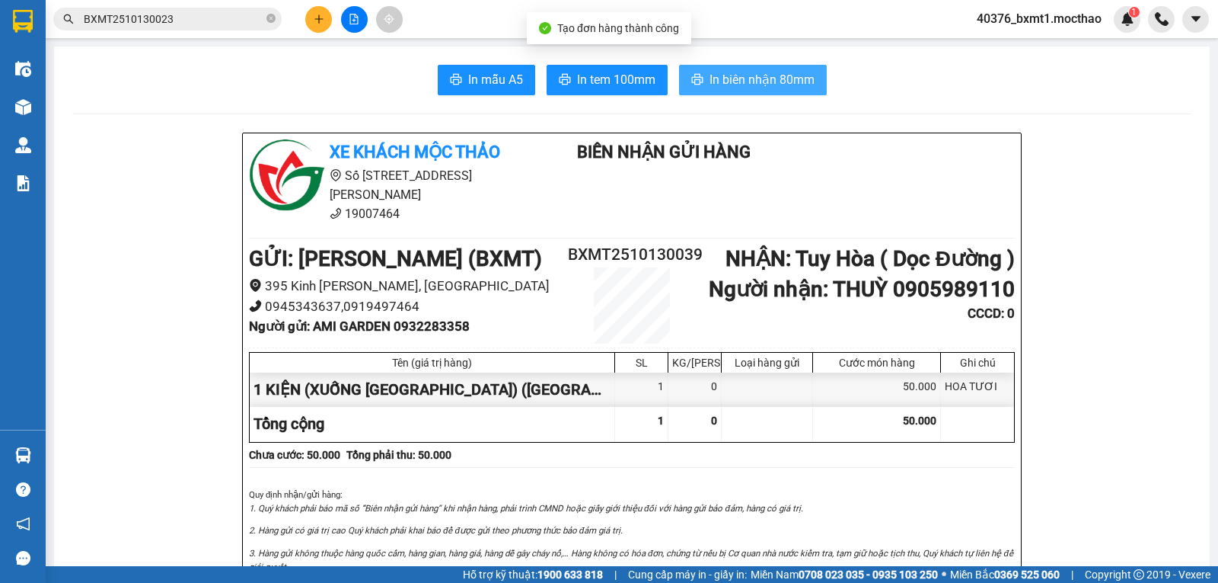
click at [756, 89] on span "In biên nhận 80mm" at bounding box center [762, 79] width 105 height 19
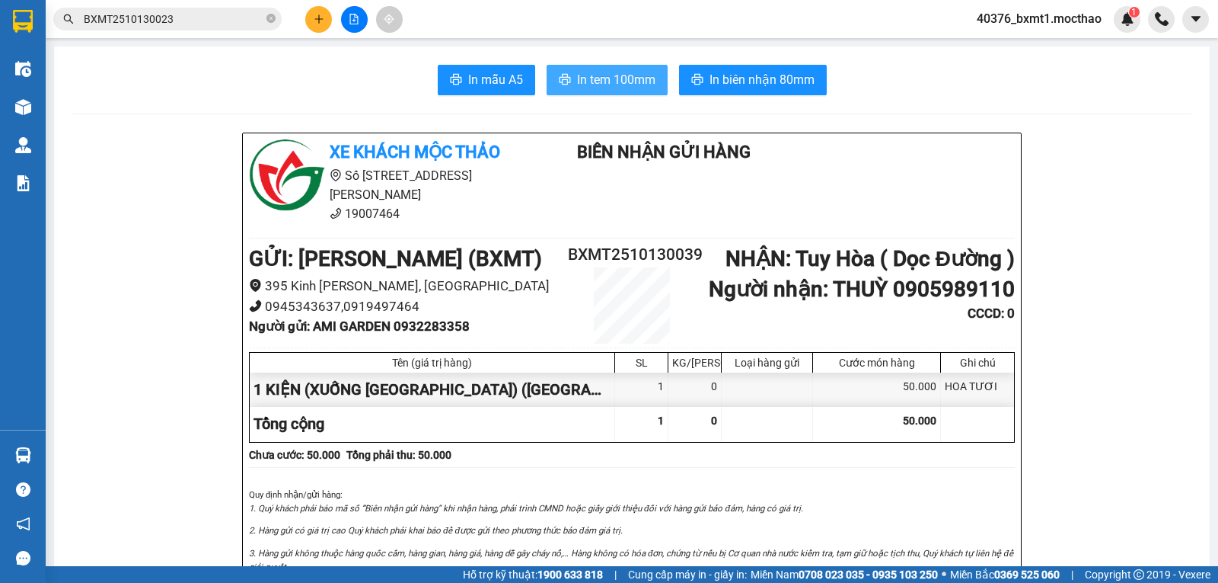
click at [590, 87] on span "In tem 100mm" at bounding box center [616, 79] width 78 height 19
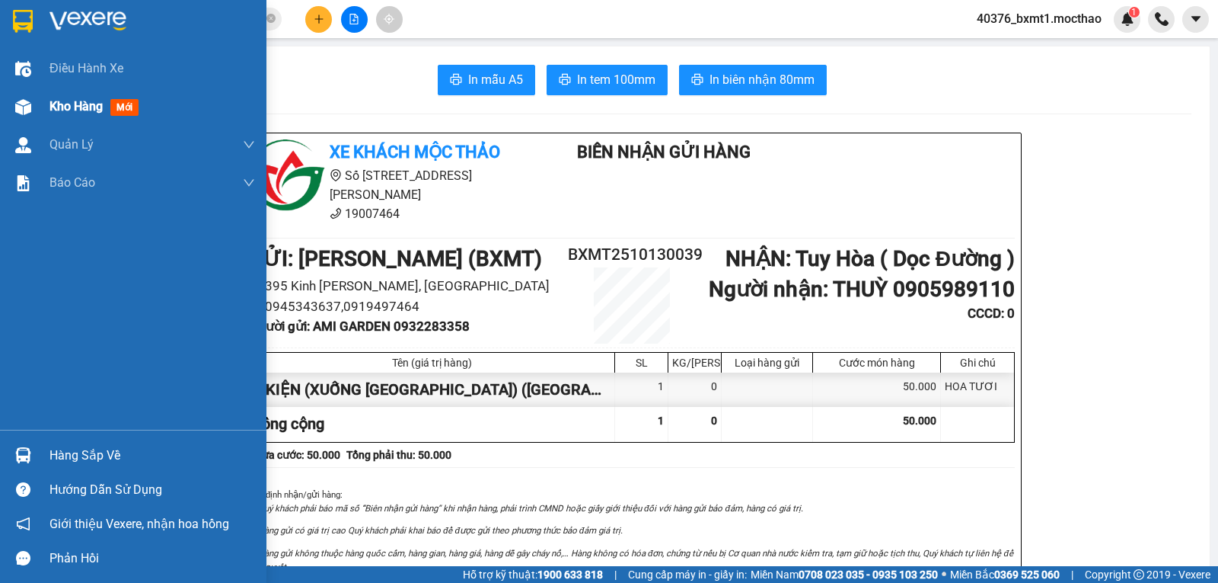
drag, startPoint x: 46, startPoint y: 113, endPoint x: 139, endPoint y: 109, distance: 93.0
click at [46, 113] on div "Kho hàng mới" at bounding box center [133, 107] width 267 height 38
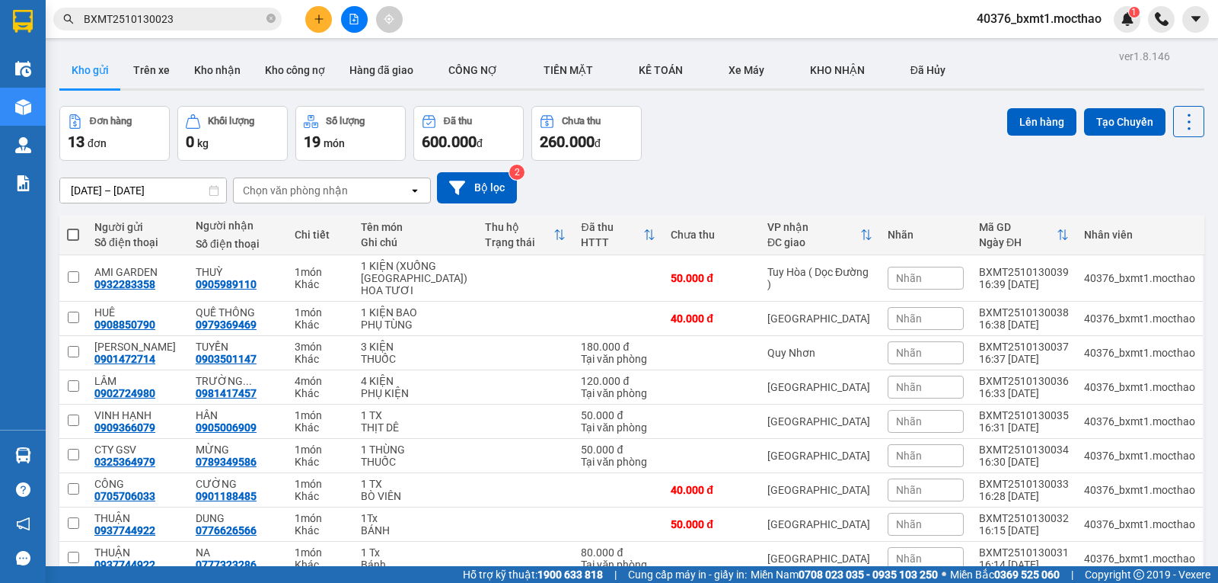
click at [74, 234] on span at bounding box center [73, 234] width 12 height 12
click at [73, 227] on input "checkbox" at bounding box center [73, 227] width 0 height 0
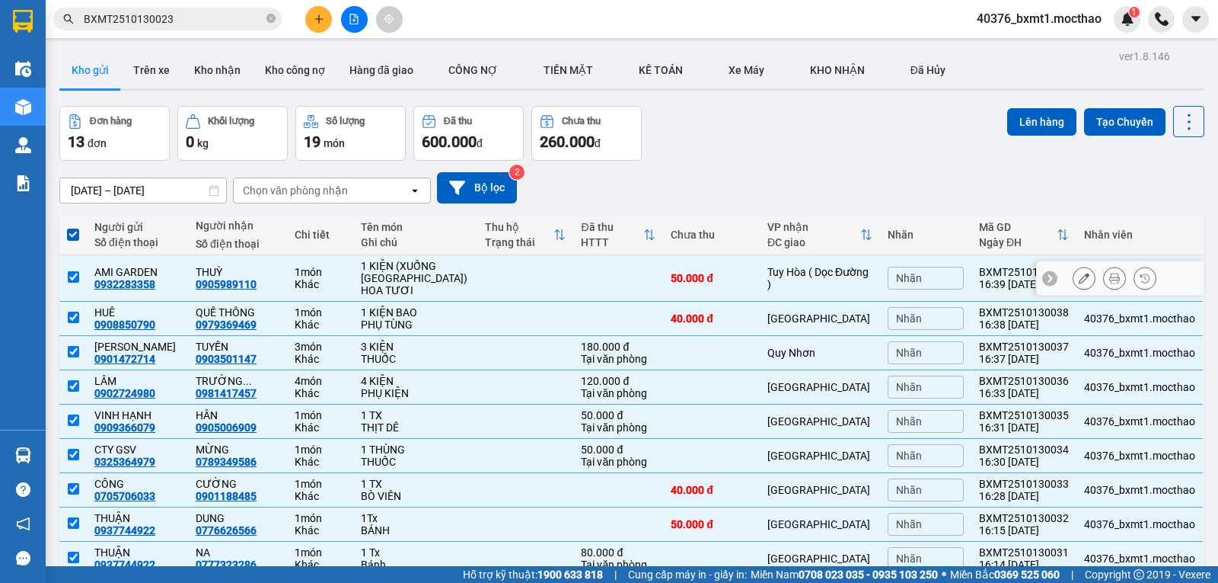
click at [77, 275] on input "checkbox" at bounding box center [73, 276] width 11 height 11
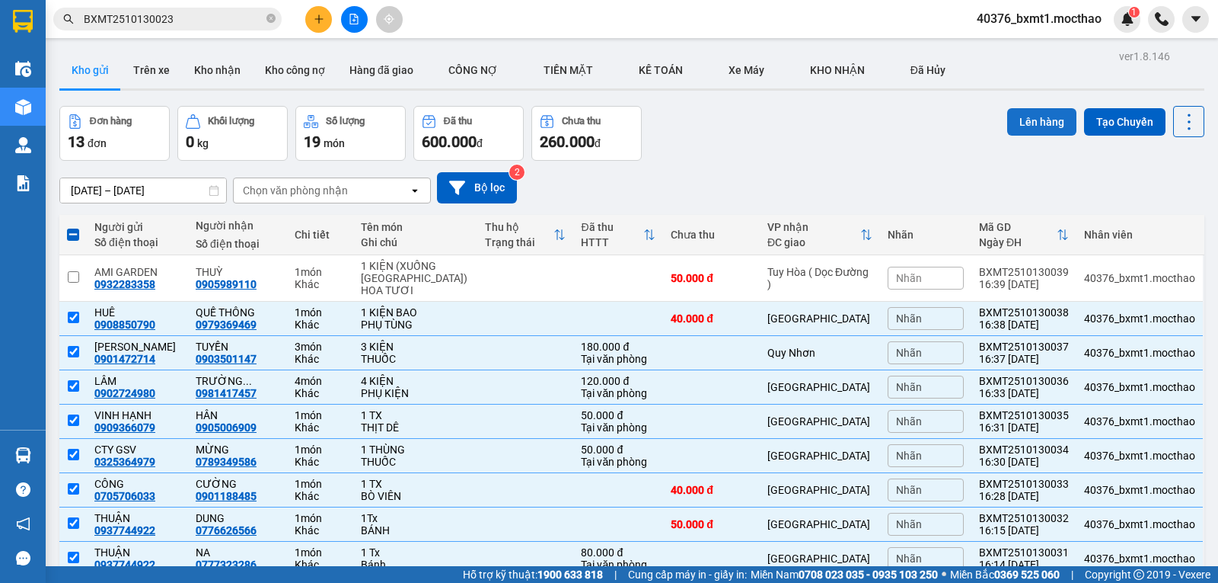
click at [1041, 129] on button "Lên hàng" at bounding box center [1041, 121] width 69 height 27
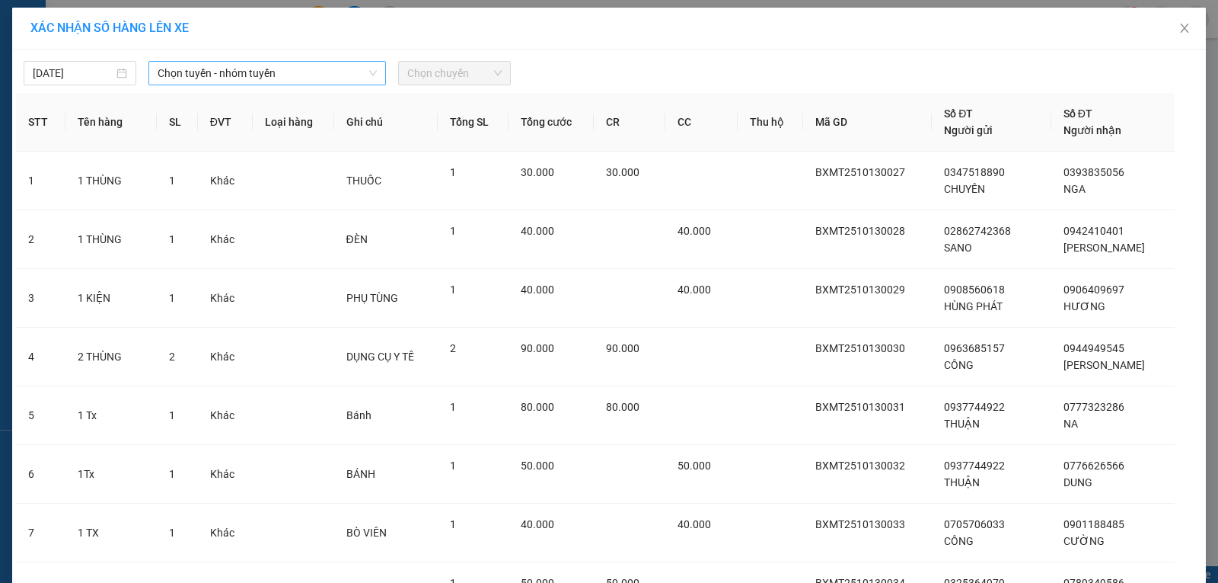
click at [197, 69] on span "Chọn tuyến - nhóm tuyến" at bounding box center [267, 73] width 219 height 23
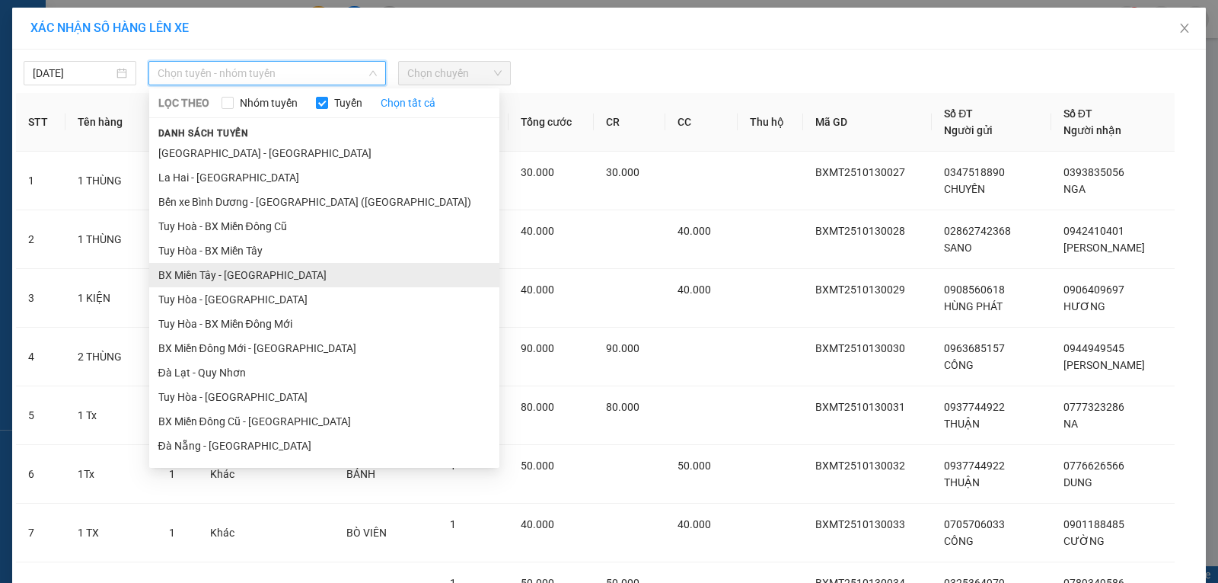
click at [203, 273] on li "BX Miền Tây - [GEOGRAPHIC_DATA]" at bounding box center [324, 275] width 350 height 24
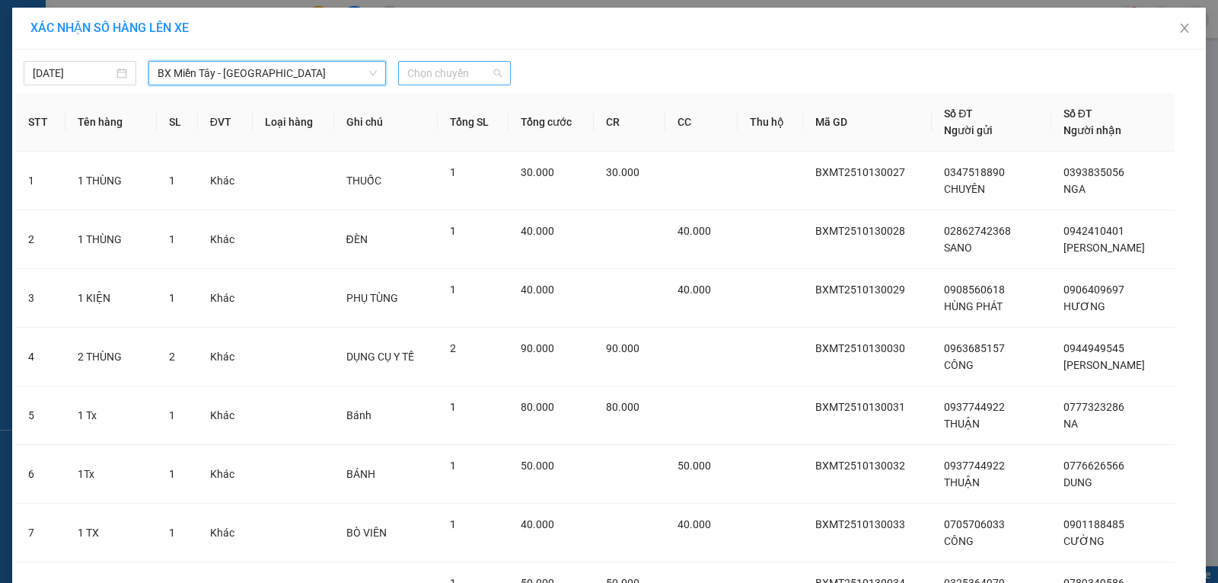
click at [414, 62] on span "Chọn chuyến" at bounding box center [454, 73] width 94 height 23
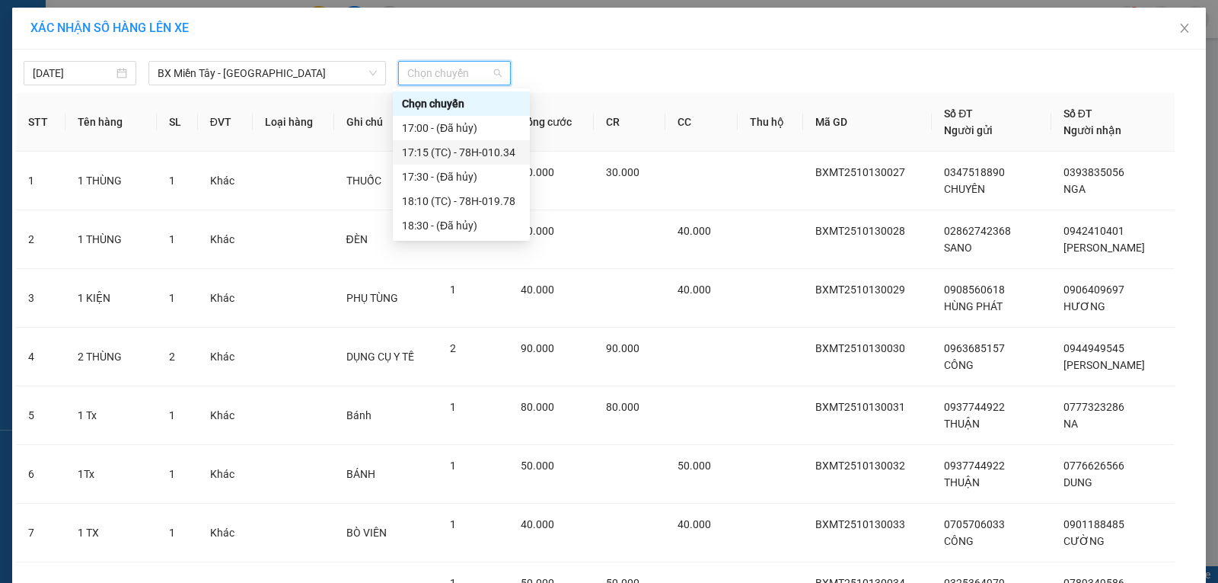
click at [486, 153] on div "17:15 (TC) - 78H-010.34" at bounding box center [461, 152] width 119 height 17
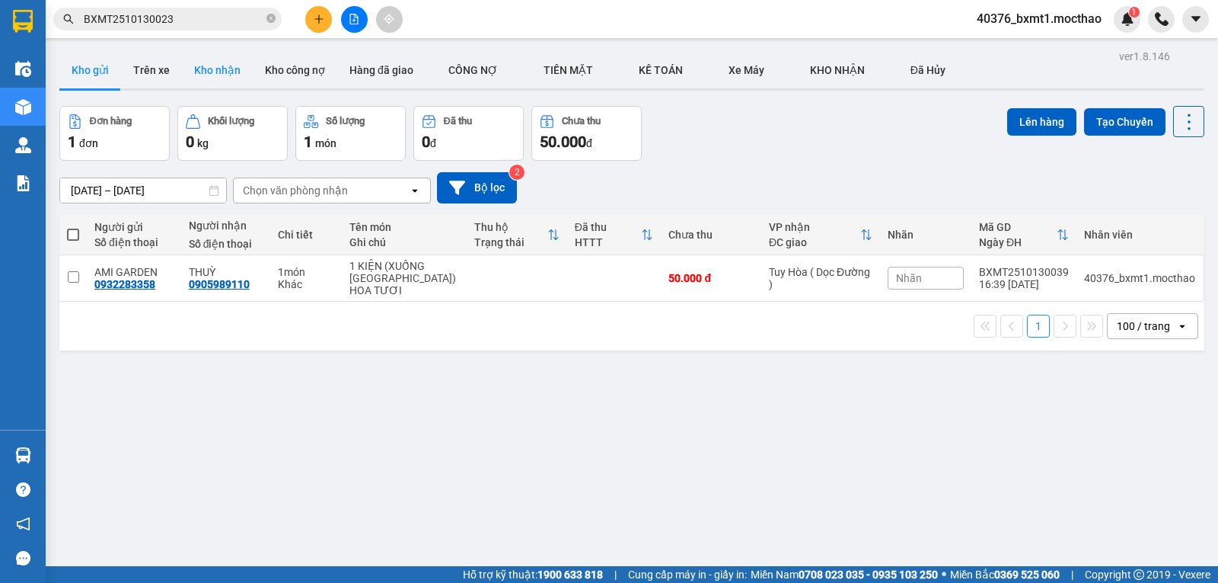
click at [233, 69] on button "Kho nhận" at bounding box center [217, 70] width 71 height 37
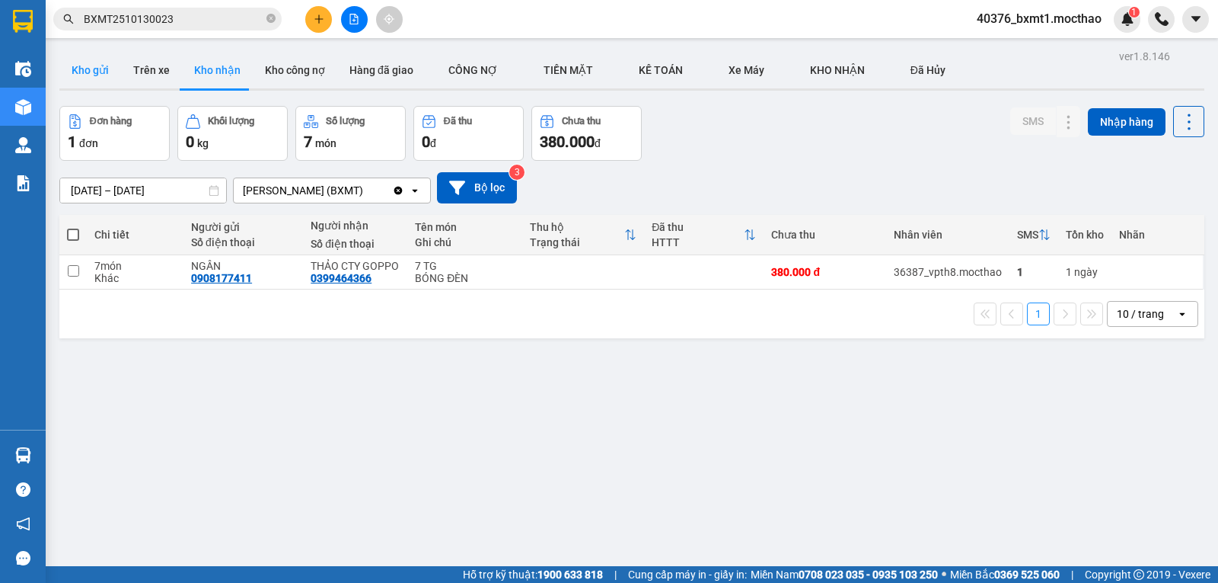
click at [78, 67] on button "Kho gửi" at bounding box center [90, 70] width 62 height 37
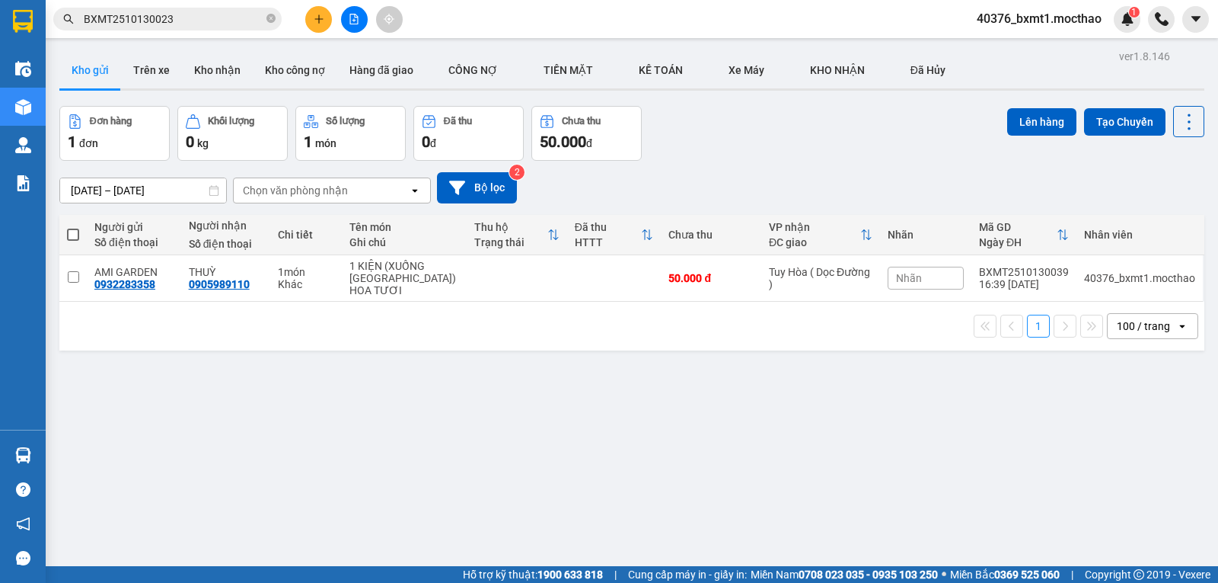
click at [347, 18] on button at bounding box center [354, 19] width 27 height 27
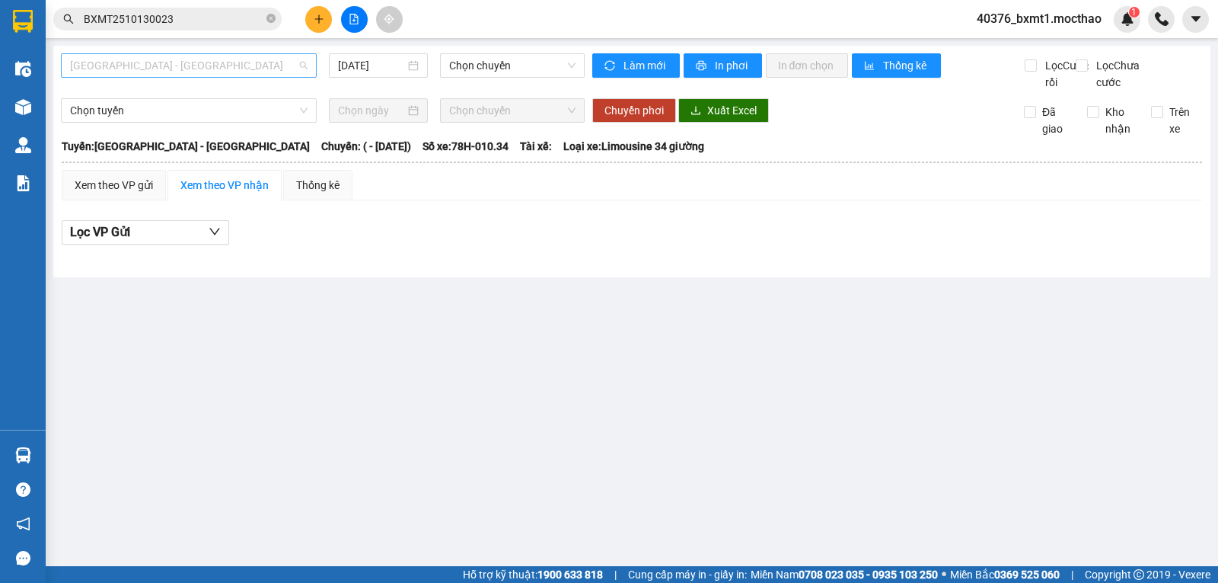
click at [145, 63] on span "[GEOGRAPHIC_DATA] - [GEOGRAPHIC_DATA]" at bounding box center [189, 65] width 238 height 23
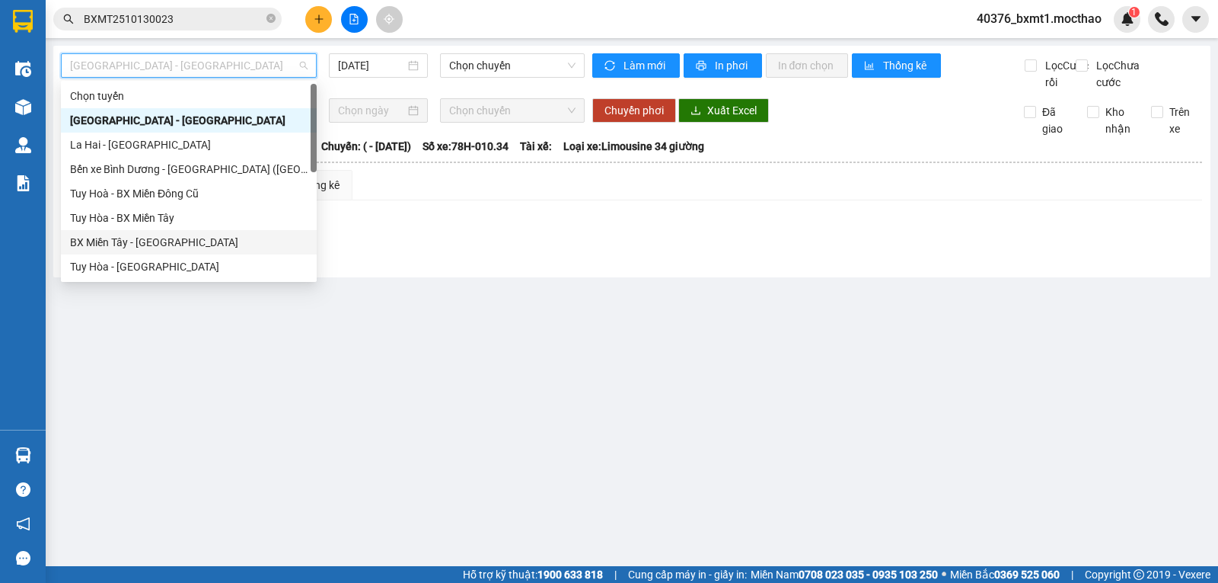
click at [110, 235] on div "BX Miền Tây - [GEOGRAPHIC_DATA]" at bounding box center [189, 242] width 238 height 17
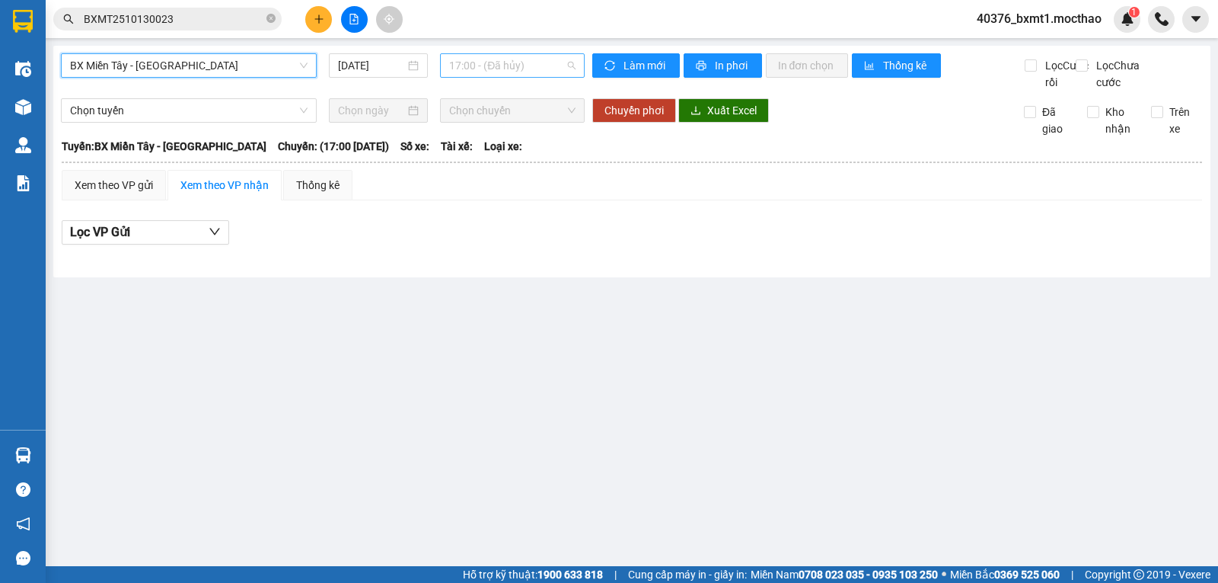
drag, startPoint x: 505, startPoint y: 57, endPoint x: 520, endPoint y: 74, distance: 22.6
click at [506, 57] on span "17:00 - (Đã hủy)" at bounding box center [512, 65] width 126 height 23
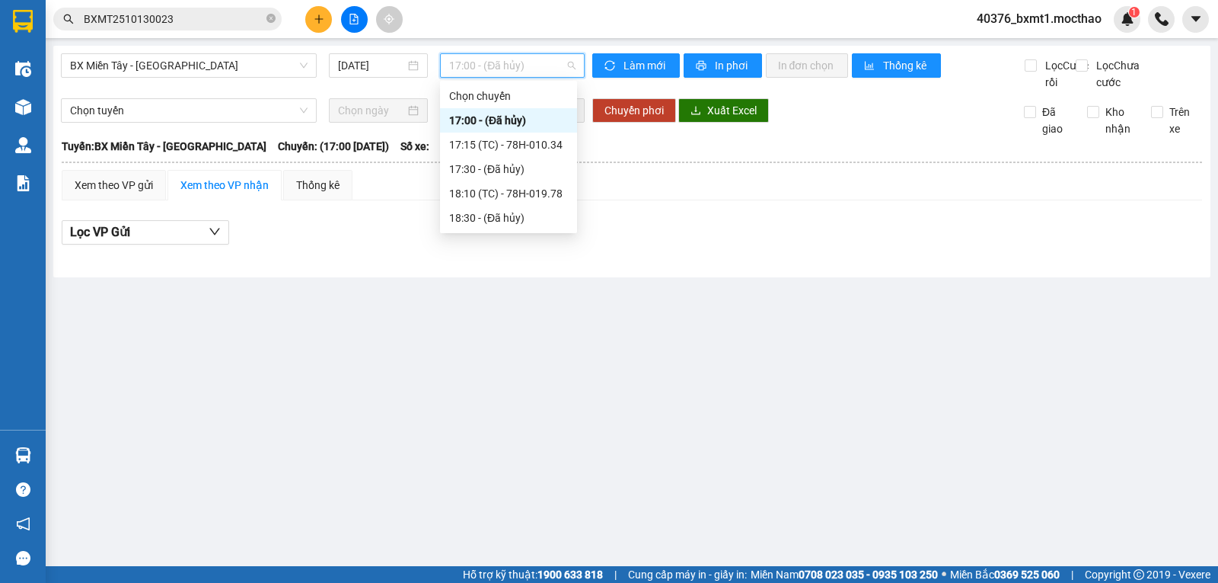
click at [512, 134] on div "Chọn chuyến 17:00 - (Đã hủy) 17:15 (TC) - 78H-010.34 17:30 - (Đã hủy) 18:10 (TC…" at bounding box center [508, 157] width 137 height 146
click at [511, 139] on div "17:15 (TC) - 78H-010.34" at bounding box center [508, 144] width 119 height 17
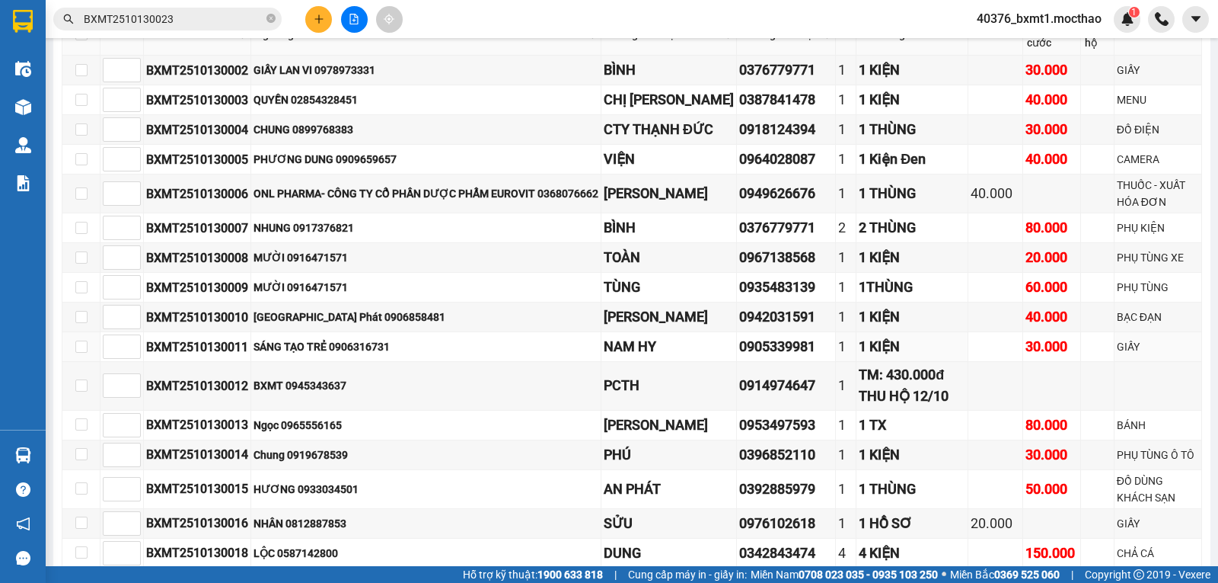
scroll to position [433, 0]
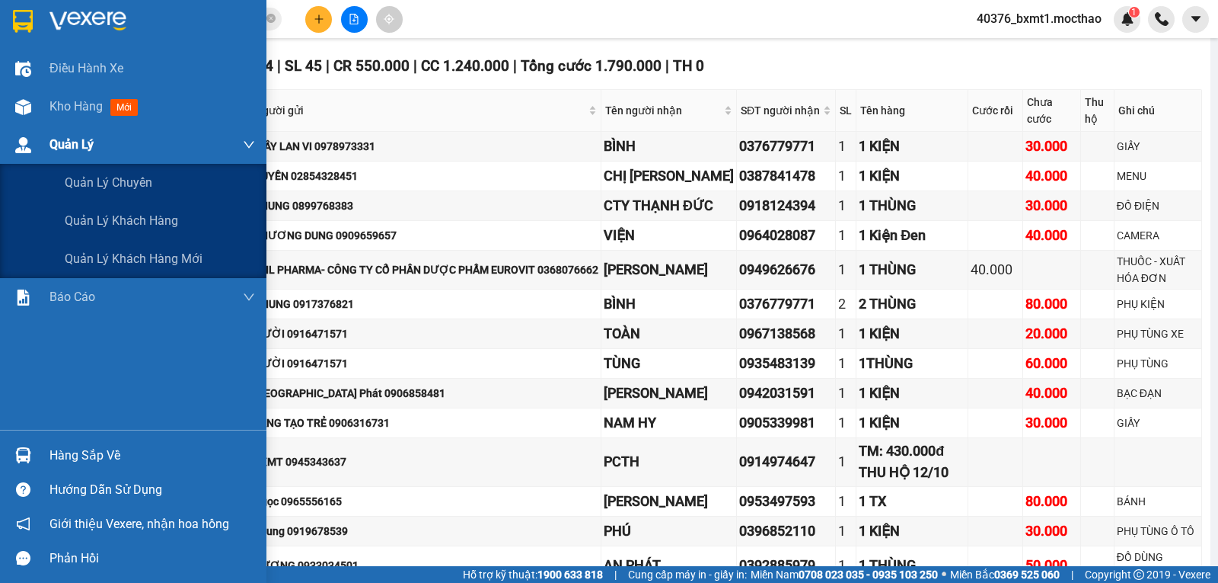
click at [46, 126] on div "Quản Lý" at bounding box center [133, 145] width 267 height 38
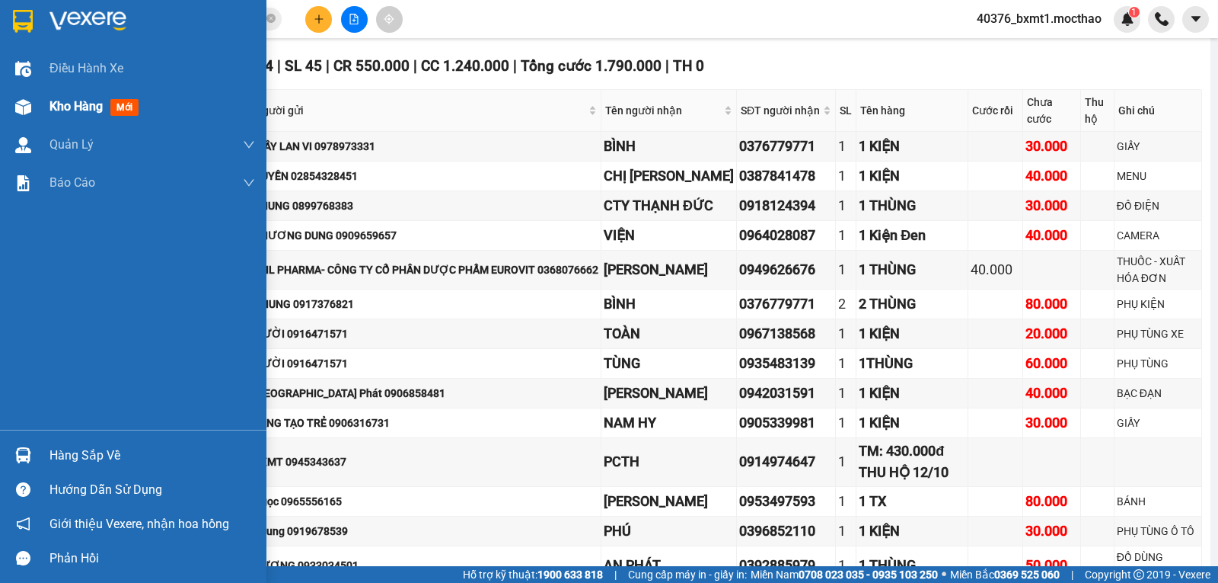
drag, startPoint x: 54, startPoint y: 117, endPoint x: 128, endPoint y: 112, distance: 74.0
click at [55, 117] on div "Kho hàng mới" at bounding box center [152, 107] width 206 height 38
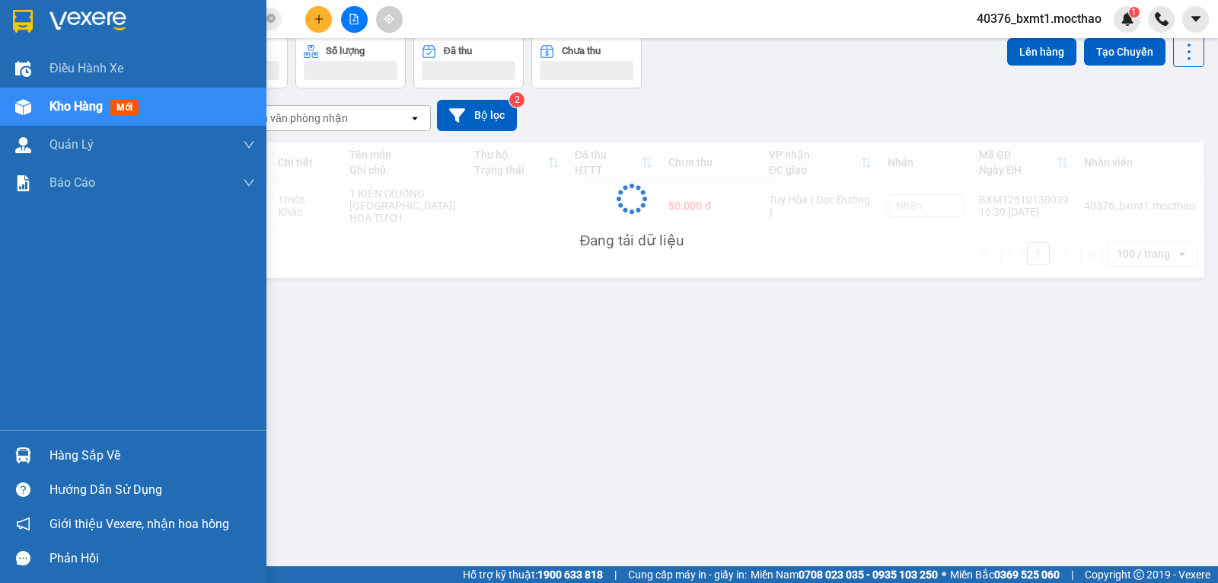
scroll to position [70, 0]
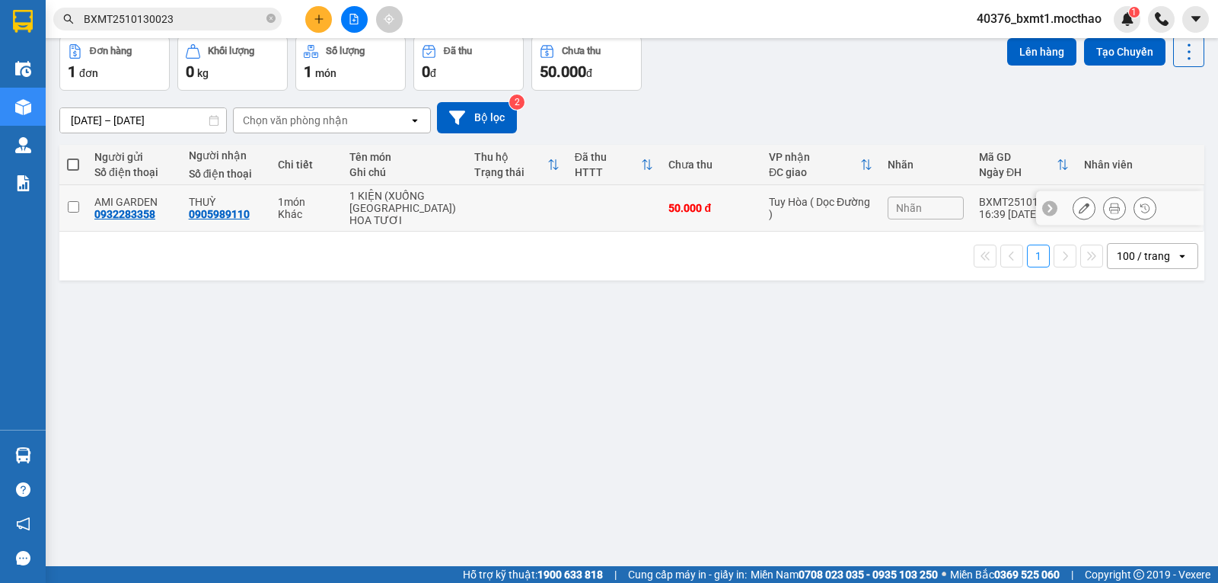
click at [1074, 215] on button at bounding box center [1084, 208] width 21 height 27
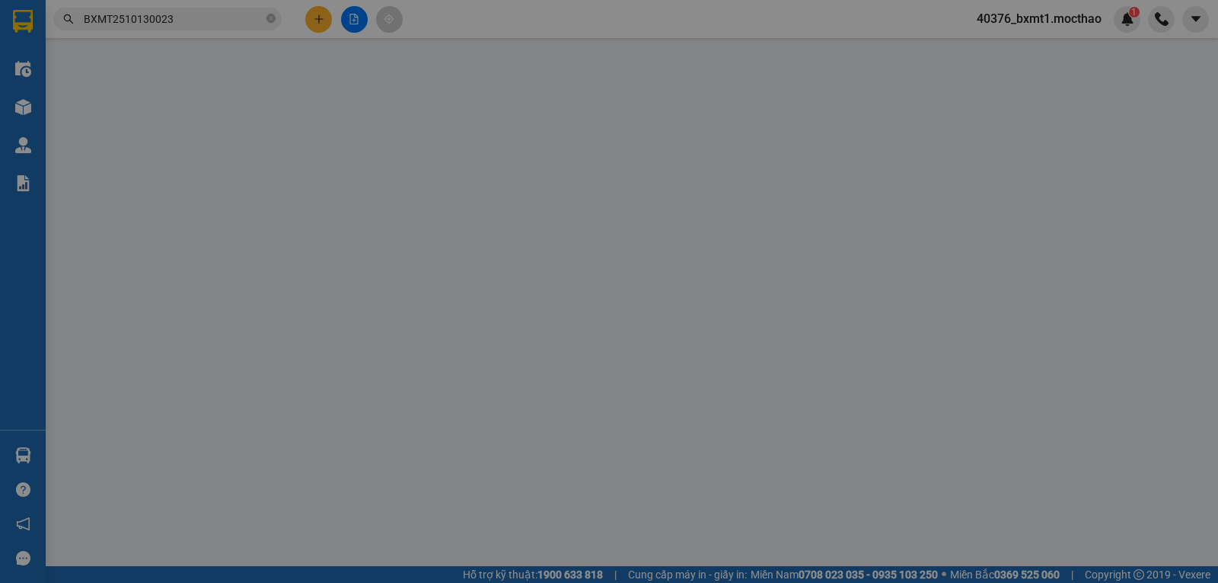
type input "0932283358"
type input "0905989110"
type input "0"
type input "50.000"
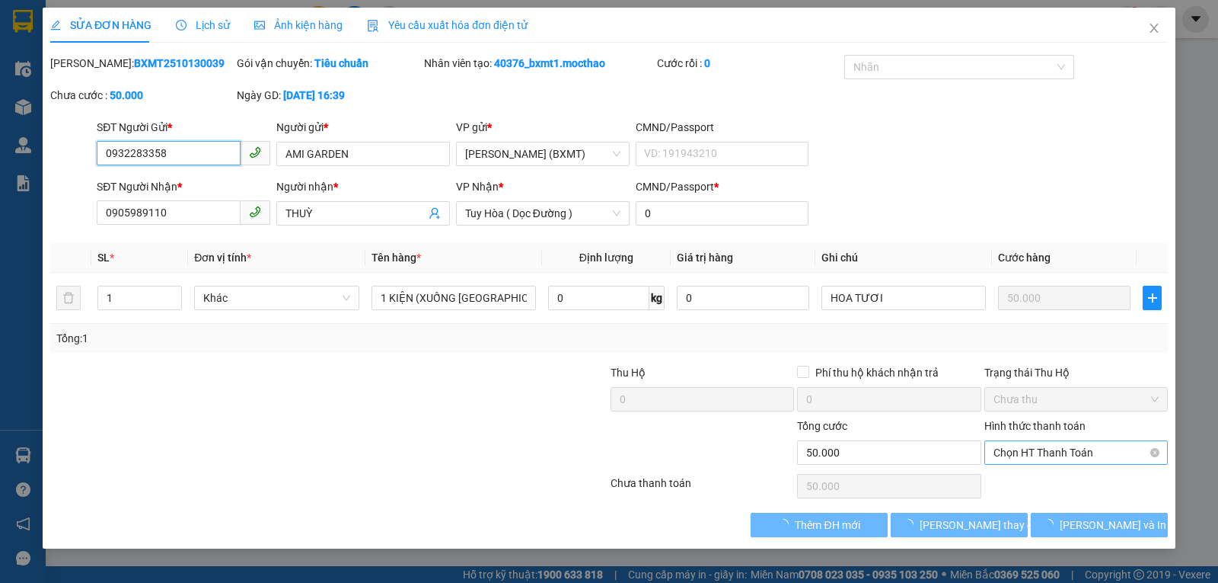
click at [1040, 460] on span "Chọn HT Thanh Toán" at bounding box center [1076, 452] width 165 height 23
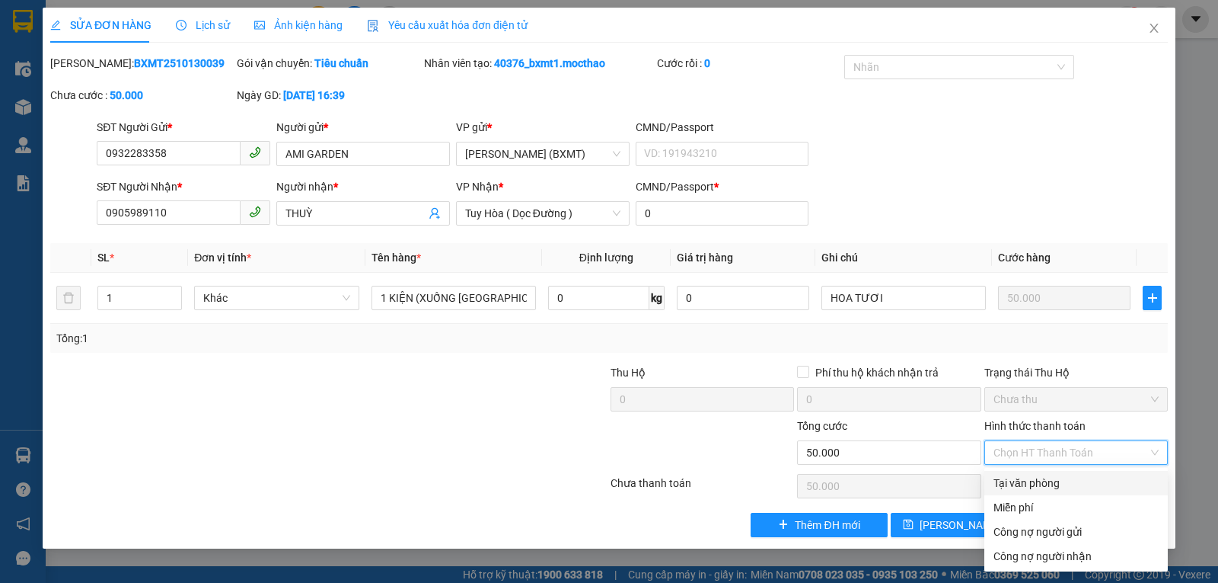
click at [1026, 481] on div "Tại văn phòng" at bounding box center [1076, 482] width 165 height 17
type input "0"
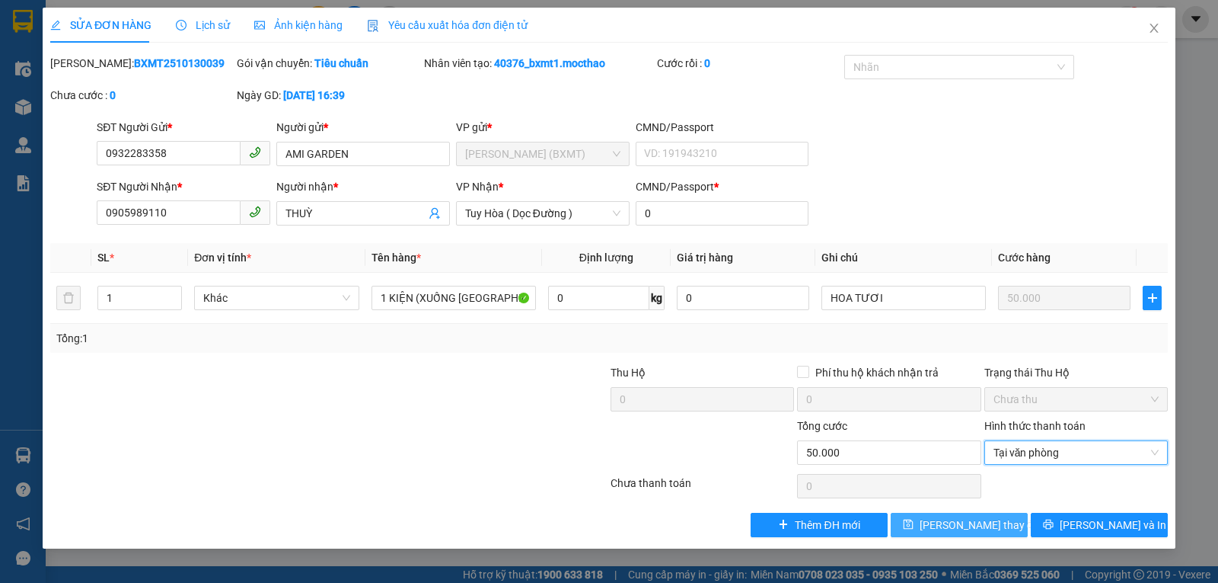
click at [1001, 522] on button "[PERSON_NAME] thay đổi" at bounding box center [959, 524] width 137 height 24
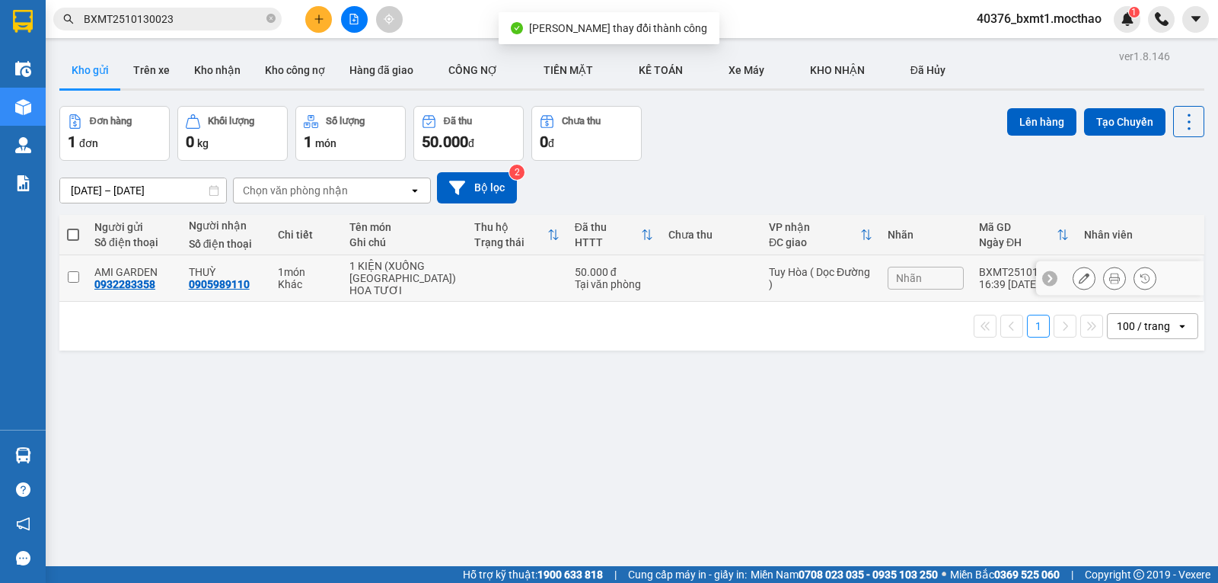
click at [723, 280] on td at bounding box center [711, 278] width 101 height 46
checkbox input "true"
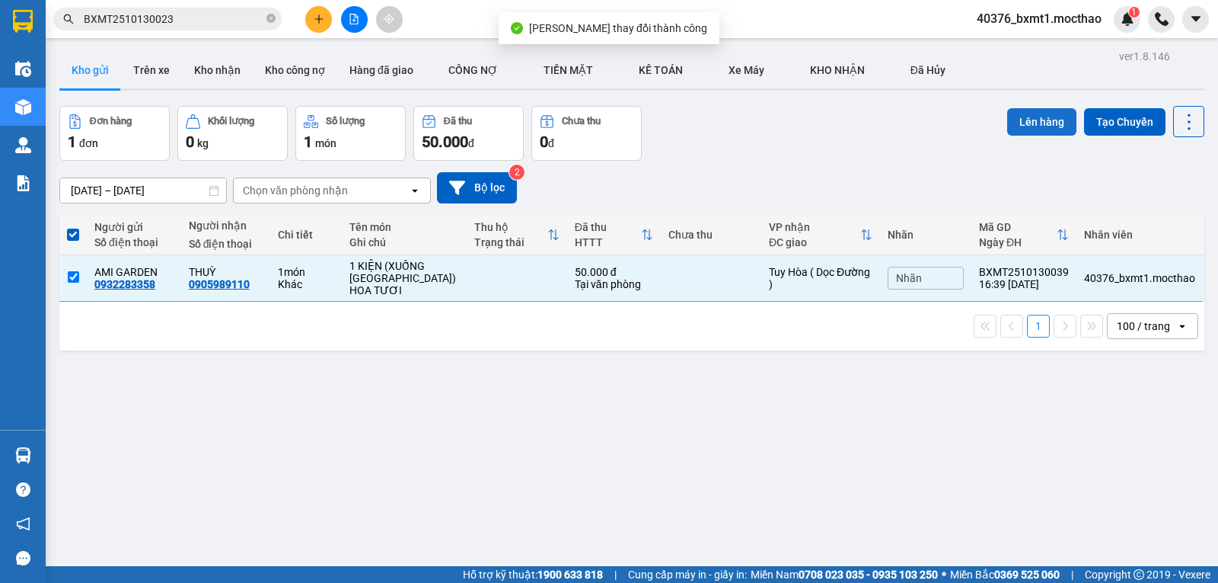
click at [1014, 122] on button "Lên hàng" at bounding box center [1041, 121] width 69 height 27
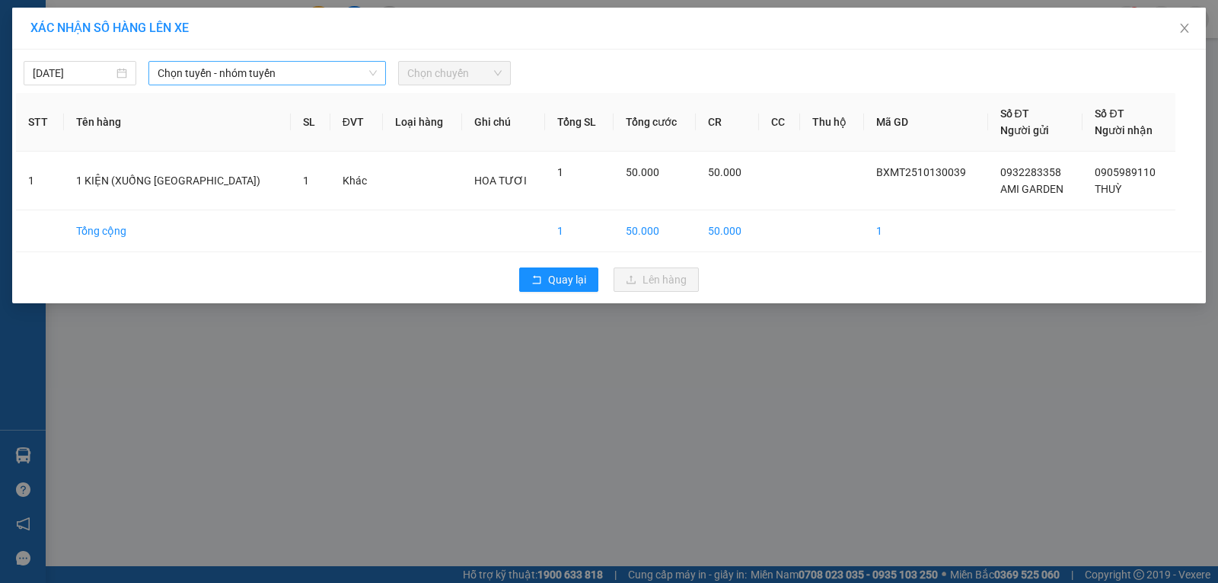
click at [203, 78] on span "Chọn tuyến - nhóm tuyến" at bounding box center [267, 73] width 219 height 23
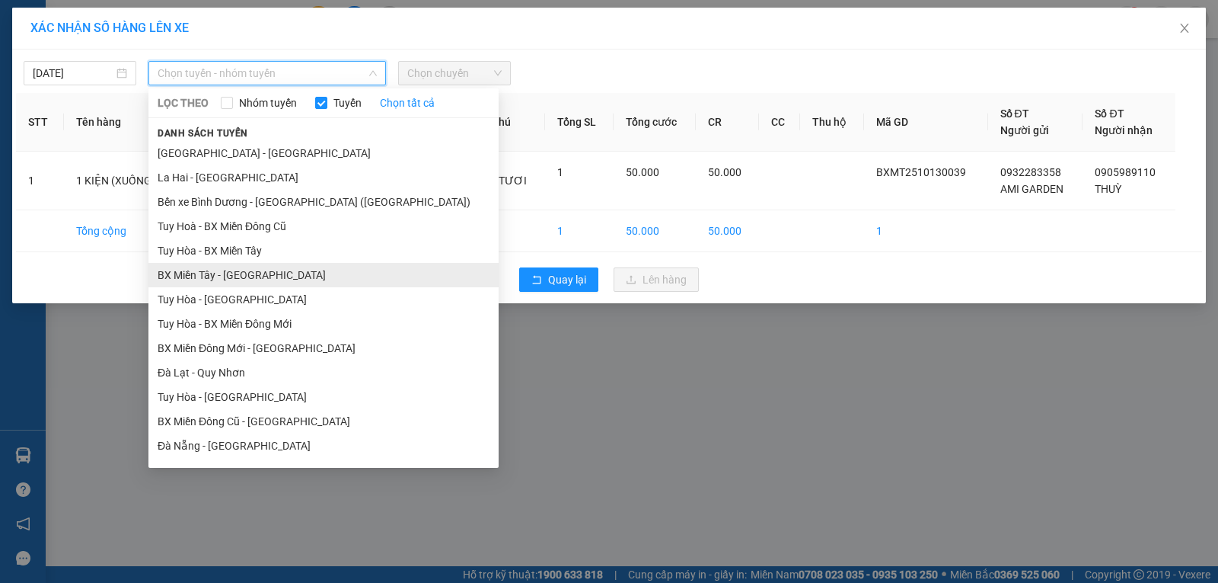
click at [186, 273] on li "BX Miền Tây - [GEOGRAPHIC_DATA]" at bounding box center [323, 275] width 350 height 24
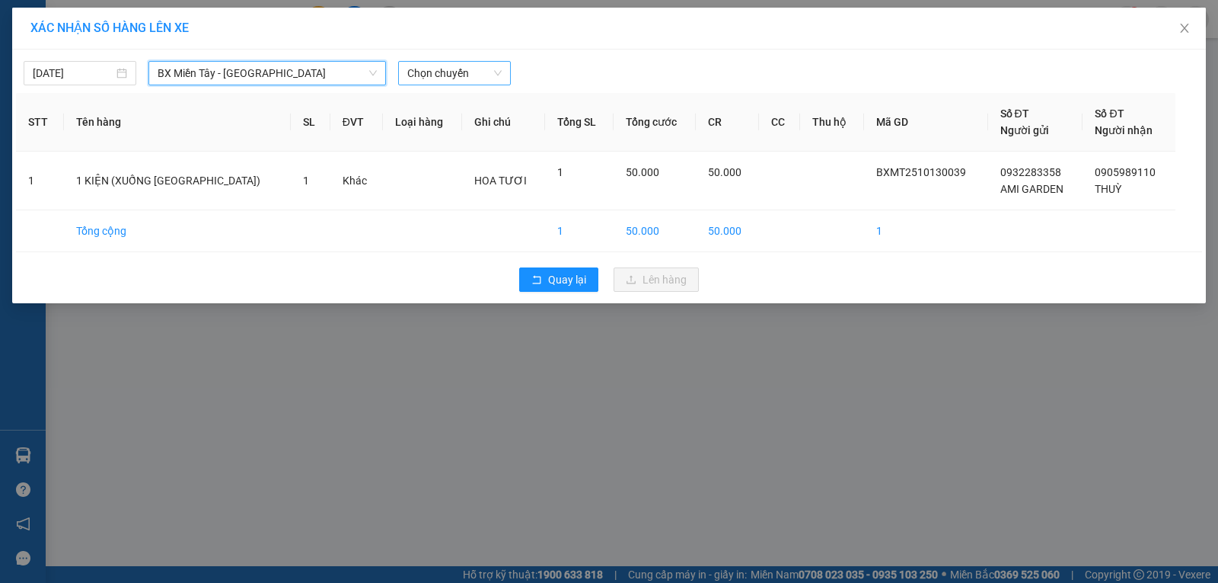
click at [419, 71] on span "Chọn chuyến" at bounding box center [454, 73] width 94 height 23
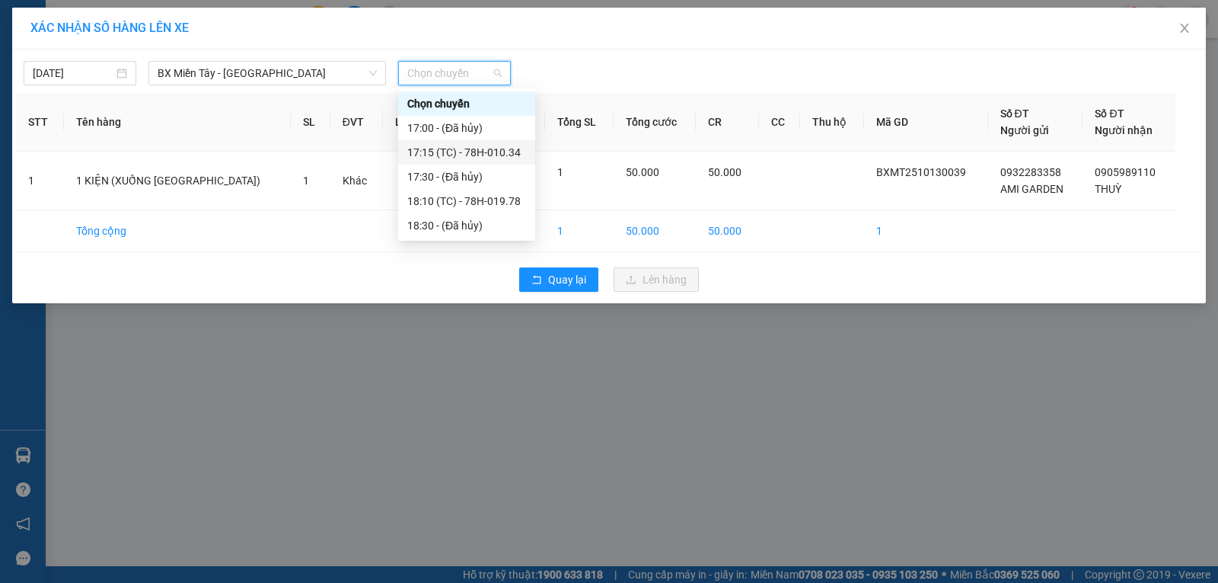
click at [474, 153] on div "17:15 (TC) - 78H-010.34" at bounding box center [466, 152] width 119 height 17
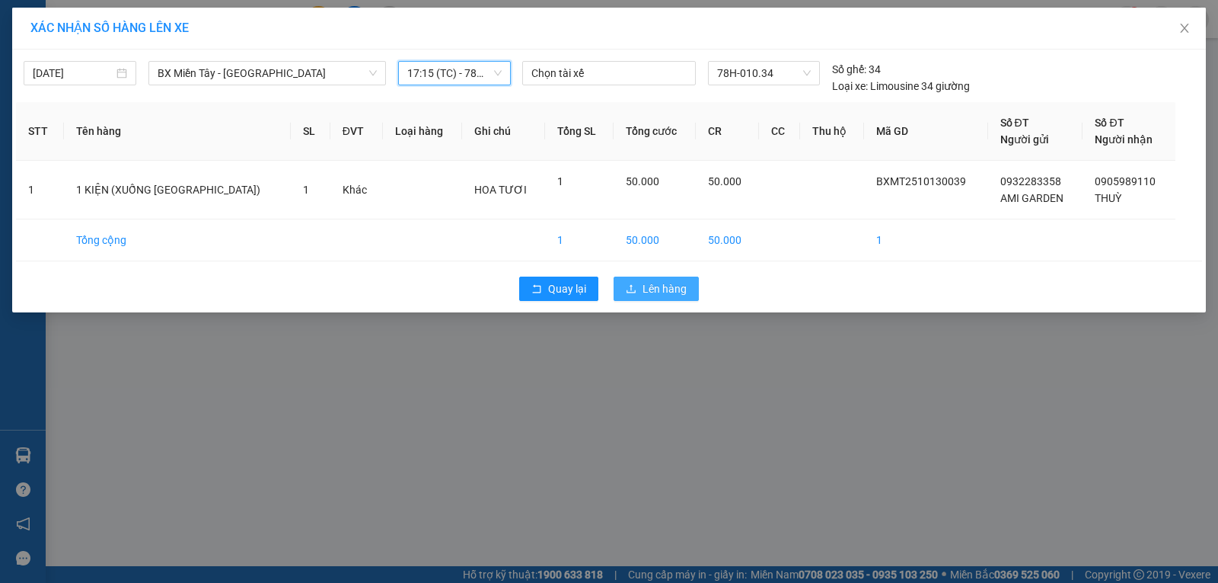
click at [628, 280] on button "Lên hàng" at bounding box center [656, 288] width 85 height 24
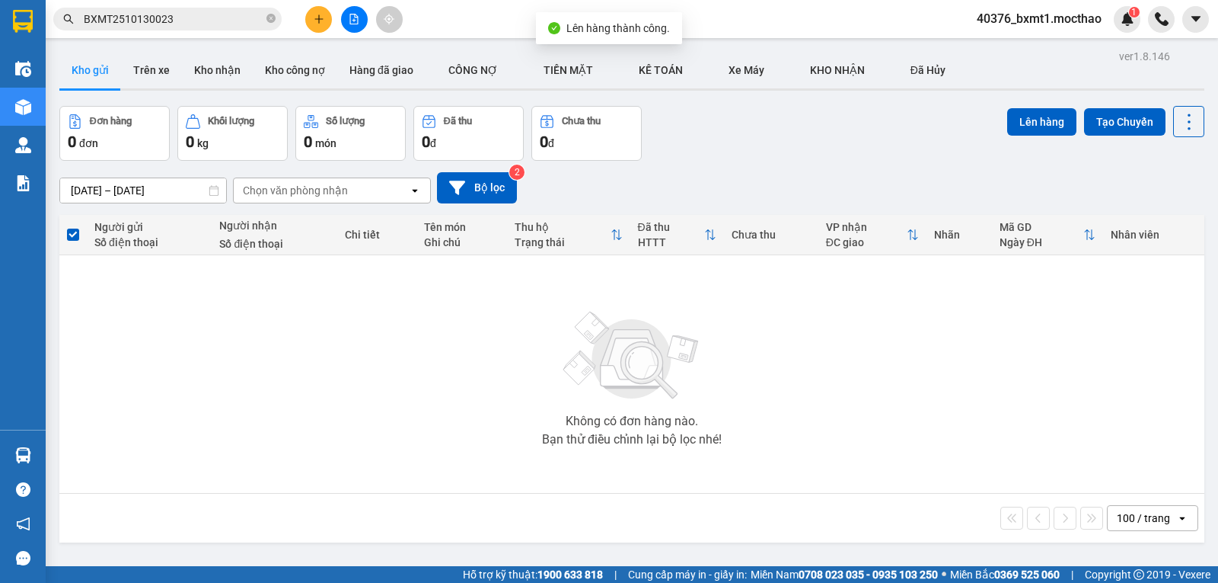
click at [349, 24] on icon "file-add" at bounding box center [354, 19] width 11 height 11
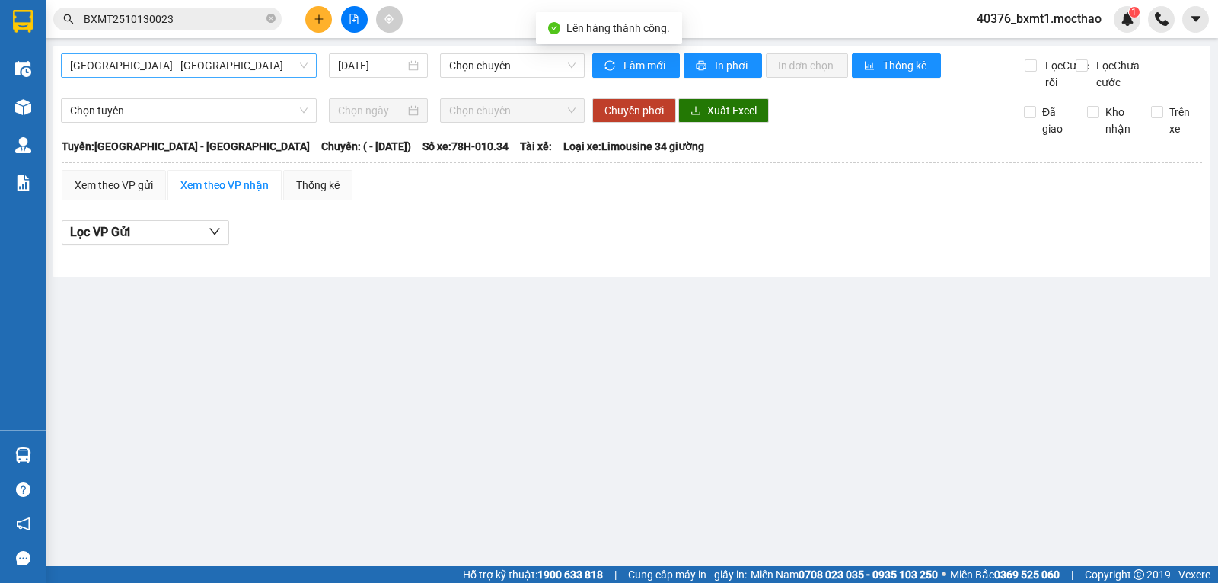
click at [190, 62] on span "[GEOGRAPHIC_DATA] - [GEOGRAPHIC_DATA]" at bounding box center [189, 65] width 238 height 23
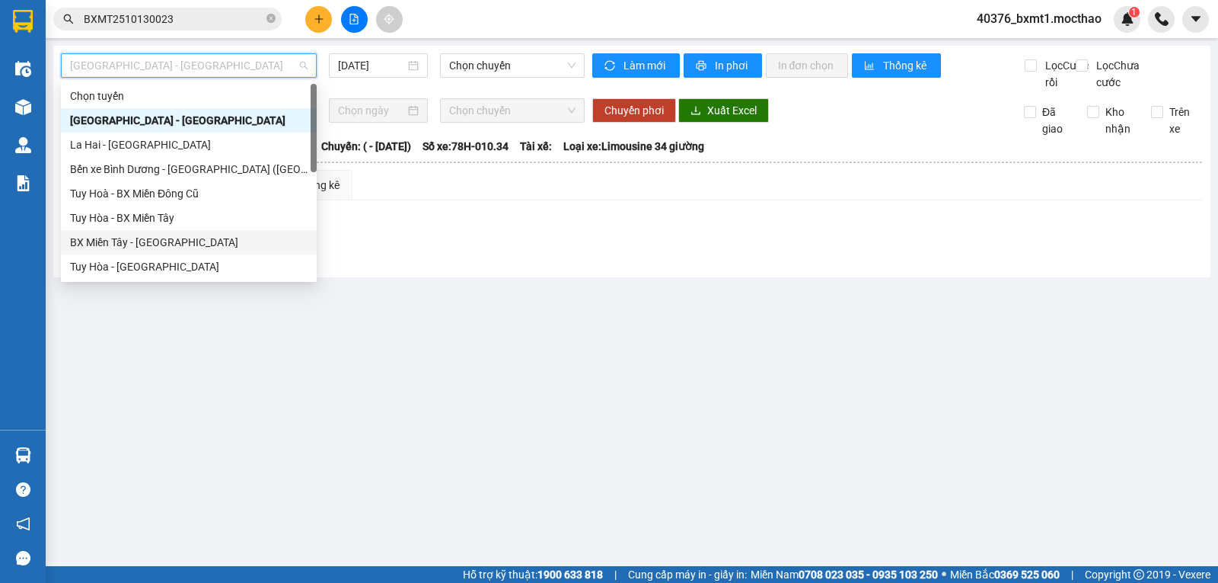
click at [155, 243] on div "BX Miền Tây - [GEOGRAPHIC_DATA]" at bounding box center [189, 242] width 238 height 17
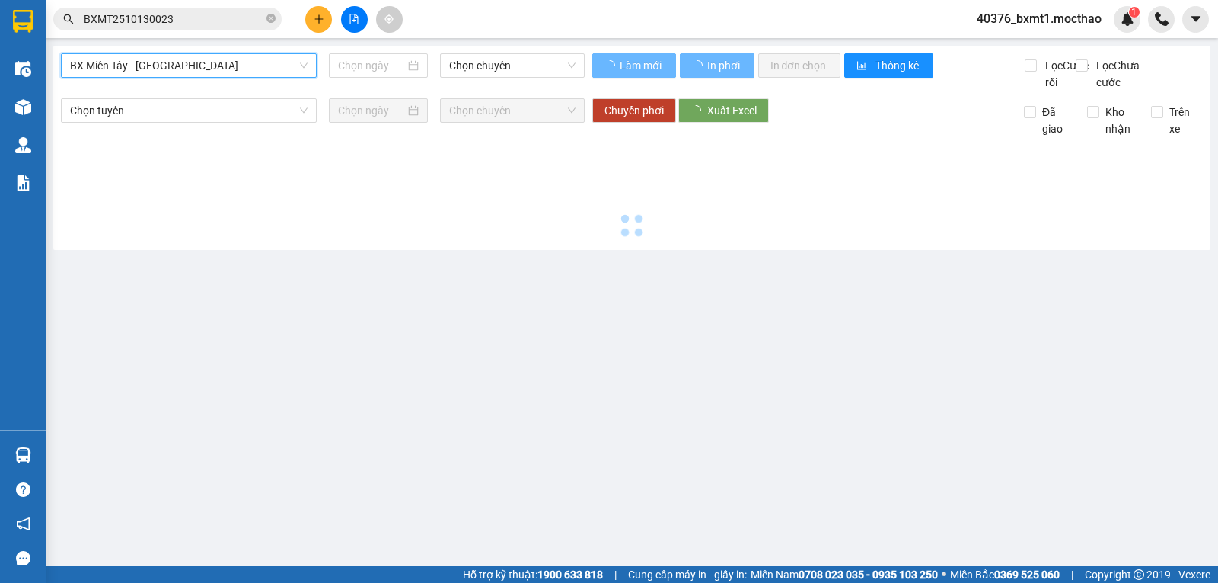
type input "[DATE]"
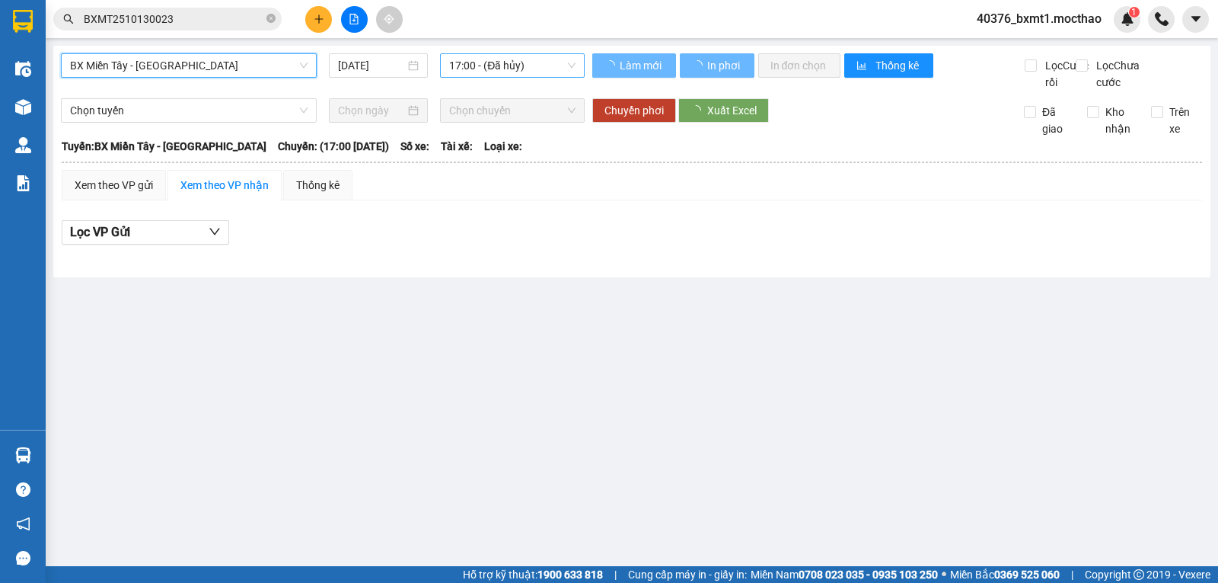
click at [505, 68] on span "17:00 - (Đã hủy)" at bounding box center [512, 65] width 126 height 23
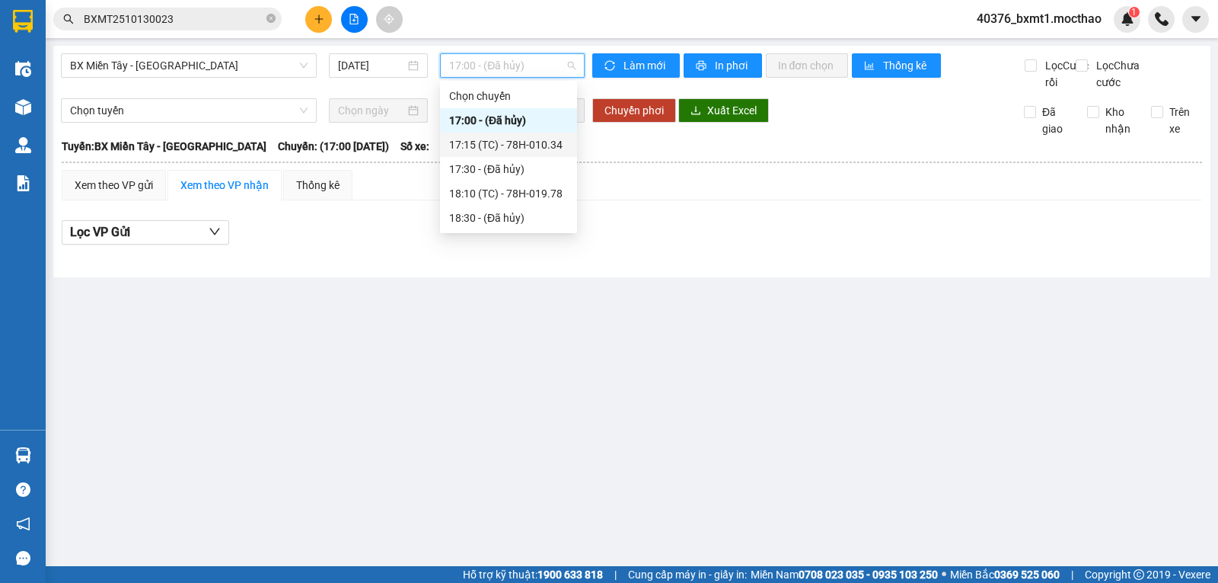
click at [524, 144] on div "17:15 (TC) - 78H-010.34" at bounding box center [508, 144] width 119 height 17
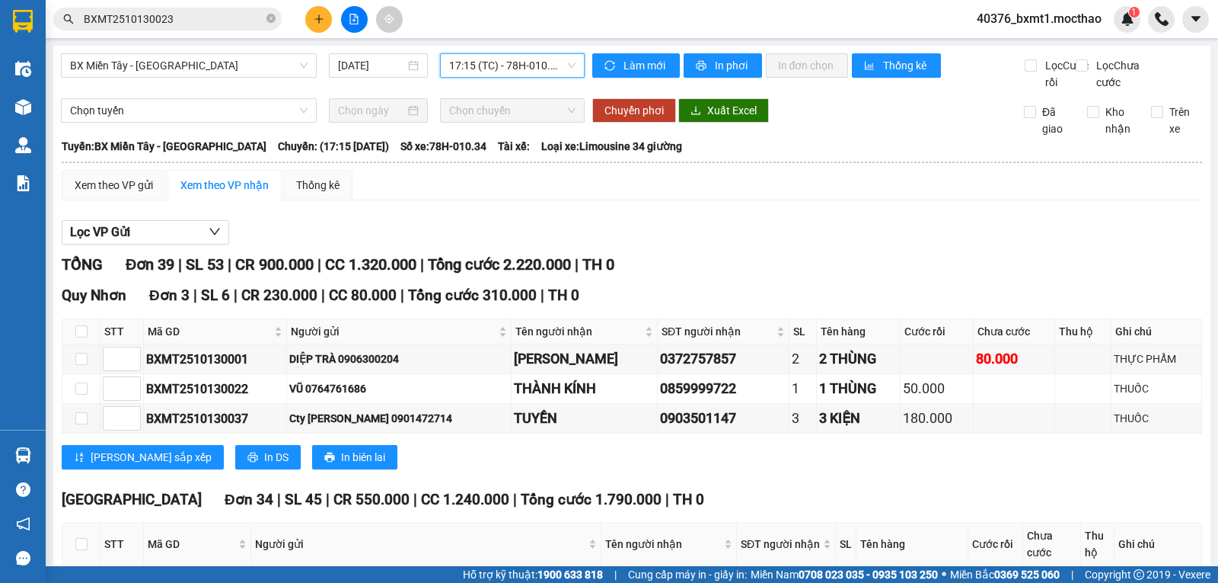
click at [761, 245] on div "Lọc VP Gửi" at bounding box center [632, 232] width 1141 height 25
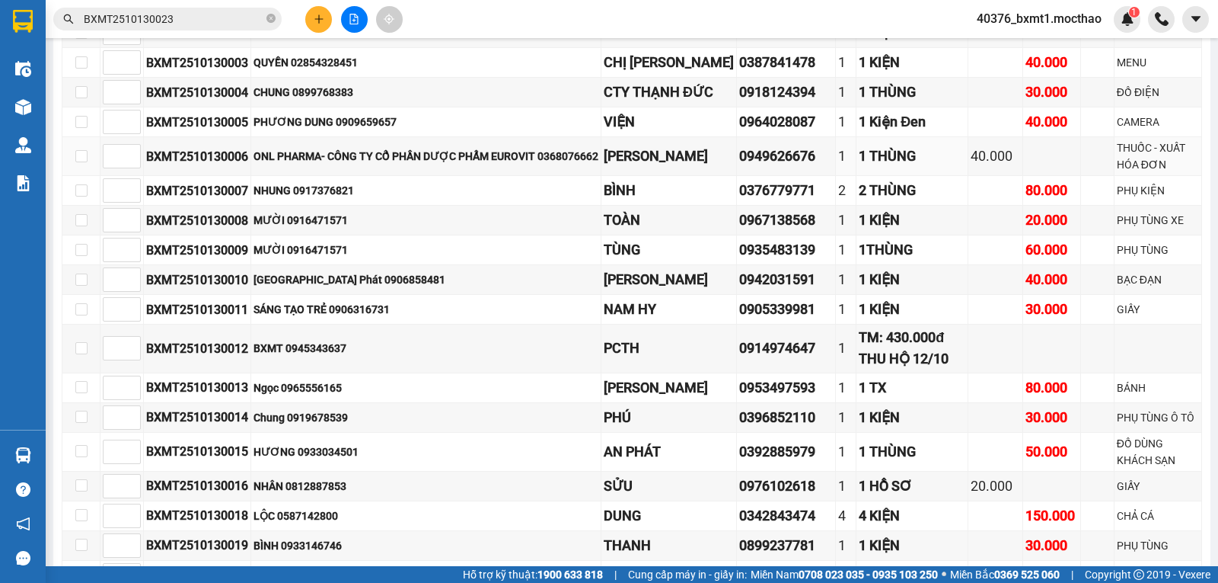
scroll to position [685, 0]
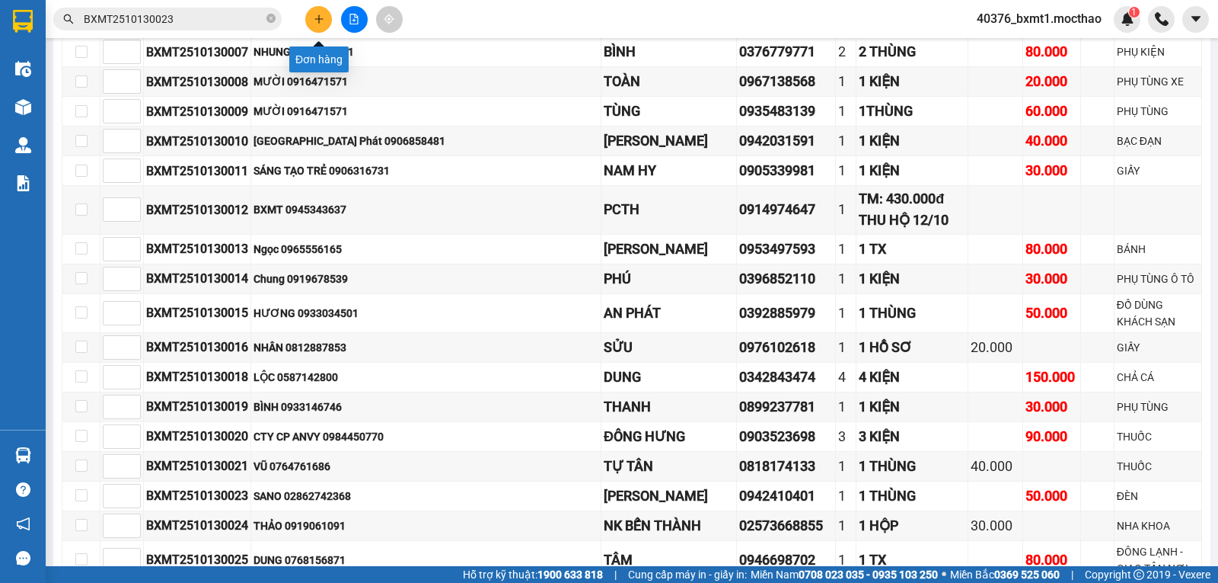
click at [314, 15] on icon "plus" at bounding box center [319, 19] width 11 height 11
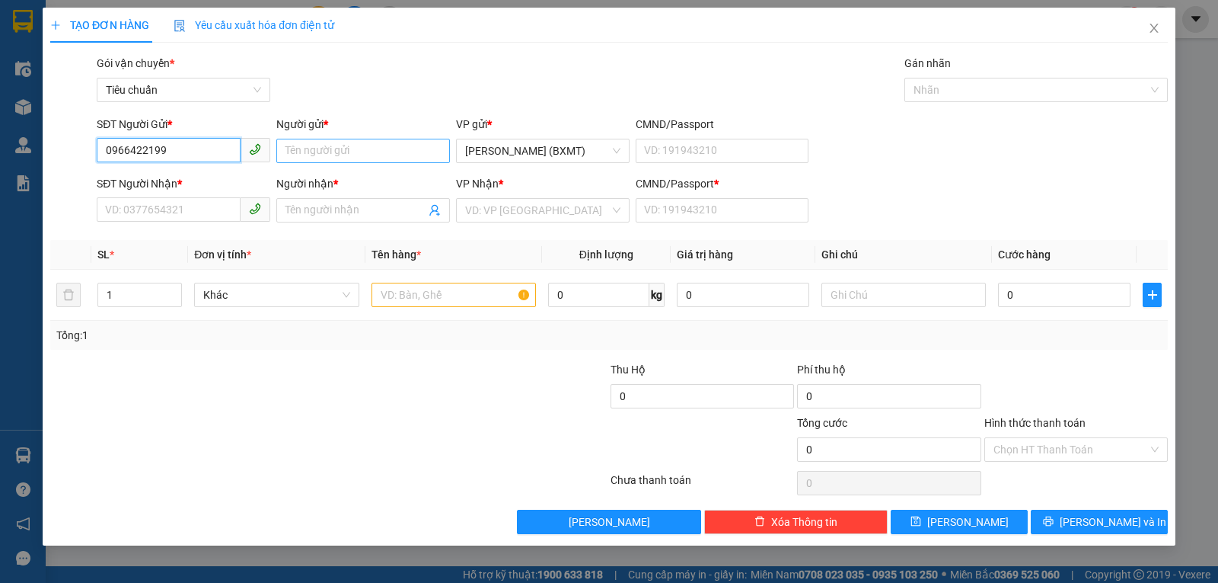
type input "0966422199"
click at [337, 152] on input "Người gửi *" at bounding box center [363, 151] width 174 height 24
type input "q"
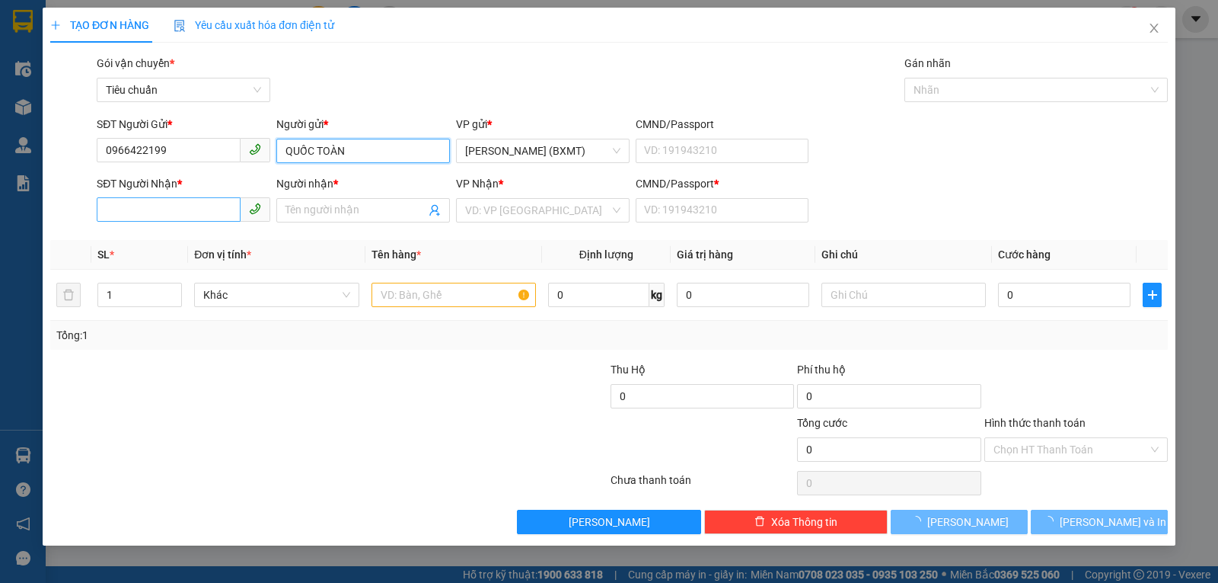
type input "QUỐC TOÀN"
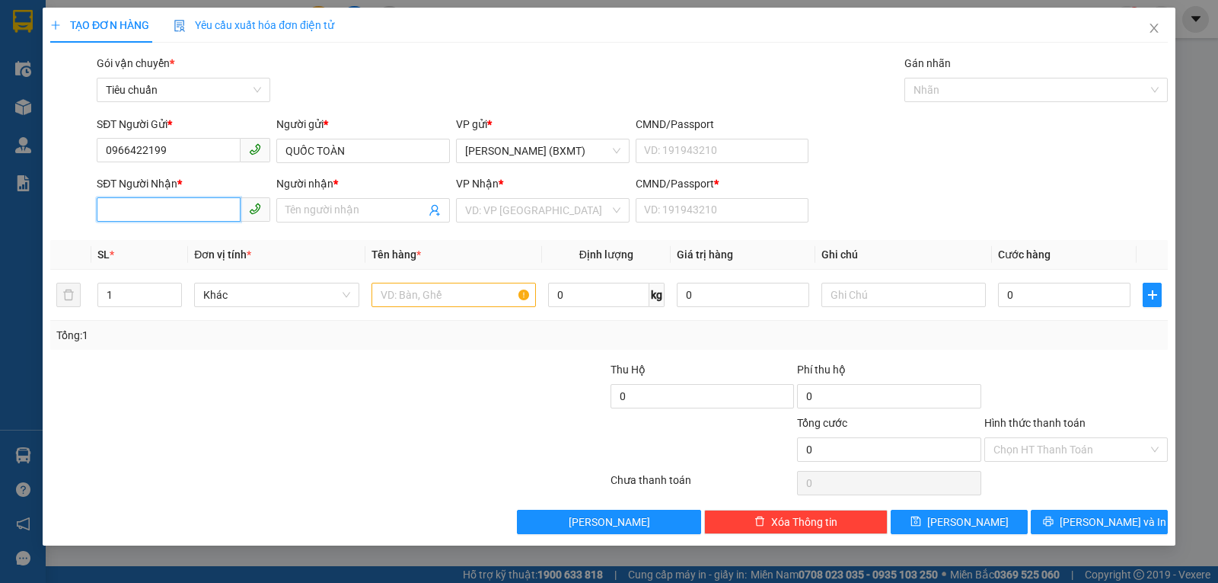
click at [169, 200] on input "SĐT Người Nhận *" at bounding box center [169, 209] width 144 height 24
click at [206, 242] on div "0839797797 - CỬA HÀNG THÁI LAN" at bounding box center [220, 240] width 228 height 17
type input "0839797797"
type input "CỬA HÀNG THÁI LAN"
type input "0"
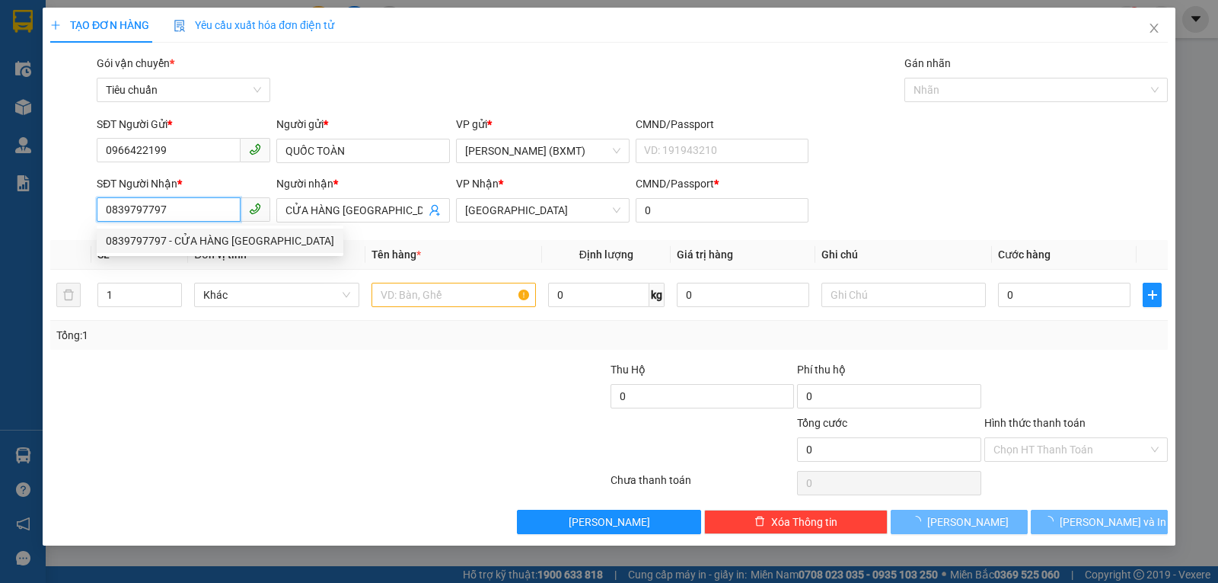
type input "100.000"
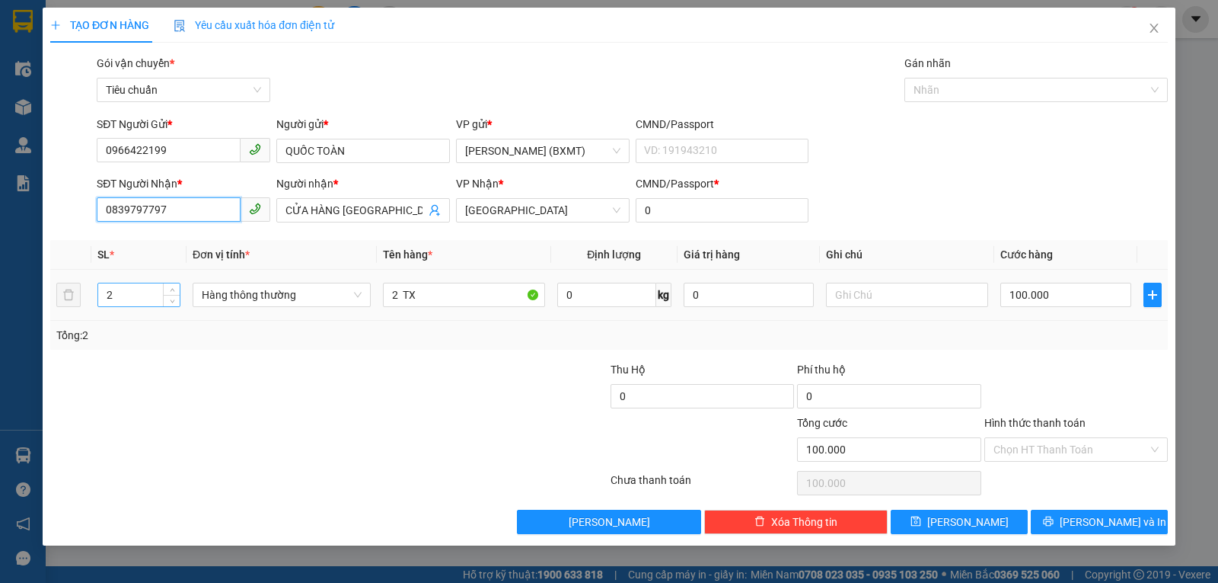
type input "0839797797"
drag, startPoint x: 141, startPoint y: 297, endPoint x: 85, endPoint y: 302, distance: 55.8
click at [85, 302] on tr "2 Hàng thông thường 2 TX 0 kg 0 100.000" at bounding box center [609, 295] width 1118 height 51
click at [258, 305] on span "Hàng thông thường" at bounding box center [282, 294] width 160 height 23
type input "1"
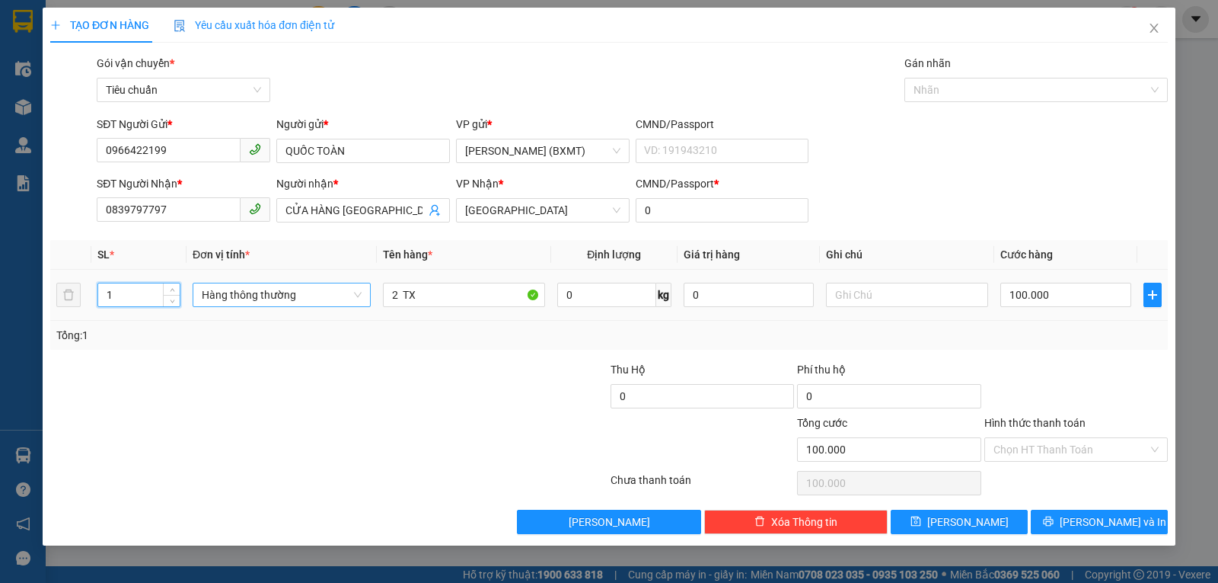
type input "0"
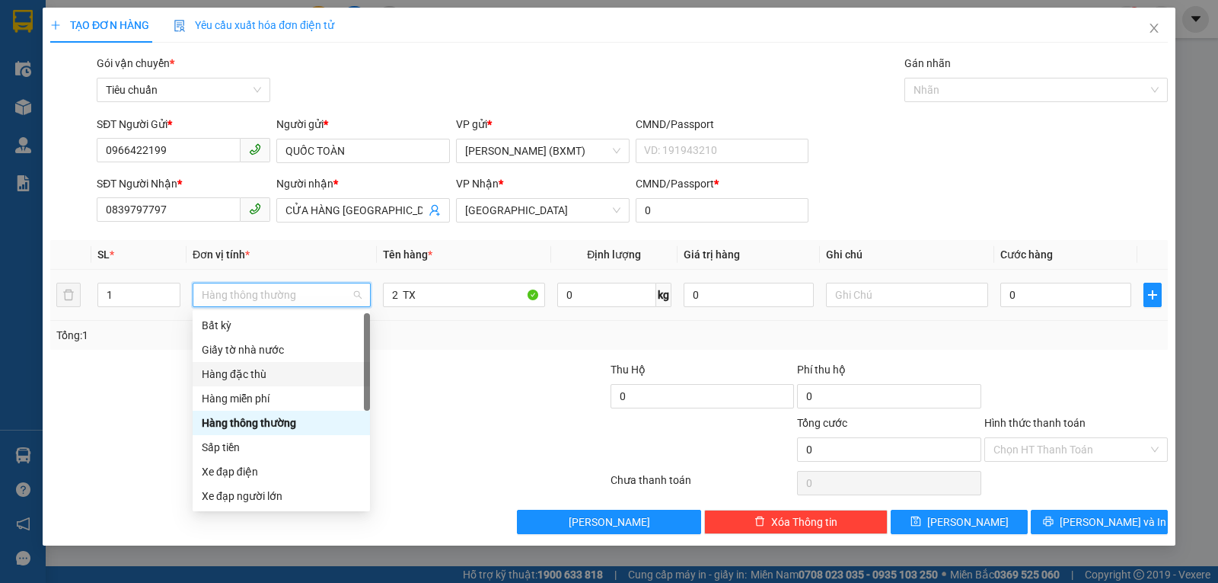
scroll to position [97, 0]
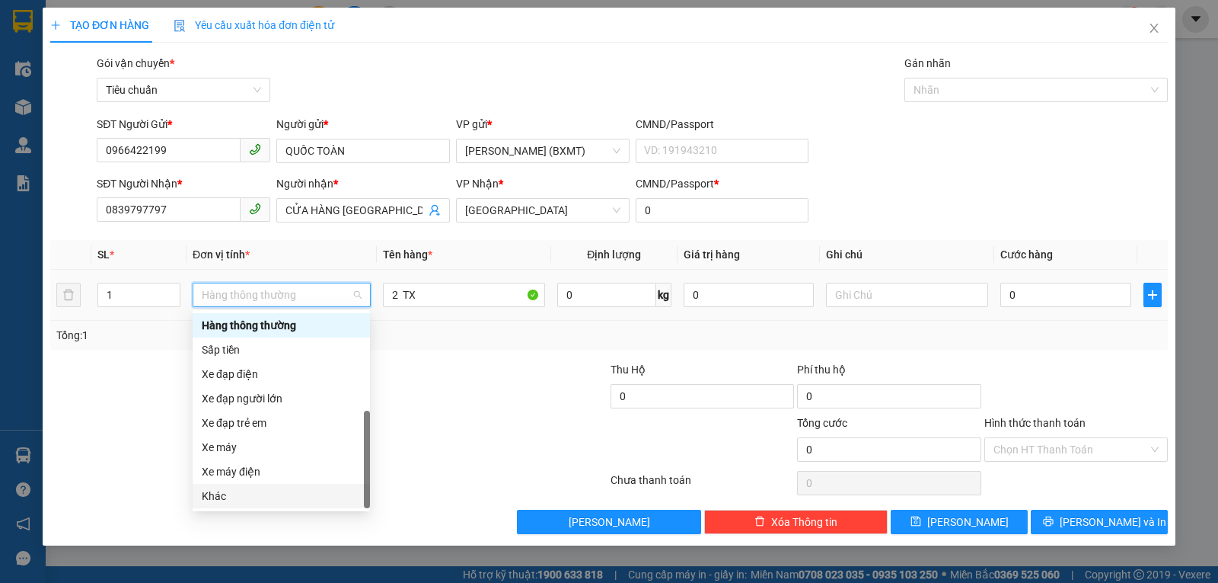
drag, startPoint x: 239, startPoint y: 494, endPoint x: 302, endPoint y: 423, distance: 95.0
click at [238, 495] on div "Khác" at bounding box center [281, 495] width 159 height 17
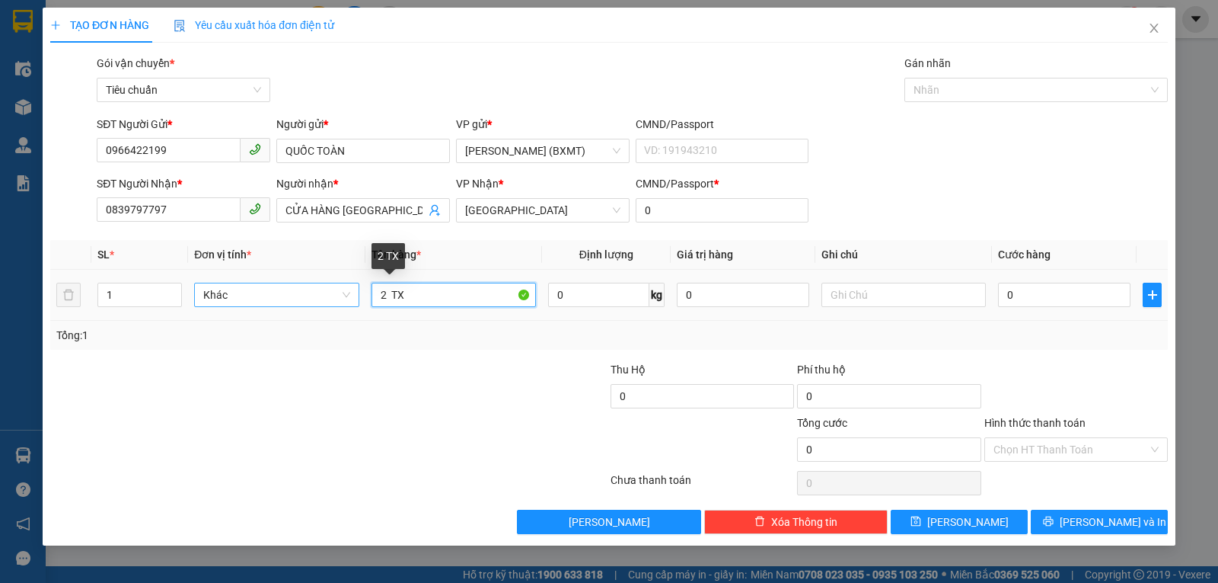
drag, startPoint x: 420, startPoint y: 295, endPoint x: 252, endPoint y: 299, distance: 168.3
click at [252, 299] on tr "1 Khác 2 TX 0 kg 0 0" at bounding box center [609, 295] width 1118 height 51
type input "1 KIỆN"
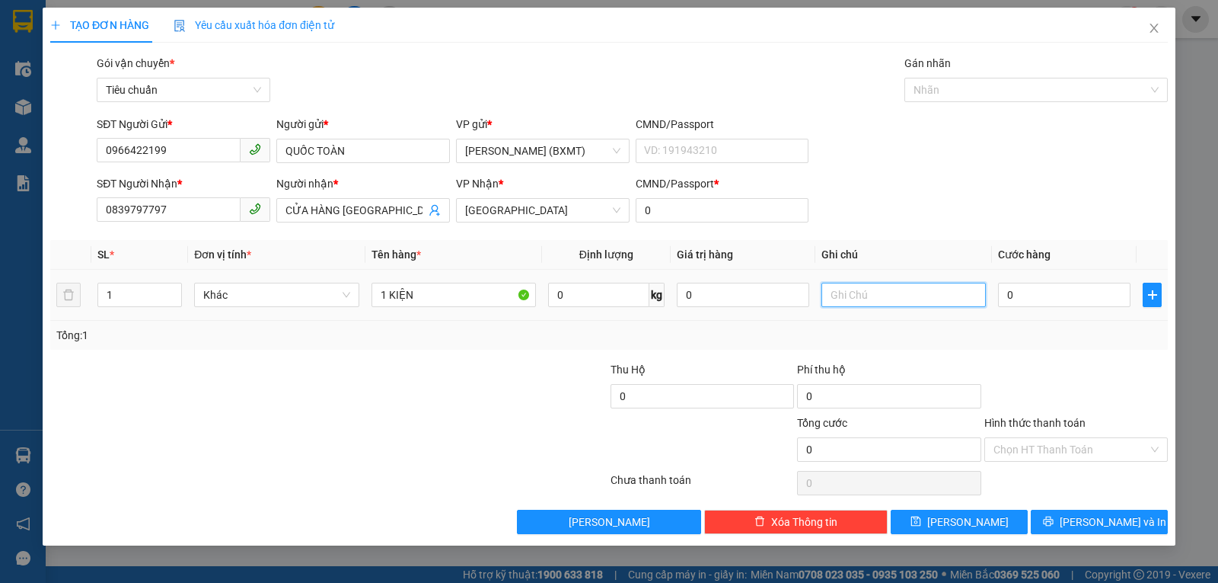
click at [846, 302] on input "text" at bounding box center [904, 295] width 164 height 24
type input "MÁNG ĐÈN"
click at [1068, 295] on input "0" at bounding box center [1064, 295] width 133 height 24
type input "5"
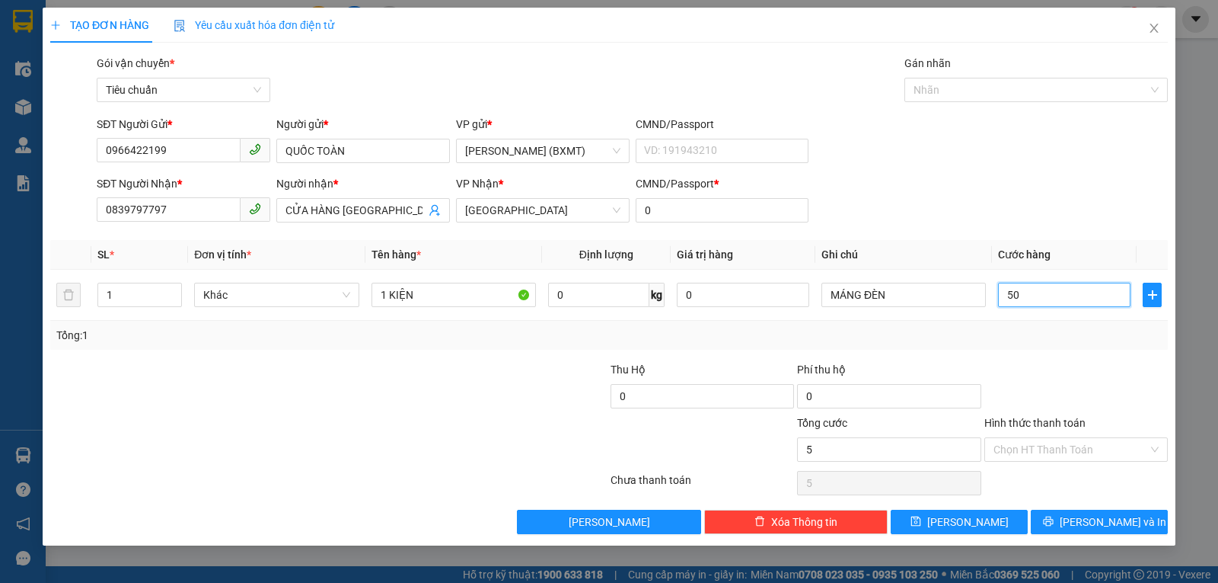
type input "50"
type input "50.000"
click at [1078, 339] on div "Tổng: 1" at bounding box center [609, 335] width 1106 height 17
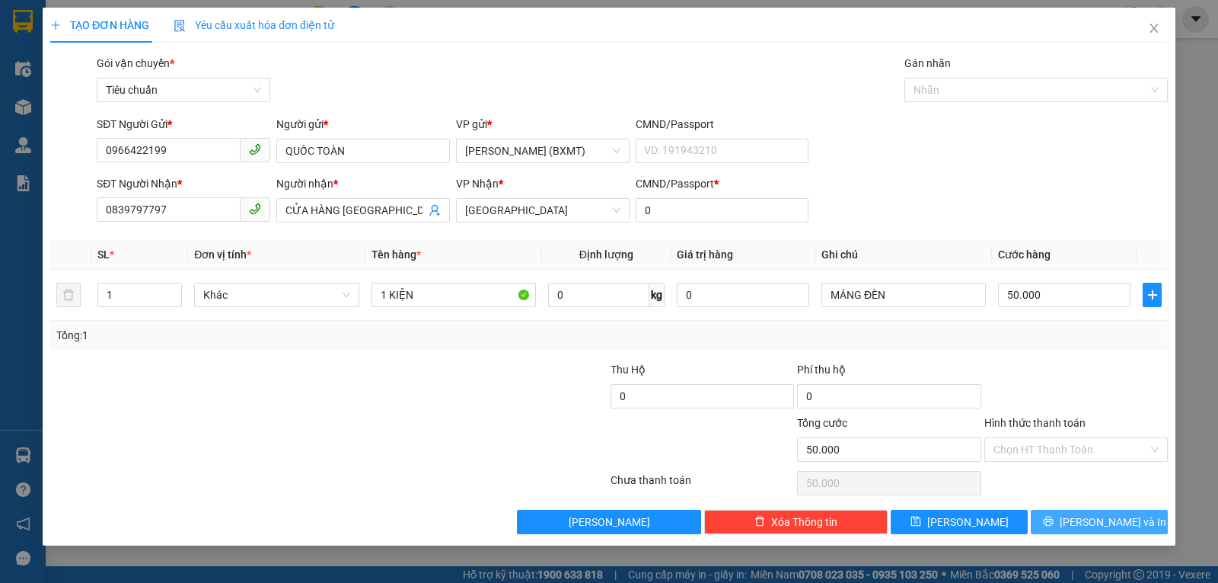
click at [1096, 530] on button "[PERSON_NAME] và In" at bounding box center [1099, 521] width 137 height 24
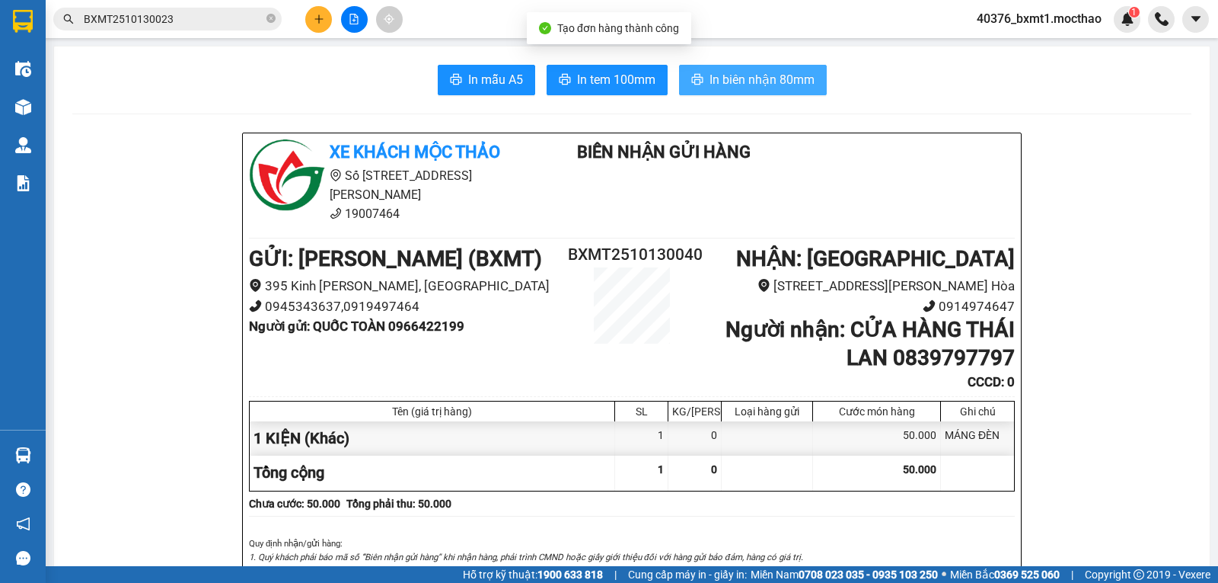
click at [710, 87] on span "In biên nhận 80mm" at bounding box center [762, 79] width 105 height 19
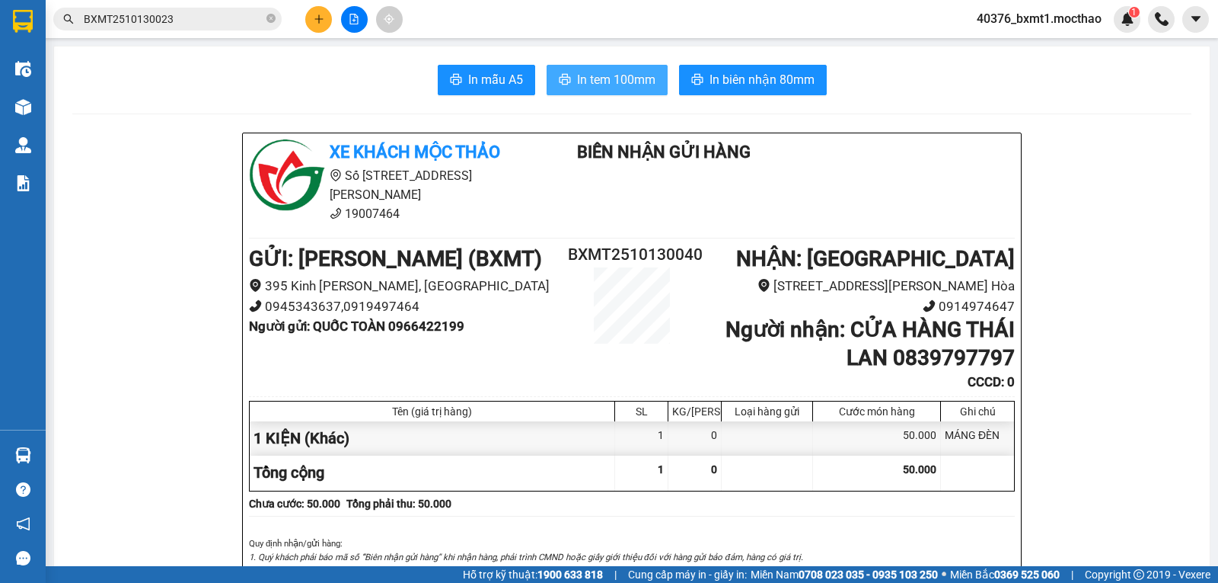
drag, startPoint x: 624, startPoint y: 73, endPoint x: 667, endPoint y: 94, distance: 47.3
click at [624, 72] on span "In tem 100mm" at bounding box center [616, 79] width 78 height 19
click at [306, 21] on button at bounding box center [318, 19] width 27 height 27
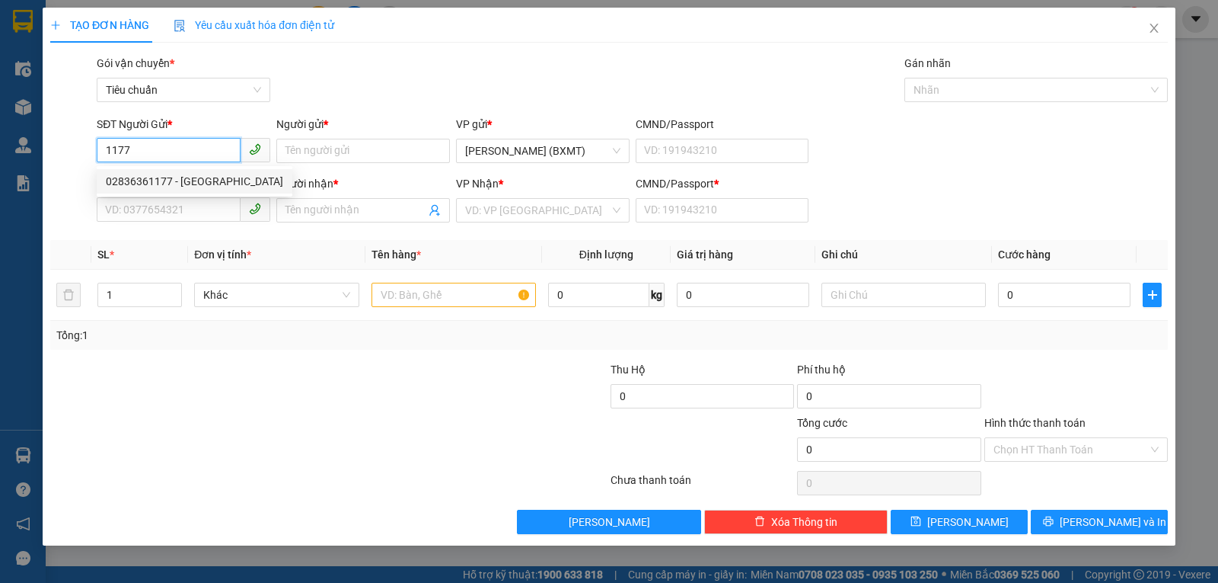
click at [173, 189] on div "02836361177 - Đại Xương Thạnh" at bounding box center [194, 181] width 177 height 17
type input "02836361177"
type input "Đại Xương Thạnh"
type input "0908913299"
type input "VŨ"
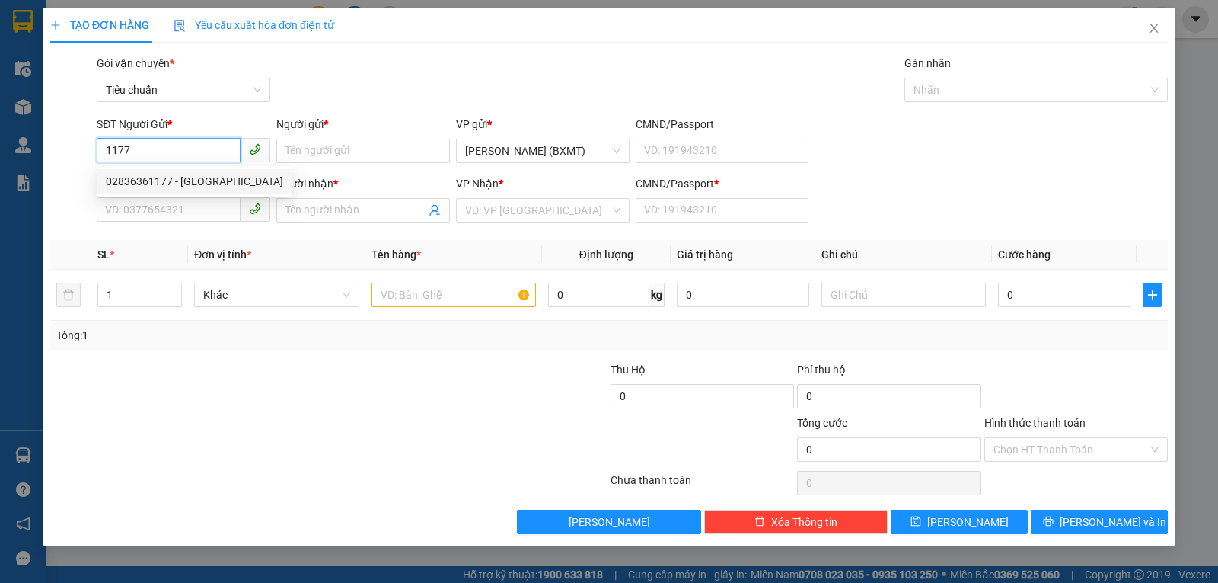
type input "0"
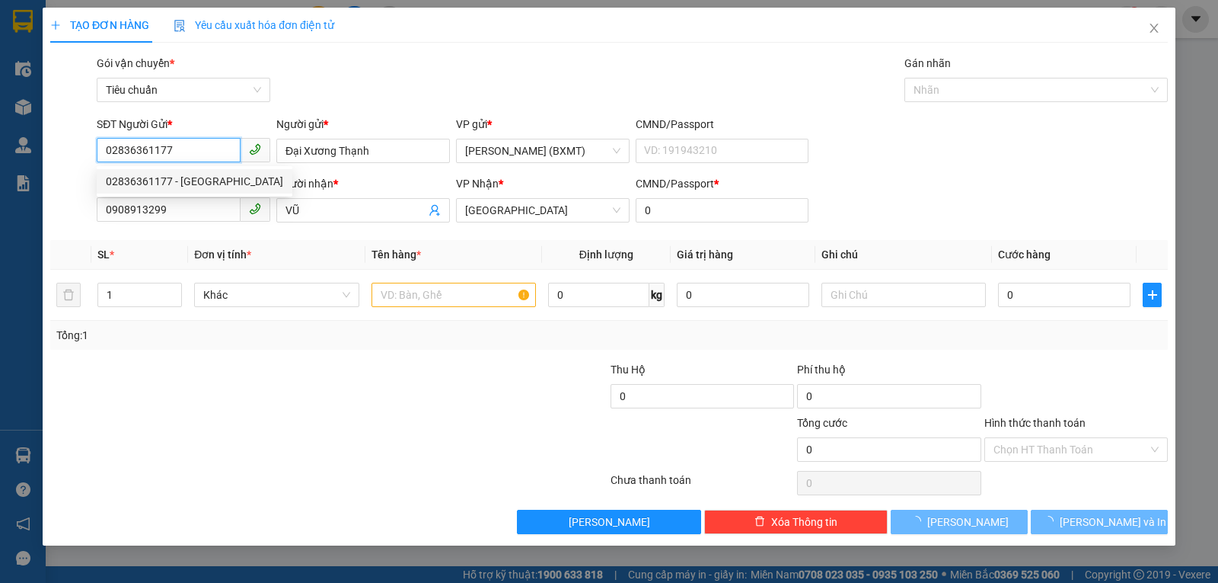
type input "50.000"
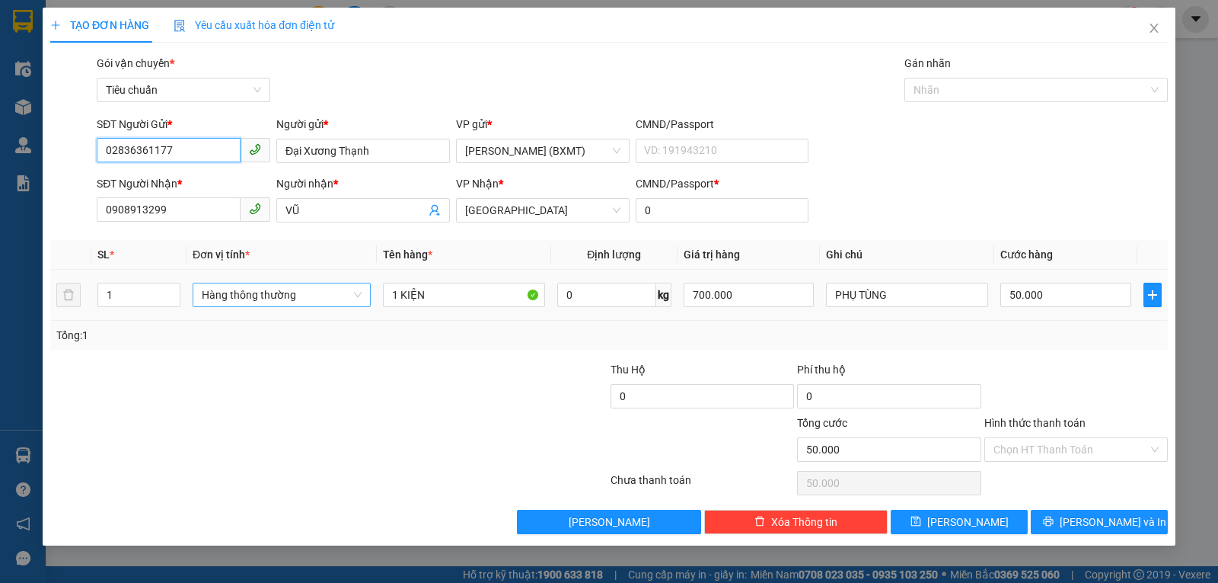
click at [256, 305] on span "Hàng thông thường" at bounding box center [282, 294] width 160 height 23
type input "02836361177"
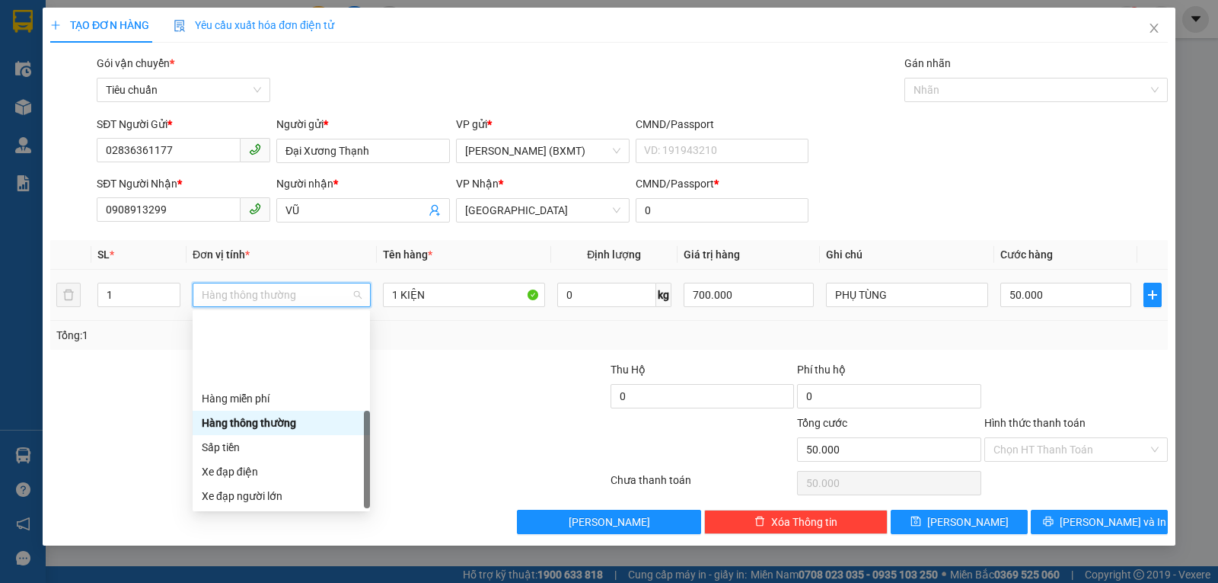
click at [238, 582] on div "Khác" at bounding box center [281, 593] width 159 height 17
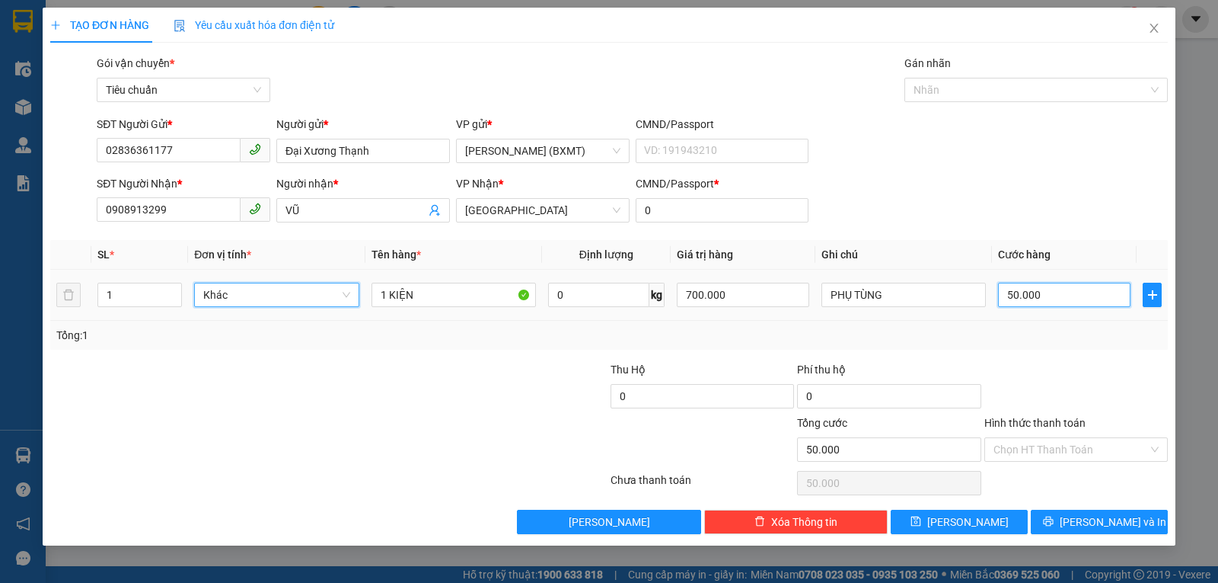
click at [1043, 297] on input "50.000" at bounding box center [1064, 295] width 133 height 24
type input "4"
type input "40"
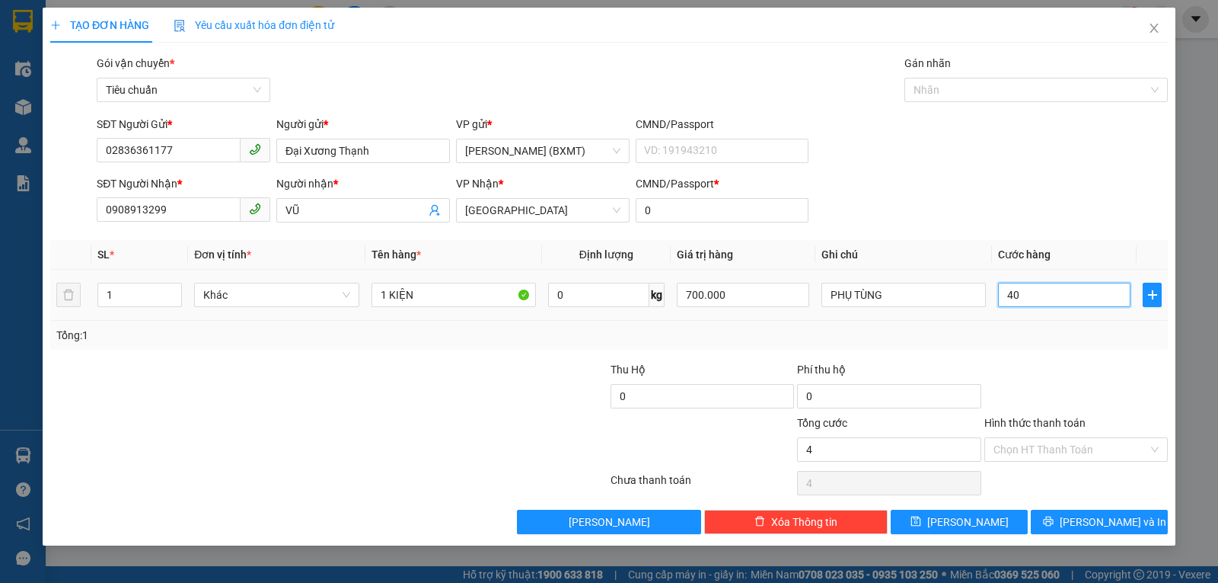
type input "40"
type input "40.000"
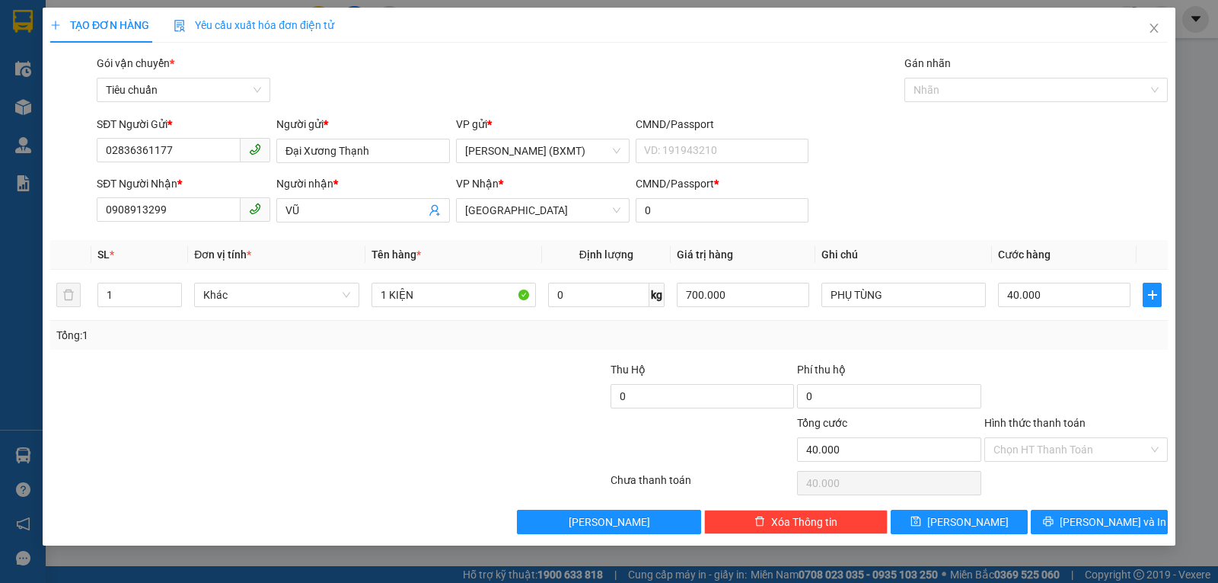
click at [1042, 364] on div at bounding box center [1076, 387] width 187 height 53
click at [1094, 517] on span "[PERSON_NAME] và In" at bounding box center [1113, 521] width 107 height 17
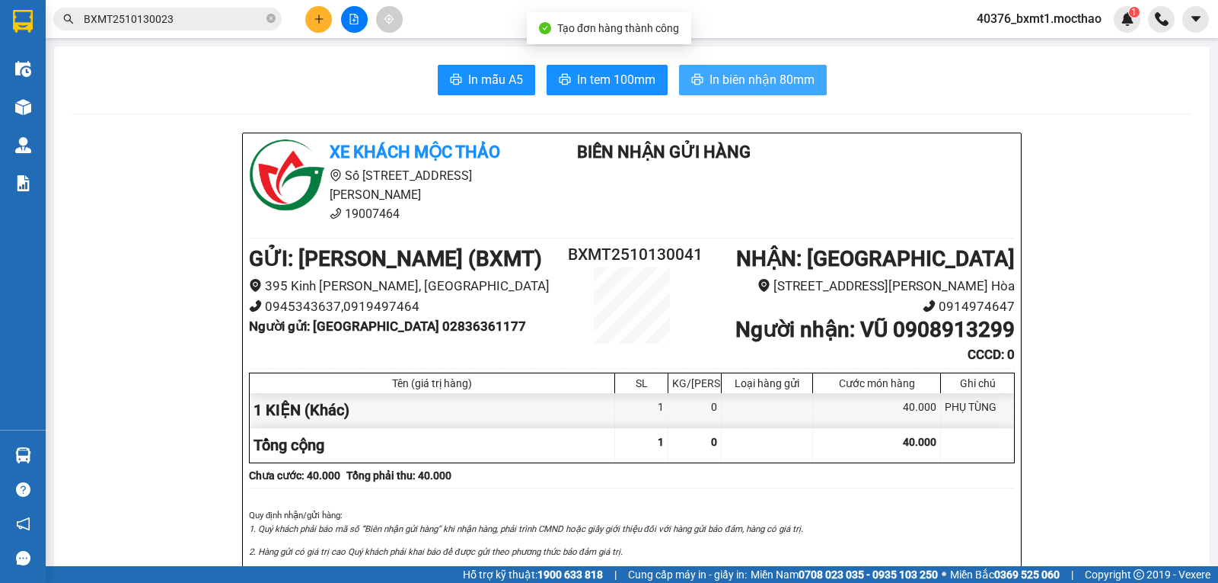
click at [710, 72] on span "In biên nhận 80mm" at bounding box center [762, 79] width 105 height 19
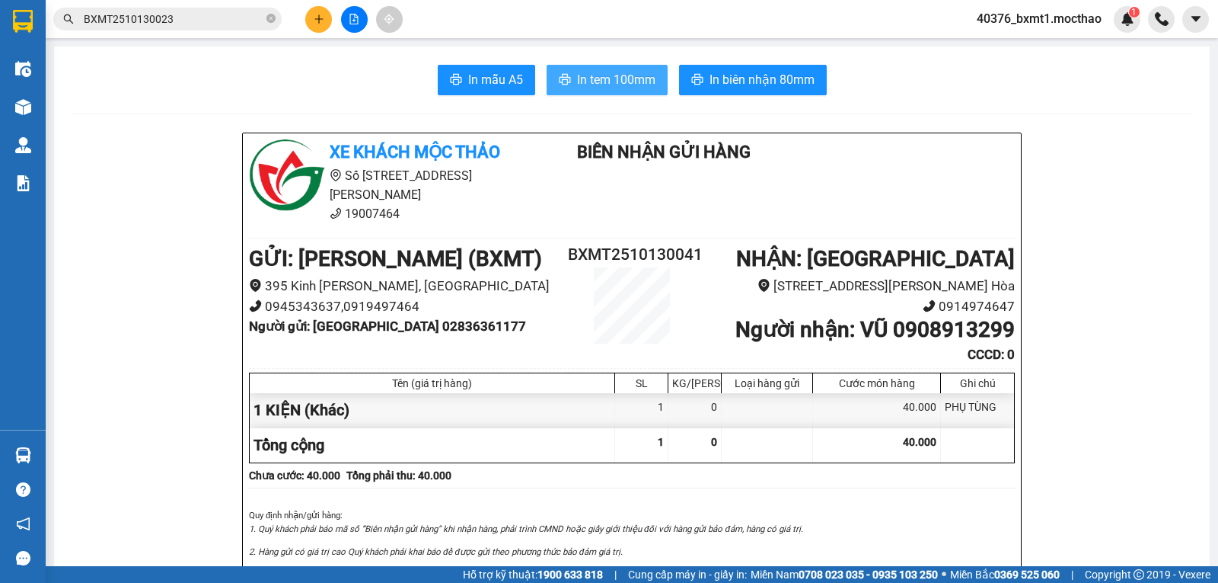
click at [583, 72] on span "In tem 100mm" at bounding box center [616, 79] width 78 height 19
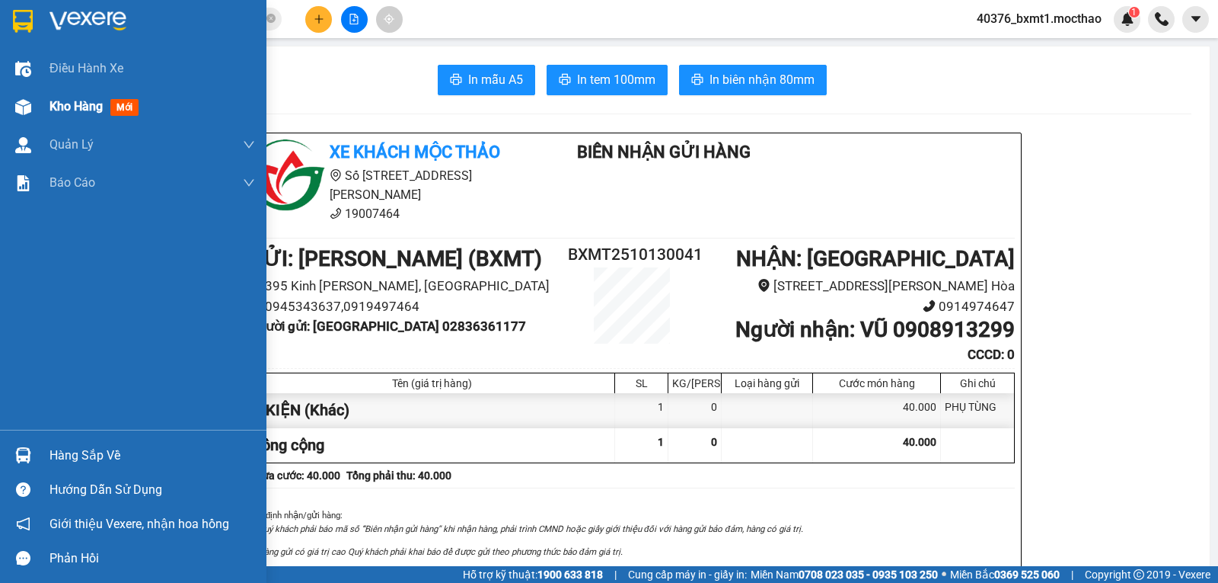
click at [12, 108] on div at bounding box center [23, 107] width 27 height 27
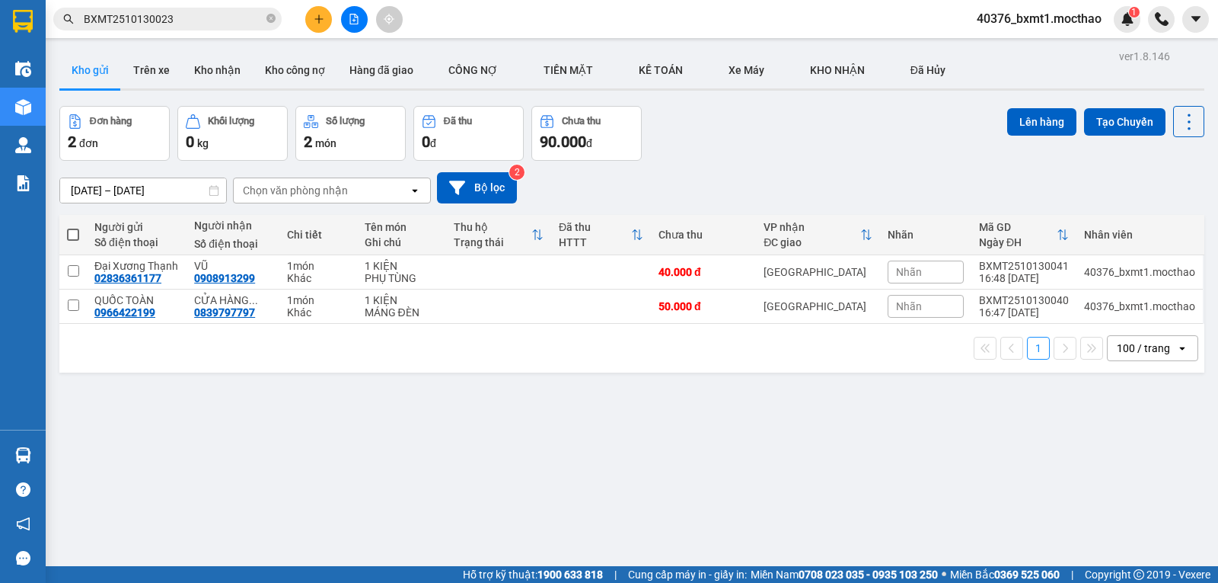
click at [312, 26] on button at bounding box center [318, 19] width 27 height 27
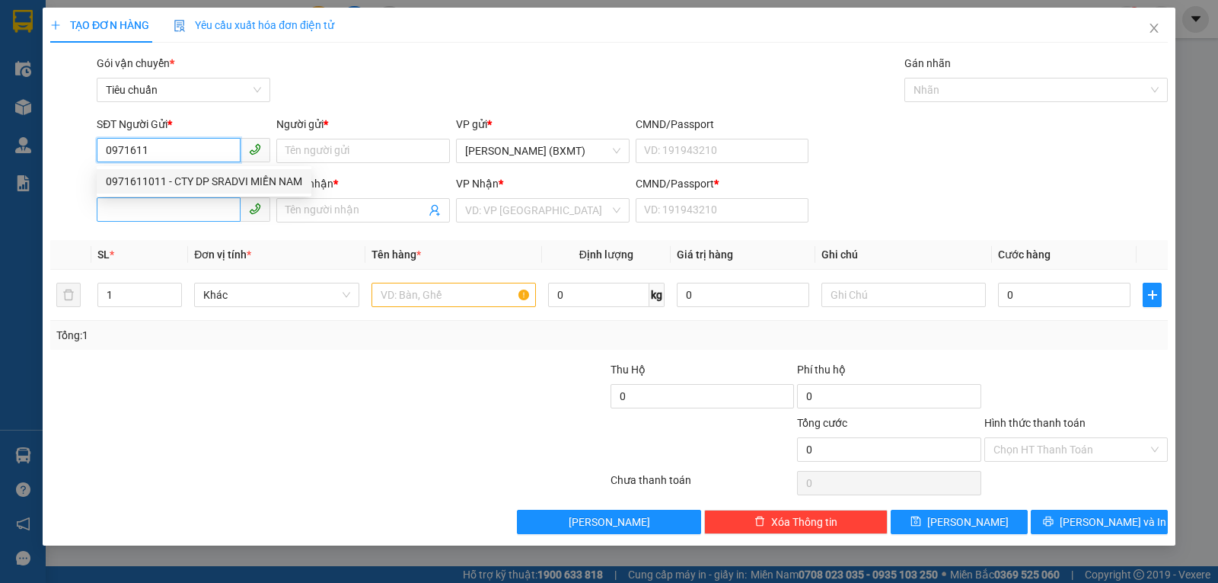
drag, startPoint x: 200, startPoint y: 184, endPoint x: 200, endPoint y: 205, distance: 20.6
click at [200, 184] on div "0971611011 - CTY DP SRADVI MIỀN NAM" at bounding box center [204, 181] width 196 height 17
type input "0971611011"
type input "CTY DP SRADVI MIỀN NAM"
type input "0946575325"
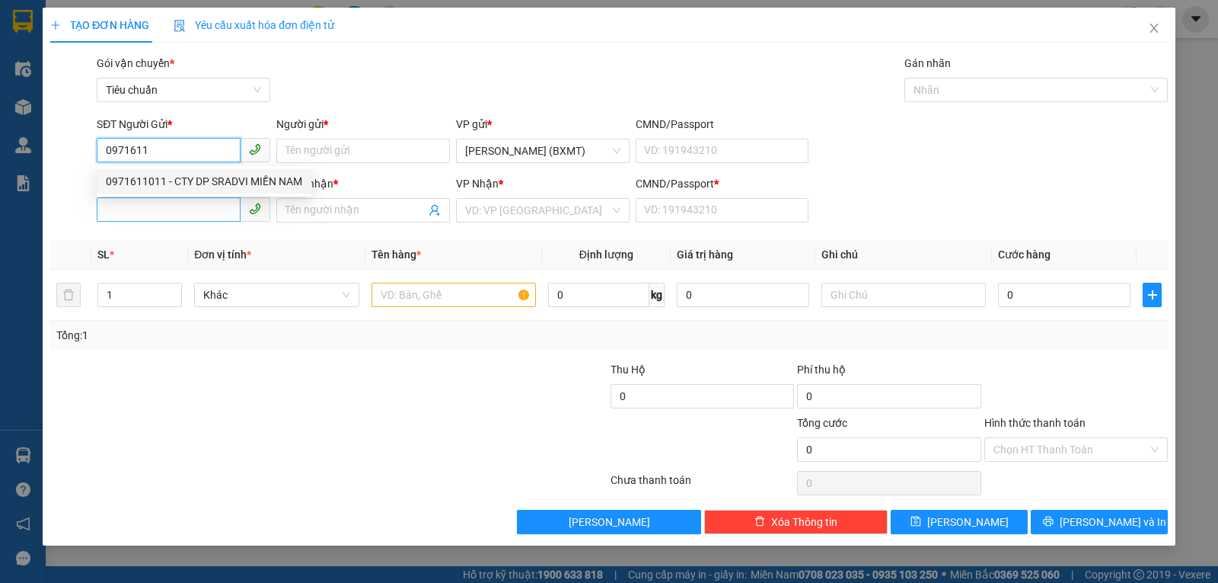
type input "XUÂN VINH"
type input "0"
type input "50.000"
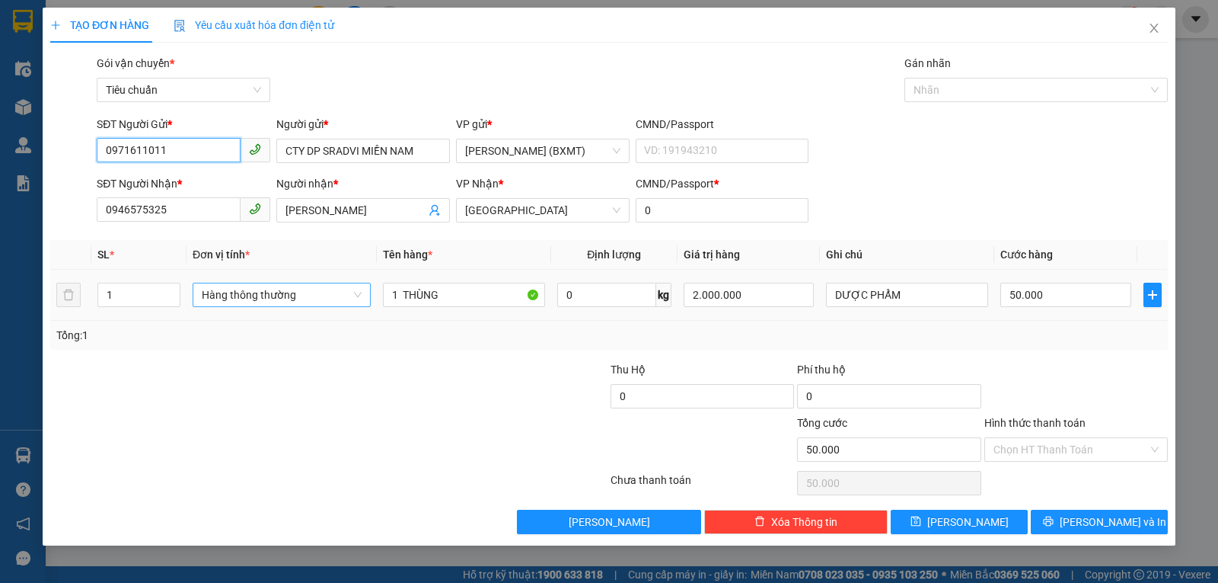
click at [263, 301] on span "Hàng thông thường" at bounding box center [282, 294] width 160 height 23
type input "0971611011"
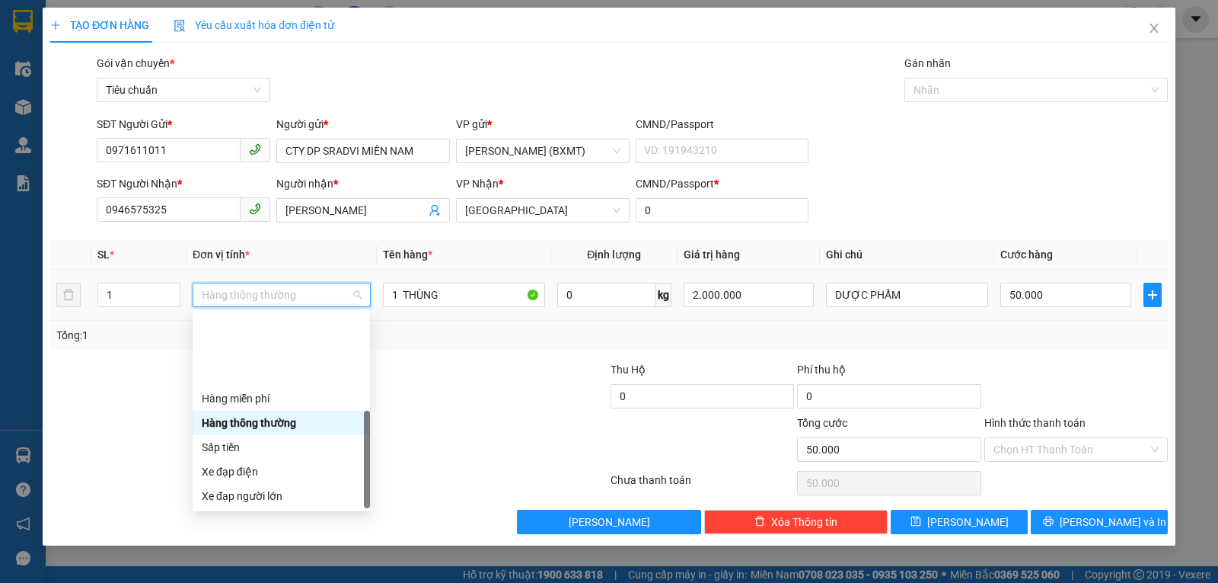
drag, startPoint x: 247, startPoint y: 504, endPoint x: 275, endPoint y: 494, distance: 29.9
click at [246, 581] on div "Khác" at bounding box center [281, 593] width 177 height 24
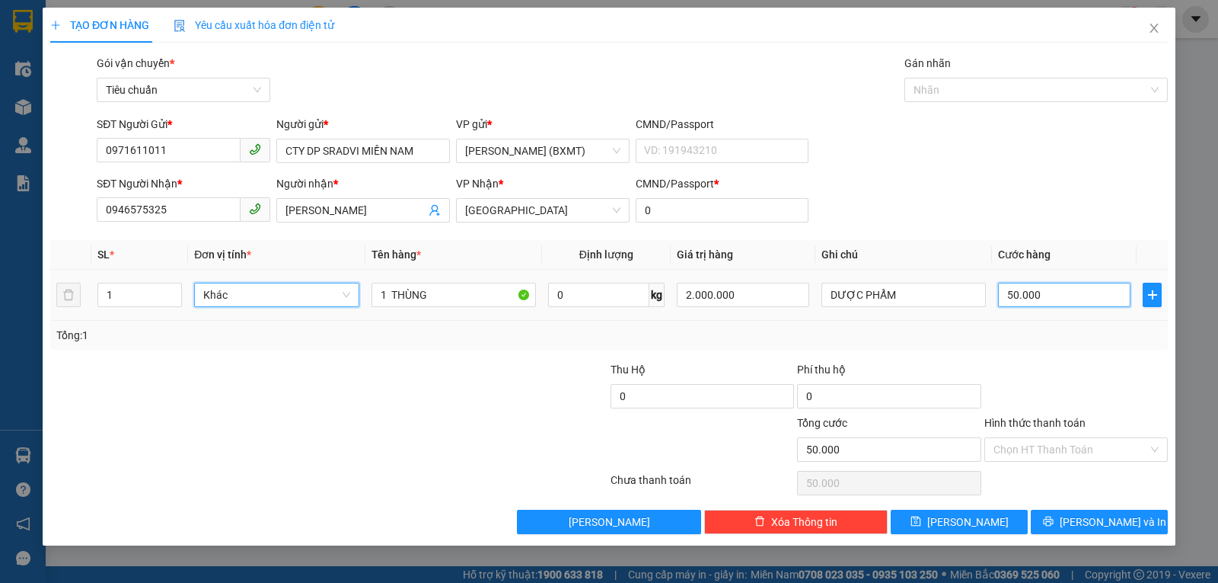
click at [1078, 297] on input "50.000" at bounding box center [1064, 295] width 133 height 24
type input "3"
type input "30"
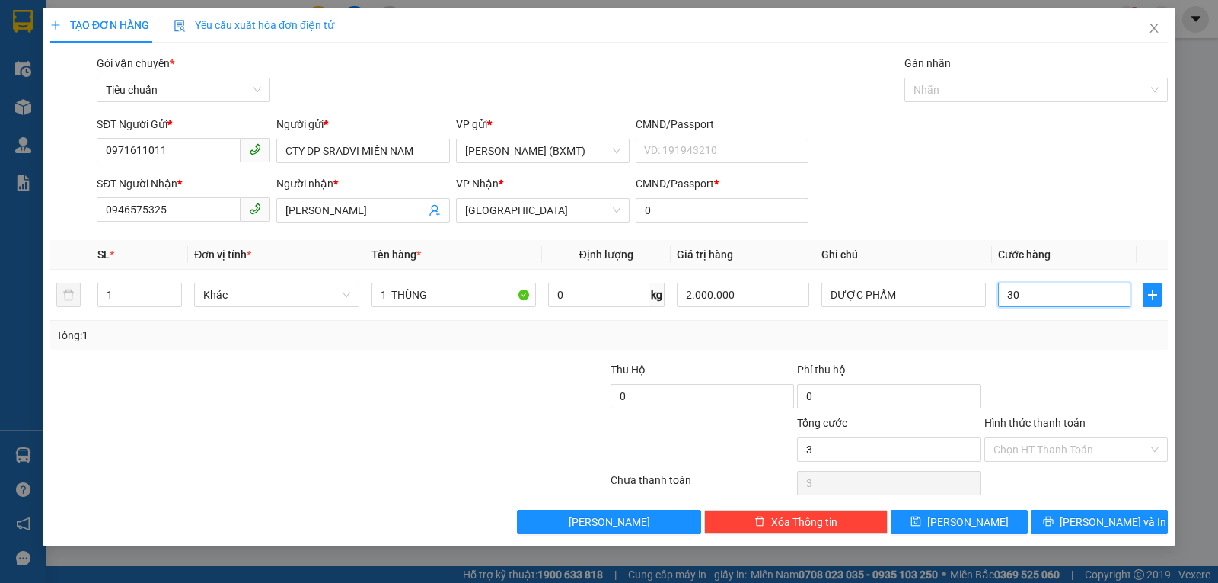
type input "30"
type input "30.000"
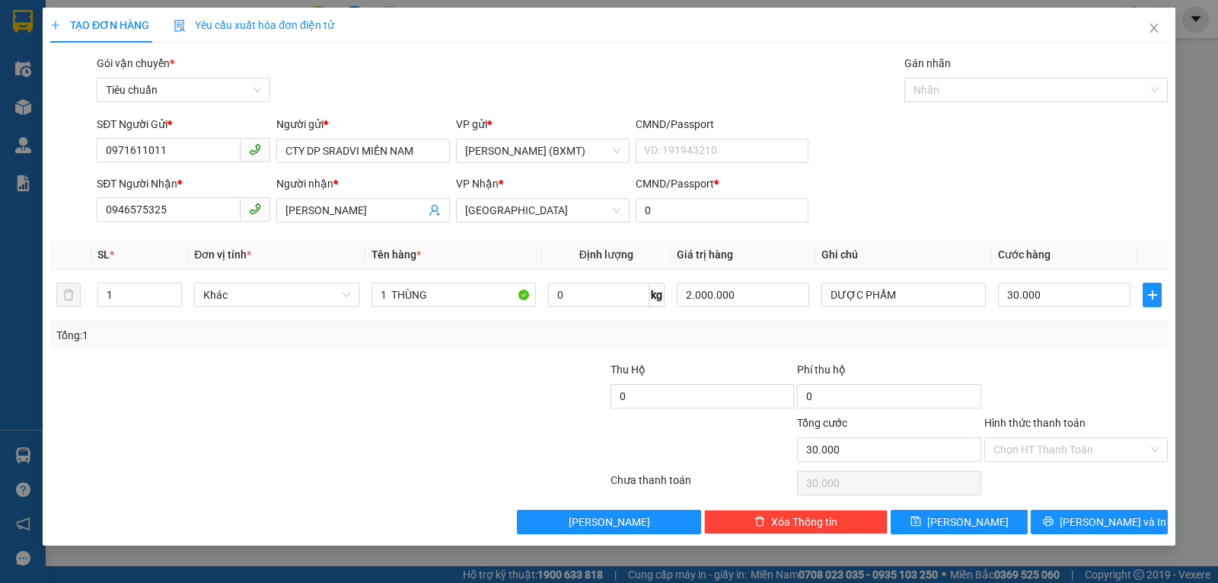
click at [1029, 369] on div at bounding box center [1076, 387] width 187 height 53
click at [704, 299] on input "2.000.000" at bounding box center [743, 295] width 133 height 24
click at [777, 296] on input "2.005.000.000" at bounding box center [743, 295] width 133 height 24
type input "500.000"
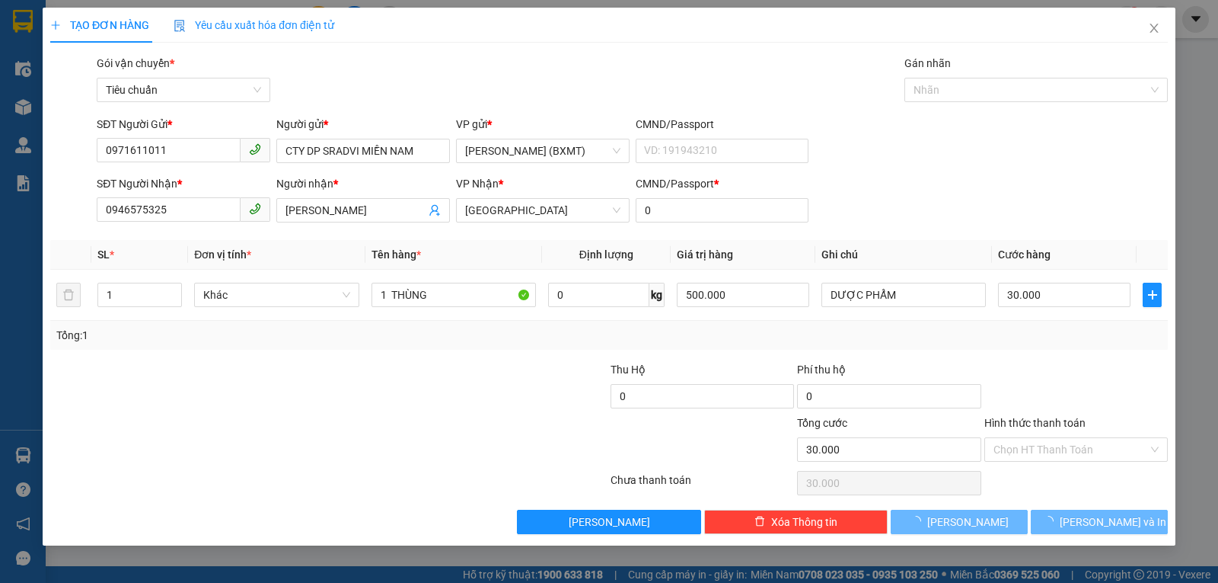
click at [1037, 333] on div "Tổng: 1" at bounding box center [609, 335] width 1106 height 17
type input "0"
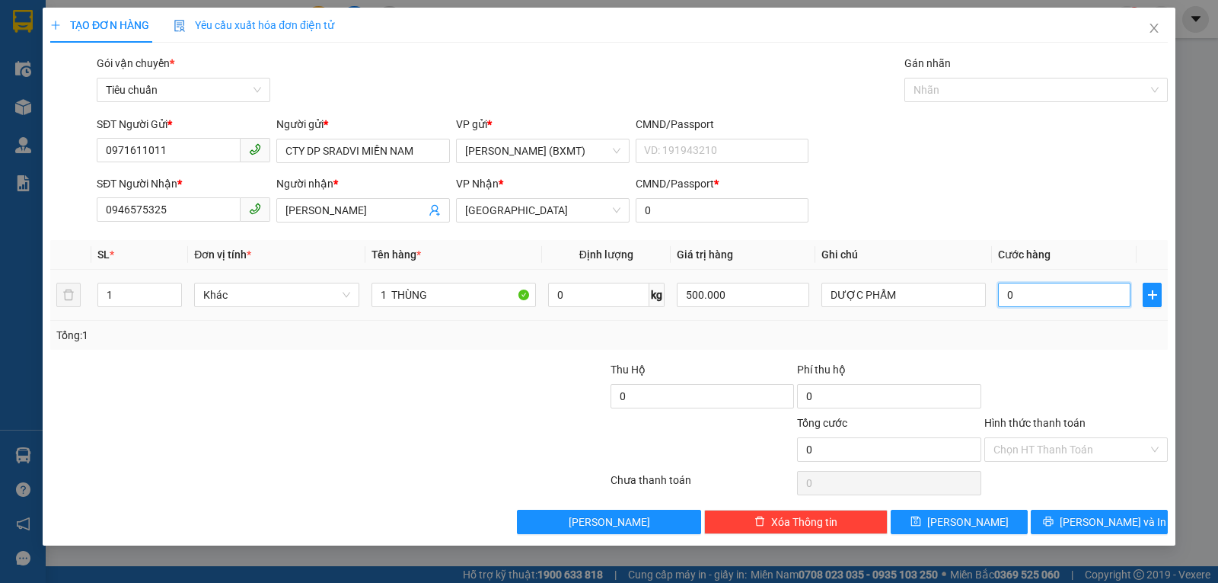
click at [1034, 295] on input "0" at bounding box center [1064, 295] width 133 height 24
type input "3"
type input "30"
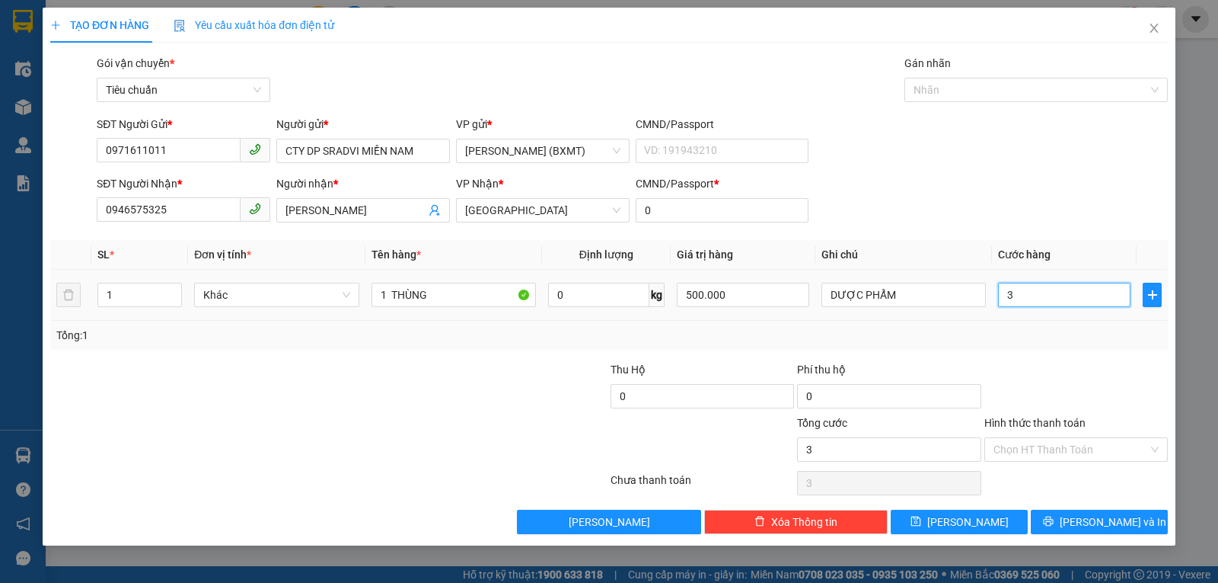
type input "30"
type input "30.000"
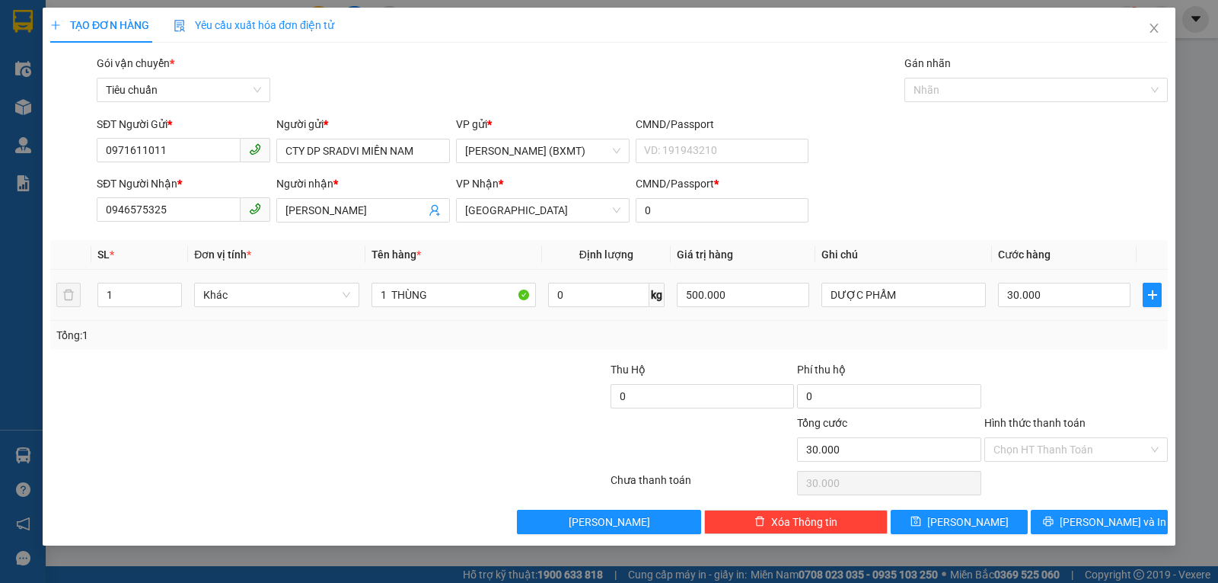
click at [1040, 327] on div "Tổng: 1" at bounding box center [609, 335] width 1106 height 17
click at [1059, 440] on input "Hình thức thanh toán" at bounding box center [1071, 449] width 155 height 23
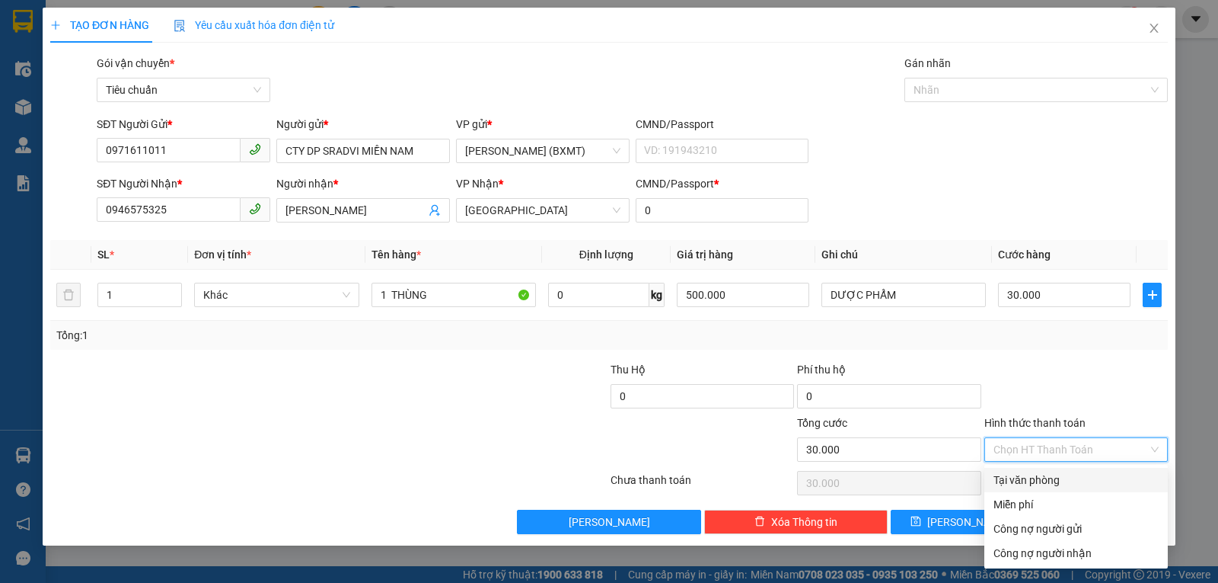
click at [1052, 471] on div "Tại văn phòng" at bounding box center [1077, 480] width 184 height 24
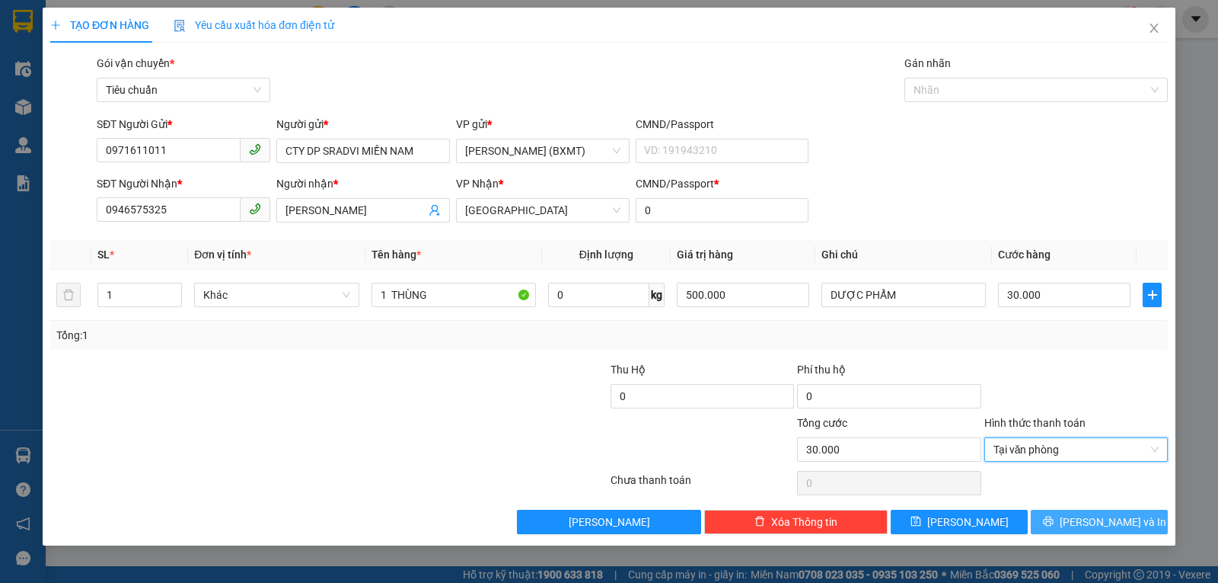
click at [1095, 523] on span "[PERSON_NAME] và In" at bounding box center [1113, 521] width 107 height 17
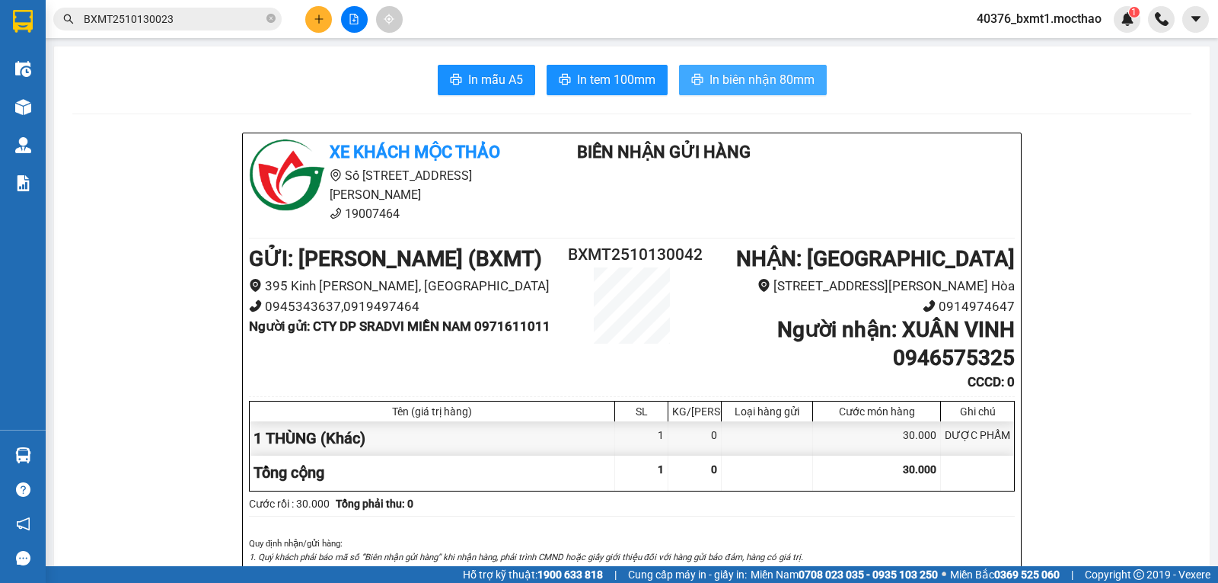
click at [741, 90] on button "In biên nhận 80mm" at bounding box center [753, 80] width 148 height 30
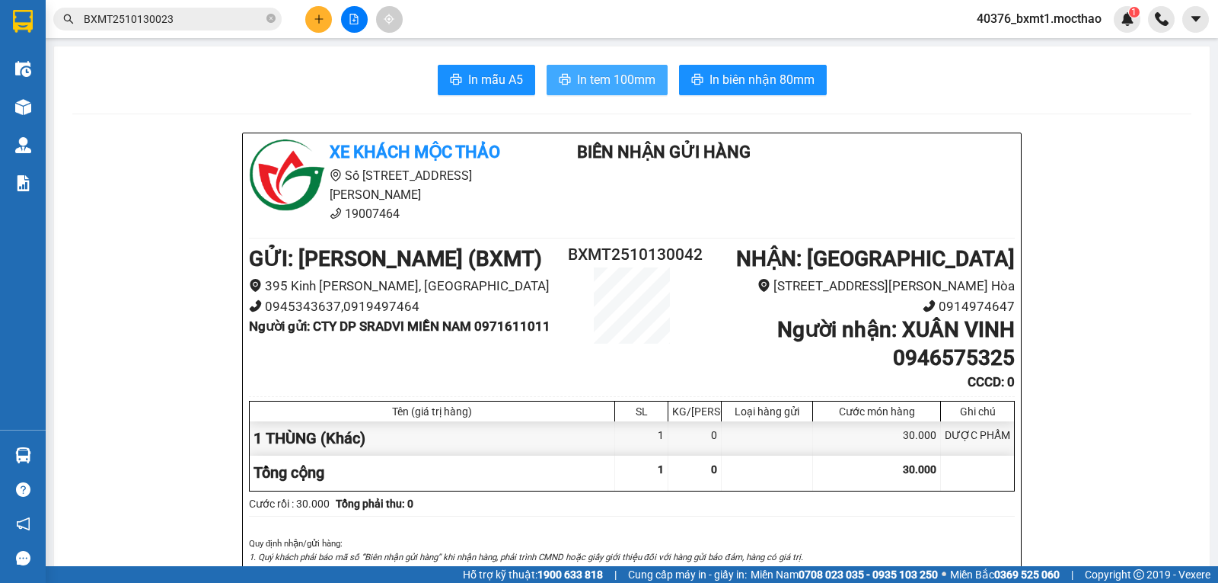
drag, startPoint x: 603, startPoint y: 74, endPoint x: 610, endPoint y: 81, distance: 10.2
click at [603, 75] on span "In tem 100mm" at bounding box center [616, 79] width 78 height 19
click at [326, 19] on button at bounding box center [318, 19] width 27 height 27
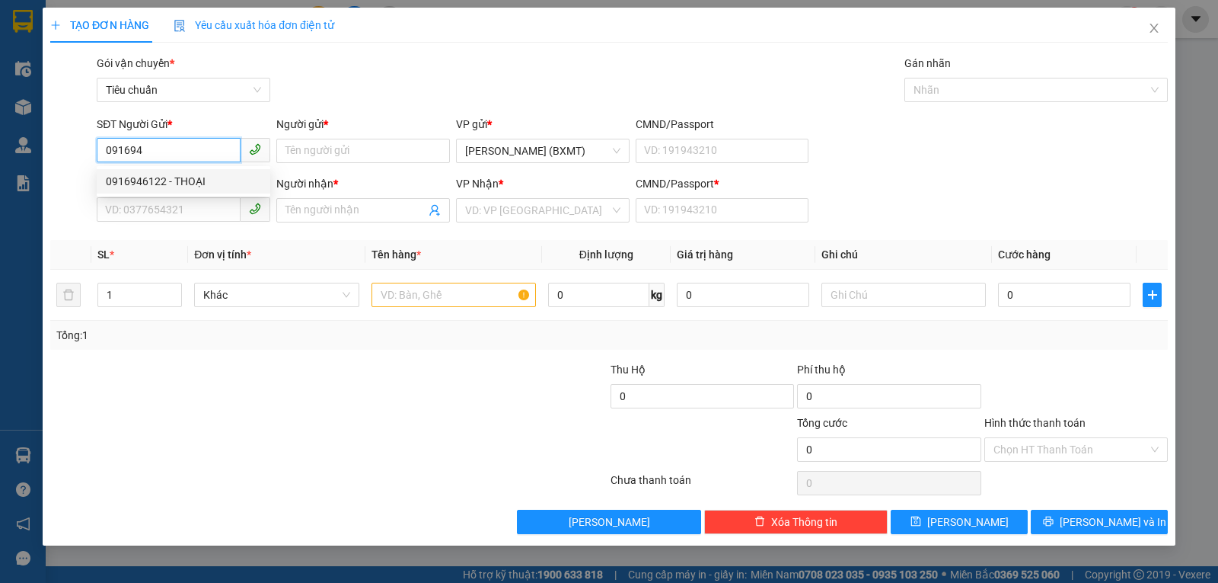
click at [202, 187] on div "0916946122 - THOẠI" at bounding box center [183, 181] width 155 height 17
type input "0916946122"
type input "THOẠI"
type input "0899908012"
type input "THUẦN"
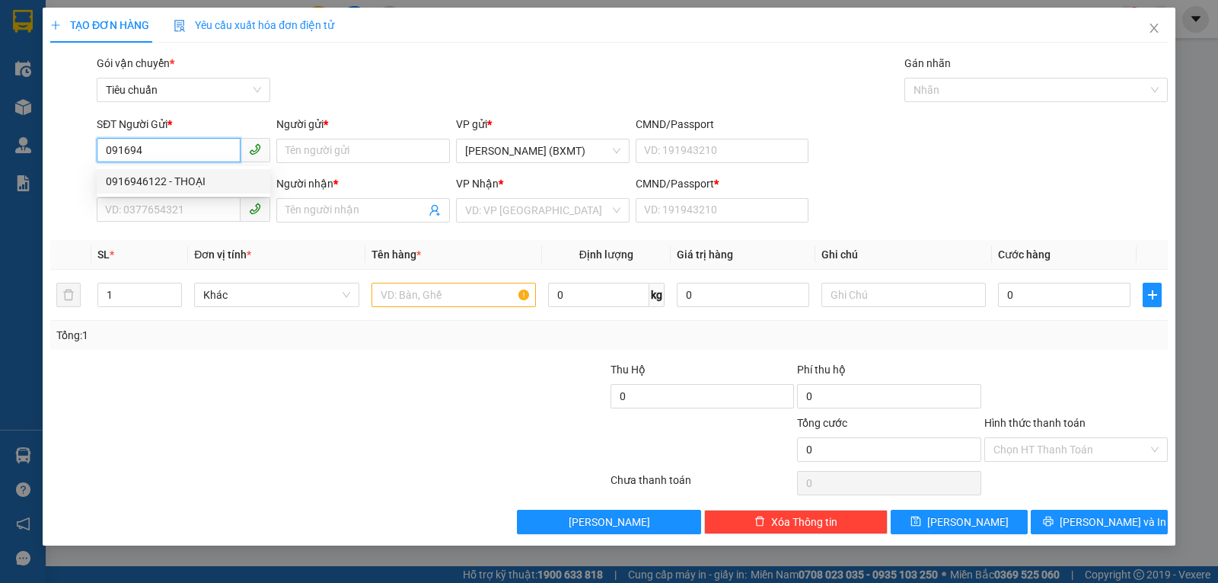
type input "0"
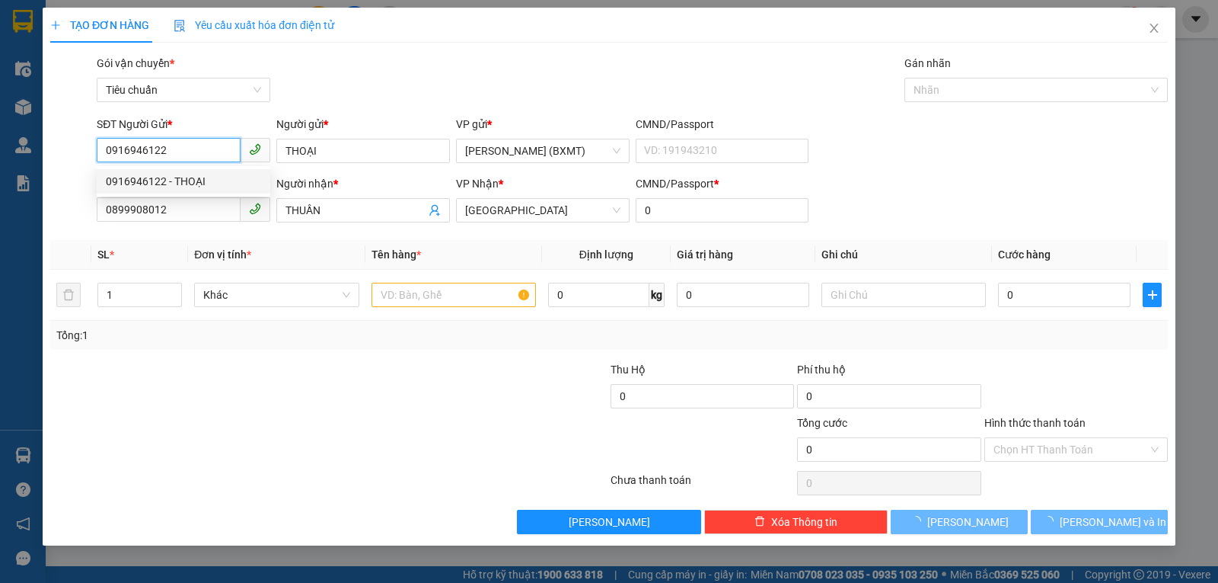
type input "40.000"
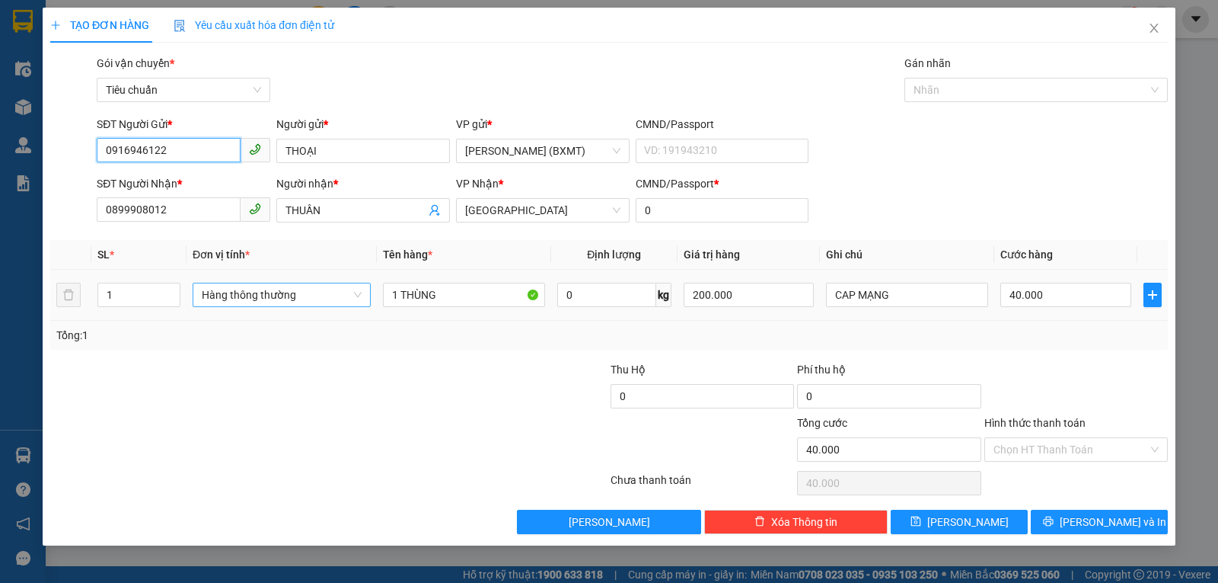
click at [235, 291] on span "Hàng thông thường" at bounding box center [282, 294] width 160 height 23
type input "0916946122"
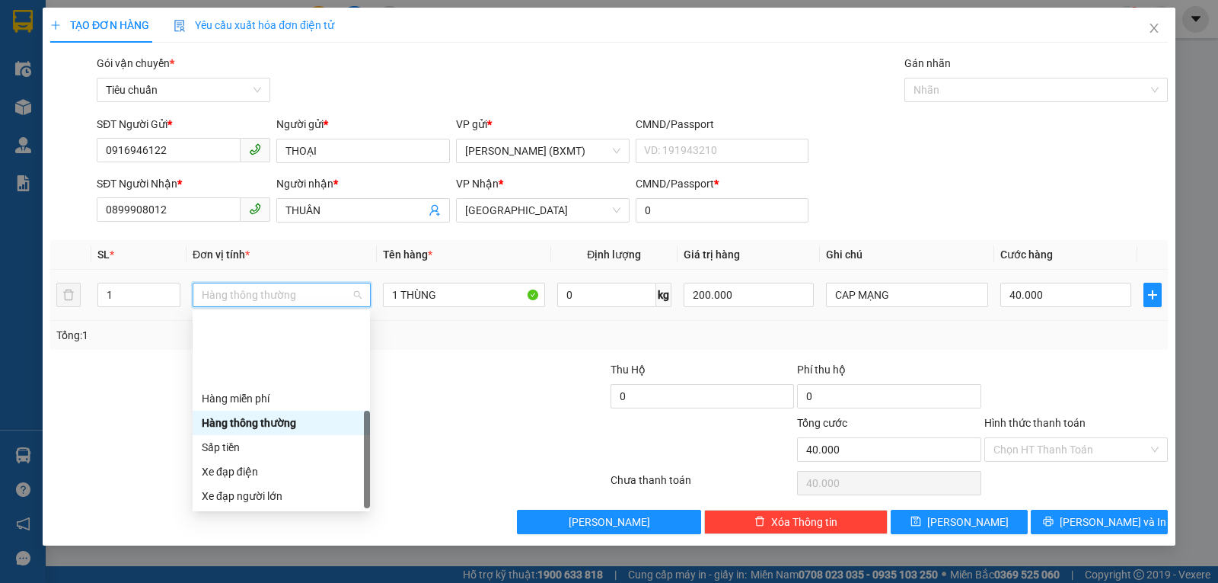
click at [253, 582] on div "Khác" at bounding box center [281, 593] width 159 height 17
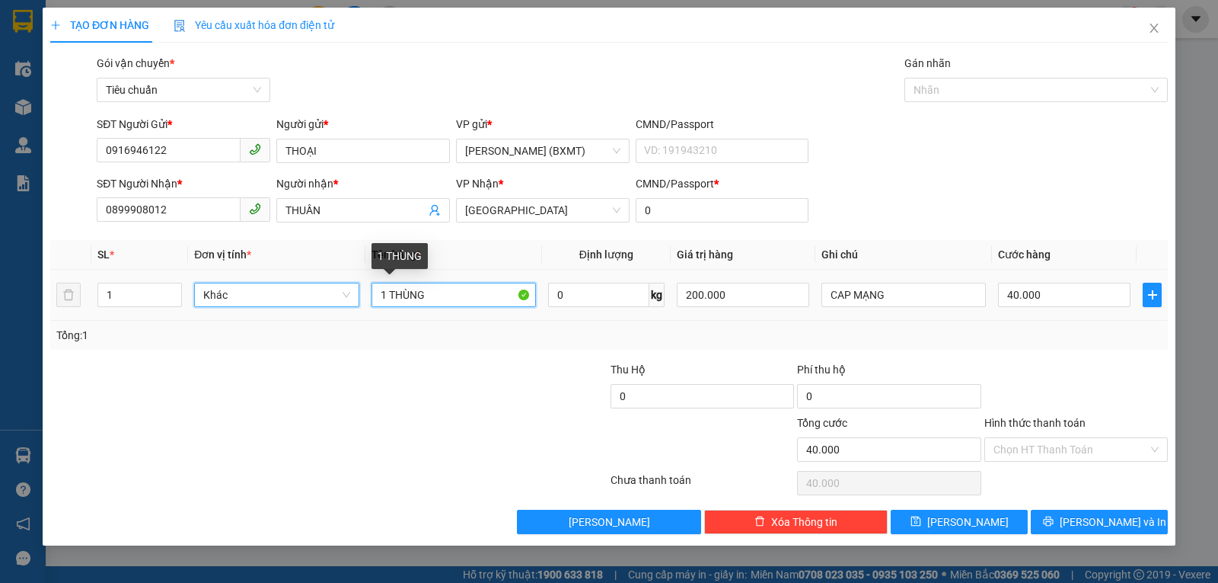
click at [439, 293] on input "1 THÙNG" at bounding box center [454, 295] width 164 height 24
type input "1 KIỆN"
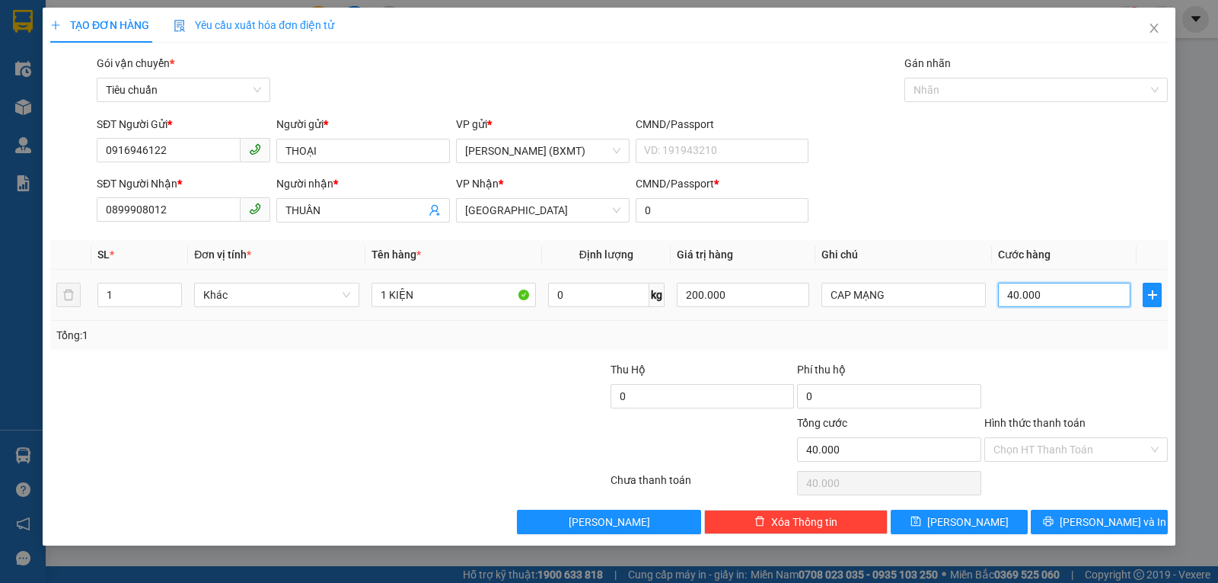
click at [1060, 295] on input "40.000" at bounding box center [1064, 295] width 133 height 24
type input "60"
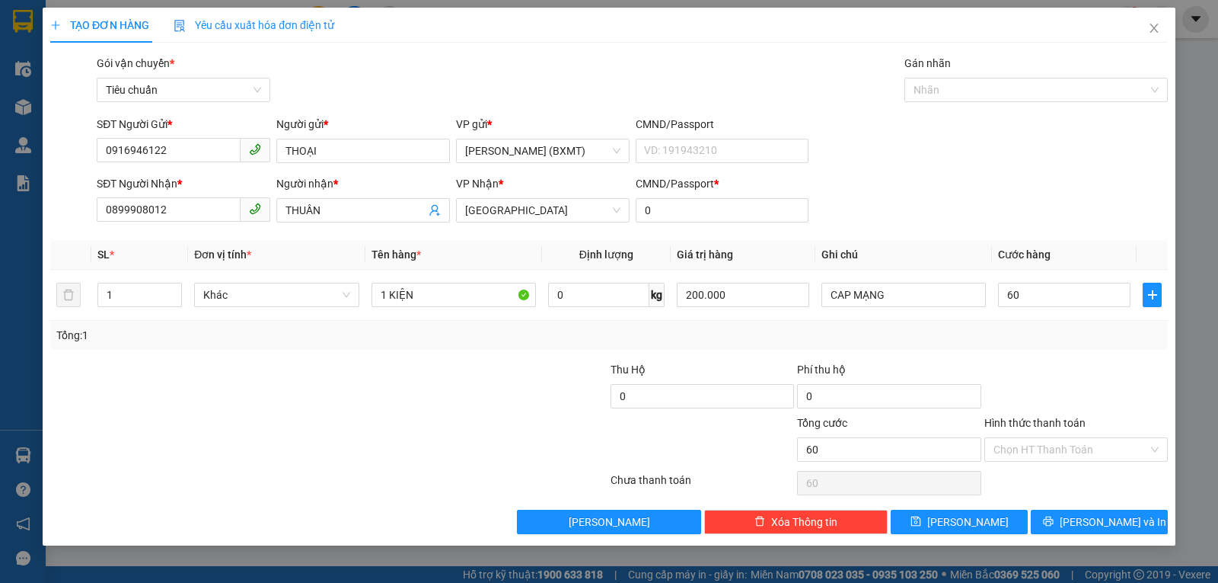
type input "60.000"
click at [1038, 325] on div "Tổng: 1" at bounding box center [609, 335] width 1118 height 29
click at [1023, 299] on input "60.000" at bounding box center [1064, 295] width 133 height 24
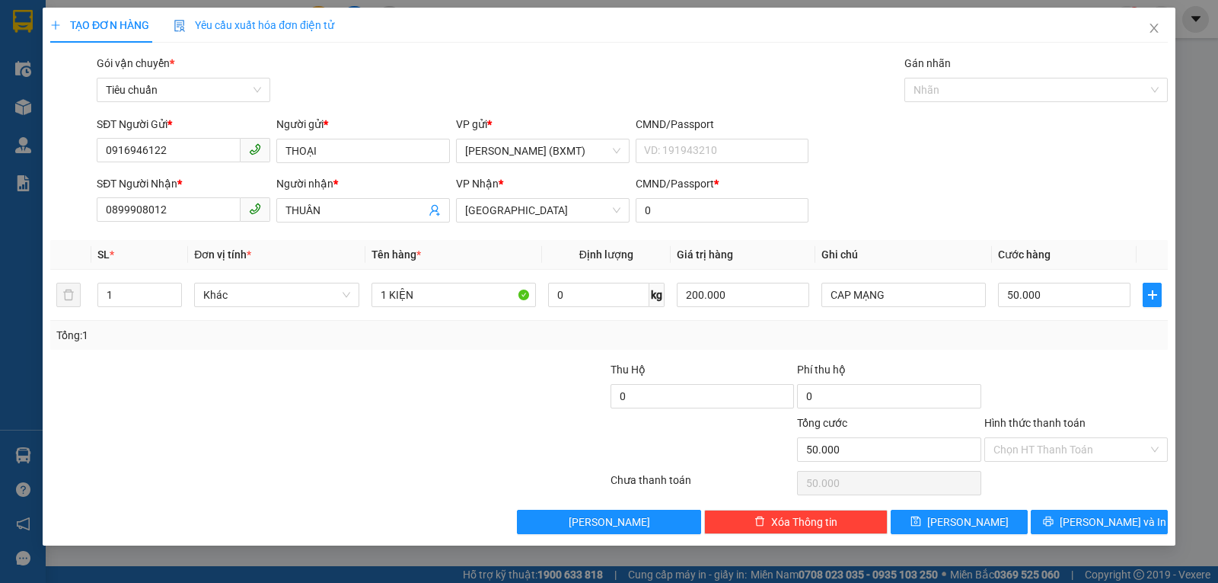
click at [1048, 334] on div "Tổng: 1" at bounding box center [609, 335] width 1106 height 17
click at [1054, 523] on icon "printer" at bounding box center [1048, 521] width 11 height 11
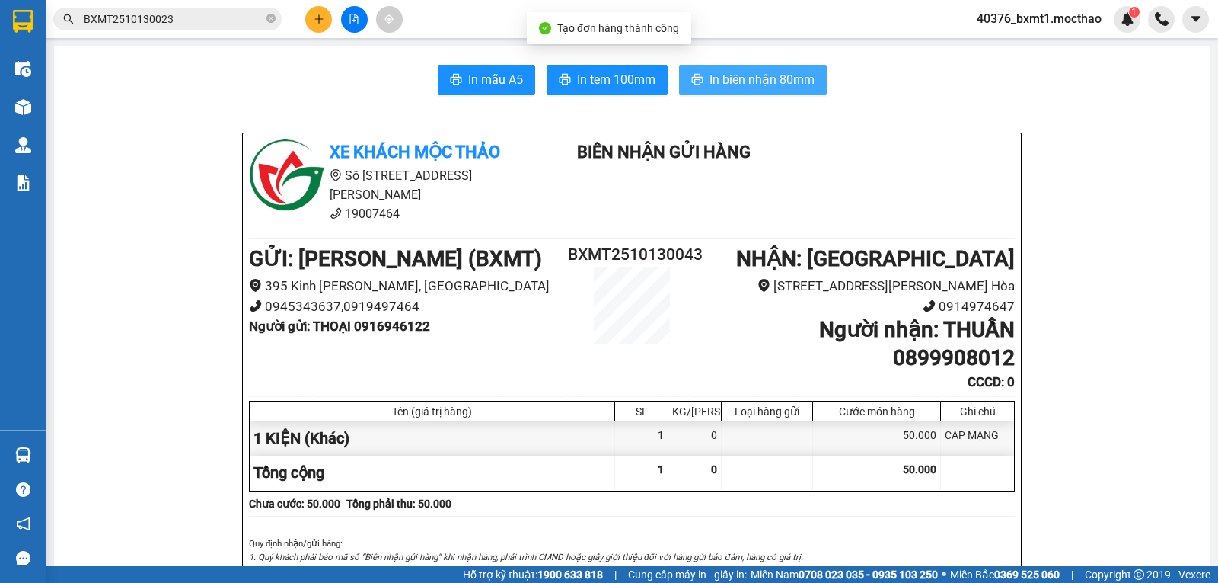
click at [759, 70] on span "In biên nhận 80mm" at bounding box center [762, 79] width 105 height 19
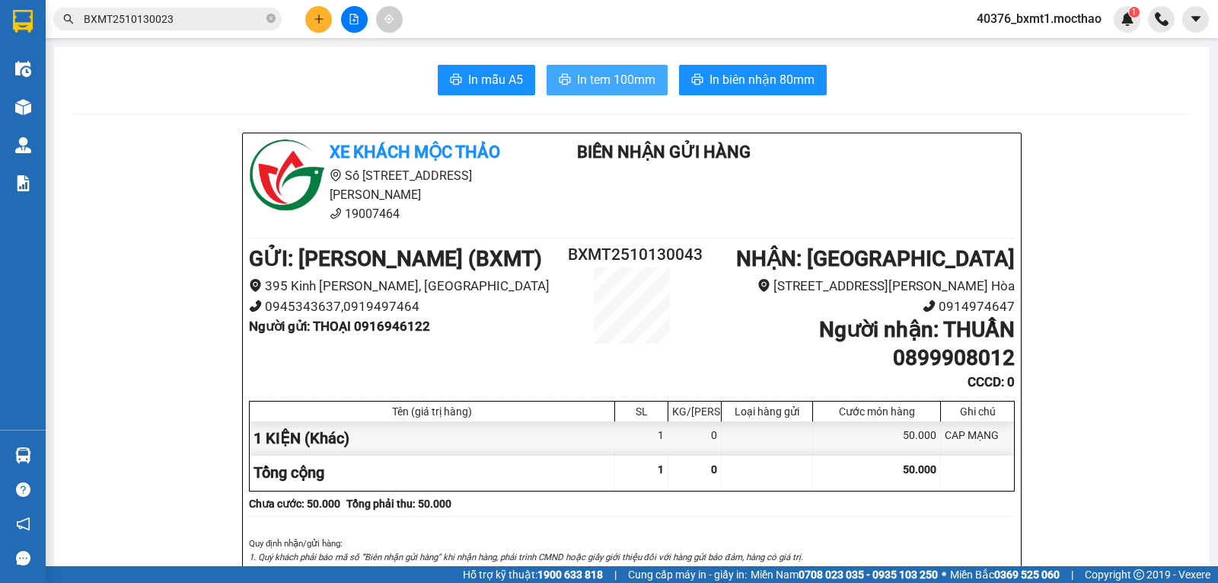
click at [586, 69] on button "In tem 100mm" at bounding box center [607, 80] width 121 height 30
click at [318, 19] on icon "plus" at bounding box center [319, 18] width 8 height 1
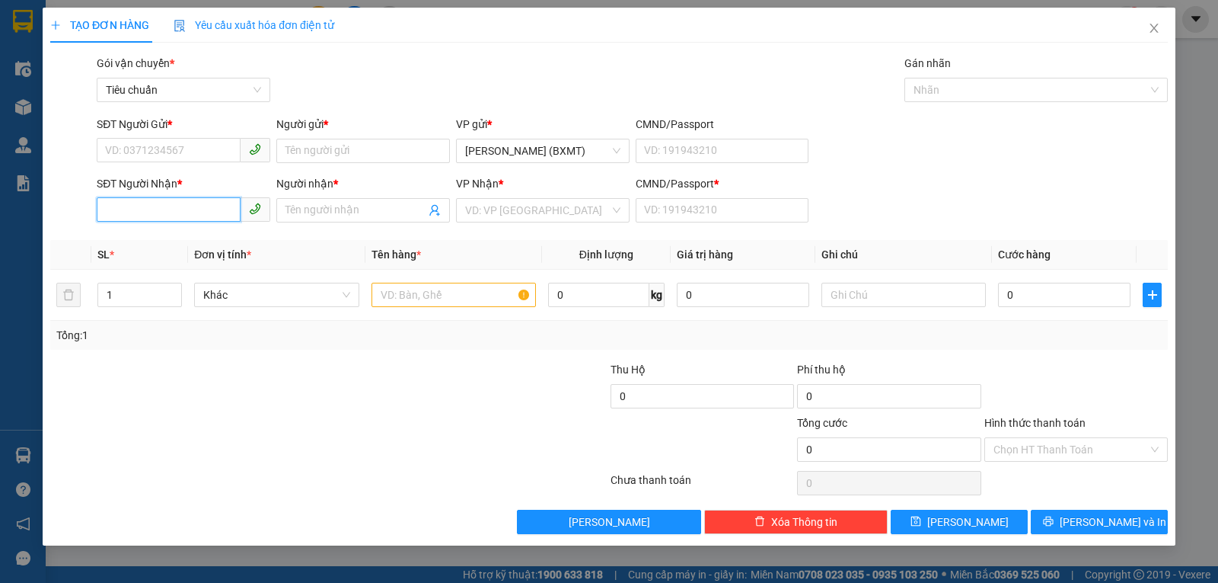
click at [154, 209] on input "SĐT Người Nhận *" at bounding box center [169, 209] width 144 height 24
drag, startPoint x: 149, startPoint y: 240, endPoint x: 170, endPoint y: 190, distance: 54.3
click at [170, 196] on body "Kết quả tìm kiếm ( 1 ) Bộ lọc Mã ĐH Trạng thái Món hàng Thu hộ Tổng cước Chưa c…" at bounding box center [609, 291] width 1218 height 583
type input "7322"
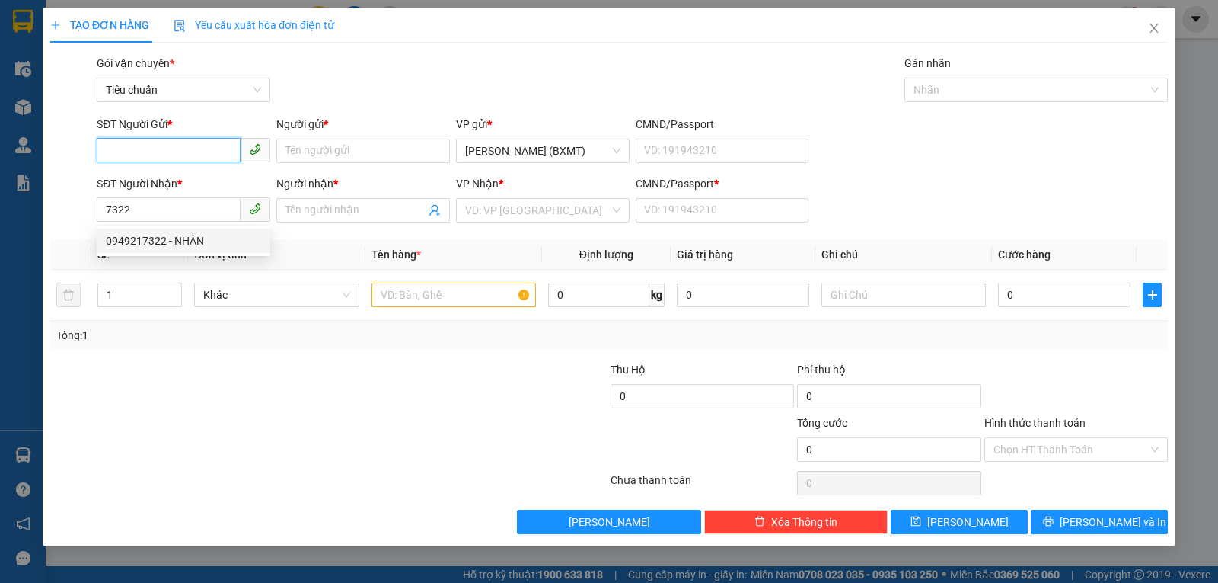
click at [161, 161] on input "SĐT Người Gửi *" at bounding box center [169, 150] width 144 height 24
type input "0878222231"
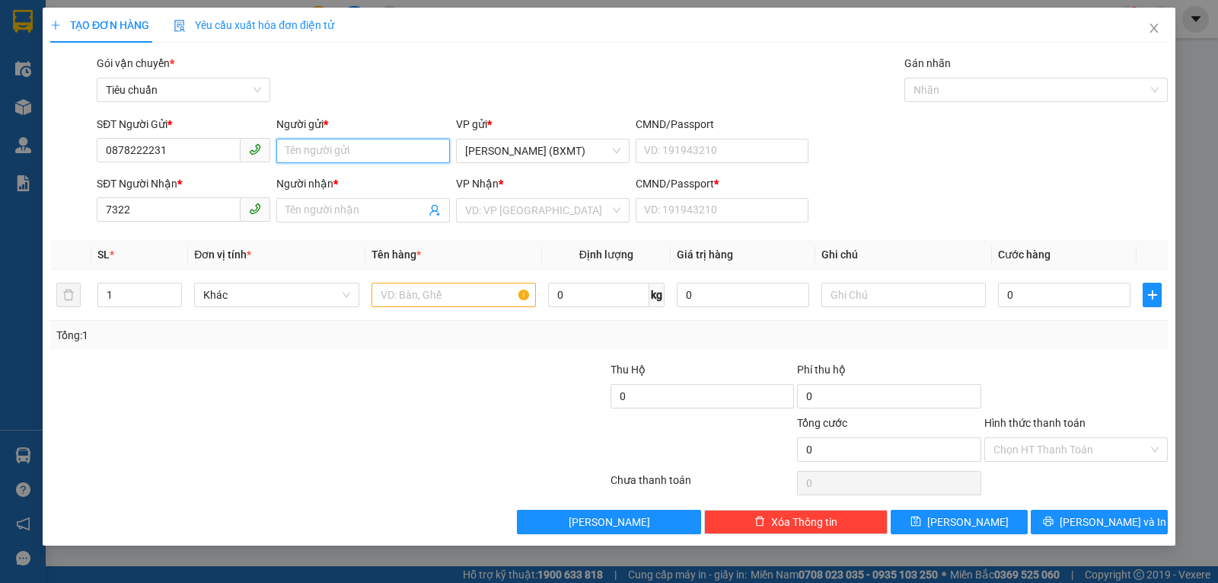
click at [305, 148] on input "Người gửi *" at bounding box center [363, 151] width 174 height 24
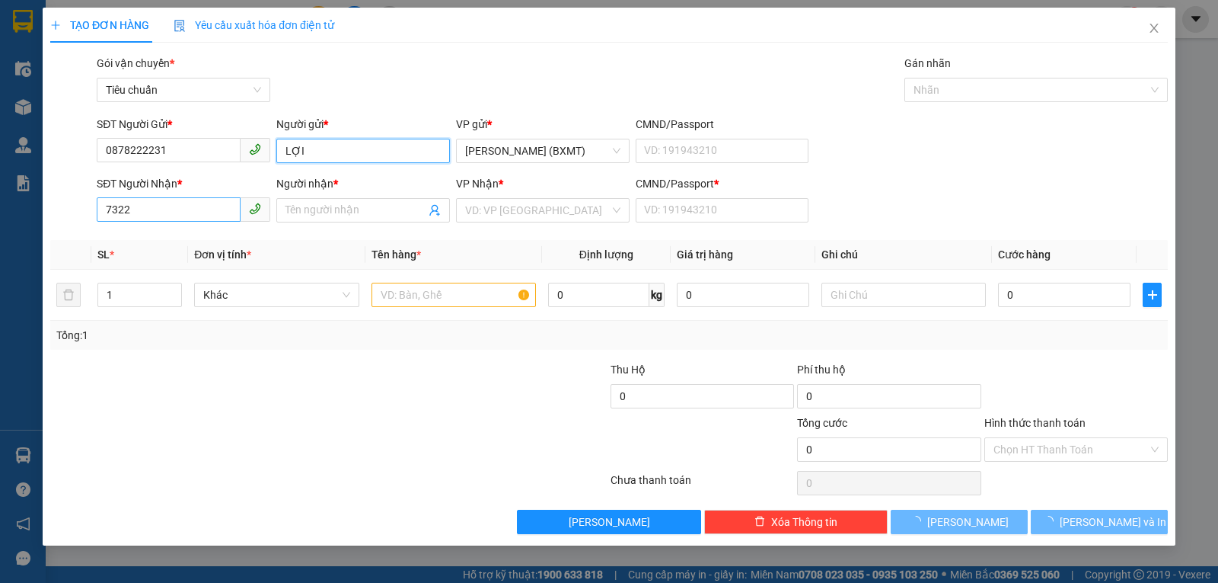
type input "LỢI"
click at [205, 208] on input "7322" at bounding box center [169, 209] width 144 height 24
click at [206, 208] on input "7322" at bounding box center [169, 209] width 144 height 24
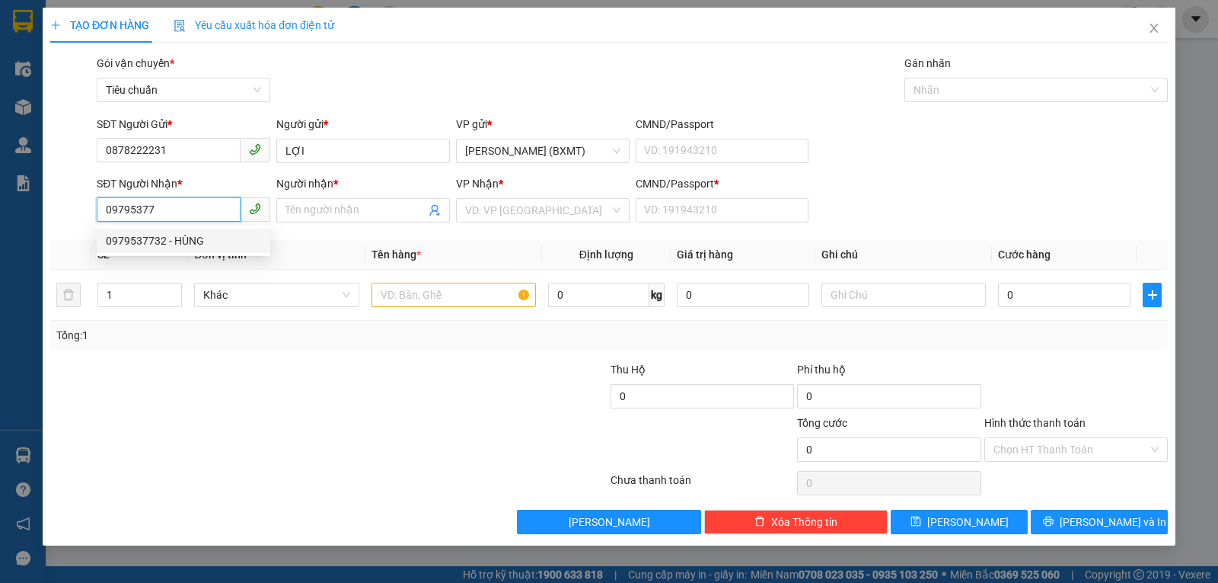
click at [200, 235] on div "0979537732 - HÙNG" at bounding box center [183, 240] width 155 height 17
type input "0979537732"
type input "HÙNG"
type input "0"
type input "50.000"
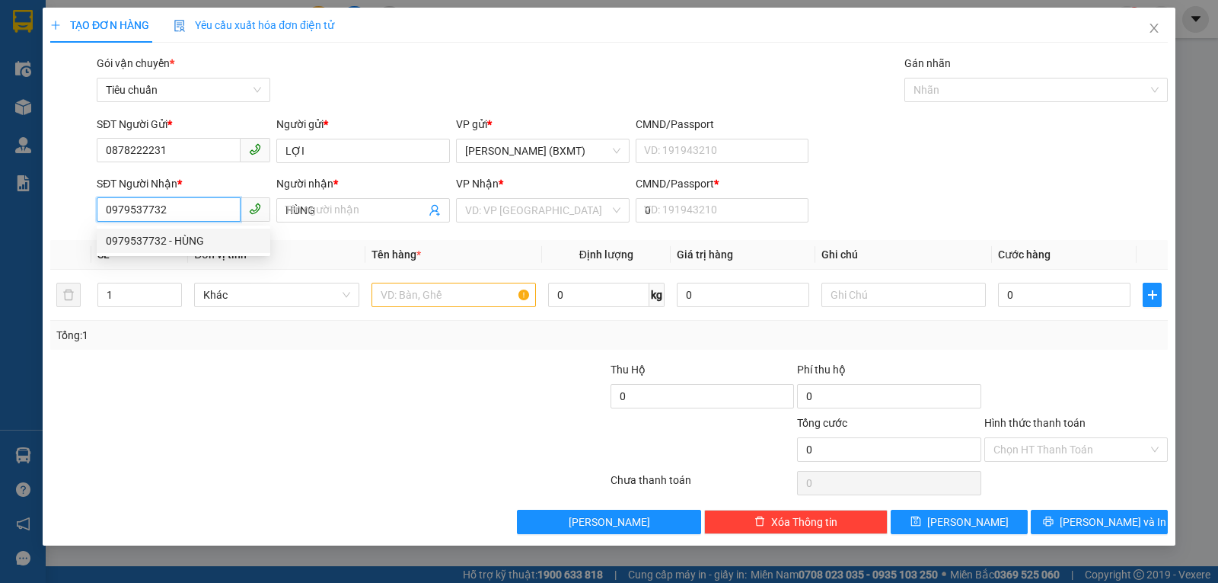
type input "50.000"
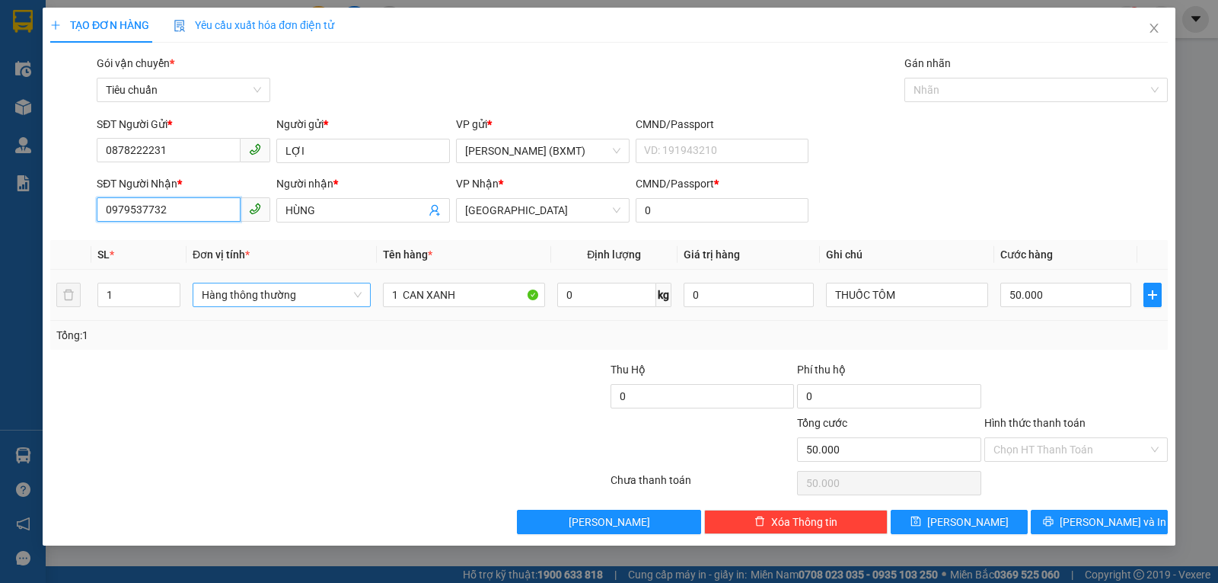
click at [265, 302] on span "Hàng thông thường" at bounding box center [282, 294] width 160 height 23
type input "0979537732"
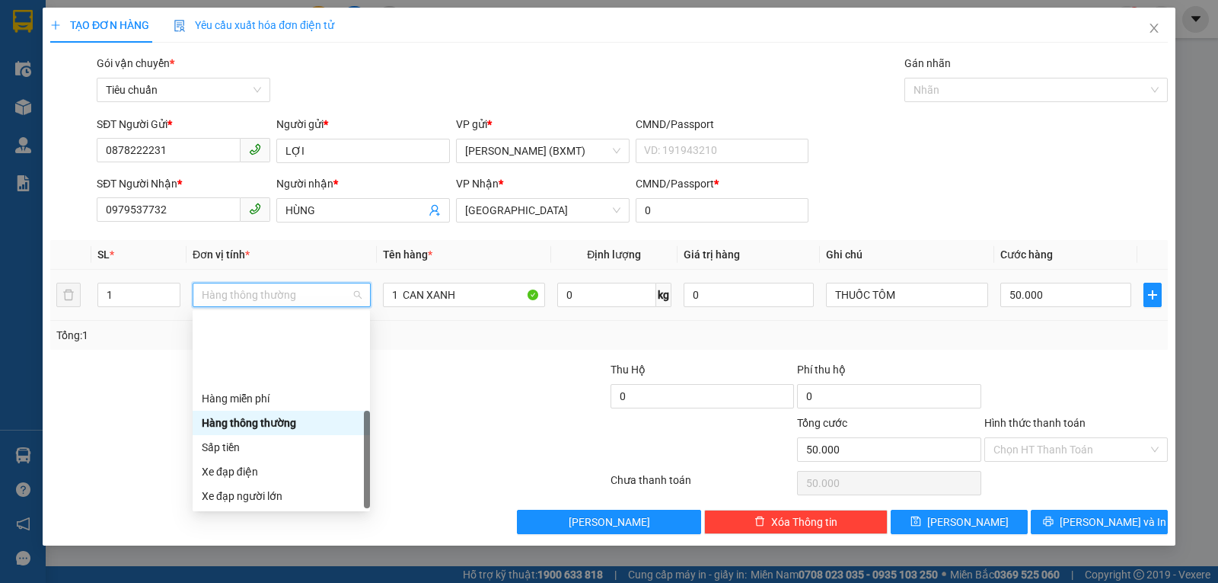
click at [244, 581] on div "Khác" at bounding box center [281, 593] width 177 height 24
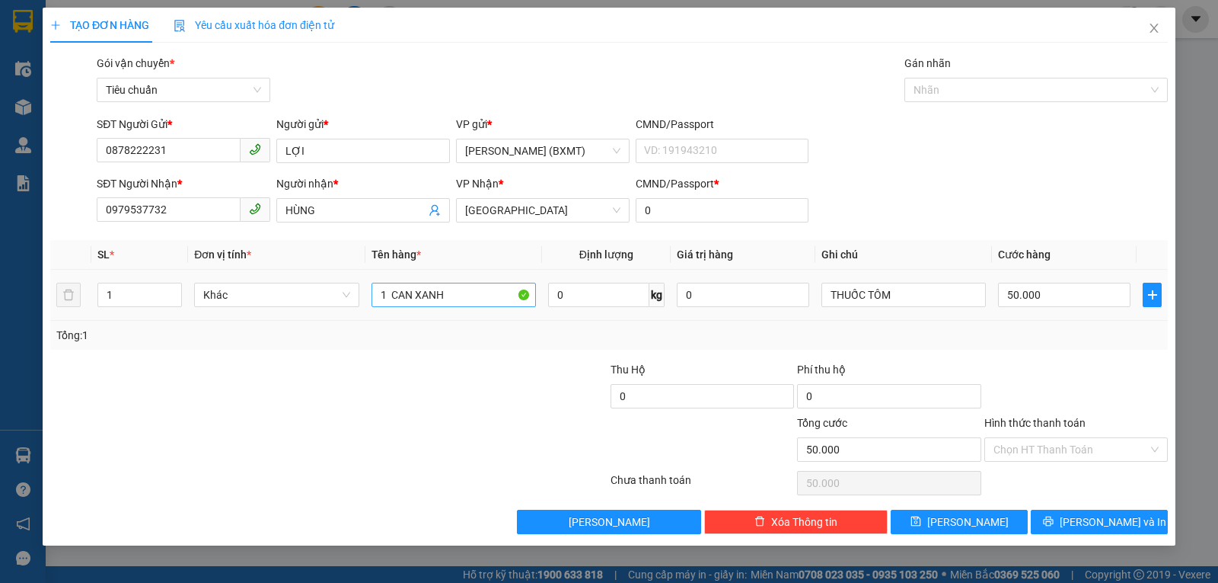
drag, startPoint x: 443, startPoint y: 307, endPoint x: 420, endPoint y: 306, distance: 22.9
click at [420, 306] on div "1 CAN XANH" at bounding box center [454, 294] width 164 height 30
drag, startPoint x: 445, startPoint y: 287, endPoint x: 398, endPoint y: 294, distance: 47.7
click at [394, 292] on input "1 CAN XANH" at bounding box center [454, 295] width 164 height 24
type input "1 TX"
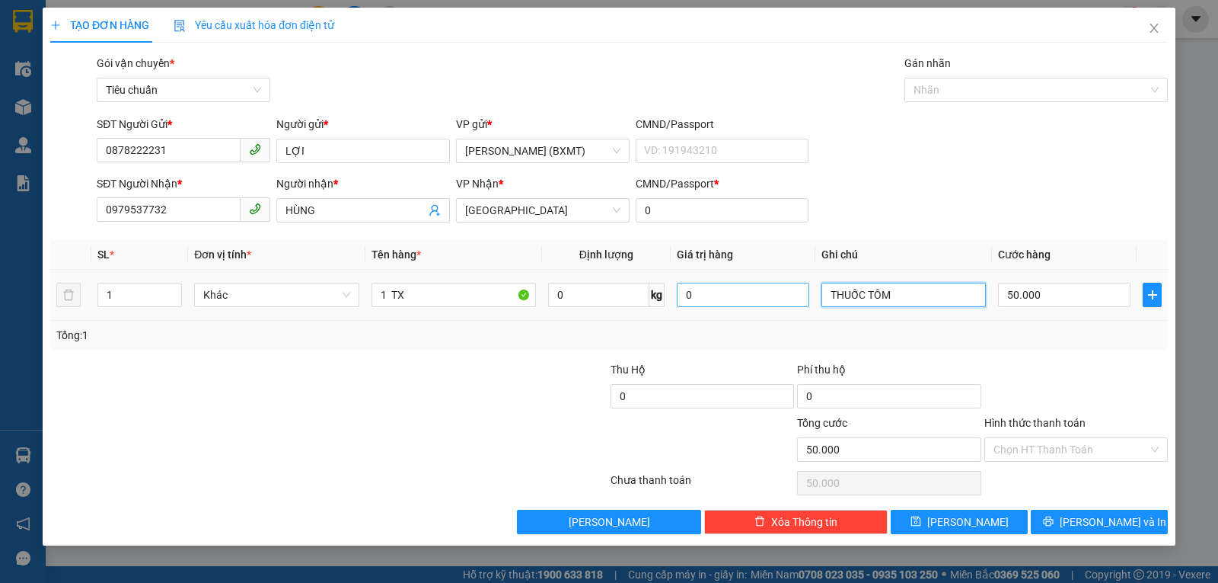
drag, startPoint x: 925, startPoint y: 299, endPoint x: 771, endPoint y: 296, distance: 154.6
click at [771, 296] on tr "1 Khác 1 TX 0 kg 0 THUỐC TÔM 50.000" at bounding box center [609, 295] width 1118 height 51
type input "D"
type input "ĐÔNG LẠNH"
click at [1020, 289] on input "50.000" at bounding box center [1064, 295] width 133 height 24
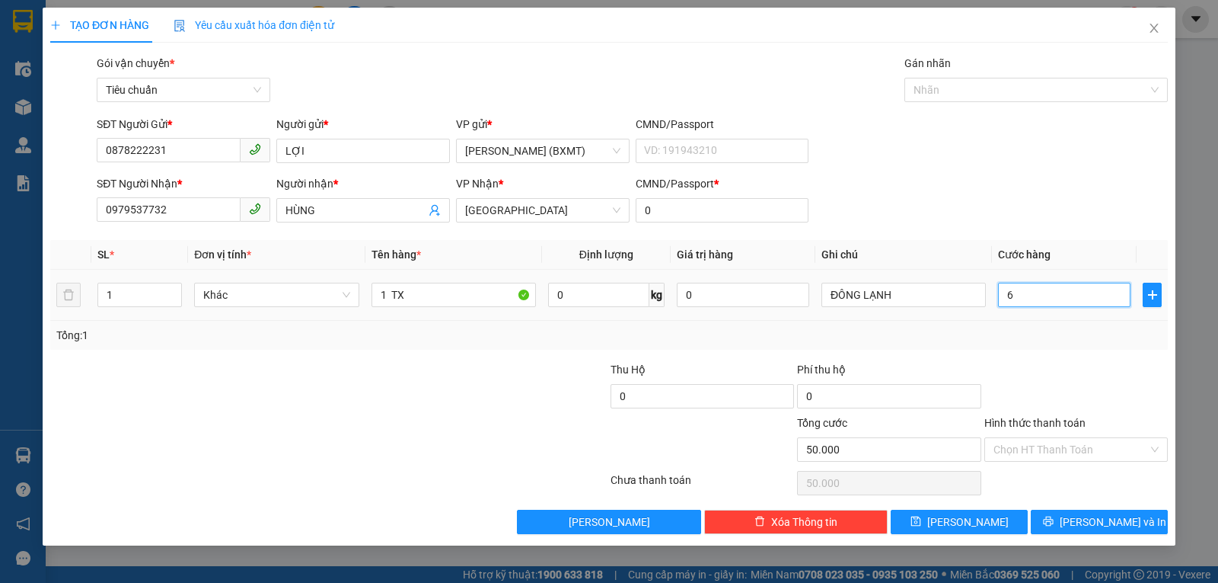
type input "60"
type input "60.000"
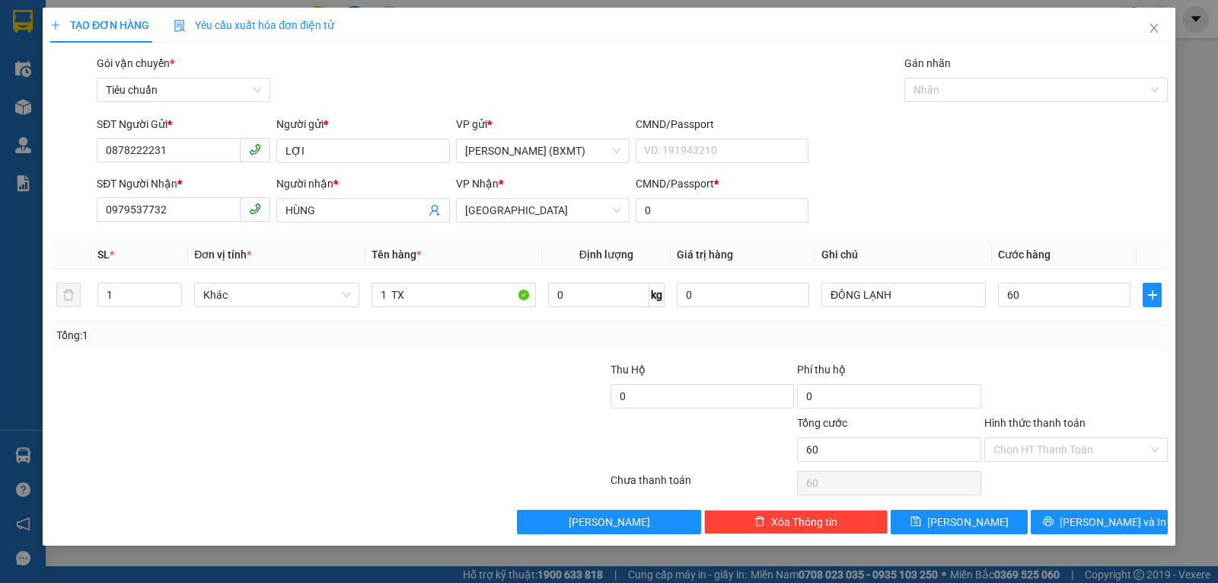
type input "60.000"
click at [1041, 340] on div "Tổng: 1" at bounding box center [609, 335] width 1106 height 17
click at [1046, 452] on input "Hình thức thanh toán" at bounding box center [1071, 449] width 155 height 23
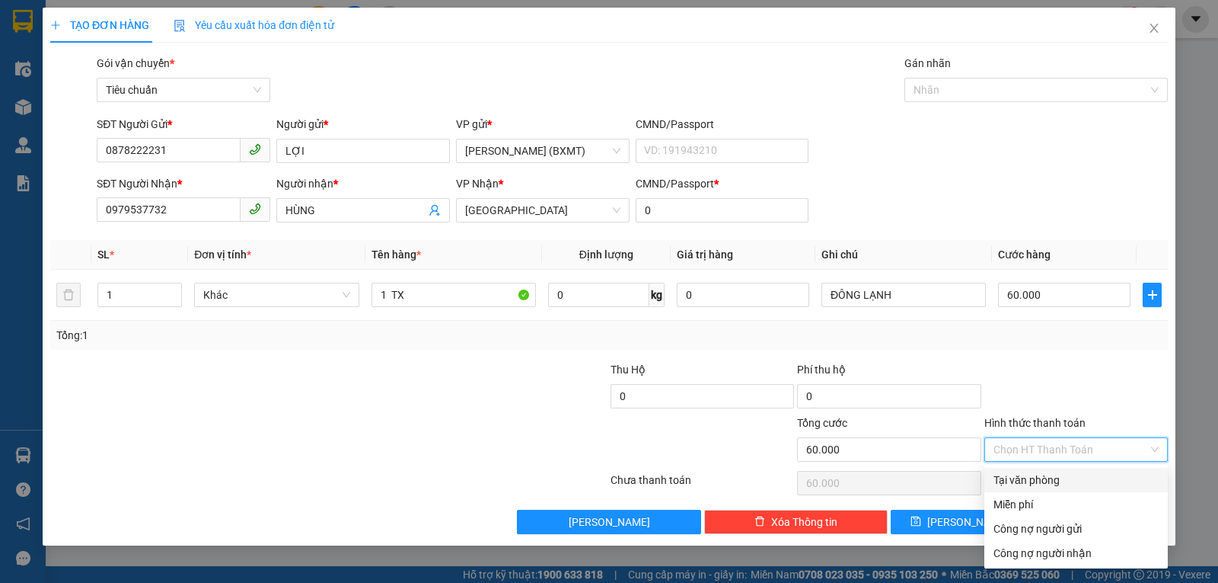
click at [1049, 475] on div "Tại văn phòng" at bounding box center [1076, 479] width 165 height 17
type input "0"
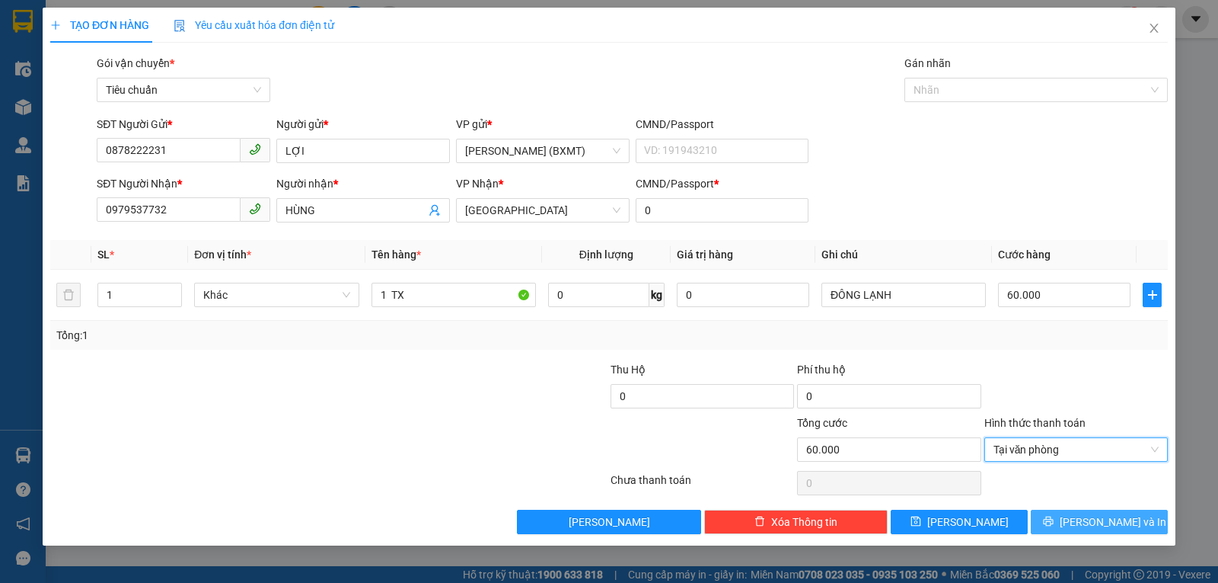
click at [1118, 525] on span "[PERSON_NAME] và In" at bounding box center [1113, 521] width 107 height 17
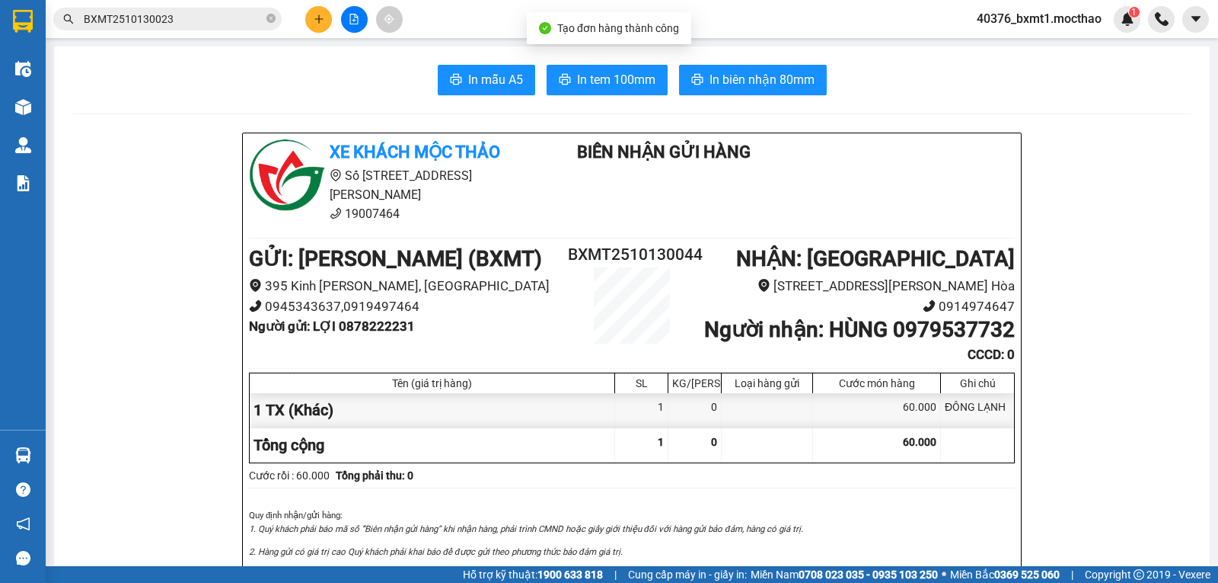
click at [803, 88] on span "In biên nhận 80mm" at bounding box center [762, 79] width 105 height 19
click at [603, 78] on span "In tem 100mm" at bounding box center [616, 79] width 78 height 19
click at [351, 22] on icon "file-add" at bounding box center [354, 19] width 11 height 11
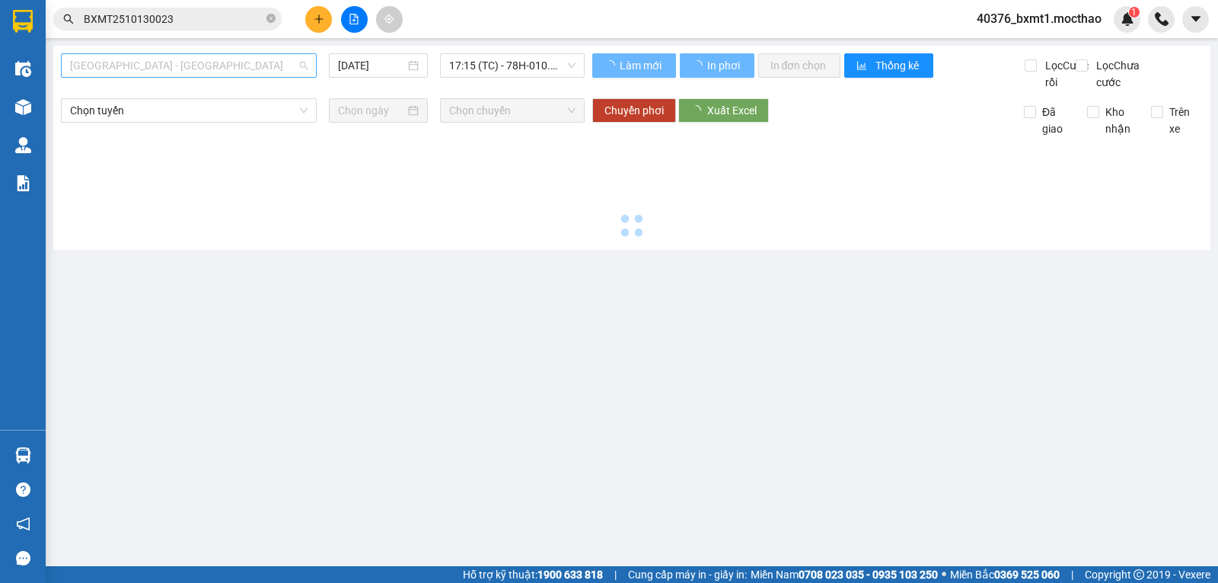
click at [162, 70] on span "[GEOGRAPHIC_DATA] - [GEOGRAPHIC_DATA]" at bounding box center [189, 65] width 238 height 23
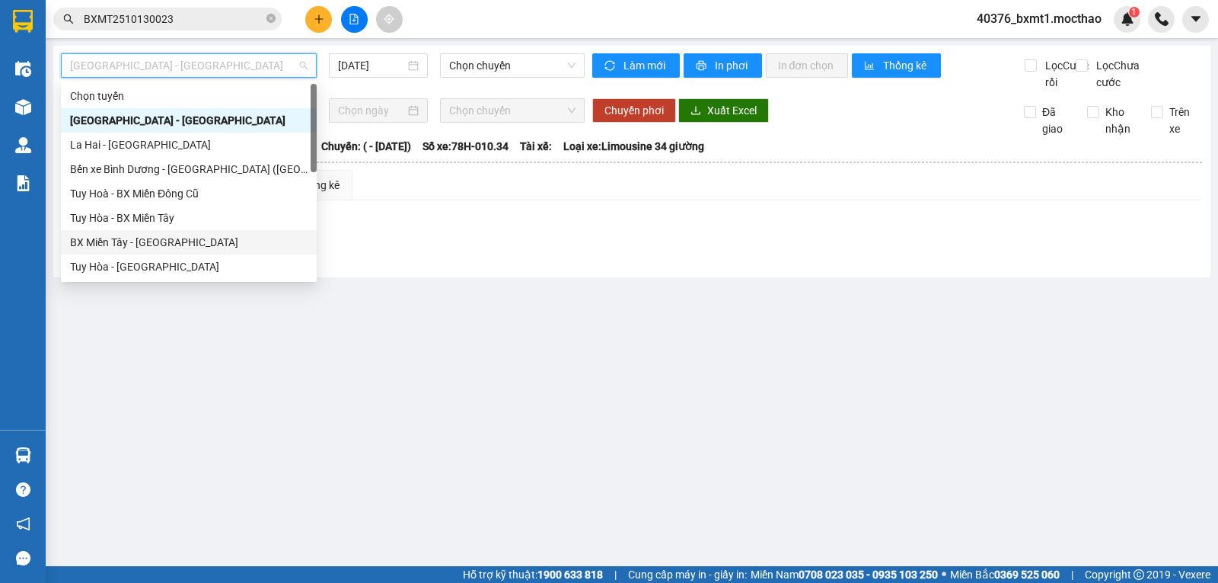
click at [123, 241] on div "BX Miền Tây - [GEOGRAPHIC_DATA]" at bounding box center [189, 242] width 238 height 17
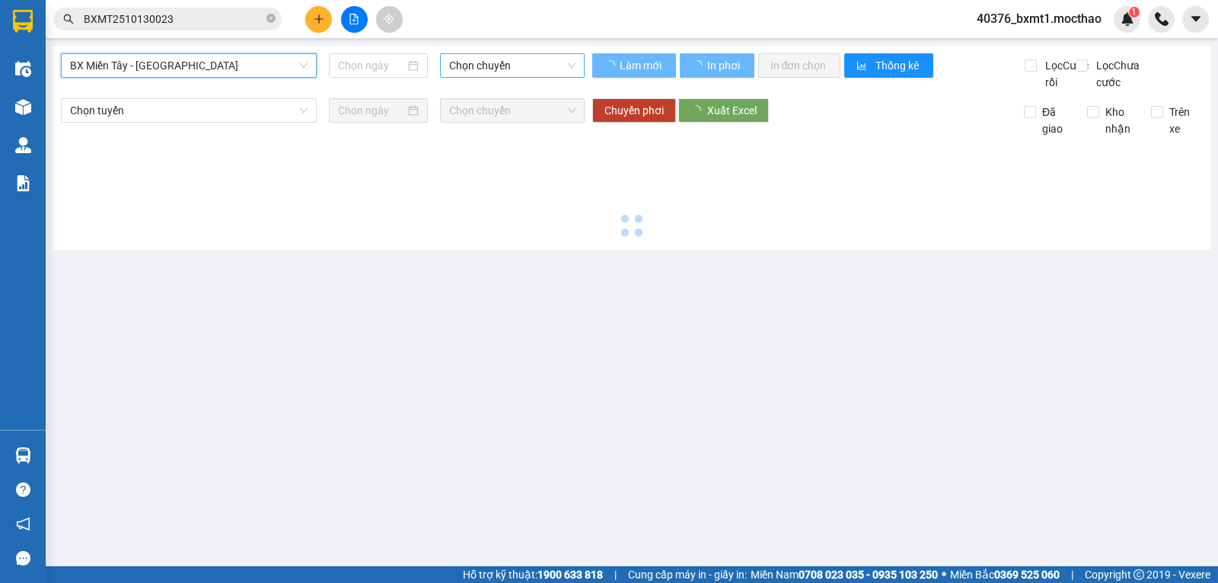
click at [519, 60] on span "Chọn chuyến" at bounding box center [512, 65] width 126 height 23
type input "[DATE]"
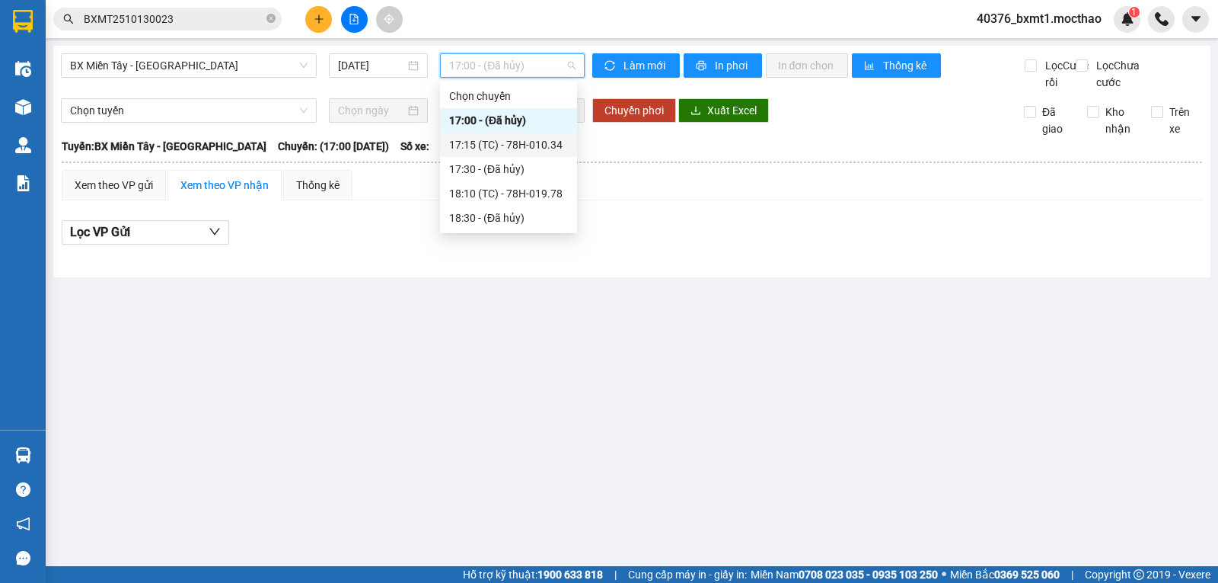
click at [507, 140] on div "17:15 (TC) - 78H-010.34" at bounding box center [508, 144] width 119 height 17
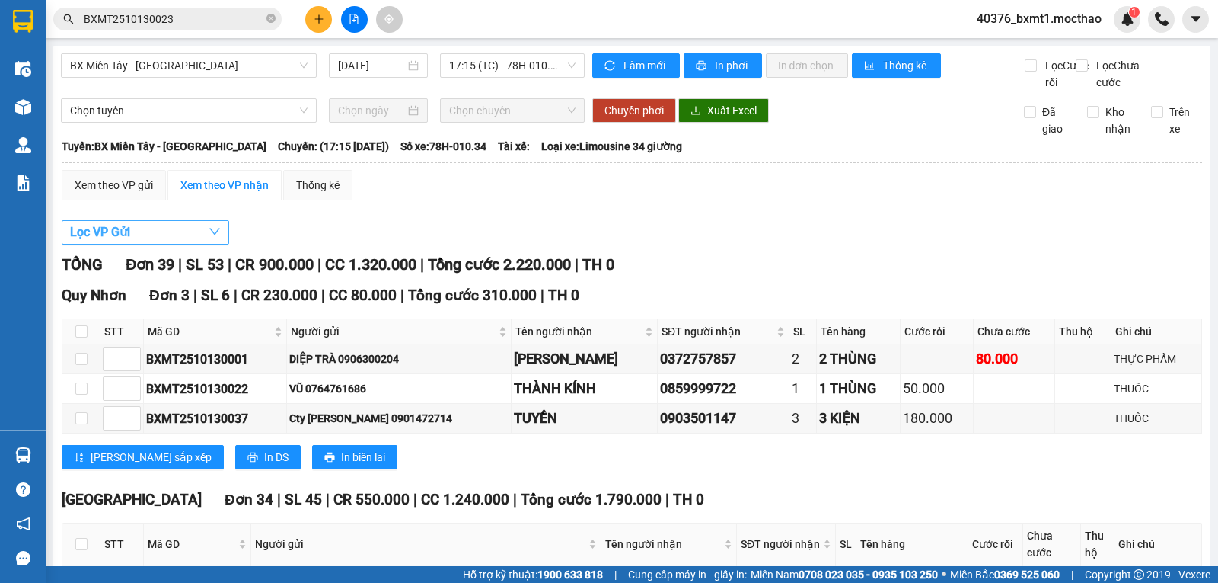
click at [158, 244] on button "Lọc VP Gửi" at bounding box center [146, 232] width 168 height 24
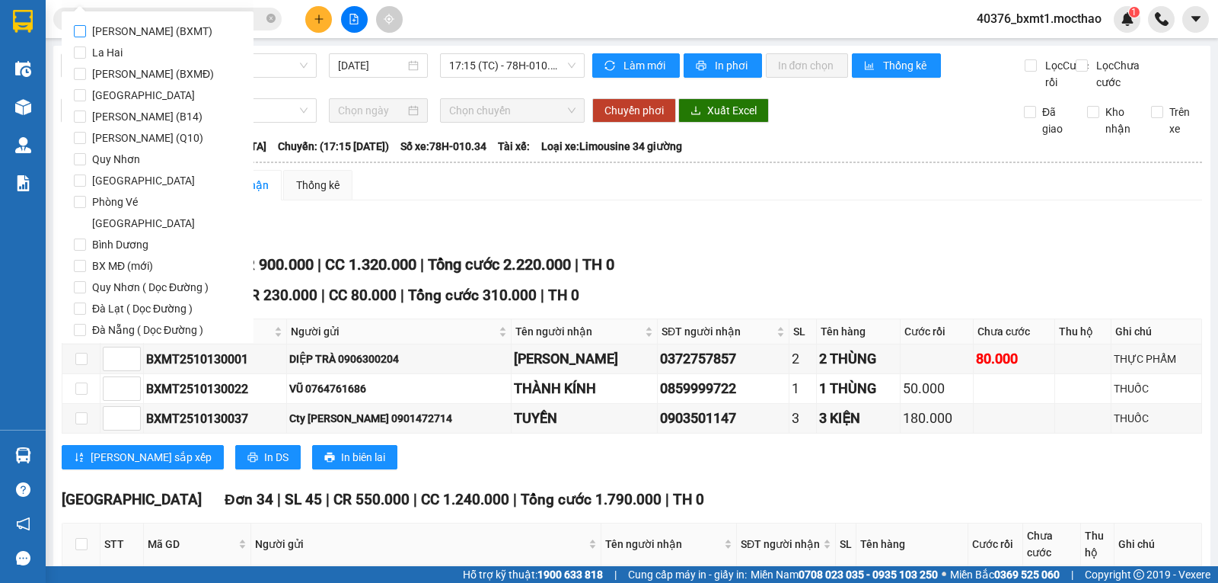
click at [165, 36] on span "[PERSON_NAME] (BXMT)" at bounding box center [152, 31] width 133 height 21
click at [86, 36] on input "[PERSON_NAME] (BXMT)" at bounding box center [80, 31] width 12 height 12
checkbox input "true"
click at [94, 408] on span "Lọc" at bounding box center [95, 416] width 18 height 17
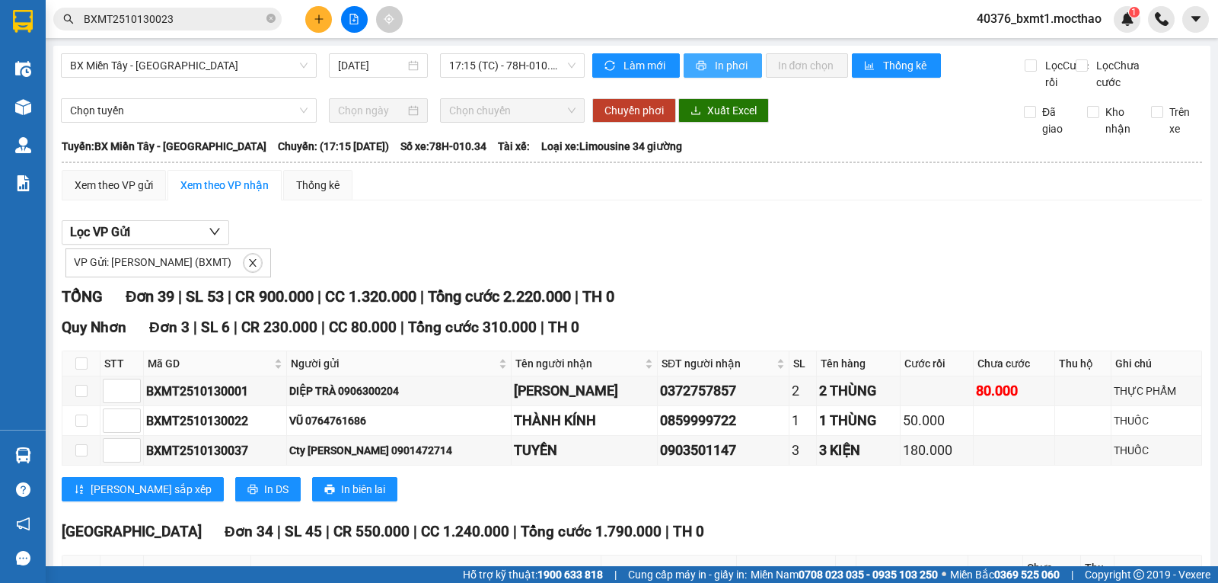
click at [718, 64] on span "In phơi" at bounding box center [732, 65] width 35 height 17
click at [715, 59] on span "In phơi" at bounding box center [732, 65] width 35 height 17
click at [332, 8] on div at bounding box center [354, 19] width 114 height 27
click at [318, 21] on icon "plus" at bounding box center [319, 19] width 11 height 11
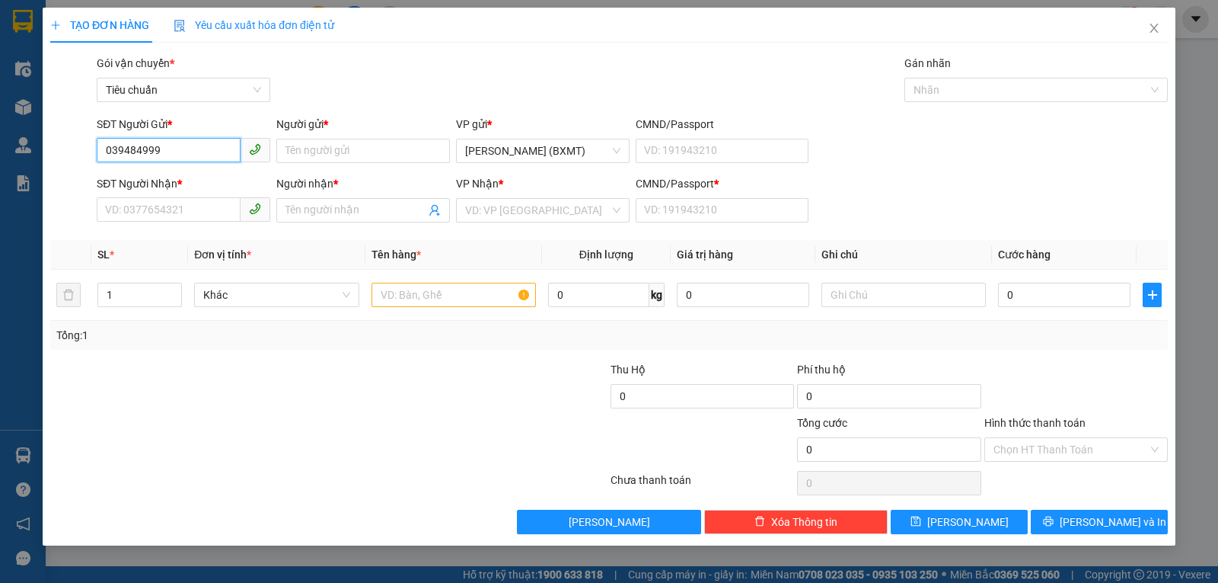
type input "0394849993"
click at [197, 156] on input "0394849993" at bounding box center [169, 150] width 144 height 24
click at [184, 219] on input "SĐT Người Nhận *" at bounding box center [169, 209] width 144 height 24
paste input "0394849993"
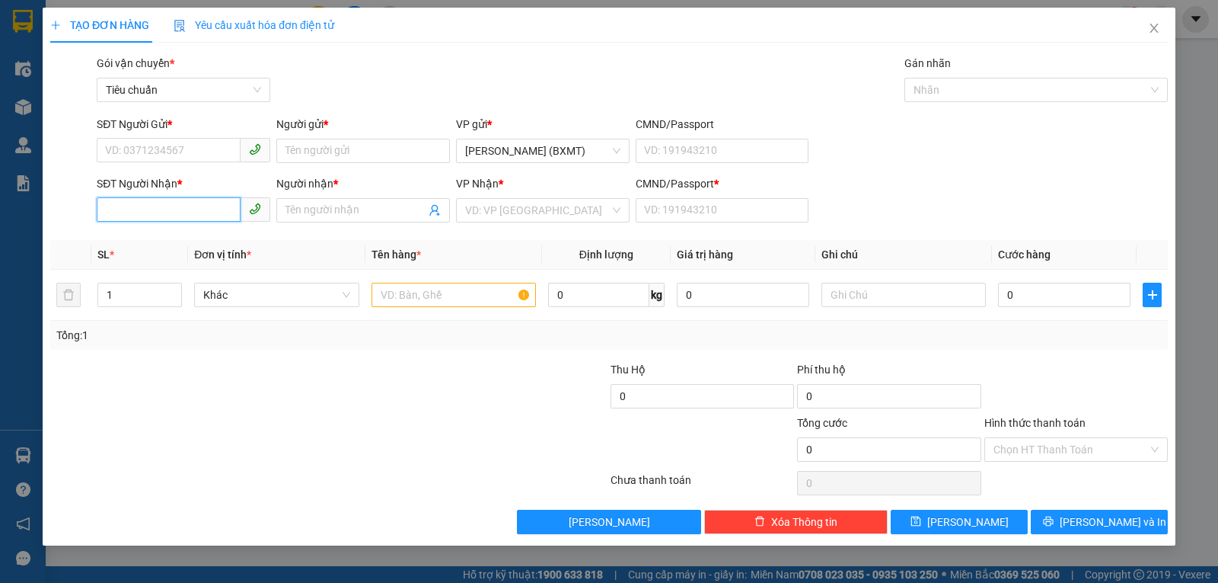
type input "0394849993"
click at [171, 246] on div "0394849993 - Ý SEN" at bounding box center [183, 240] width 155 height 17
type input "Ý SEN"
type input "0"
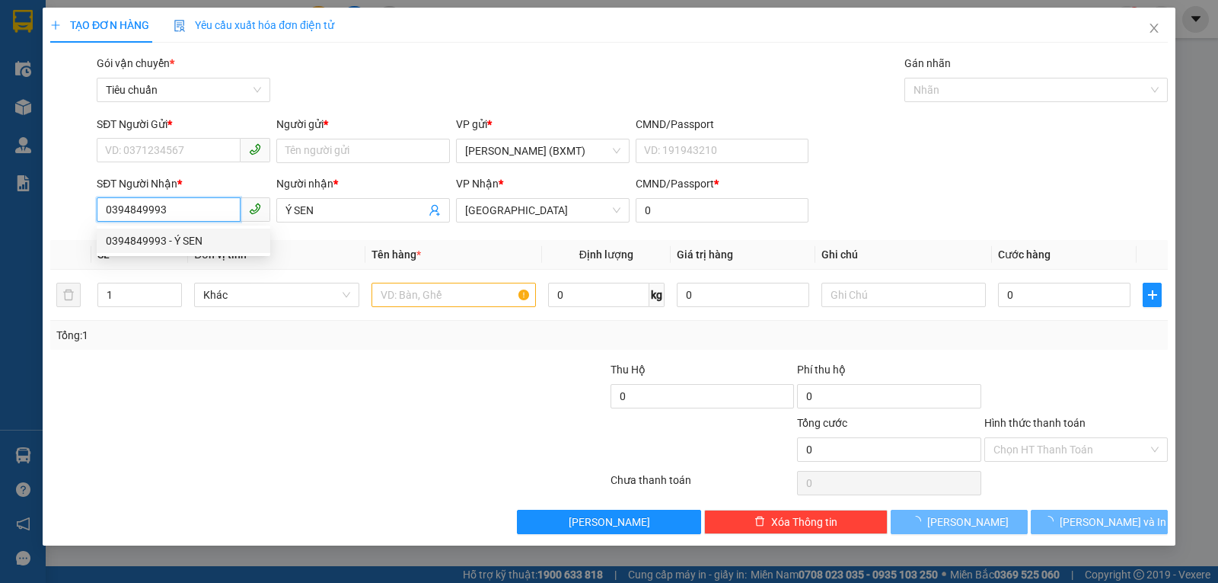
type input "40.000"
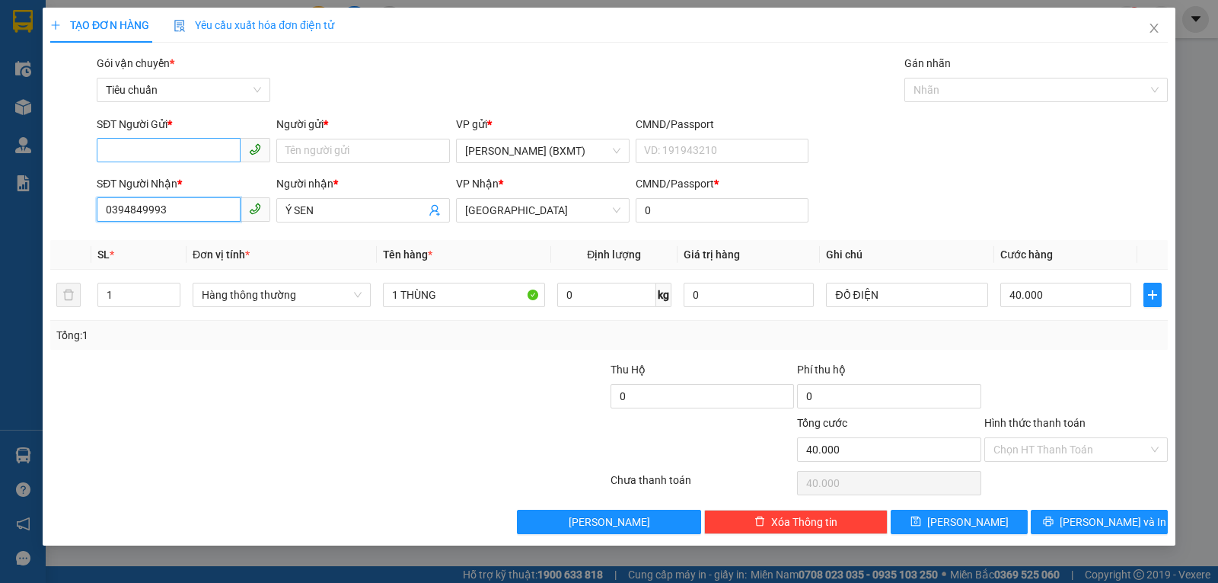
type input "0394849993"
click at [216, 159] on input "SĐT Người Gửi *" at bounding box center [169, 150] width 144 height 24
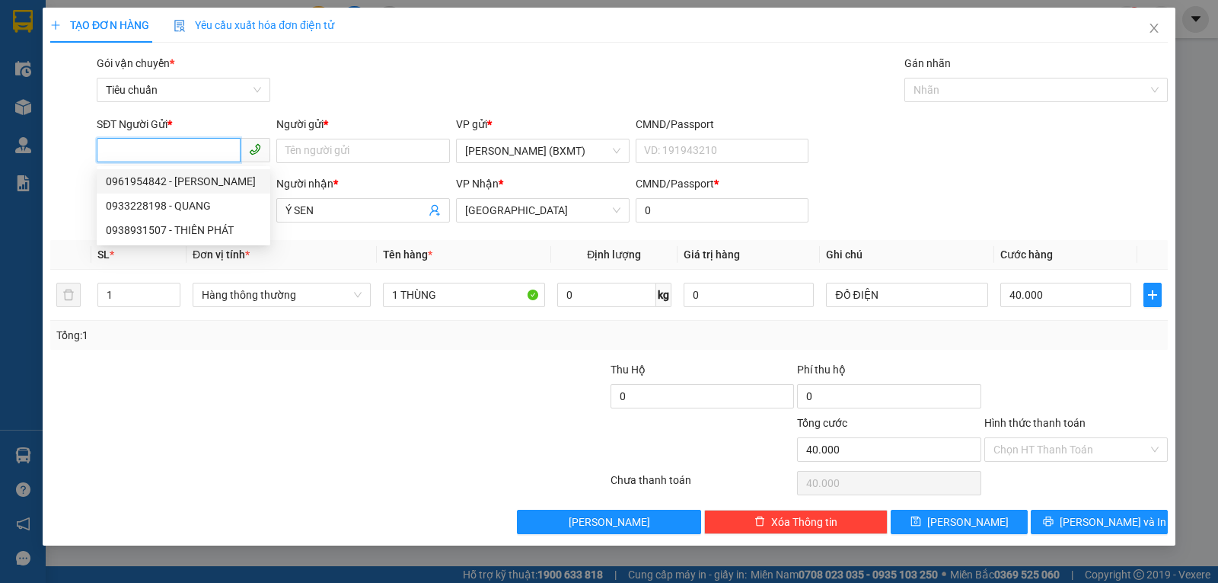
drag, startPoint x: 190, startPoint y: 184, endPoint x: 169, endPoint y: 262, distance: 80.5
click at [187, 184] on div "0961954842 - HUY PHÁT" at bounding box center [183, 181] width 155 height 17
type input "0961954842"
type input "HUY PHÁT"
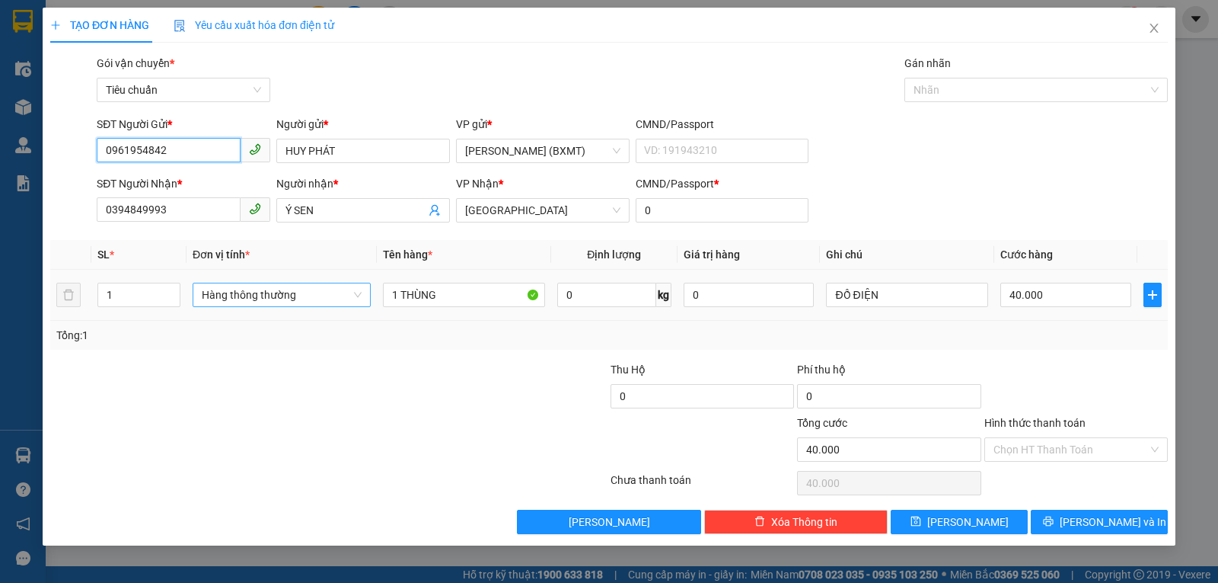
click at [278, 297] on span "Hàng thông thường" at bounding box center [282, 294] width 160 height 23
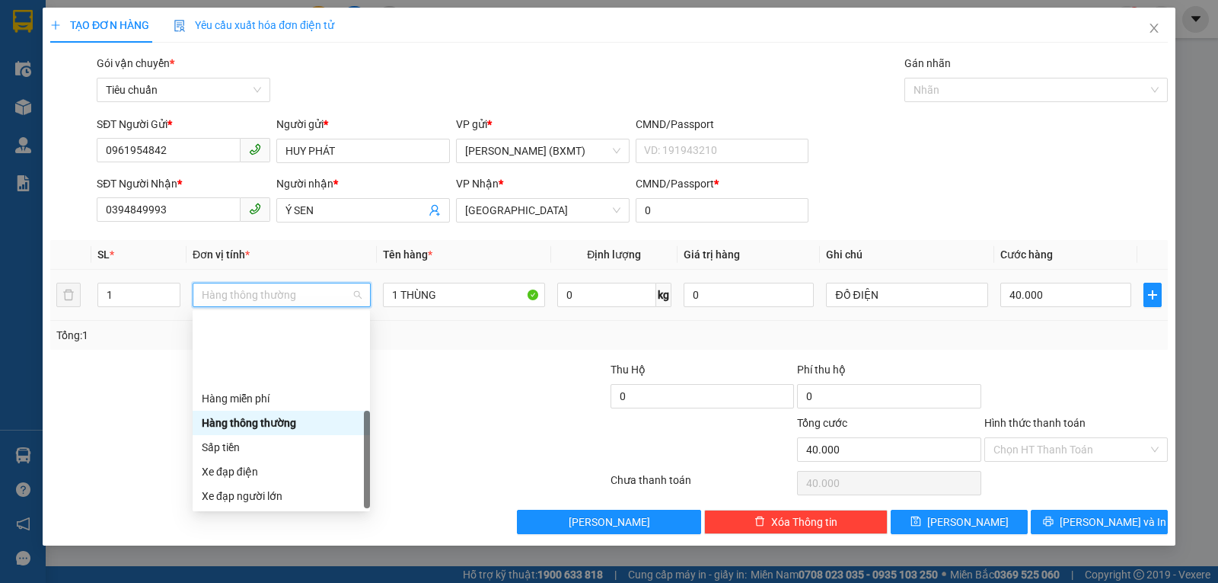
click at [259, 582] on div "Khác" at bounding box center [281, 593] width 159 height 17
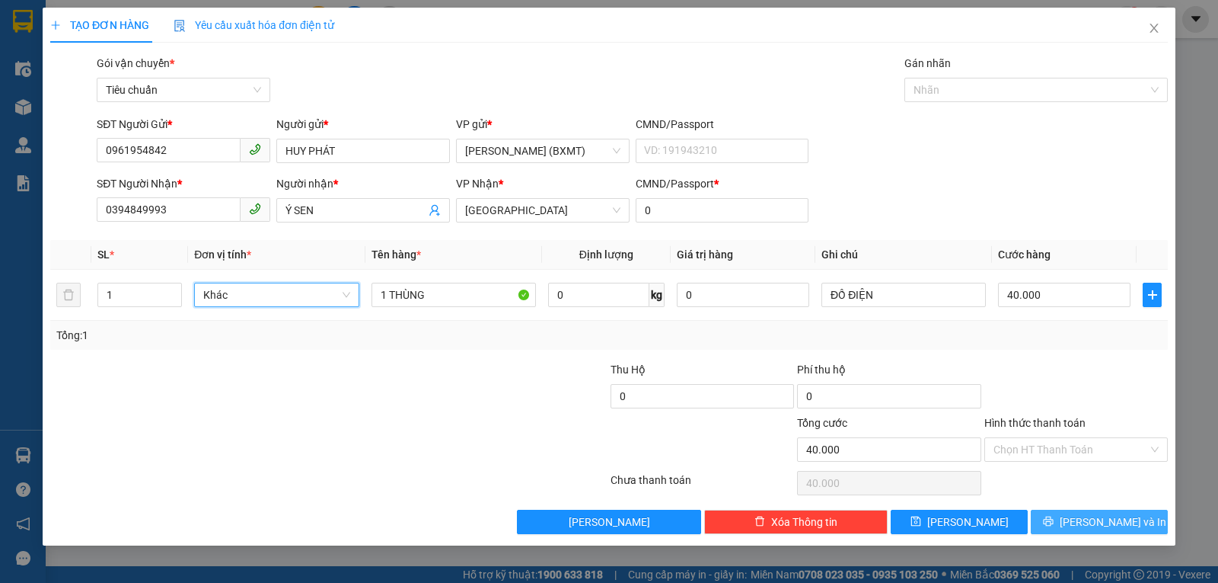
click at [1135, 530] on button "[PERSON_NAME] và In" at bounding box center [1099, 521] width 137 height 24
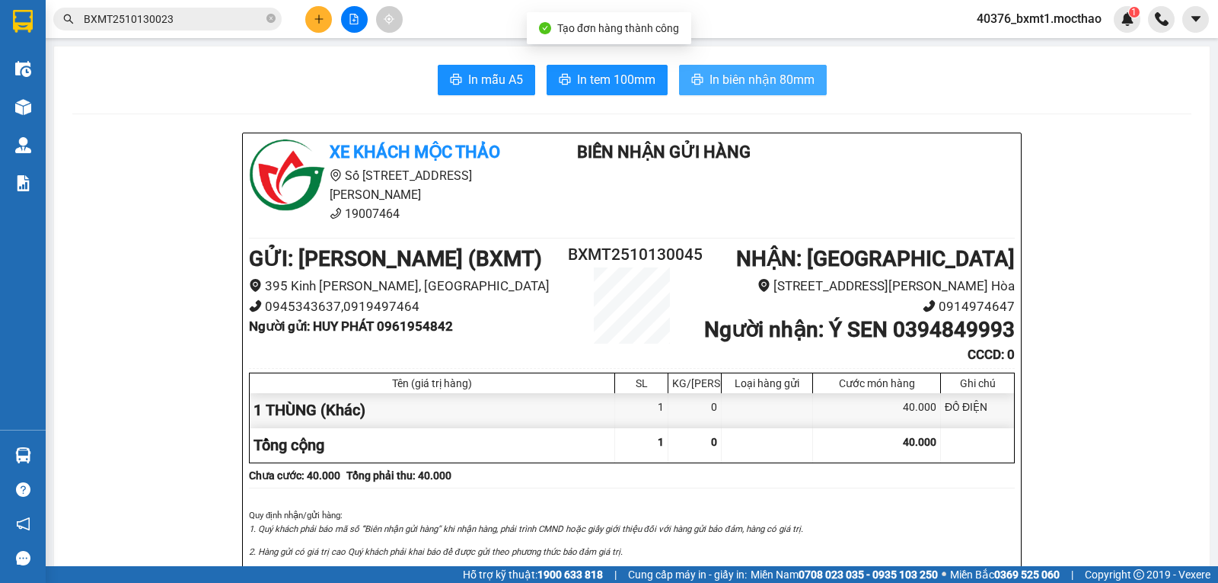
drag, startPoint x: 778, startPoint y: 73, endPoint x: 790, endPoint y: 94, distance: 24.6
click at [779, 73] on span "In biên nhận 80mm" at bounding box center [762, 79] width 105 height 19
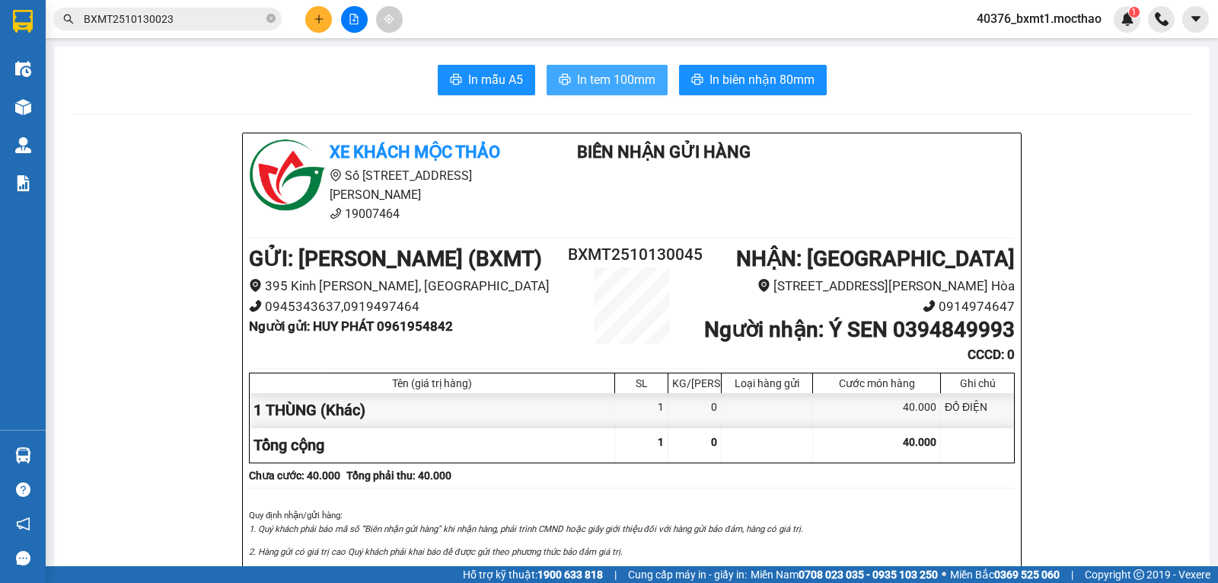
click at [587, 76] on span "In tem 100mm" at bounding box center [616, 79] width 78 height 19
click at [319, 13] on button at bounding box center [318, 19] width 27 height 27
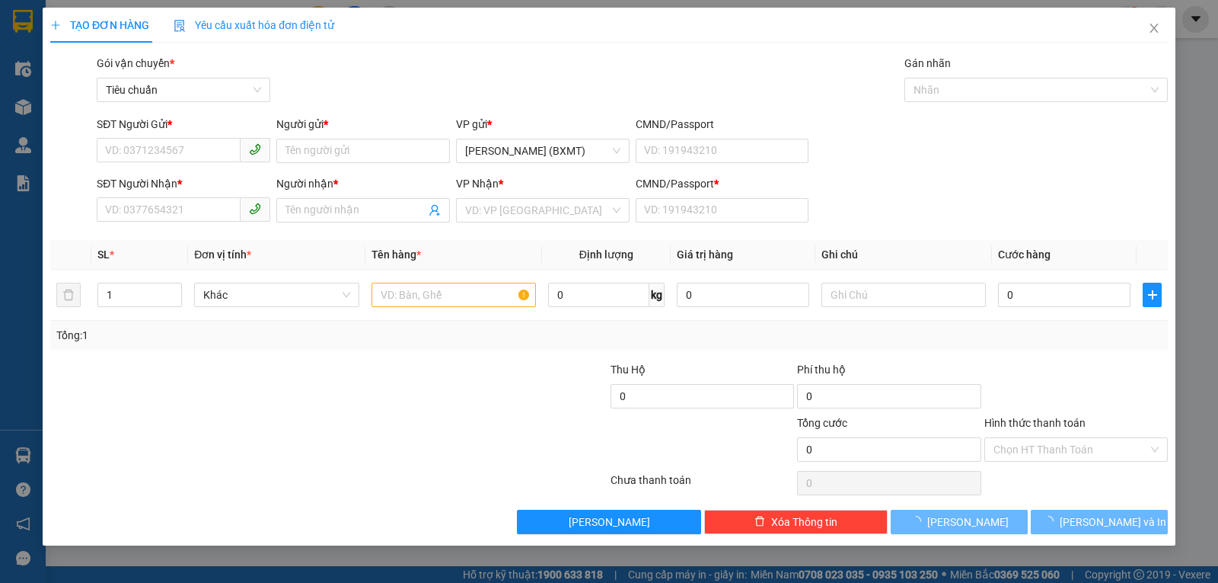
click at [180, 223] on div "SĐT Người Nhận * VD: 0377654321" at bounding box center [184, 201] width 174 height 53
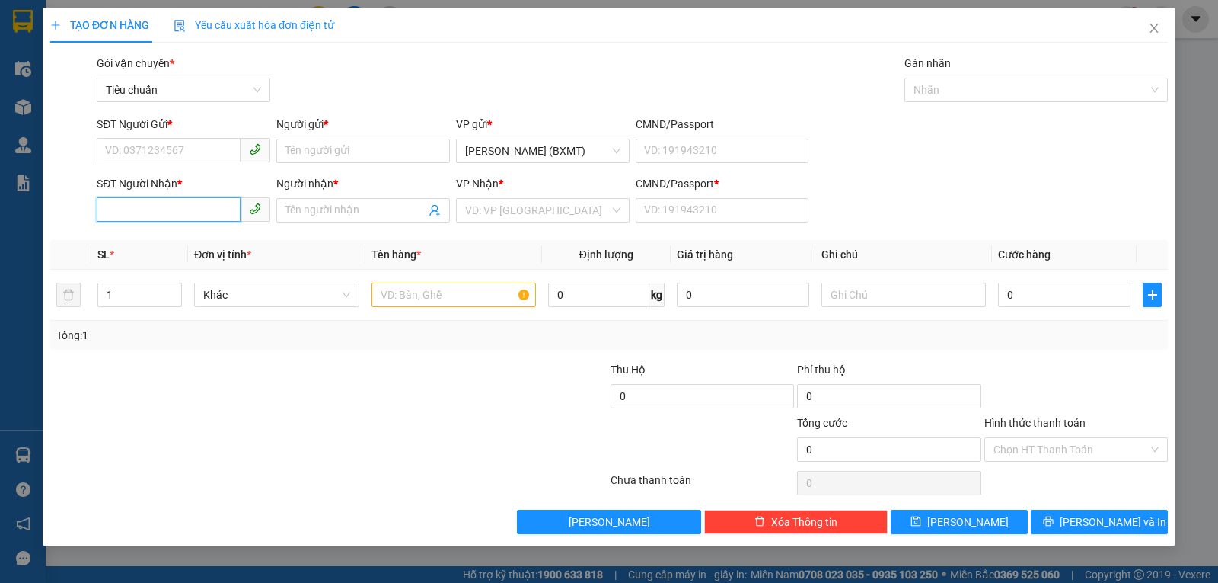
click at [193, 202] on input "SĐT Người Nhận *" at bounding box center [169, 209] width 144 height 24
click at [177, 233] on div "0979369469 - QUẾ THÔNG" at bounding box center [183, 240] width 155 height 17
type input "0979369469"
type input "QUẾ THÔNG"
type input "0"
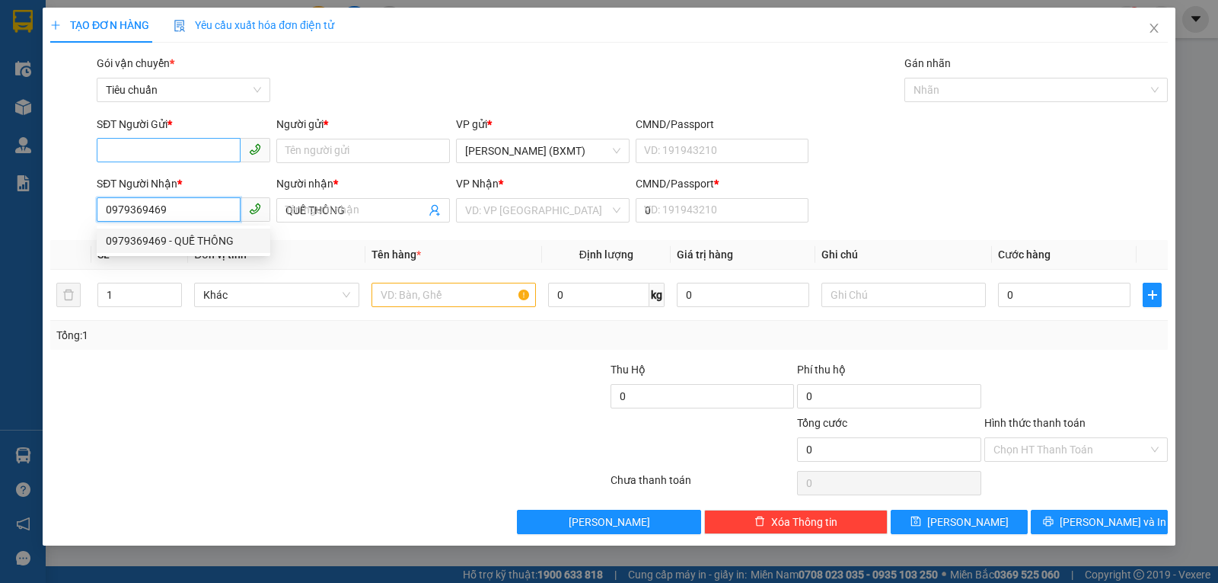
type input "40.000"
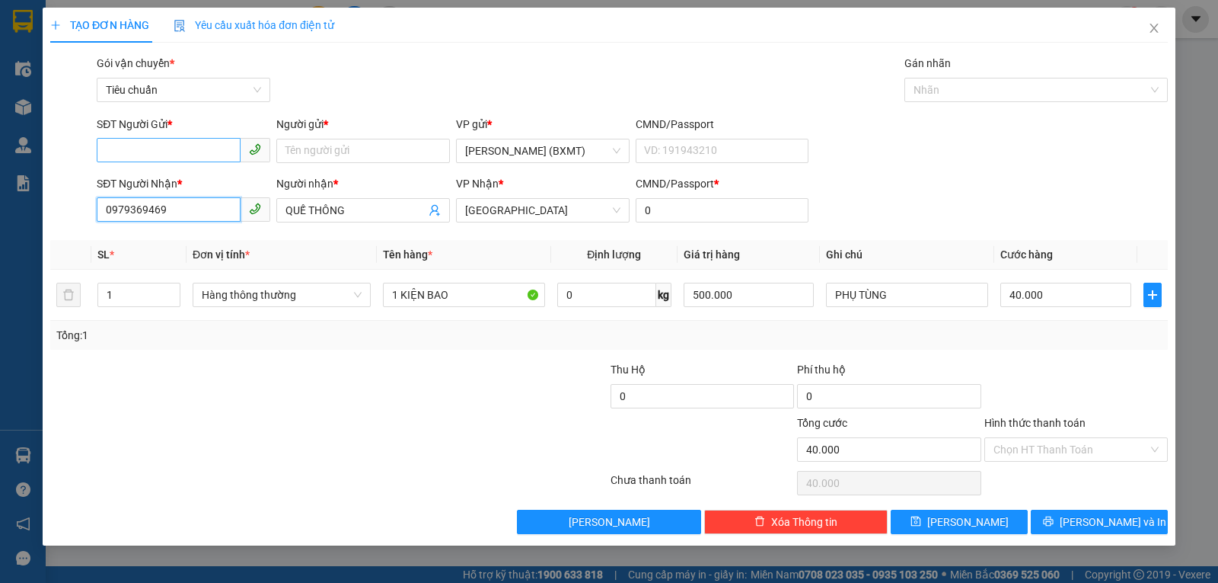
type input "0979369469"
click at [182, 145] on input "SĐT Người Gửi *" at bounding box center [169, 150] width 144 height 24
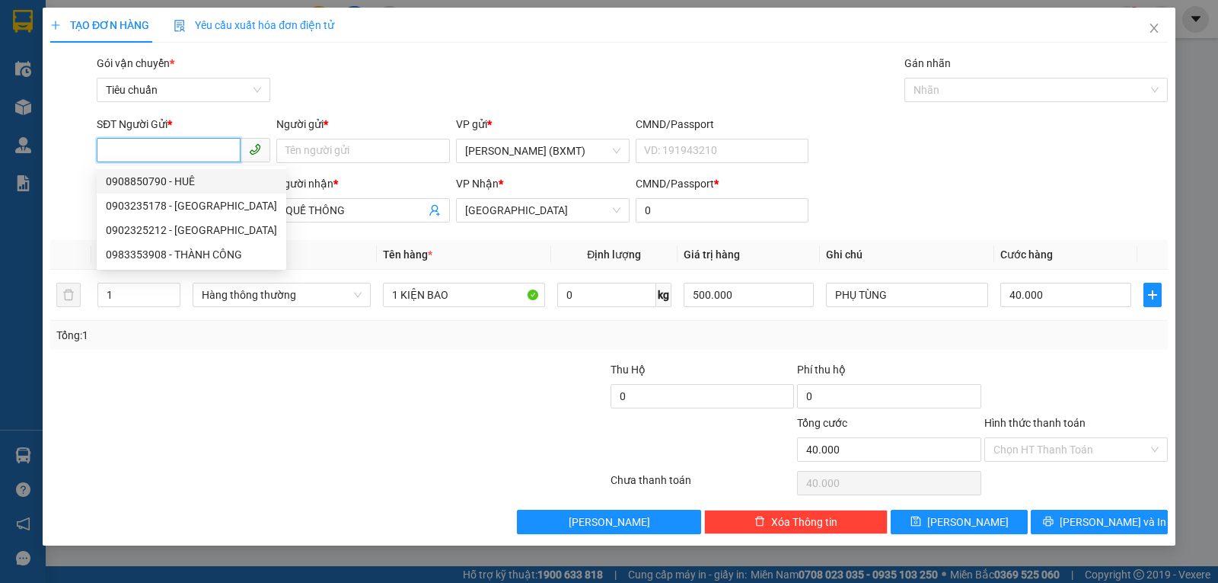
click at [196, 145] on input "SĐT Người Gửi *" at bounding box center [169, 150] width 144 height 24
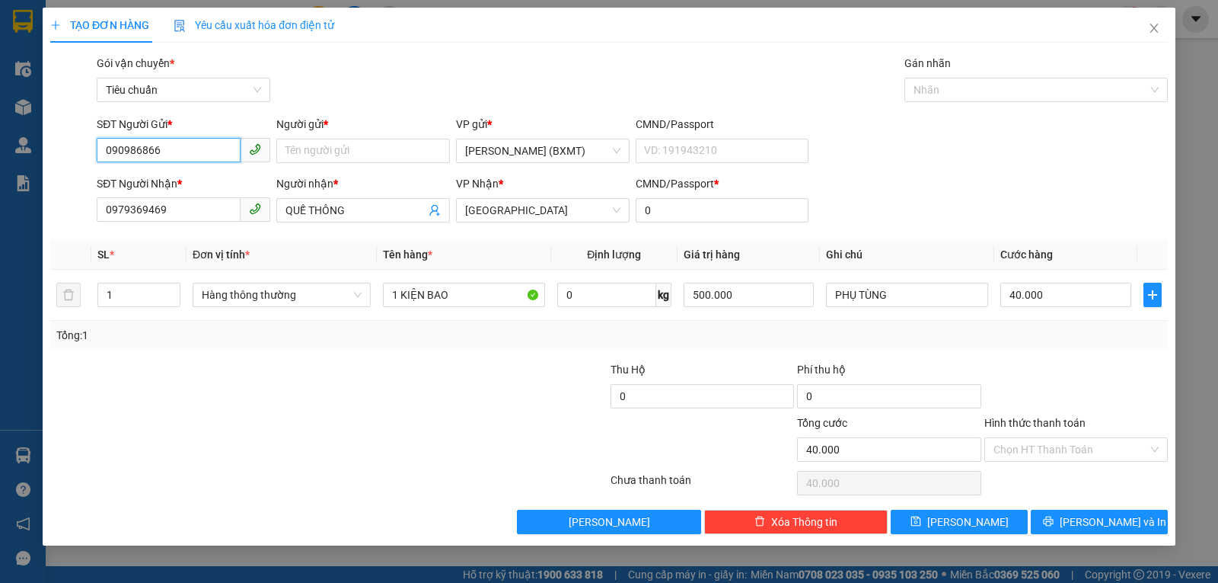
type input "0909868663"
click at [196, 184] on div "0909868663 - THUẬN" at bounding box center [183, 181] width 155 height 17
type input "THUẬN"
click at [272, 294] on span "Hàng thông thường" at bounding box center [282, 294] width 160 height 23
type input "0909868663"
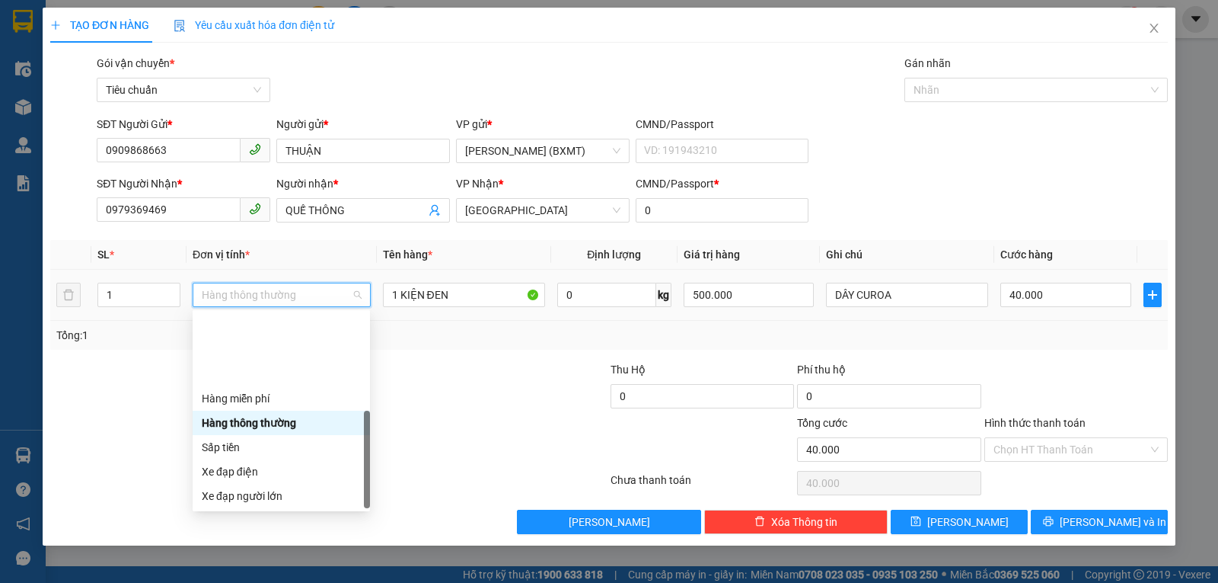
click at [268, 582] on div "Khác" at bounding box center [281, 593] width 159 height 17
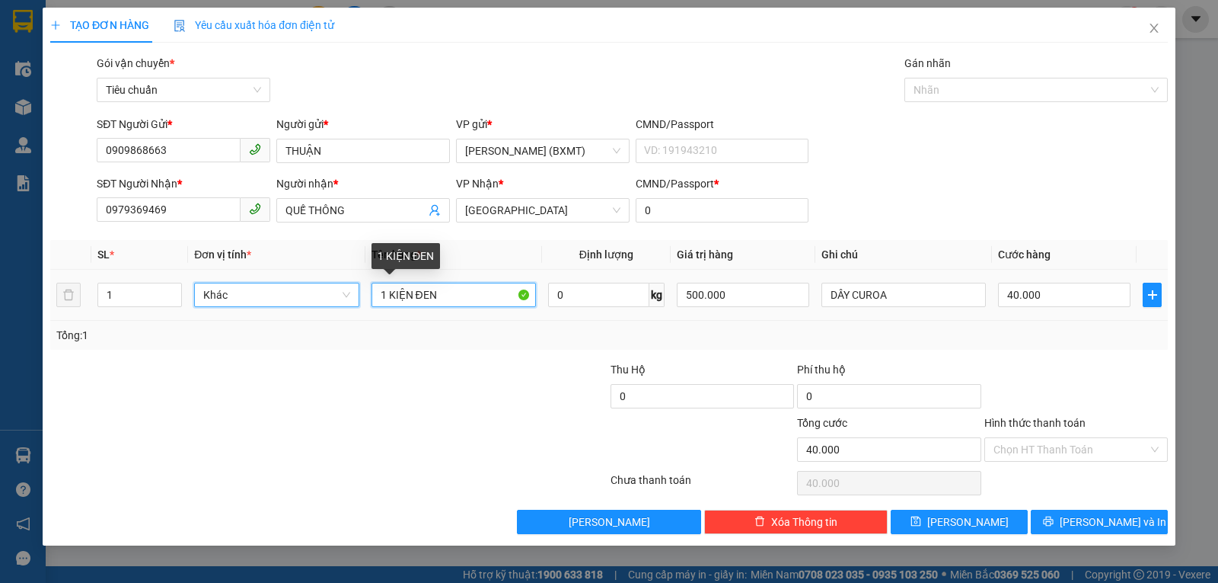
click at [452, 290] on input "1 KIỆN ĐEN" at bounding box center [454, 295] width 164 height 24
type input "1 KIỆN BAO"
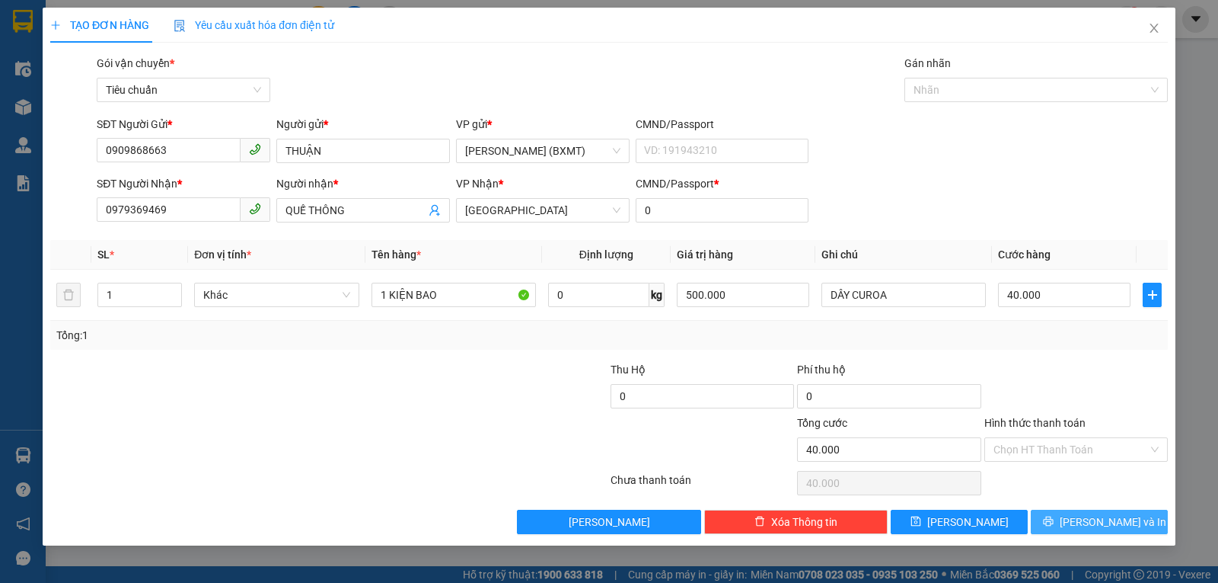
click at [1065, 522] on button "[PERSON_NAME] và In" at bounding box center [1099, 521] width 137 height 24
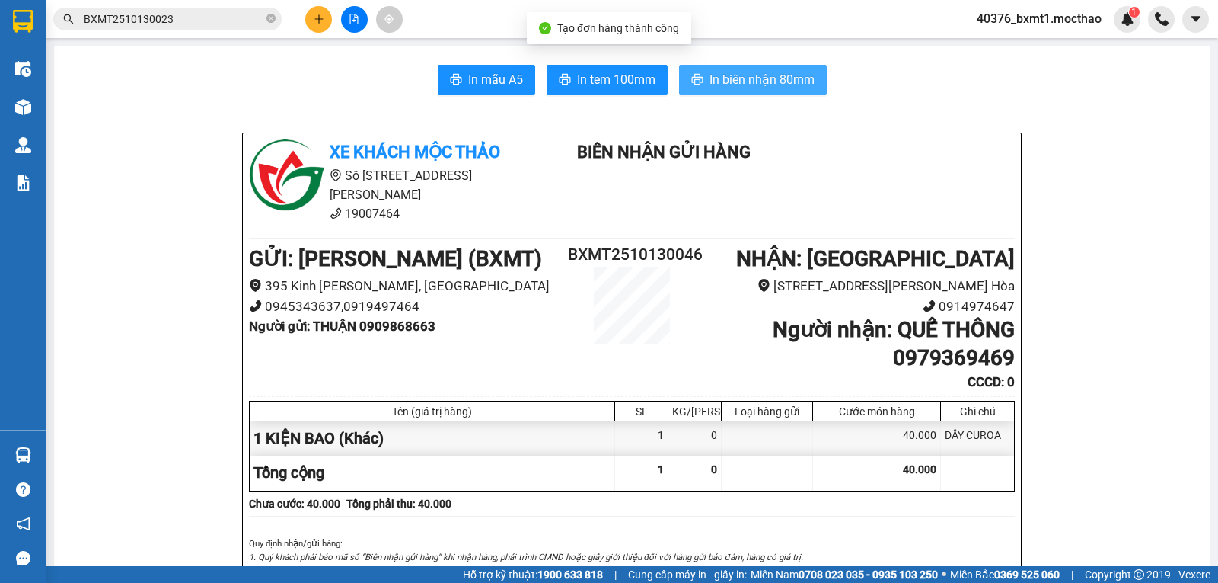
drag, startPoint x: 739, startPoint y: 80, endPoint x: 762, endPoint y: 99, distance: 30.3
click at [739, 81] on span "In biên nhận 80mm" at bounding box center [762, 79] width 105 height 19
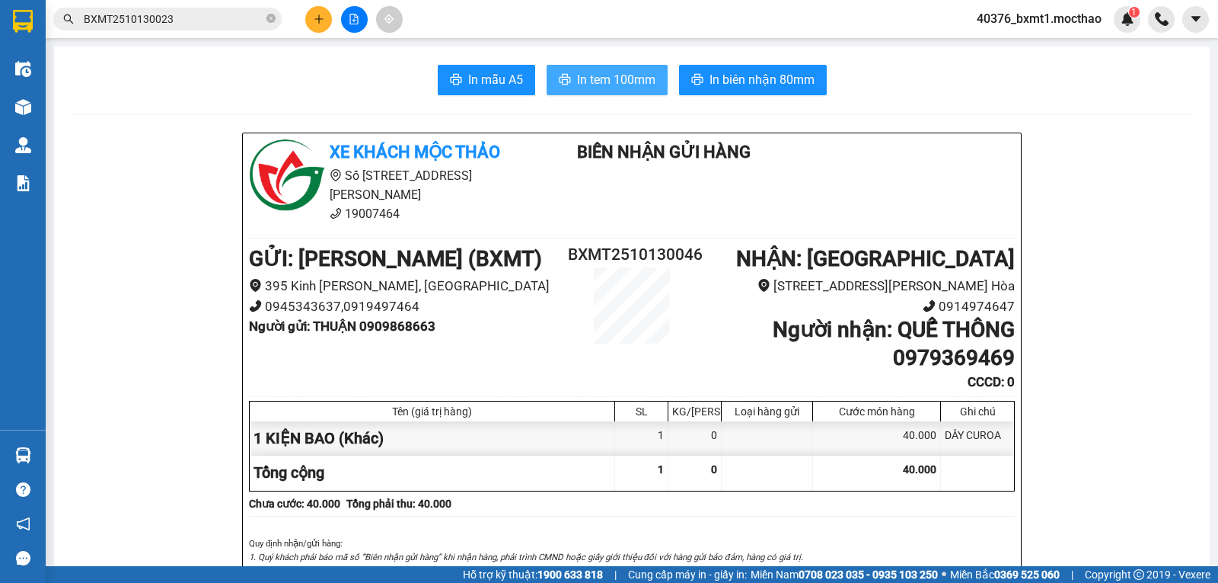
click at [580, 73] on span "In tem 100mm" at bounding box center [616, 79] width 78 height 19
click at [318, 15] on icon "plus" at bounding box center [319, 19] width 11 height 11
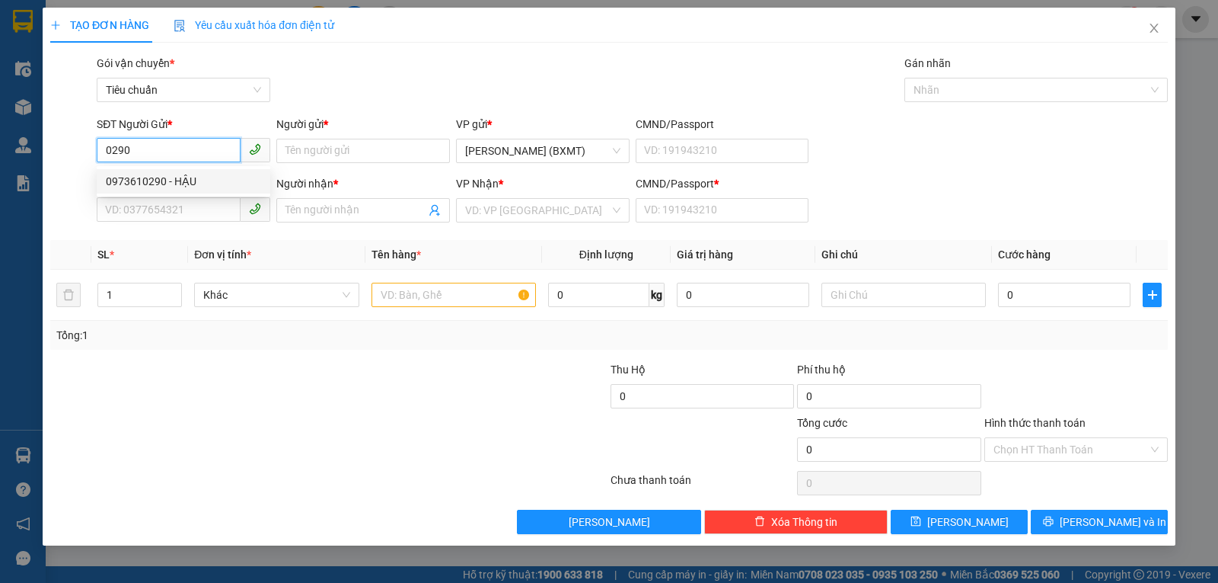
click at [180, 181] on div "0973610290 - HẬU" at bounding box center [183, 181] width 155 height 17
type input "0973610290"
type input "HẬU"
type input "0984040066"
type input "Mạnh Tuấn"
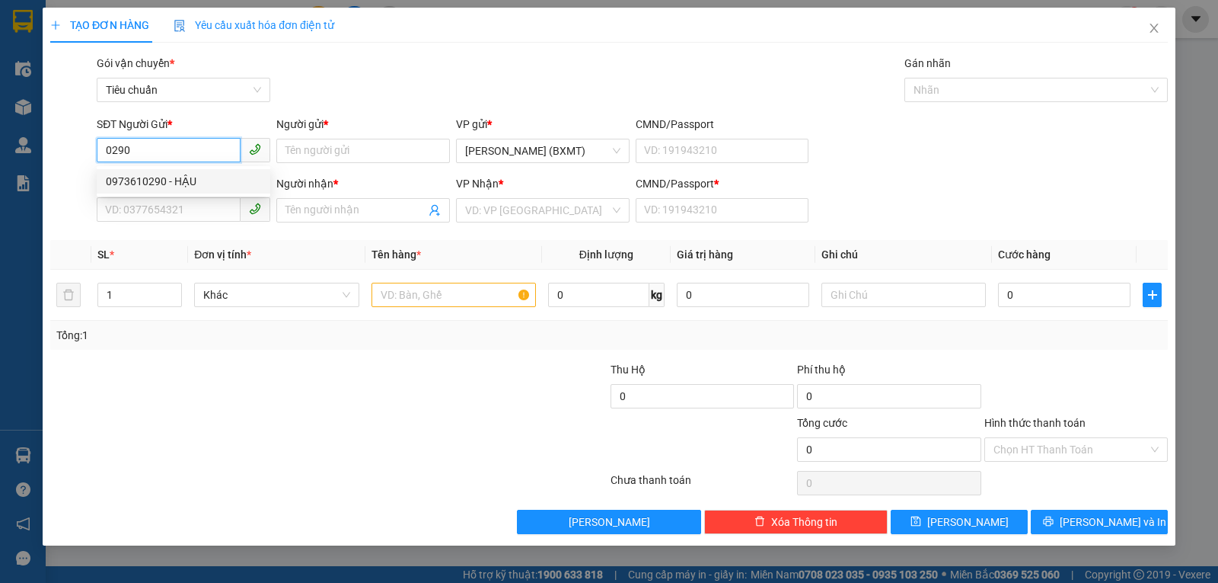
type input "0"
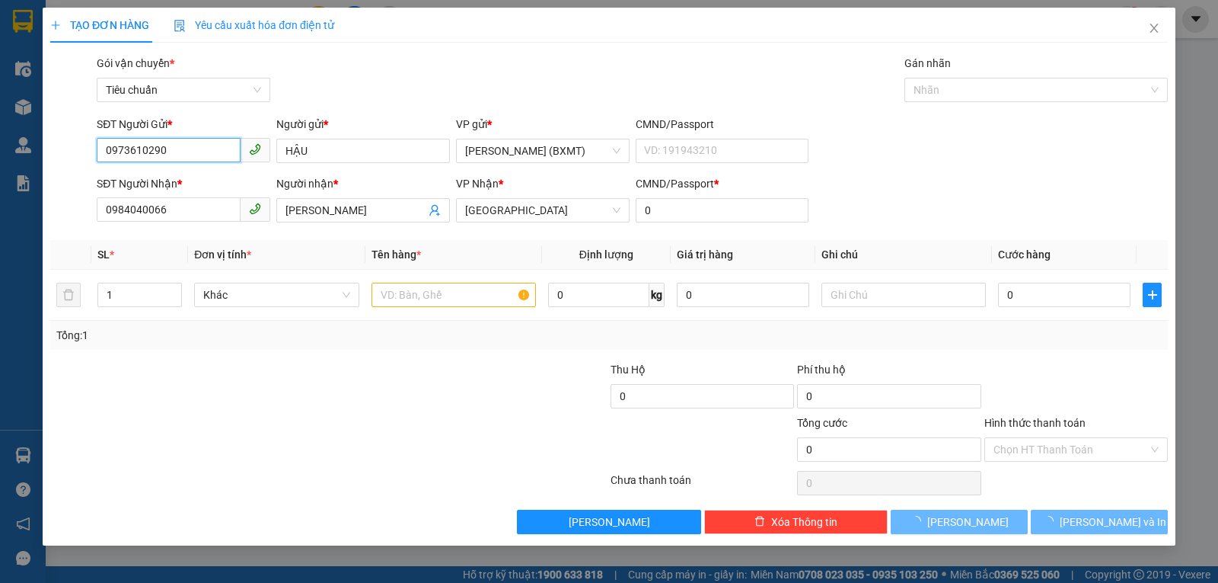
type input "30.000"
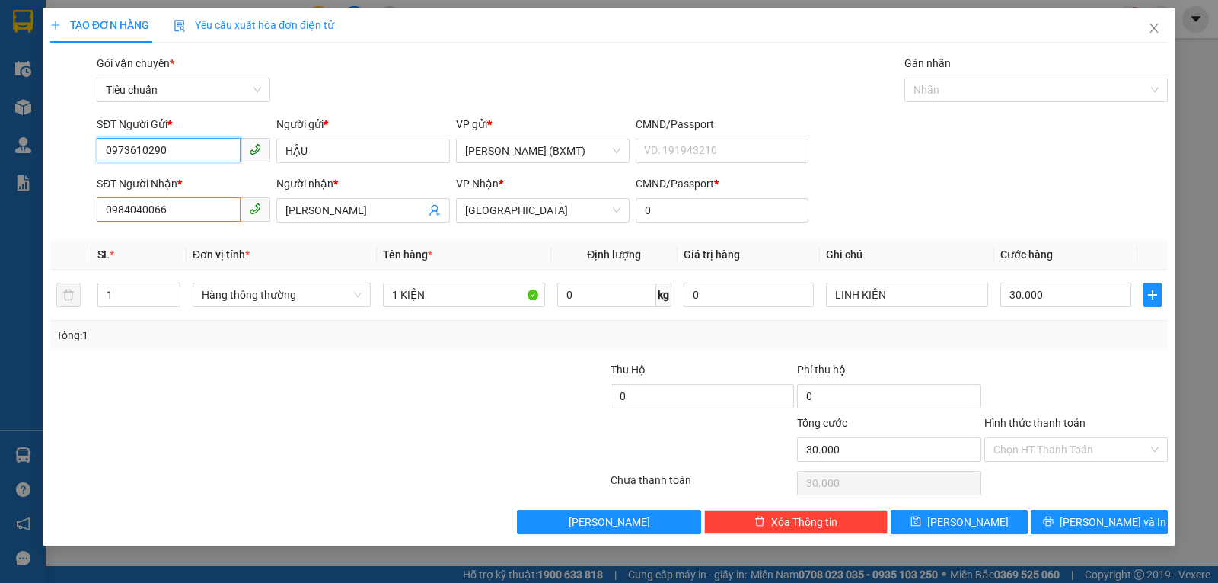
type input "0973610290"
click at [208, 216] on input "0984040066" at bounding box center [169, 209] width 144 height 24
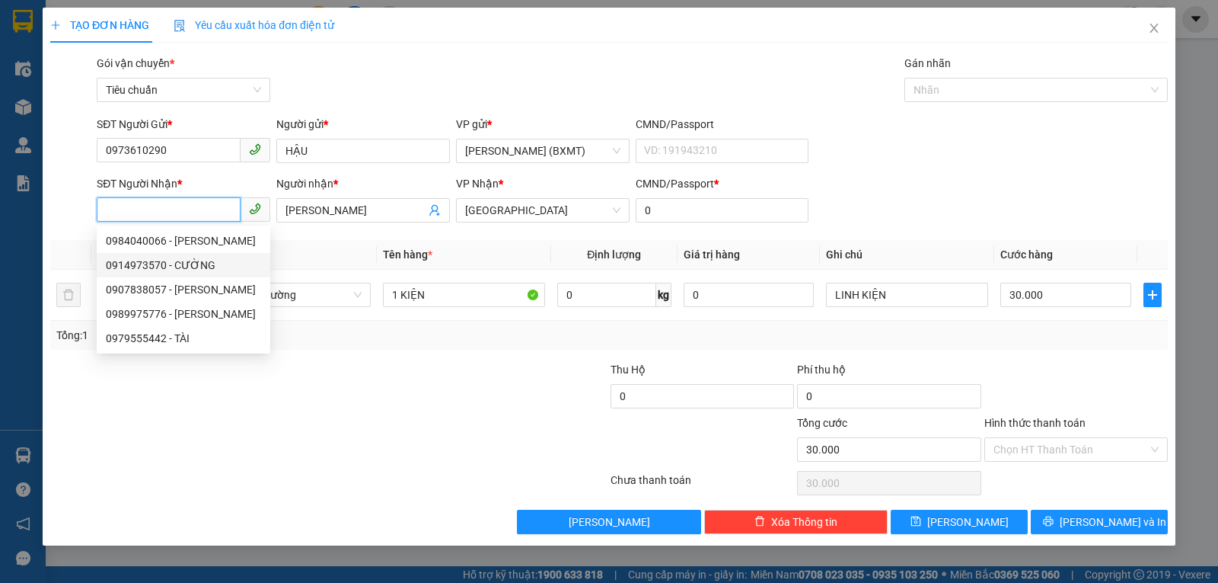
click at [192, 273] on div "0914973570 - CƯỜNG" at bounding box center [184, 265] width 174 height 24
type input "0914973570"
type input "CƯỜNG"
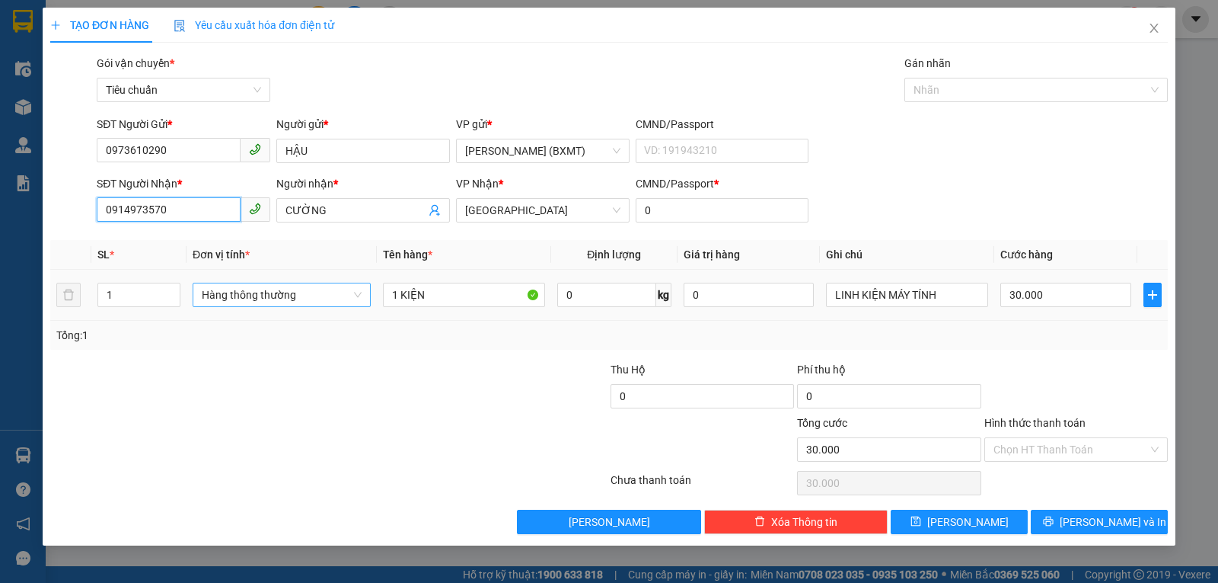
drag, startPoint x: 275, startPoint y: 288, endPoint x: 292, endPoint y: 308, distance: 27.0
click at [276, 287] on span "Hàng thông thường" at bounding box center [282, 294] width 160 height 23
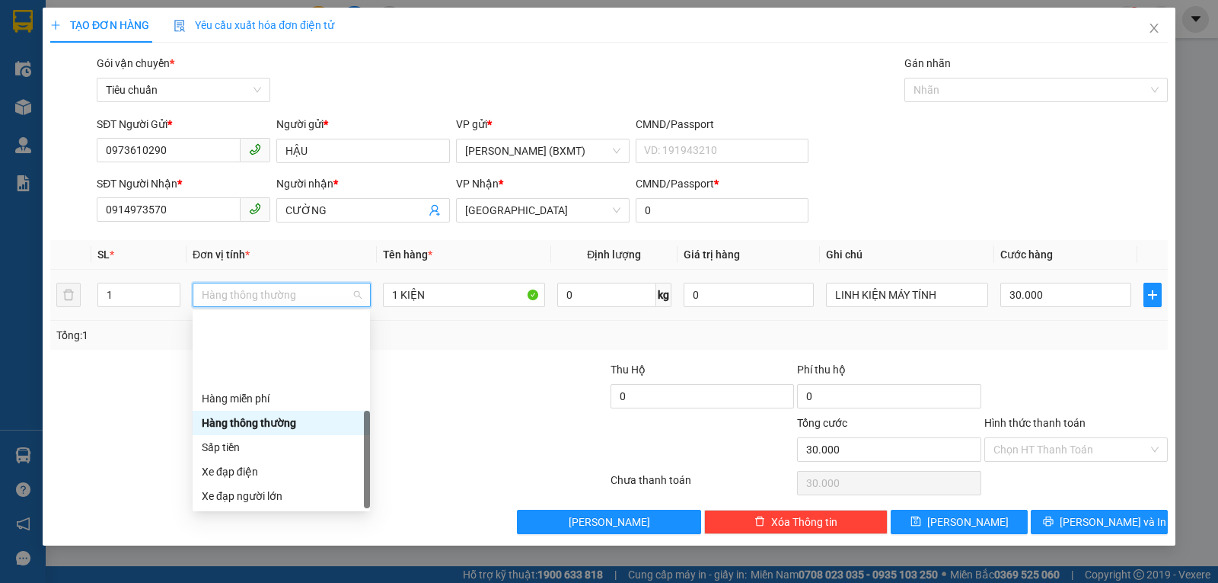
click at [293, 582] on div "Khác" at bounding box center [281, 593] width 159 height 17
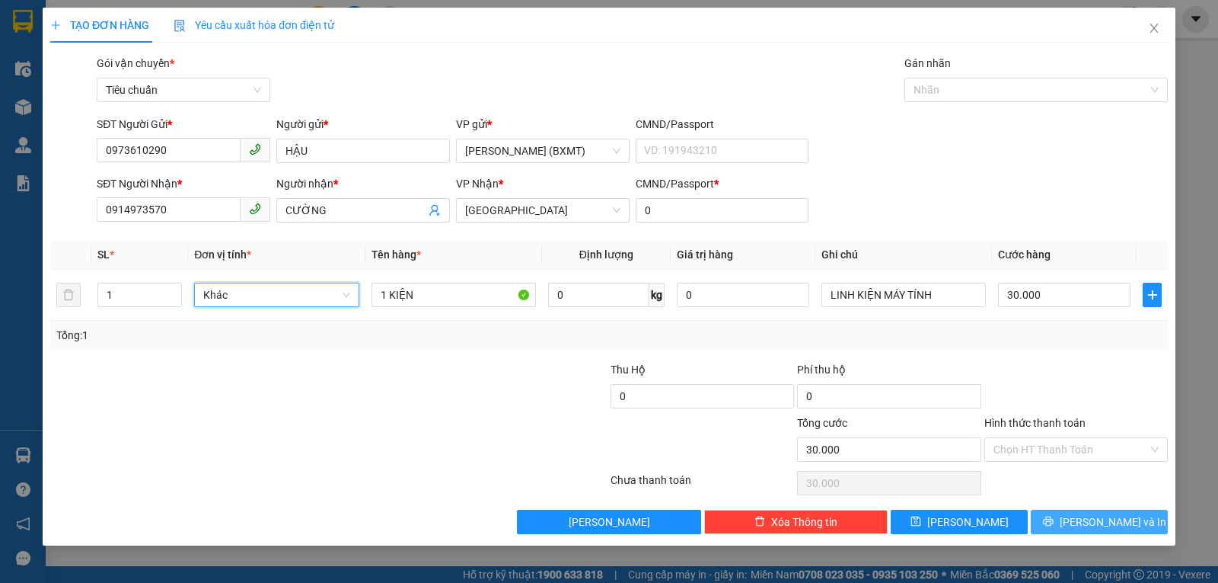
click at [1086, 518] on button "[PERSON_NAME] và In" at bounding box center [1099, 521] width 137 height 24
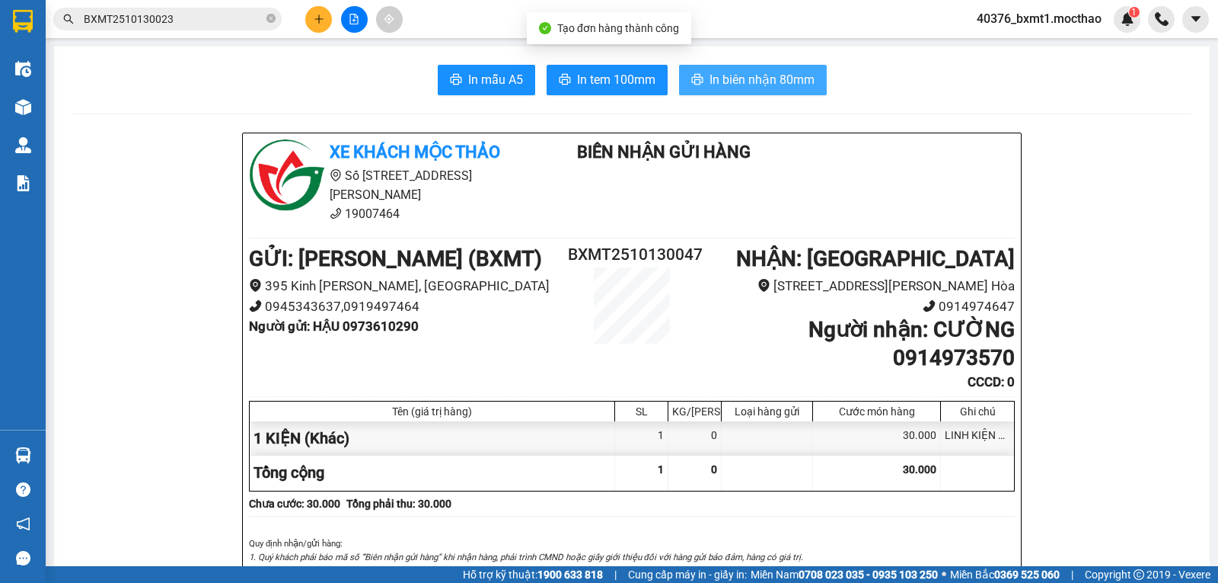
click at [744, 83] on span "In biên nhận 80mm" at bounding box center [762, 79] width 105 height 19
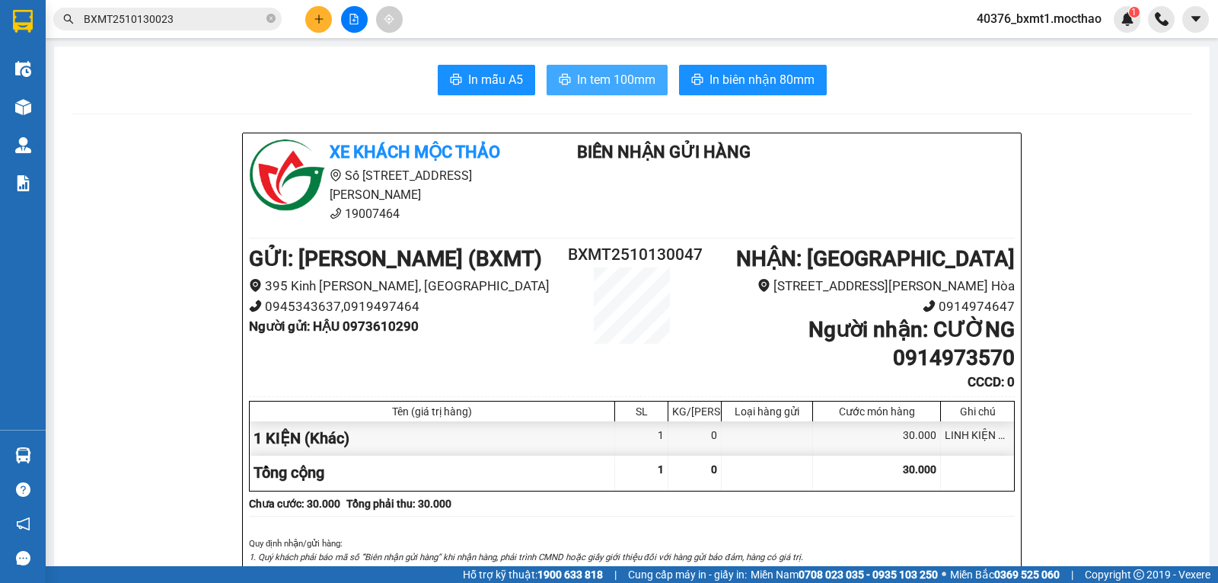
drag, startPoint x: 575, startPoint y: 75, endPoint x: 602, endPoint y: 101, distance: 38.2
click at [577, 76] on span "In tem 100mm" at bounding box center [616, 79] width 78 height 19
click at [315, 20] on icon "plus" at bounding box center [319, 19] width 11 height 11
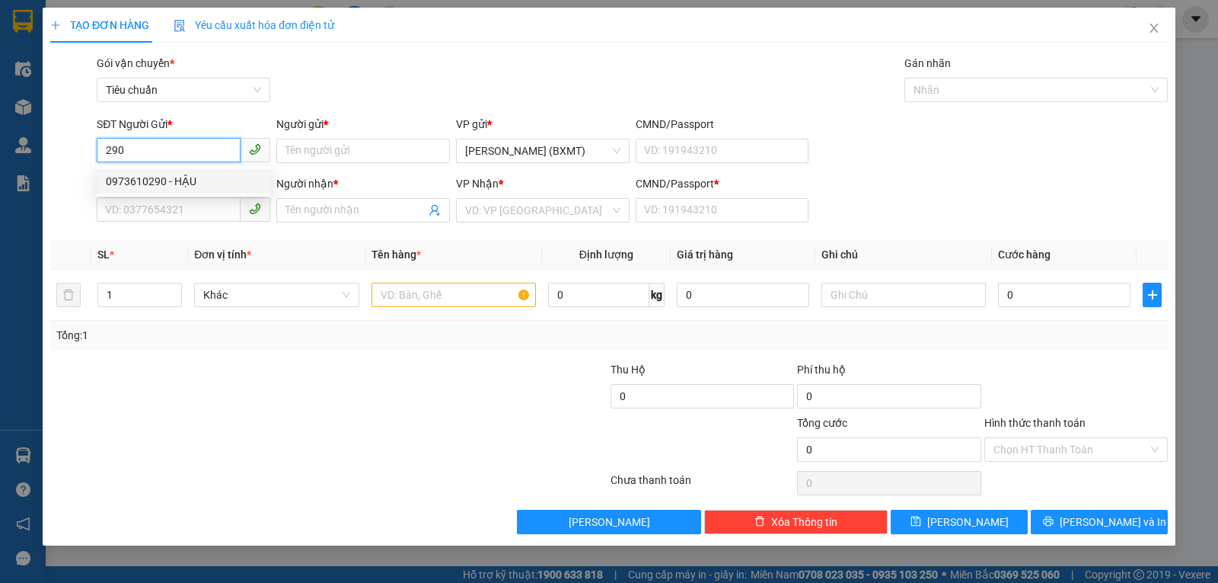
click at [182, 185] on div "0973610290 - HẬU" at bounding box center [183, 181] width 155 height 17
type input "0973610290"
type input "HẬU"
type input "0914973570"
type input "CƯỜNG"
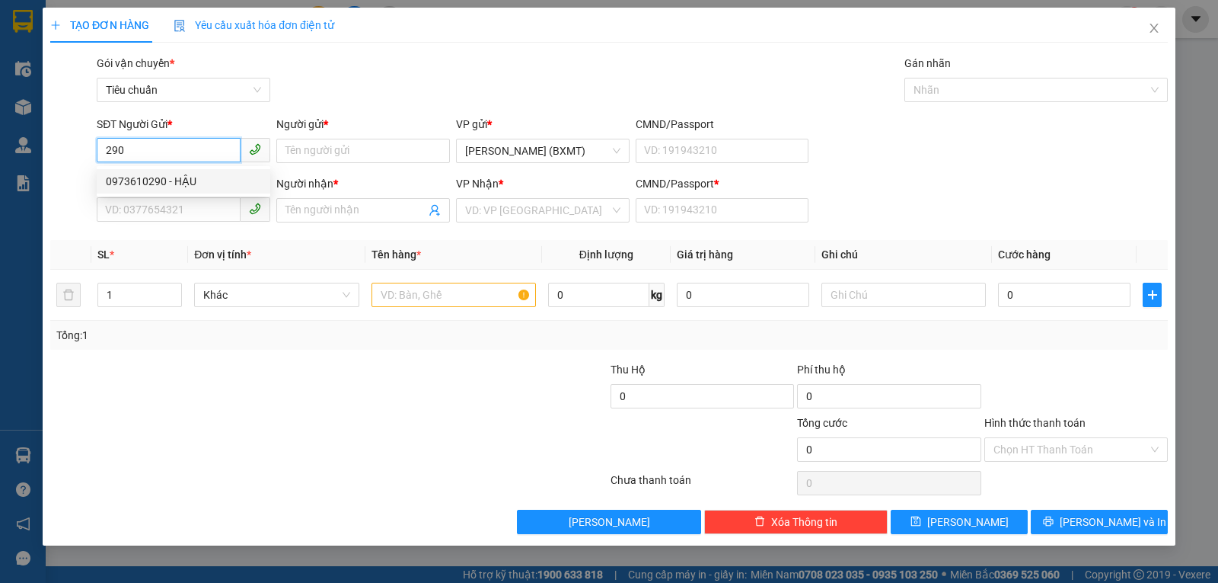
type input "0"
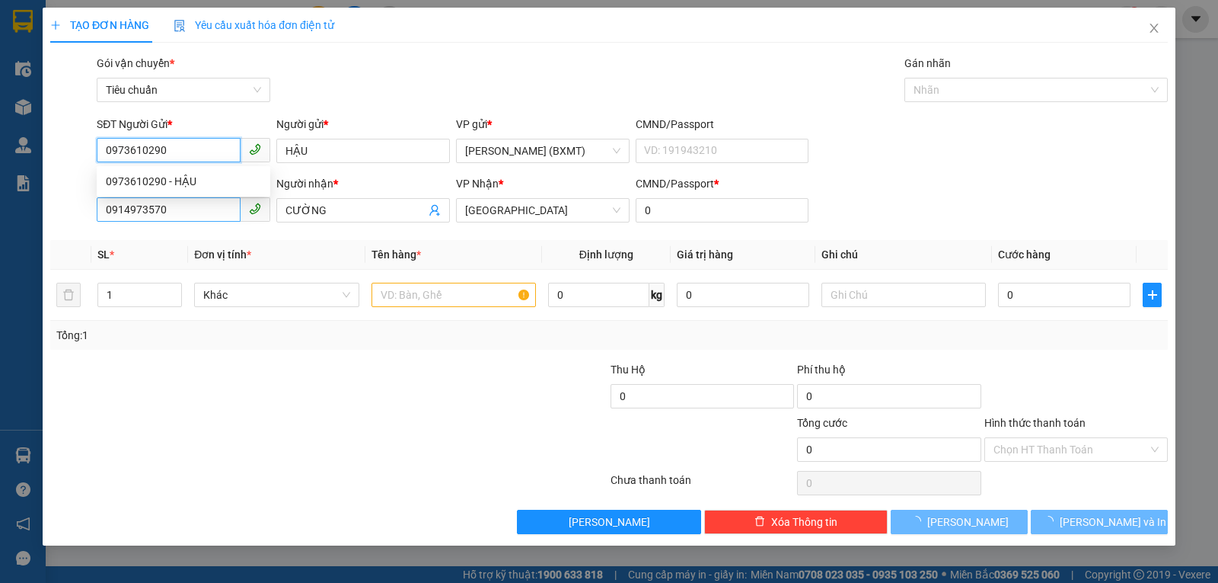
type input "30.000"
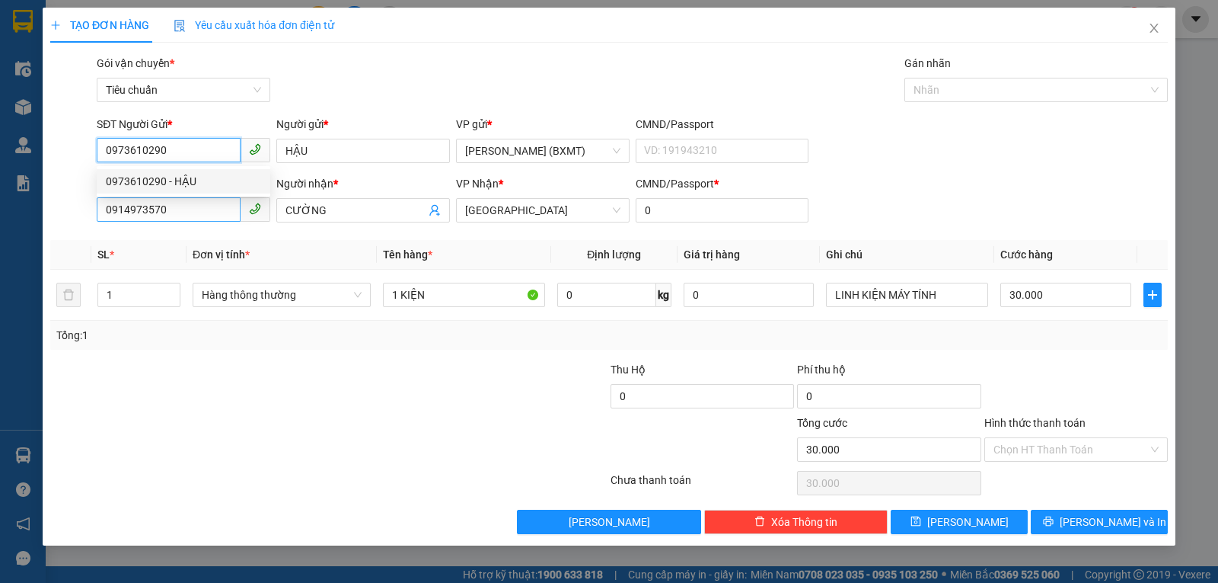
type input "0973610290"
click at [180, 212] on input "0914973570" at bounding box center [169, 209] width 144 height 24
click at [102, 214] on input "450" at bounding box center [169, 209] width 144 height 24
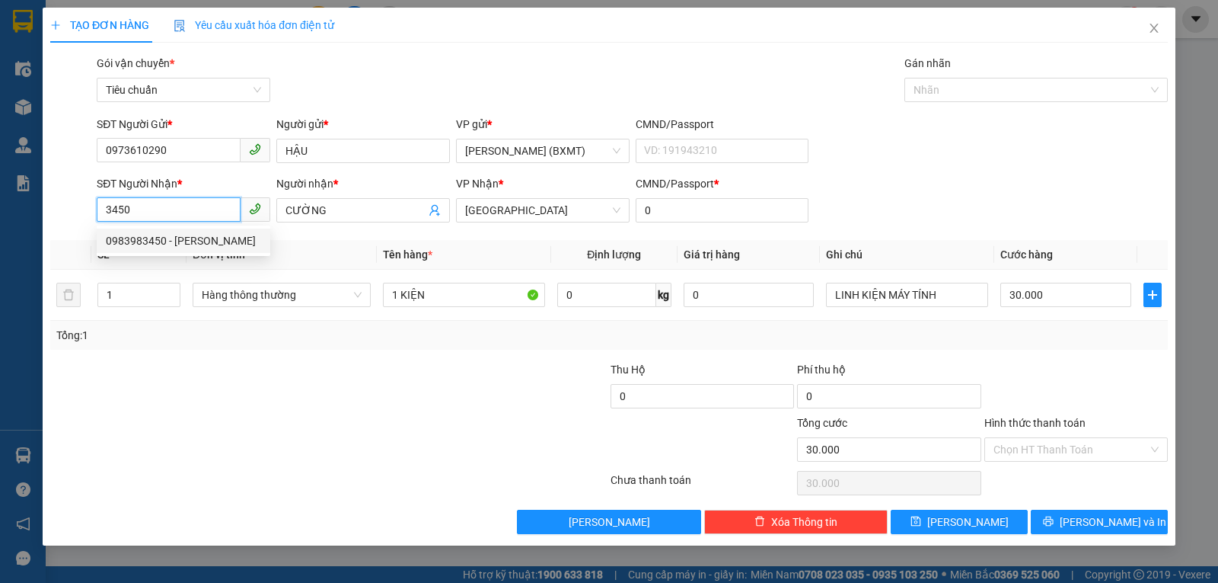
drag, startPoint x: 149, startPoint y: 237, endPoint x: 231, endPoint y: 260, distance: 84.8
click at [149, 238] on div "0983983450 - NGỌC" at bounding box center [183, 240] width 155 height 17
type input "0983983450"
type input "NGỌC"
type input "50.000"
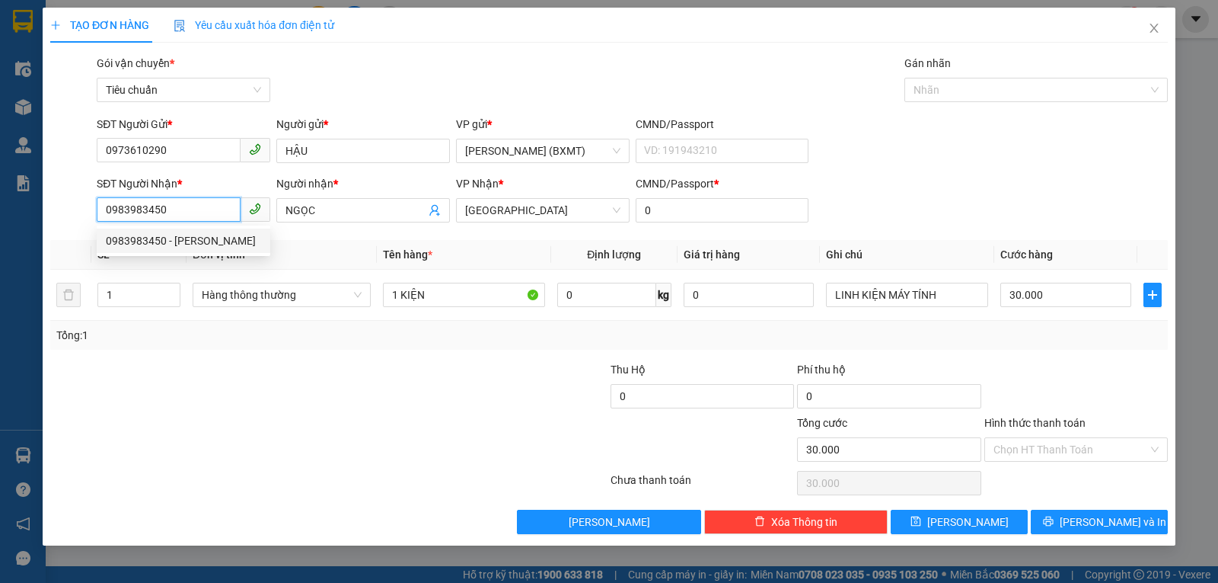
type input "50.000"
click at [306, 291] on span "Hàng thông thường" at bounding box center [282, 294] width 160 height 23
type input "0983983450"
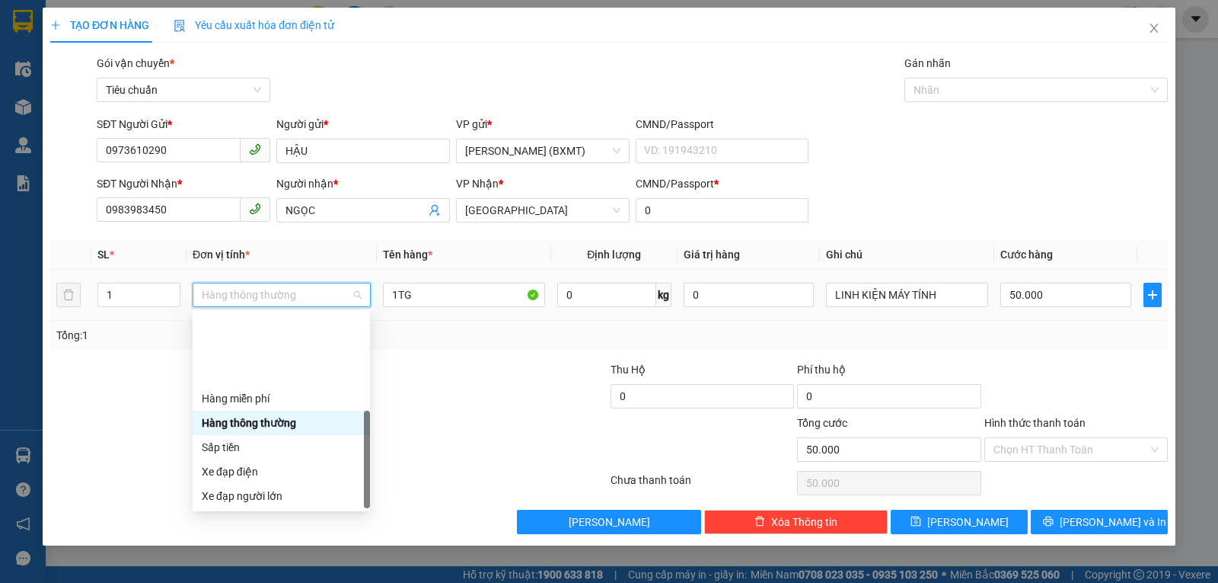
drag, startPoint x: 243, startPoint y: 493, endPoint x: 298, endPoint y: 424, distance: 88.4
click at [242, 582] on div "Khác" at bounding box center [281, 593] width 159 height 17
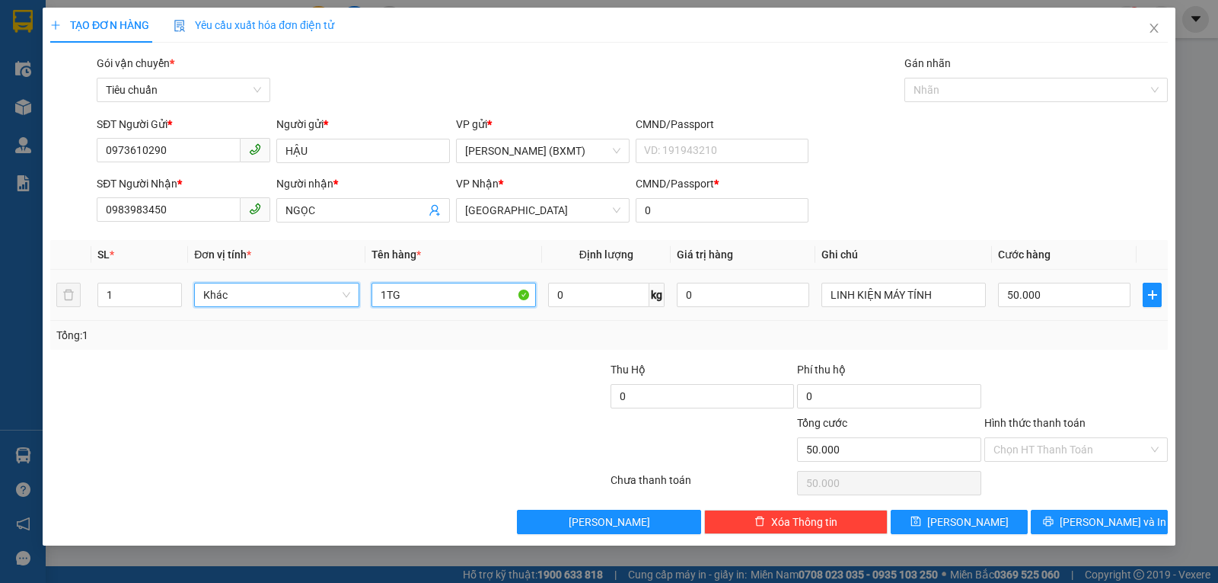
click at [399, 305] on input "1TG" at bounding box center [454, 295] width 164 height 24
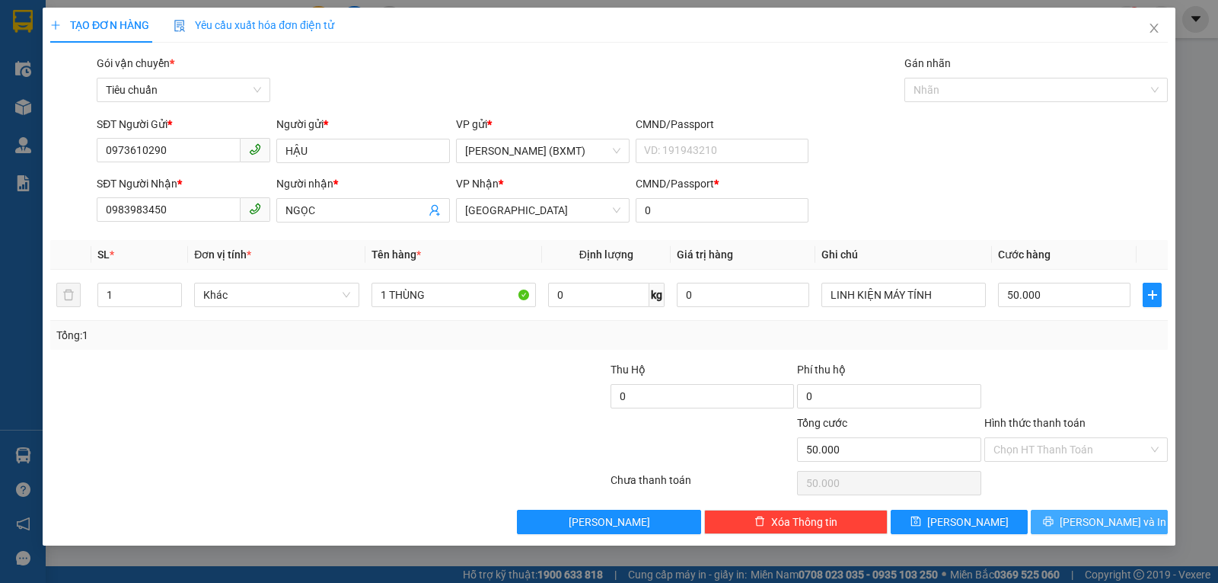
drag, startPoint x: 1097, startPoint y: 515, endPoint x: 1016, endPoint y: 465, distance: 95.3
click at [1097, 516] on span "[PERSON_NAME] và In" at bounding box center [1113, 521] width 107 height 17
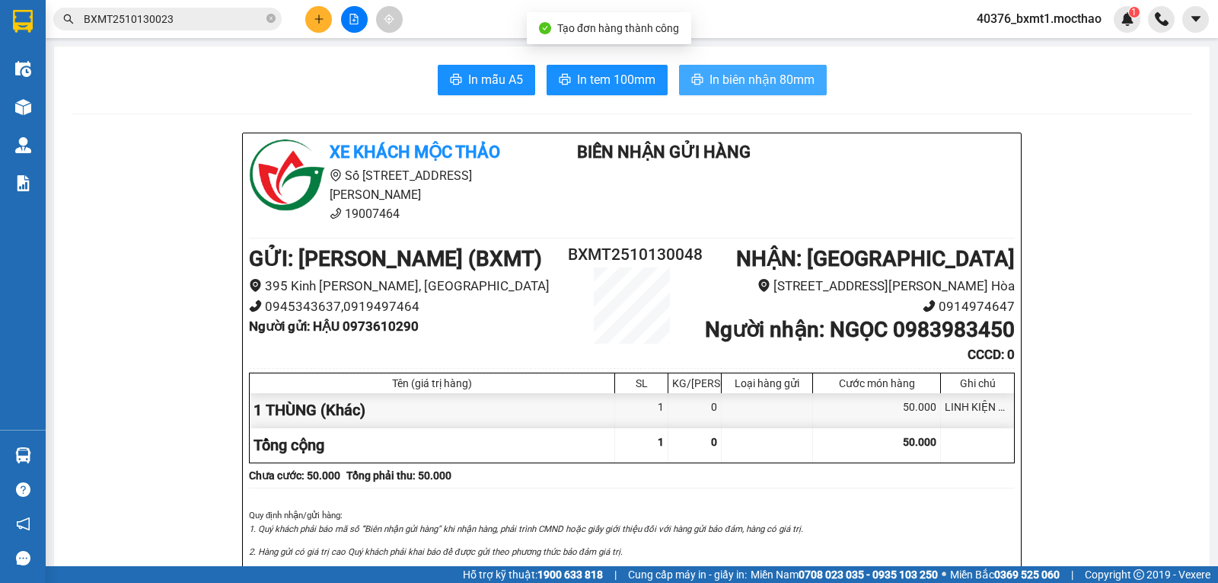
drag, startPoint x: 768, startPoint y: 77, endPoint x: 763, endPoint y: 119, distance: 42.1
click at [771, 77] on span "In biên nhận 80mm" at bounding box center [762, 79] width 105 height 19
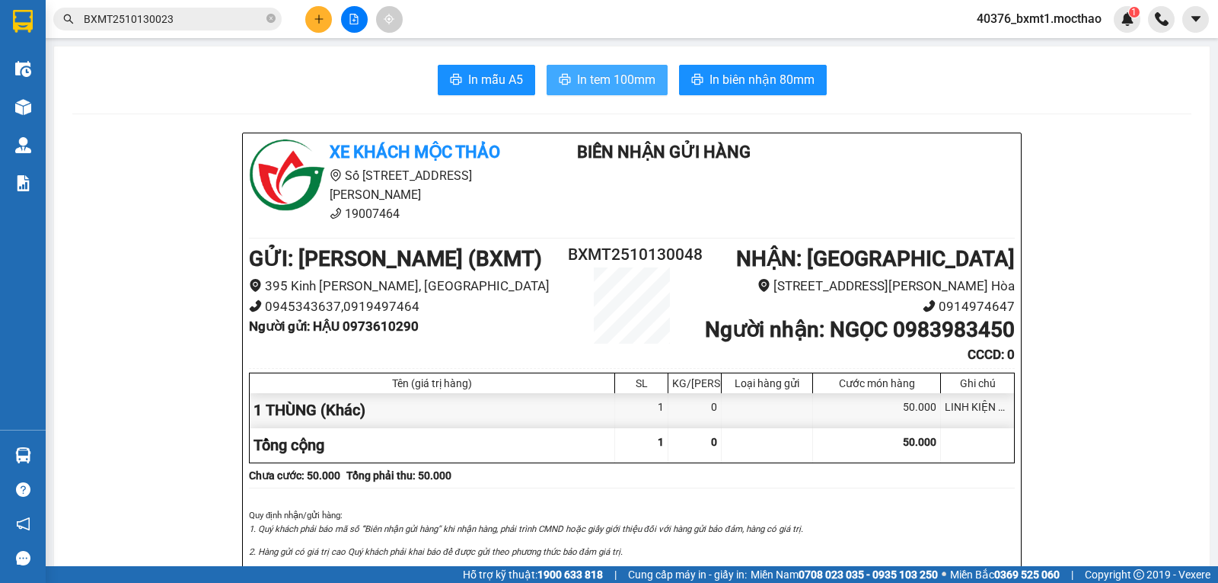
click at [600, 86] on span "In tem 100mm" at bounding box center [616, 79] width 78 height 19
click at [323, 24] on button at bounding box center [318, 19] width 27 height 27
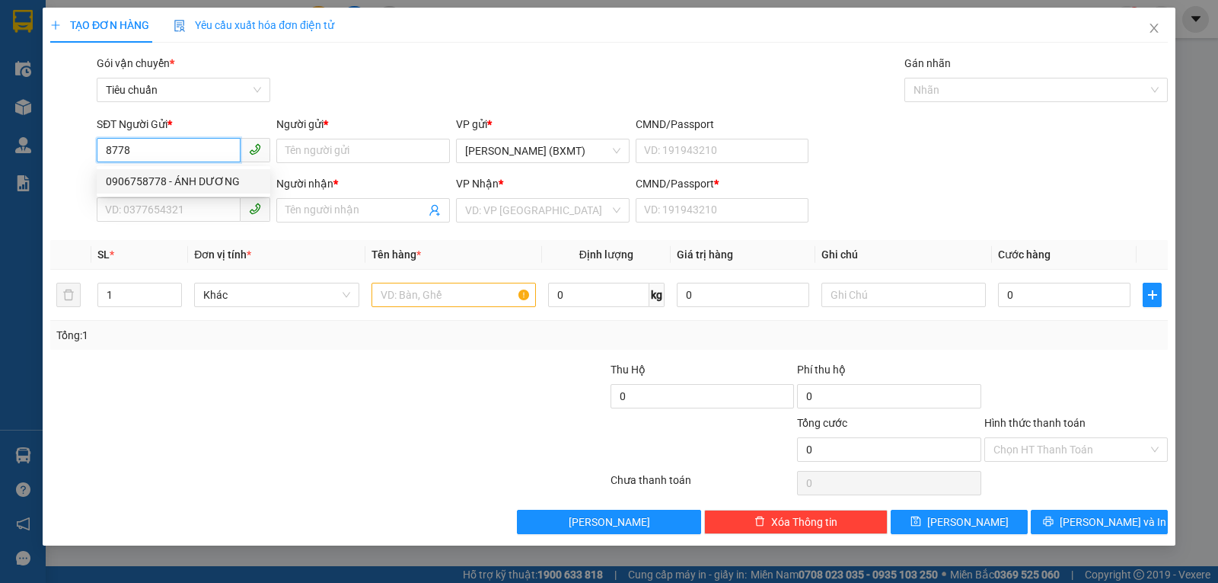
click at [181, 178] on div "0906758778 - ÁNH DƯƠNG" at bounding box center [183, 181] width 155 height 17
type input "0906758778"
type input "ÁNH DƯƠNG"
type input "0853086879"
type input "THIỆN"
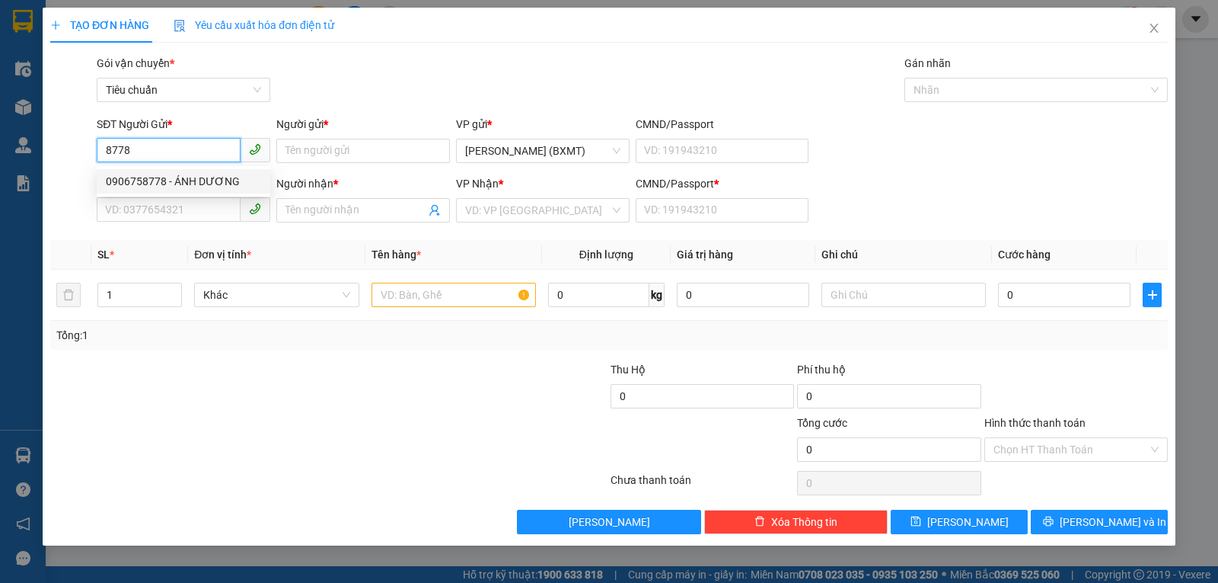
type input "0"
type input "30.000"
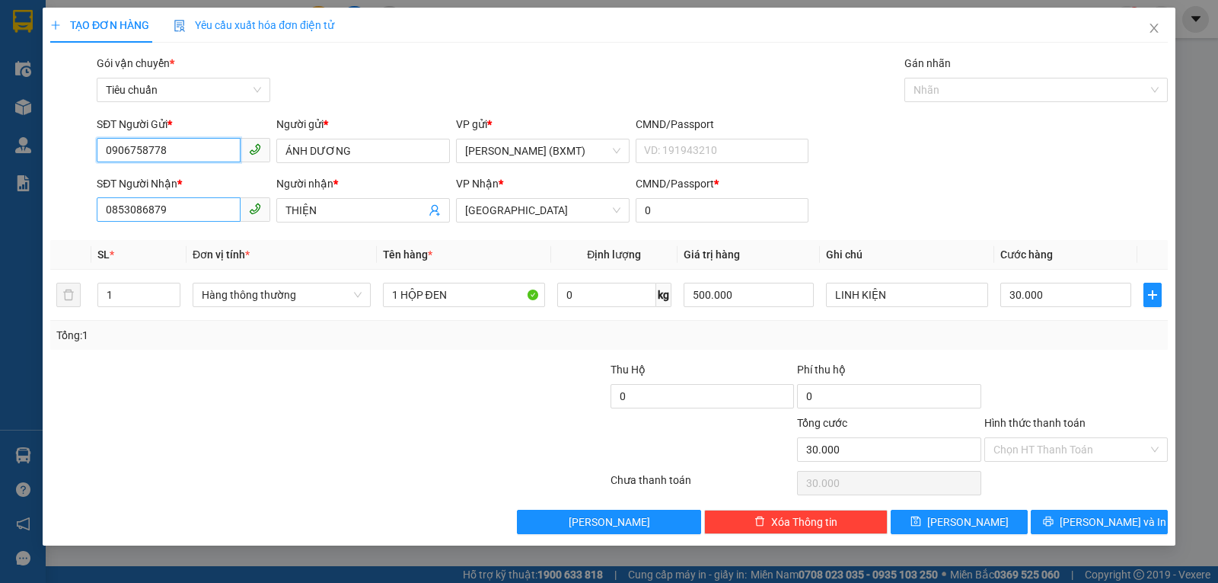
type input "0906758778"
click at [180, 214] on input "0853086879" at bounding box center [169, 209] width 144 height 24
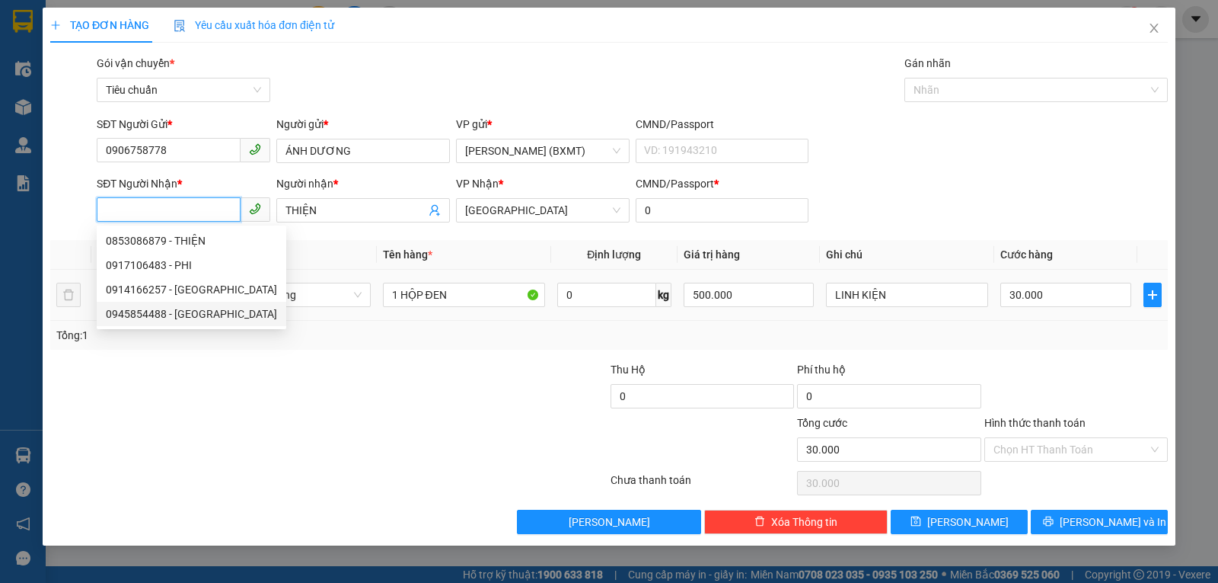
click at [150, 318] on div "0945854488 - HỒNG NHUNG" at bounding box center [191, 313] width 171 height 17
type input "0945854488"
type input "HỒNG NHUNG"
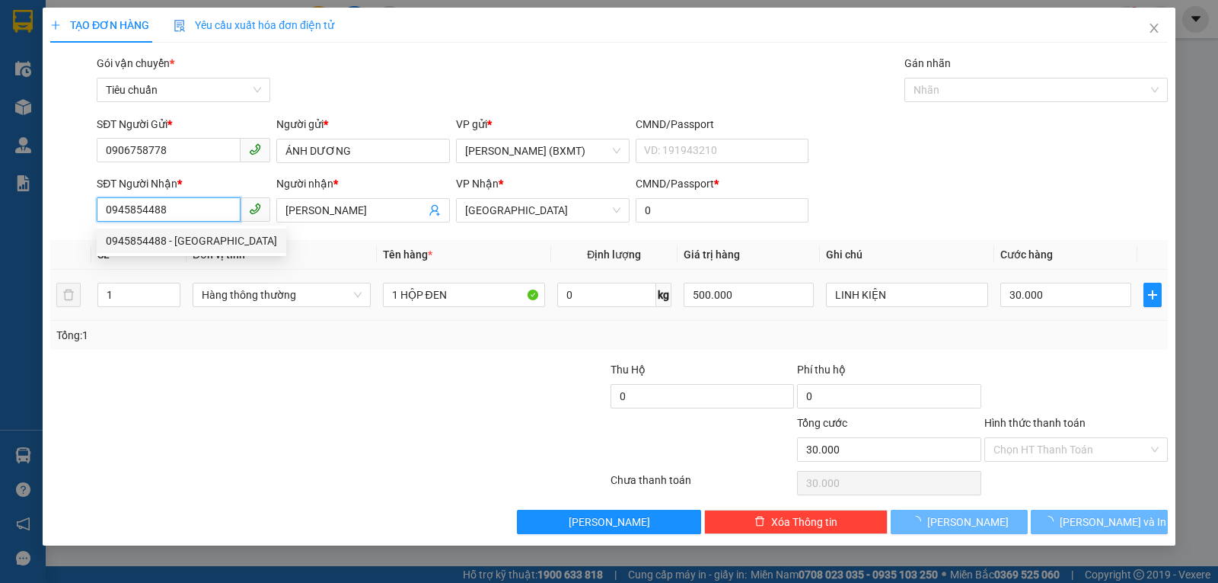
type input "20.000"
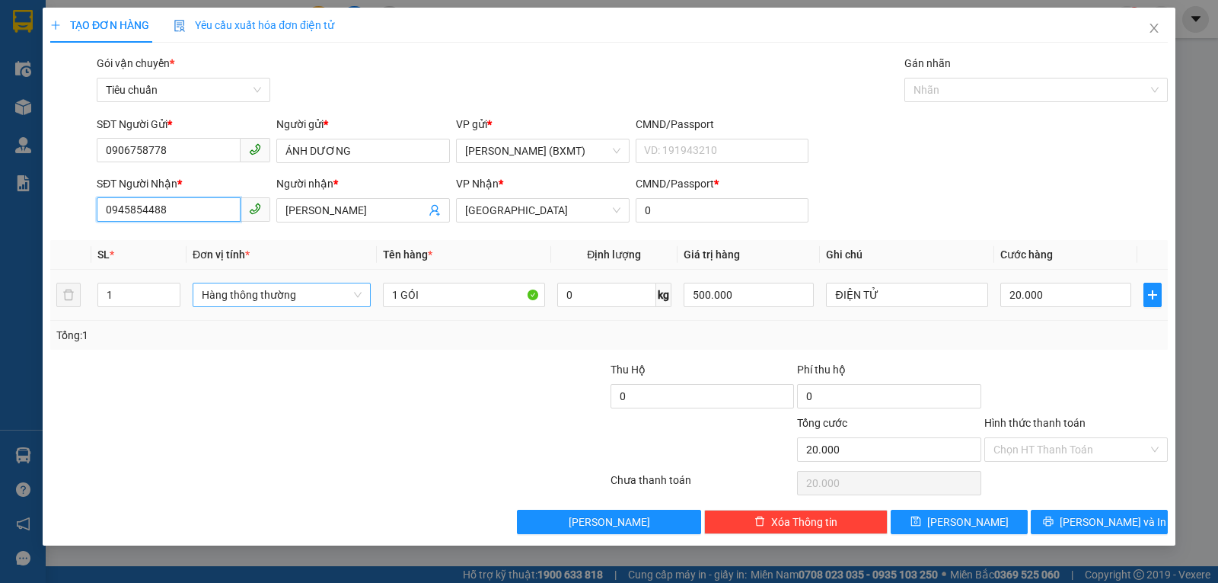
click at [299, 299] on span "Hàng thông thường" at bounding box center [282, 294] width 160 height 23
type input "0945854488"
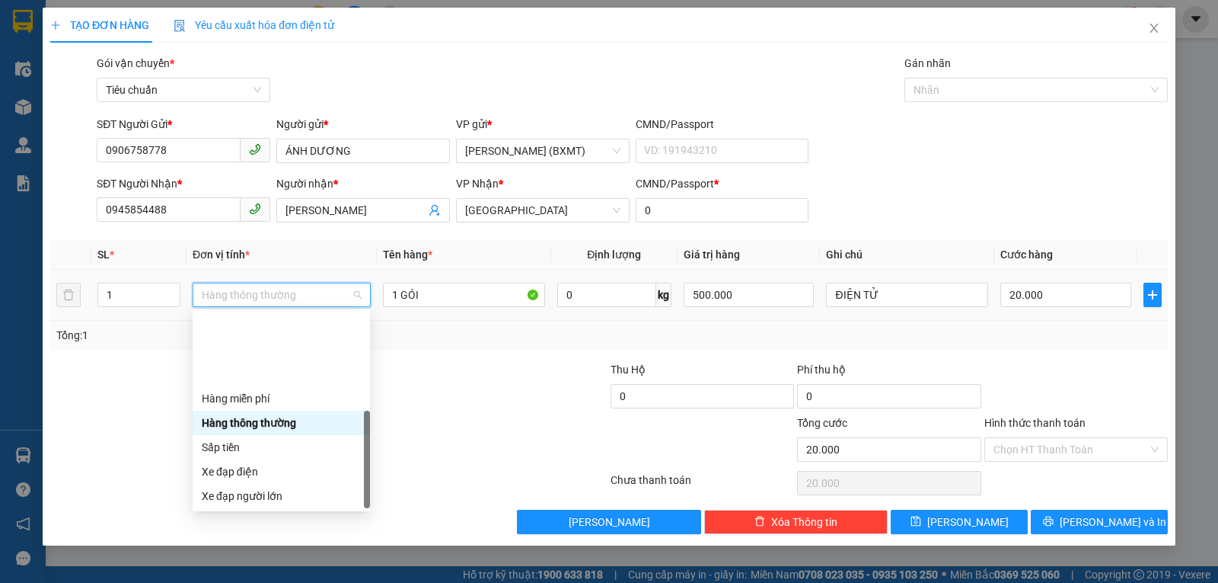
click at [240, 581] on div "Khác" at bounding box center [281, 593] width 177 height 24
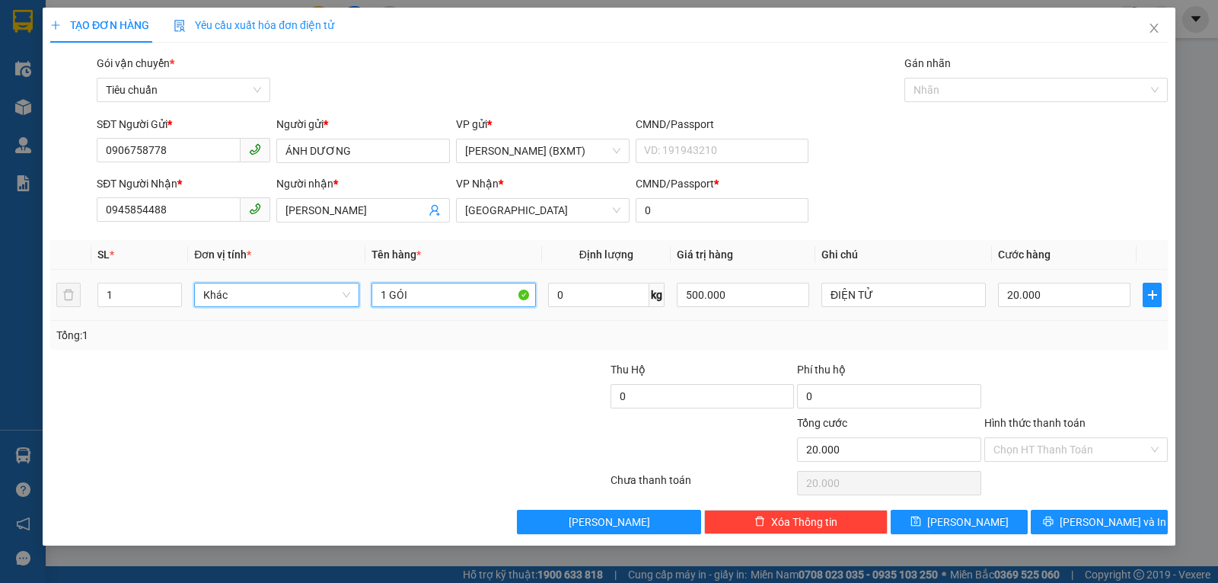
click at [461, 295] on input "1 GÓI" at bounding box center [454, 295] width 164 height 24
type input "1 BÌ THƯ"
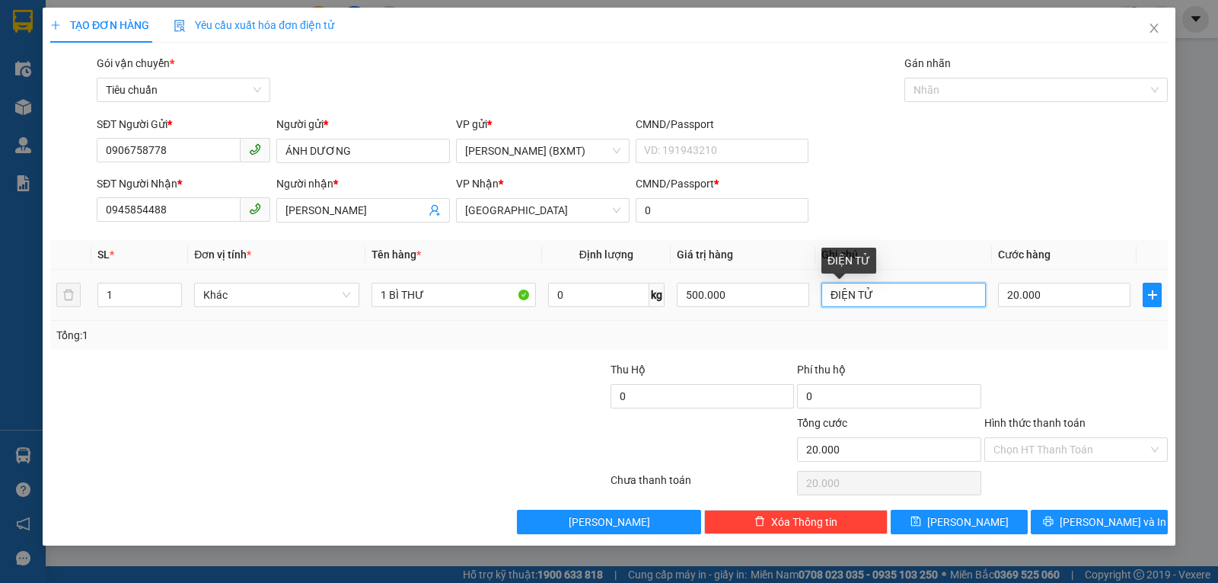
click at [862, 298] on input "ĐIỆN TỬ" at bounding box center [904, 295] width 164 height 24
click at [863, 297] on input "ĐIỆN TỬ" at bounding box center [904, 295] width 164 height 24
click at [863, 298] on input "ĐIỆN TỬ" at bounding box center [904, 295] width 164 height 24
type input "GIẤY TỜ"
click at [1018, 447] on input "Hình thức thanh toán" at bounding box center [1071, 449] width 155 height 23
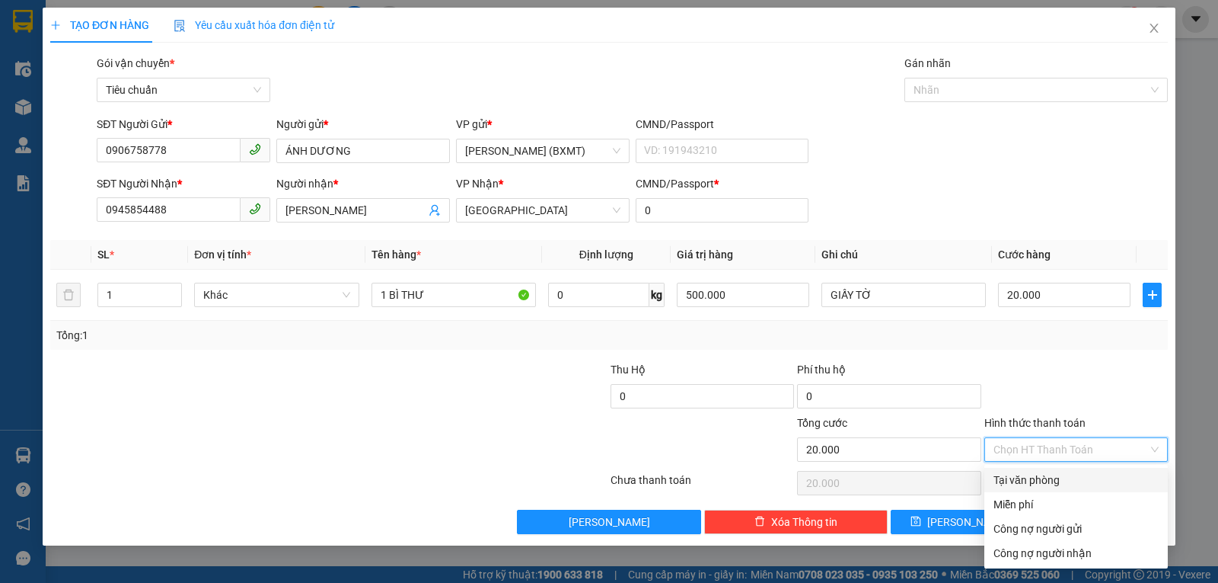
click at [1071, 483] on div "Tại văn phòng" at bounding box center [1076, 479] width 165 height 17
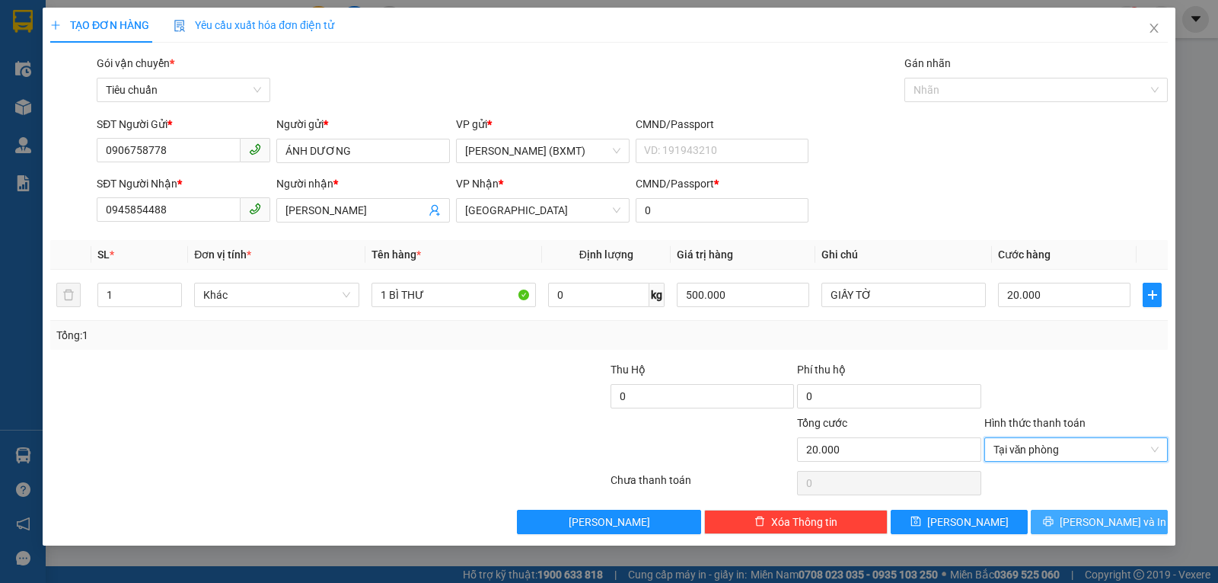
click at [1106, 516] on span "[PERSON_NAME] và In" at bounding box center [1113, 521] width 107 height 17
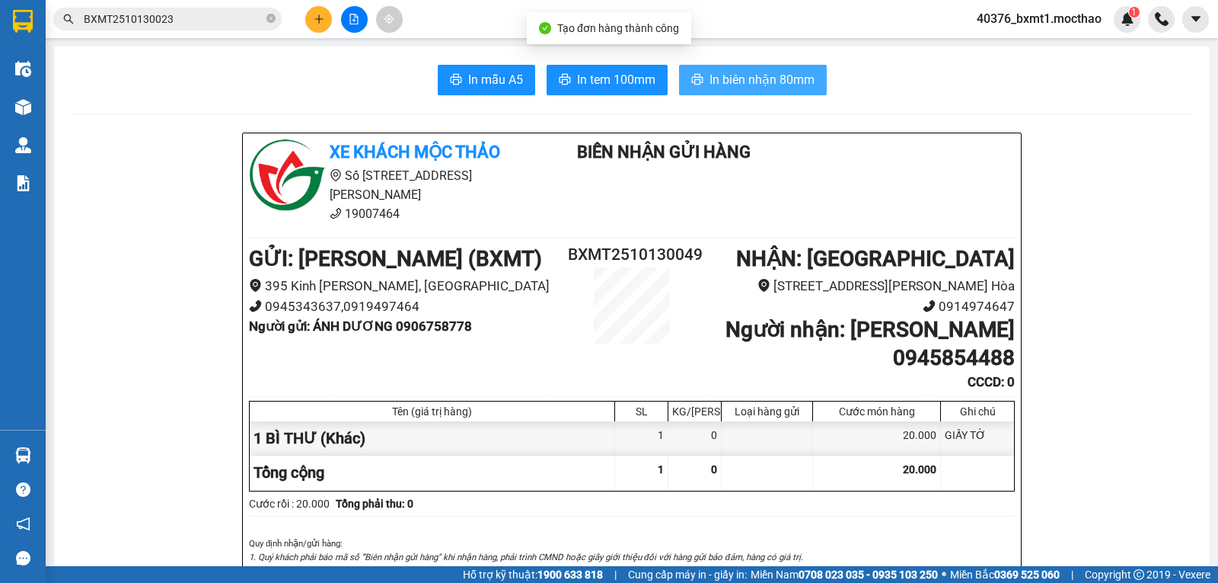
click at [756, 81] on span "In biên nhận 80mm" at bounding box center [762, 79] width 105 height 19
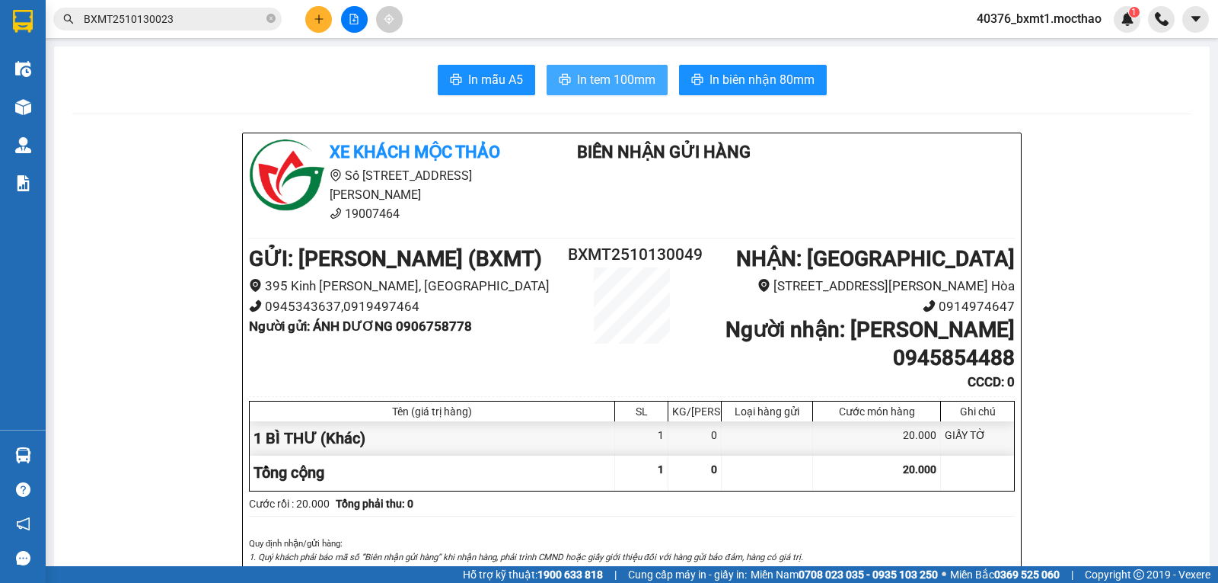
drag, startPoint x: 608, startPoint y: 77, endPoint x: 603, endPoint y: 101, distance: 24.0
click at [609, 78] on span "In tem 100mm" at bounding box center [616, 79] width 78 height 19
click at [321, 25] on button at bounding box center [318, 19] width 27 height 27
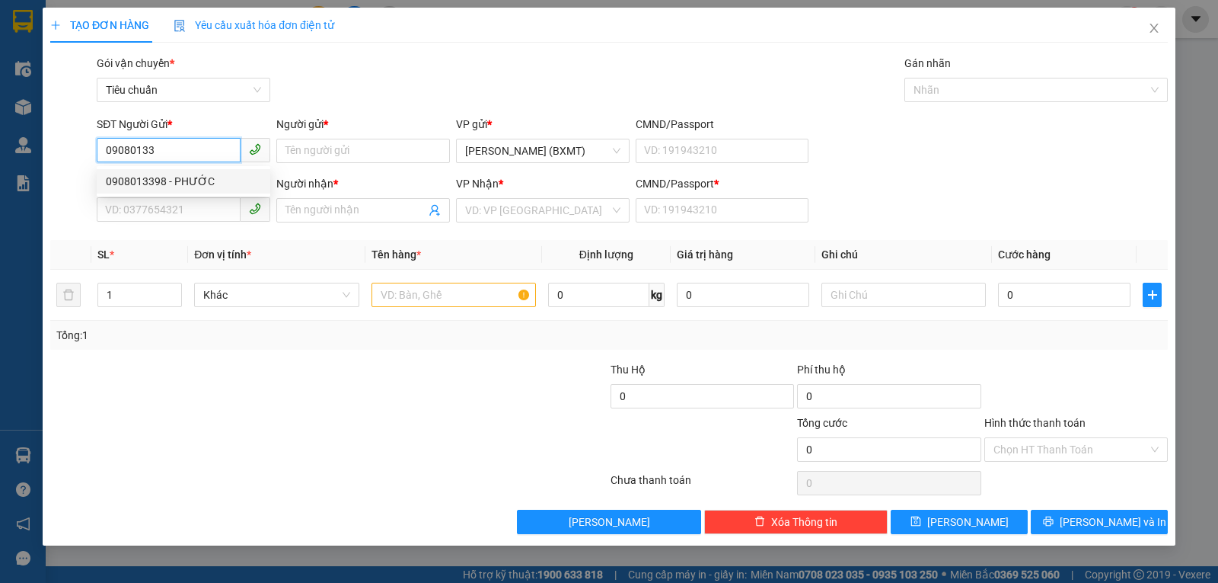
click at [180, 176] on div "0908013398 - PHƯỚC" at bounding box center [183, 181] width 155 height 17
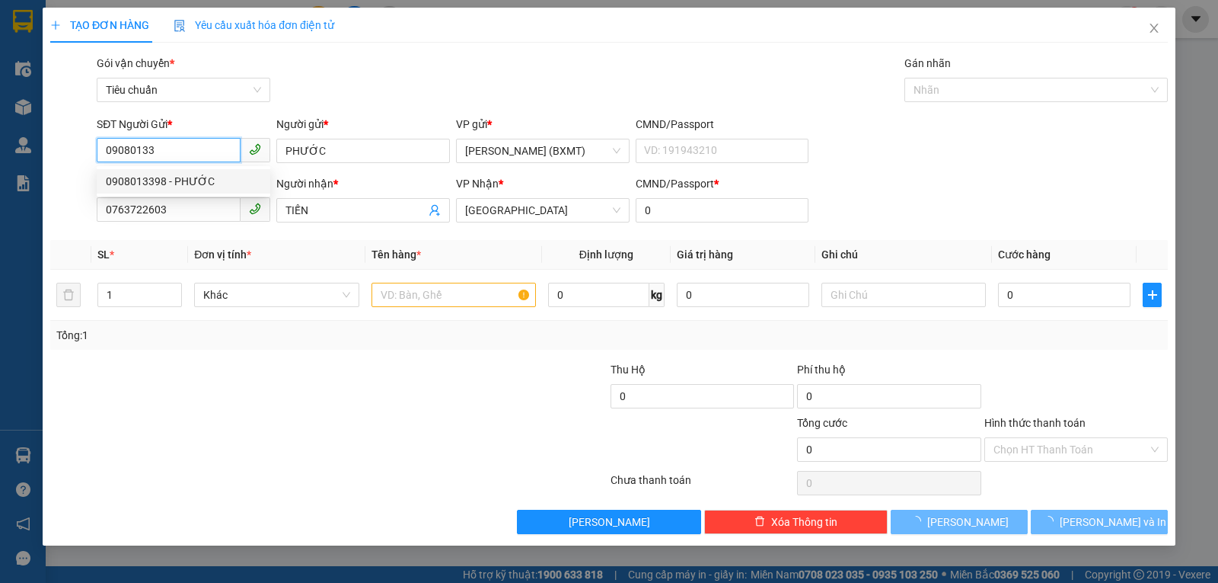
type input "0908013398"
type input "PHƯỚC"
type input "0763722603"
type input "TIẾN"
type input "0"
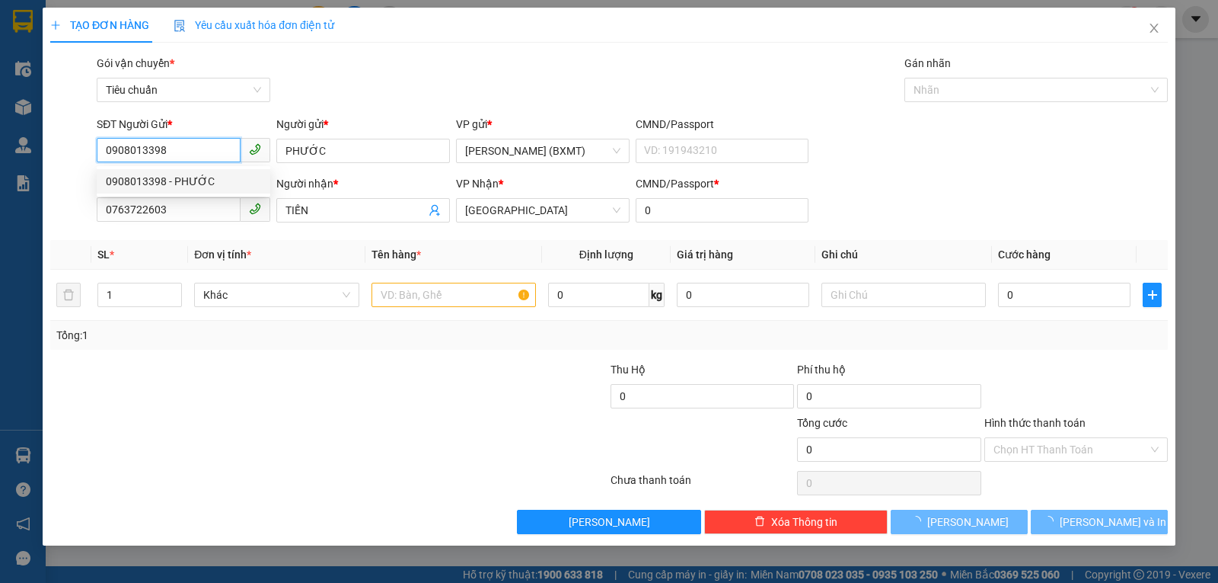
type input "40.000"
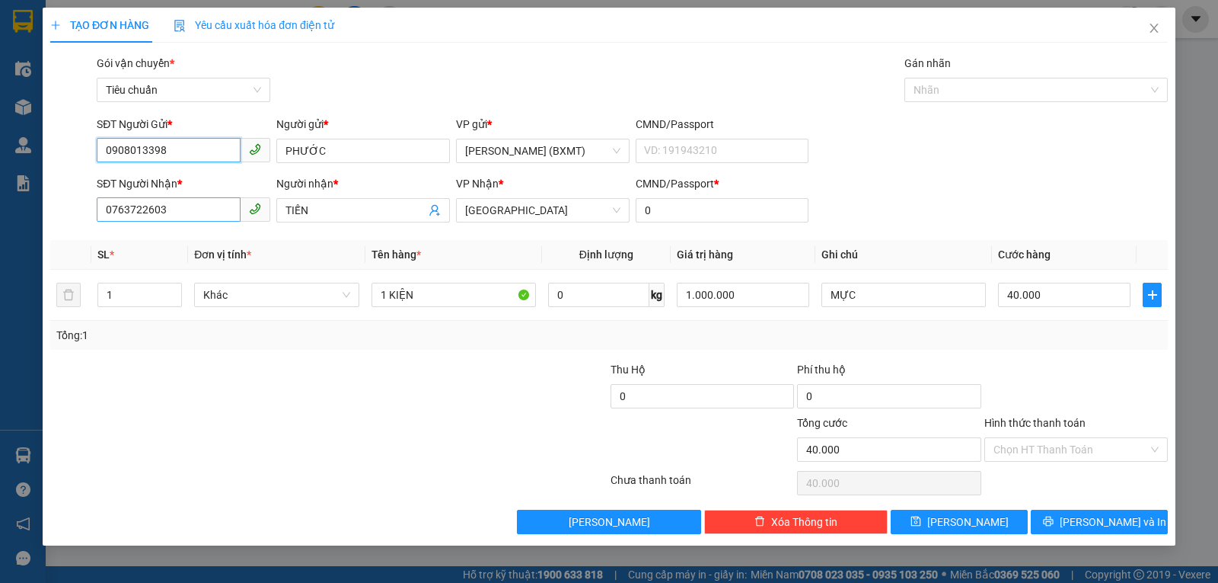
type input "0908013398"
click at [202, 219] on input "0763722603" at bounding box center [169, 209] width 144 height 24
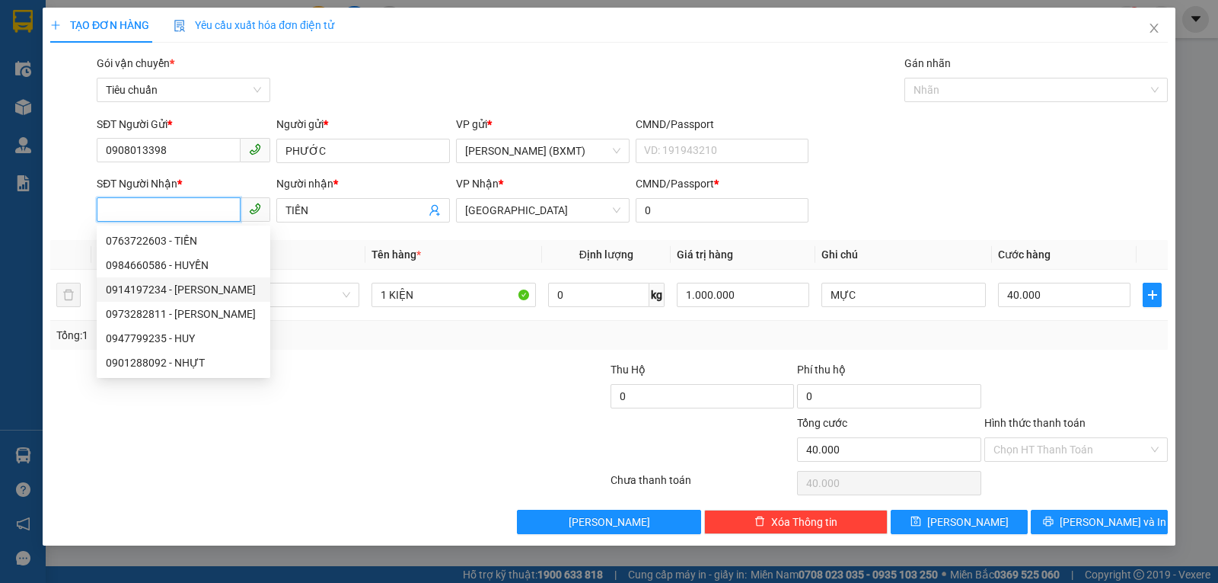
click at [192, 289] on div "0914197234 - TẤN TÙNG" at bounding box center [183, 289] width 155 height 17
type input "0914197234"
type input "TẤN TÙNG"
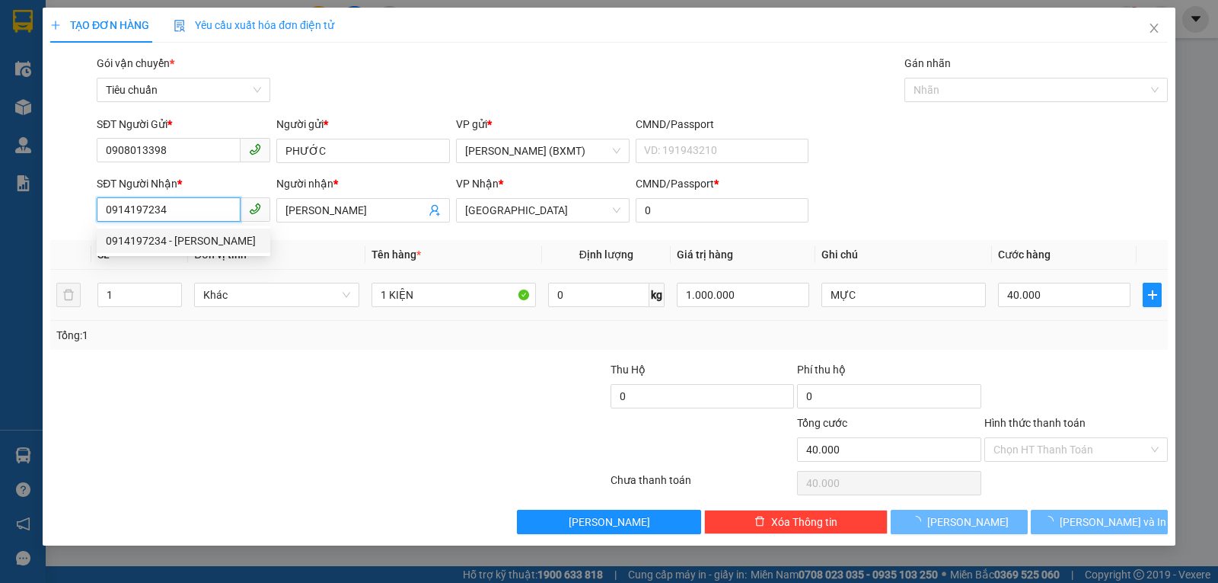
type input "30.000"
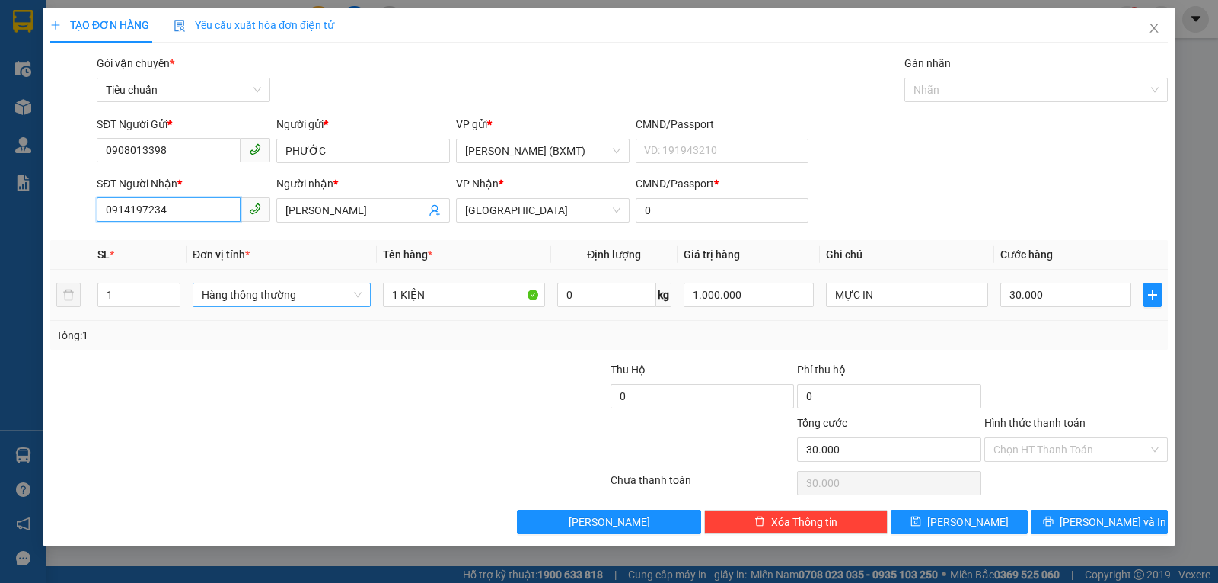
drag, startPoint x: 341, startPoint y: 298, endPoint x: 332, endPoint y: 295, distance: 9.6
click at [341, 297] on span "Hàng thông thường" at bounding box center [282, 294] width 160 height 23
type input "0914197234"
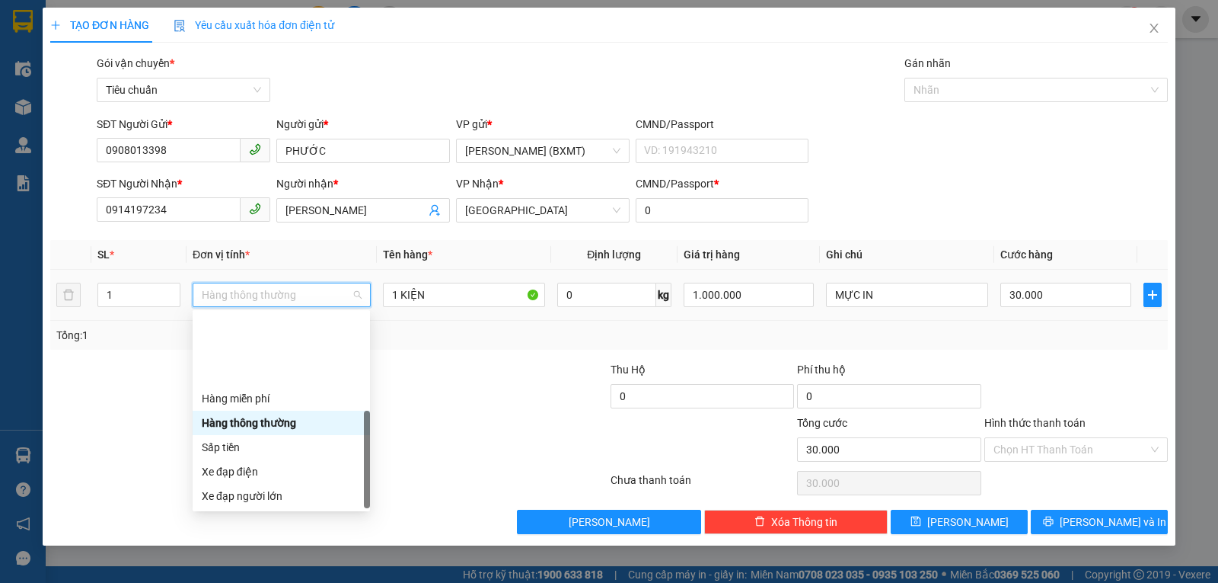
drag, startPoint x: 257, startPoint y: 496, endPoint x: 373, endPoint y: 431, distance: 132.6
click at [258, 582] on div "Khác" at bounding box center [281, 593] width 159 height 17
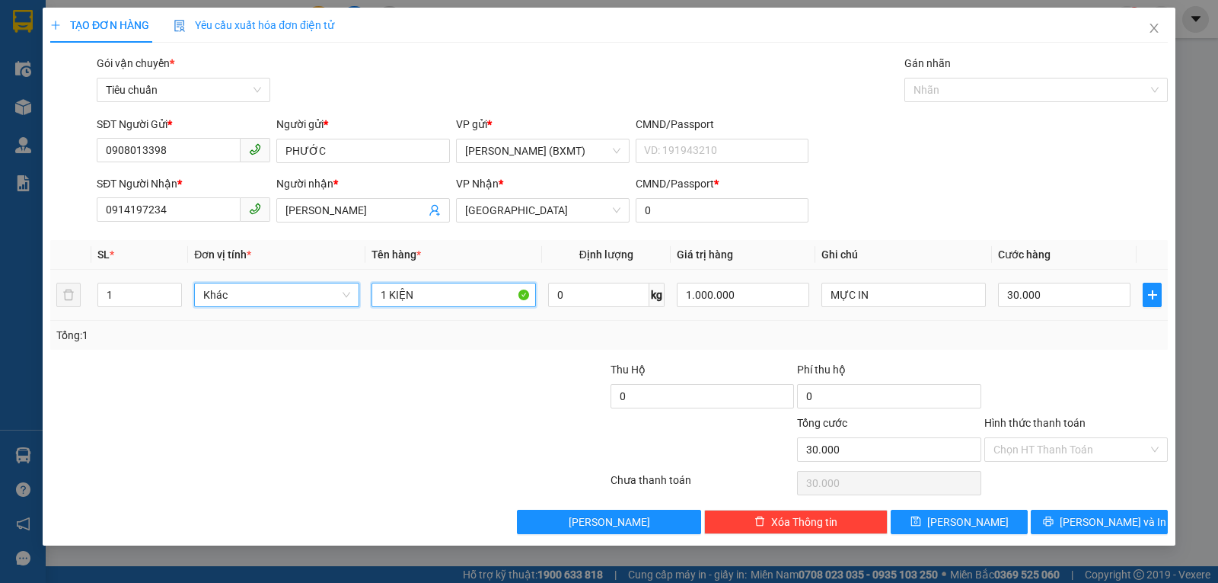
click at [451, 290] on input "1 KIỆN" at bounding box center [454, 295] width 164 height 24
type input "1 THÙNG"
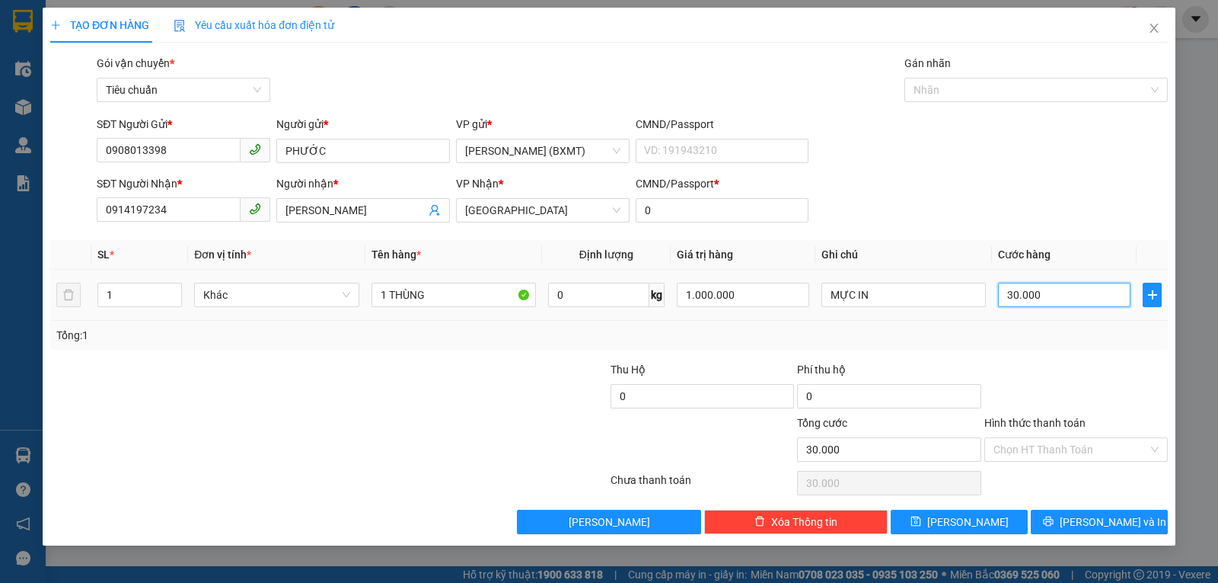
drag, startPoint x: 1038, startPoint y: 302, endPoint x: 988, endPoint y: 318, distance: 52.0
click at [1038, 302] on input "30.000" at bounding box center [1064, 295] width 133 height 24
type input "6"
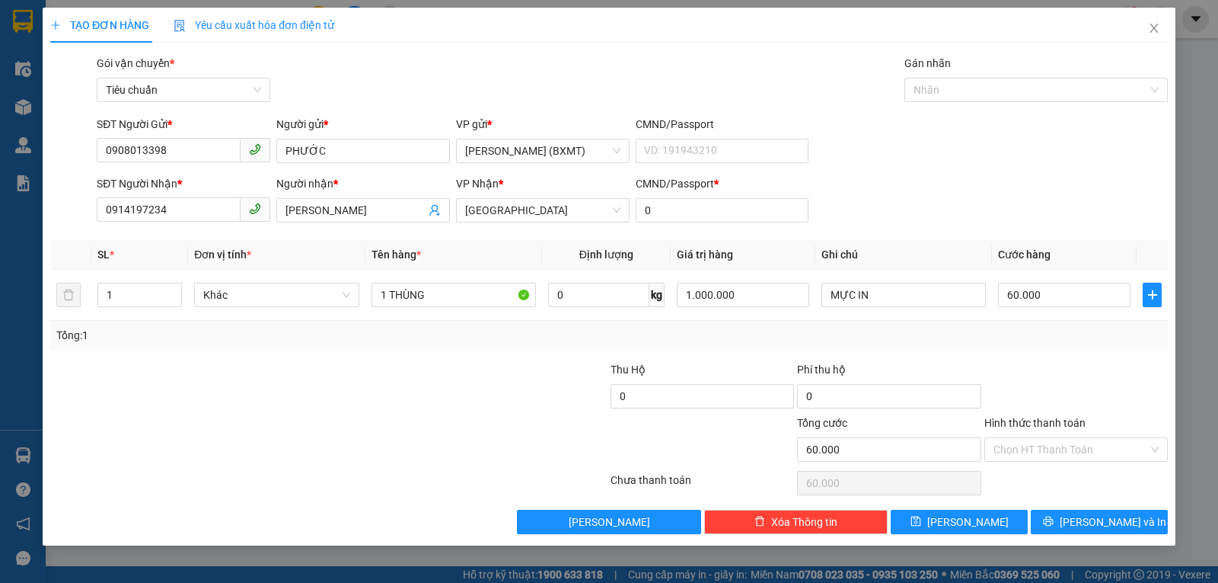
drag, startPoint x: 1014, startPoint y: 366, endPoint x: 1142, endPoint y: 381, distance: 128.0
click at [1017, 366] on div at bounding box center [1076, 387] width 187 height 53
click at [1084, 527] on button "[PERSON_NAME] và In" at bounding box center [1099, 521] width 137 height 24
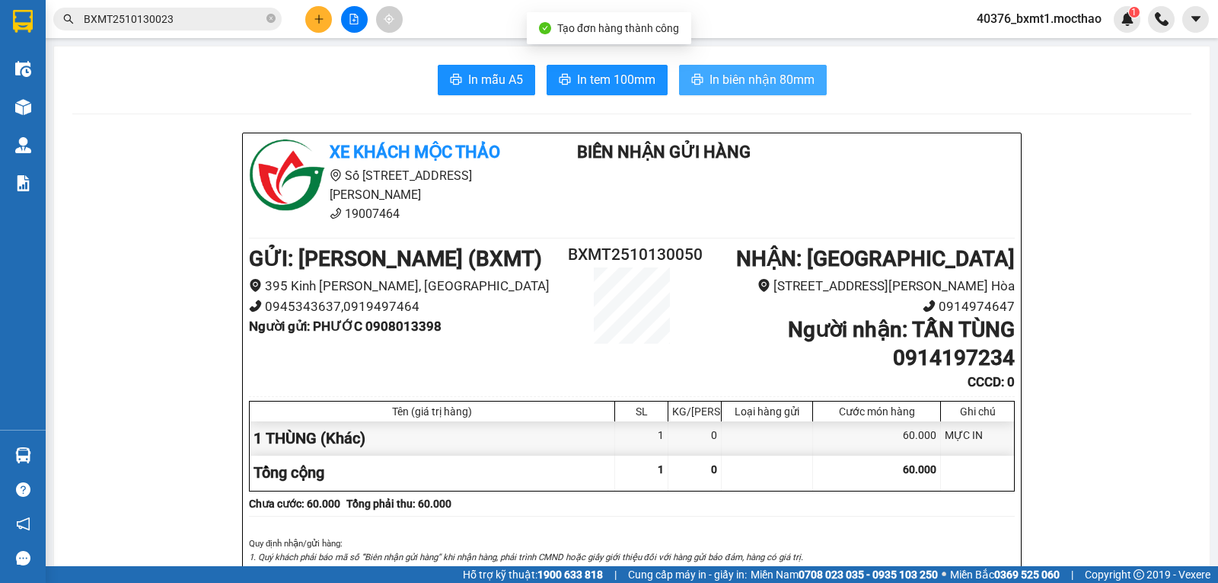
drag, startPoint x: 726, startPoint y: 80, endPoint x: 731, endPoint y: 107, distance: 27.0
click at [727, 80] on span "In biên nhận 80mm" at bounding box center [762, 79] width 105 height 19
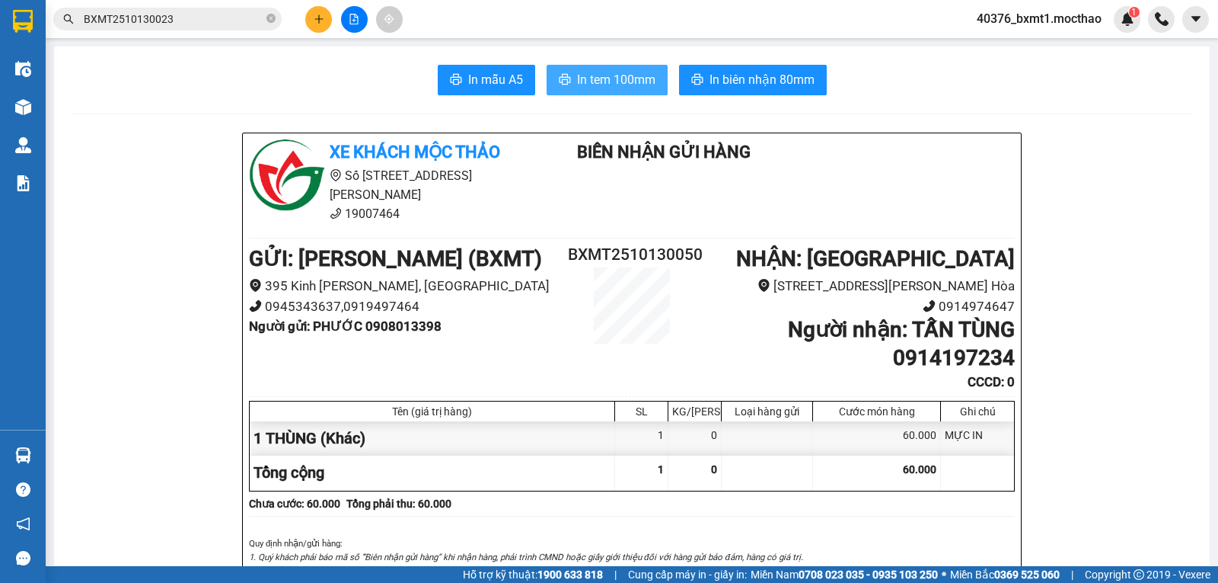
click at [608, 78] on span "In tem 100mm" at bounding box center [616, 79] width 78 height 19
click at [311, 22] on button at bounding box center [318, 19] width 27 height 27
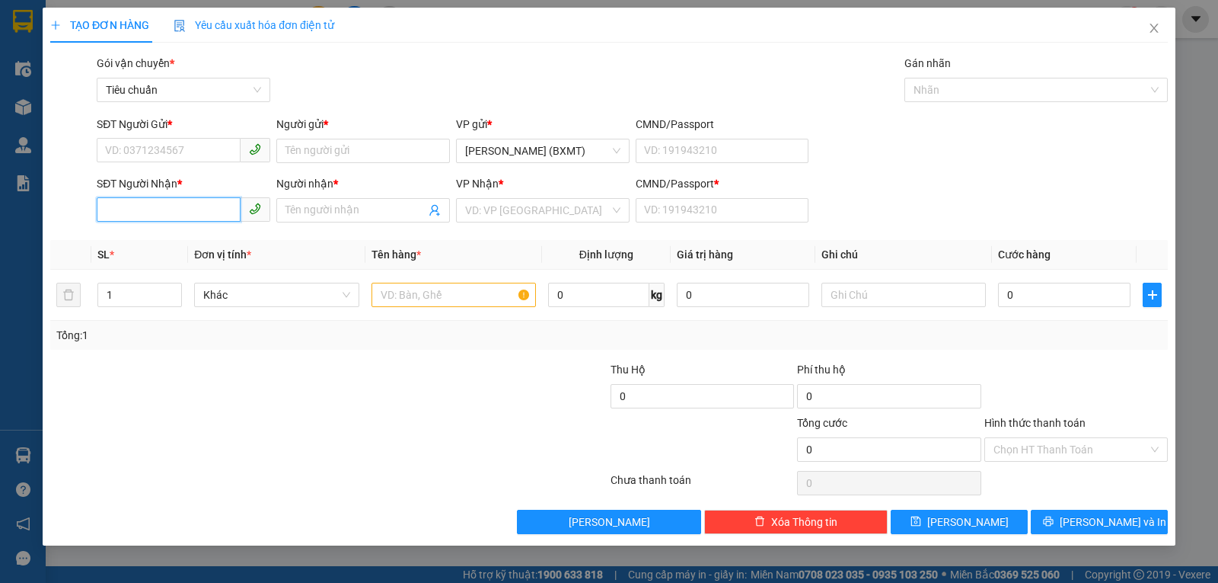
click at [201, 210] on input "SĐT Người Nhận *" at bounding box center [169, 209] width 144 height 24
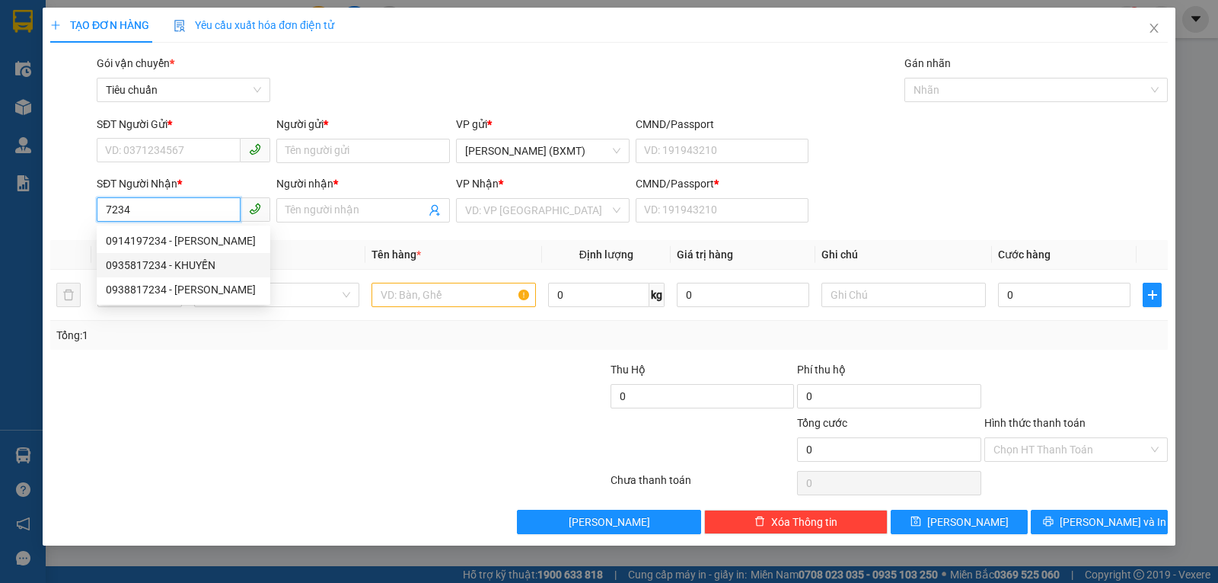
click at [184, 263] on div "0935817234 - KHUYẾN" at bounding box center [183, 265] width 155 height 17
type input "0935817234"
type input "KHUYẾN"
type input "0"
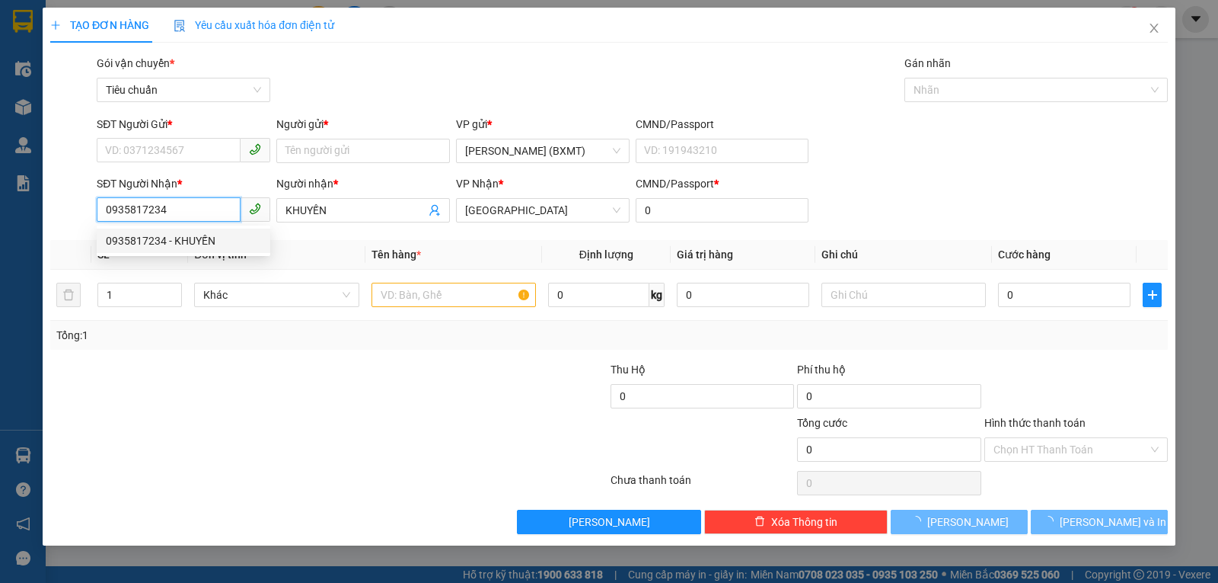
type input "100.000"
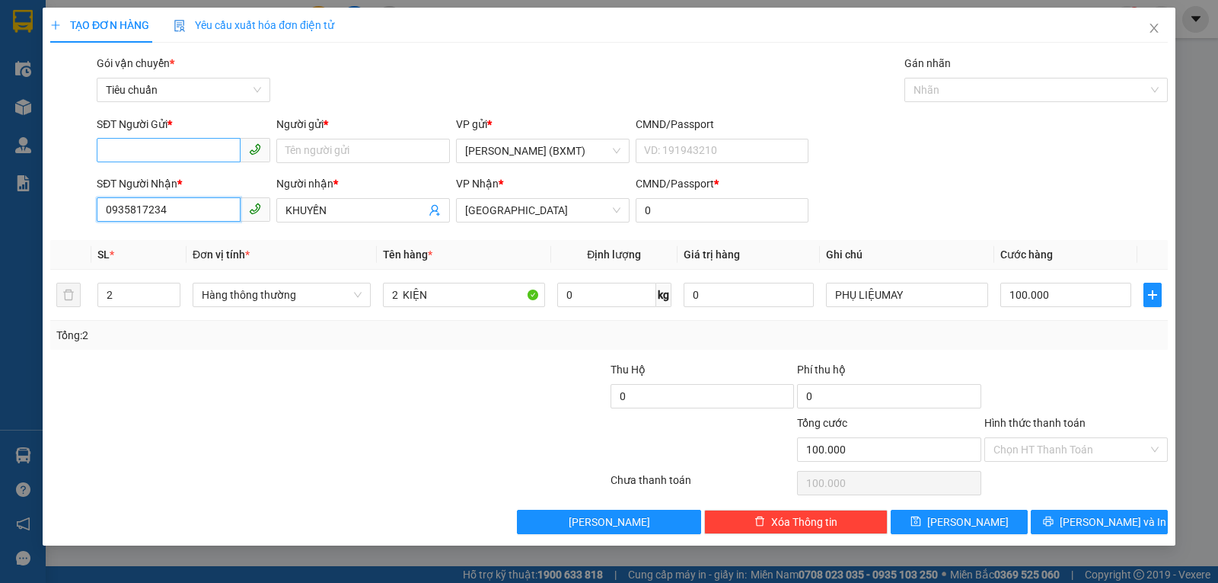
type input "0935817234"
click at [190, 161] on input "SĐT Người Gửi *" at bounding box center [169, 150] width 144 height 24
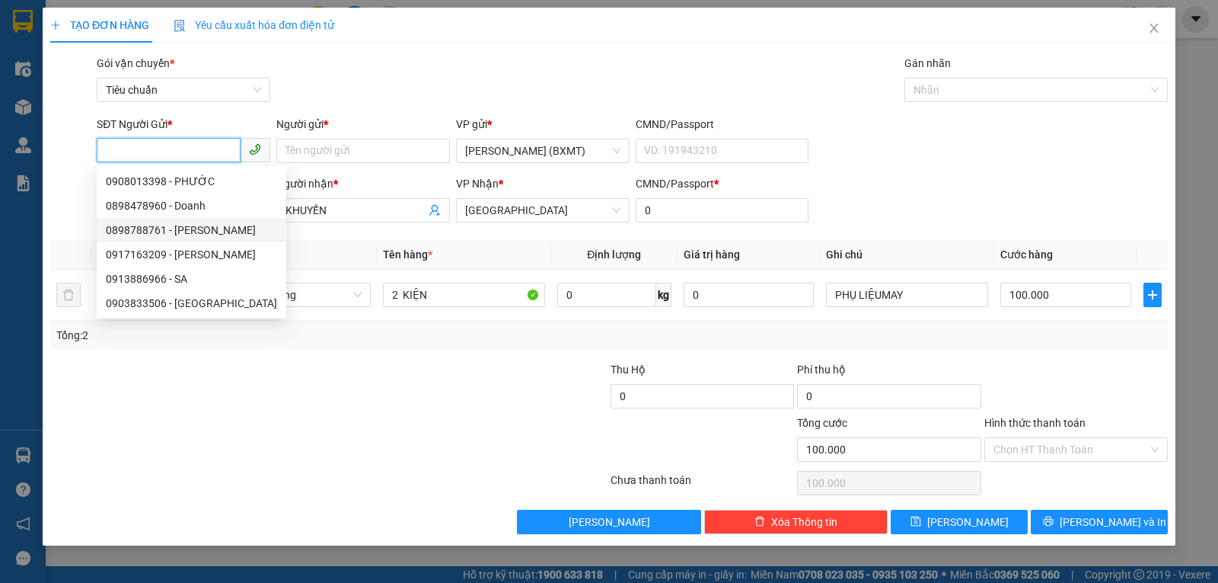
click at [200, 226] on div "0898788761 - THIỆN ANH" at bounding box center [191, 230] width 171 height 17
type input "0898788761"
type input "THIỆN ANH"
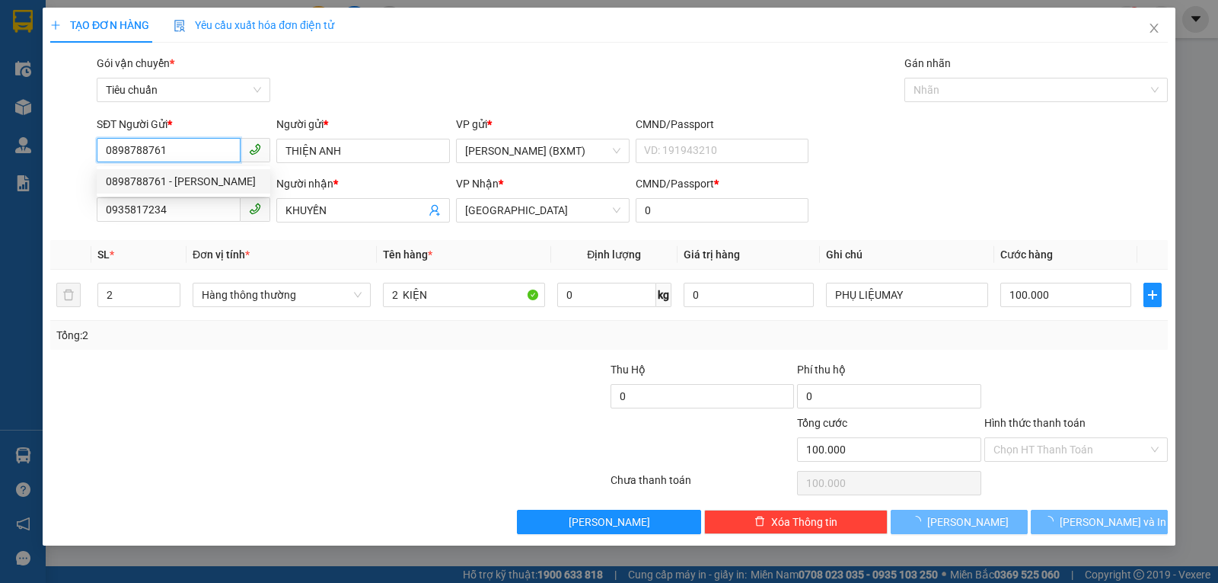
type input "30.000"
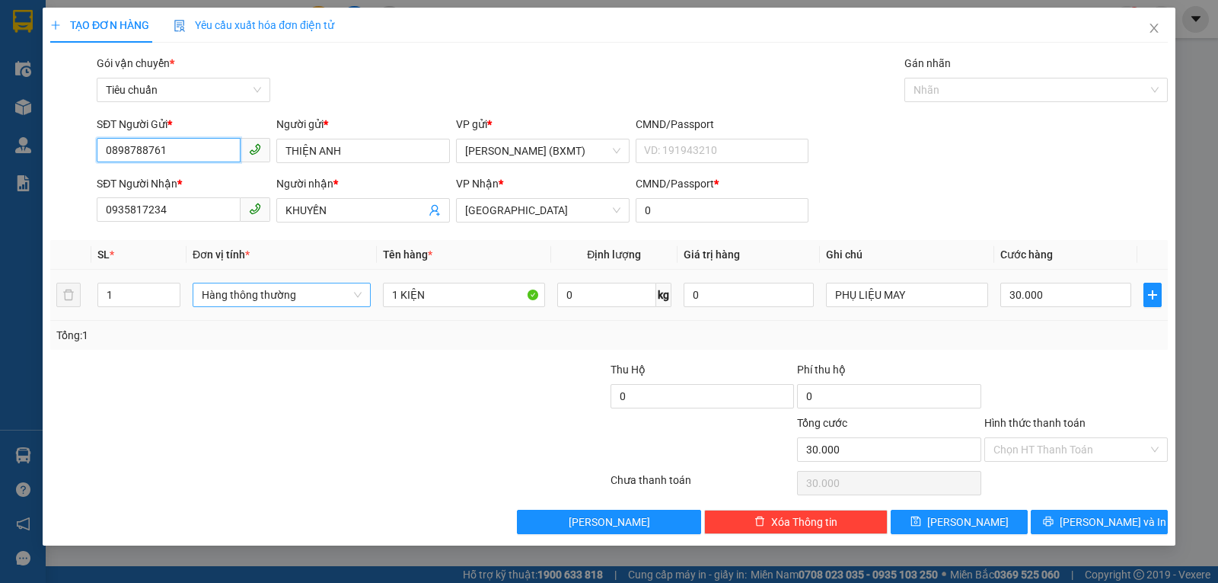
click at [289, 303] on span "Hàng thông thường" at bounding box center [282, 294] width 160 height 23
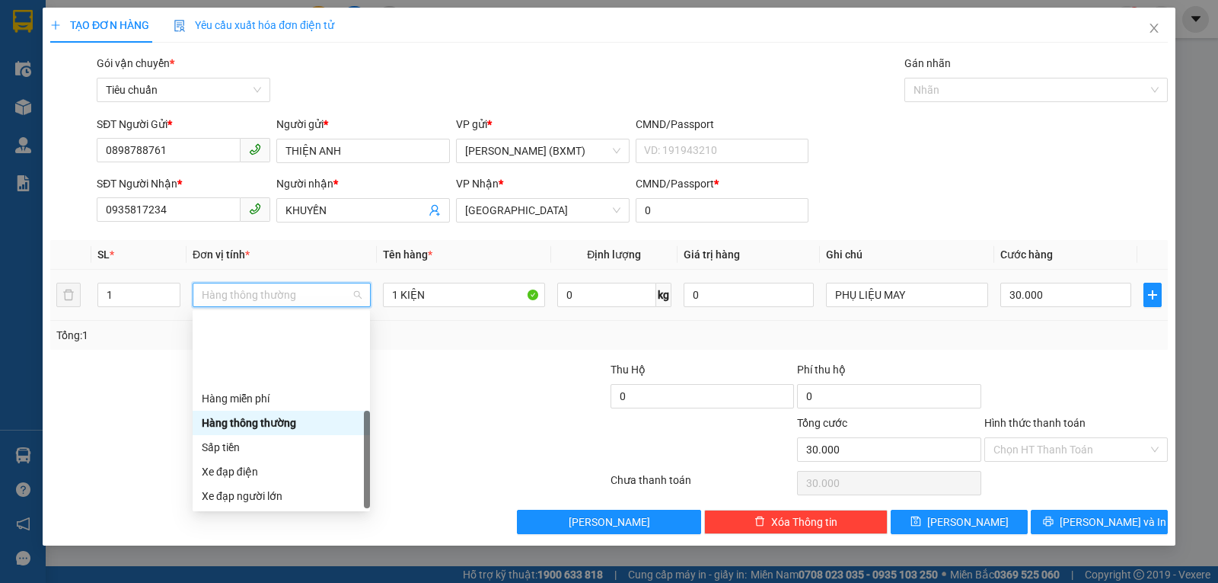
click at [238, 581] on div "Khác" at bounding box center [281, 593] width 177 height 24
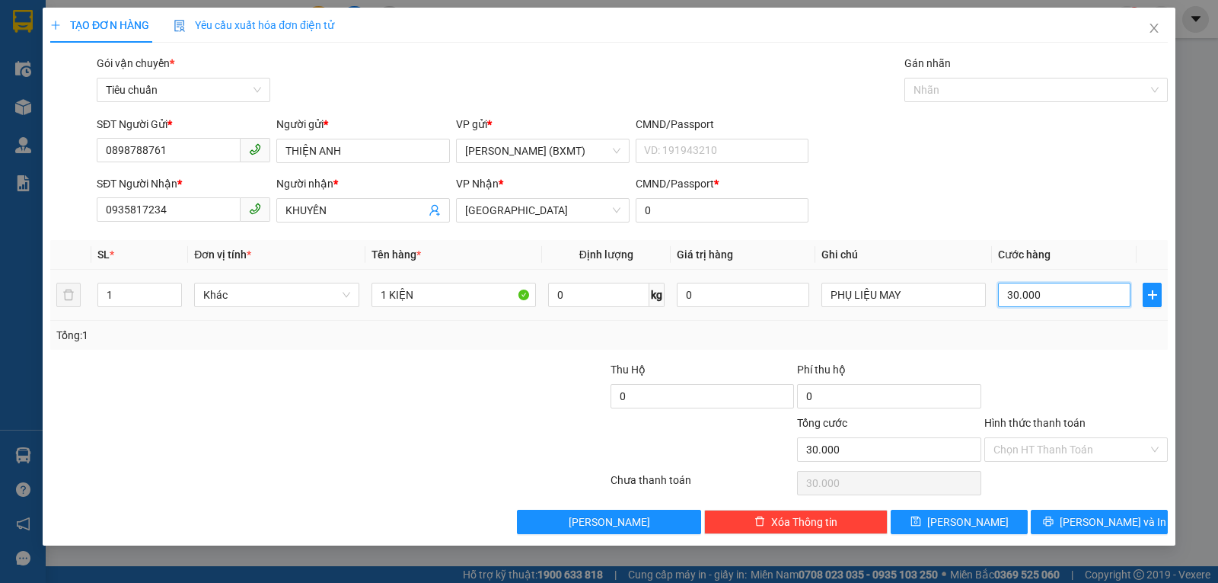
click at [1048, 296] on input "30.000" at bounding box center [1064, 295] width 133 height 24
click at [1065, 359] on div "Transit Pickup Surcharge Ids Transit Deliver Surcharge Ids Transit Deliver Surc…" at bounding box center [609, 294] width 1118 height 479
click at [1118, 516] on span "[PERSON_NAME] và In" at bounding box center [1113, 521] width 107 height 17
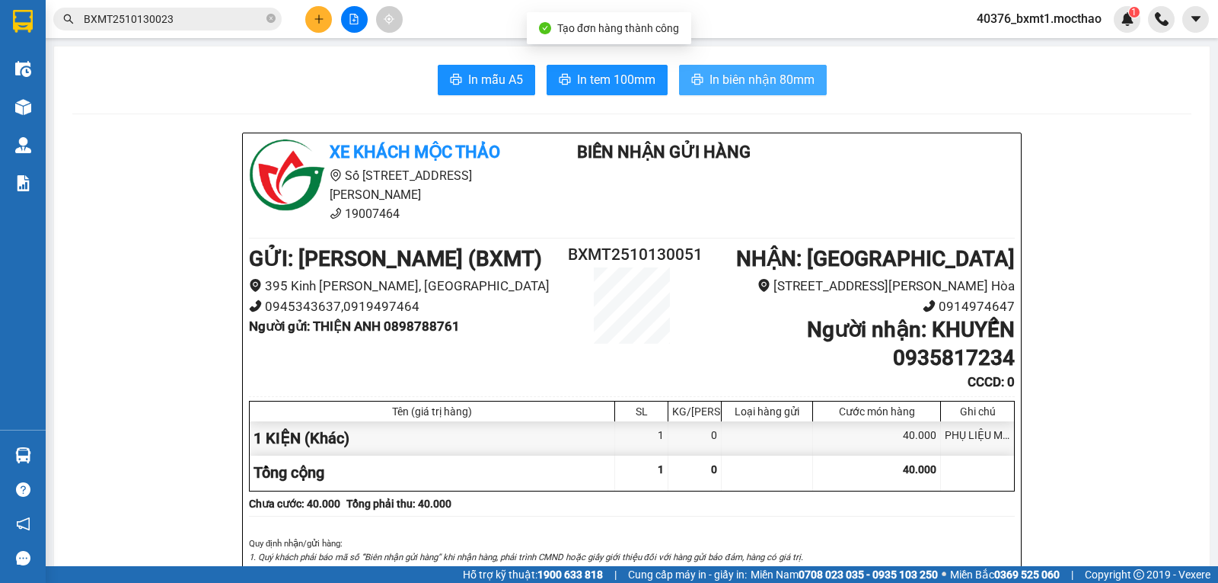
drag, startPoint x: 774, startPoint y: 81, endPoint x: 762, endPoint y: 107, distance: 28.3
click at [774, 82] on span "In biên nhận 80mm" at bounding box center [762, 79] width 105 height 19
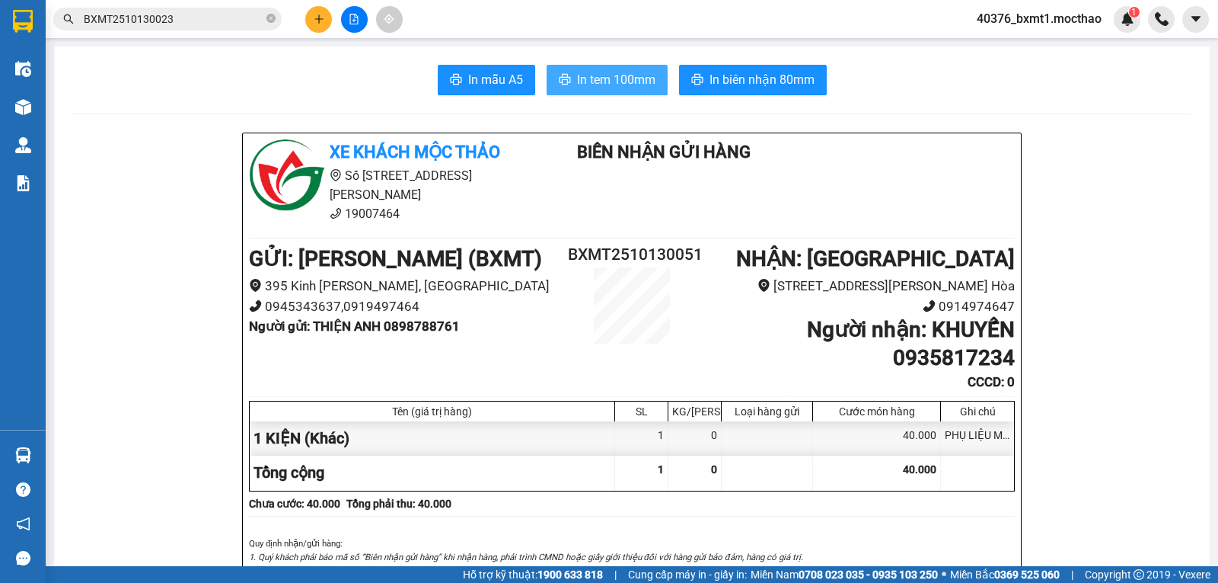
click at [601, 84] on span "In tem 100mm" at bounding box center [616, 79] width 78 height 19
click at [318, 17] on icon "plus" at bounding box center [319, 19] width 11 height 11
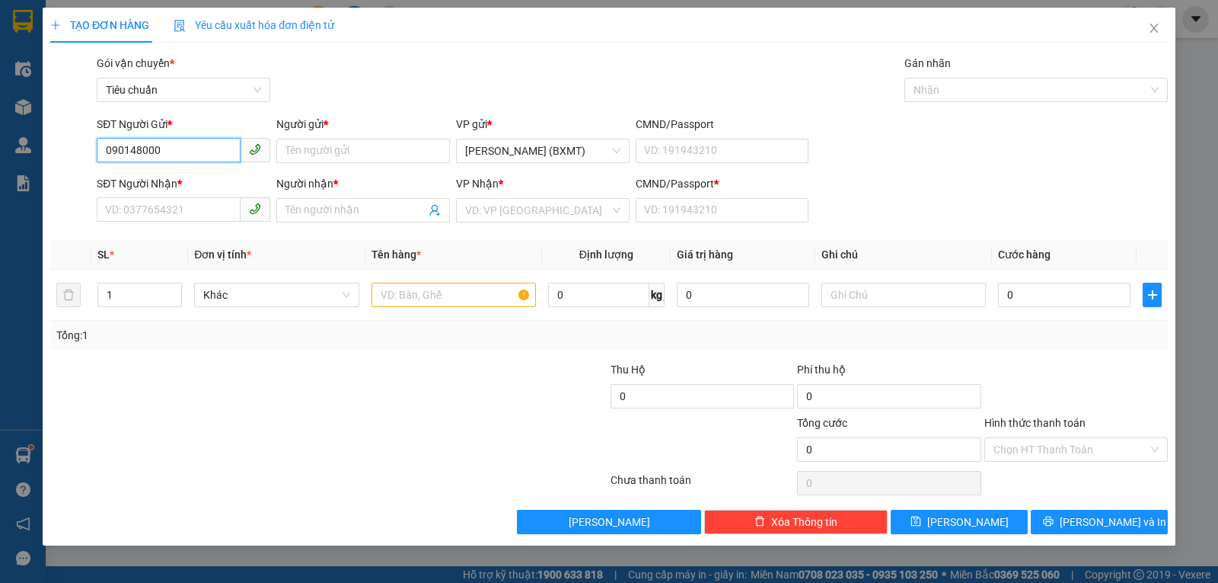
type input "0901480002"
click at [180, 174] on div "0901480002 - THOA" at bounding box center [183, 181] width 155 height 17
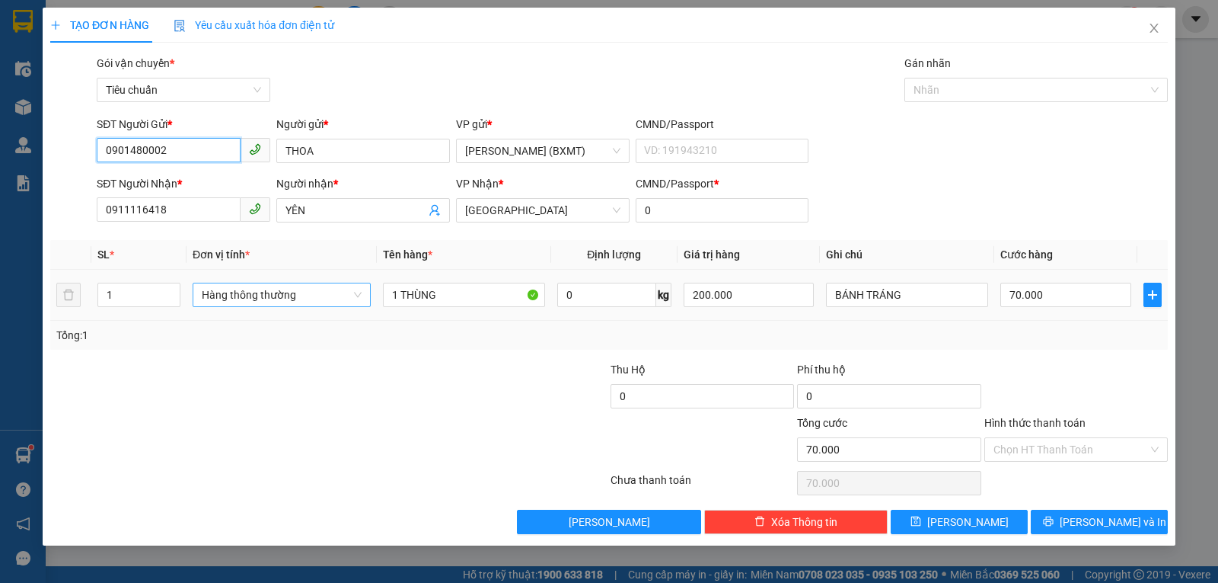
click at [277, 303] on span "Hàng thông thường" at bounding box center [282, 294] width 160 height 23
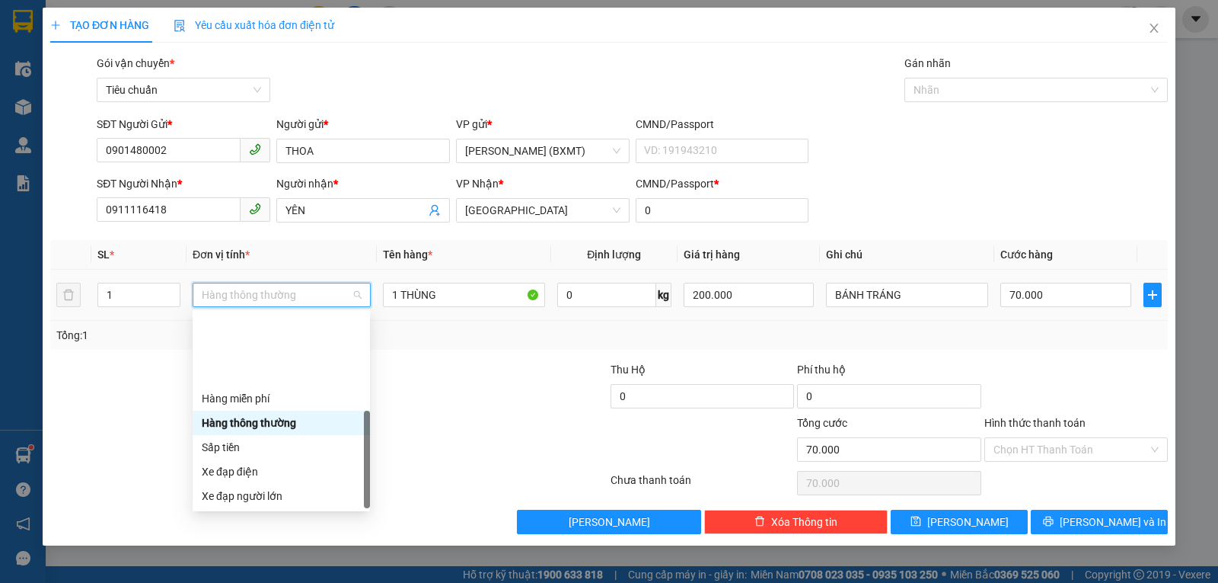
click at [241, 582] on div "Khác" at bounding box center [281, 593] width 159 height 17
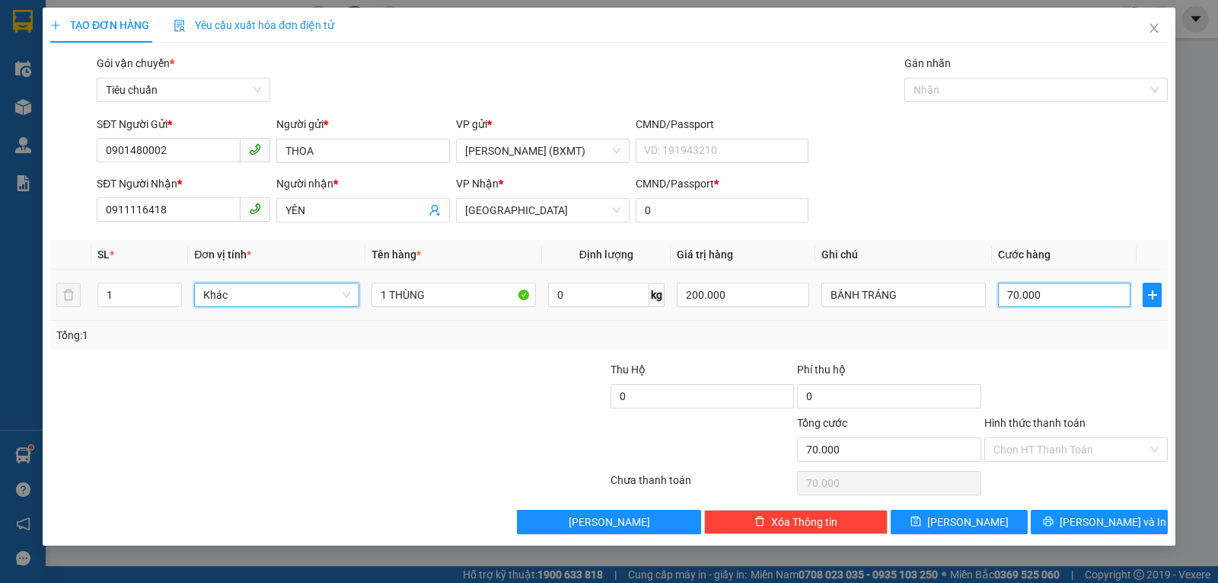
click at [1042, 288] on input "70.000" at bounding box center [1064, 295] width 133 height 24
click at [1042, 324] on div "Tổng: 1" at bounding box center [609, 335] width 1118 height 29
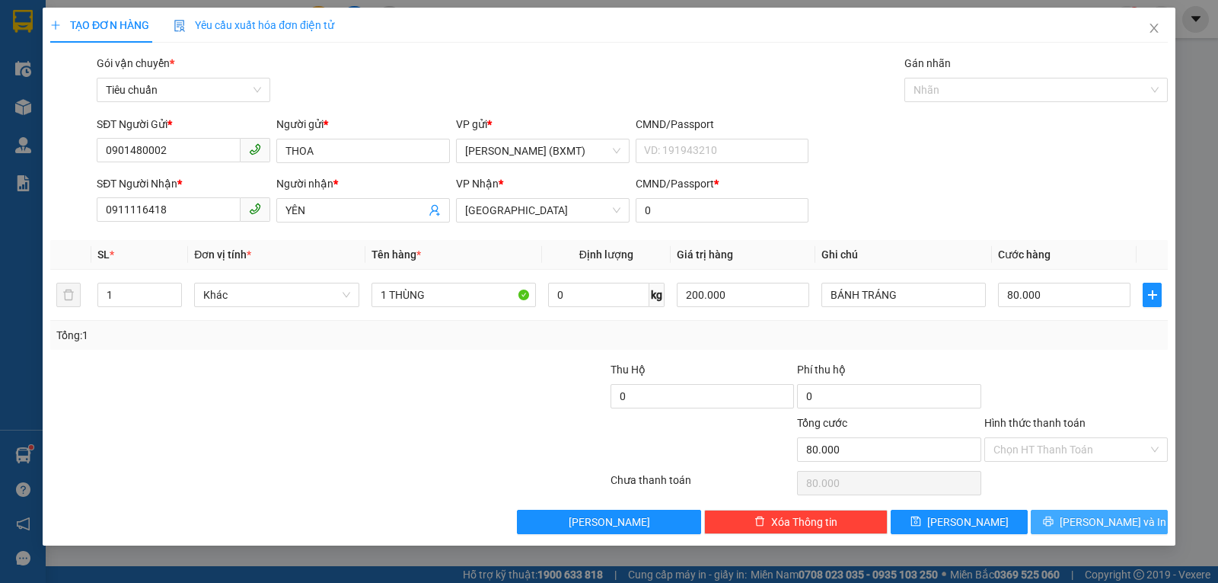
drag, startPoint x: 1080, startPoint y: 528, endPoint x: 1052, endPoint y: 482, distance: 53.3
click at [1080, 529] on button "[PERSON_NAME] và In" at bounding box center [1099, 521] width 137 height 24
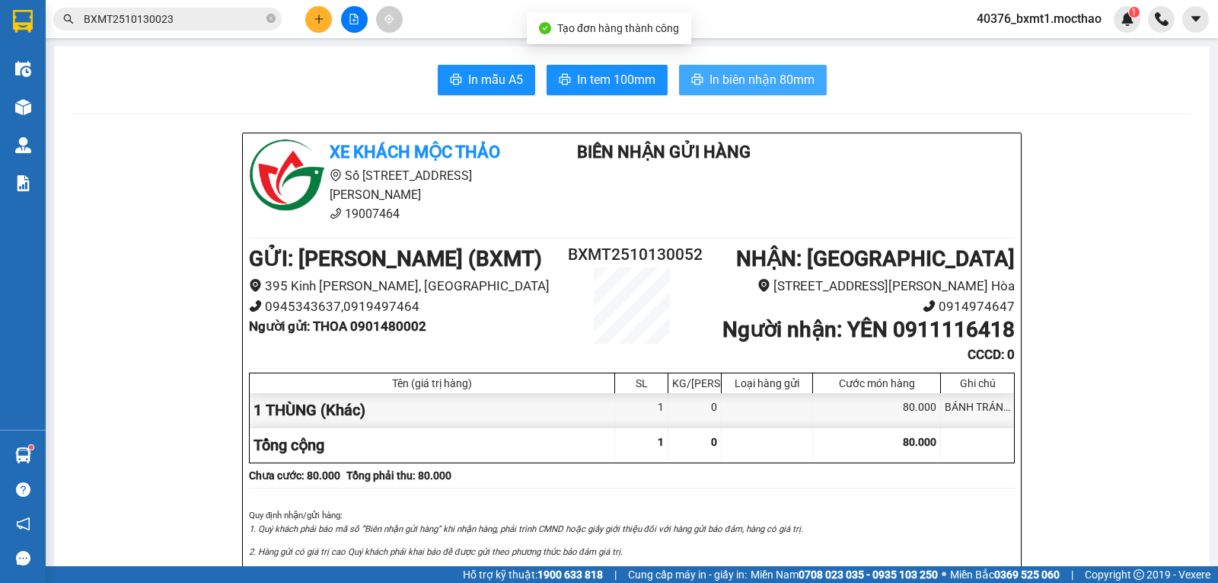
click at [776, 88] on span "In biên nhận 80mm" at bounding box center [762, 79] width 105 height 19
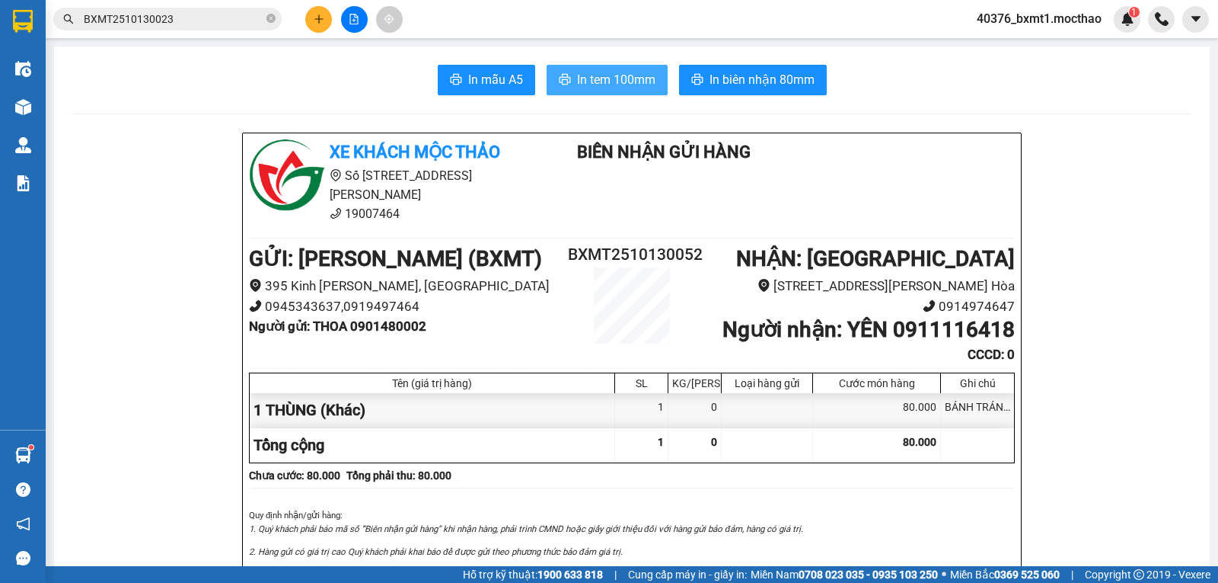
click at [619, 88] on span "In tem 100mm" at bounding box center [616, 79] width 78 height 19
click at [312, 17] on button at bounding box center [318, 19] width 27 height 27
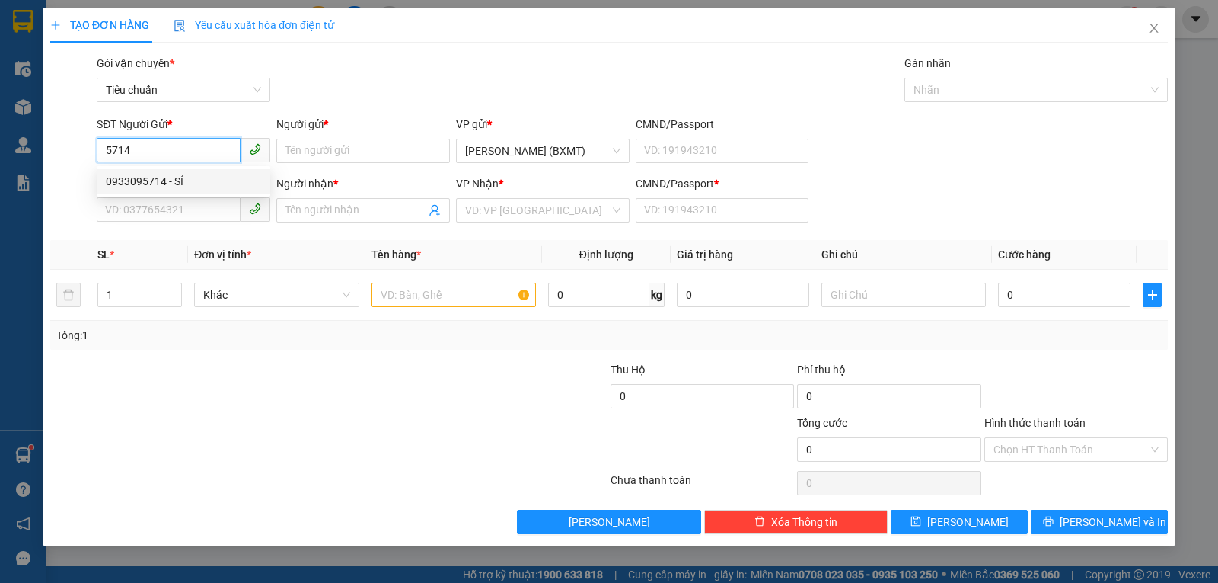
drag, startPoint x: 168, startPoint y: 184, endPoint x: 148, endPoint y: 229, distance: 49.8
click at [169, 184] on div "0933095714 - SỈ" at bounding box center [183, 181] width 155 height 17
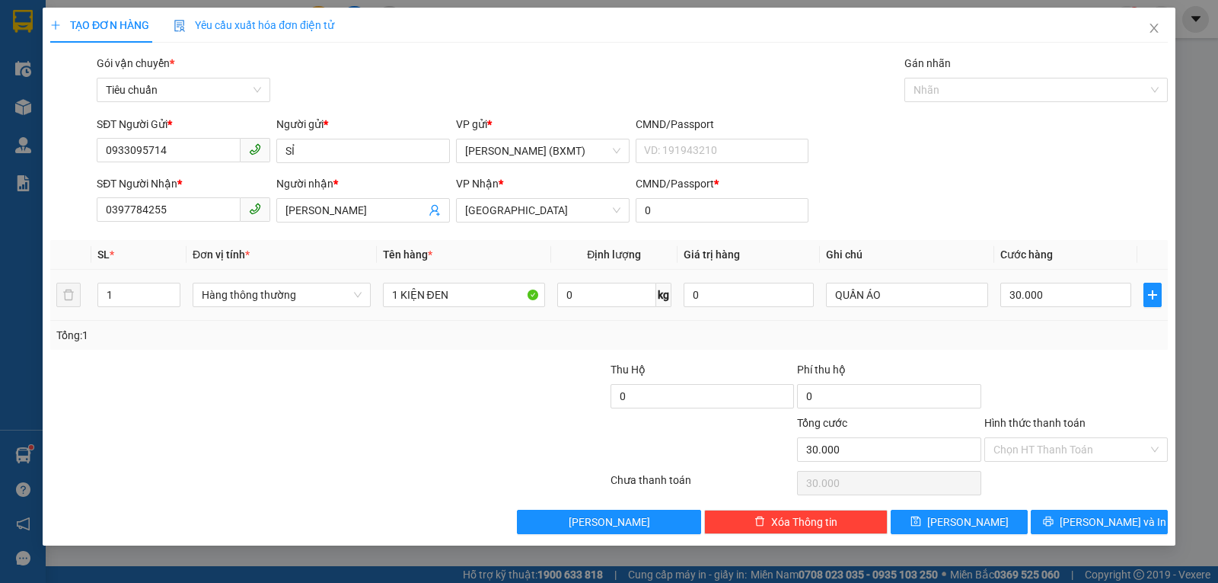
click at [280, 315] on td "Hàng thông thường" at bounding box center [282, 295] width 190 height 51
click at [276, 283] on span "Hàng thông thường" at bounding box center [282, 294] width 160 height 23
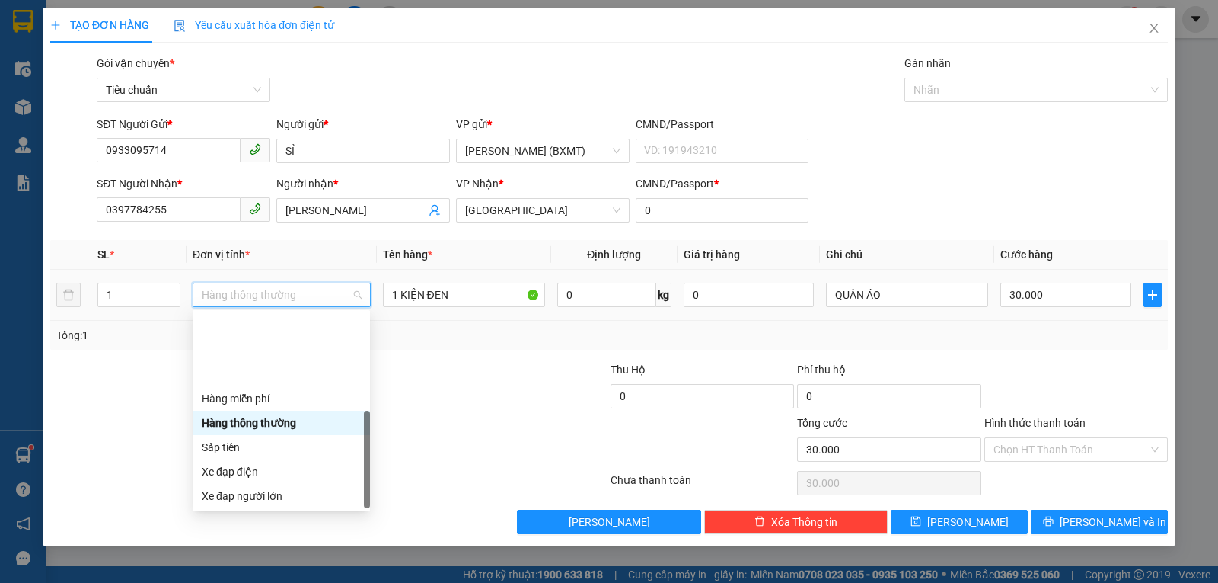
click at [257, 582] on div "Khác" at bounding box center [281, 593] width 159 height 17
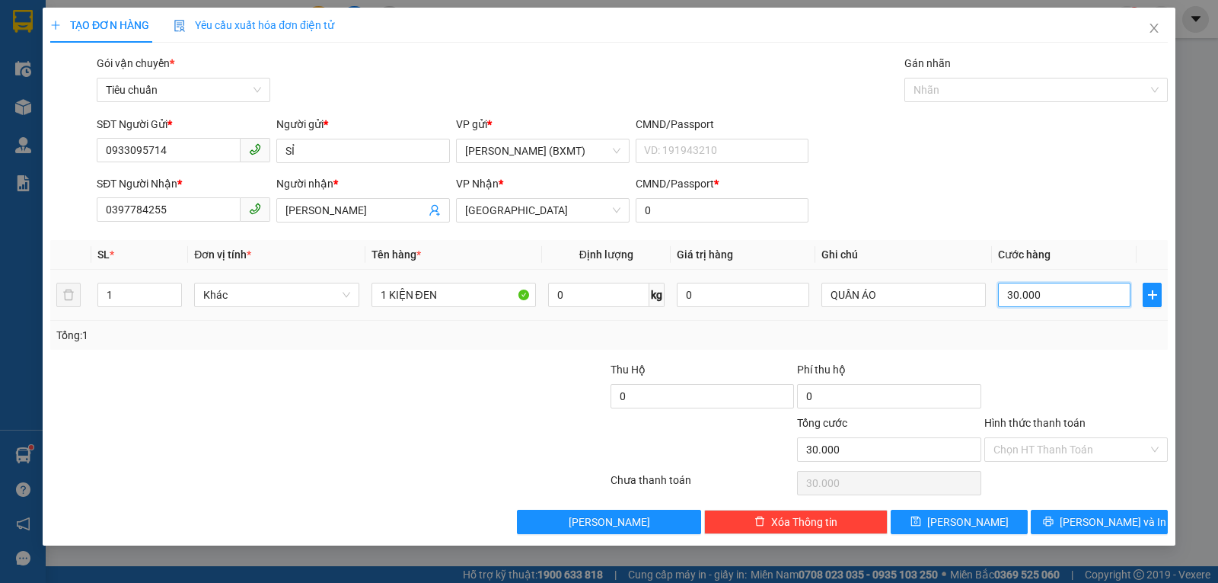
click at [1065, 292] on input "30.000" at bounding box center [1064, 295] width 133 height 24
click at [1092, 388] on div at bounding box center [1076, 387] width 187 height 53
click at [1106, 522] on span "[PERSON_NAME] và In" at bounding box center [1113, 521] width 107 height 17
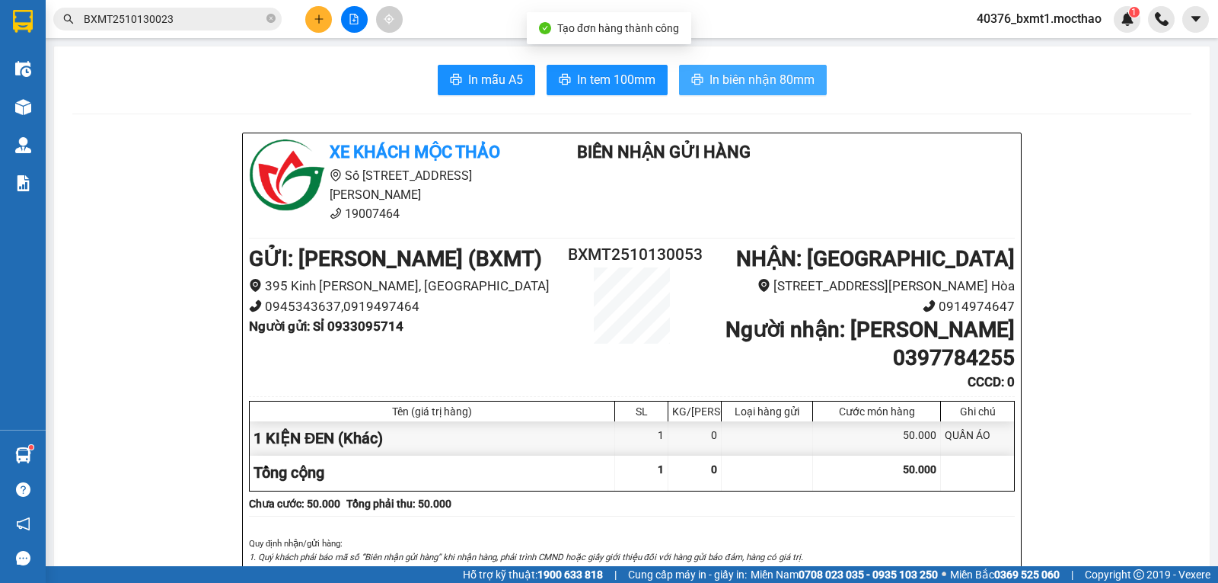
click at [724, 72] on span "In biên nhận 80mm" at bounding box center [762, 79] width 105 height 19
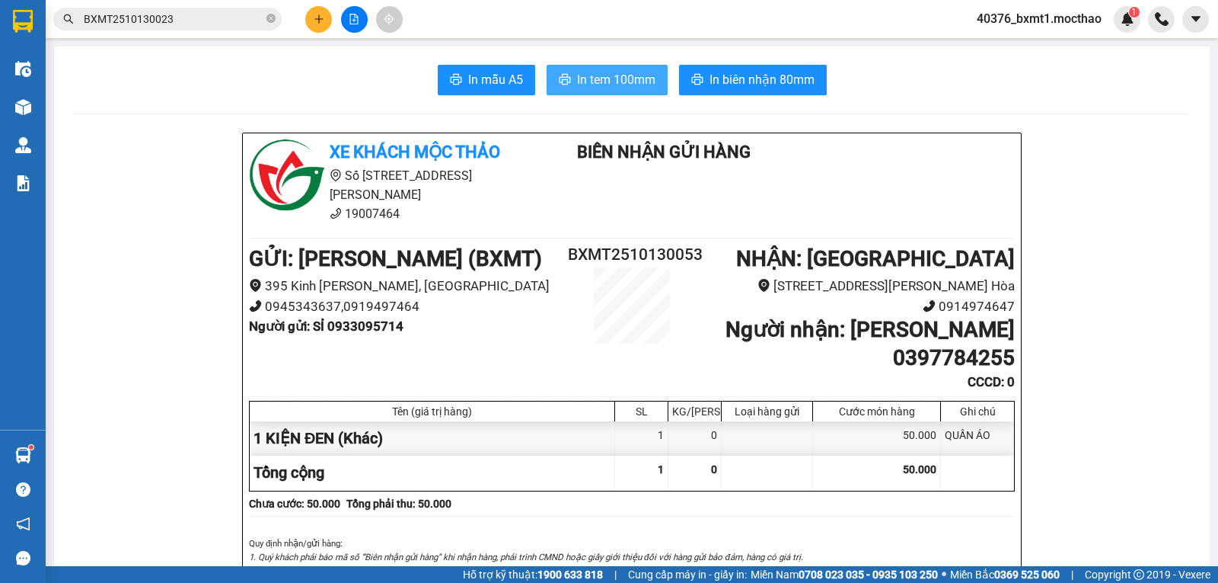
click at [558, 90] on button "In tem 100mm" at bounding box center [607, 80] width 121 height 30
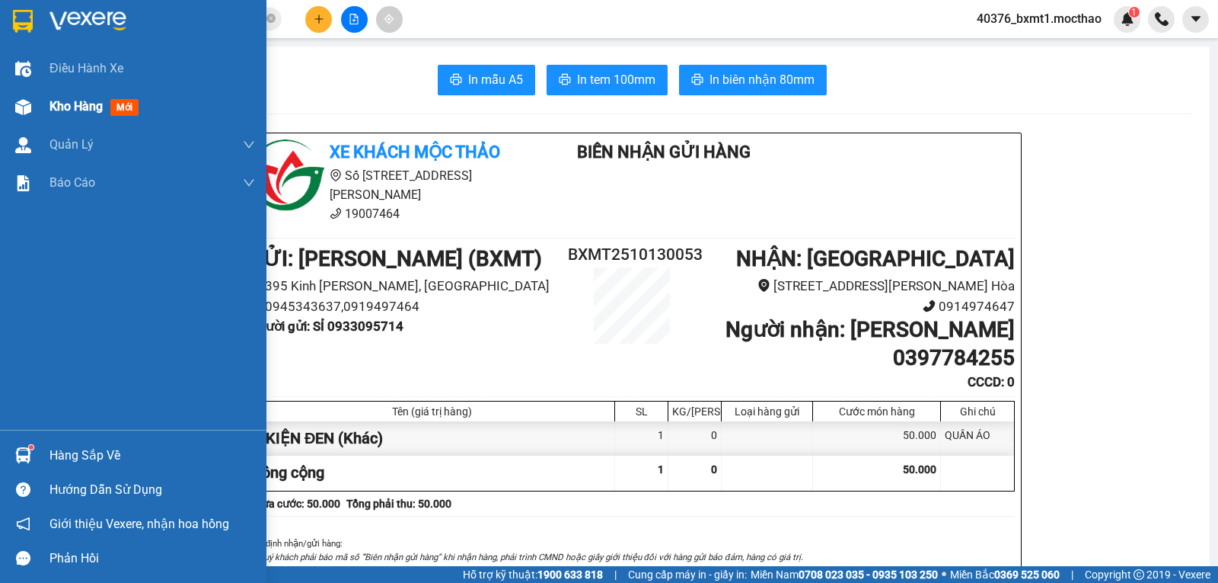
click at [28, 105] on img at bounding box center [23, 107] width 16 height 16
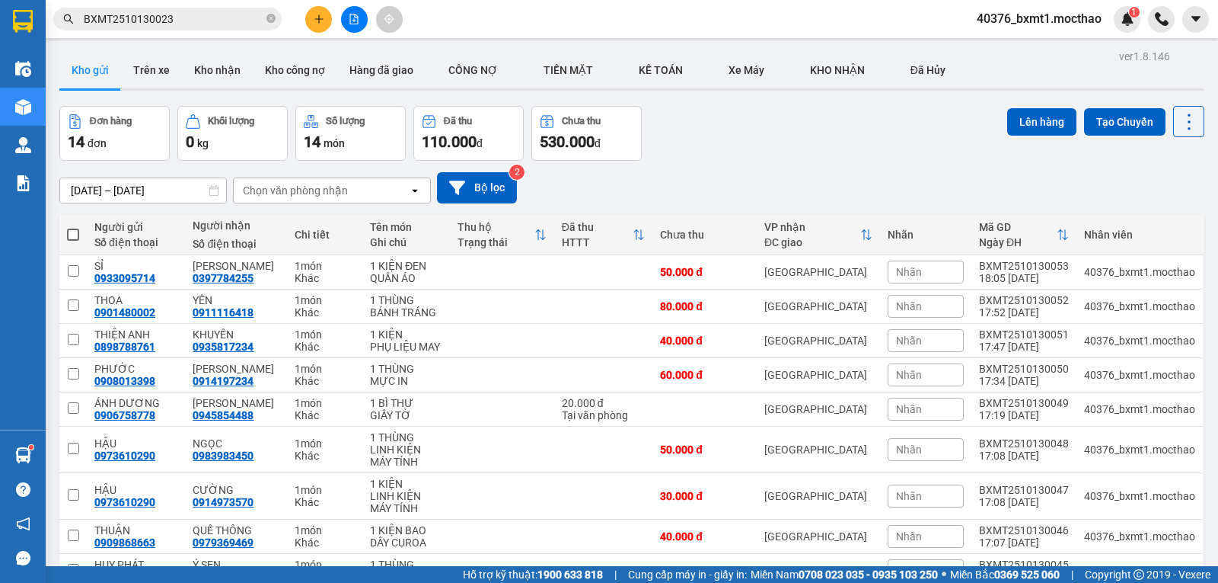
click at [74, 234] on span at bounding box center [73, 234] width 12 height 12
click at [73, 227] on input "checkbox" at bounding box center [73, 227] width 0 height 0
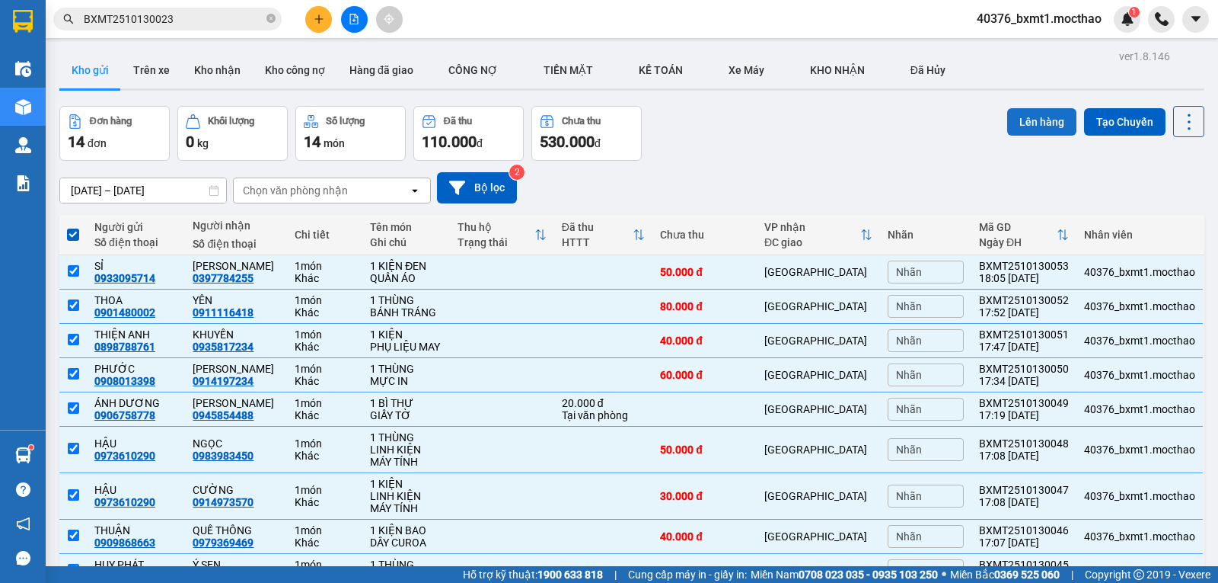
click at [1038, 116] on button "Lên hàng" at bounding box center [1041, 121] width 69 height 27
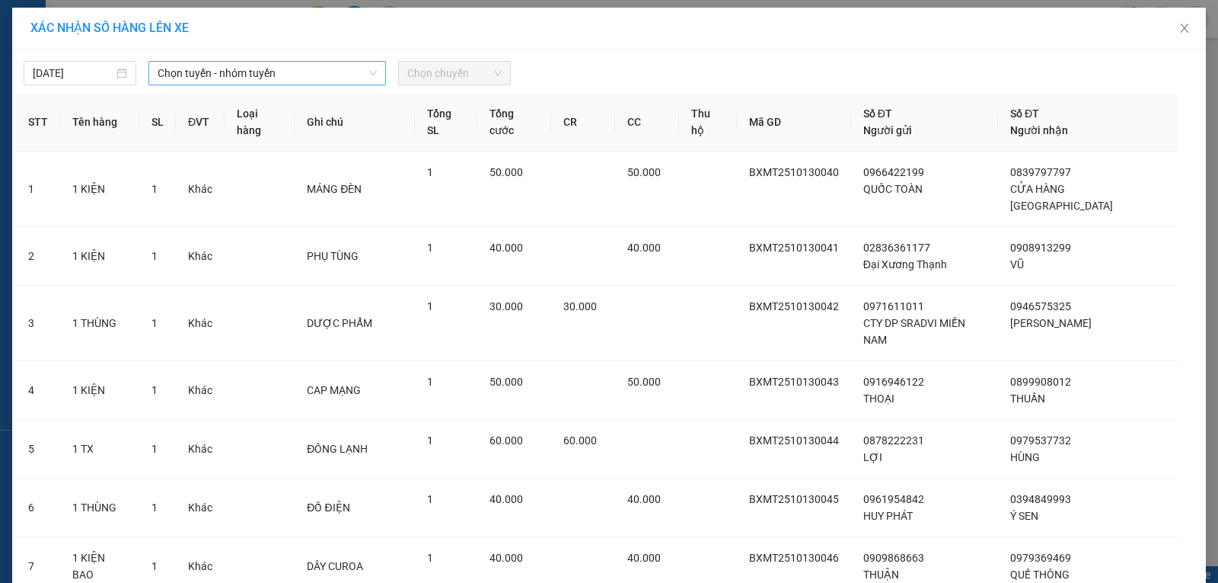
click at [207, 78] on span "Chọn tuyến - nhóm tuyến" at bounding box center [267, 73] width 219 height 23
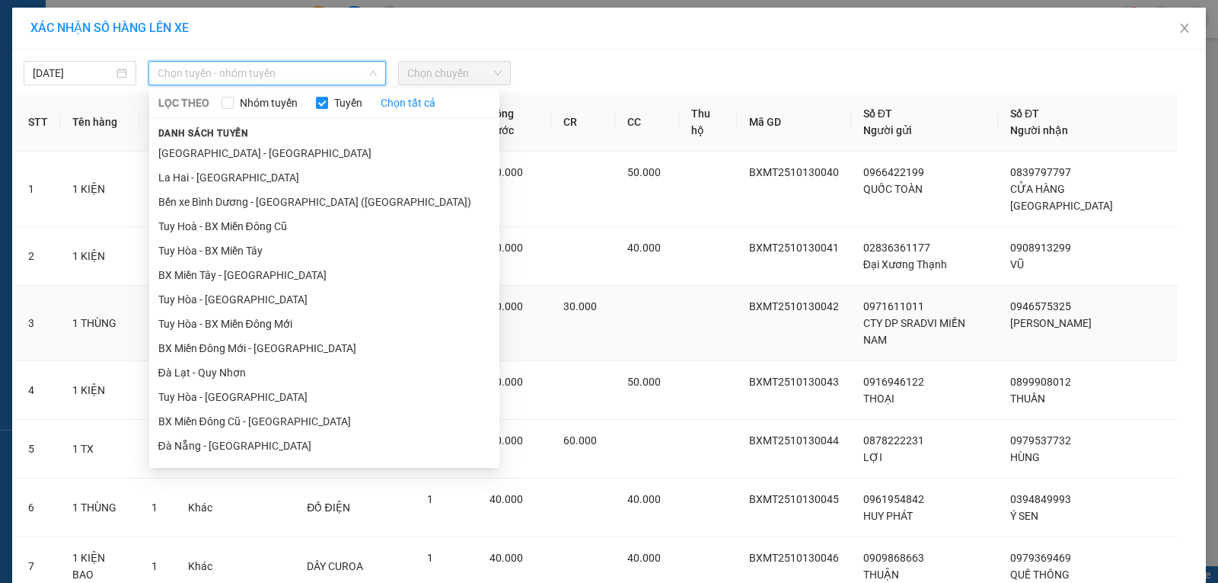
click at [190, 276] on li "BX Miền Tây - [GEOGRAPHIC_DATA]" at bounding box center [324, 275] width 350 height 24
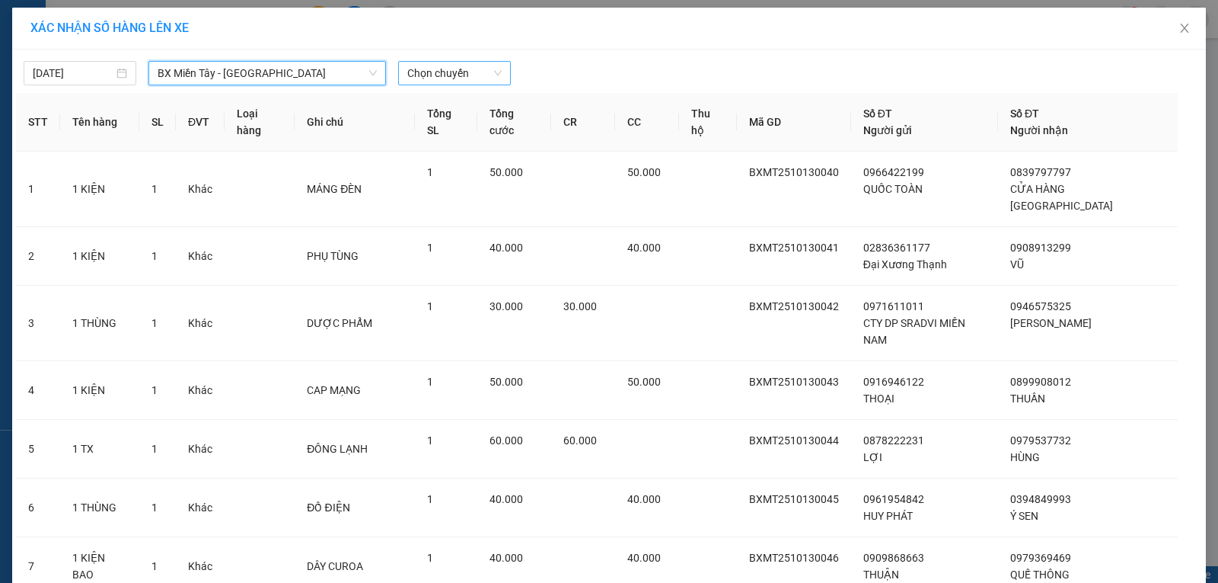
click at [439, 70] on span "Chọn chuyến" at bounding box center [454, 73] width 94 height 23
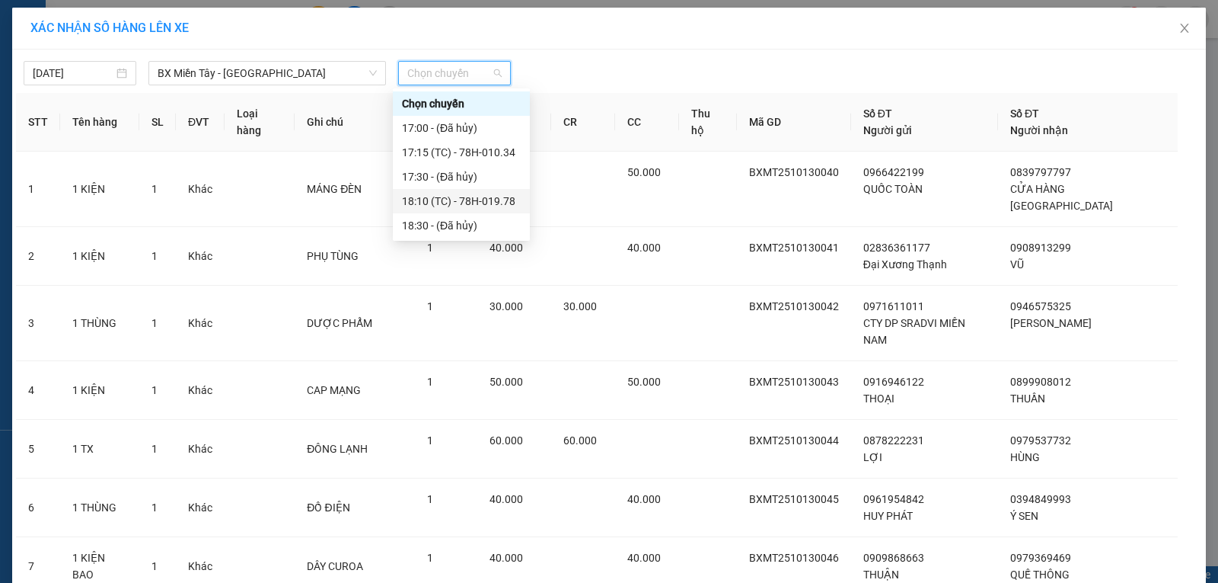
click at [501, 205] on div "18:10 (TC) - 78H-019.78" at bounding box center [461, 201] width 119 height 17
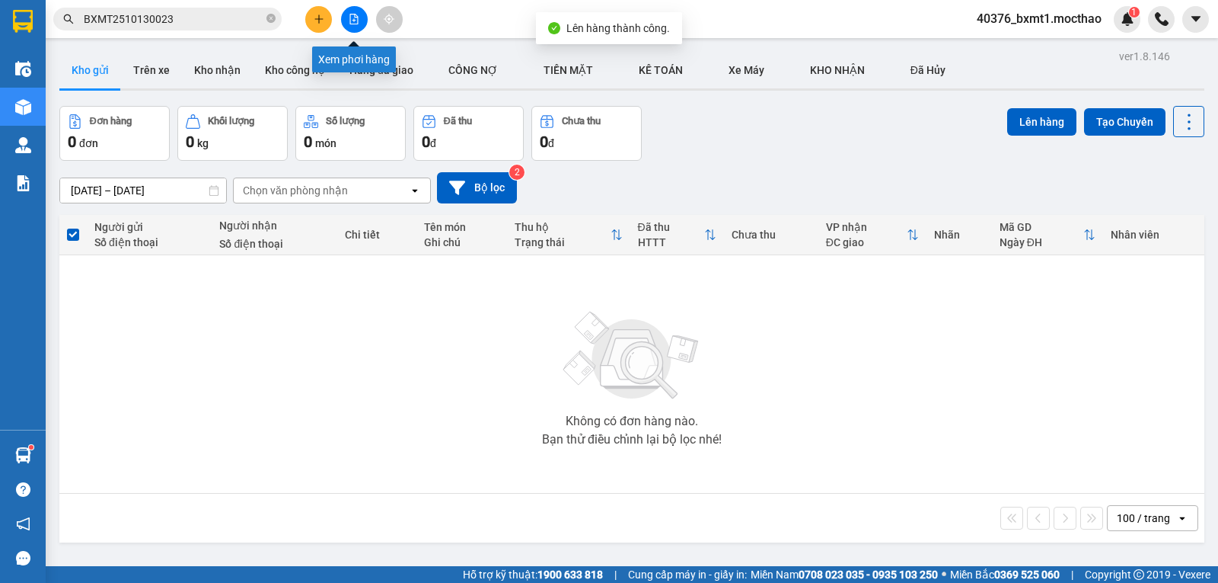
click at [359, 18] on button at bounding box center [354, 19] width 27 height 27
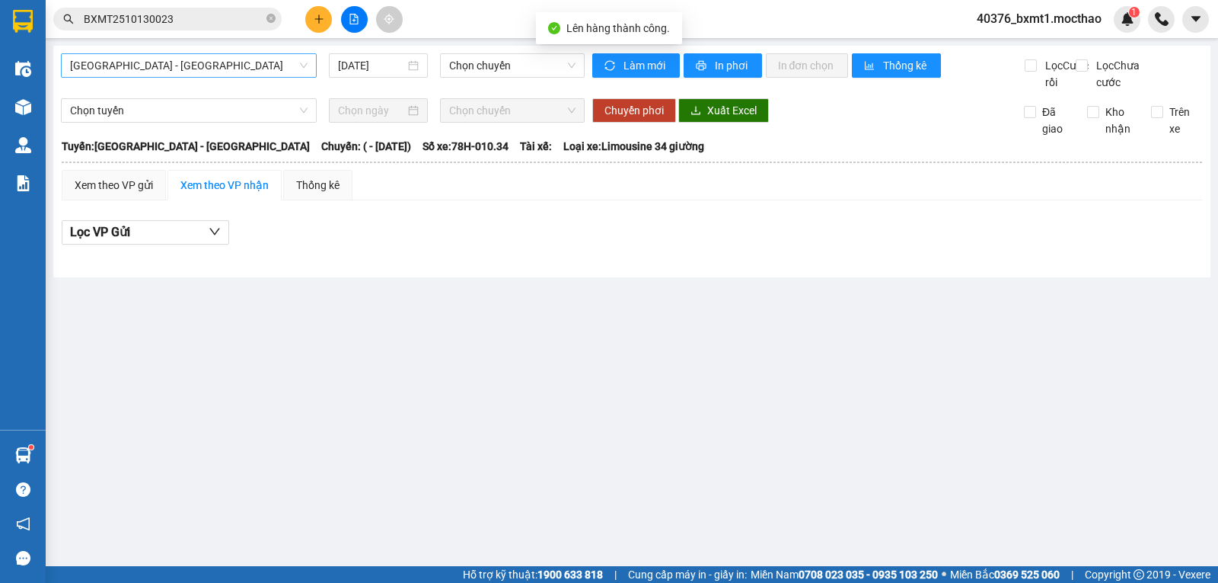
click at [125, 72] on span "[GEOGRAPHIC_DATA] - [GEOGRAPHIC_DATA]" at bounding box center [189, 65] width 238 height 23
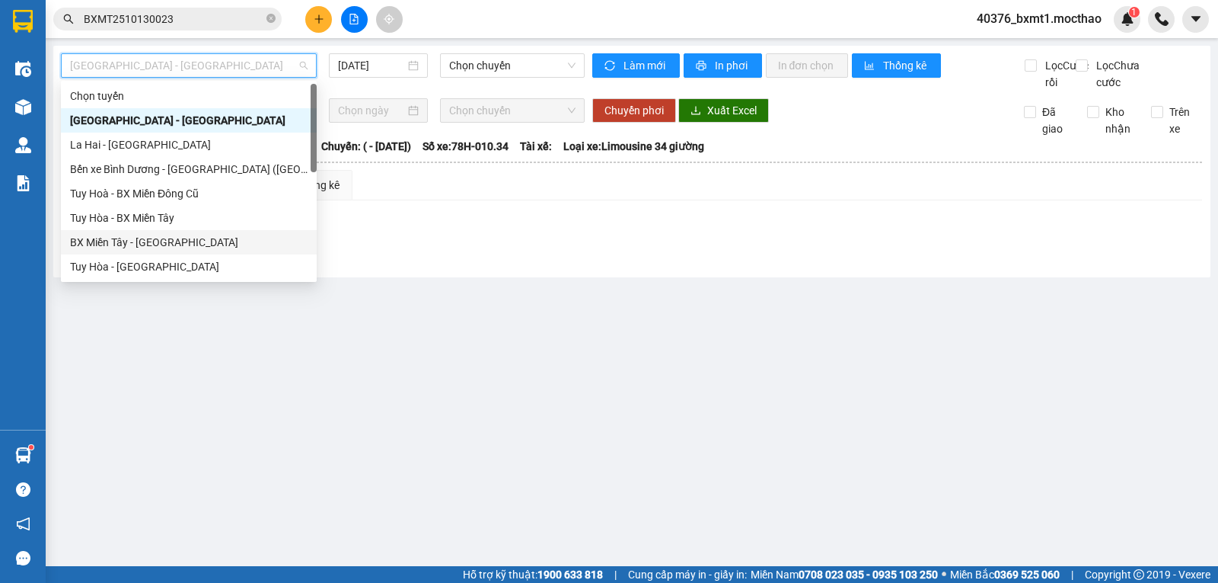
click at [120, 238] on div "BX Miền Tây - [GEOGRAPHIC_DATA]" at bounding box center [189, 242] width 238 height 17
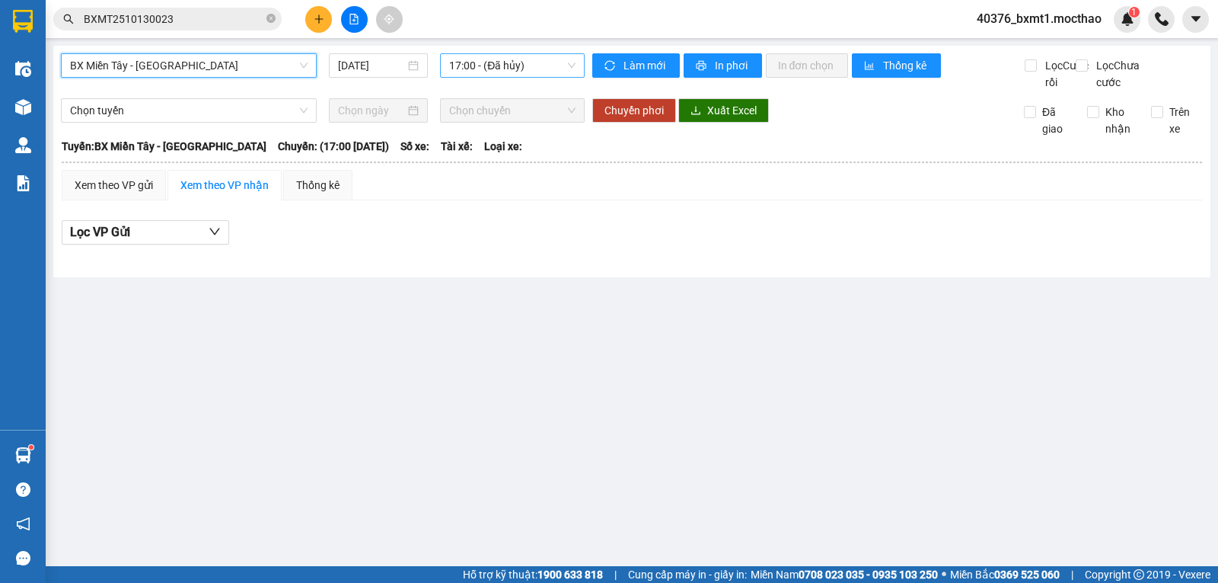
click at [527, 65] on span "17:00 - (Đã hủy)" at bounding box center [512, 65] width 126 height 23
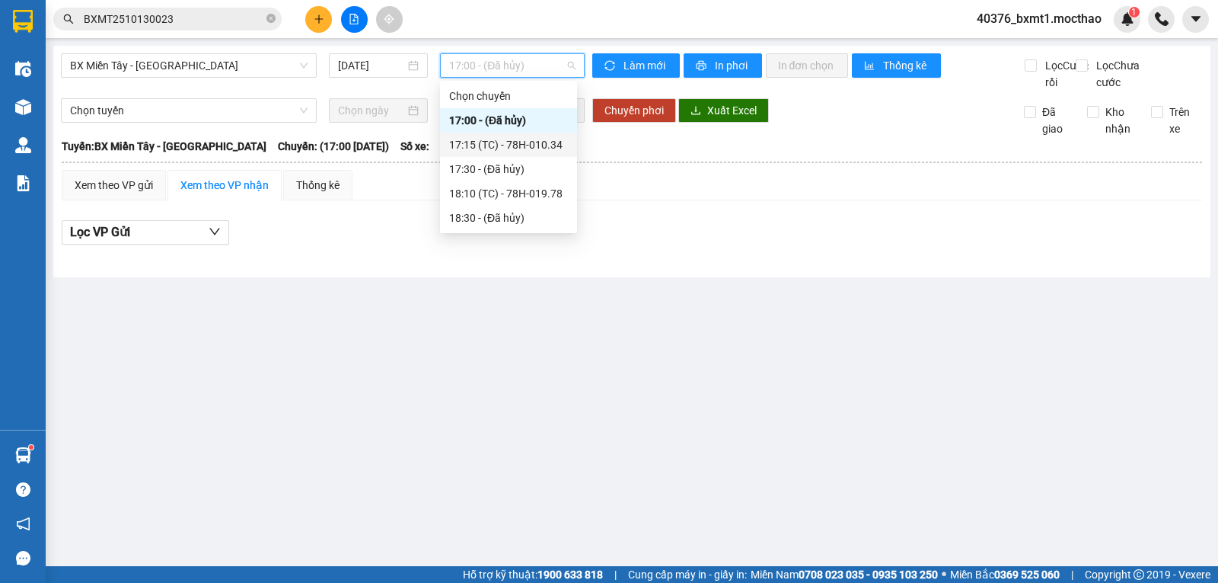
click at [520, 138] on div "17:15 (TC) - 78H-010.34" at bounding box center [508, 144] width 119 height 17
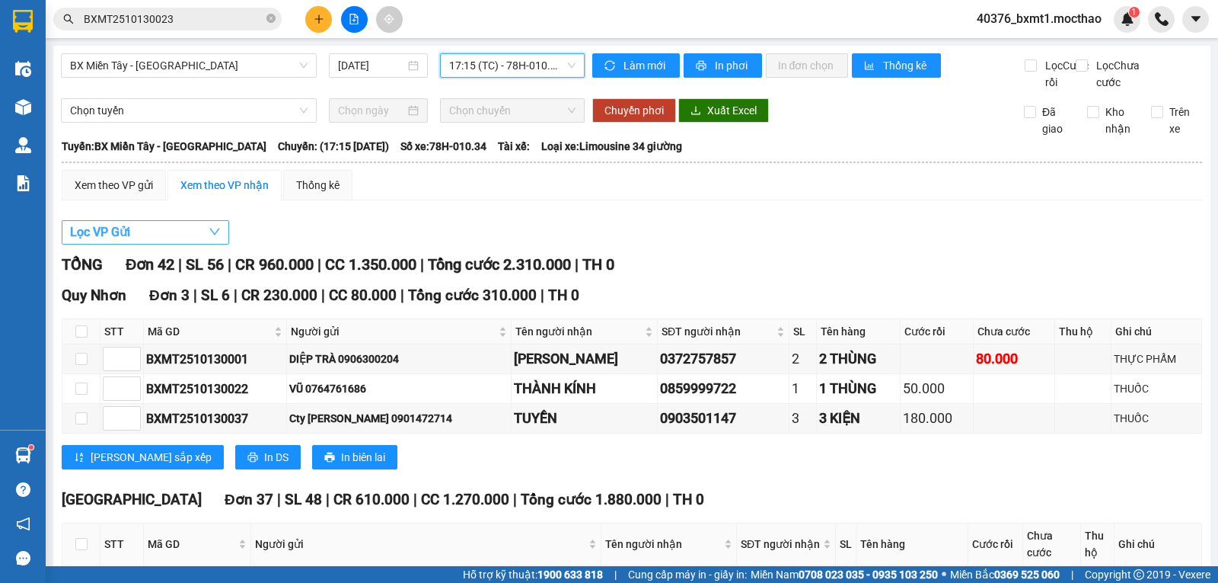
click at [164, 241] on button "Lọc VP Gửi" at bounding box center [146, 232] width 168 height 24
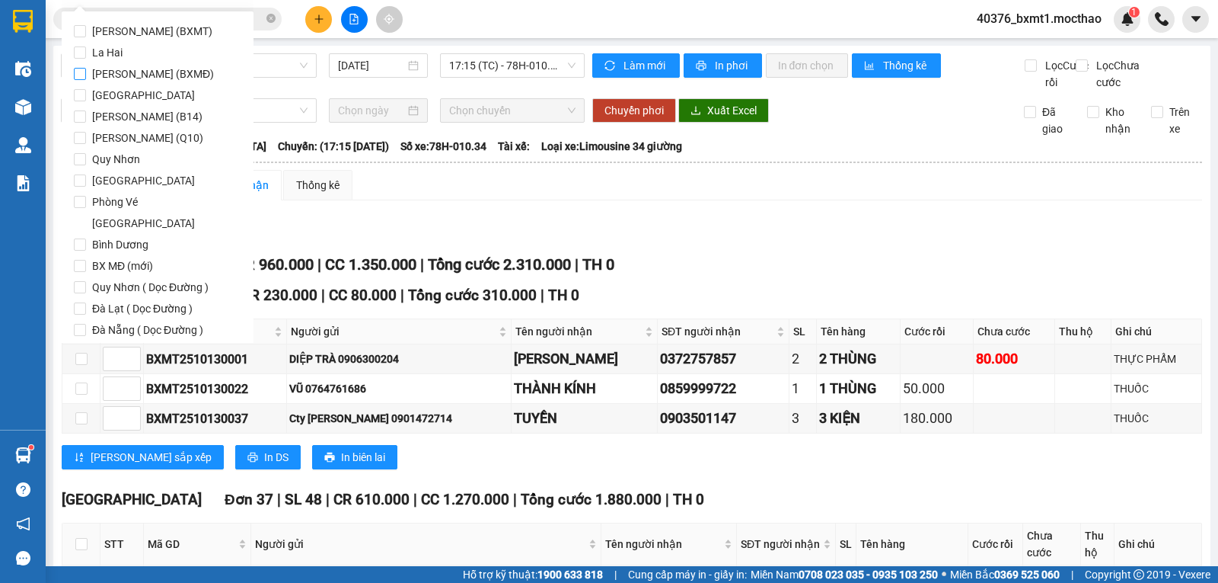
drag, startPoint x: 173, startPoint y: 27, endPoint x: 178, endPoint y: 70, distance: 43.0
click at [175, 27] on span "[PERSON_NAME] (BXMT)" at bounding box center [152, 31] width 133 height 21
drag, startPoint x: 120, startPoint y: 34, endPoint x: 122, endPoint y: 60, distance: 25.9
click at [120, 35] on span "[PERSON_NAME] (BXMT)" at bounding box center [152, 31] width 133 height 21
click at [86, 35] on input "[PERSON_NAME] (BXMT)" at bounding box center [80, 31] width 12 height 12
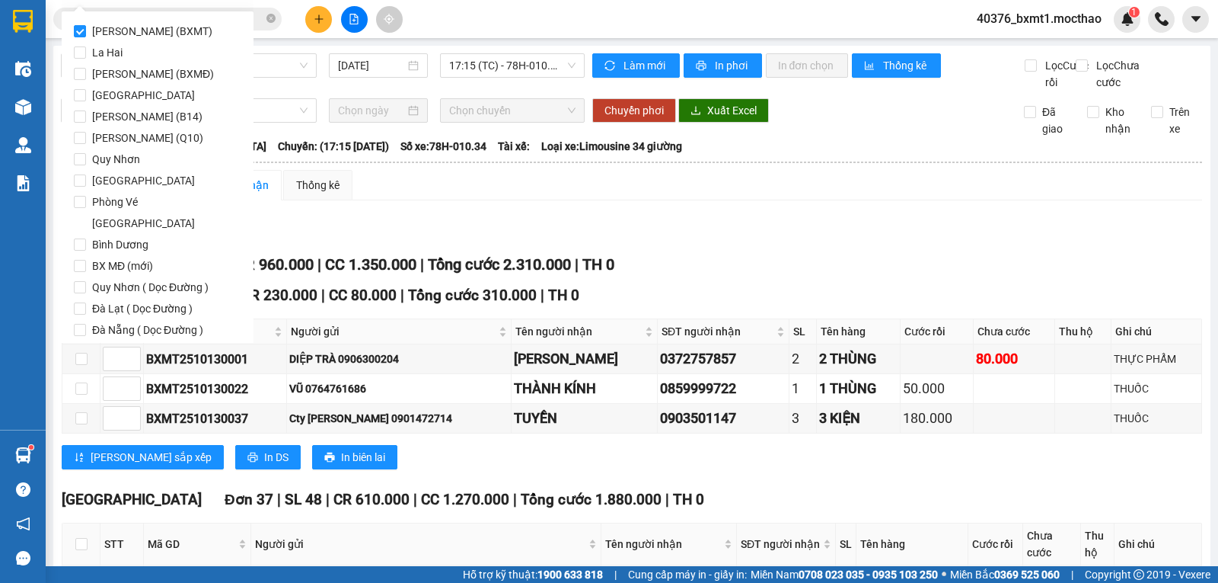
drag, startPoint x: 101, startPoint y: 320, endPoint x: 138, endPoint y: 328, distance: 37.5
click at [103, 404] on button "Lọc" at bounding box center [95, 416] width 42 height 24
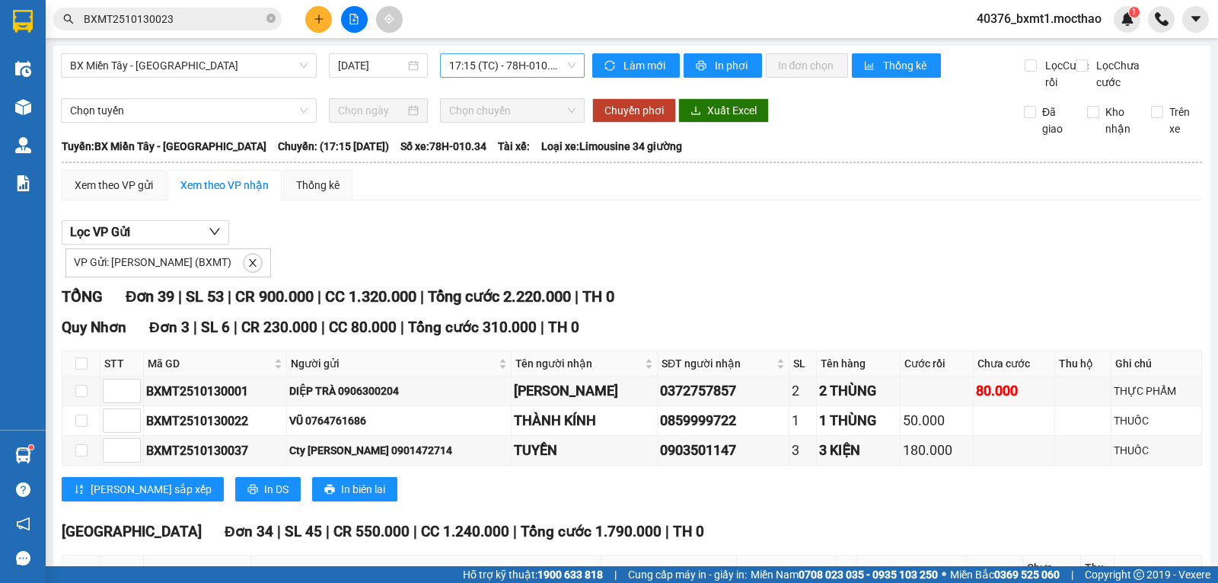
click at [493, 59] on span "17:15 (TC) - 78H-010.34" at bounding box center [512, 65] width 126 height 23
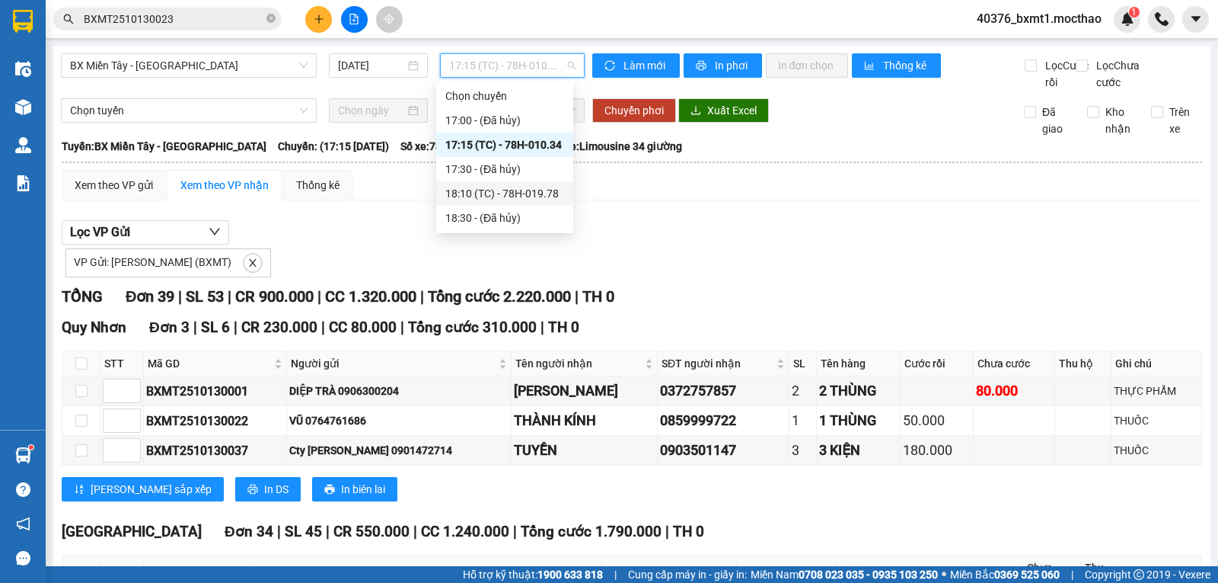
click at [517, 190] on div "18:10 (TC) - 78H-019.78" at bounding box center [504, 193] width 119 height 17
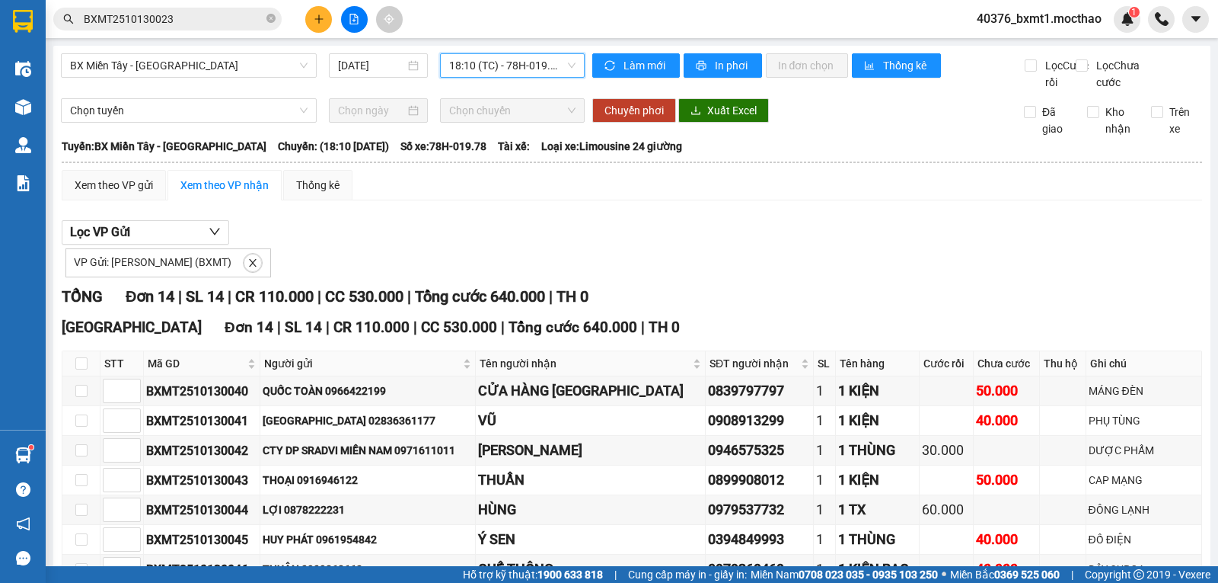
click at [531, 71] on span "18:10 (TC) - 78H-019.78" at bounding box center [512, 65] width 126 height 23
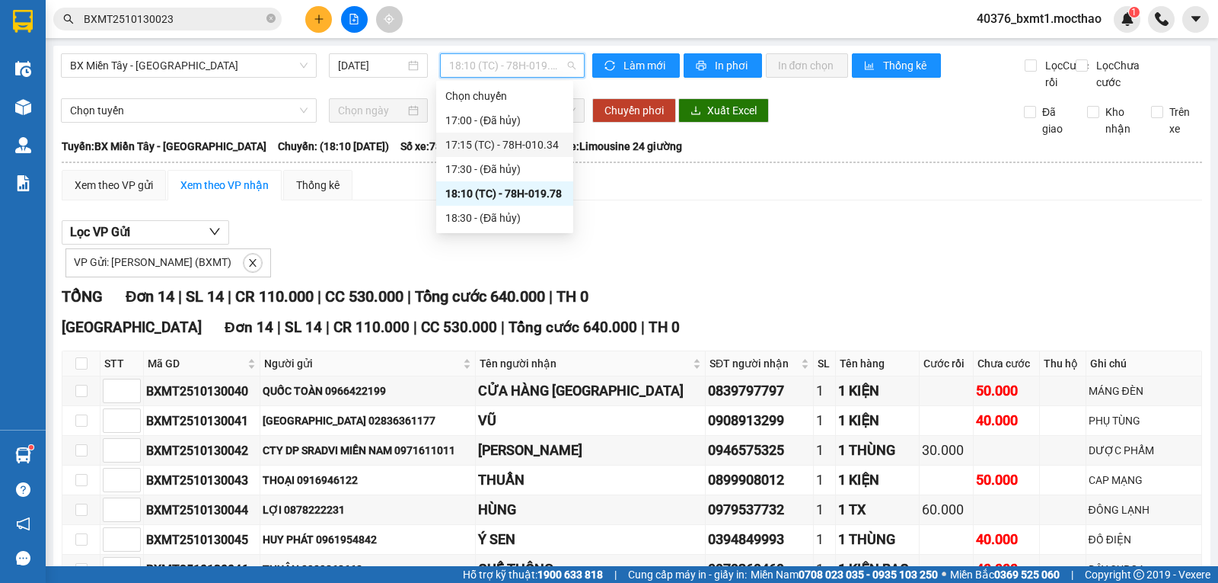
click at [536, 148] on div "17:15 (TC) - 78H-010.34" at bounding box center [504, 144] width 119 height 17
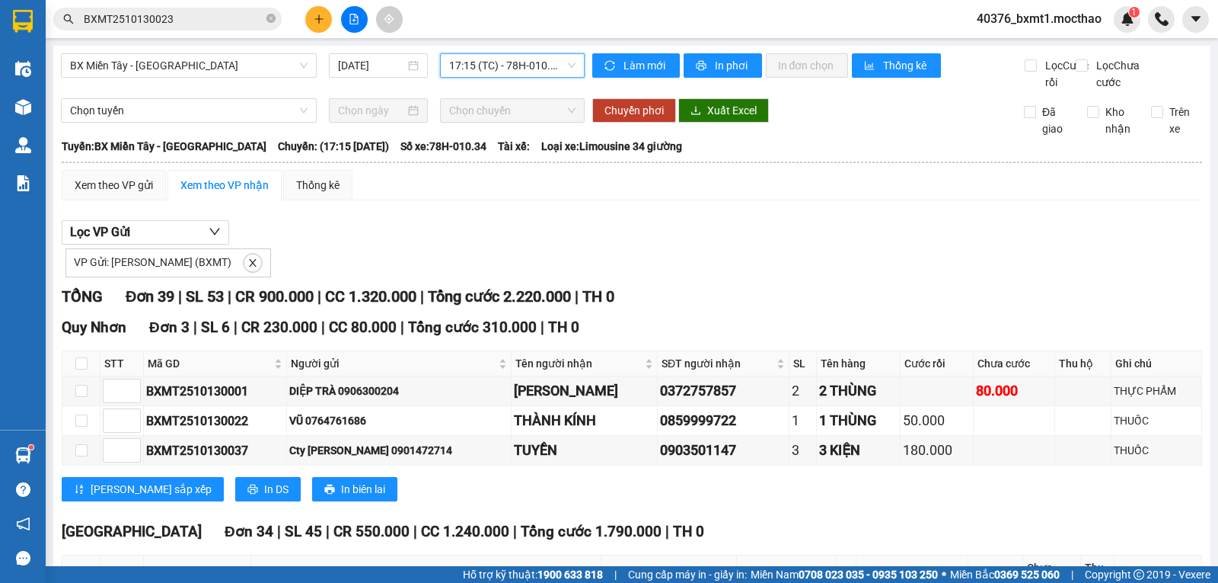
click at [455, 54] on span "17:15 (TC) - 78H-010.34" at bounding box center [512, 65] width 126 height 23
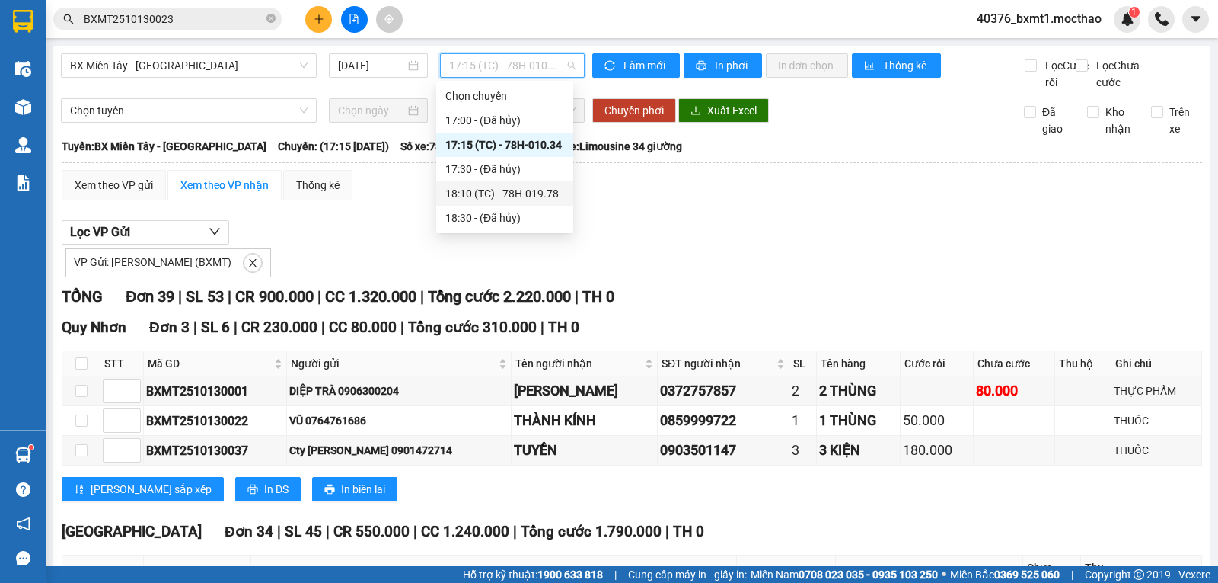
click at [525, 190] on div "18:10 (TC) - 78H-019.78" at bounding box center [504, 193] width 119 height 17
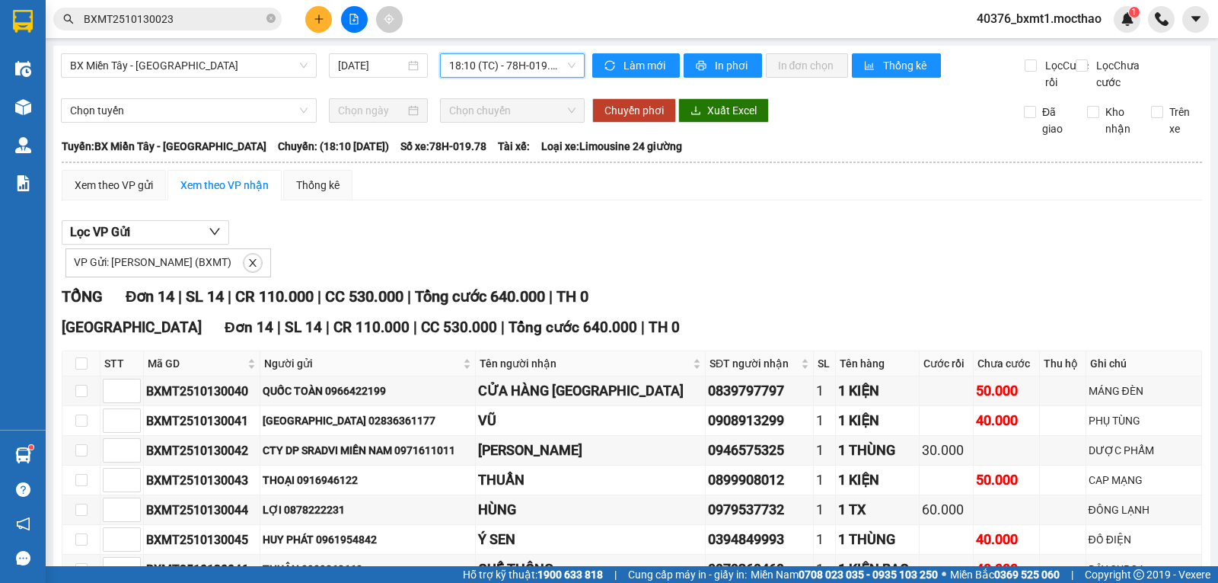
click at [247, 268] on icon "close" at bounding box center [252, 262] width 11 height 11
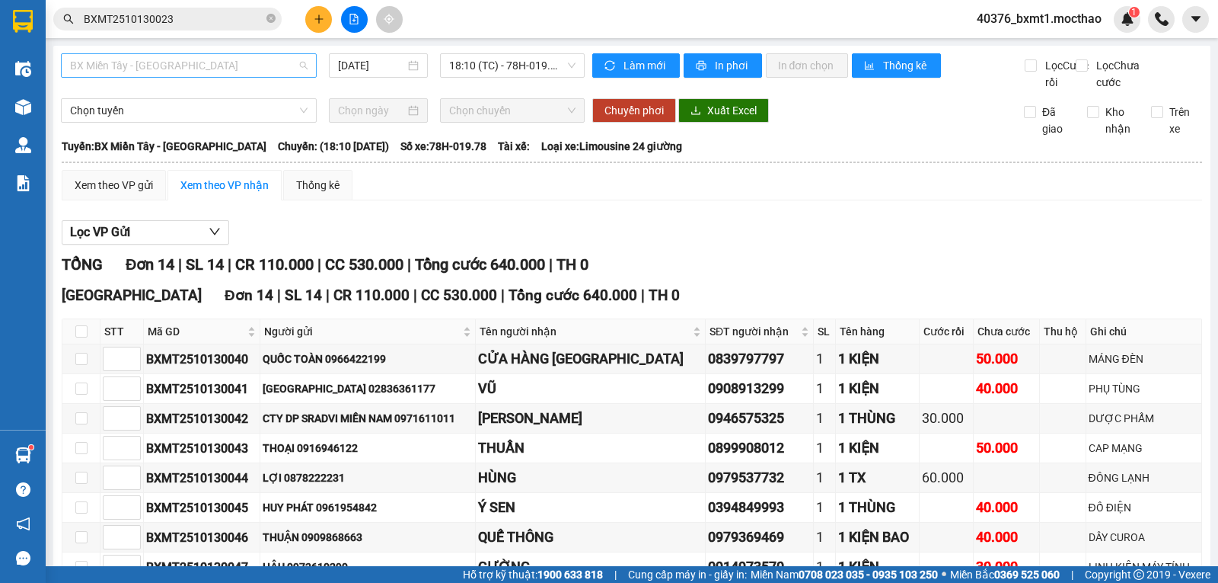
click at [170, 70] on span "BX Miền Tây - [GEOGRAPHIC_DATA]" at bounding box center [189, 65] width 238 height 23
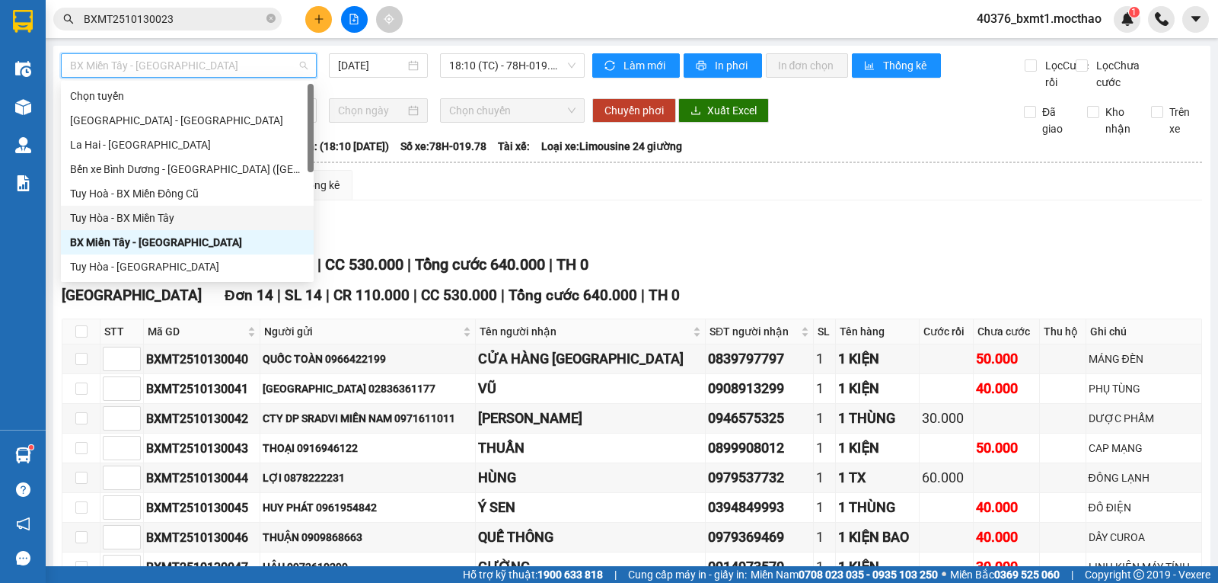
click at [127, 210] on div "Tuy Hòa - BX Miền Tây" at bounding box center [187, 217] width 235 height 17
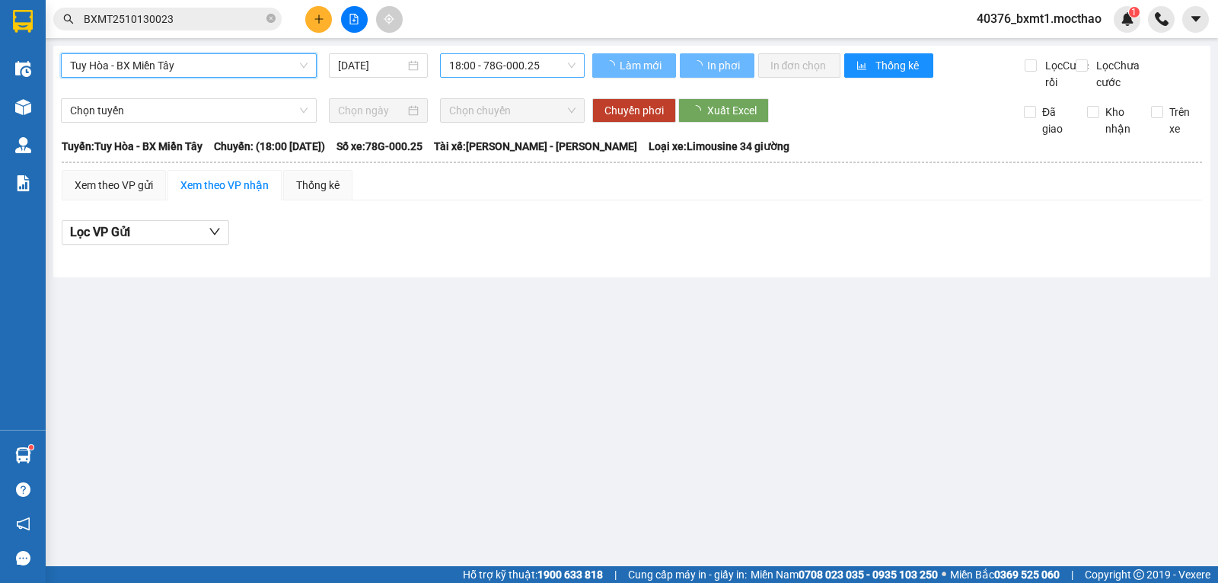
click at [514, 59] on span "18:00 - 78G-000.25" at bounding box center [512, 65] width 126 height 23
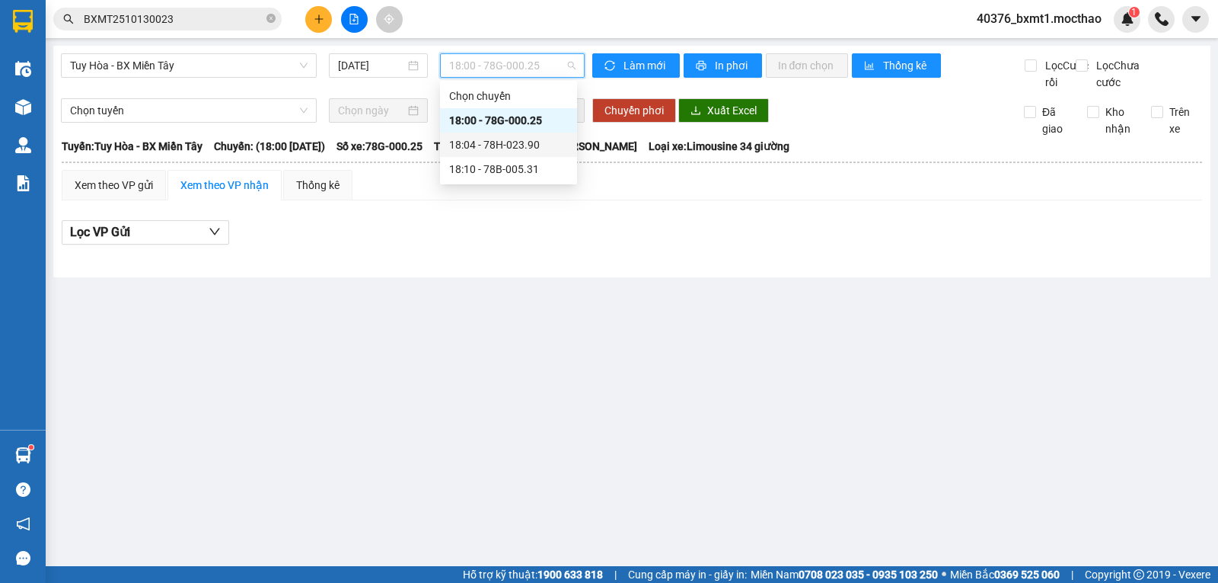
click at [522, 148] on div "18:04 - 78H-023.90" at bounding box center [508, 144] width 119 height 17
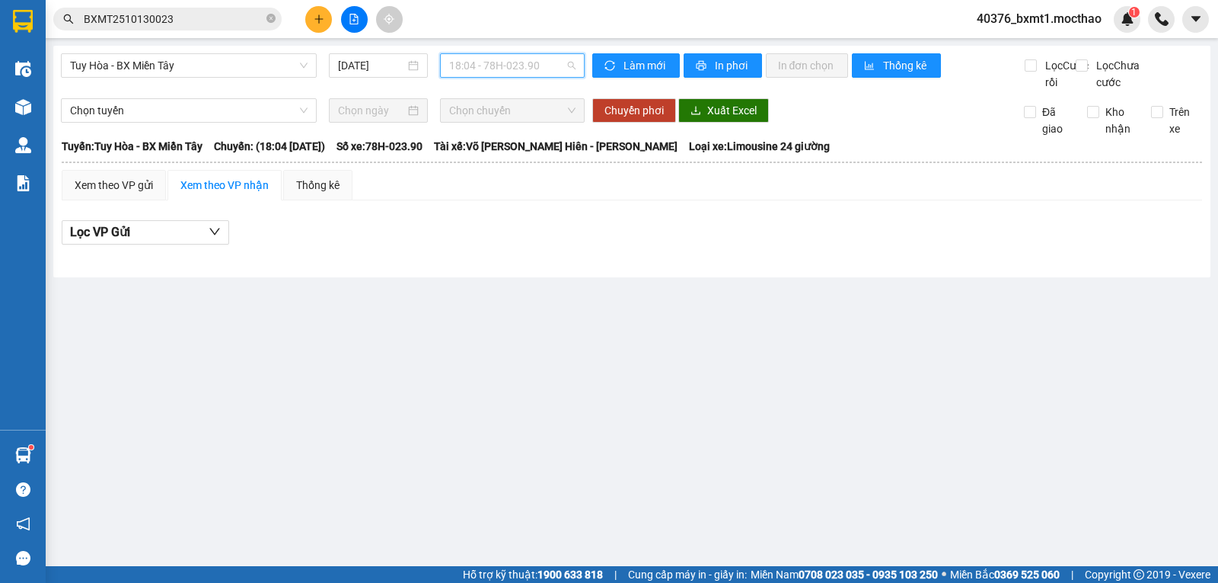
click at [535, 65] on span "18:04 - 78H-023.90" at bounding box center [512, 65] width 126 height 23
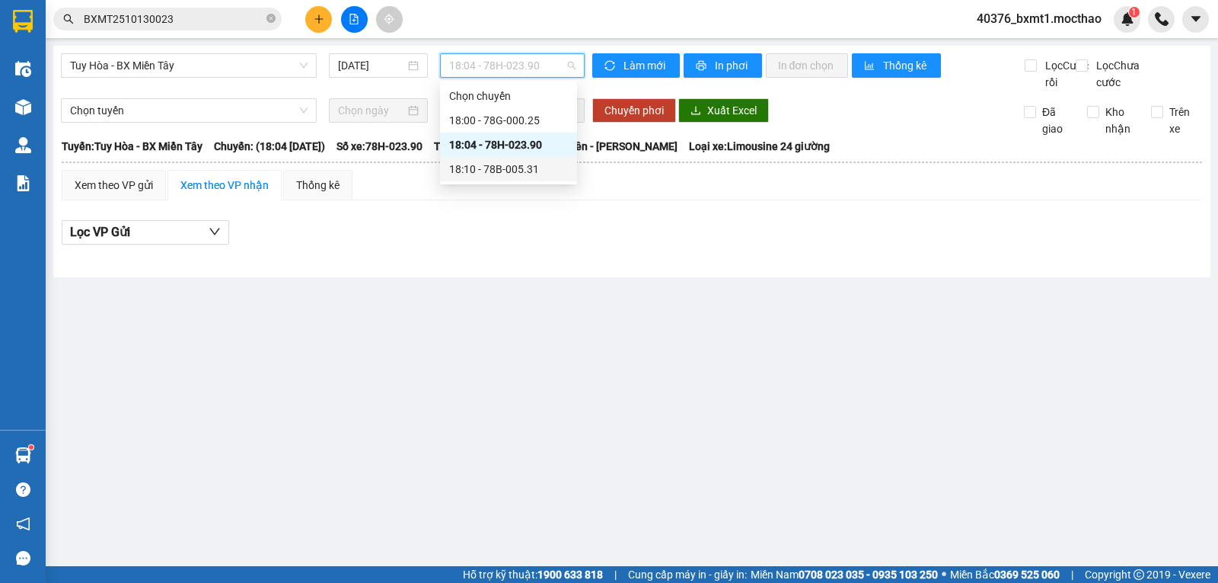
click at [517, 177] on div "18:10 - 78B-005.31" at bounding box center [508, 169] width 137 height 24
